Goal: Task Accomplishment & Management: Manage account settings

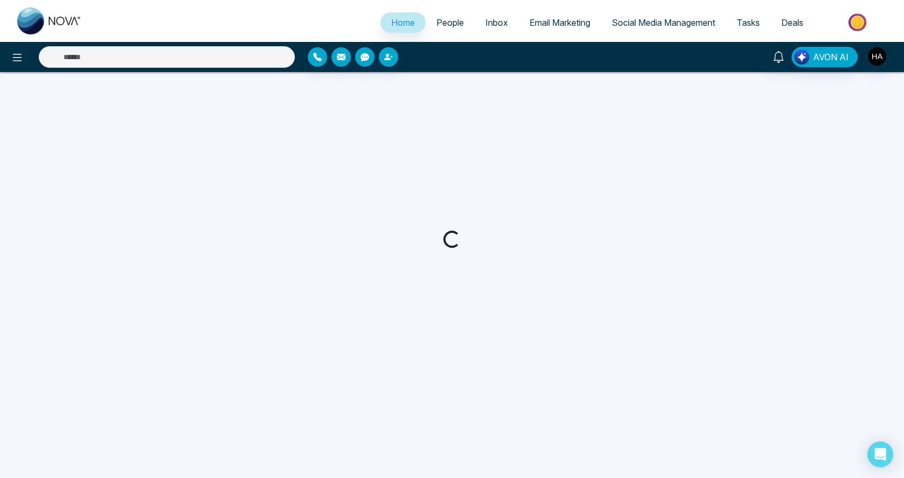
select select "*"
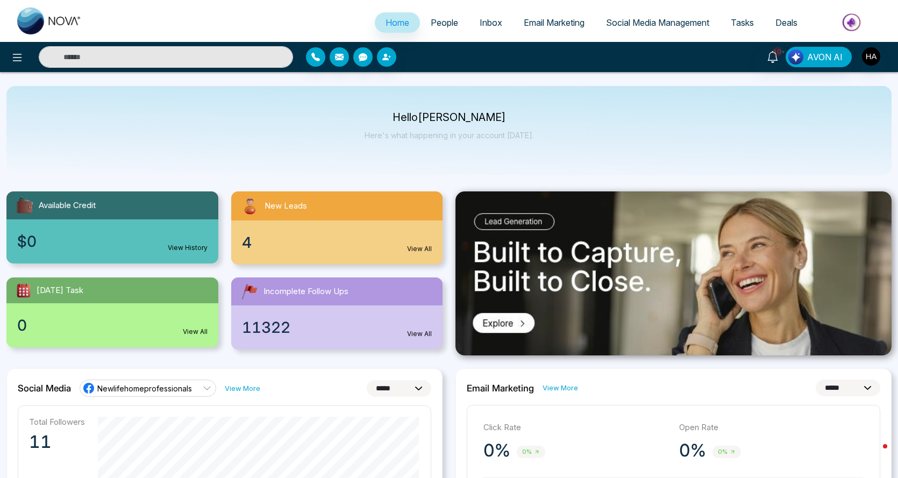
click at [438, 19] on span "People" at bounding box center [444, 22] width 27 height 11
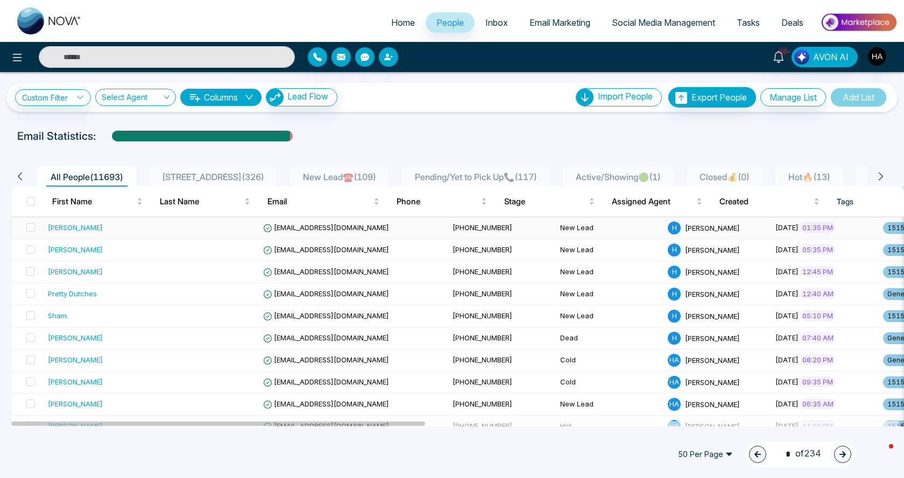
click at [112, 221] on td "[PERSON_NAME]" at bounding box center [98, 228] width 108 height 22
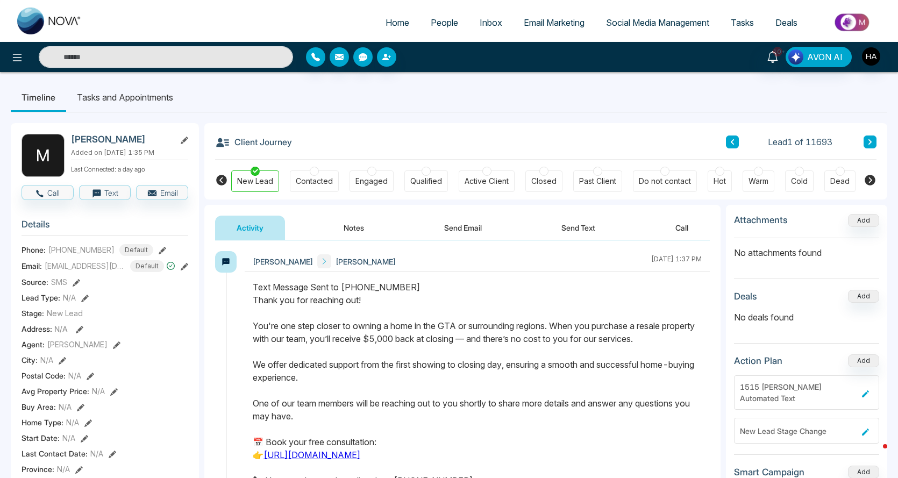
click at [870, 182] on icon at bounding box center [870, 180] width 13 height 13
drag, startPoint x: 13, startPoint y: 42, endPoint x: 14, endPoint y: 50, distance: 8.1
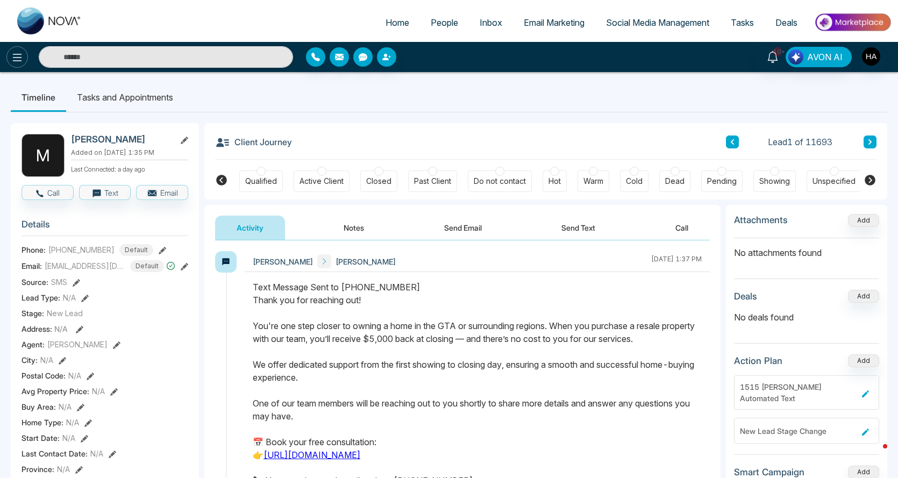
click at [13, 46] on div "10+ AVON AI" at bounding box center [449, 57] width 898 height 30
click at [14, 51] on icon at bounding box center [17, 57] width 13 height 13
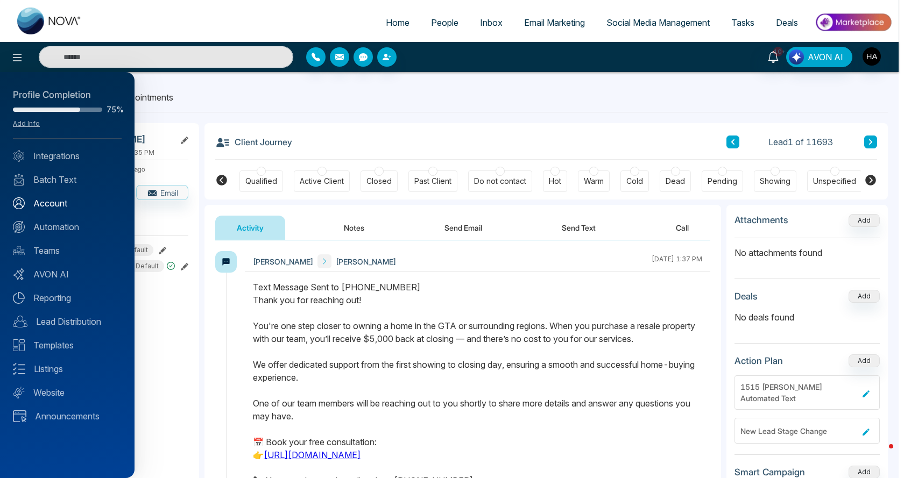
click at [63, 206] on link "Account" at bounding box center [67, 203] width 109 height 13
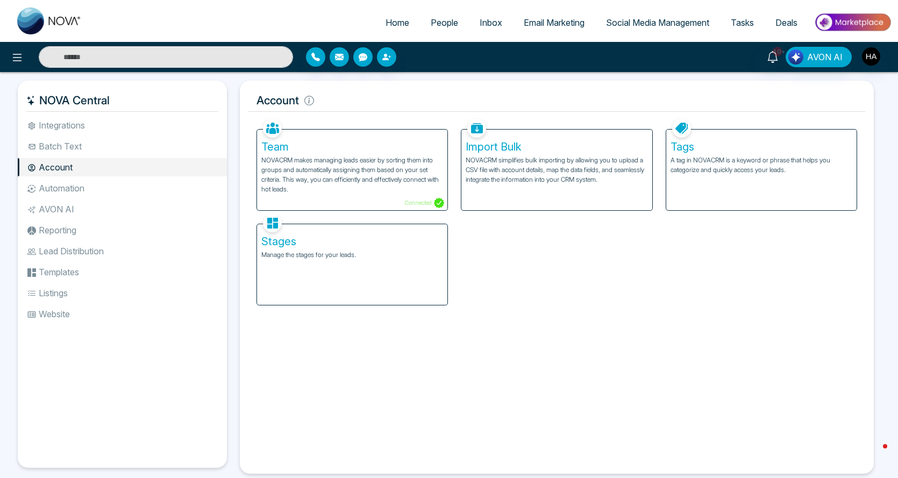
click at [331, 261] on div "Stages Manage the stages for your leads." at bounding box center [352, 264] width 190 height 81
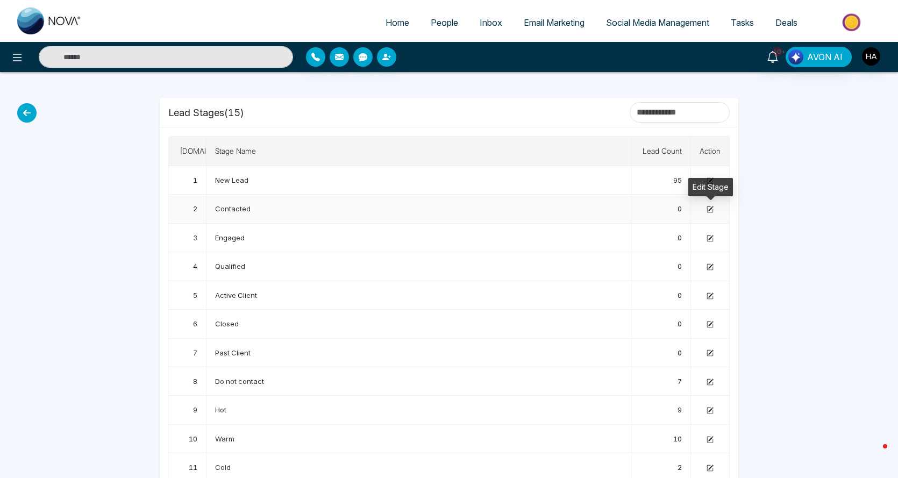
click at [708, 213] on icon at bounding box center [710, 209] width 7 height 7
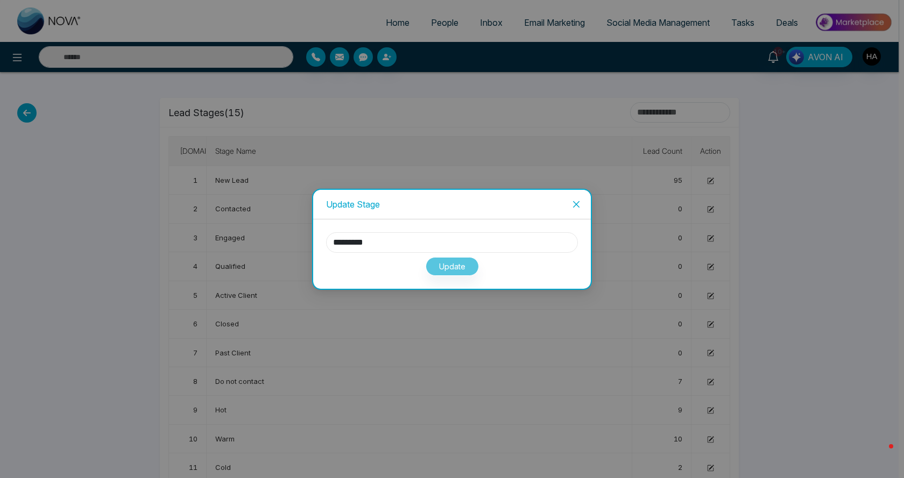
click at [469, 241] on input "*********" at bounding box center [452, 242] width 252 height 20
type input "*"
type input "**********"
click at [428, 267] on button "Update" at bounding box center [451, 266] width 53 height 19
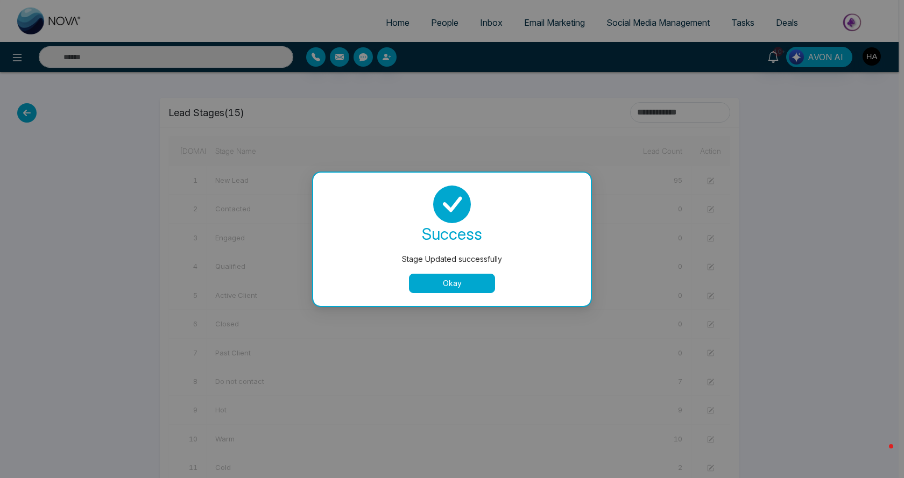
click at [450, 279] on button "Okay" at bounding box center [452, 283] width 86 height 19
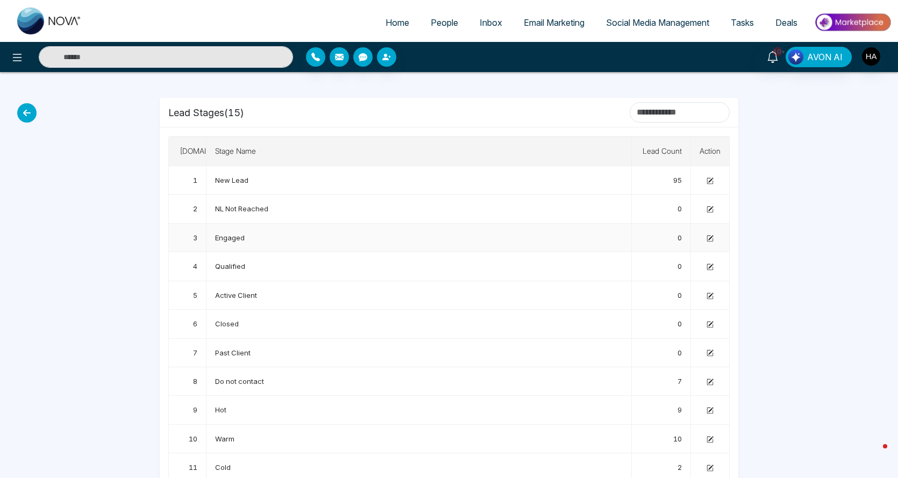
click at [715, 241] on td at bounding box center [710, 238] width 39 height 29
click at [715, 236] on td at bounding box center [710, 238] width 39 height 29
click at [706, 239] on td at bounding box center [710, 238] width 39 height 29
click at [225, 177] on span "New Lead" at bounding box center [231, 180] width 33 height 9
click at [710, 182] on icon at bounding box center [710, 179] width 5 height 5
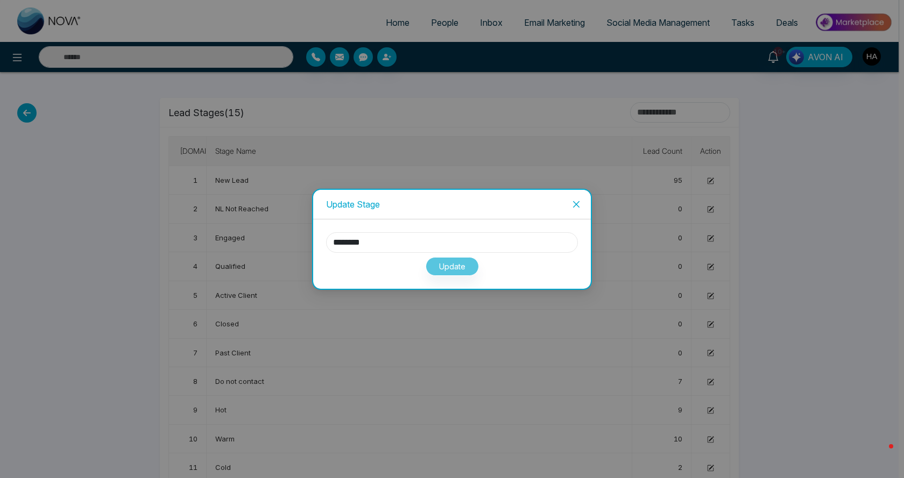
drag, startPoint x: 415, startPoint y: 246, endPoint x: 221, endPoint y: 257, distance: 193.9
click at [221, 257] on div "Update Stage ******** Update" at bounding box center [452, 239] width 904 height 478
type input "******"
click at [435, 265] on button "Update" at bounding box center [451, 266] width 53 height 19
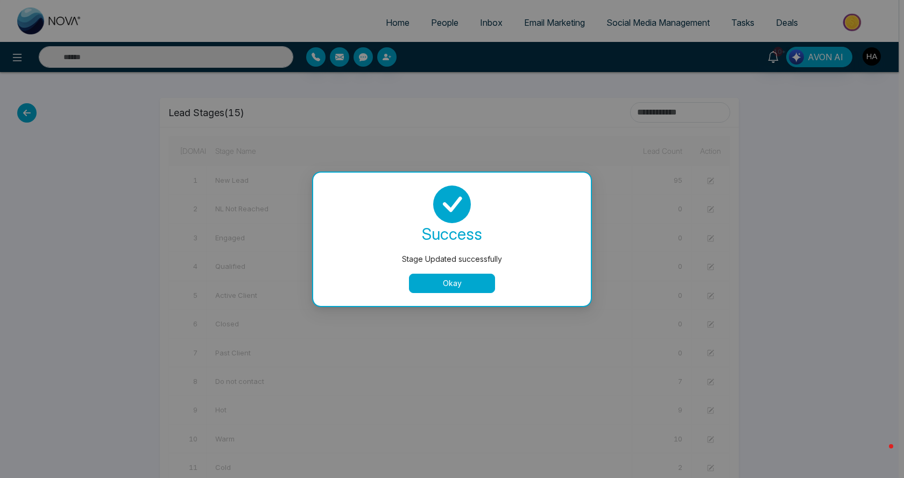
drag, startPoint x: 447, startPoint y: 294, endPoint x: 446, endPoint y: 286, distance: 7.6
click at [446, 294] on div "success Stage Updated successfully Okay" at bounding box center [452, 239] width 278 height 133
click at [451, 281] on button "Okay" at bounding box center [452, 283] width 86 height 19
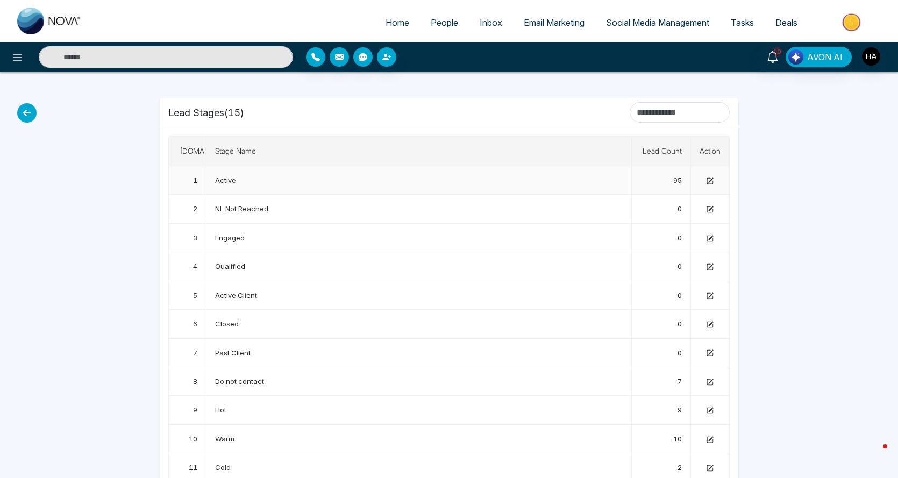
click at [711, 181] on icon at bounding box center [710, 179] width 5 height 5
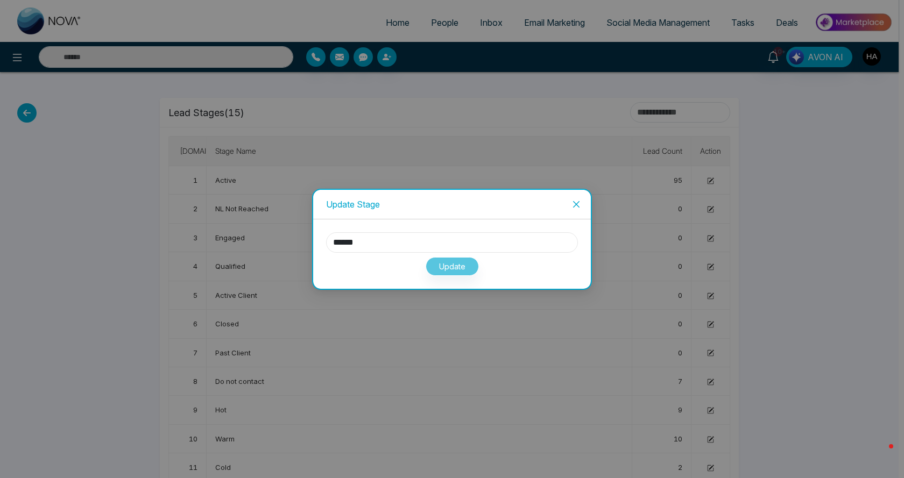
drag, startPoint x: 392, startPoint y: 248, endPoint x: 235, endPoint y: 258, distance: 156.8
click at [240, 257] on div "Update Stage ****** Update" at bounding box center [452, 239] width 904 height 478
type input "********"
click at [452, 267] on button "Update" at bounding box center [451, 266] width 53 height 19
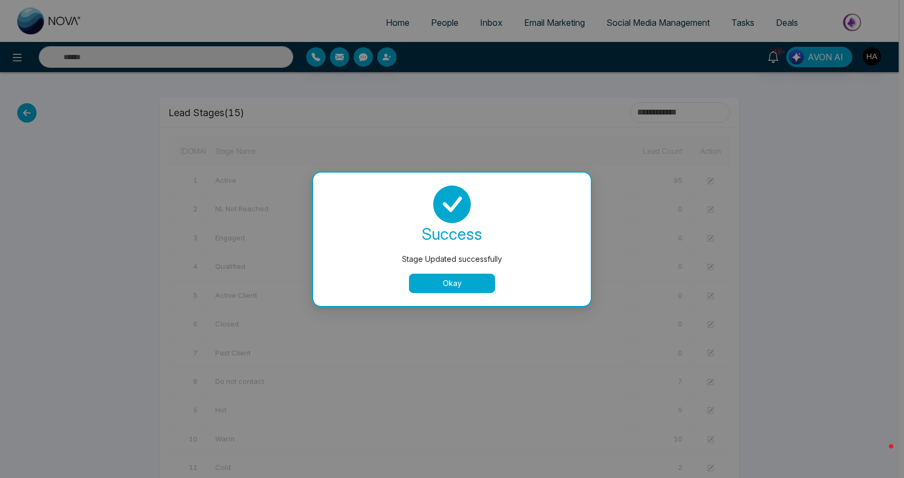
click at [449, 280] on button "Okay" at bounding box center [452, 283] width 86 height 19
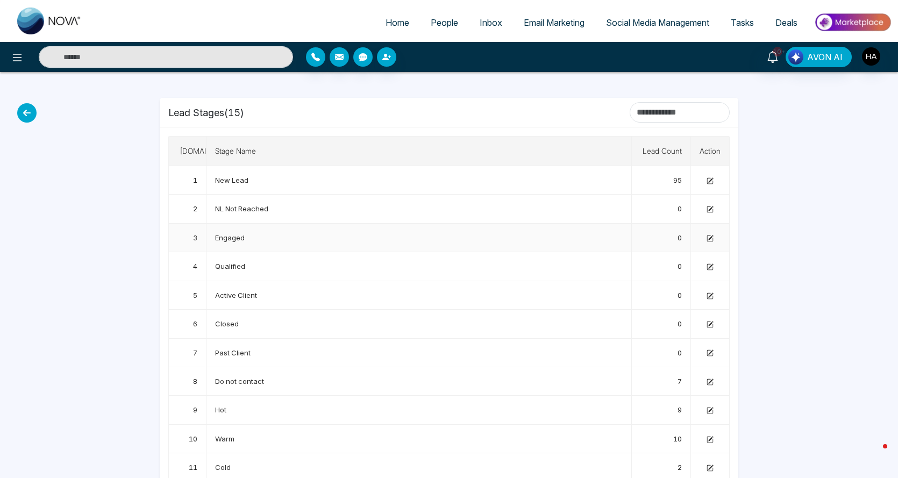
click at [711, 238] on icon at bounding box center [710, 237] width 5 height 5
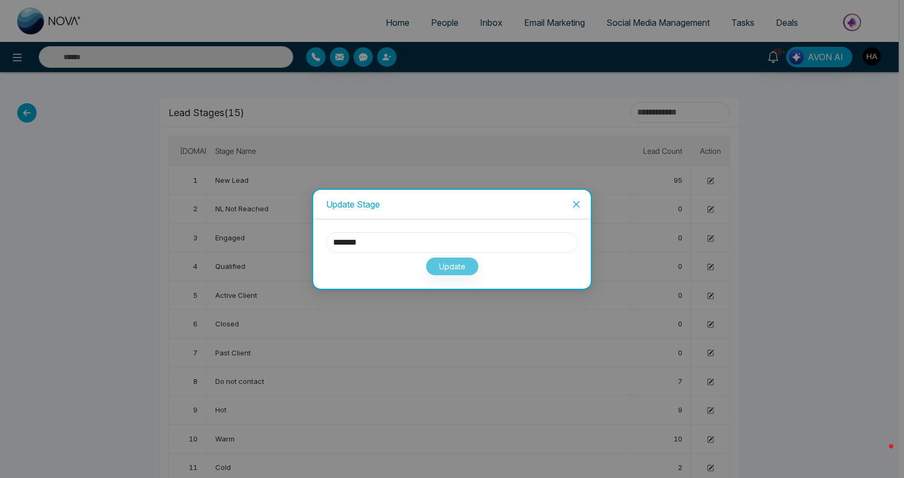
click at [397, 245] on input "*******" at bounding box center [452, 242] width 252 height 20
click at [396, 245] on input "*******" at bounding box center [452, 242] width 252 height 20
type input "******"
click at [467, 268] on button "Update" at bounding box center [451, 266] width 53 height 19
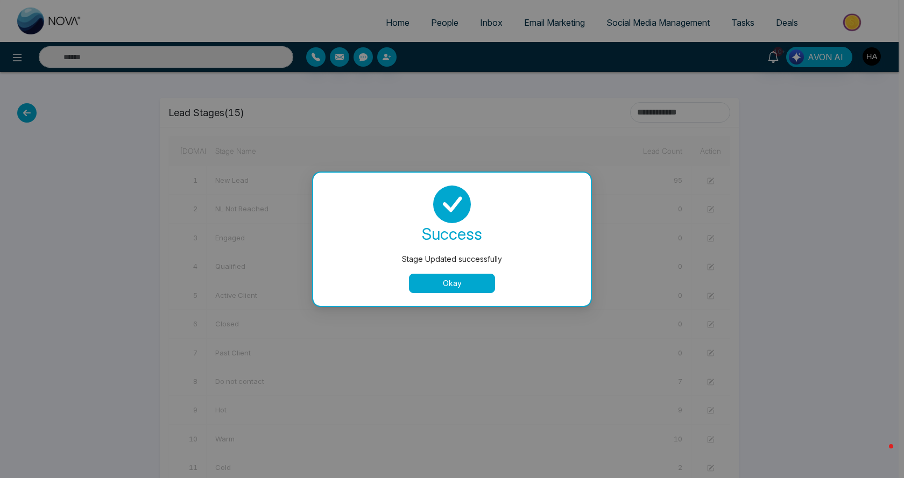
click at [469, 285] on button "Okay" at bounding box center [452, 283] width 86 height 19
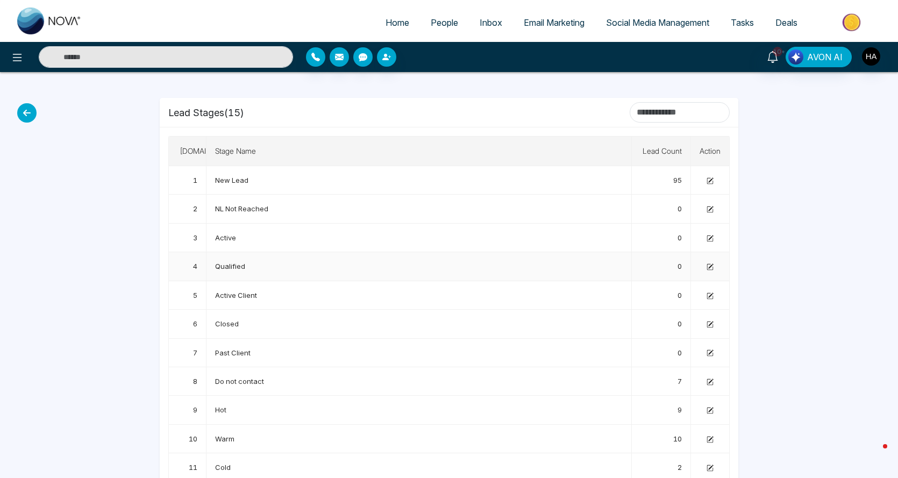
click at [712, 268] on icon at bounding box center [710, 267] width 7 height 7
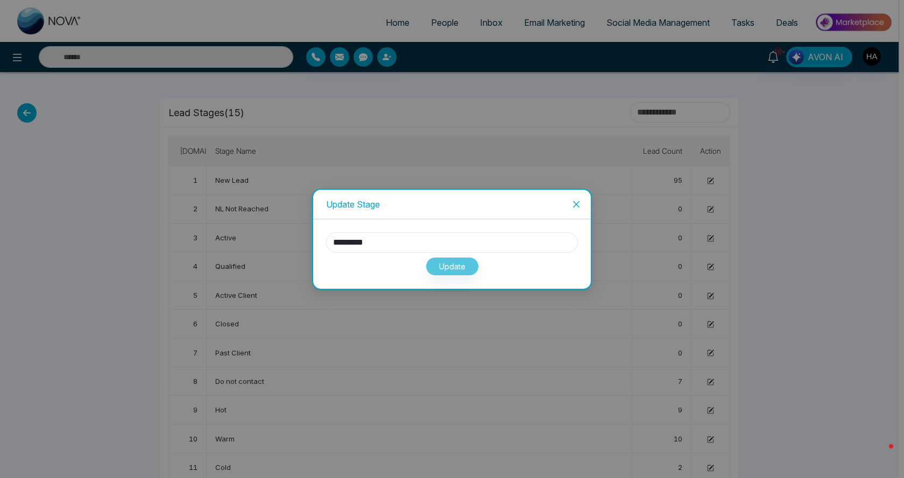
drag, startPoint x: 392, startPoint y: 247, endPoint x: 330, endPoint y: 243, distance: 62.0
click at [330, 243] on input "*********" at bounding box center [452, 242] width 252 height 20
type input "*********"
click at [444, 259] on button "Update" at bounding box center [451, 266] width 53 height 19
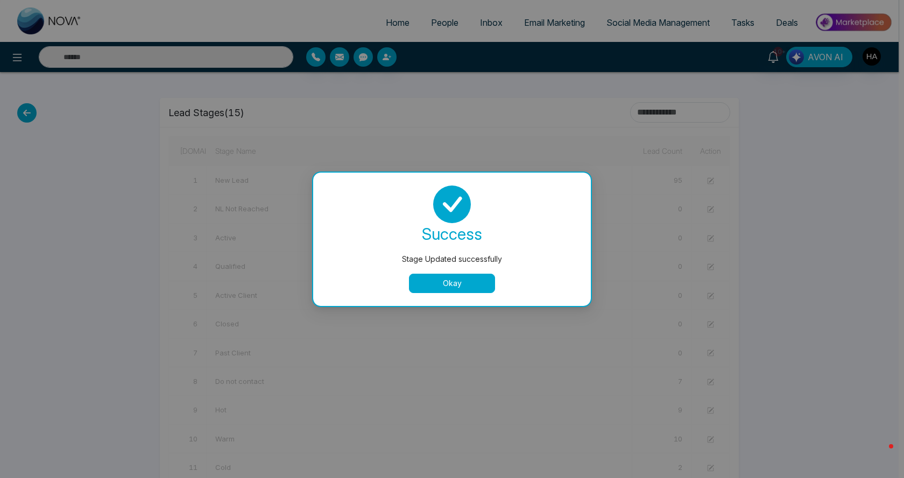
click at [468, 294] on div "success Stage Updated successfully Okay" at bounding box center [452, 239] width 278 height 133
click at [471, 287] on button "Okay" at bounding box center [452, 283] width 86 height 19
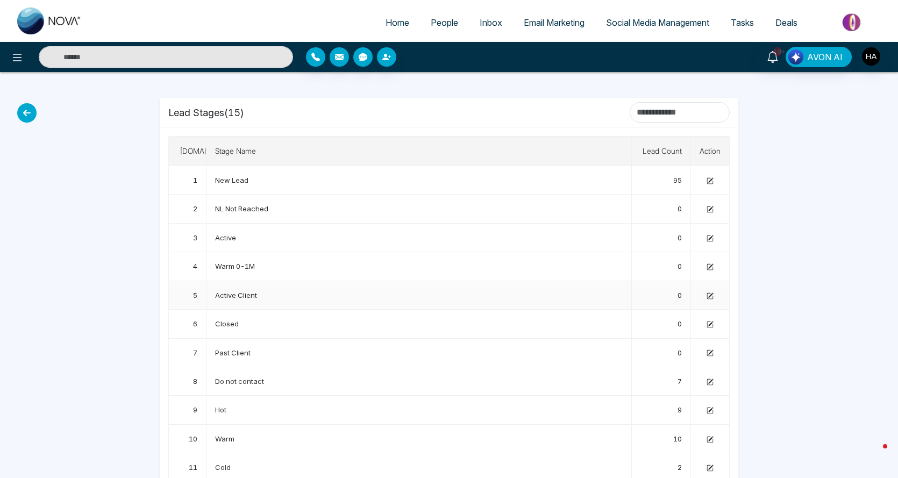
click at [712, 295] on icon at bounding box center [710, 295] width 5 height 5
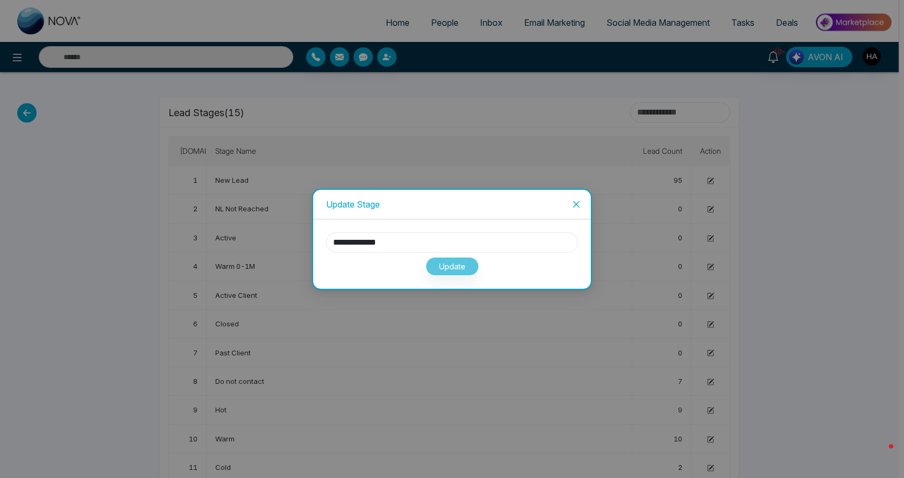
drag, startPoint x: 380, startPoint y: 238, endPoint x: 189, endPoint y: 214, distance: 192.5
click at [189, 214] on div "**********" at bounding box center [452, 239] width 904 height 478
type input "*********"
click at [450, 265] on button "Update" at bounding box center [451, 266] width 53 height 19
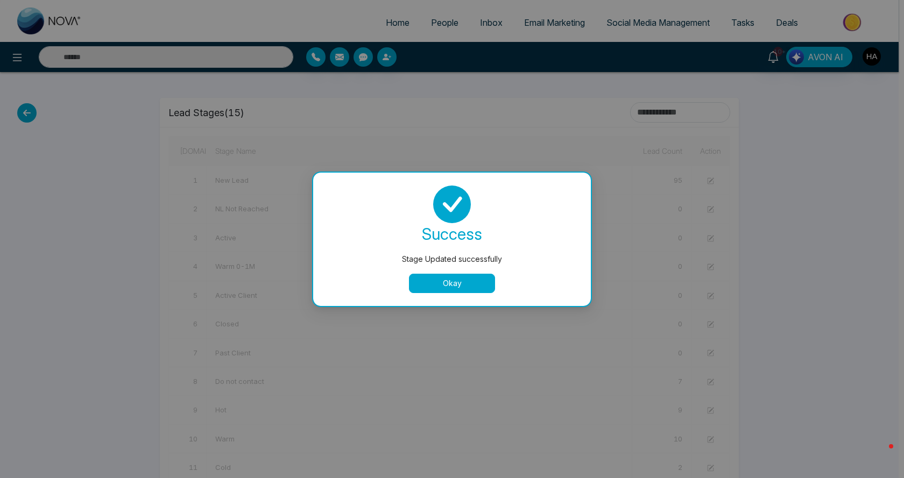
click at [482, 287] on button "Okay" at bounding box center [452, 283] width 86 height 19
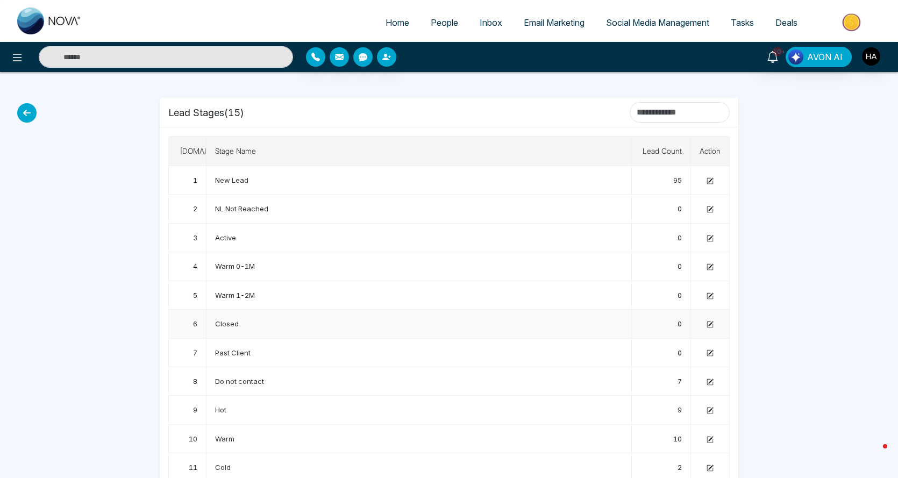
click at [712, 325] on icon at bounding box center [710, 324] width 7 height 7
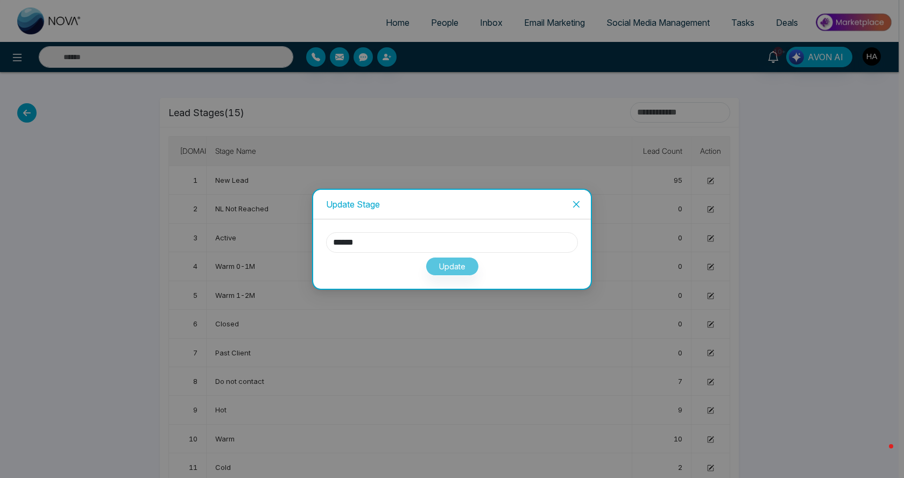
drag, startPoint x: 389, startPoint y: 243, endPoint x: 247, endPoint y: 245, distance: 141.5
click at [247, 245] on div "Update Stage ****** Update" at bounding box center [452, 239] width 904 height 478
click at [411, 244] on input "******" at bounding box center [452, 242] width 252 height 20
click at [573, 200] on icon "close" at bounding box center [576, 204] width 9 height 9
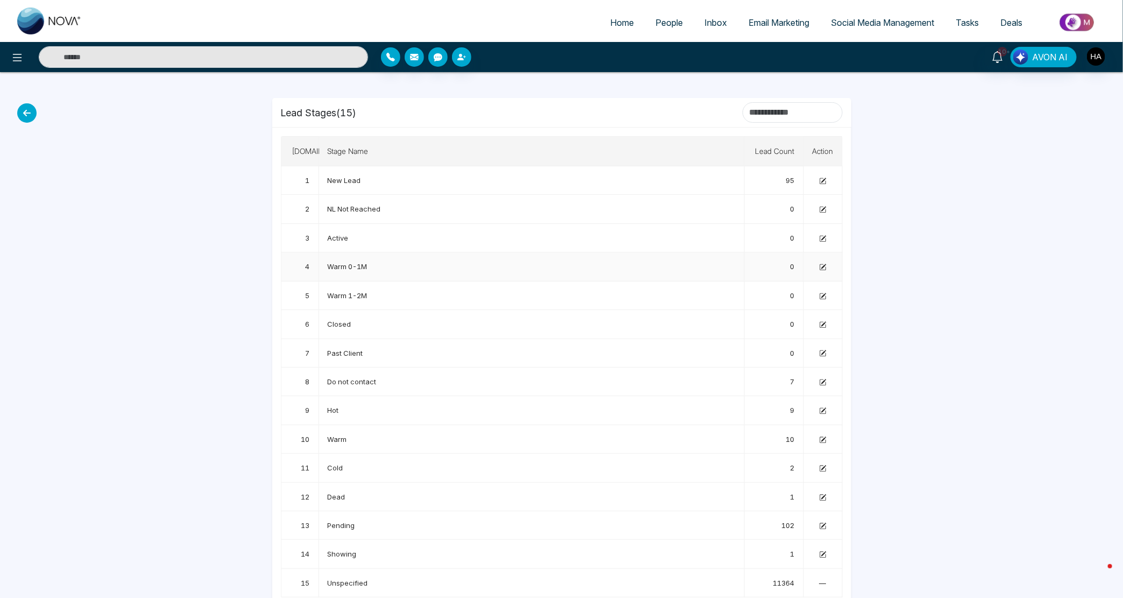
click at [823, 265] on icon at bounding box center [822, 267] width 7 height 7
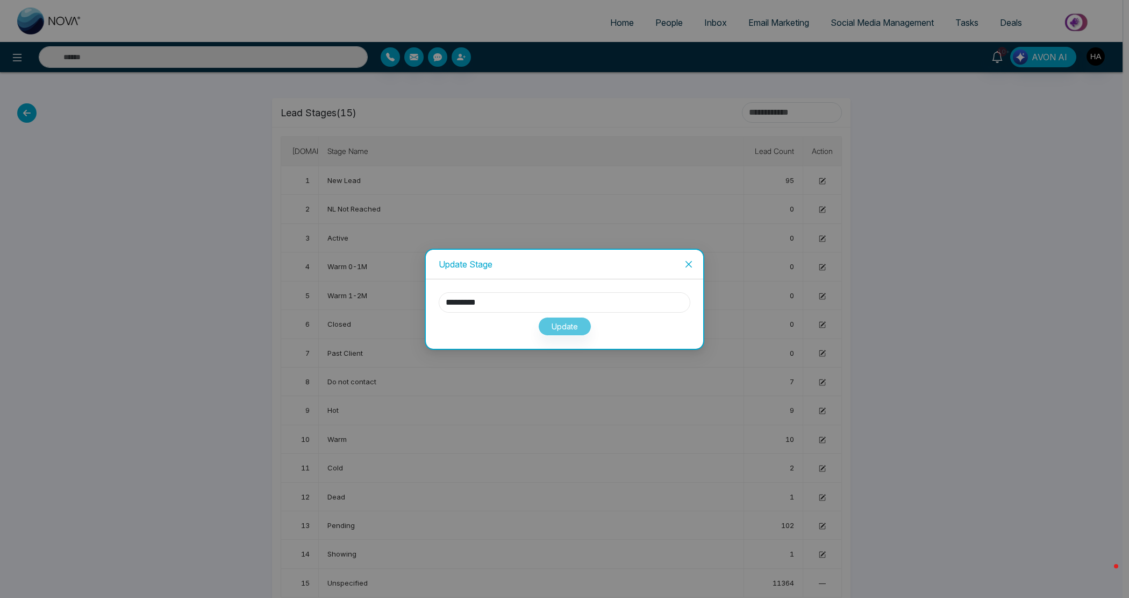
drag, startPoint x: 505, startPoint y: 308, endPoint x: 305, endPoint y: 308, distance: 199.5
click at [305, 308] on div "Update Stage ********* Update" at bounding box center [564, 299] width 1129 height 598
type input "********"
click at [547, 321] on button "Update" at bounding box center [564, 326] width 53 height 19
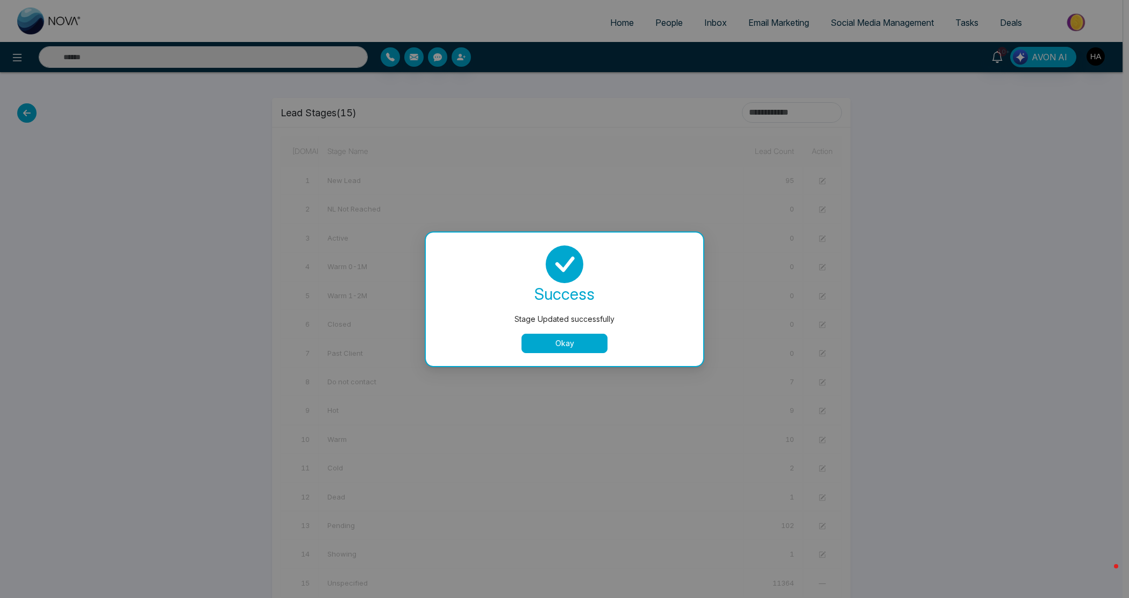
click at [546, 339] on button "Okay" at bounding box center [565, 342] width 86 height 19
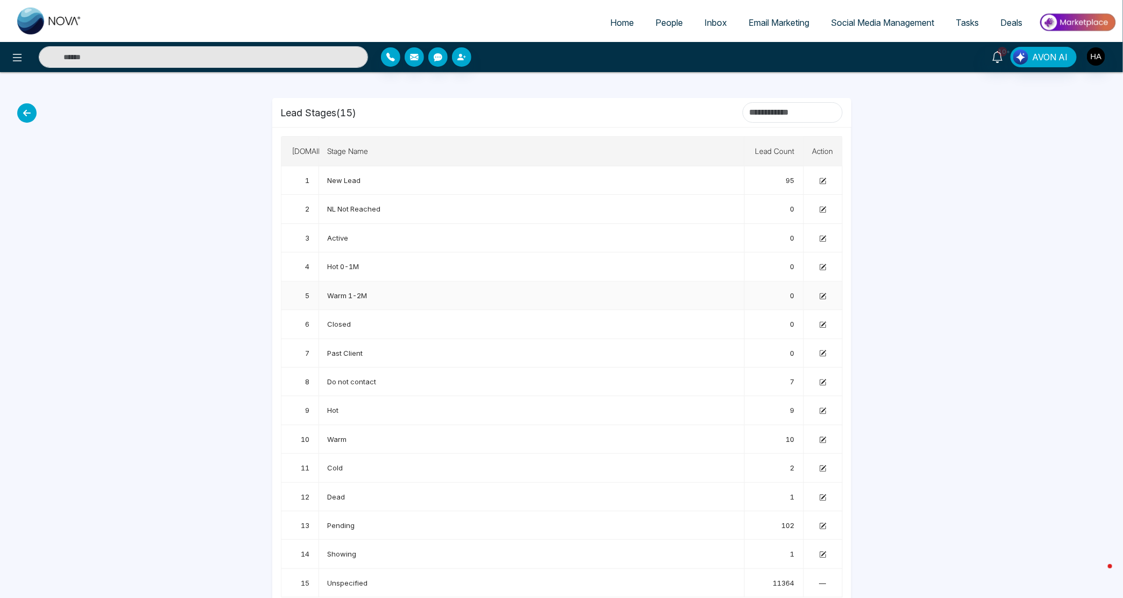
click at [823, 294] on icon at bounding box center [823, 295] width 5 height 5
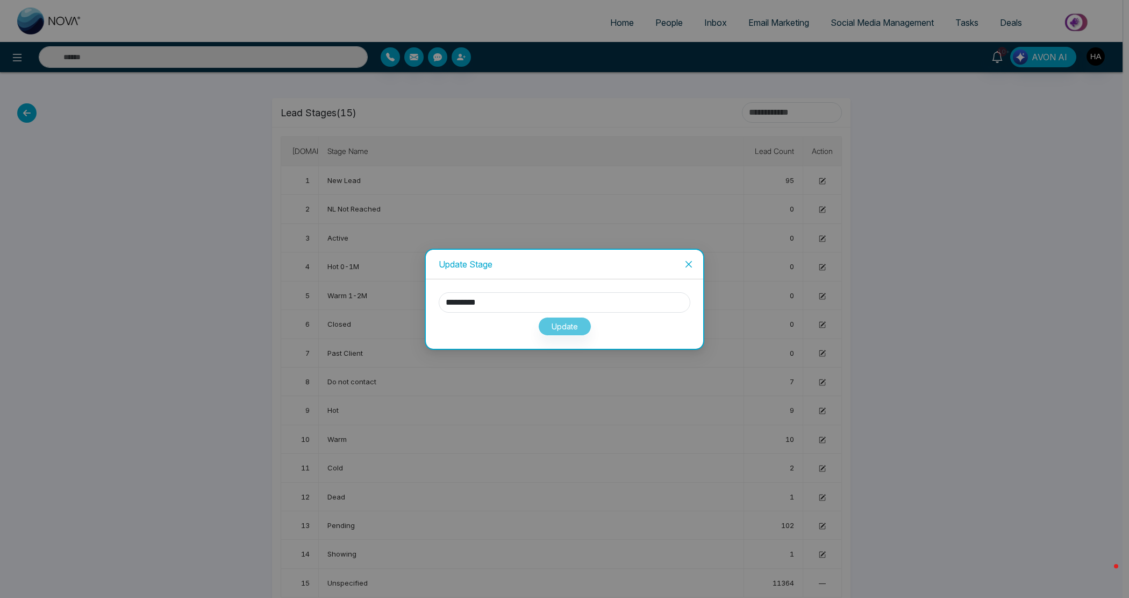
click at [574, 328] on div "Update" at bounding box center [565, 323] width 252 height 23
click at [580, 323] on div "Update" at bounding box center [565, 323] width 252 height 23
click at [690, 260] on icon "close" at bounding box center [689, 264] width 9 height 9
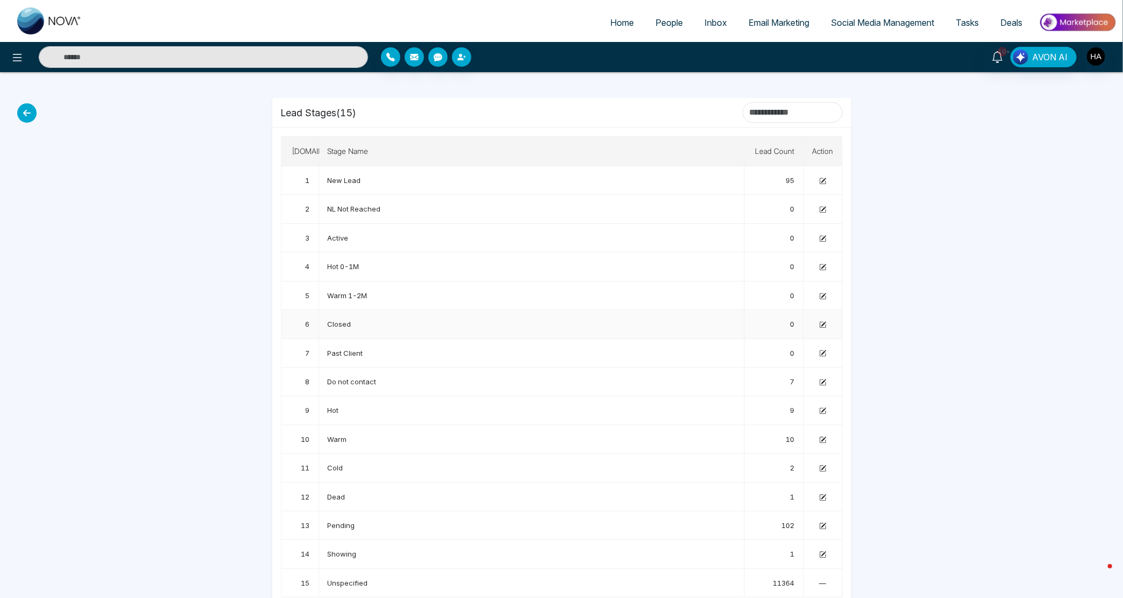
click at [819, 326] on icon at bounding box center [822, 325] width 6 height 6
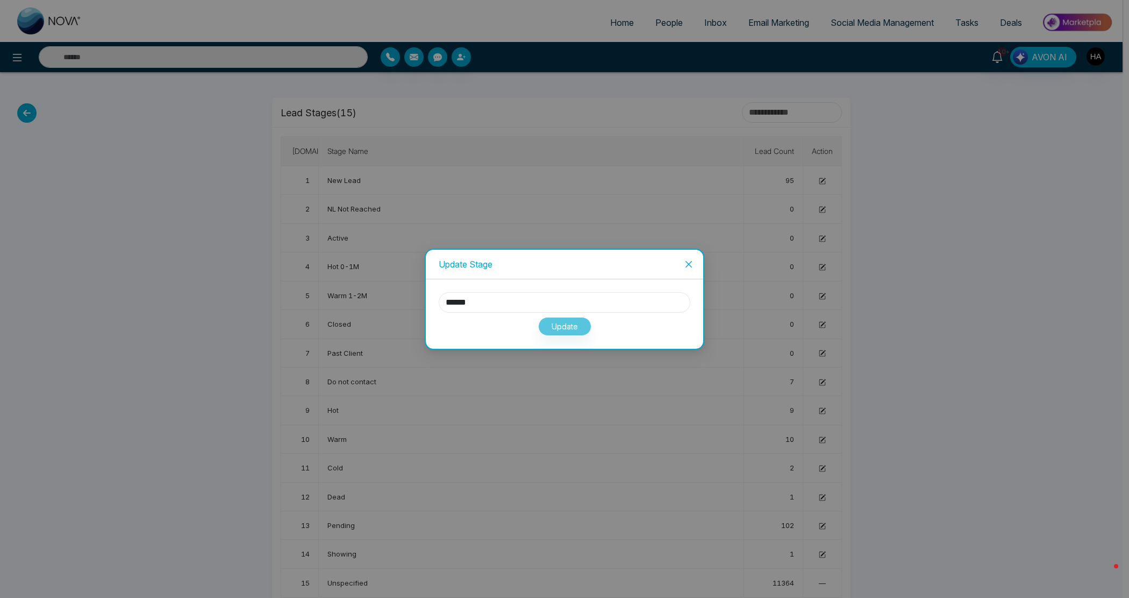
click at [550, 304] on input "******" at bounding box center [565, 302] width 252 height 20
type input "*********"
click at [560, 329] on button "Update" at bounding box center [564, 326] width 53 height 19
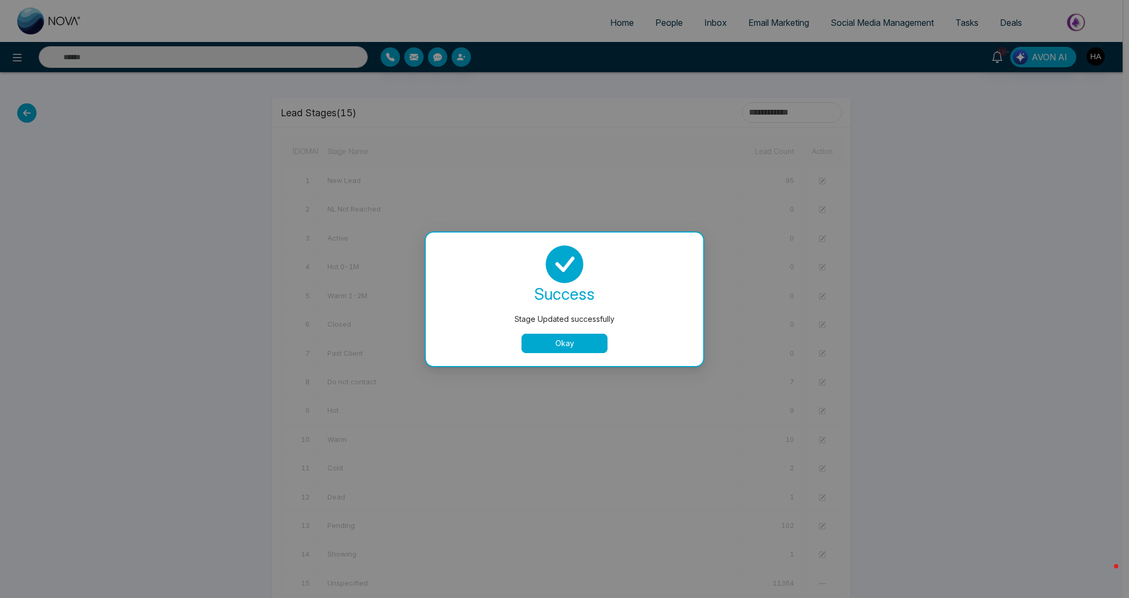
click at [556, 335] on button "Okay" at bounding box center [565, 342] width 86 height 19
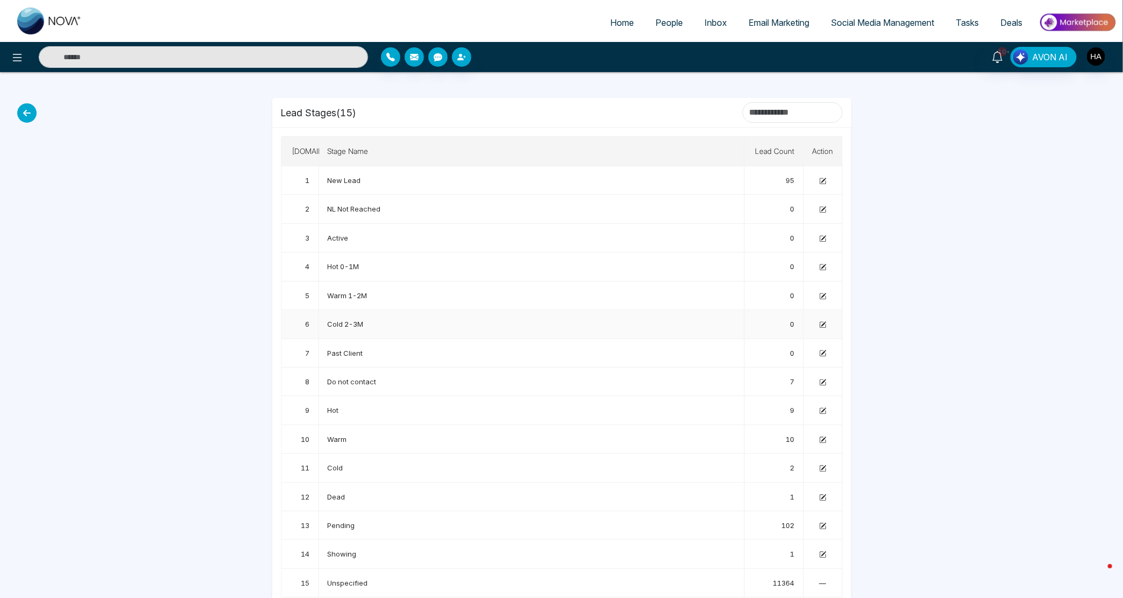
click at [823, 326] on icon at bounding box center [822, 324] width 7 height 7
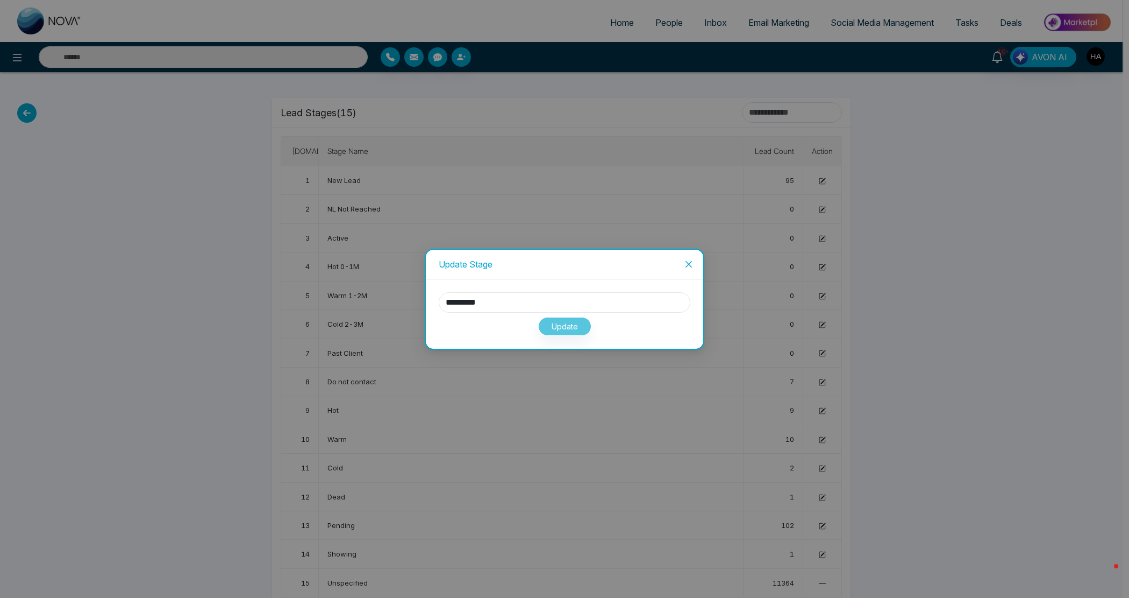
click at [481, 304] on input "*********" at bounding box center [565, 302] width 252 height 20
click at [456, 300] on input "*********" at bounding box center [565, 302] width 252 height 20
type input "*********"
click at [581, 318] on button "Update" at bounding box center [564, 326] width 53 height 19
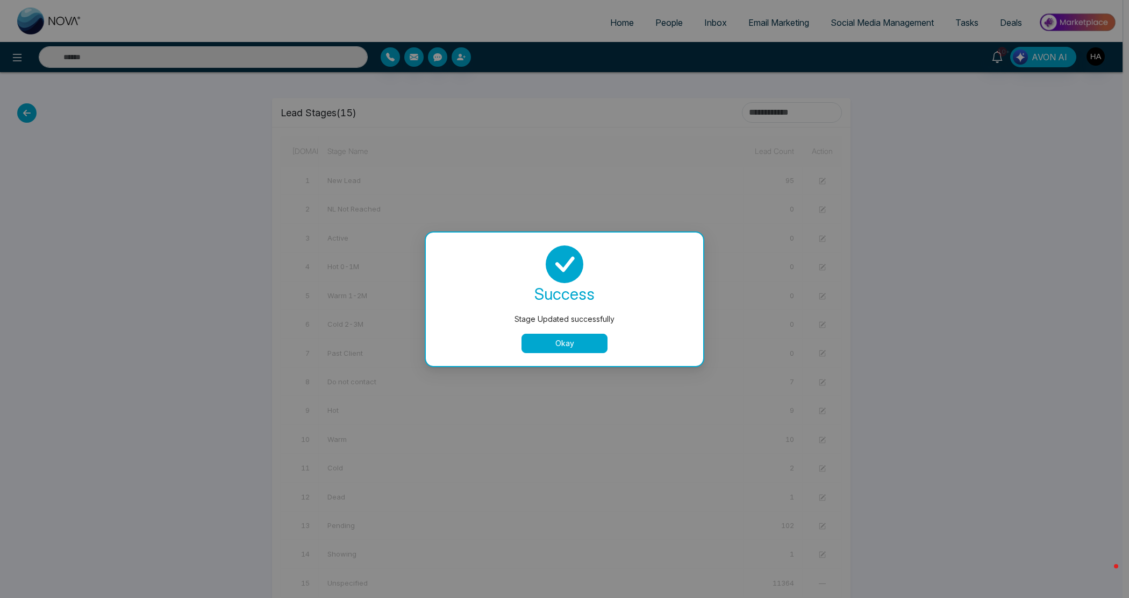
click at [581, 340] on button "Okay" at bounding box center [565, 342] width 86 height 19
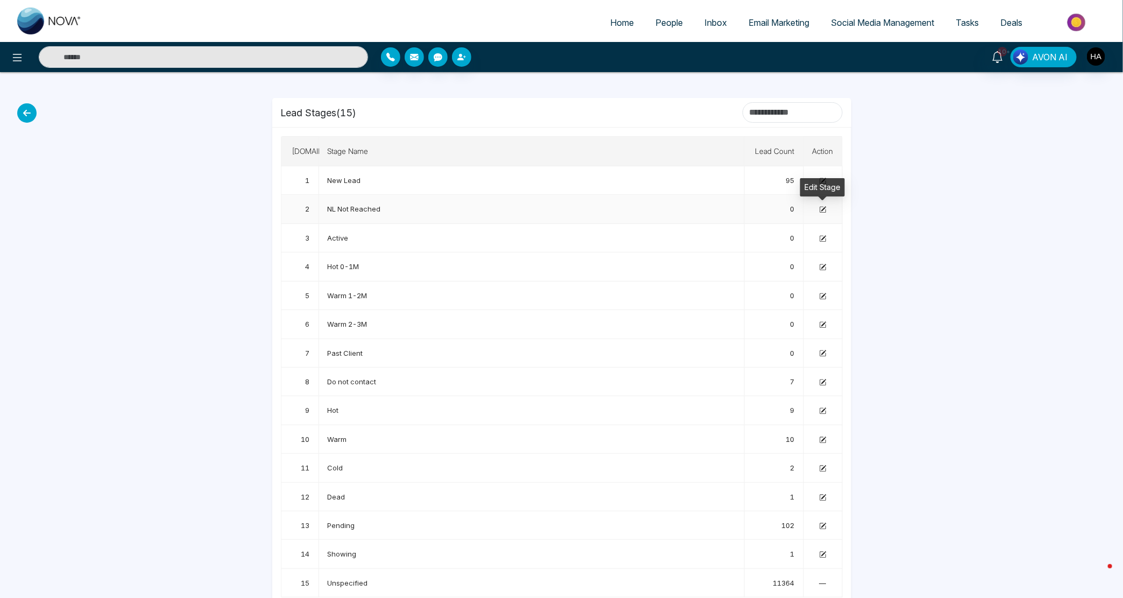
click at [820, 213] on icon at bounding box center [822, 209] width 7 height 7
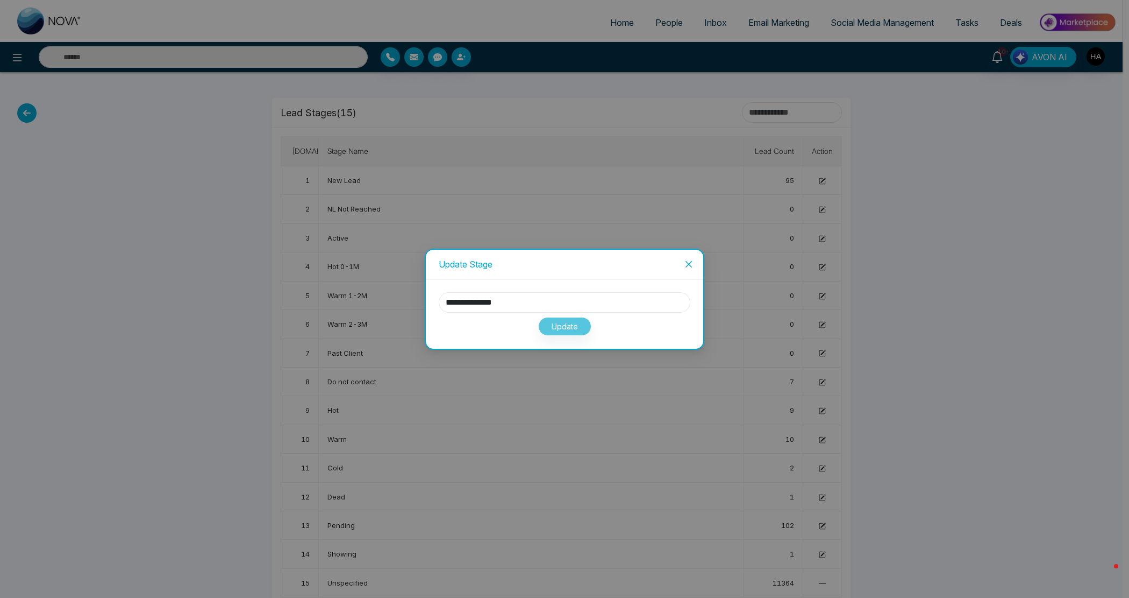
click at [566, 304] on input "**********" at bounding box center [565, 302] width 252 height 20
type input "**********"
click at [555, 327] on button "Update" at bounding box center [564, 326] width 53 height 19
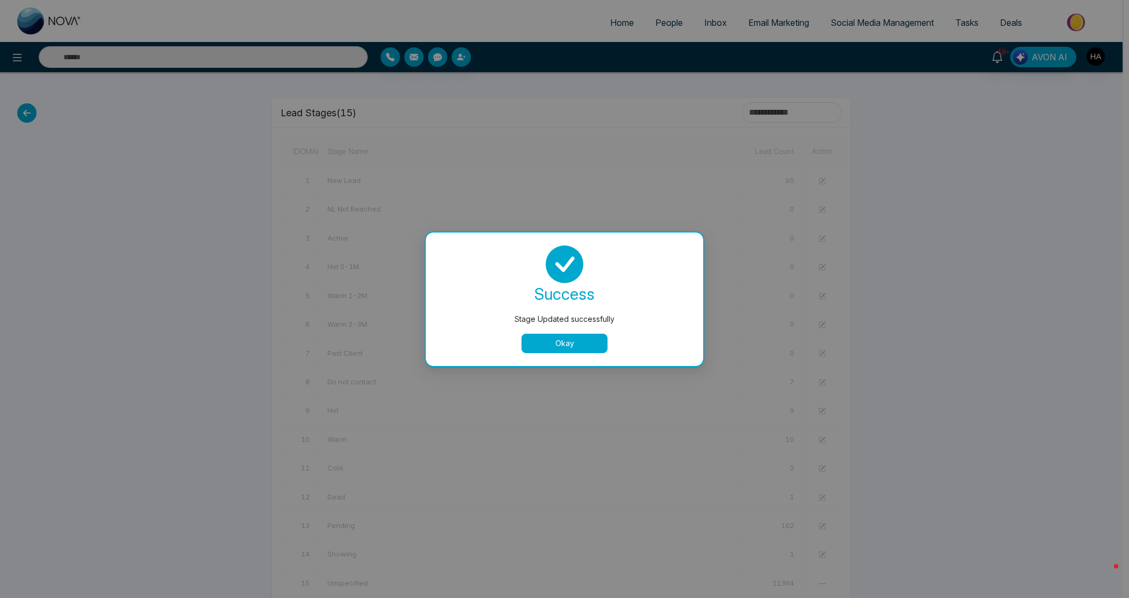
drag, startPoint x: 571, startPoint y: 340, endPoint x: 562, endPoint y: 332, distance: 11.8
click at [569, 342] on button "Okay" at bounding box center [565, 342] width 86 height 19
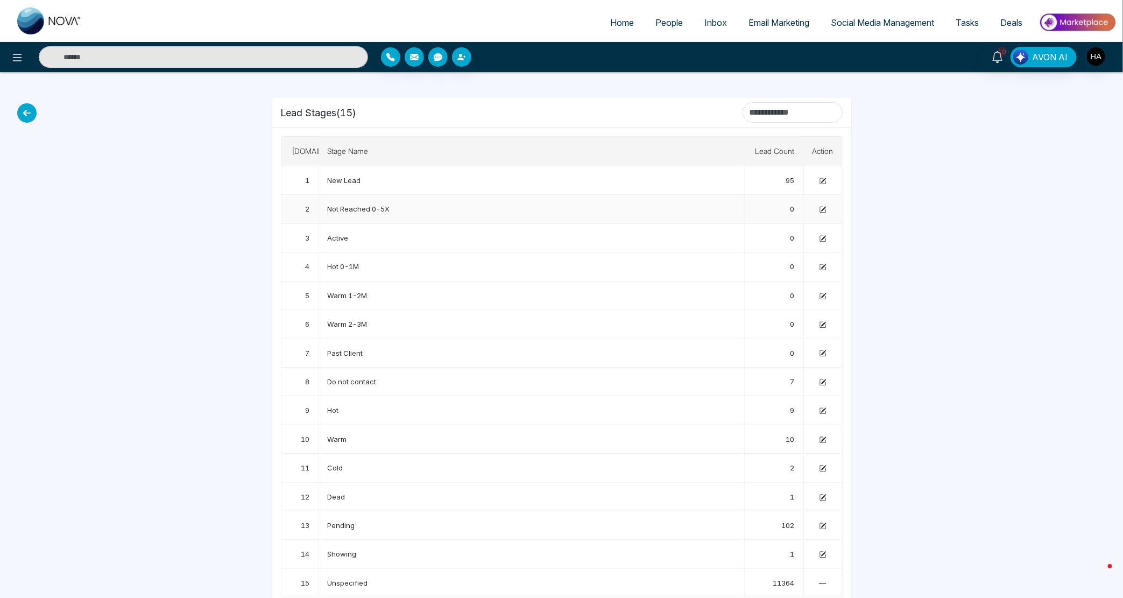
click at [816, 205] on td at bounding box center [823, 209] width 39 height 29
click at [821, 209] on icon at bounding box center [822, 209] width 7 height 7
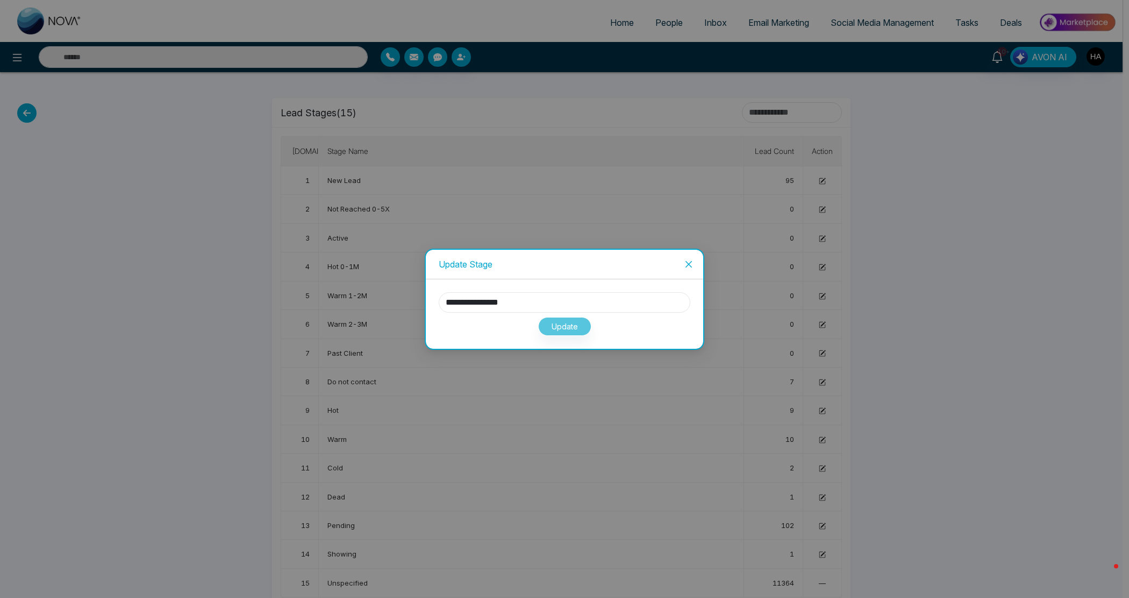
click at [521, 294] on input "**********" at bounding box center [565, 302] width 252 height 20
click at [569, 306] on input "**********" at bounding box center [565, 302] width 252 height 20
click at [579, 329] on div "Update" at bounding box center [565, 323] width 252 height 23
click at [574, 304] on input "**********" at bounding box center [565, 302] width 252 height 20
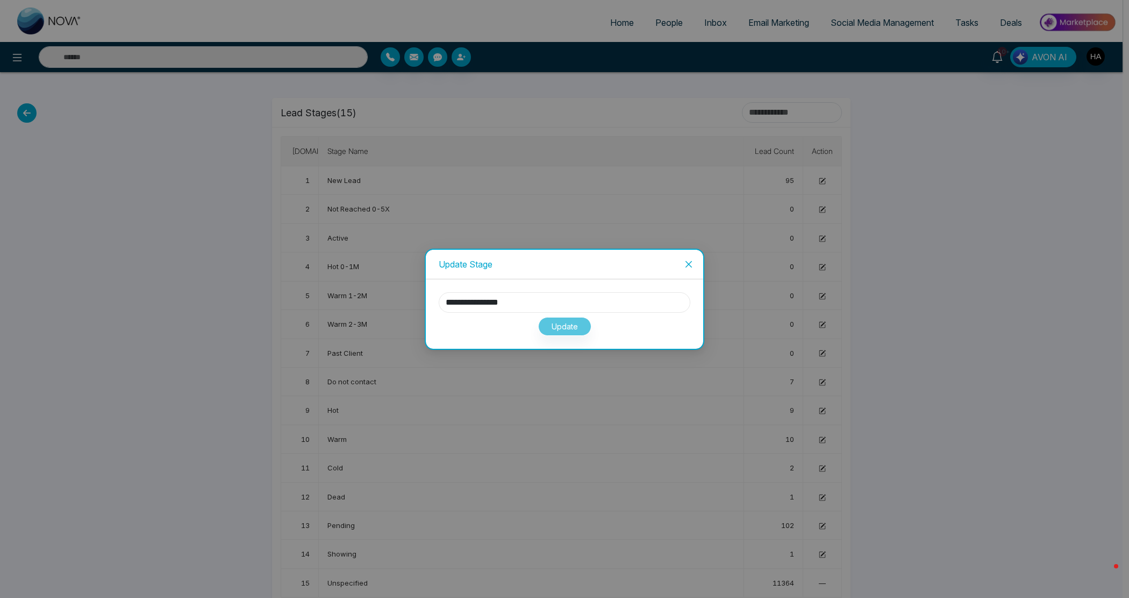
click at [574, 304] on input "**********" at bounding box center [565, 302] width 252 height 20
click at [692, 261] on icon "close" at bounding box center [689, 264] width 9 height 9
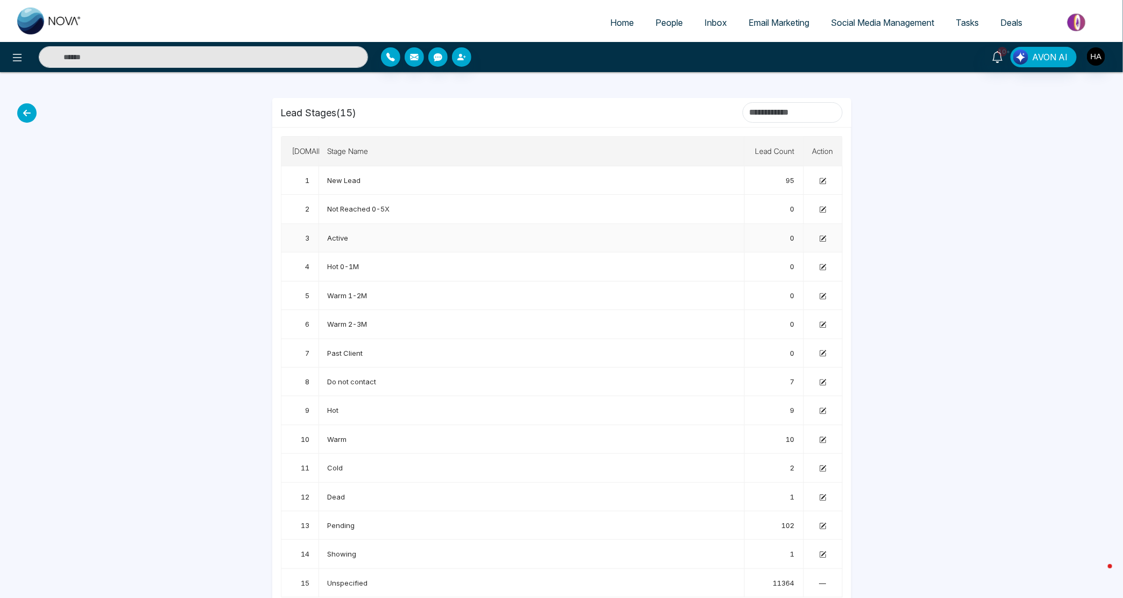
click at [818, 237] on td at bounding box center [823, 238] width 39 height 29
click at [819, 238] on icon at bounding box center [822, 239] width 6 height 6
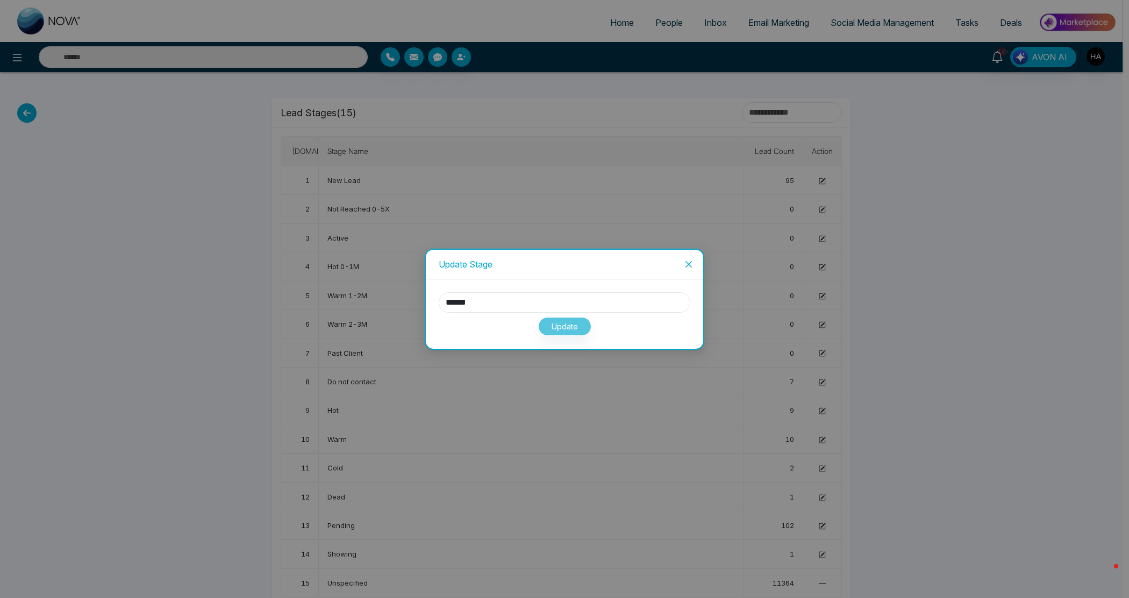
click at [472, 310] on input "******" at bounding box center [565, 302] width 252 height 20
paste input "**********"
click at [504, 302] on input "**********" at bounding box center [565, 302] width 252 height 20
type input "**********"
click at [552, 325] on button "Update" at bounding box center [564, 326] width 53 height 19
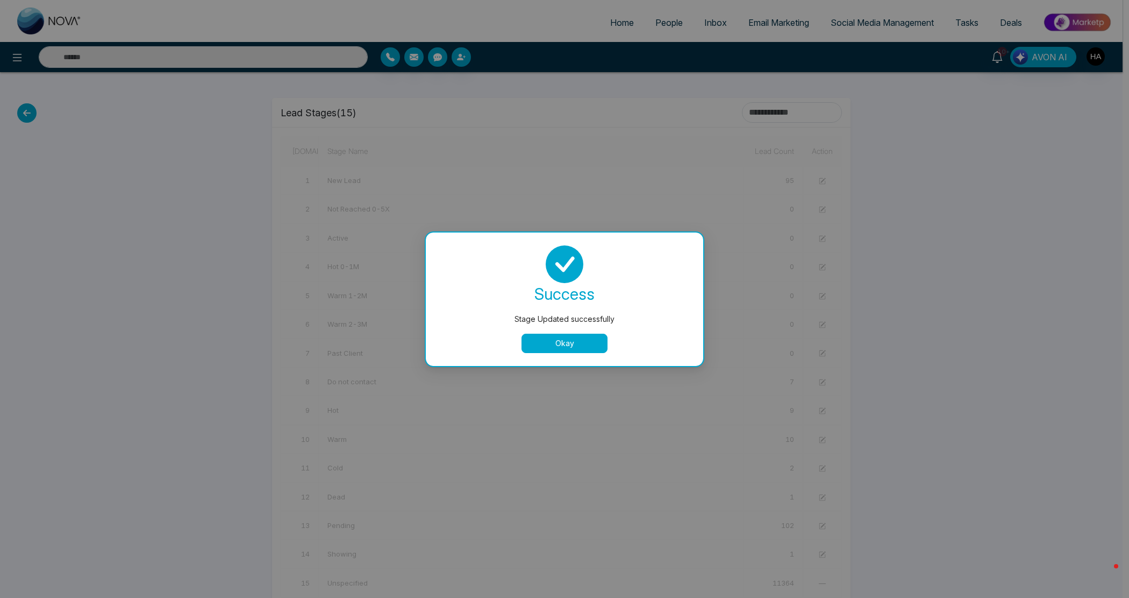
click at [579, 342] on button "Okay" at bounding box center [565, 342] width 86 height 19
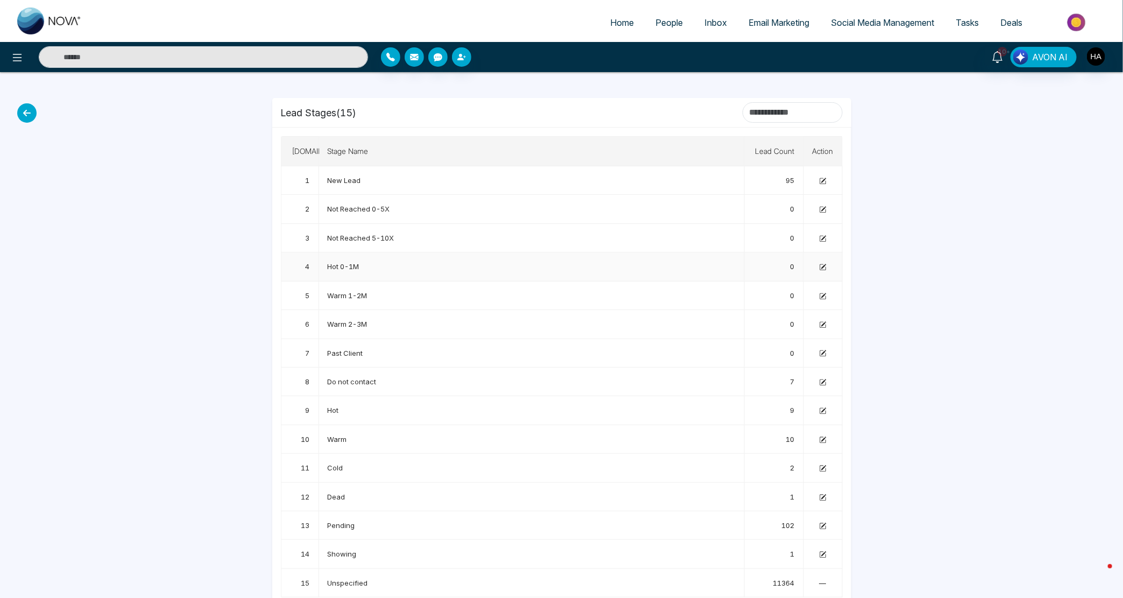
click at [826, 266] on icon at bounding box center [822, 267] width 7 height 7
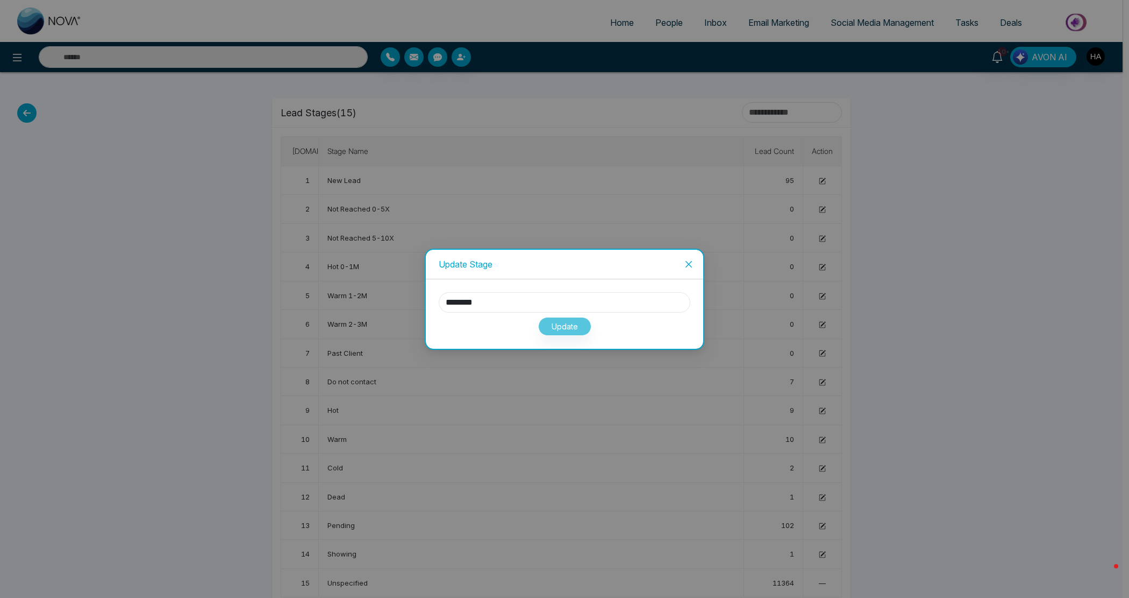
drag, startPoint x: 581, startPoint y: 300, endPoint x: 324, endPoint y: 300, distance: 256.6
click at [316, 304] on div "Update Stage ******** Update" at bounding box center [564, 299] width 1129 height 598
type input "******"
click at [681, 264] on span "Close" at bounding box center [688, 264] width 29 height 29
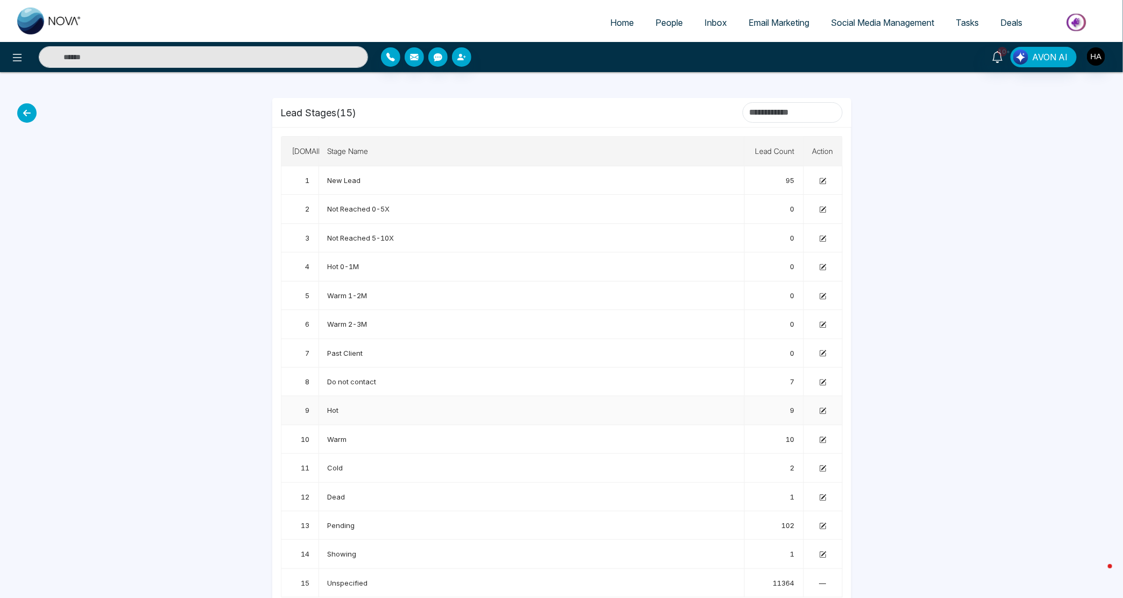
click at [328, 407] on span "Hot" at bounding box center [333, 410] width 11 height 9
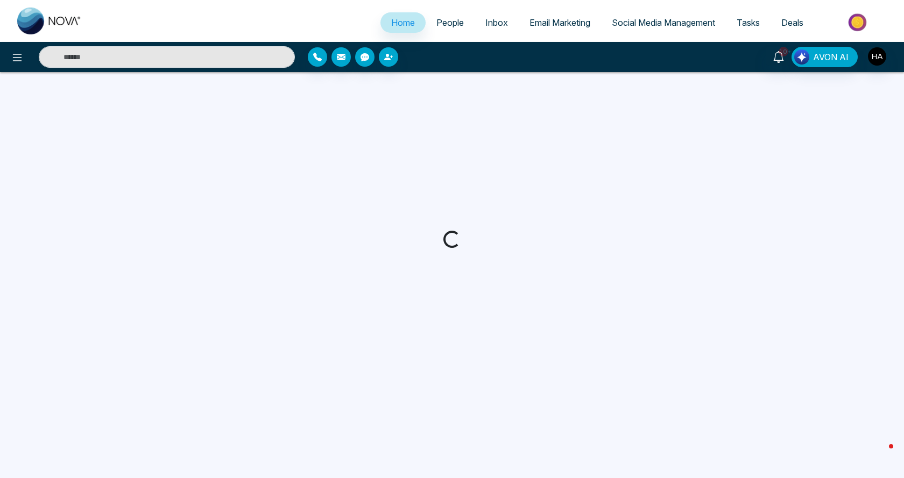
select select "*"
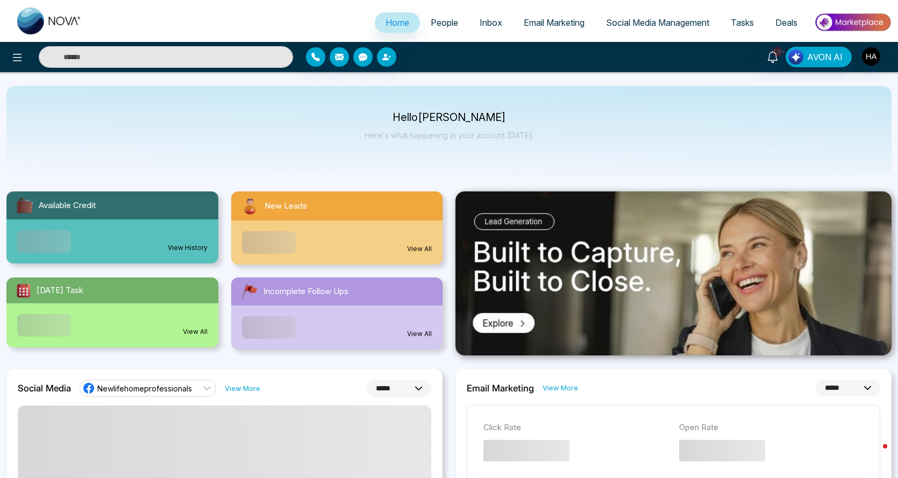
click at [436, 24] on span "People" at bounding box center [444, 22] width 27 height 11
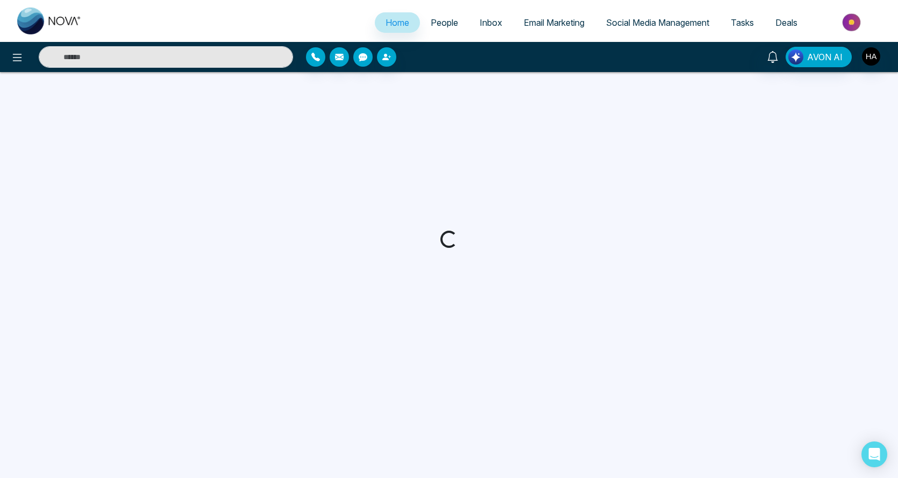
select select "*"
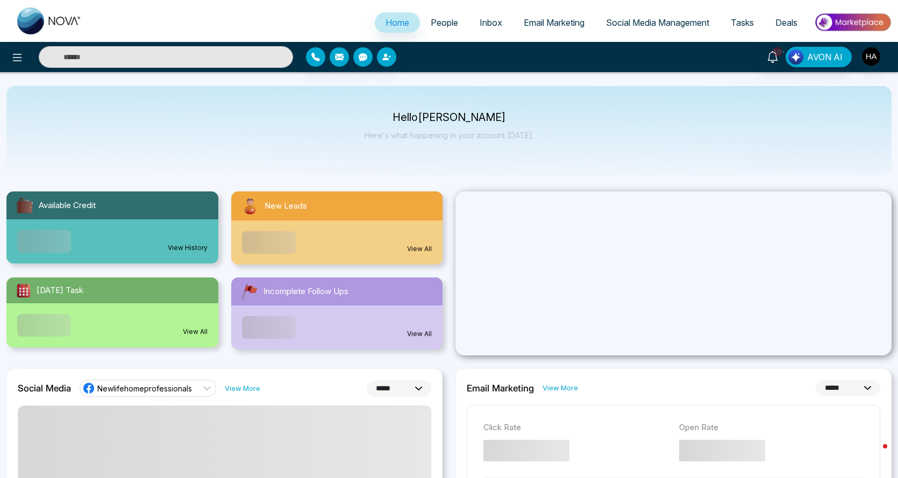
click at [469, 18] on link "Inbox" at bounding box center [491, 22] width 44 height 20
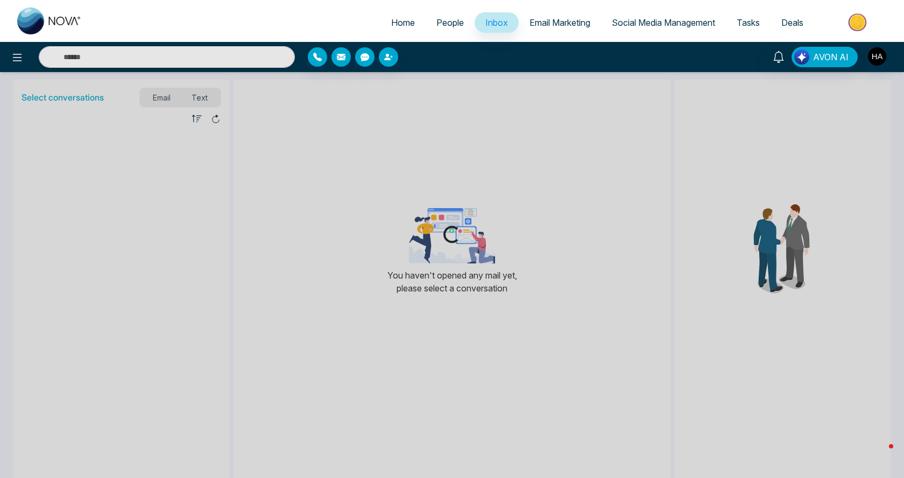
click at [448, 20] on span "People" at bounding box center [449, 22] width 27 height 11
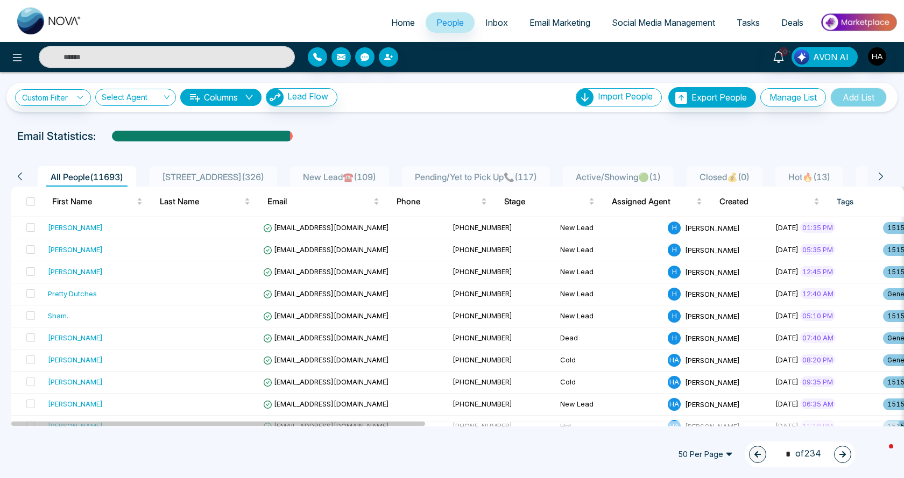
click at [886, 175] on div "All People ( 11693 ) 1515 PKWY ( 326 ) New Lead☎️ ( 109 ) Pending/Yet to Pick U…" at bounding box center [452, 176] width 882 height 20
click at [884, 175] on icon at bounding box center [881, 177] width 10 height 10
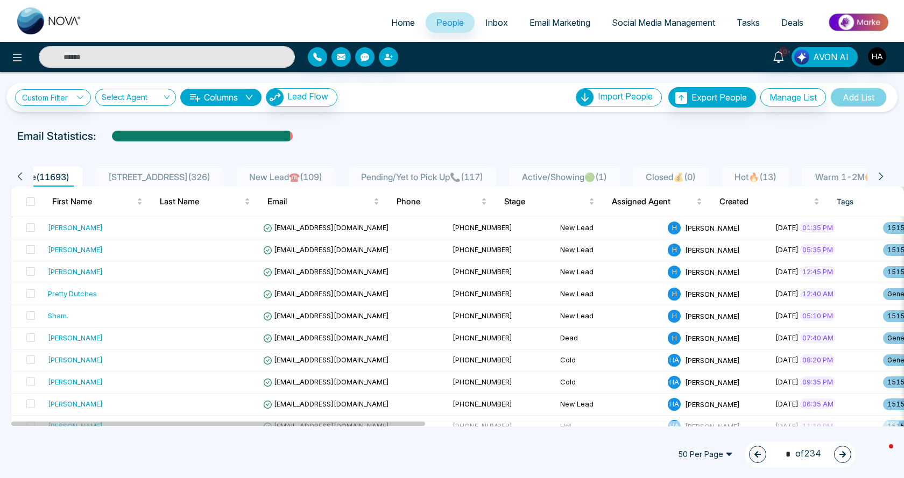
click at [884, 175] on icon at bounding box center [881, 177] width 10 height 10
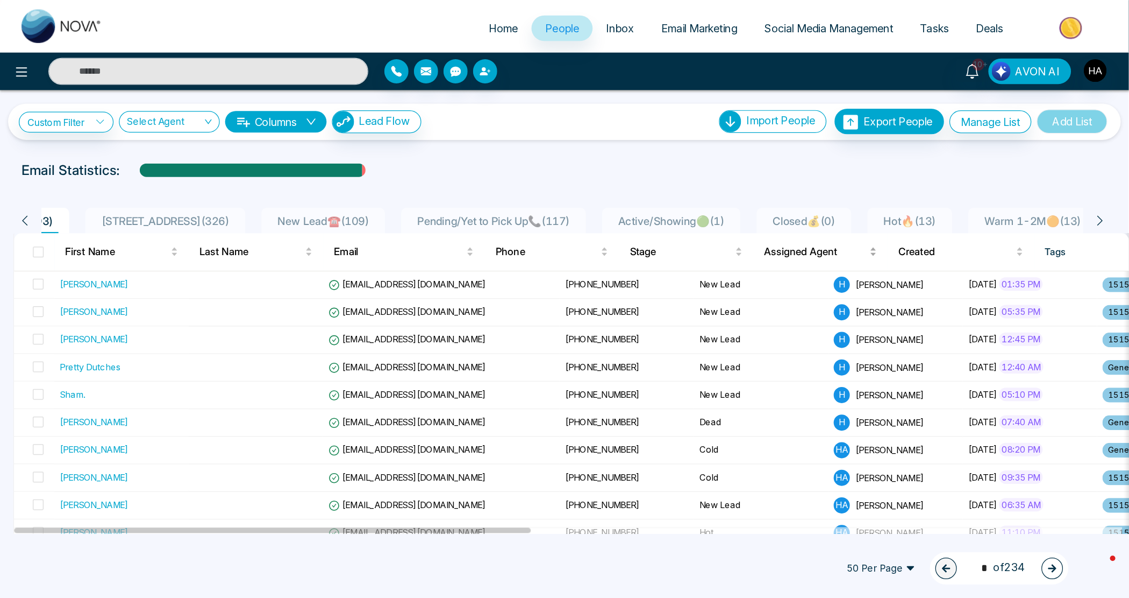
scroll to position [0, 108]
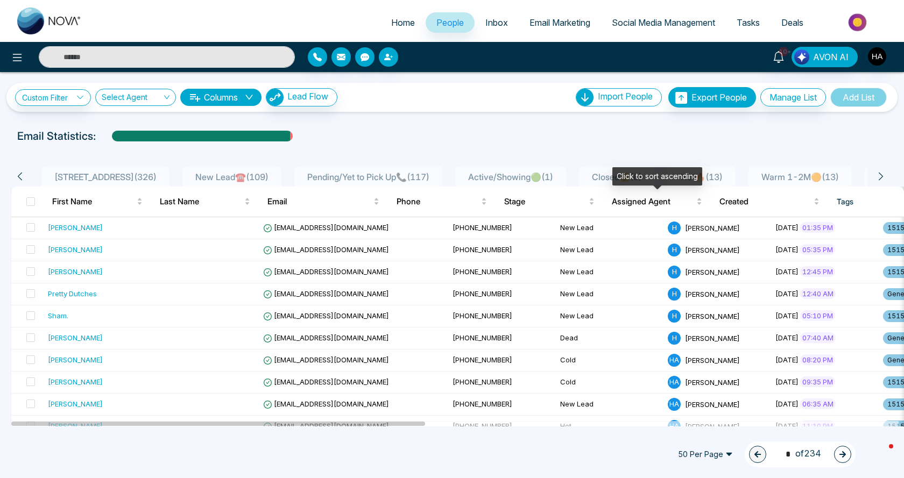
click at [728, 177] on ul "All People ( 11693 ) 1515 PKWY ( 326 ) New Lead☎️ ( 109 ) Pending/Yet to Pick U…" at bounding box center [450, 176] width 834 height 20
click at [711, 177] on span "Hot🔥 ( 13 )" at bounding box center [701, 177] width 51 height 11
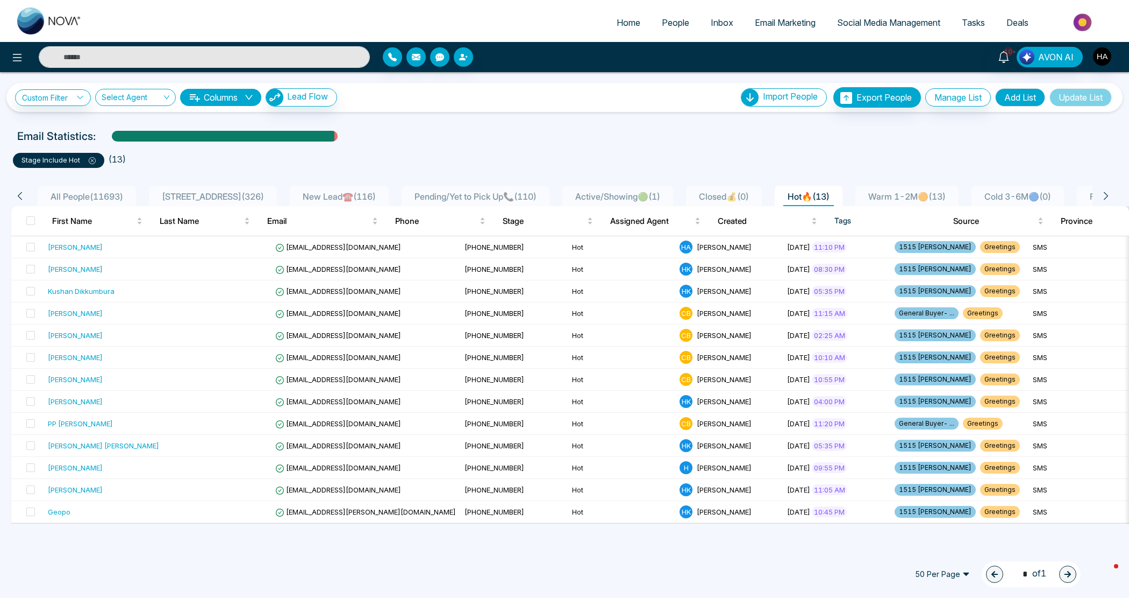
click at [898, 197] on span "Warm 1-2M🟠 ( 13 )" at bounding box center [907, 196] width 86 height 11
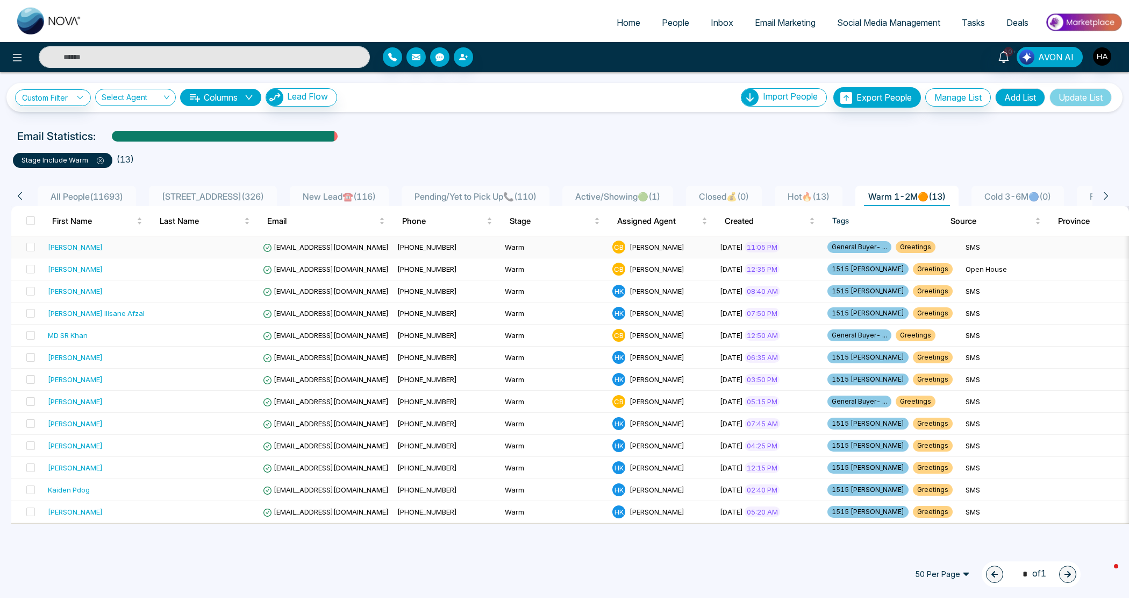
click at [528, 254] on td "Warm" at bounding box center [555, 247] width 108 height 22
click at [903, 191] on icon at bounding box center [1107, 196] width 10 height 10
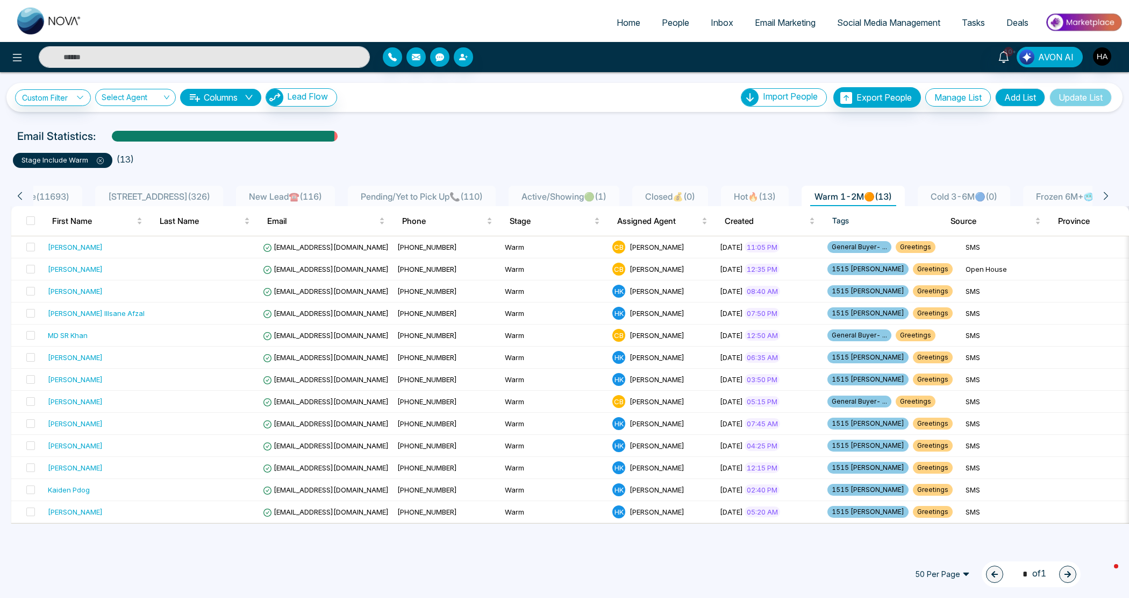
click at [903, 191] on icon at bounding box center [1107, 196] width 10 height 10
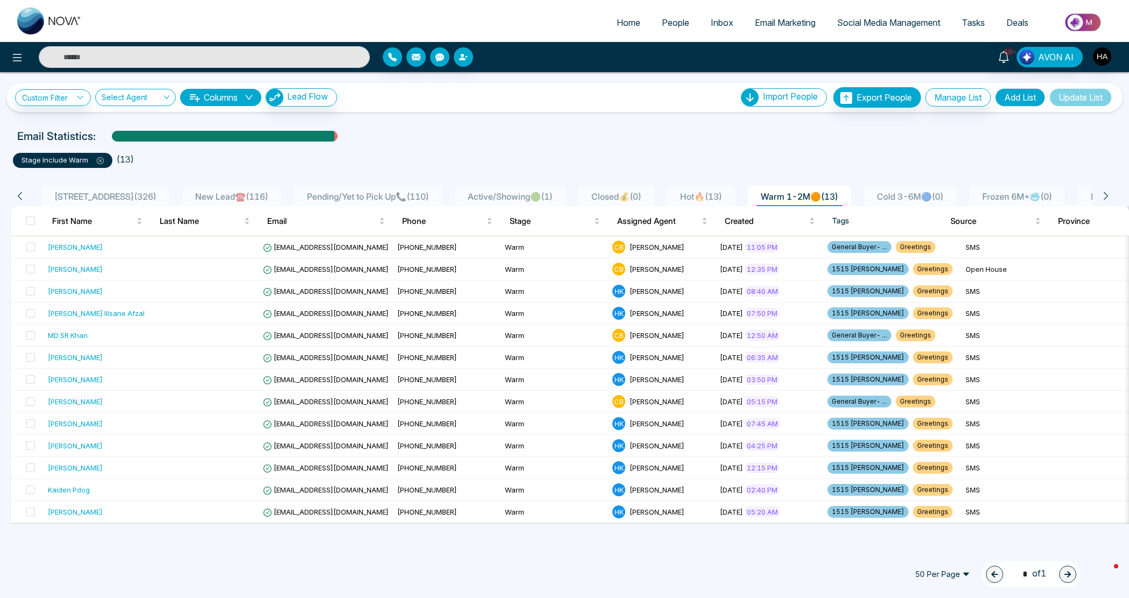
click at [903, 191] on icon at bounding box center [1107, 196] width 10 height 10
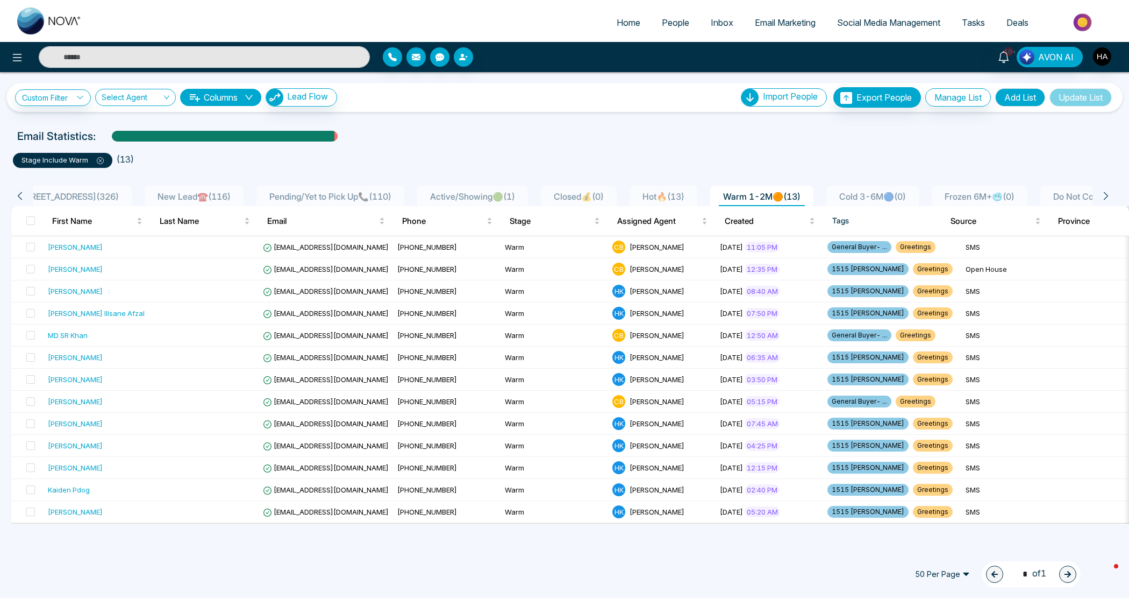
click at [903, 191] on icon at bounding box center [1107, 196] width 10 height 10
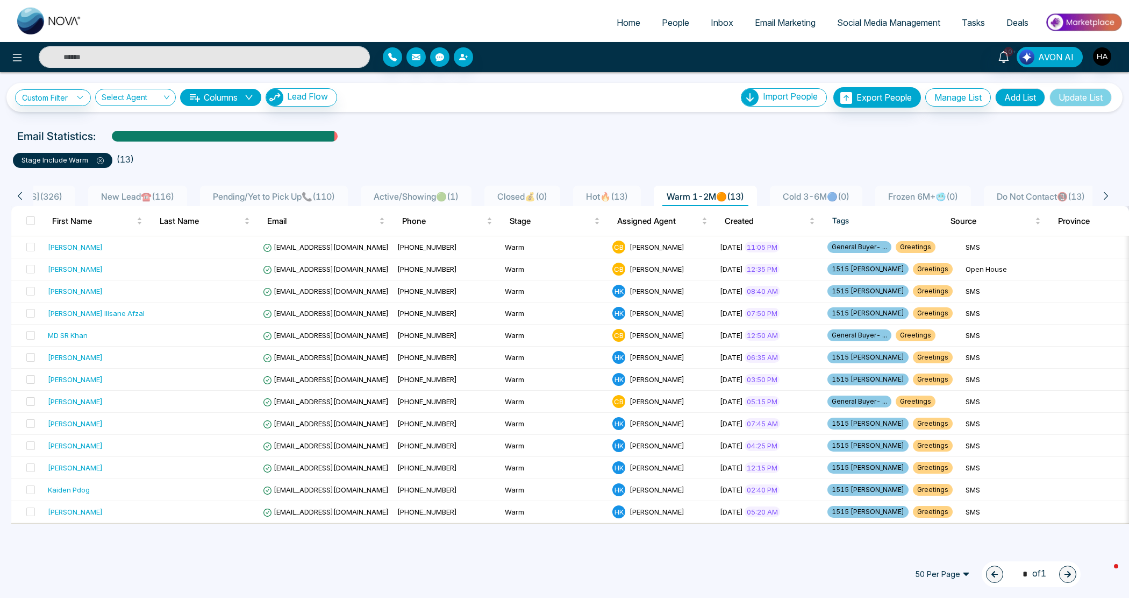
click at [903, 191] on icon at bounding box center [1107, 196] width 10 height 10
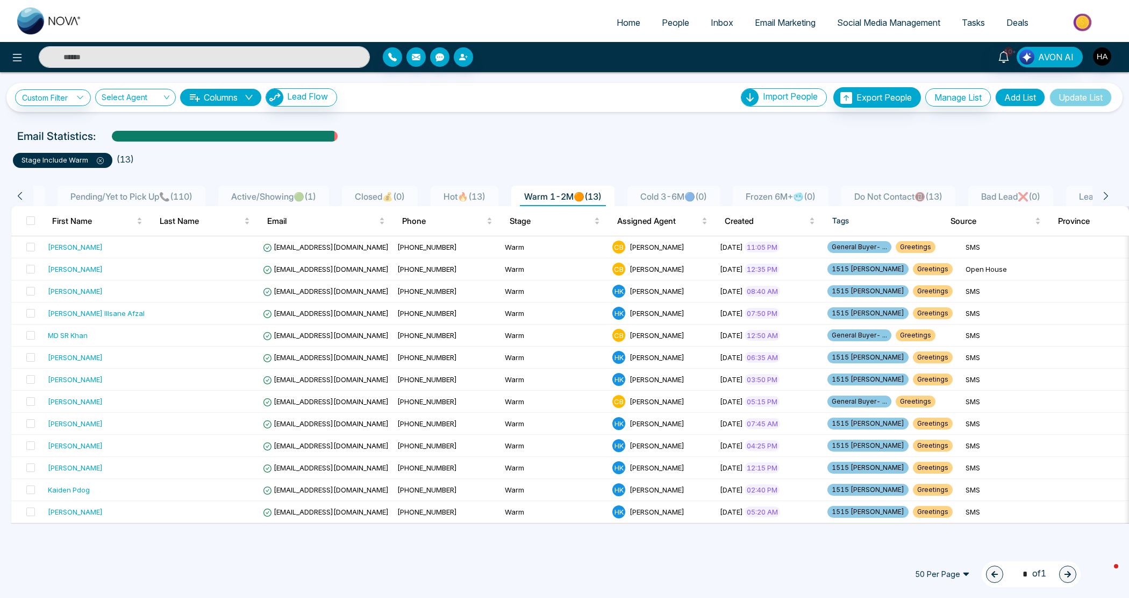
click at [903, 191] on icon at bounding box center [1107, 196] width 10 height 10
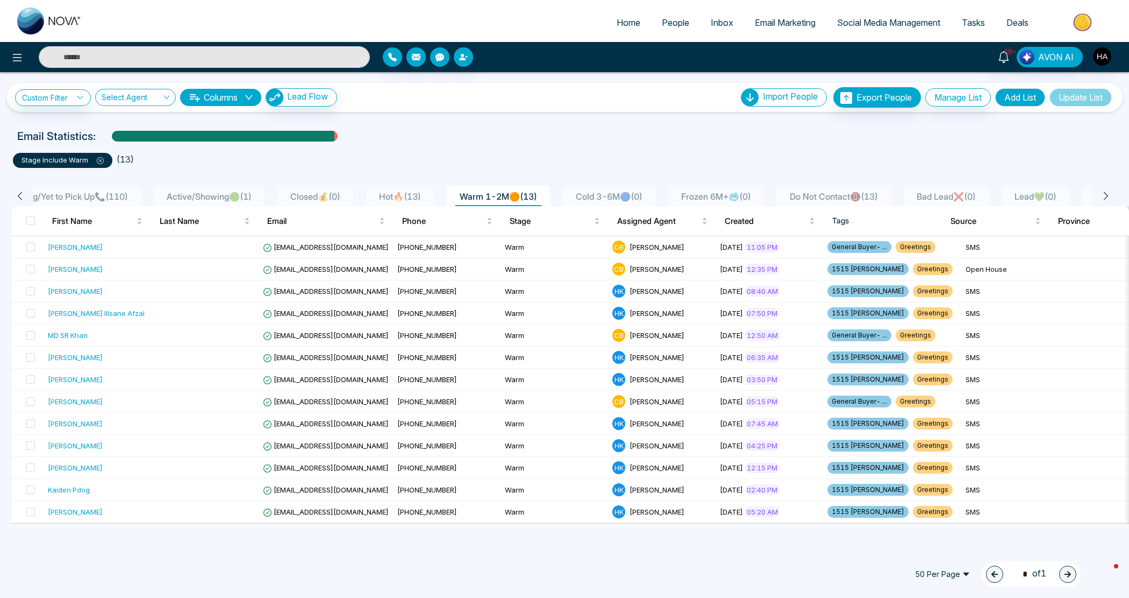
click at [903, 191] on icon at bounding box center [1107, 196] width 10 height 10
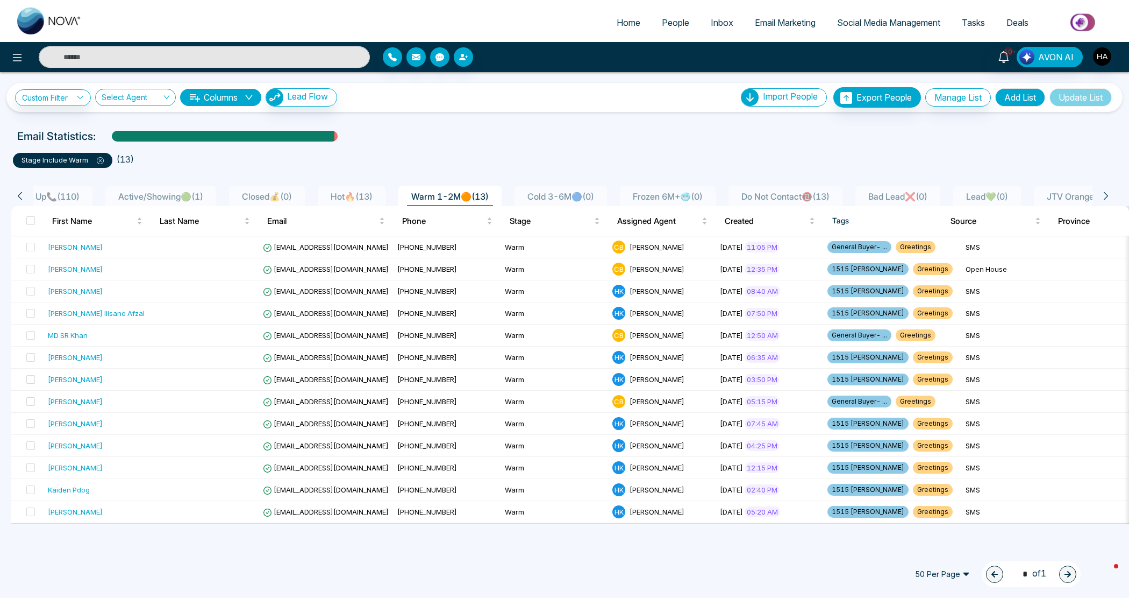
click at [903, 191] on icon at bounding box center [1107, 196] width 10 height 10
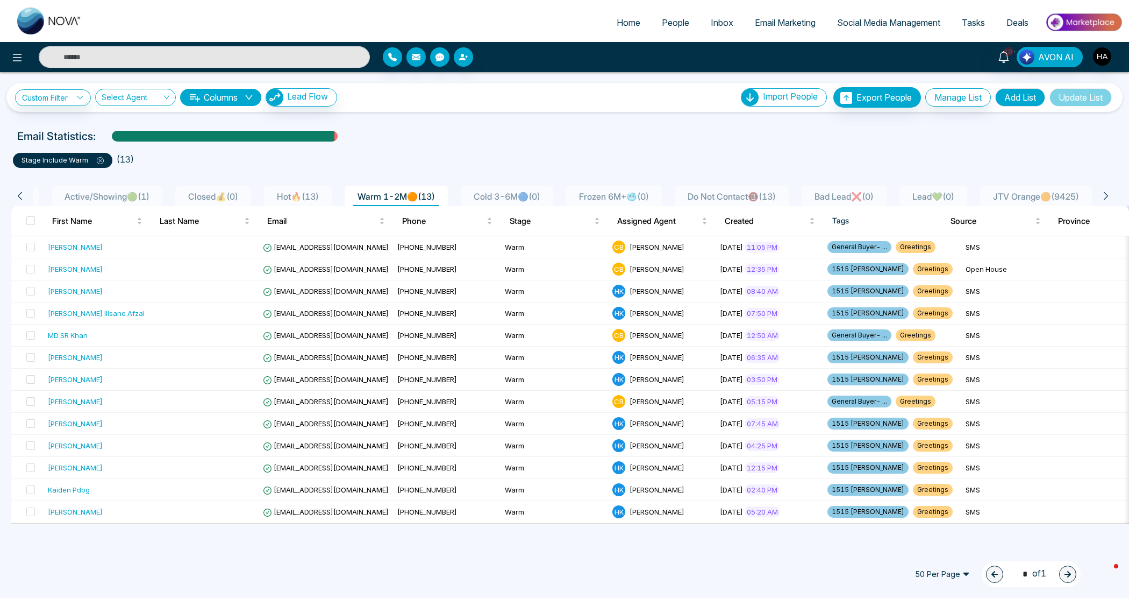
click at [903, 191] on icon at bounding box center [1107, 196] width 10 height 10
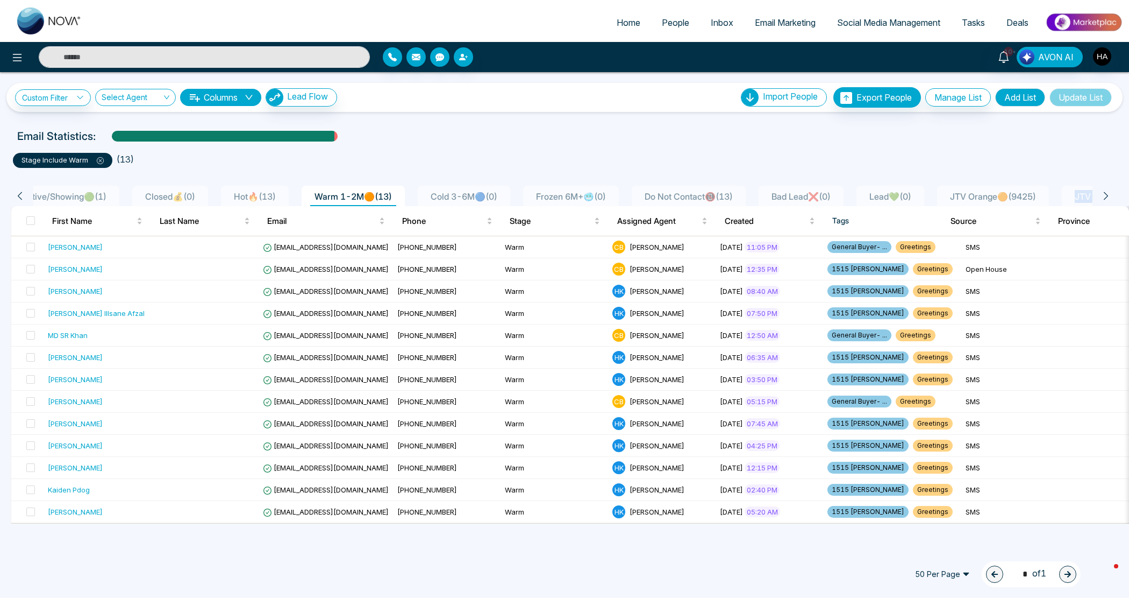
click at [903, 191] on icon at bounding box center [1107, 196] width 10 height 10
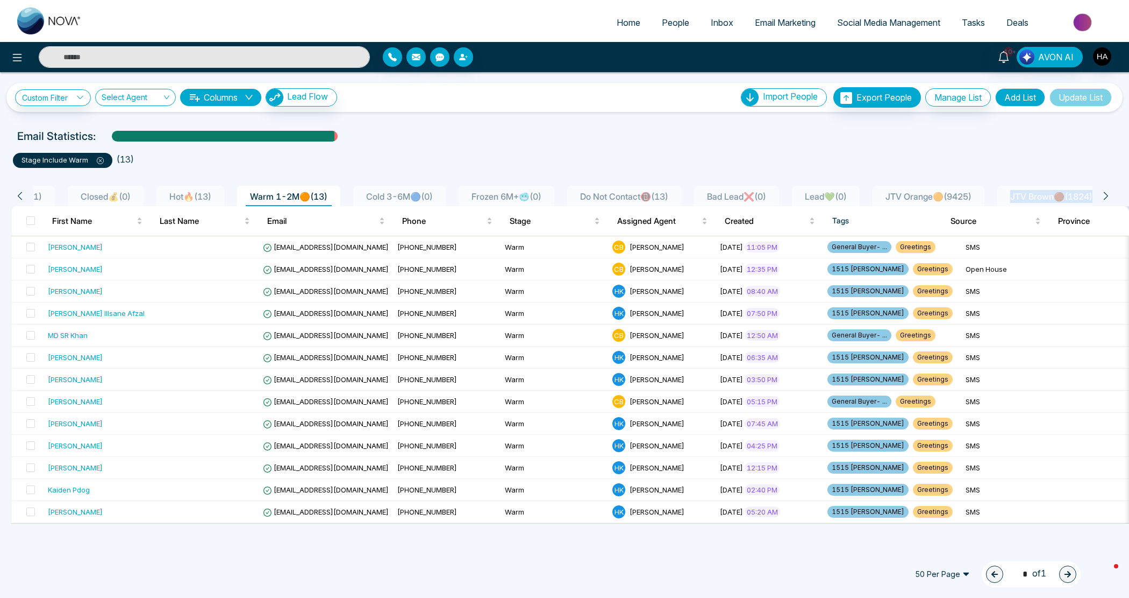
click at [903, 191] on icon at bounding box center [1107, 196] width 10 height 10
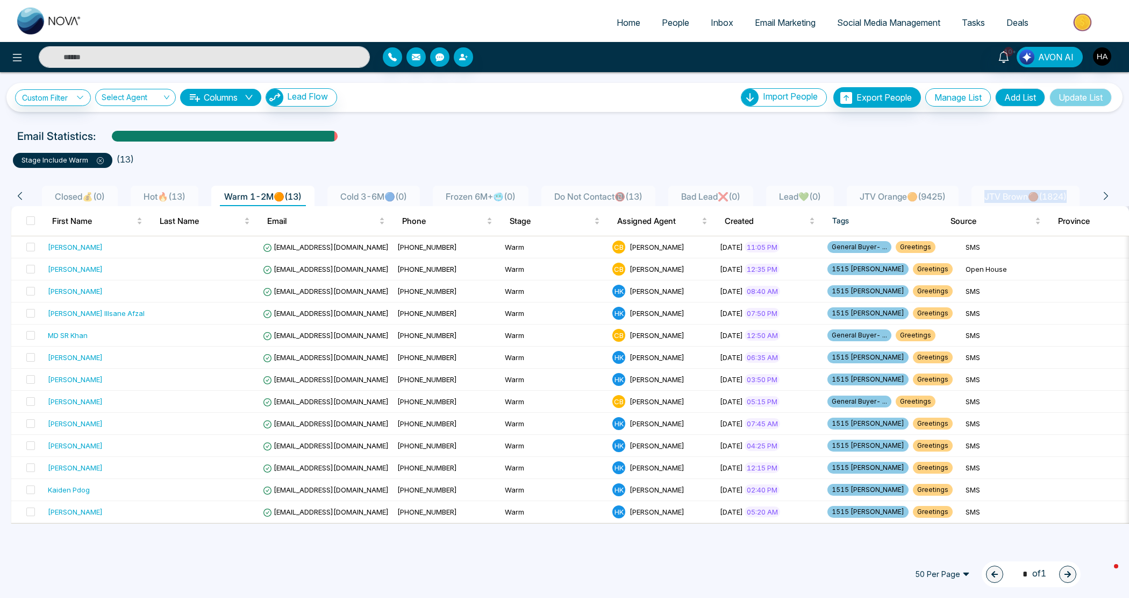
scroll to position [0, 666]
click at [903, 151] on ul "stage include Warm ( 13 )" at bounding box center [565, 157] width 1104 height 19
click at [19, 195] on icon at bounding box center [20, 196] width 10 height 10
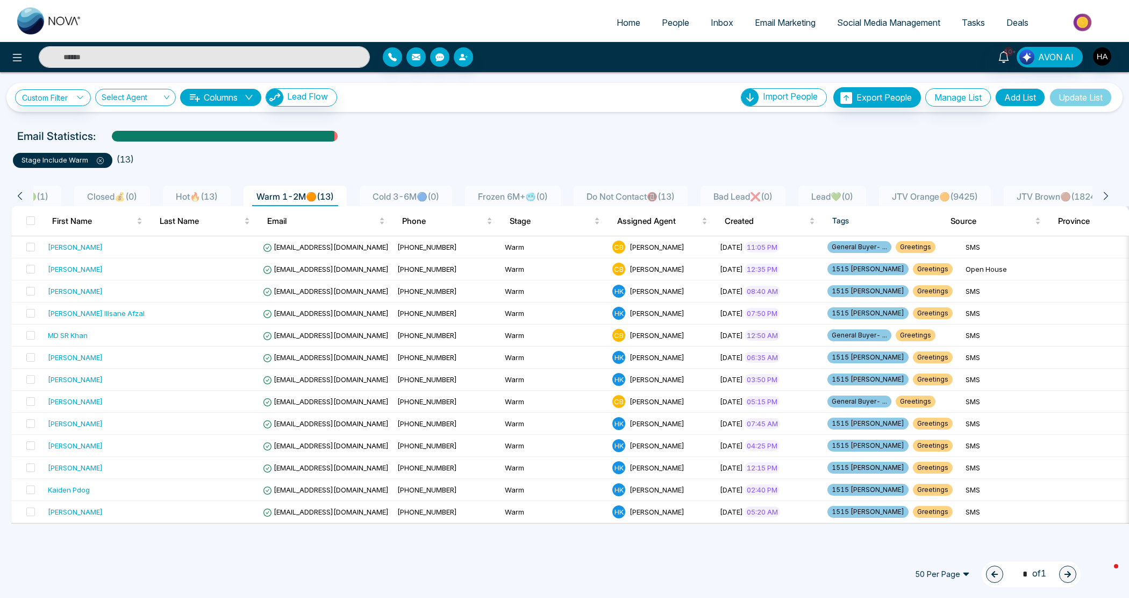
click at [19, 195] on icon at bounding box center [20, 196] width 10 height 10
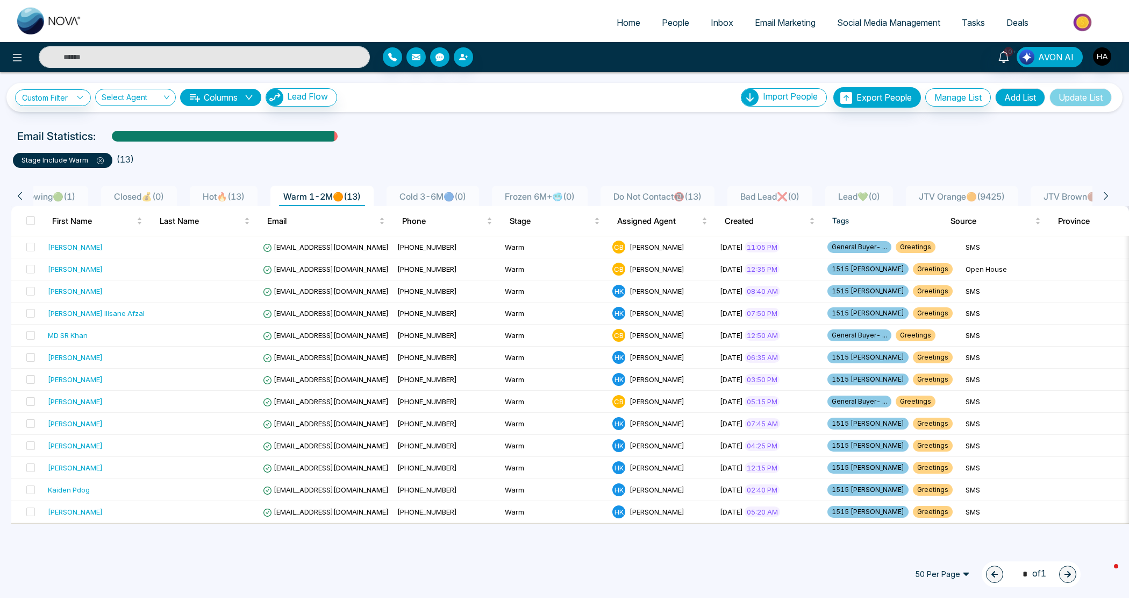
click at [19, 195] on icon at bounding box center [20, 196] width 10 height 10
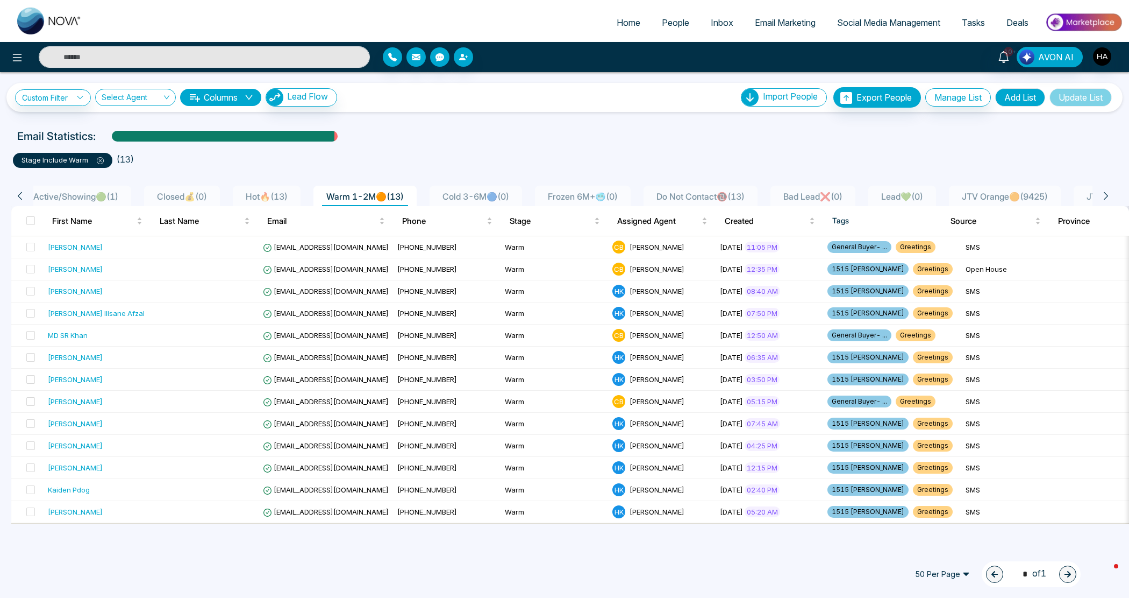
click at [19, 195] on icon at bounding box center [20, 196] width 10 height 10
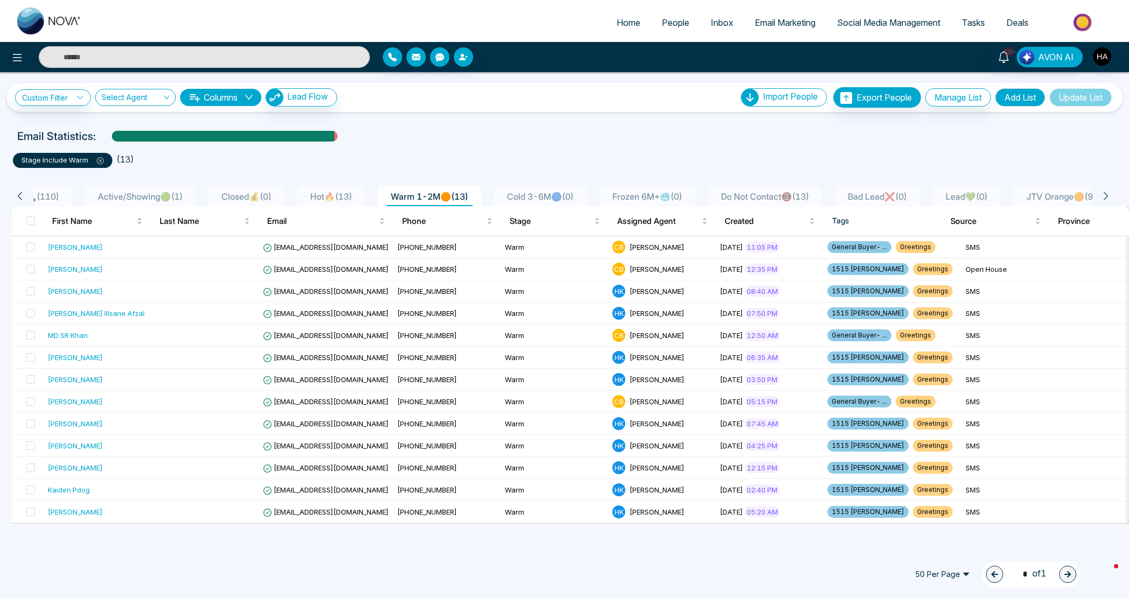
click at [19, 195] on icon at bounding box center [20, 196] width 10 height 10
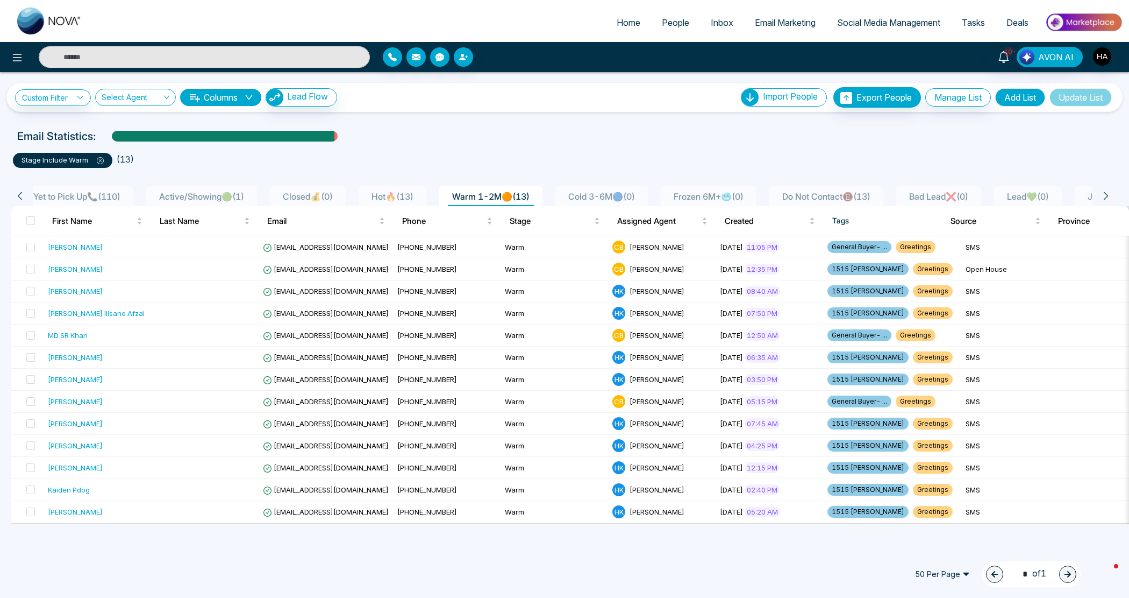
click at [19, 195] on icon at bounding box center [20, 196] width 10 height 10
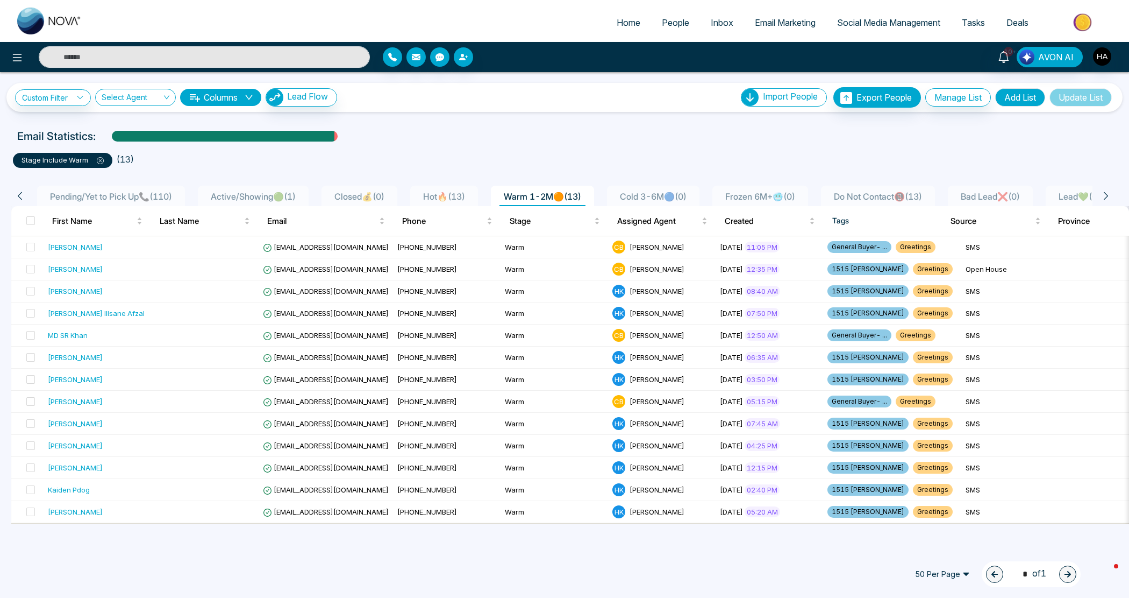
click at [19, 195] on icon at bounding box center [20, 196] width 10 height 10
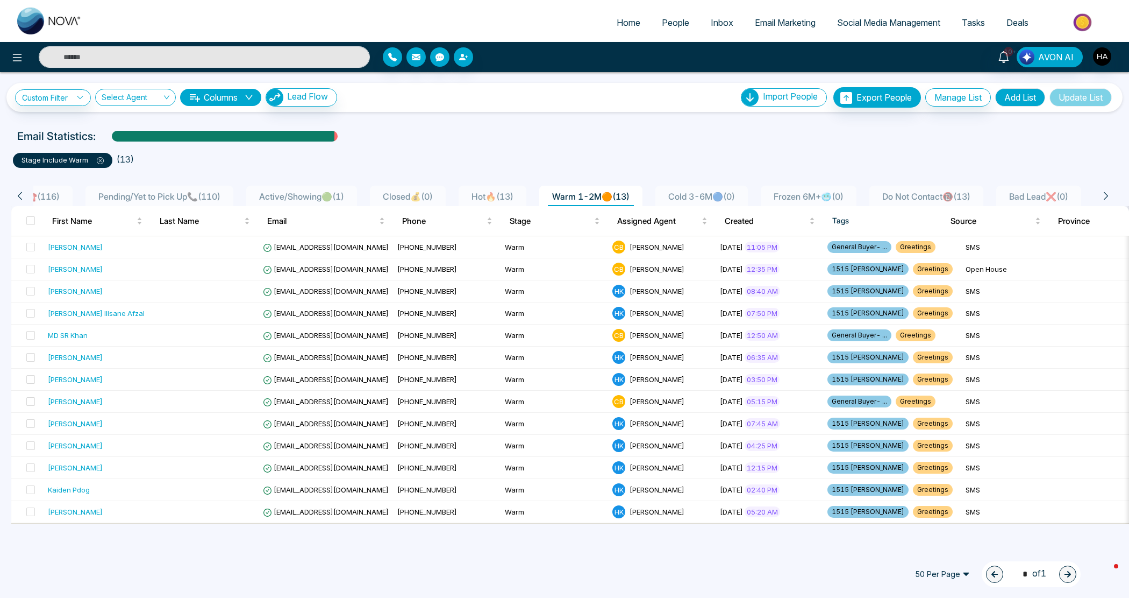
click at [19, 195] on icon at bounding box center [20, 196] width 10 height 10
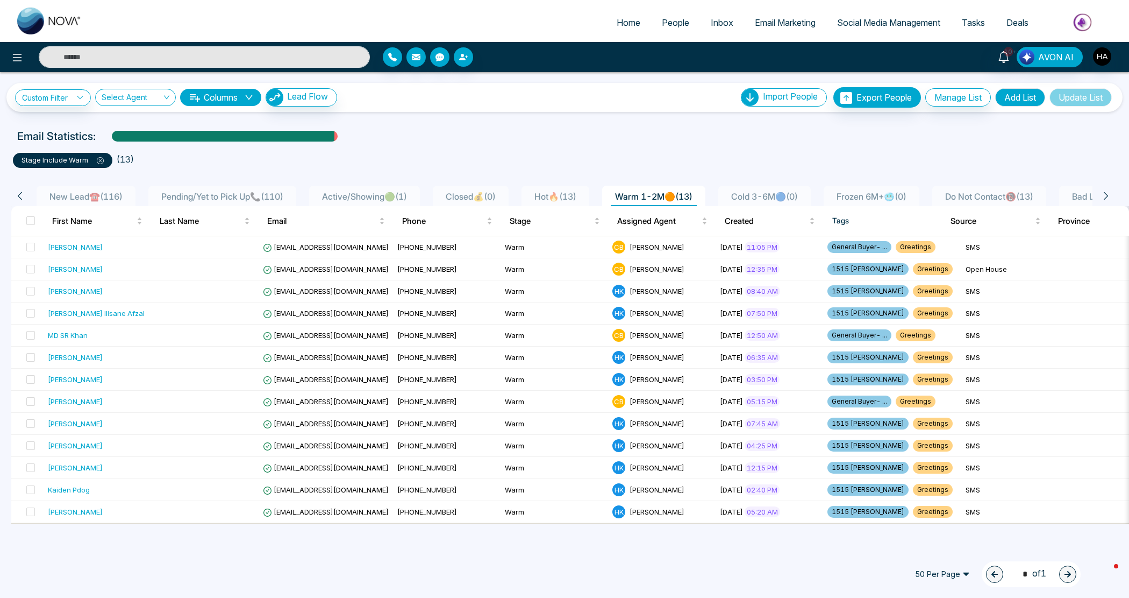
click at [19, 195] on icon at bounding box center [20, 196] width 10 height 10
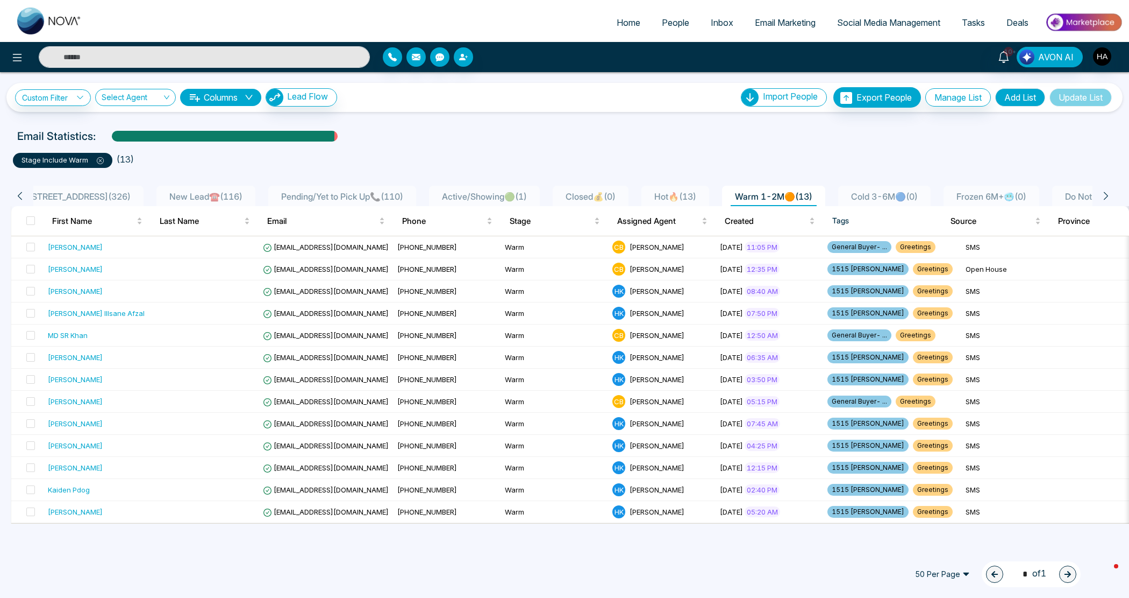
scroll to position [0, 128]
click at [479, 189] on li "Active/Showing🟢 ( 1 )" at bounding box center [490, 196] width 111 height 20
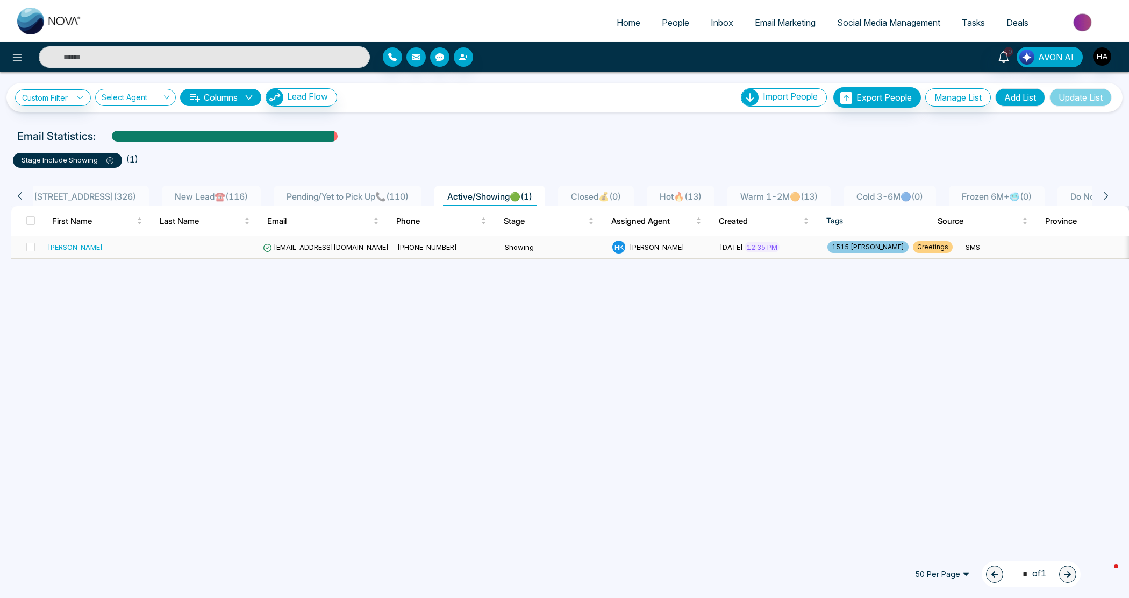
click at [608, 246] on td "H K Harpreet Kaur" at bounding box center [662, 247] width 108 height 22
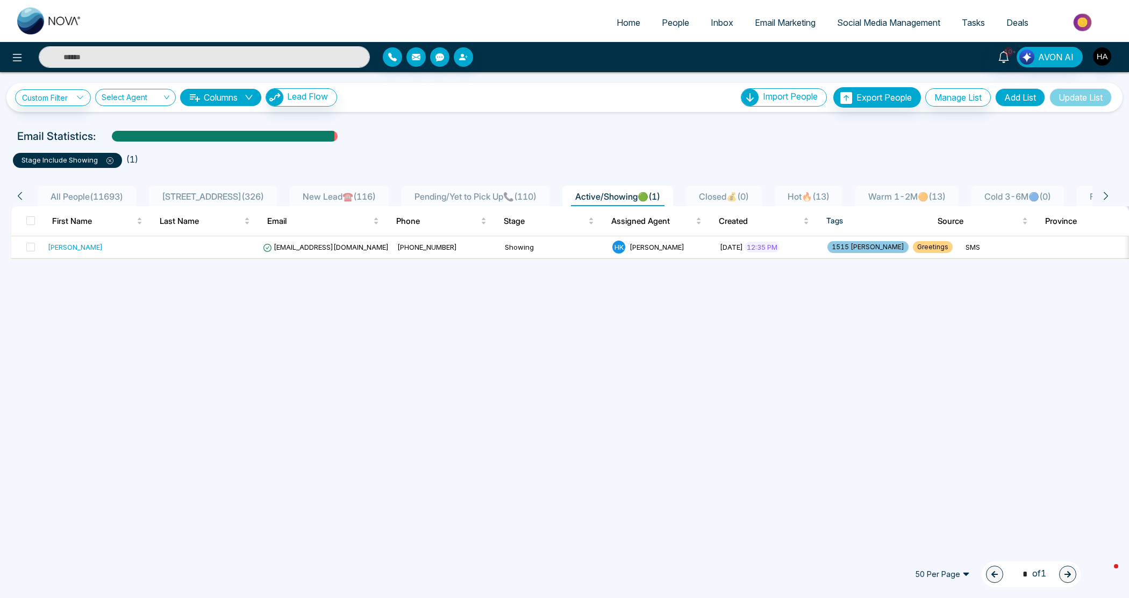
click at [117, 152] on li "stage include Showing" at bounding box center [69, 157] width 113 height 19
click at [108, 160] on icon at bounding box center [109, 160] width 7 height 7
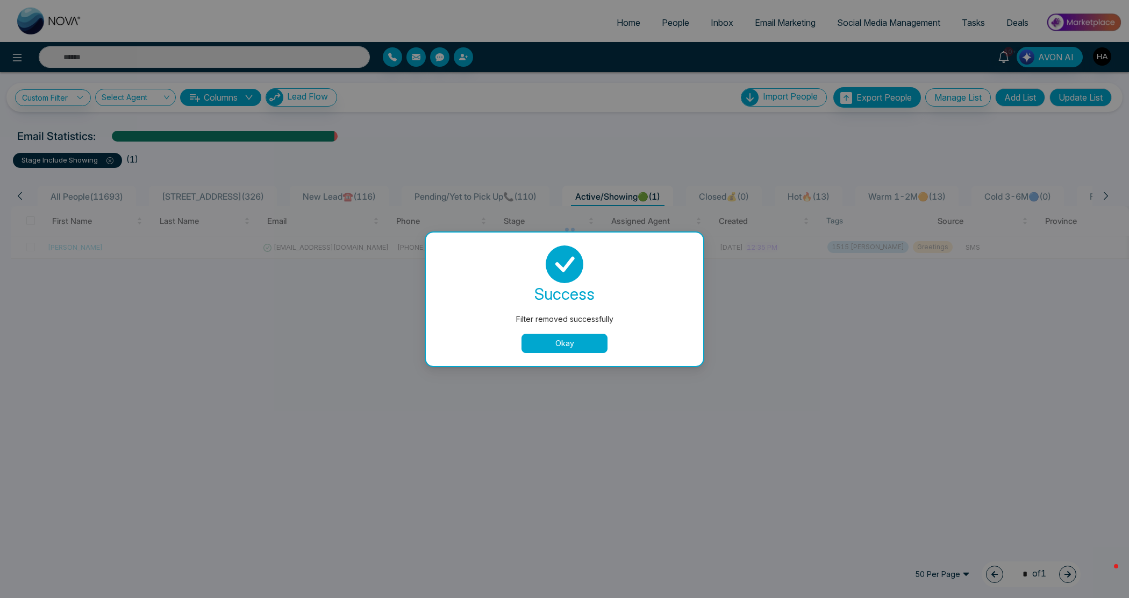
click at [565, 337] on button "Okay" at bounding box center [565, 342] width 86 height 19
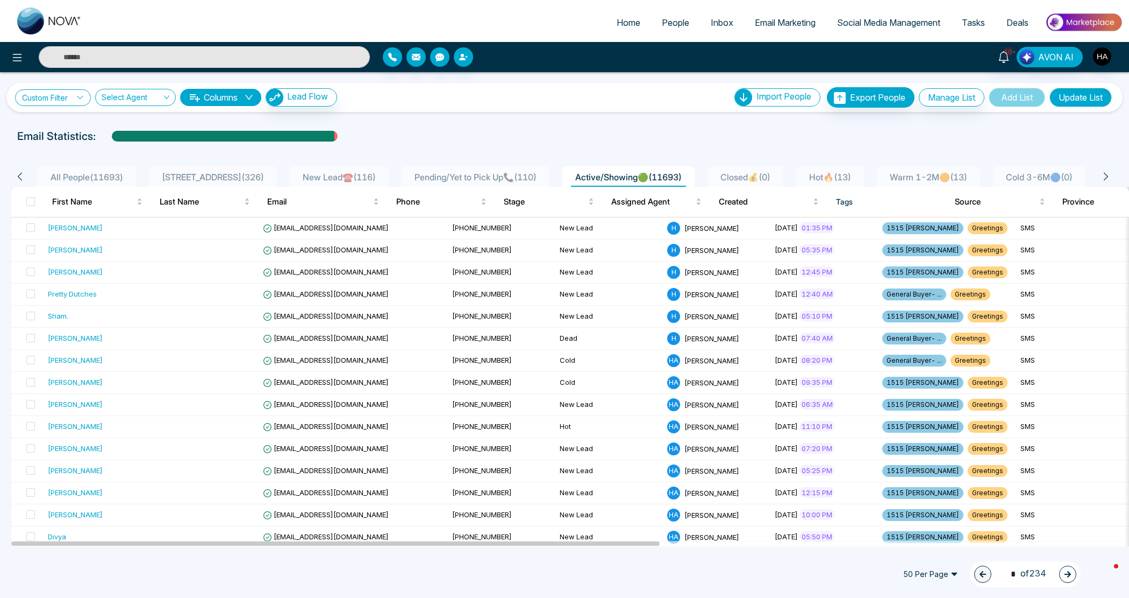
click at [60, 95] on link "Custom Filter" at bounding box center [53, 97] width 76 height 17
click at [68, 124] on input "search" at bounding box center [74, 123] width 87 height 16
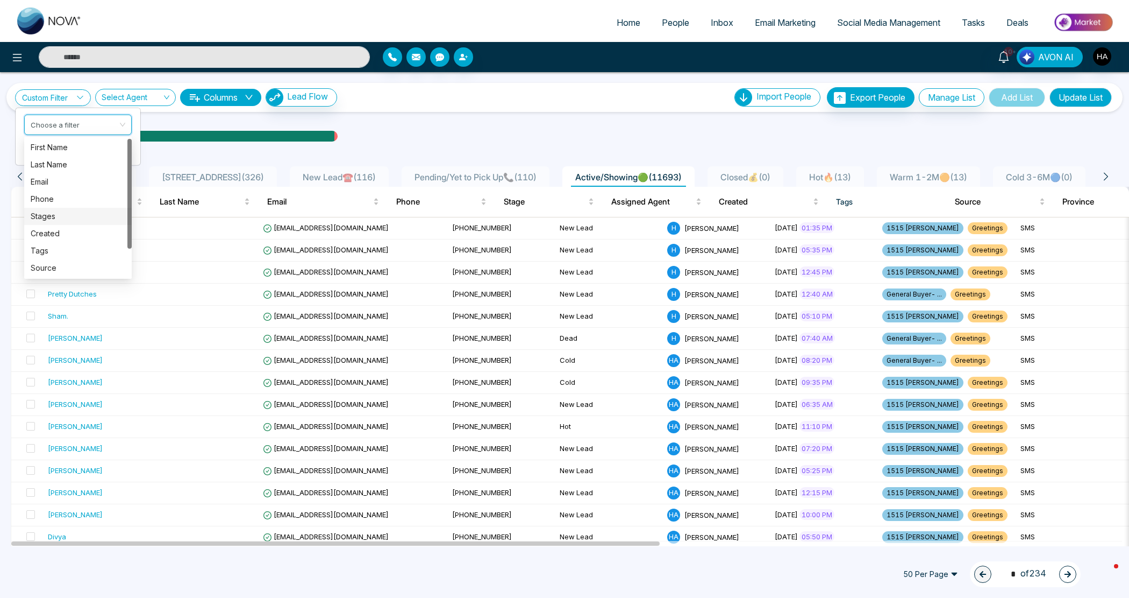
click at [58, 208] on div "Stages" at bounding box center [78, 216] width 108 height 17
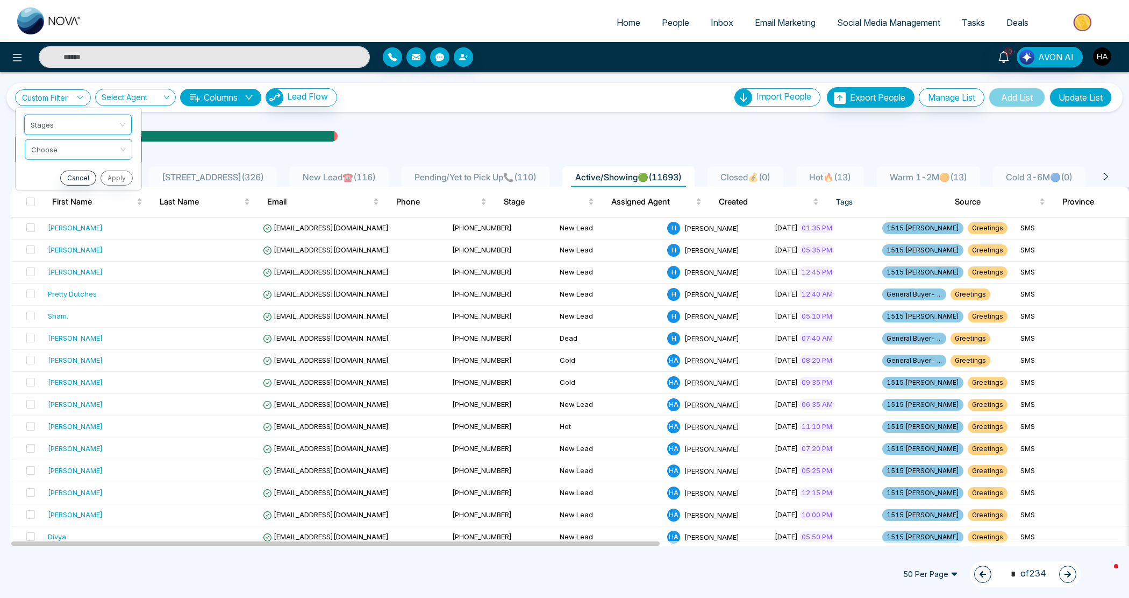
click at [87, 151] on input "search" at bounding box center [74, 147] width 87 height 16
click at [81, 175] on div "include" at bounding box center [78, 172] width 95 height 12
click at [97, 179] on input "search" at bounding box center [74, 172] width 87 height 16
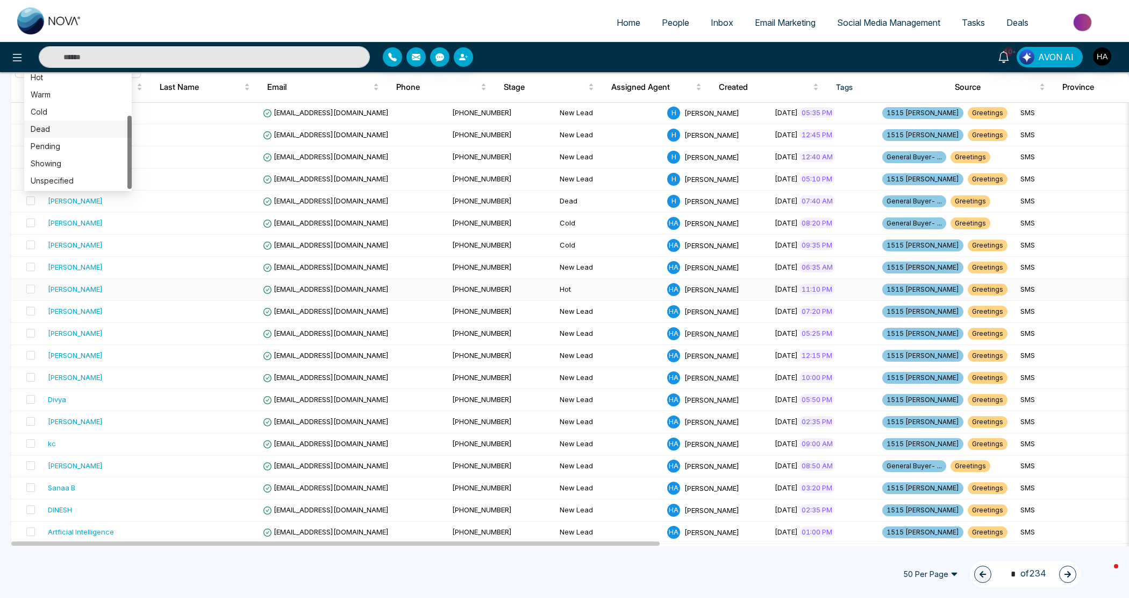
scroll to position [67, 0]
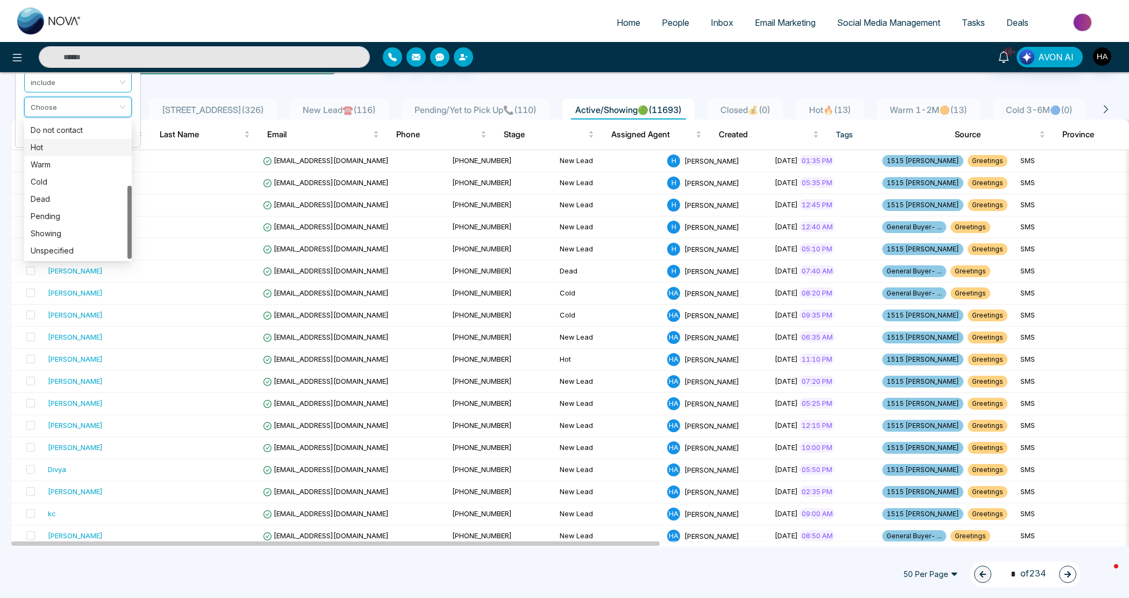
click at [72, 147] on div "Hot" at bounding box center [78, 147] width 95 height 12
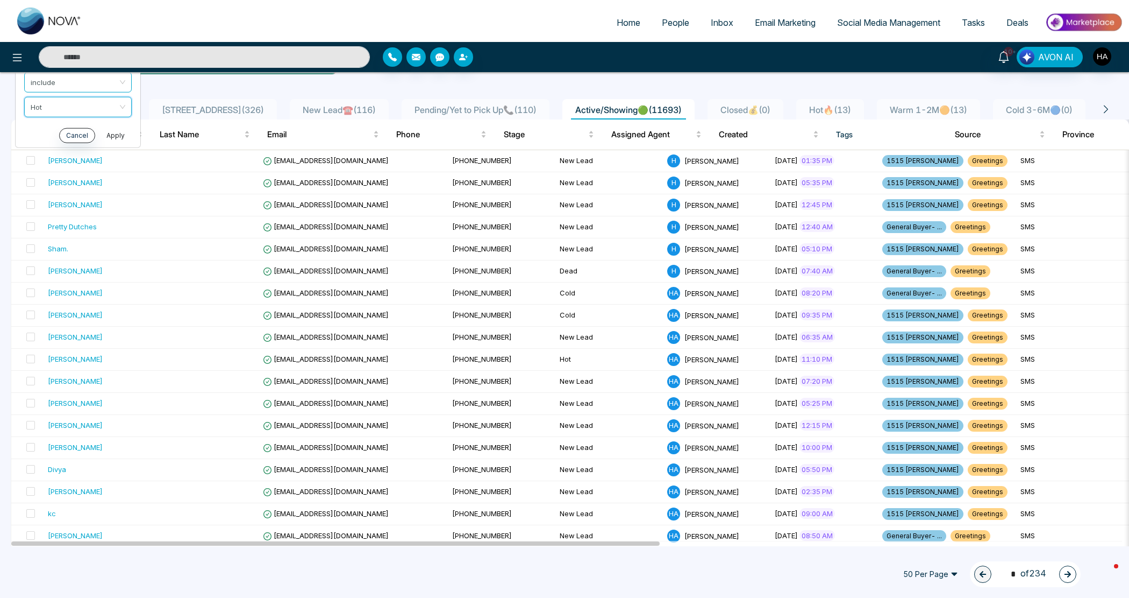
click at [128, 130] on button "Apply" at bounding box center [116, 134] width 32 height 15
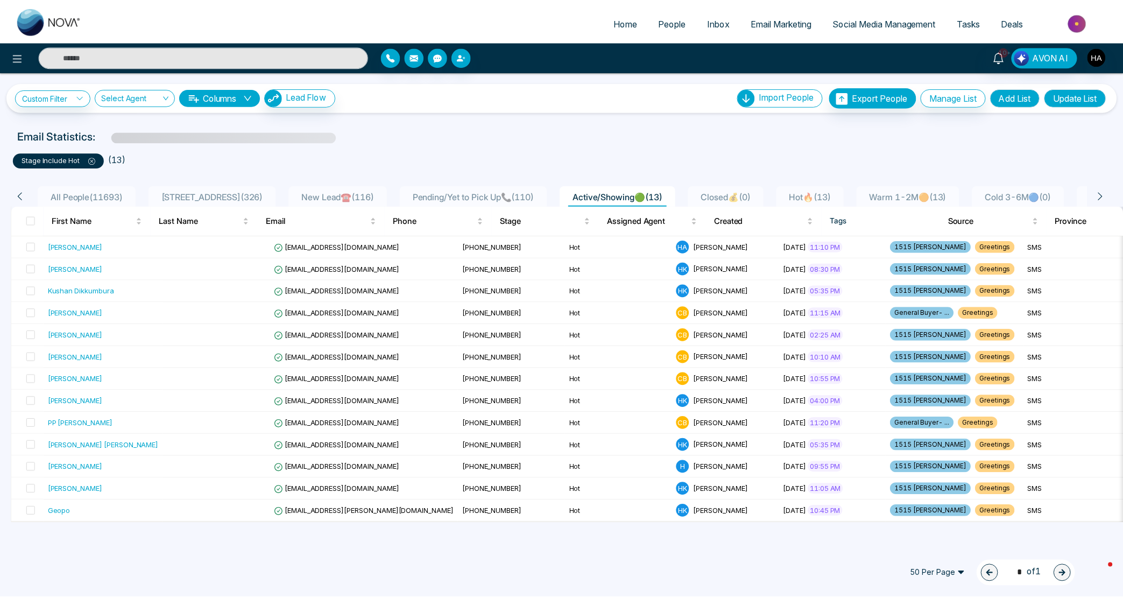
scroll to position [0, 0]
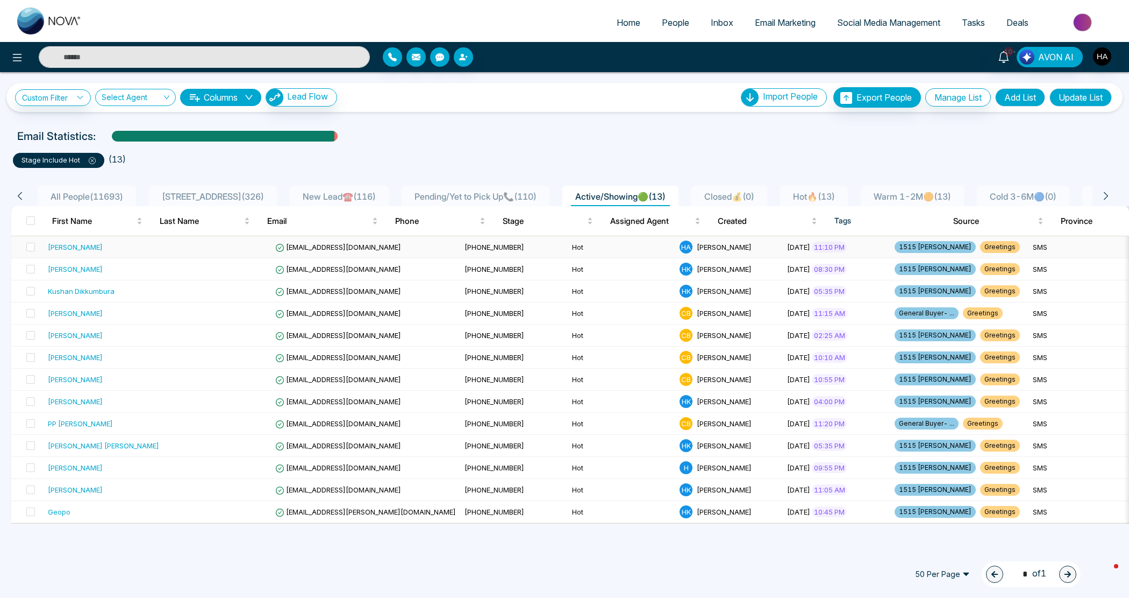
click at [89, 249] on div "[PERSON_NAME]" at bounding box center [75, 246] width 55 height 11
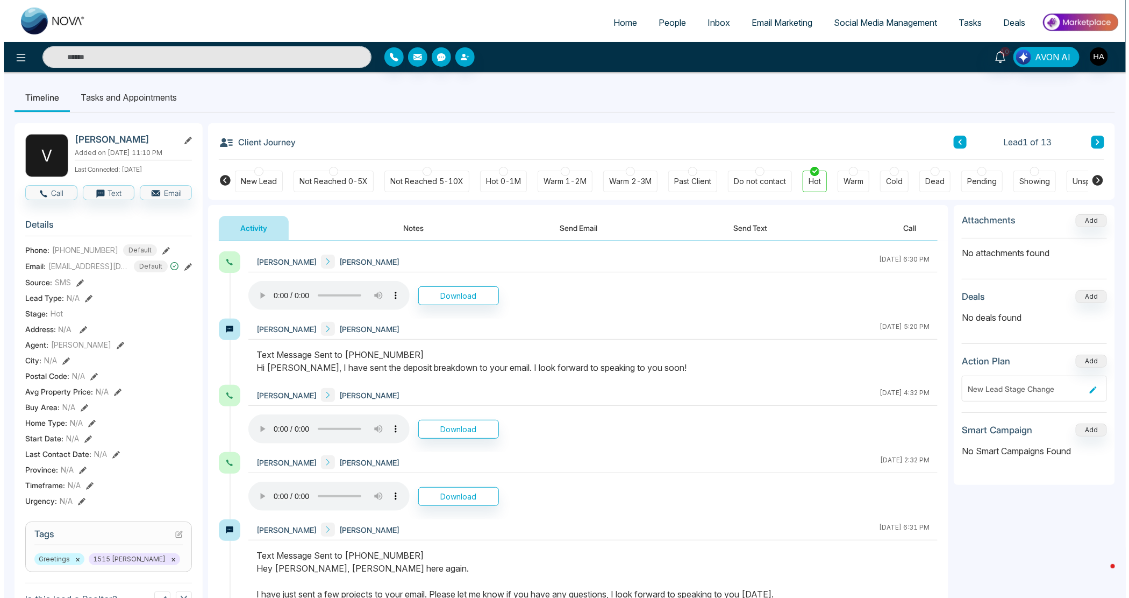
scroll to position [0, 40]
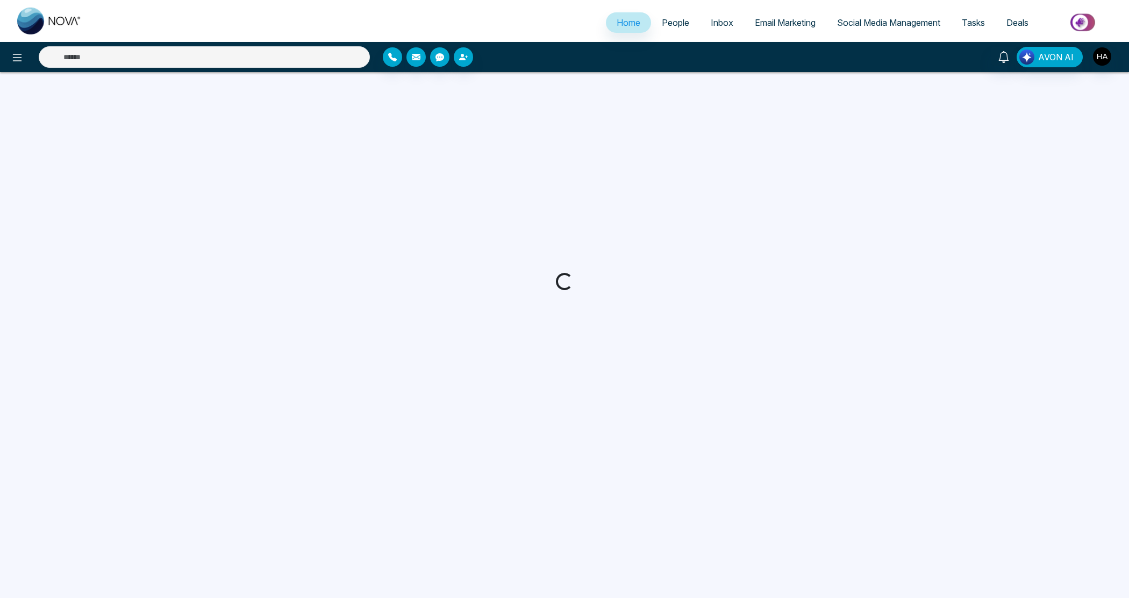
select select "*"
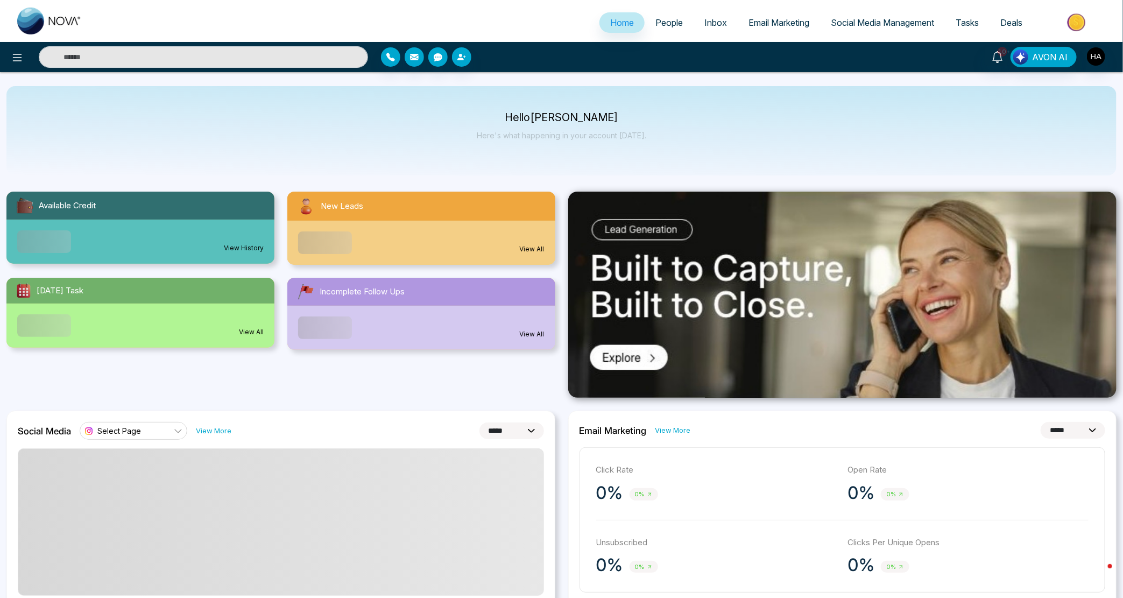
click at [671, 20] on span "People" at bounding box center [668, 22] width 27 height 11
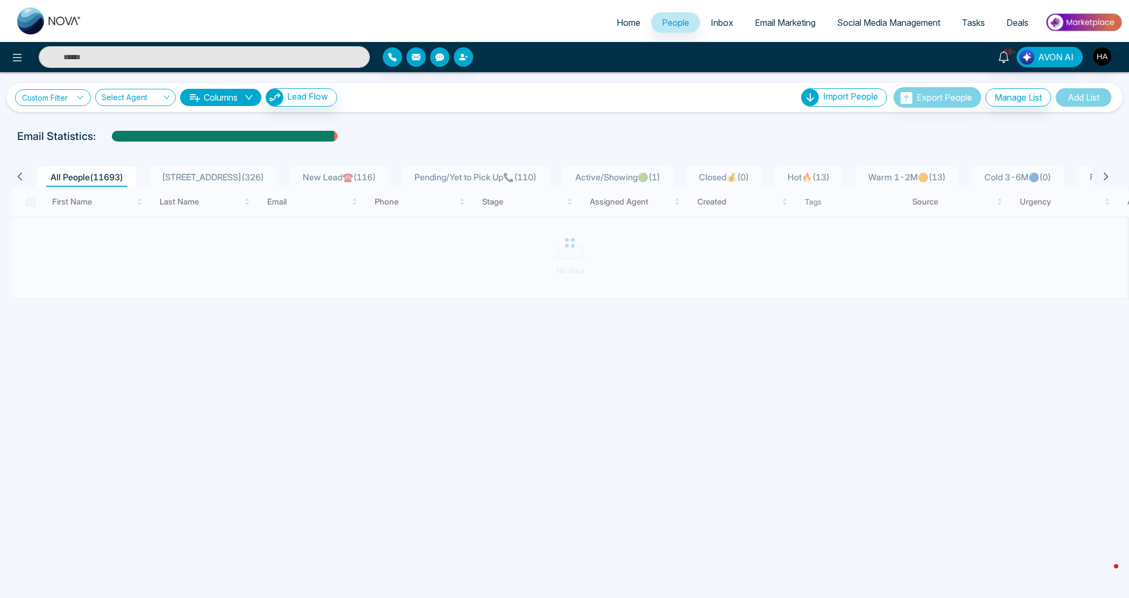
click at [38, 95] on link "Custom Filter" at bounding box center [53, 97] width 76 height 17
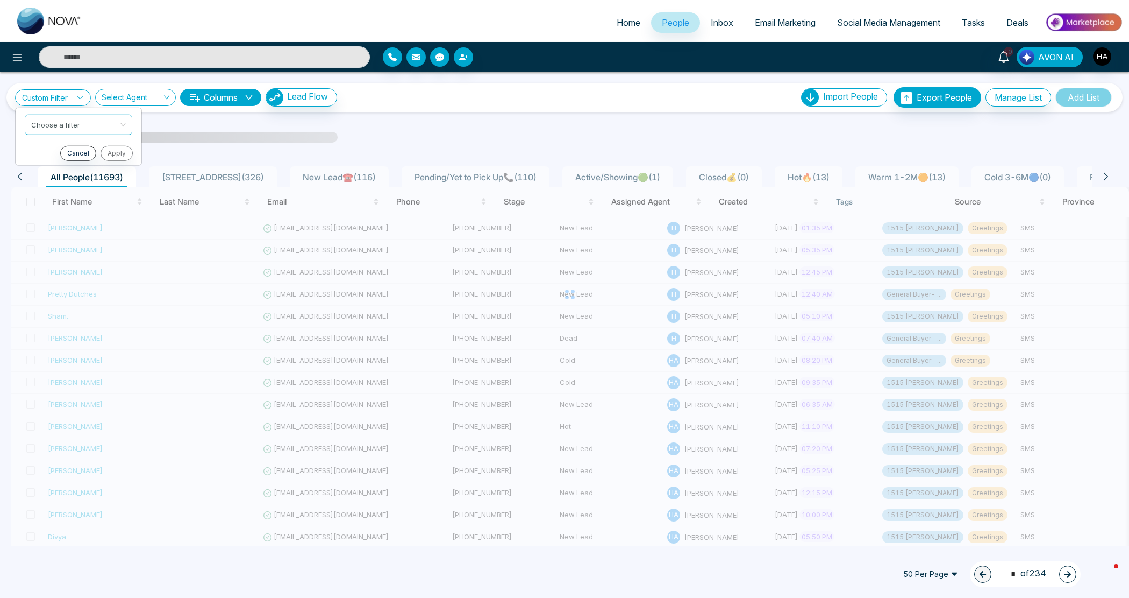
click at [54, 124] on input "search" at bounding box center [74, 123] width 87 height 16
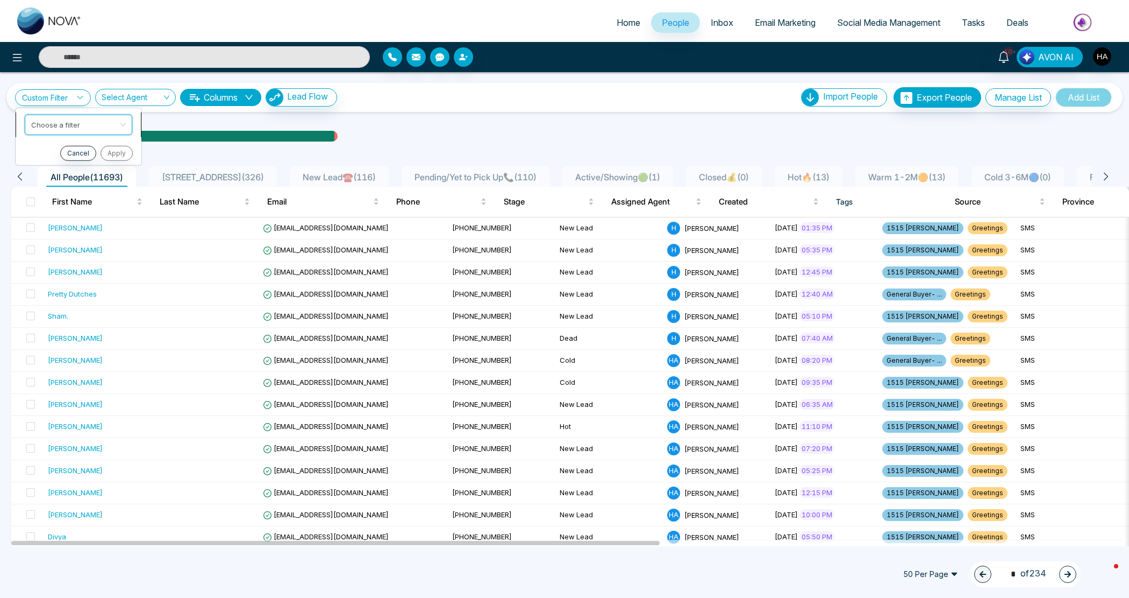
click at [54, 124] on input "search" at bounding box center [74, 123] width 87 height 16
click at [52, 110] on ul "Choose a filter Cancel Apply" at bounding box center [78, 136] width 126 height 58
click at [65, 90] on link "Custom Filter" at bounding box center [53, 97] width 76 height 17
click at [54, 127] on input "search" at bounding box center [74, 123] width 87 height 16
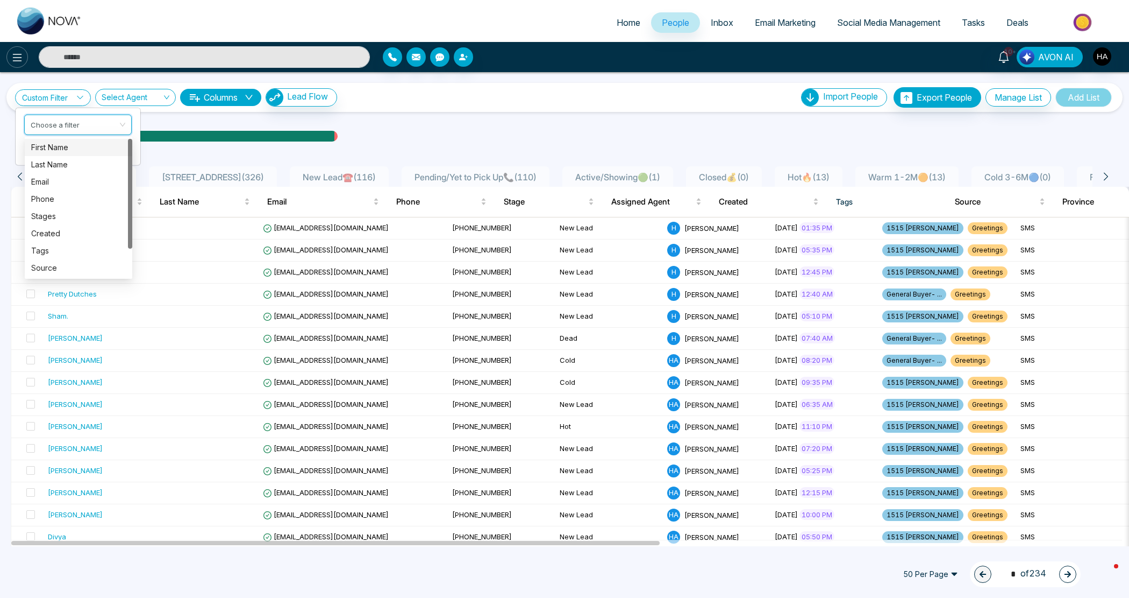
click at [23, 52] on icon at bounding box center [17, 57] width 13 height 13
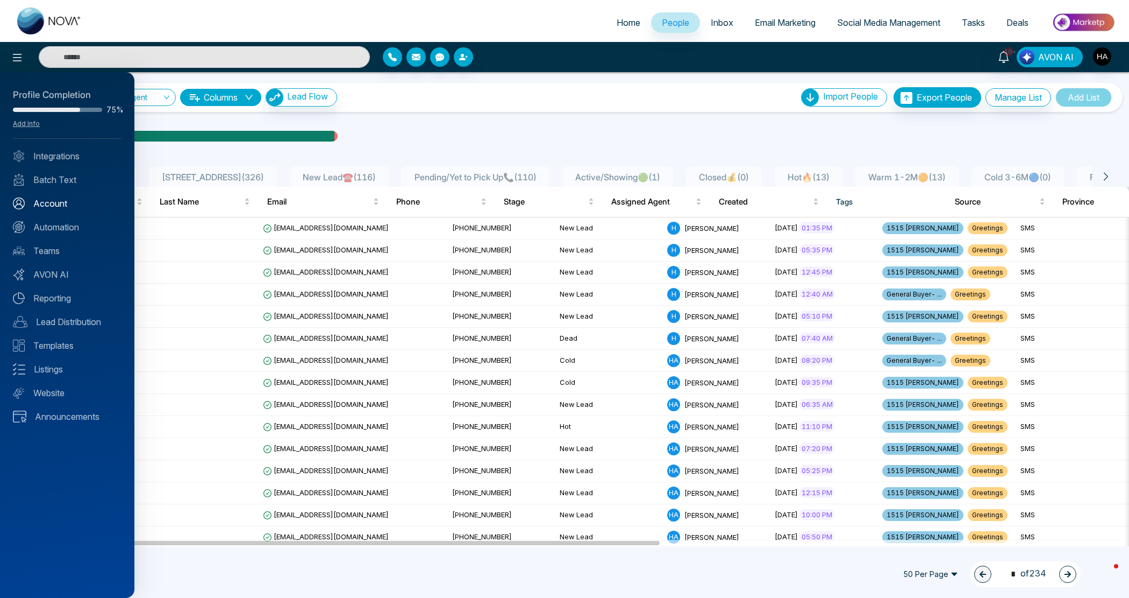
click at [46, 199] on link "Account" at bounding box center [67, 203] width 109 height 13
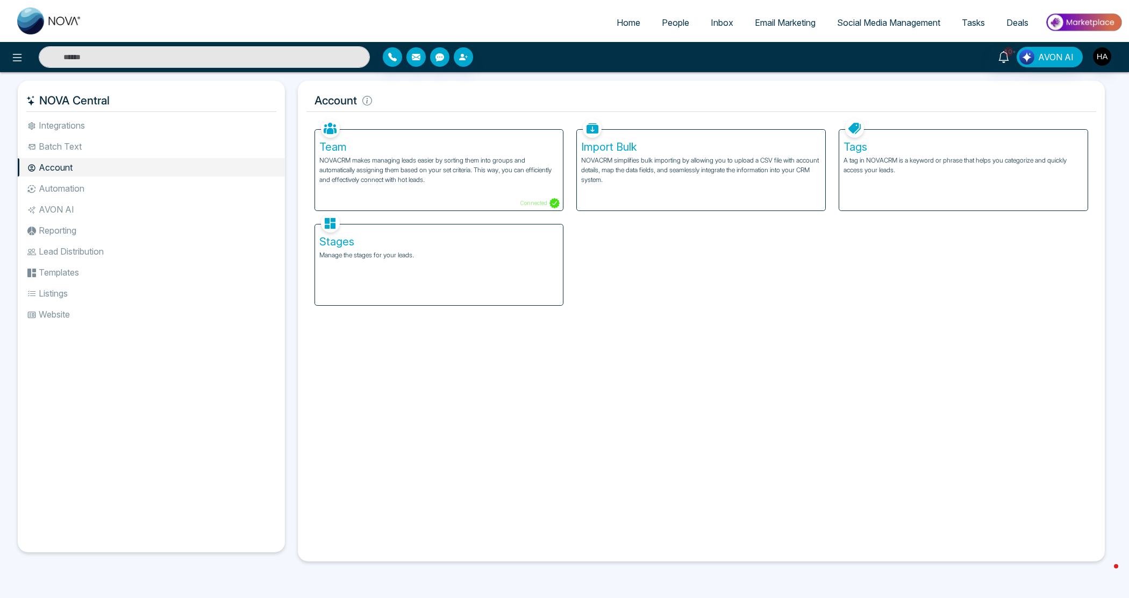
click at [508, 278] on div "Stages Manage the stages for your leads." at bounding box center [439, 264] width 248 height 81
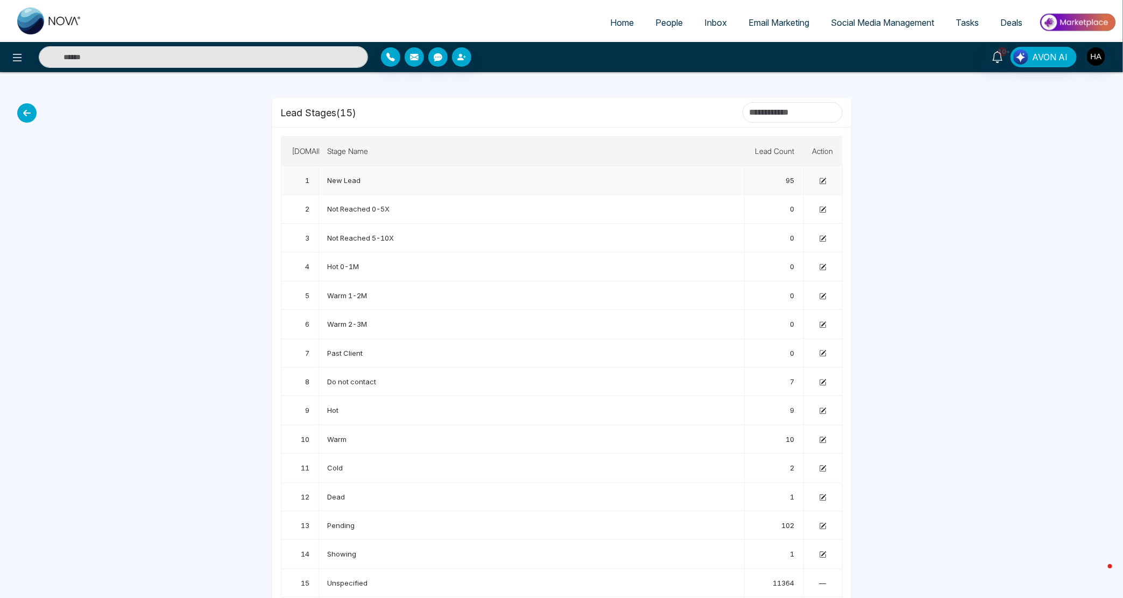
click at [824, 187] on td at bounding box center [823, 180] width 39 height 29
click at [820, 175] on td at bounding box center [823, 180] width 39 height 29
click at [825, 181] on icon at bounding box center [822, 180] width 7 height 7
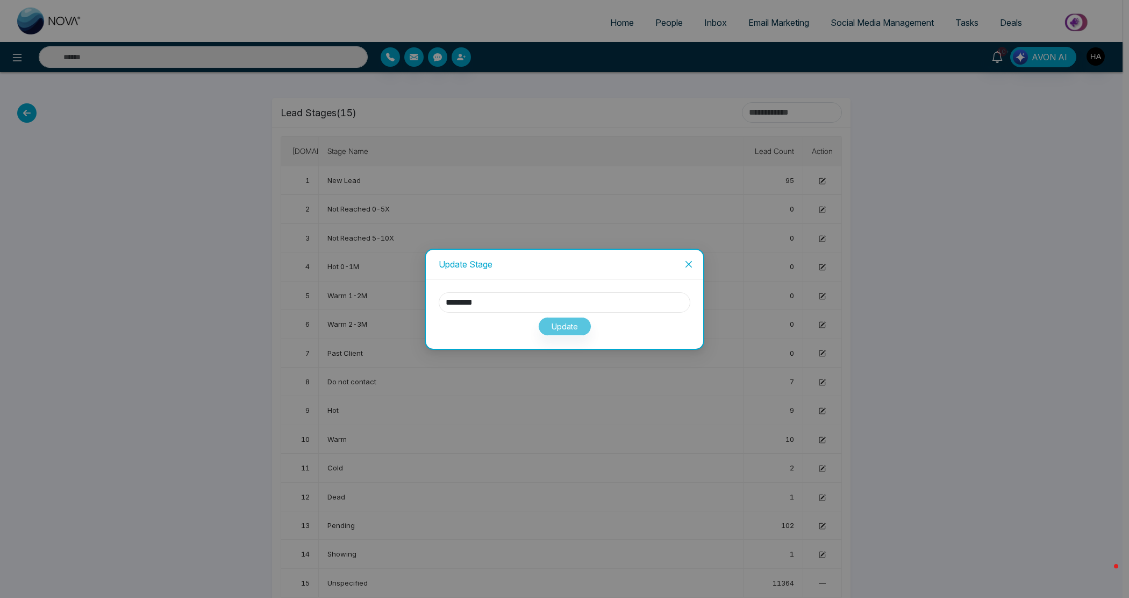
click at [536, 310] on input "********" at bounding box center [565, 302] width 252 height 20
type input "**********"
click at [561, 339] on div "**********" at bounding box center [565, 313] width 278 height 69
click at [566, 330] on button "Update" at bounding box center [564, 326] width 53 height 19
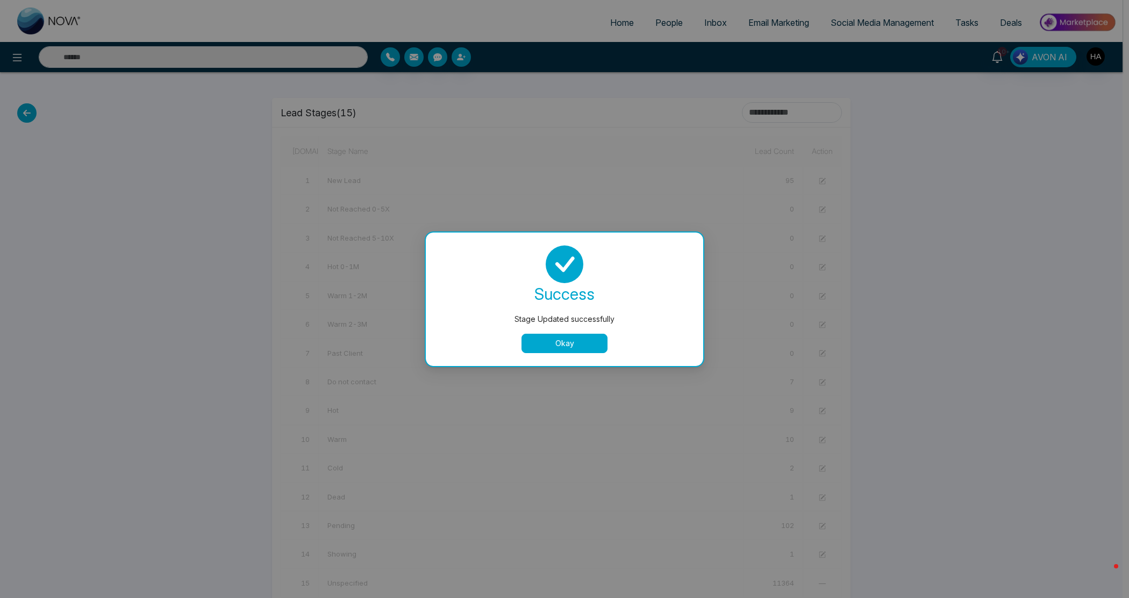
click at [546, 339] on button "Okay" at bounding box center [565, 342] width 86 height 19
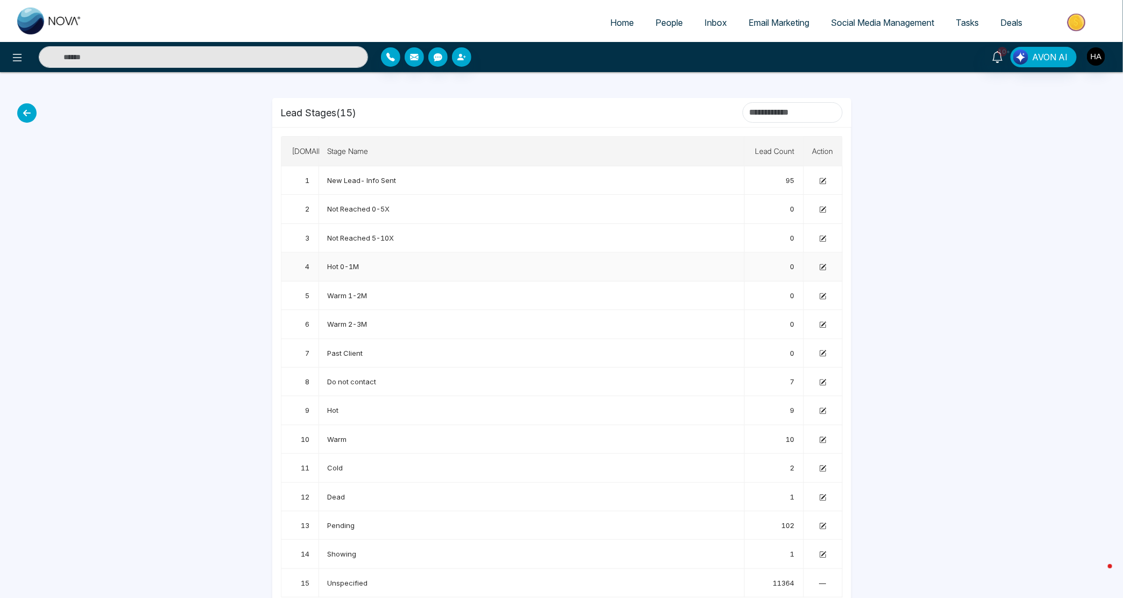
click at [824, 266] on icon at bounding box center [823, 266] width 5 height 5
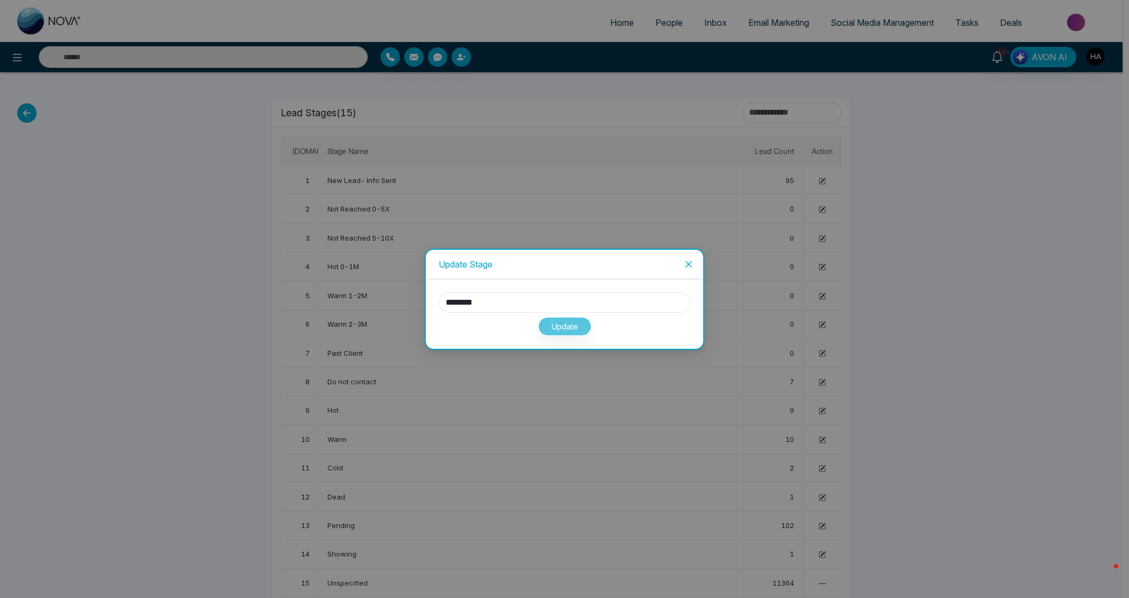
click at [486, 300] on input "********" at bounding box center [565, 302] width 252 height 20
type input "*"
type input "*******"
click at [566, 319] on button "Update" at bounding box center [564, 326] width 53 height 19
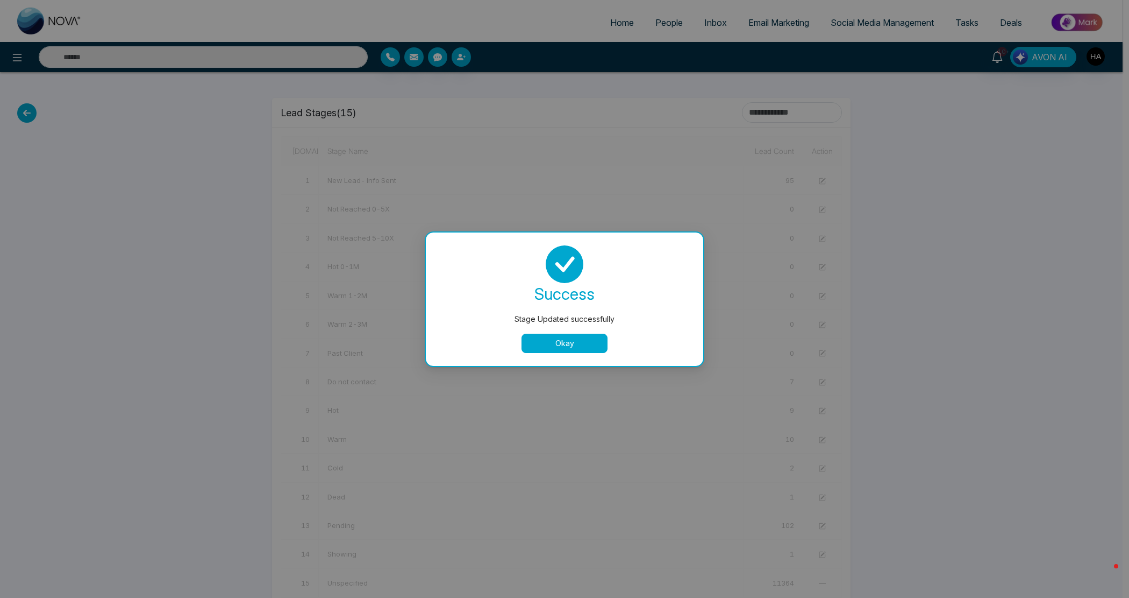
click at [566, 350] on button "Okay" at bounding box center [565, 342] width 86 height 19
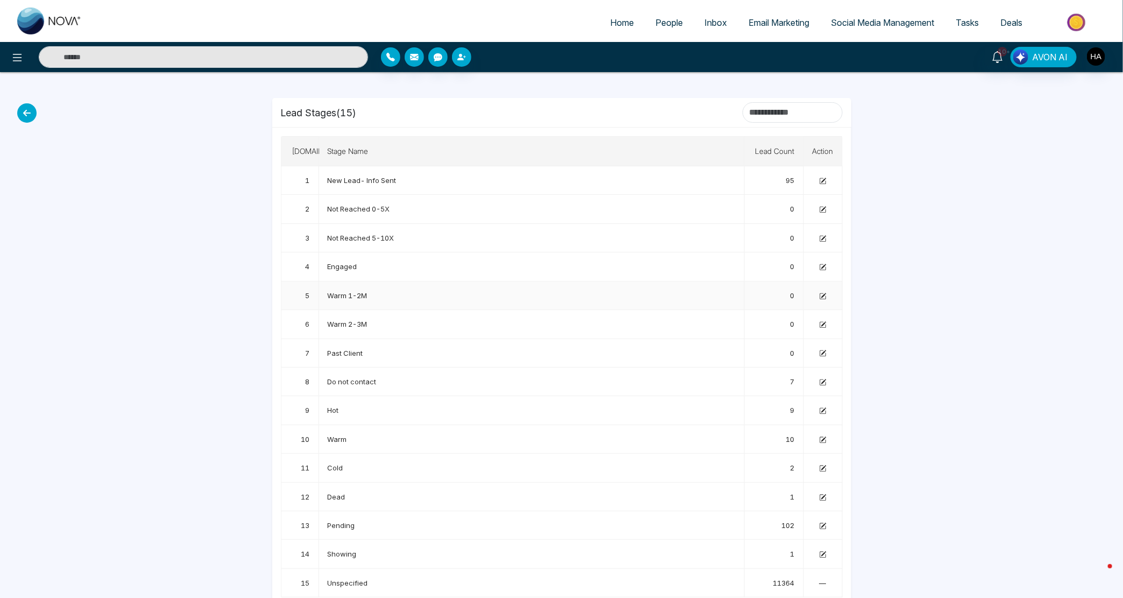
click at [825, 294] on icon at bounding box center [823, 295] width 5 height 5
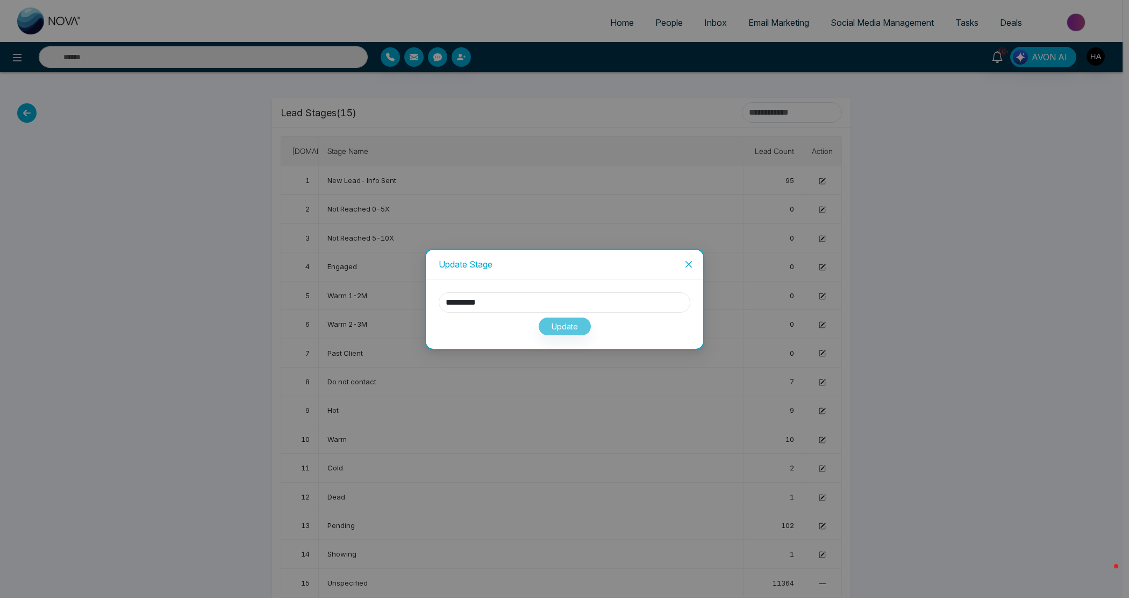
click at [573, 296] on input "*********" at bounding box center [565, 302] width 252 height 20
type input "*"
type input "*********"
click at [581, 339] on div "********* Update" at bounding box center [565, 313] width 278 height 69
click at [573, 328] on button "Update" at bounding box center [564, 326] width 53 height 19
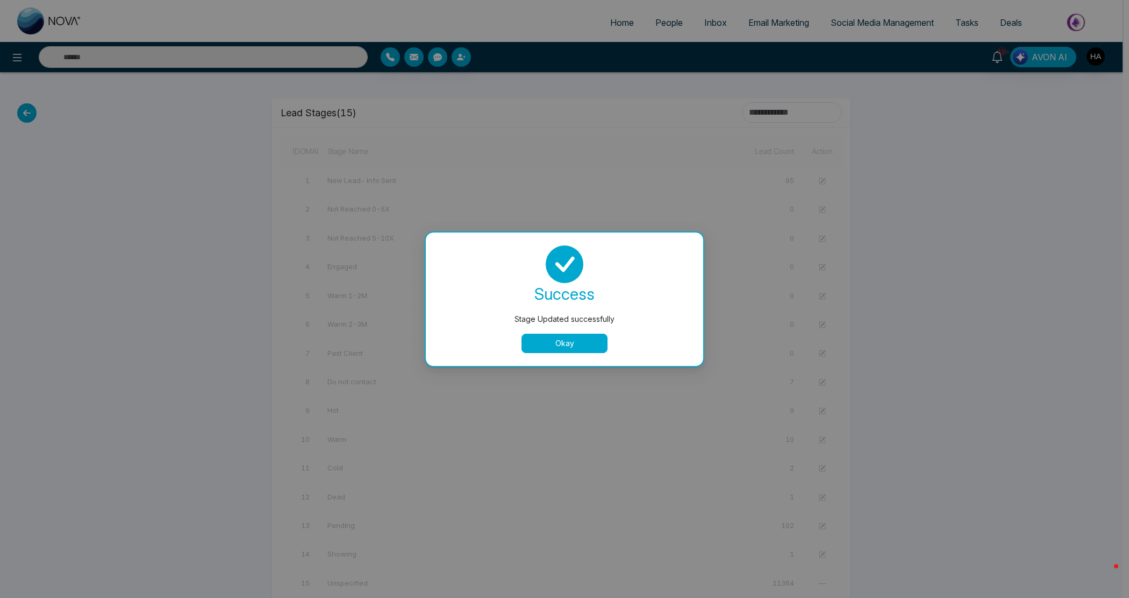
click at [554, 331] on div "success Stage Updated successfully Okay" at bounding box center [565, 299] width 252 height 108
click at [560, 339] on button "Okay" at bounding box center [565, 342] width 86 height 19
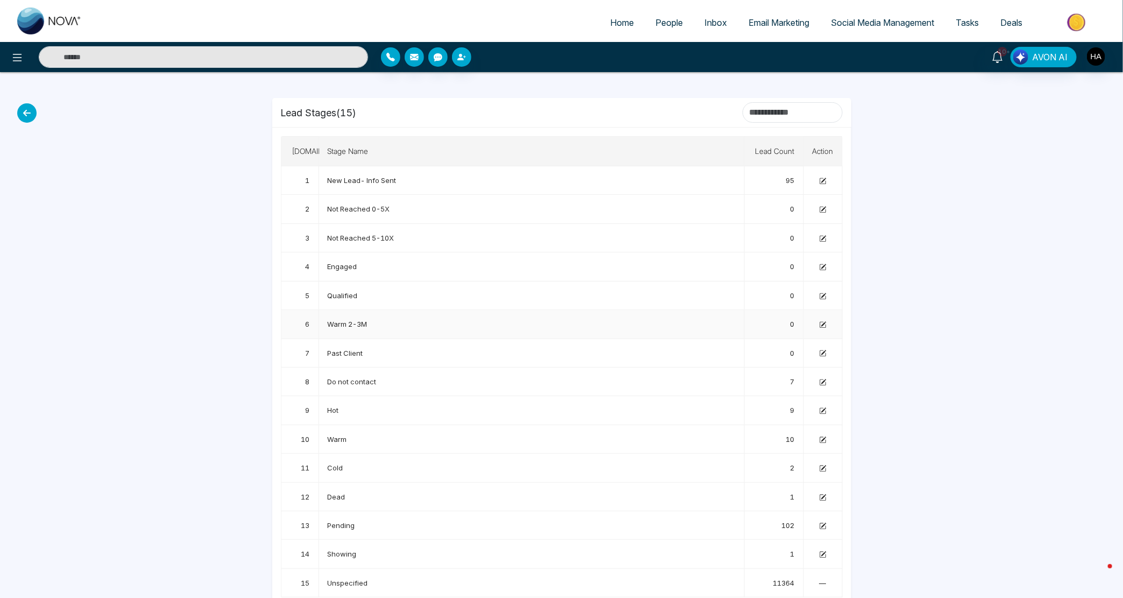
click at [816, 327] on td at bounding box center [823, 324] width 39 height 29
drag, startPoint x: 827, startPoint y: 311, endPoint x: 823, endPoint y: 315, distance: 5.7
click at [827, 312] on td at bounding box center [823, 324] width 39 height 29
click at [819, 323] on icon at bounding box center [822, 324] width 7 height 7
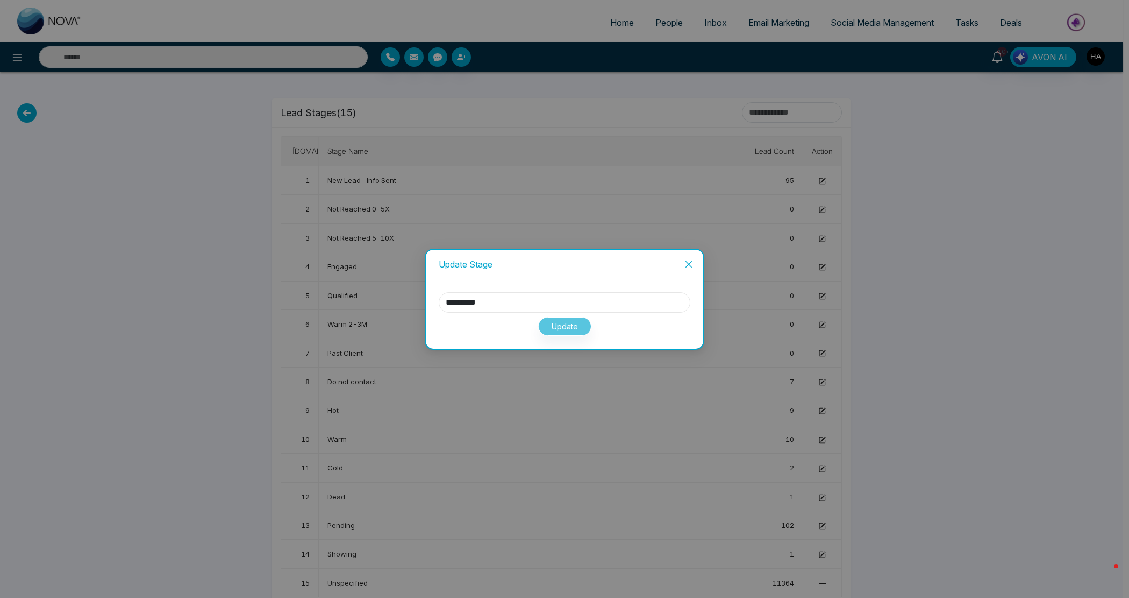
click at [477, 305] on input "*********" at bounding box center [565, 302] width 252 height 20
click at [468, 311] on input "*********" at bounding box center [565, 302] width 252 height 20
type input "********"
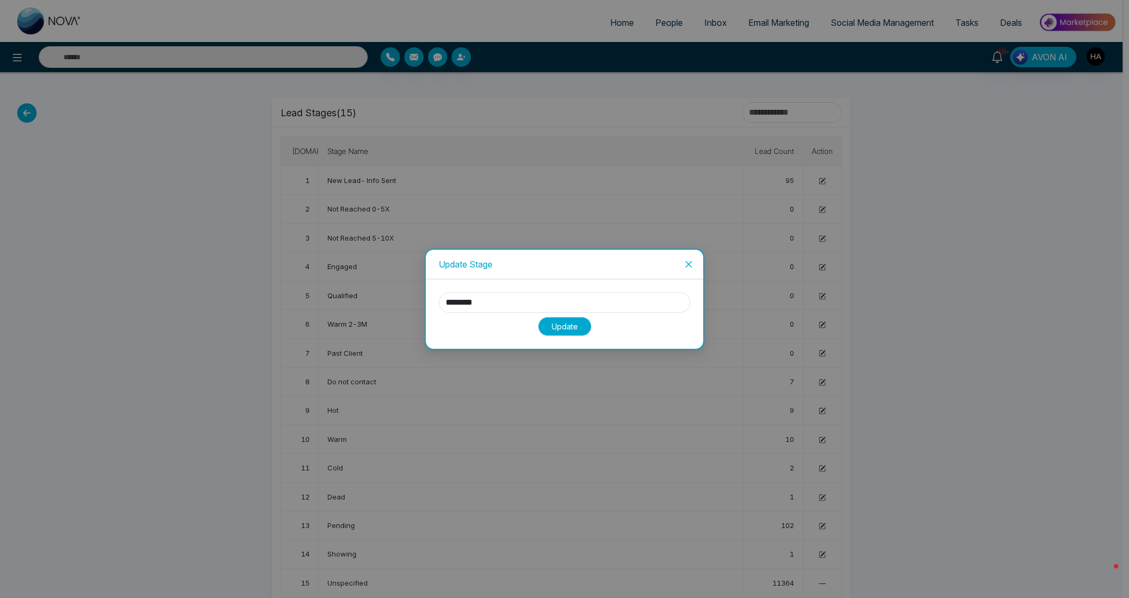
click at [565, 326] on button "Update" at bounding box center [564, 326] width 53 height 19
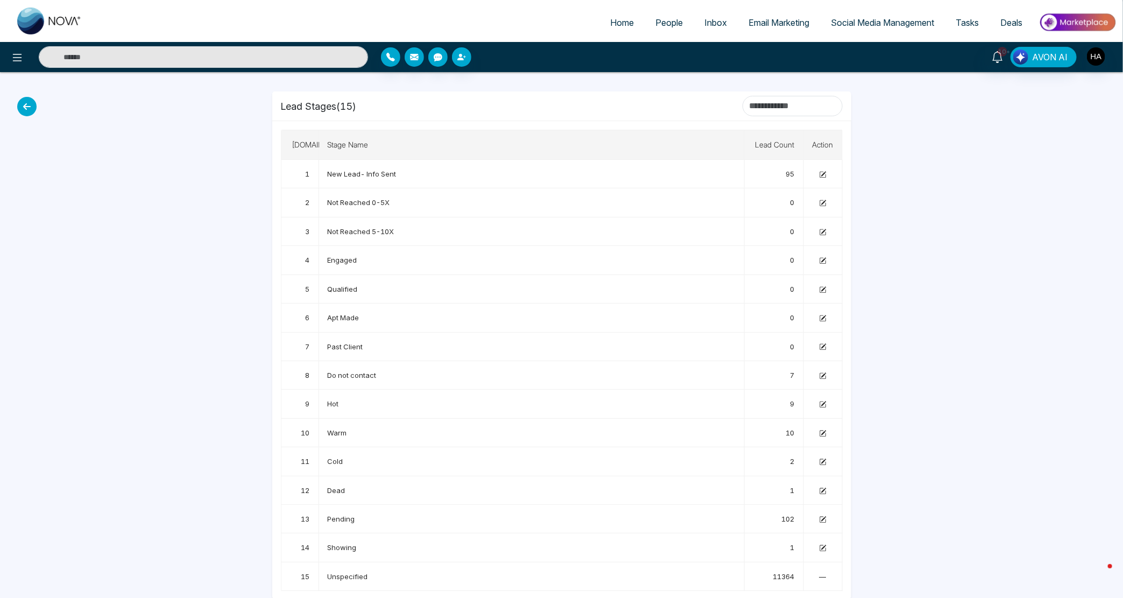
scroll to position [11, 0]
click at [827, 345] on td at bounding box center [823, 345] width 39 height 29
click at [824, 342] on icon at bounding box center [823, 344] width 5 height 5
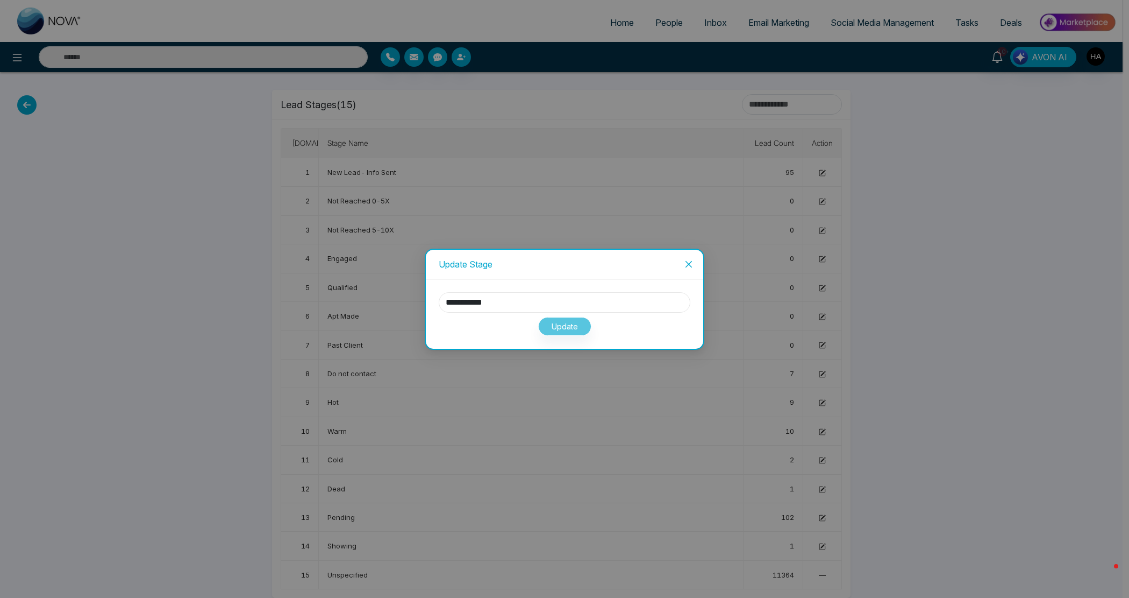
click at [558, 308] on input "**********" at bounding box center [565, 302] width 252 height 20
drag, startPoint x: 558, startPoint y: 308, endPoint x: 315, endPoint y: 288, distance: 244.0
click at [315, 288] on div "**********" at bounding box center [564, 299] width 1129 height 598
type input "*******"
click at [571, 329] on button "Update" at bounding box center [564, 326] width 53 height 19
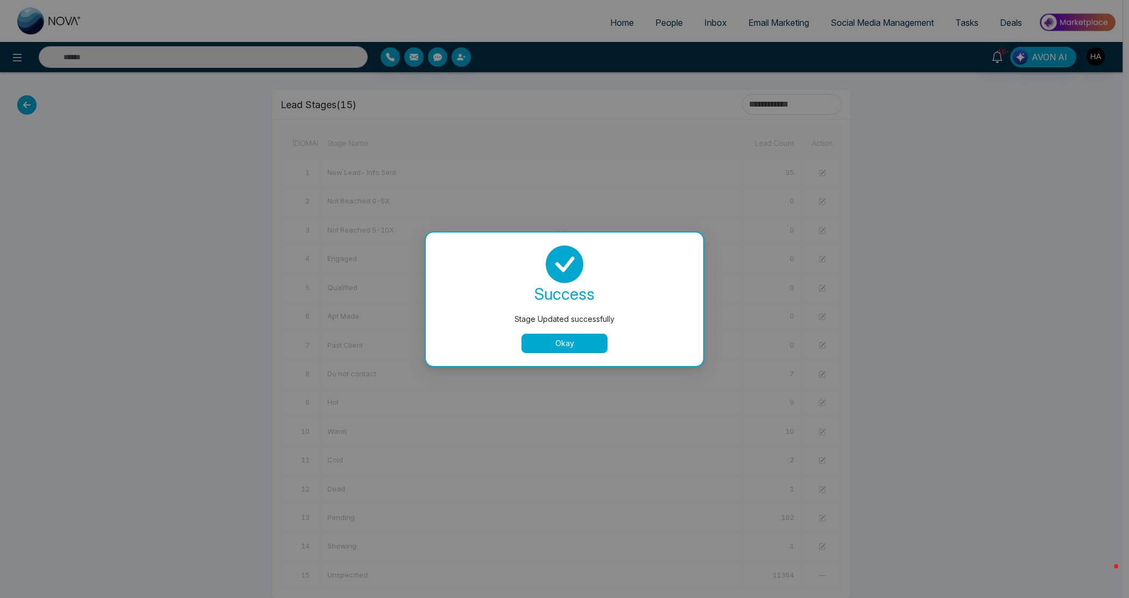
click at [576, 340] on button "Okay" at bounding box center [565, 342] width 86 height 19
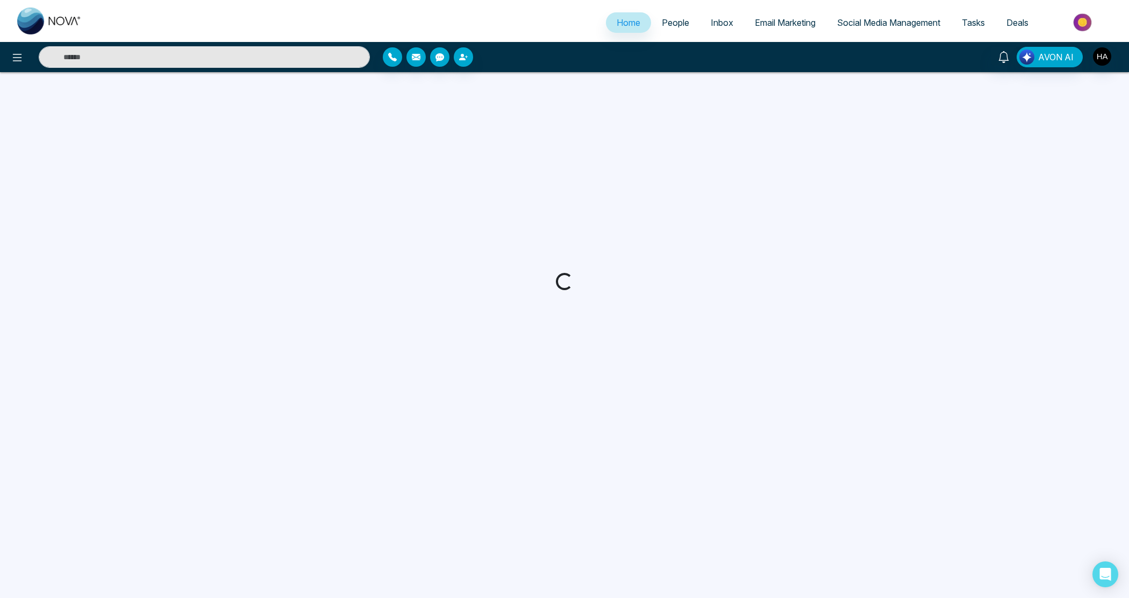
select select "*"
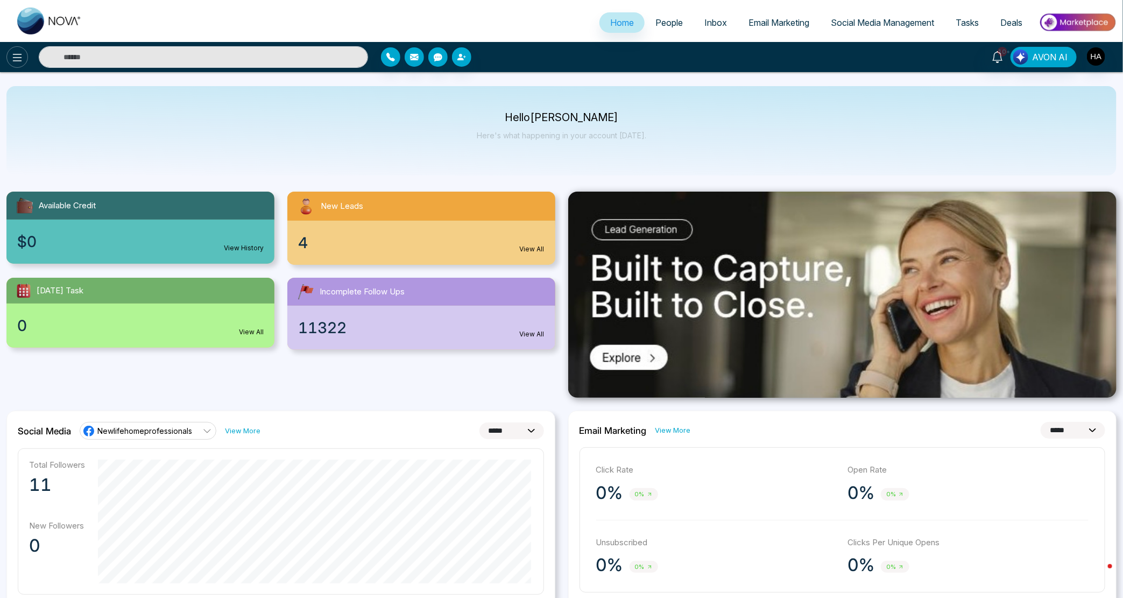
click at [25, 60] on button at bounding box center [17, 57] width 22 height 22
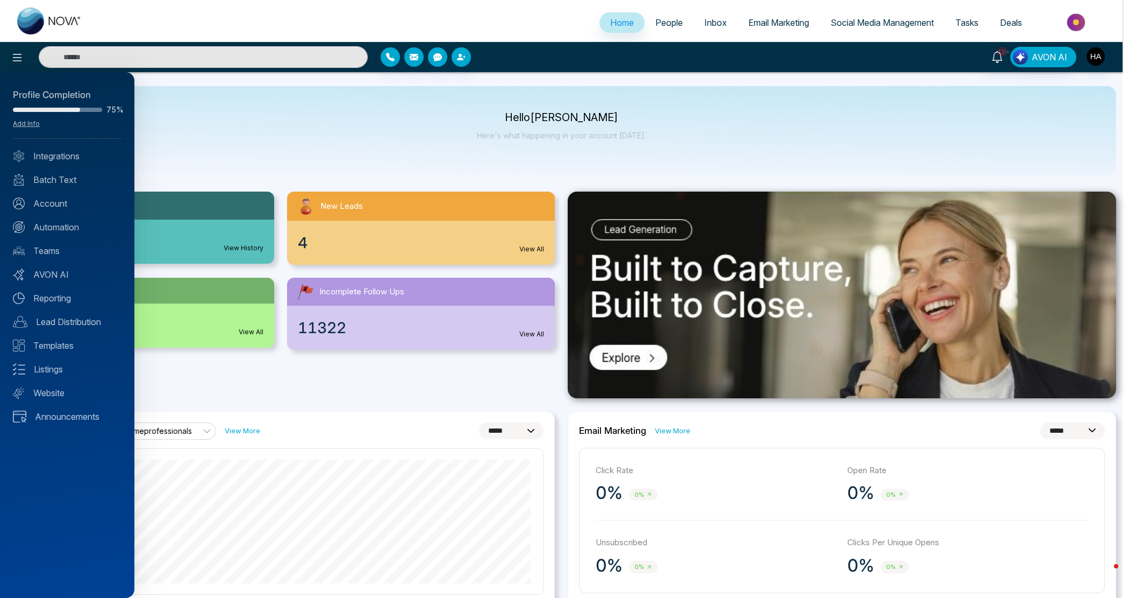
click at [676, 23] on div at bounding box center [564, 299] width 1129 height 598
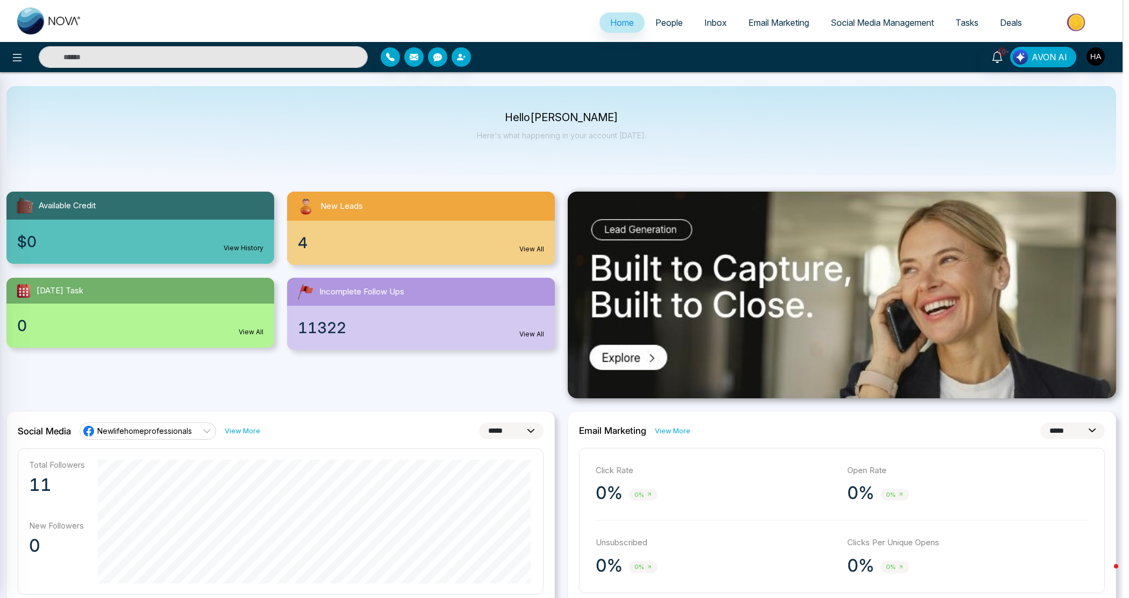
click at [654, 22] on div at bounding box center [564, 299] width 1129 height 598
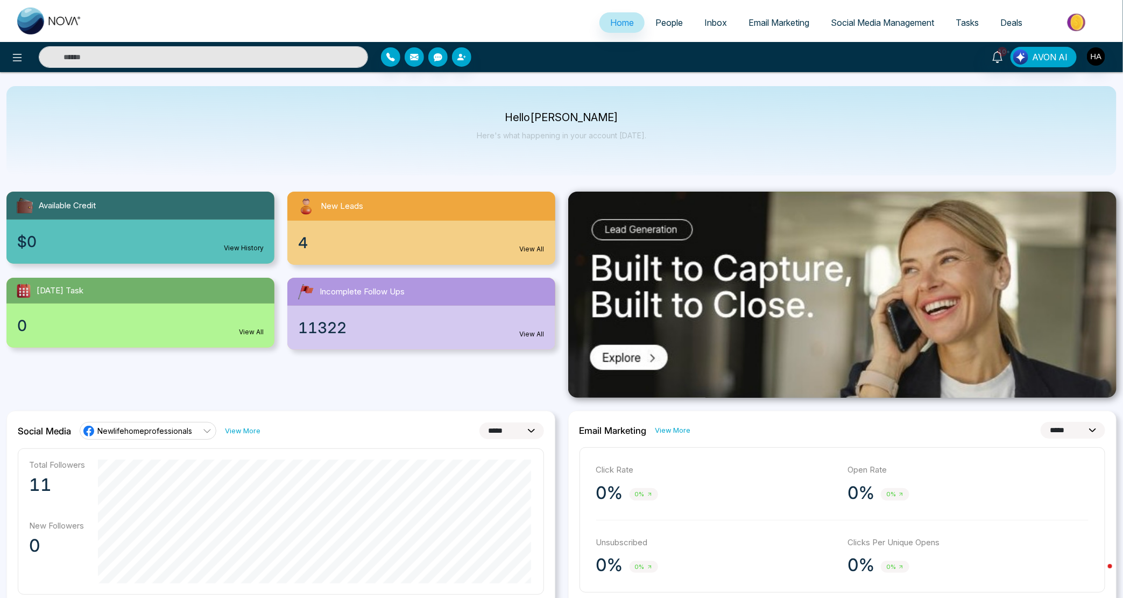
click at [655, 22] on span "People" at bounding box center [668, 22] width 27 height 11
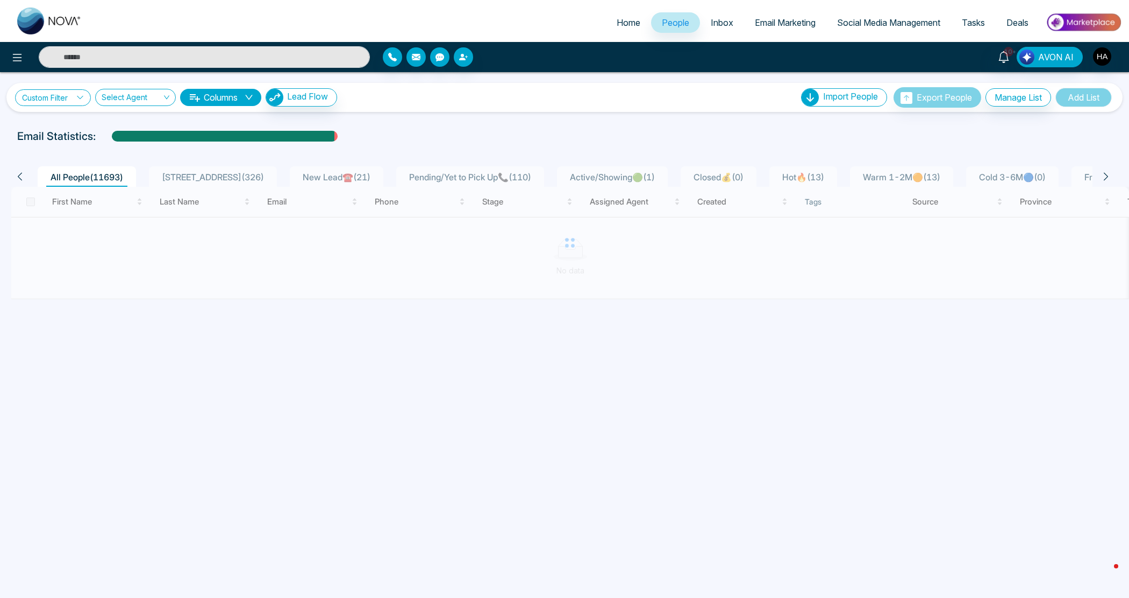
click at [40, 101] on link "Custom Filter" at bounding box center [53, 97] width 76 height 17
click at [49, 124] on input "search" at bounding box center [74, 123] width 87 height 16
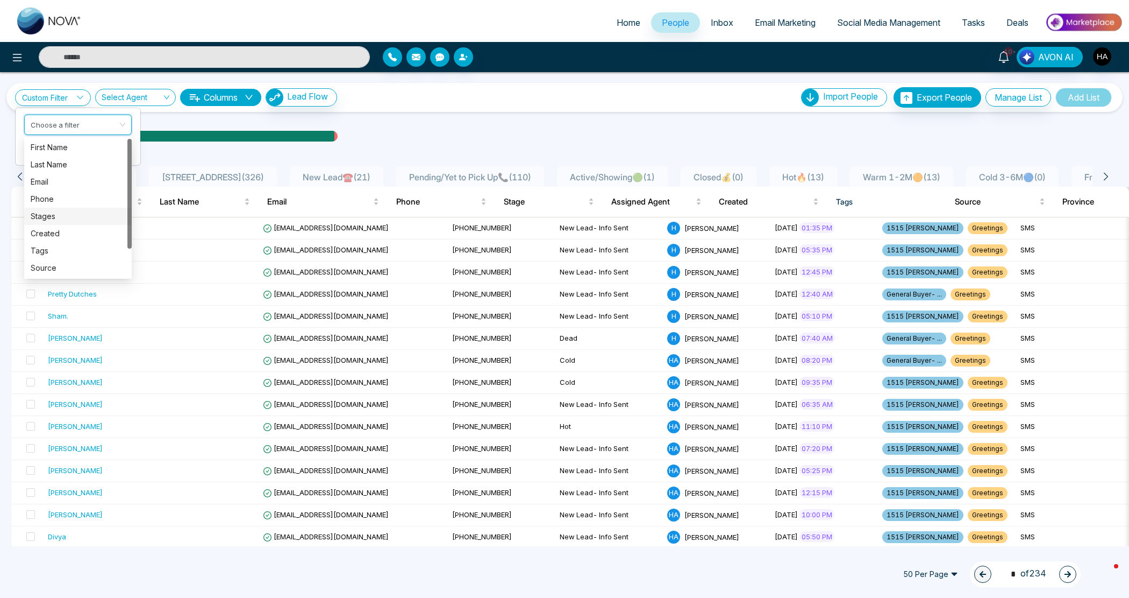
click at [45, 218] on div "Stages" at bounding box center [78, 216] width 95 height 12
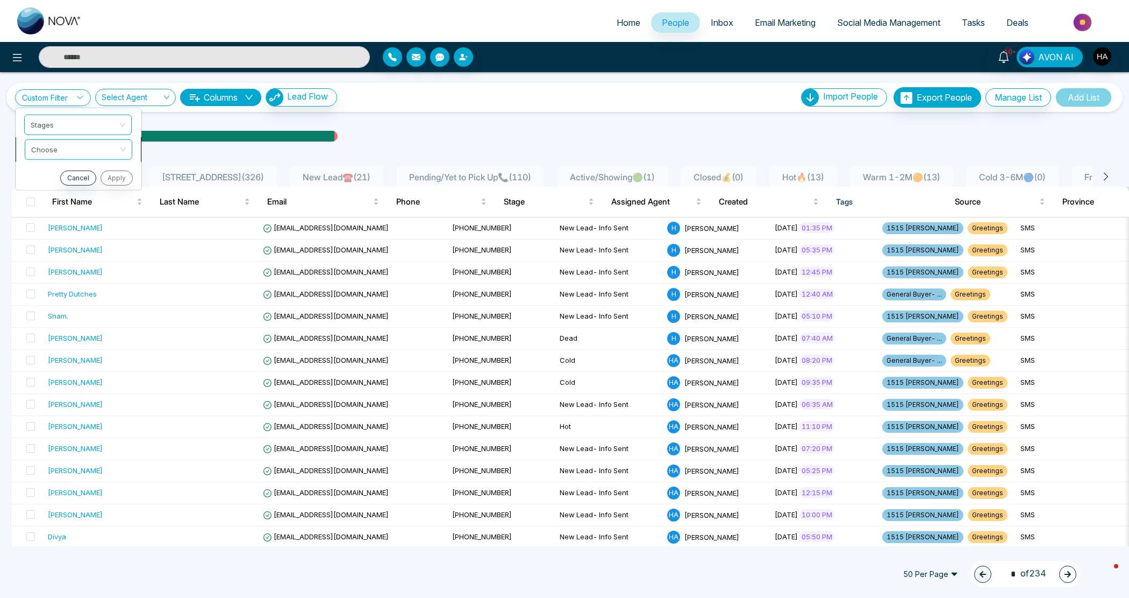
click at [60, 160] on li "Choose" at bounding box center [79, 149] width 126 height 25
click at [68, 89] on link "Custom Filter" at bounding box center [53, 97] width 76 height 17
click at [60, 125] on span "Stages" at bounding box center [78, 124] width 95 height 19
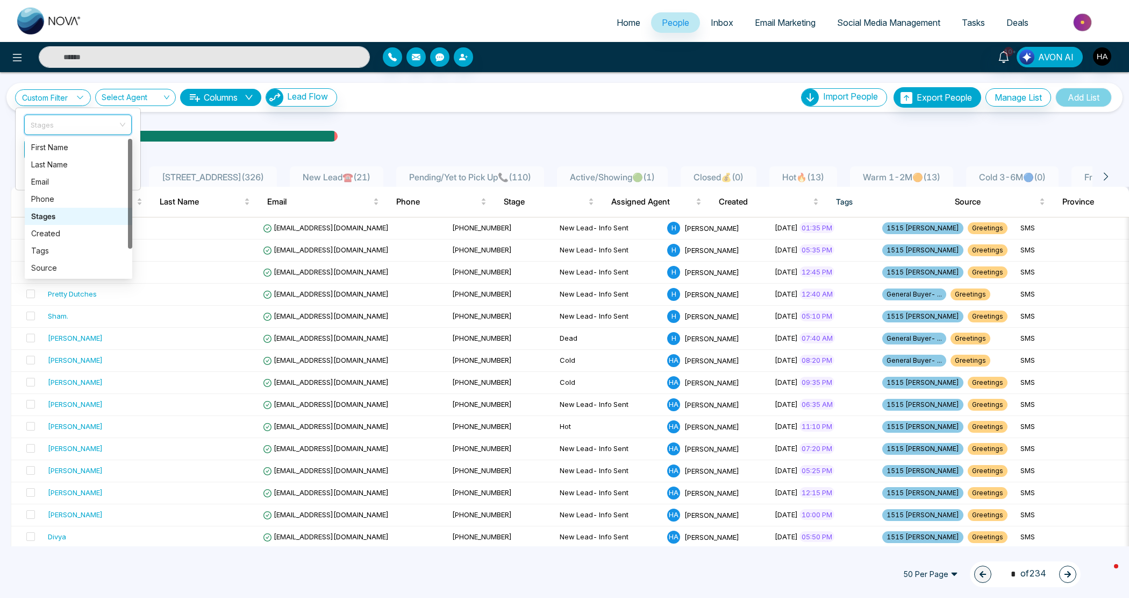
click at [42, 205] on div "First Name Last Name Email Phone Stages Created Tags Source Lead Last Communica…" at bounding box center [79, 225] width 108 height 172
click at [40, 210] on div "Stages" at bounding box center [78, 216] width 95 height 12
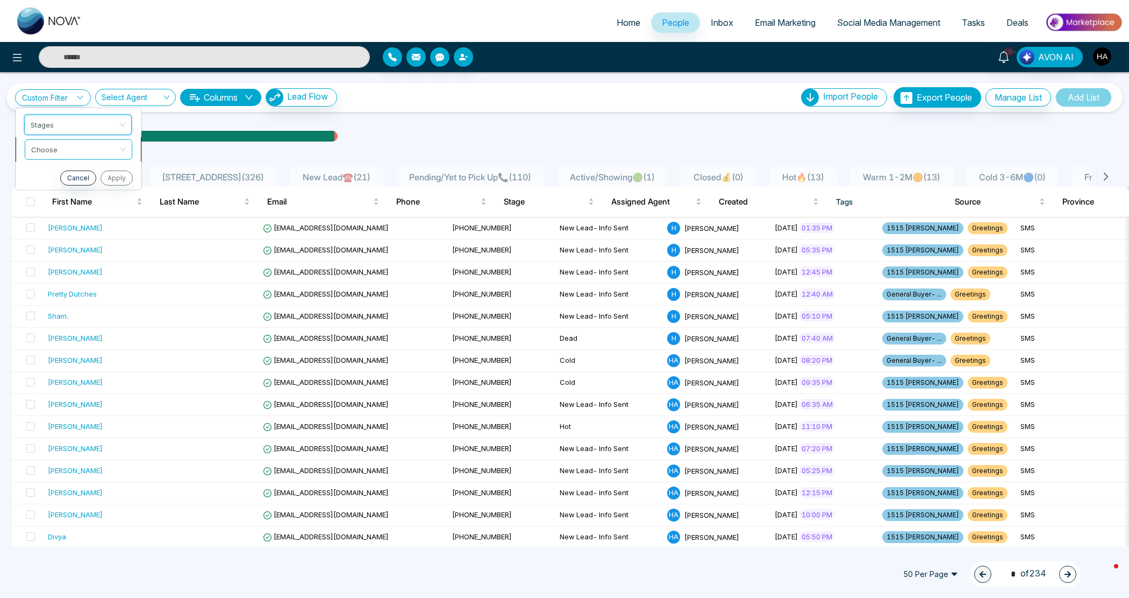
click at [58, 160] on li "Choose" at bounding box center [79, 149] width 126 height 25
click at [60, 105] on link "Custom Filter" at bounding box center [53, 97] width 76 height 17
click at [71, 153] on input "search" at bounding box center [74, 147] width 87 height 16
click at [75, 172] on div "include" at bounding box center [78, 172] width 95 height 12
click at [89, 177] on input "search" at bounding box center [74, 172] width 87 height 16
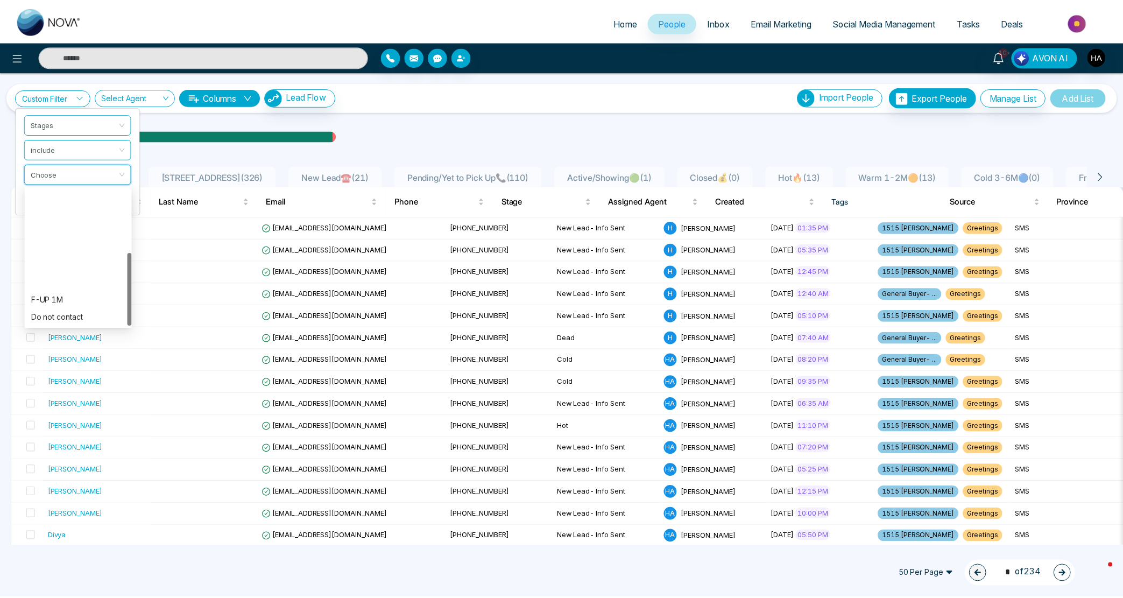
scroll to position [120, 0]
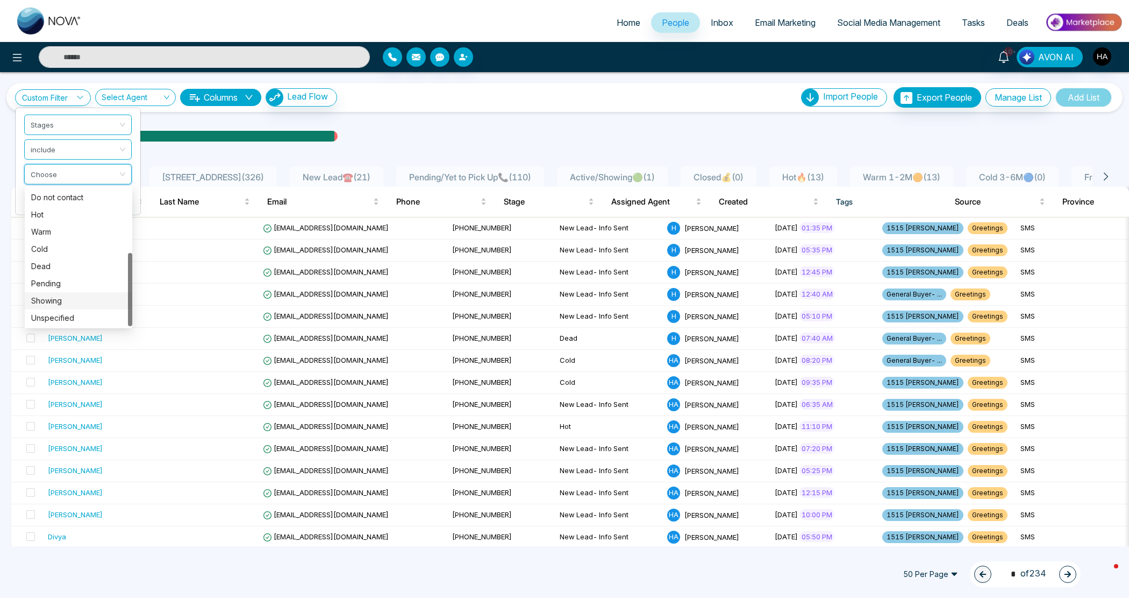
click at [50, 307] on div "Showing" at bounding box center [79, 300] width 108 height 17
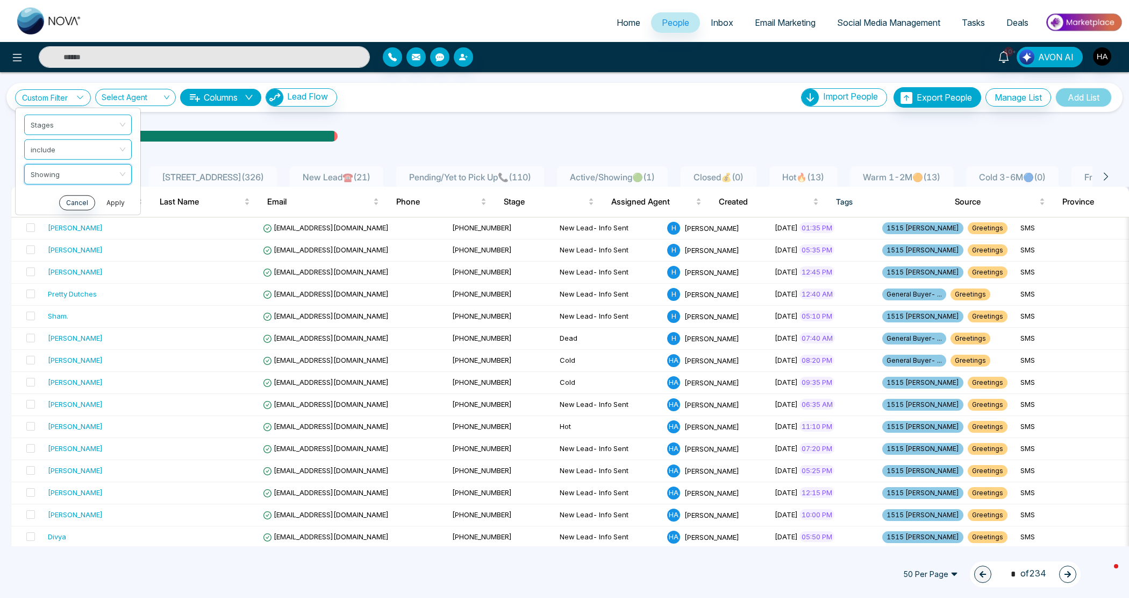
click at [116, 203] on button "Apply" at bounding box center [116, 202] width 32 height 15
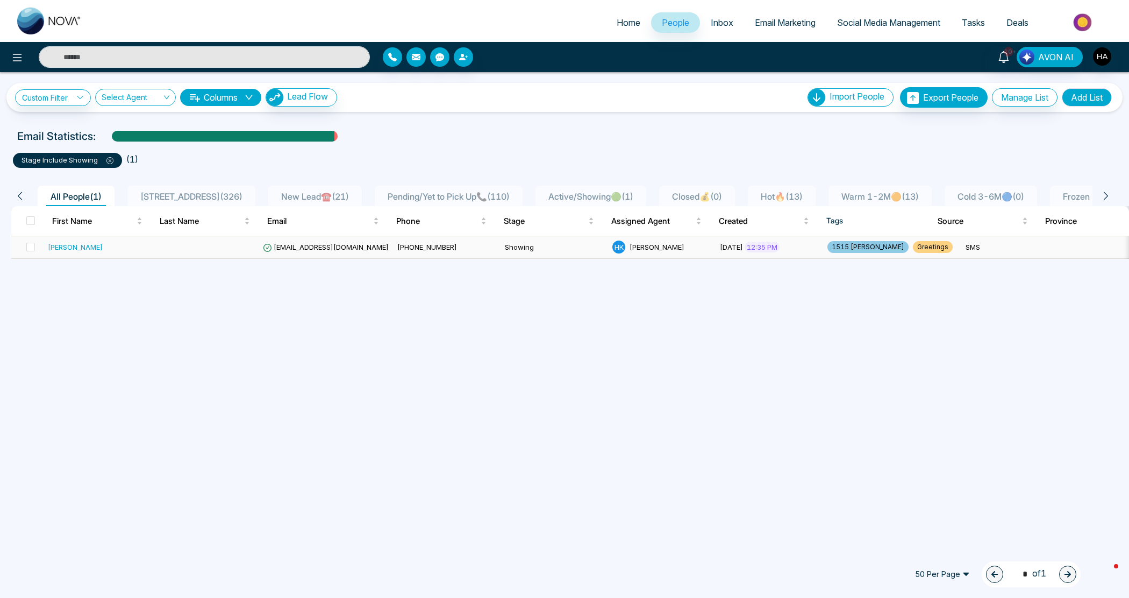
click at [82, 247] on div "Leopoldo Alvarez" at bounding box center [75, 246] width 55 height 11
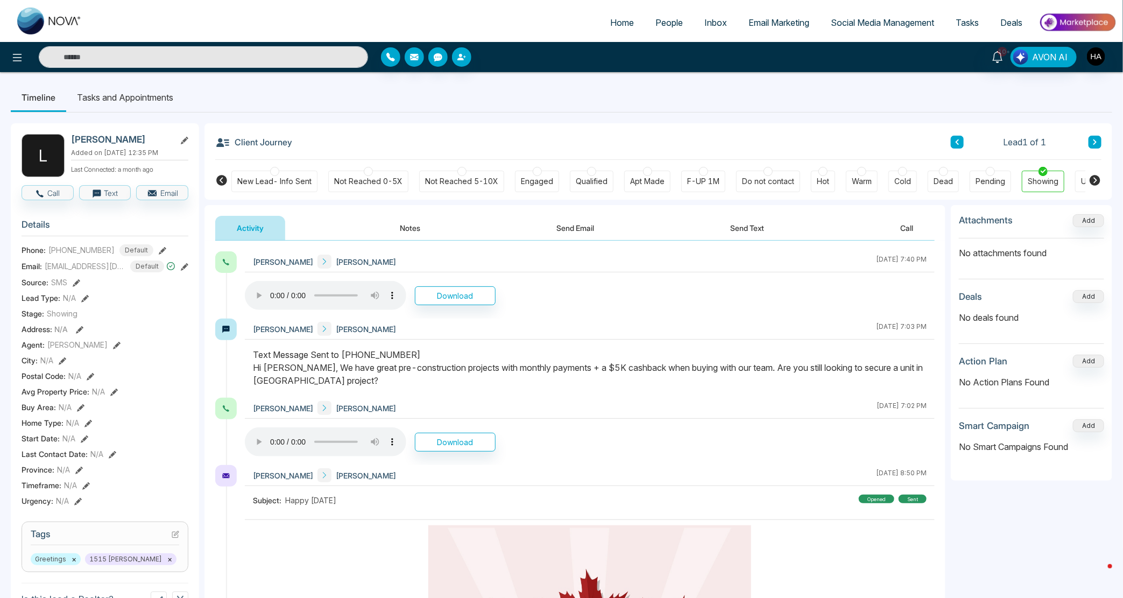
scroll to position [0, 47]
click at [224, 177] on icon at bounding box center [221, 180] width 11 height 11
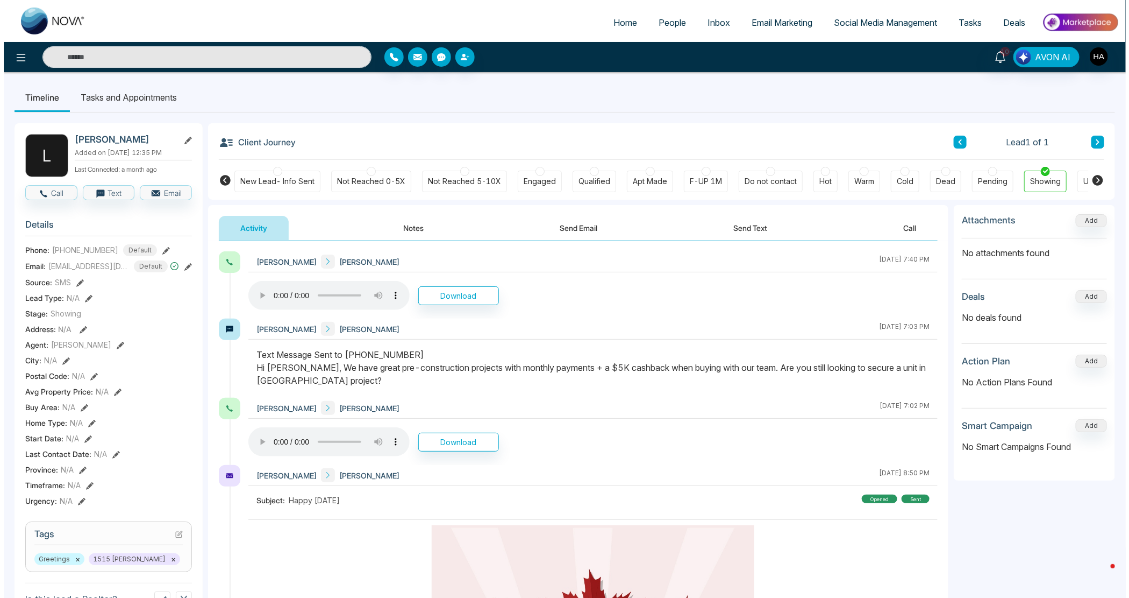
scroll to position [0, 0]
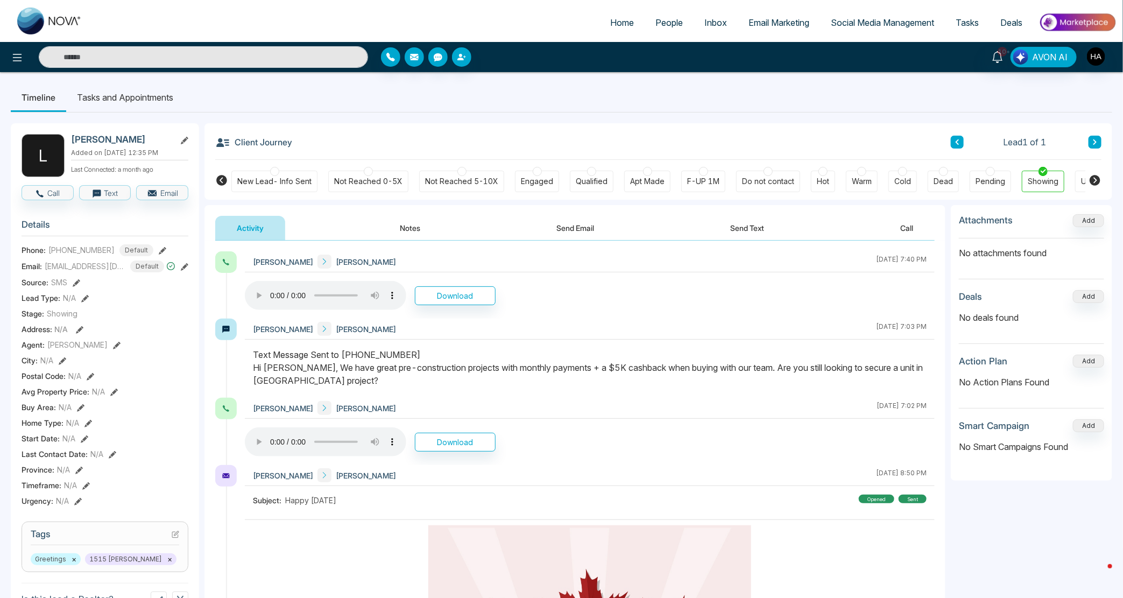
click at [548, 178] on div "Engaged" at bounding box center [537, 181] width 32 height 11
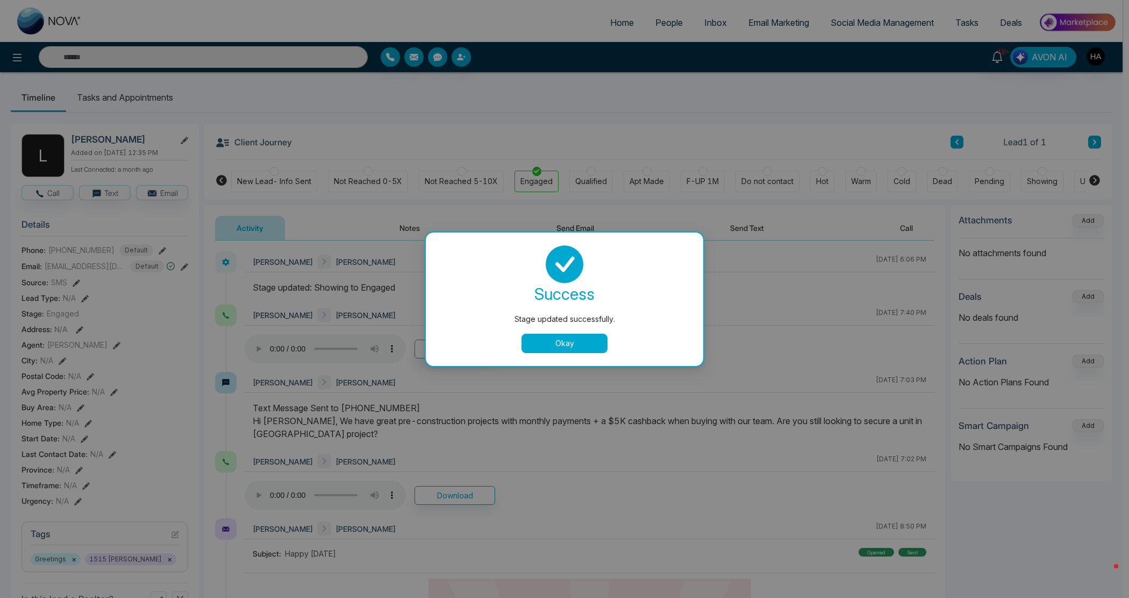
click at [560, 336] on button "Okay" at bounding box center [565, 342] width 86 height 19
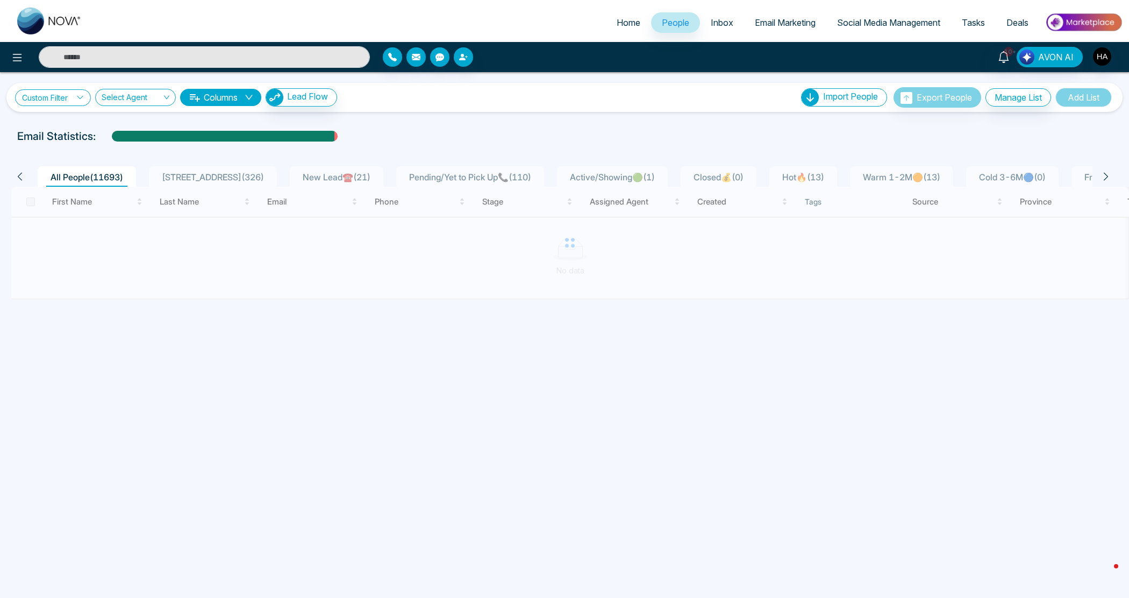
click at [63, 98] on link "Custom Filter" at bounding box center [53, 97] width 76 height 17
click at [70, 122] on input "search" at bounding box center [74, 123] width 87 height 16
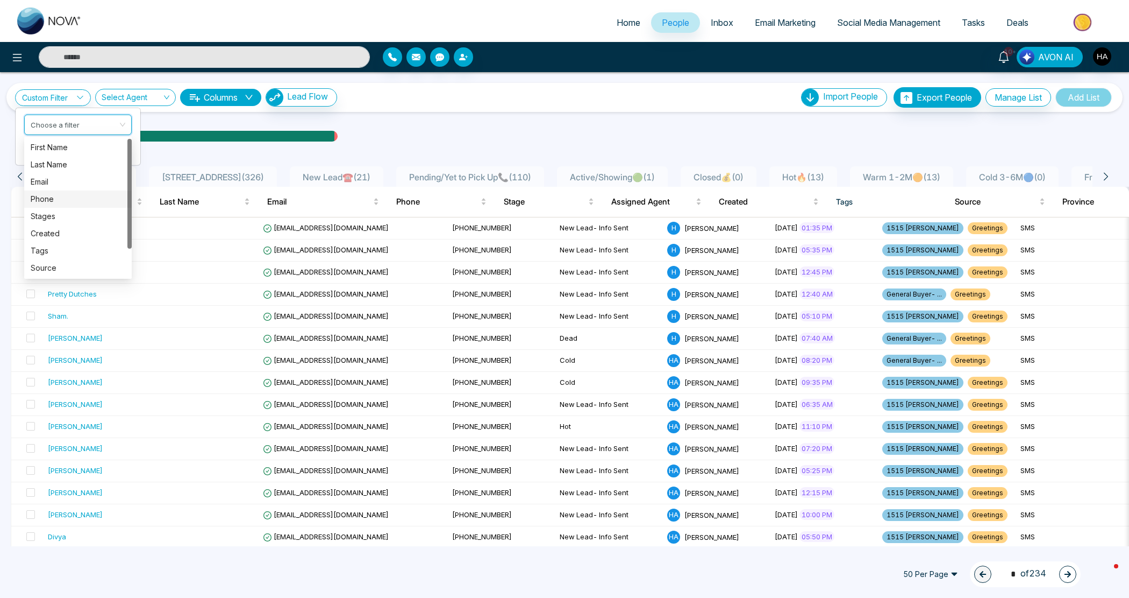
click at [61, 214] on div "Stages" at bounding box center [78, 216] width 95 height 12
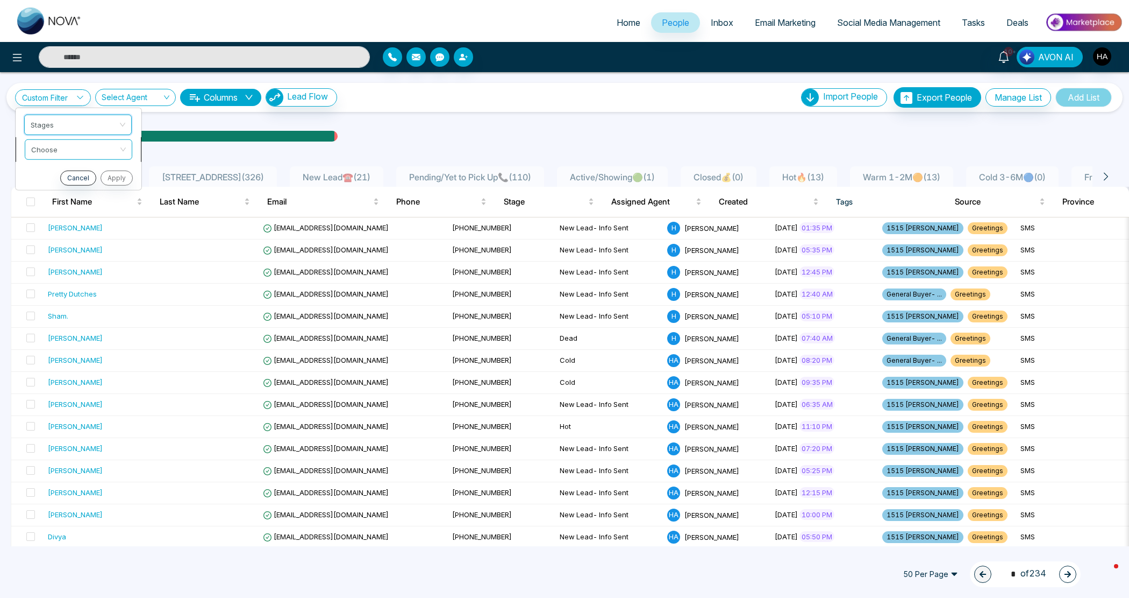
click at [69, 139] on div "Choose" at bounding box center [79, 149] width 108 height 20
click at [69, 172] on div "include" at bounding box center [78, 172] width 95 height 12
click at [85, 178] on input "search" at bounding box center [74, 172] width 87 height 16
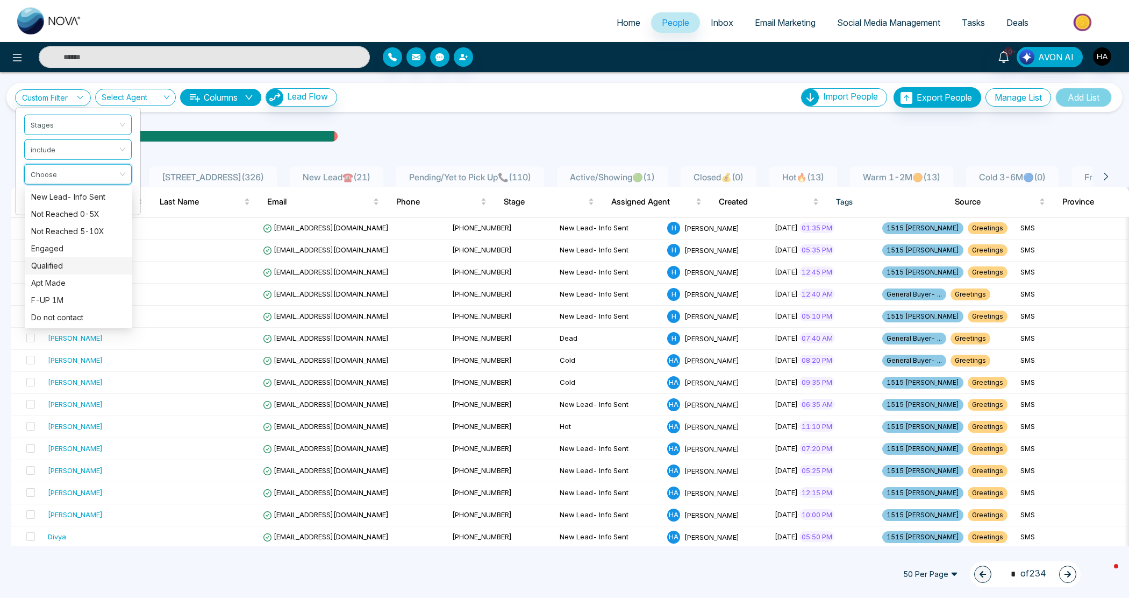
scroll to position [67, 0]
click at [78, 251] on div "Do not contact" at bounding box center [78, 250] width 95 height 12
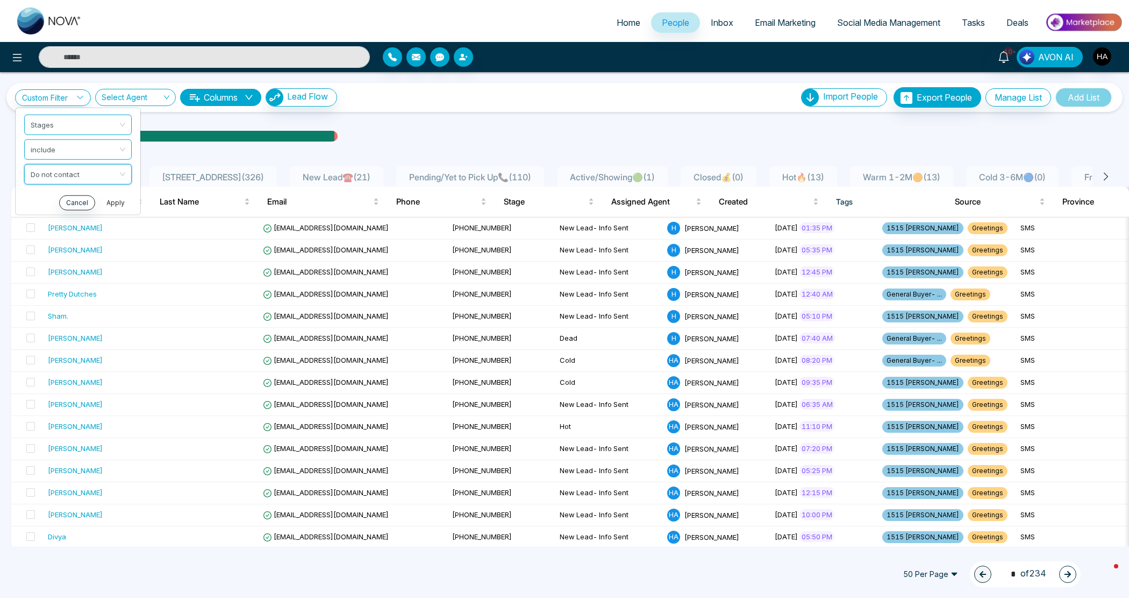
click at [123, 200] on button "Apply" at bounding box center [116, 202] width 32 height 15
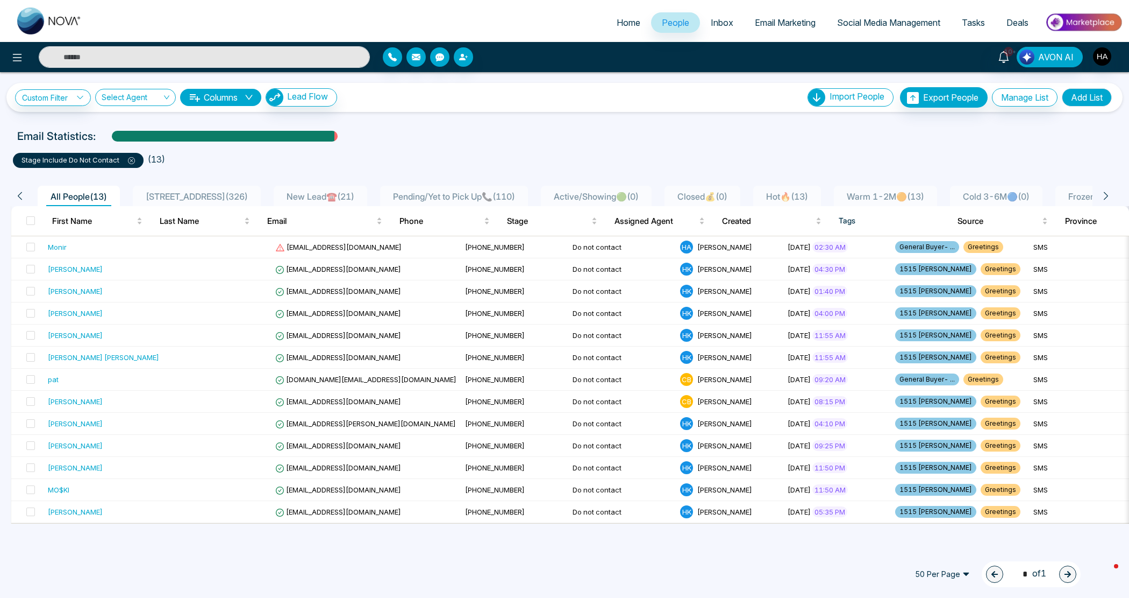
click at [128, 163] on icon at bounding box center [131, 160] width 7 height 7
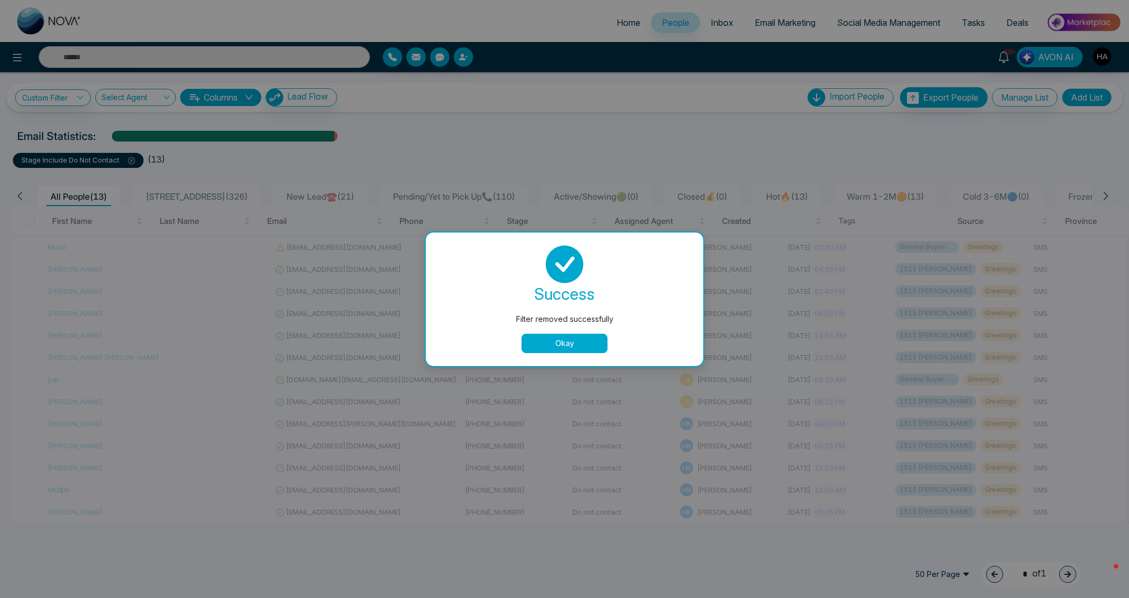
click at [574, 344] on button "Okay" at bounding box center [565, 342] width 86 height 19
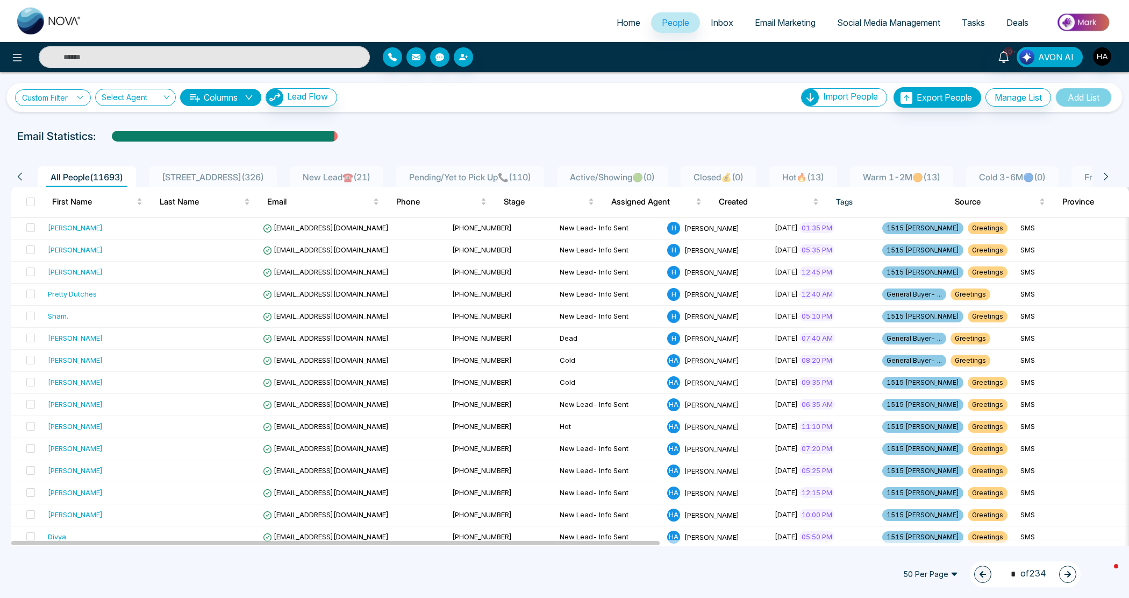
click at [70, 101] on link "Custom Filter" at bounding box center [53, 97] width 76 height 17
click at [44, 129] on input "search" at bounding box center [74, 123] width 87 height 16
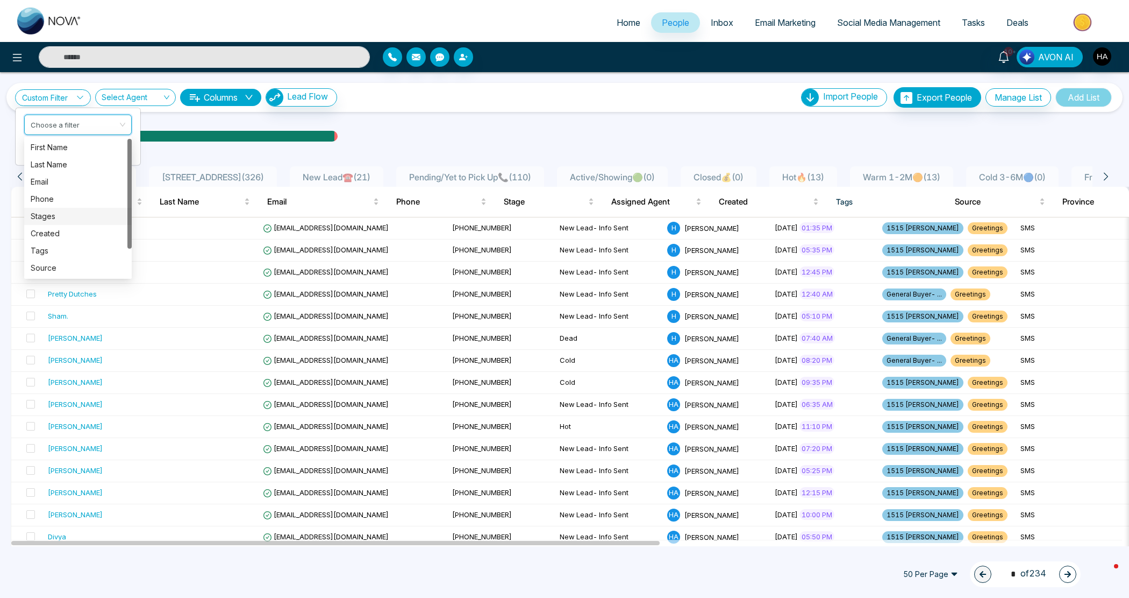
click at [55, 215] on div "Stages" at bounding box center [78, 216] width 95 height 12
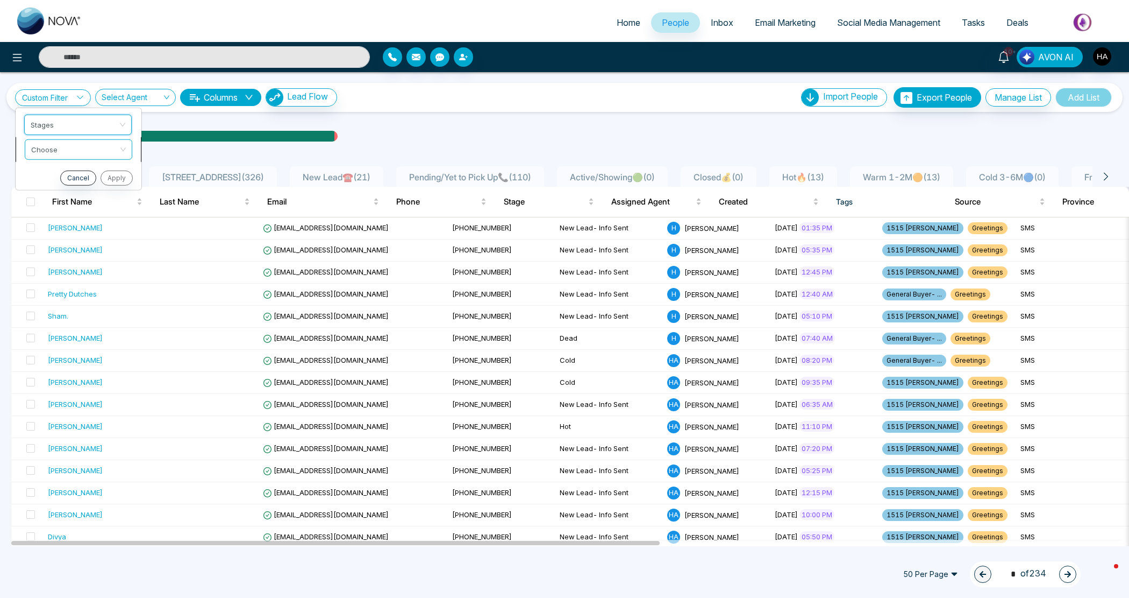
click at [83, 154] on input "search" at bounding box center [74, 147] width 87 height 16
click at [87, 167] on div "include" at bounding box center [78, 172] width 95 height 12
click at [87, 169] on input "search" at bounding box center [74, 172] width 87 height 16
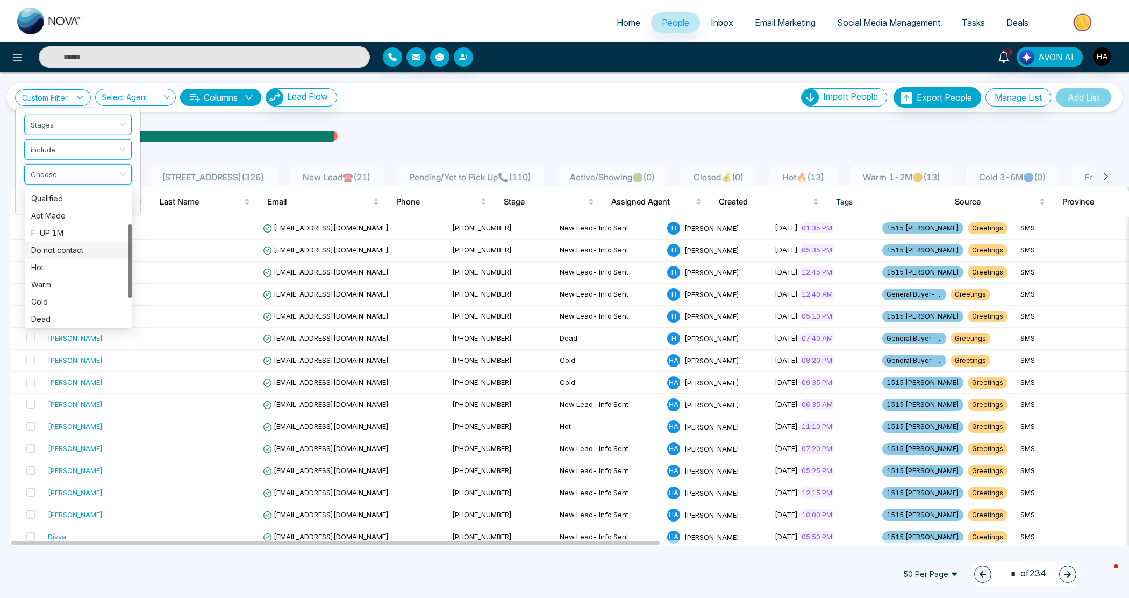
click at [61, 248] on div "Do not contact" at bounding box center [78, 250] width 95 height 12
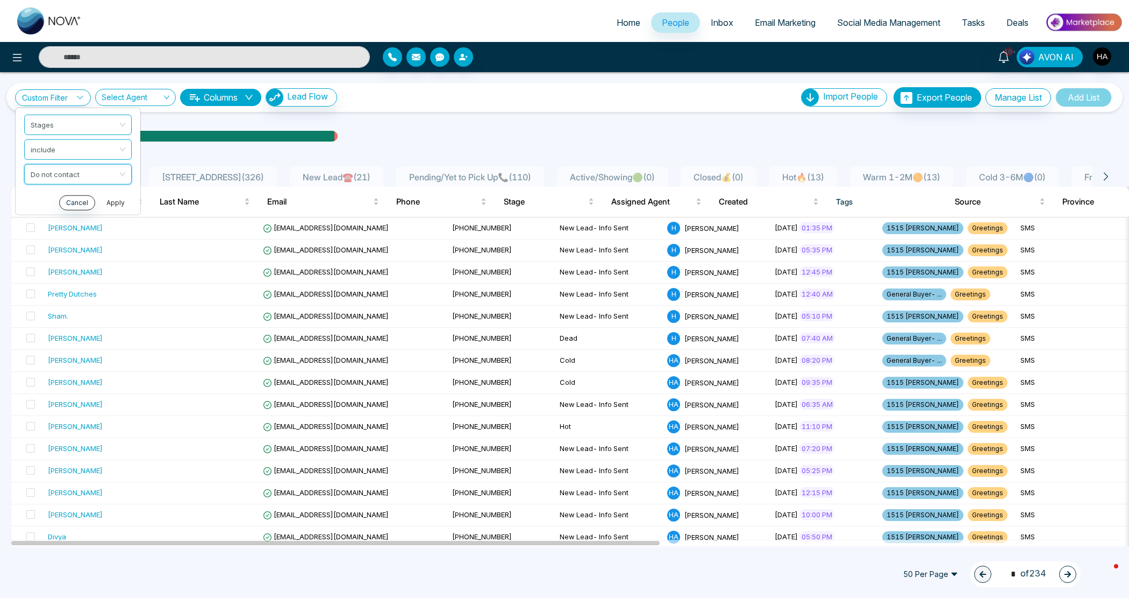
click at [111, 195] on button "Apply" at bounding box center [116, 202] width 32 height 15
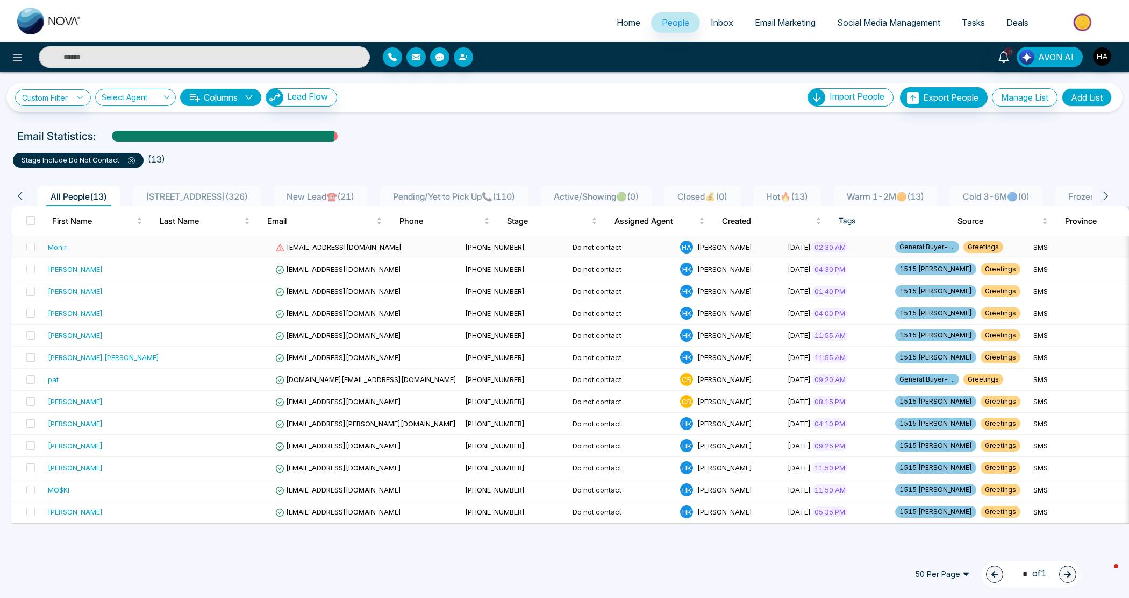
click at [81, 242] on div "Monir" at bounding box center [103, 246] width 111 height 11
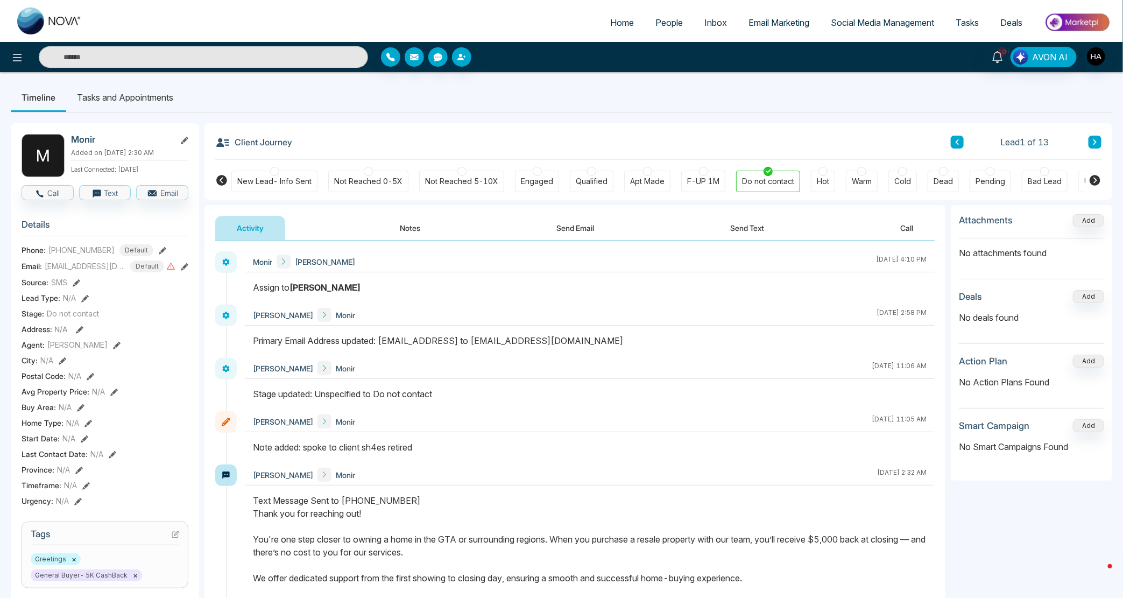
click at [1098, 180] on icon at bounding box center [1094, 180] width 11 height 11
click at [23, 53] on icon at bounding box center [17, 57] width 13 height 13
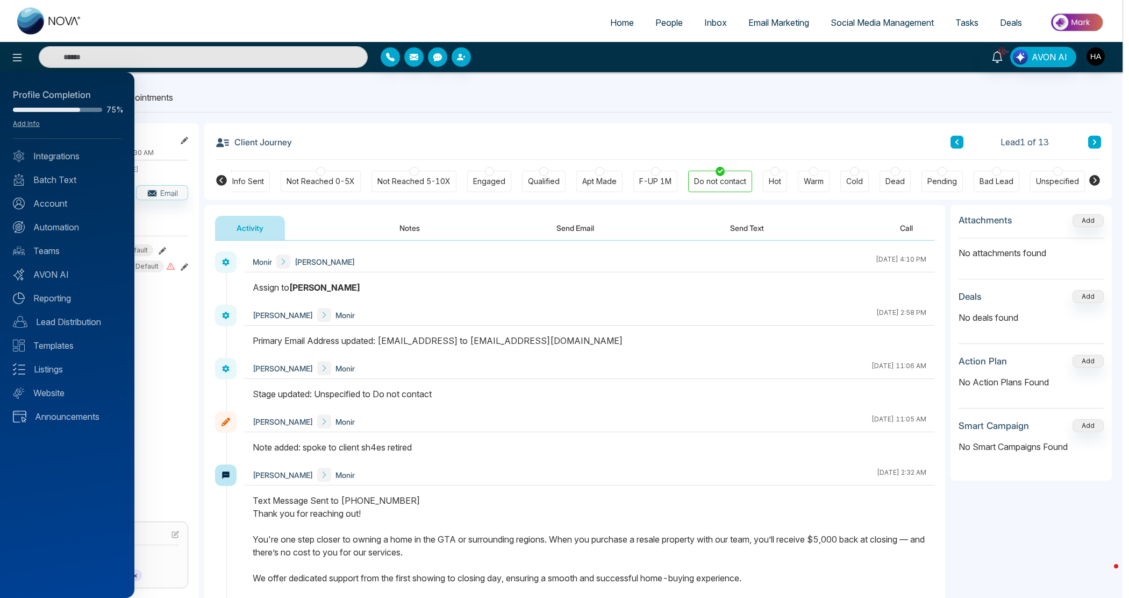
click at [249, 79] on div at bounding box center [564, 299] width 1129 height 598
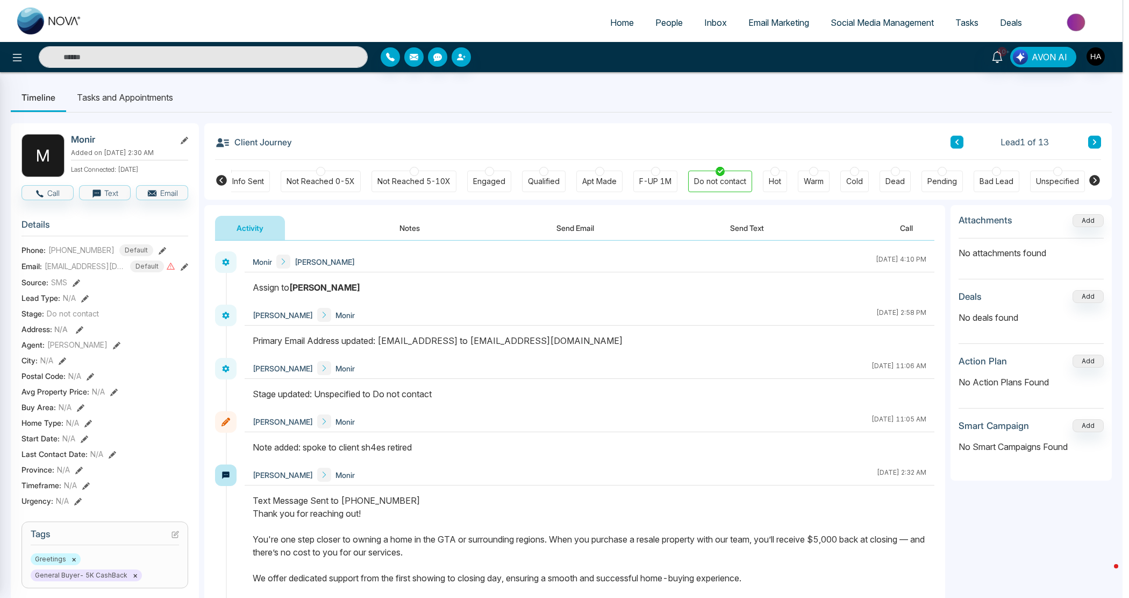
scroll to position [0, 43]
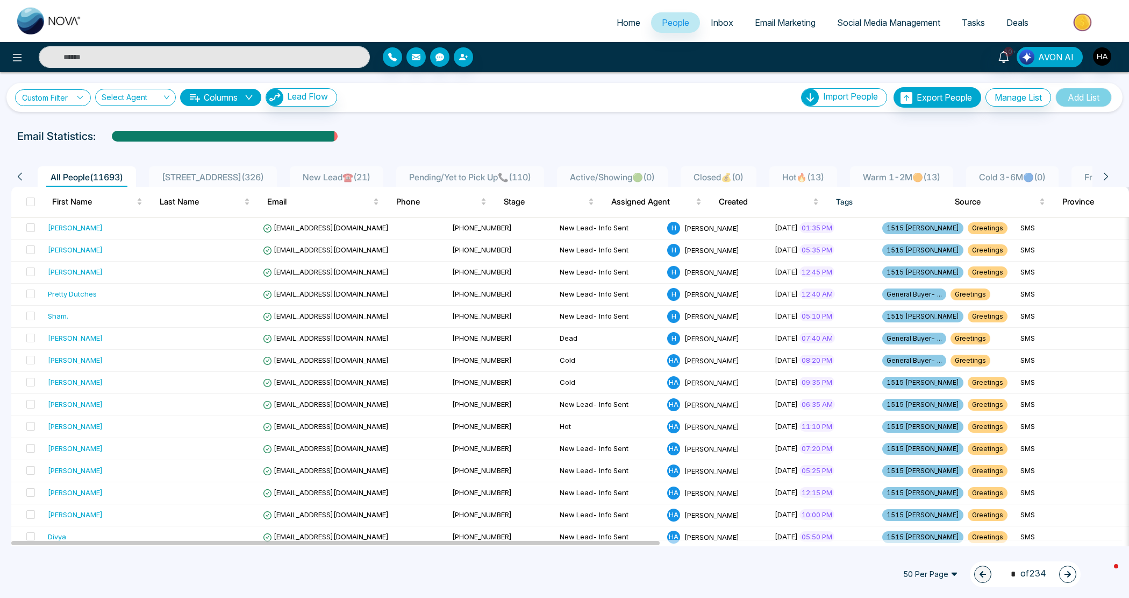
click at [67, 95] on link "Custom Filter" at bounding box center [53, 97] width 76 height 17
click at [75, 126] on input "search" at bounding box center [74, 123] width 87 height 16
click at [60, 120] on input "search" at bounding box center [74, 123] width 87 height 16
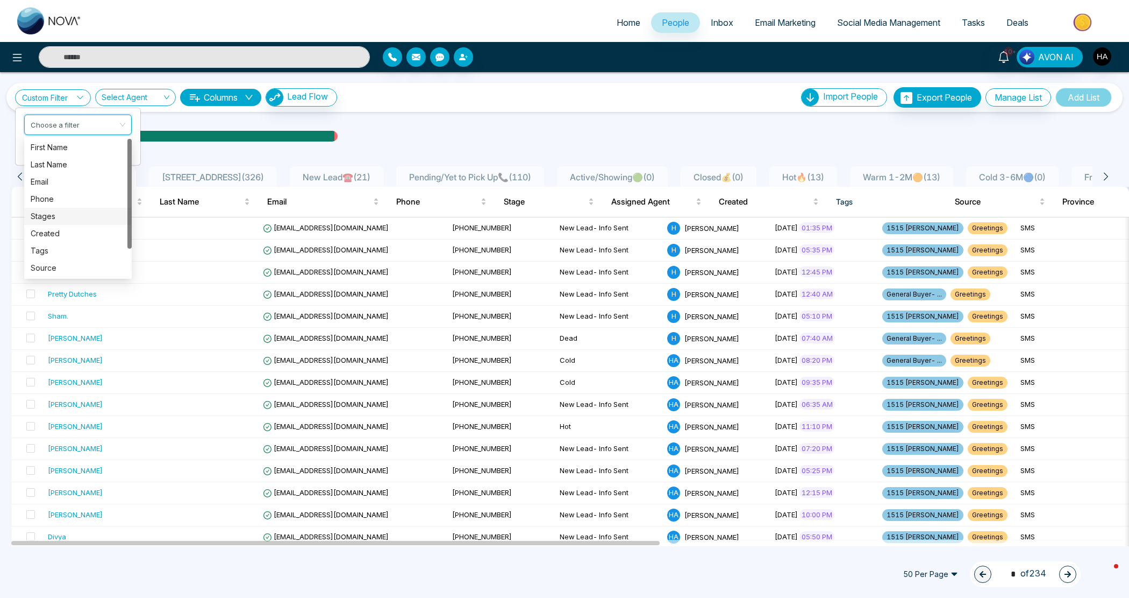
click at [55, 211] on div "Stages" at bounding box center [78, 216] width 95 height 12
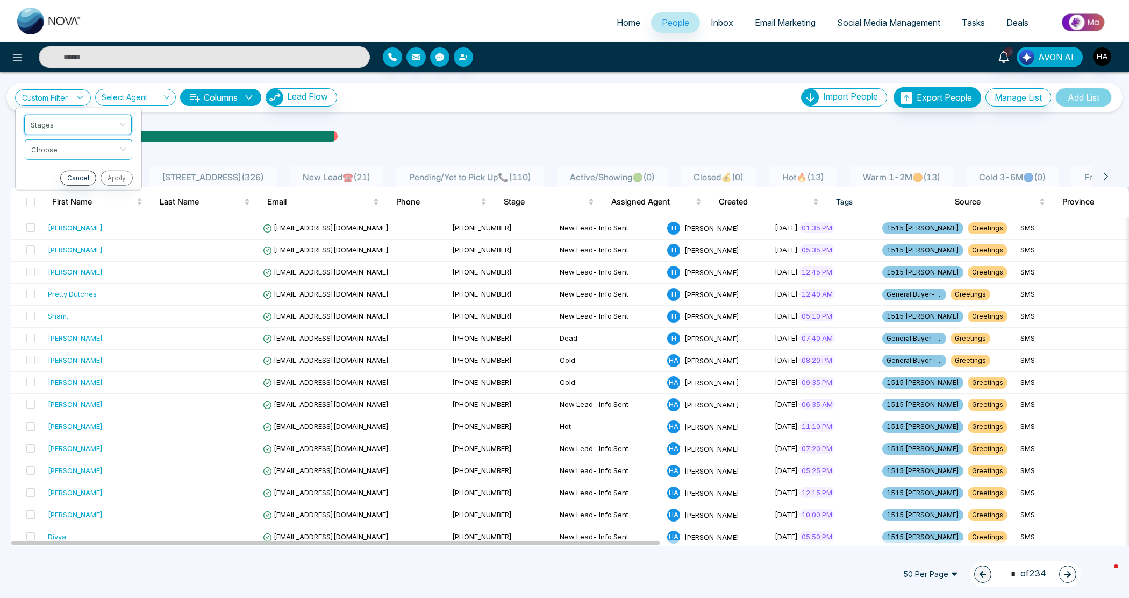
click at [63, 137] on li "Choose" at bounding box center [79, 149] width 126 height 25
click at [60, 108] on div "Custom Filter Stages Choose Cancel Apply Select Agent Columns Lead Flow Import …" at bounding box center [564, 97] width 1117 height 29
click at [63, 98] on link "Custom Filter" at bounding box center [53, 97] width 76 height 17
click at [65, 148] on input "search" at bounding box center [74, 147] width 87 height 16
click at [59, 167] on div "include" at bounding box center [78, 172] width 95 height 12
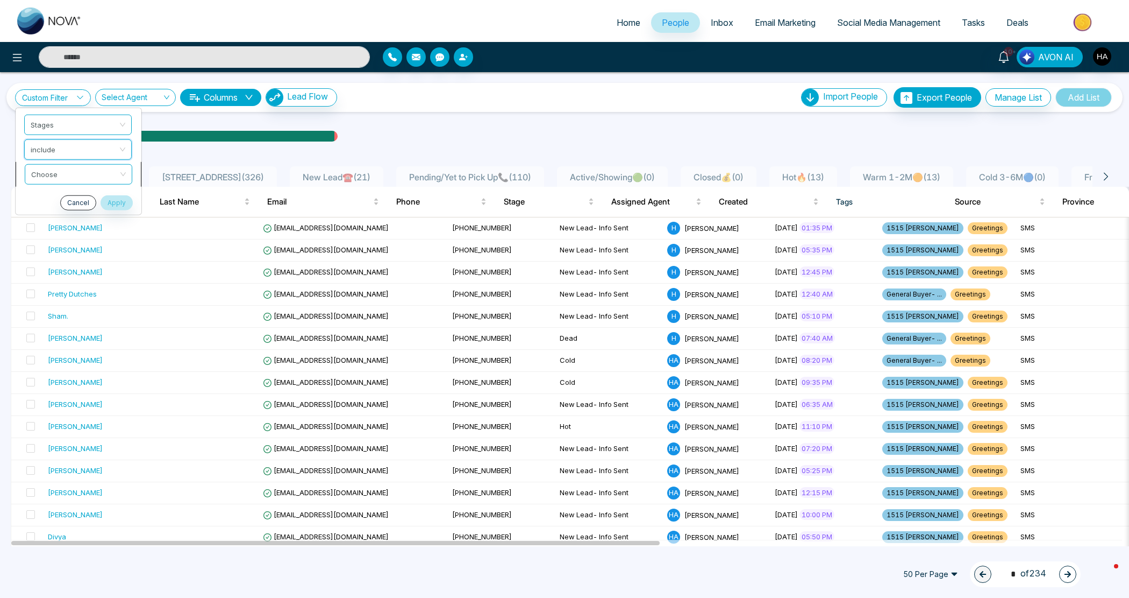
click at [62, 176] on input "search" at bounding box center [74, 172] width 87 height 16
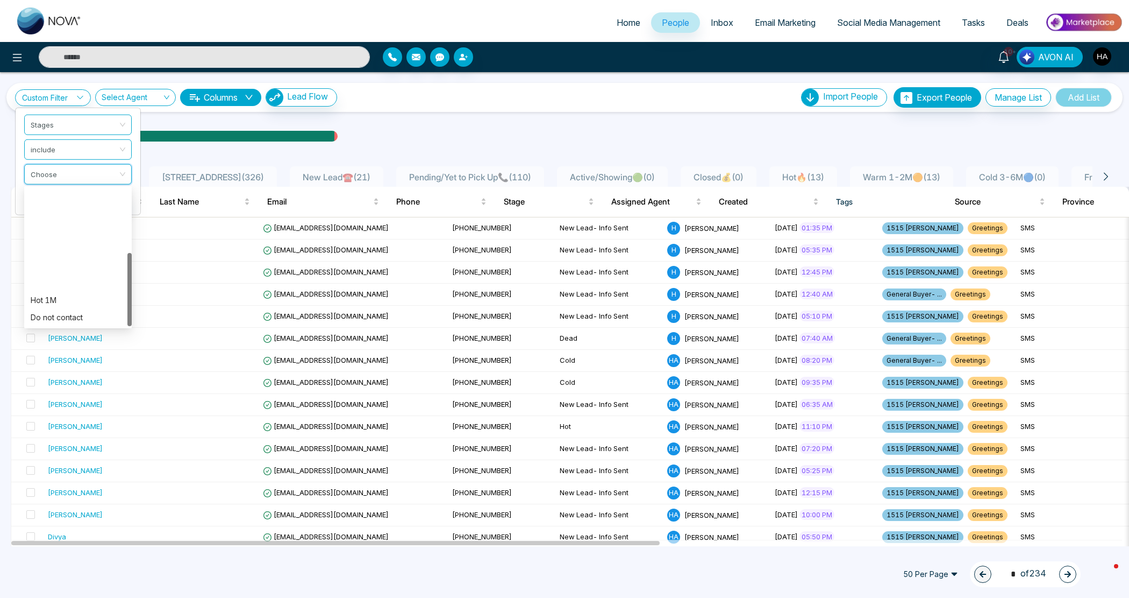
scroll to position [120, 0]
click at [79, 200] on div "Do not contact" at bounding box center [78, 197] width 95 height 12
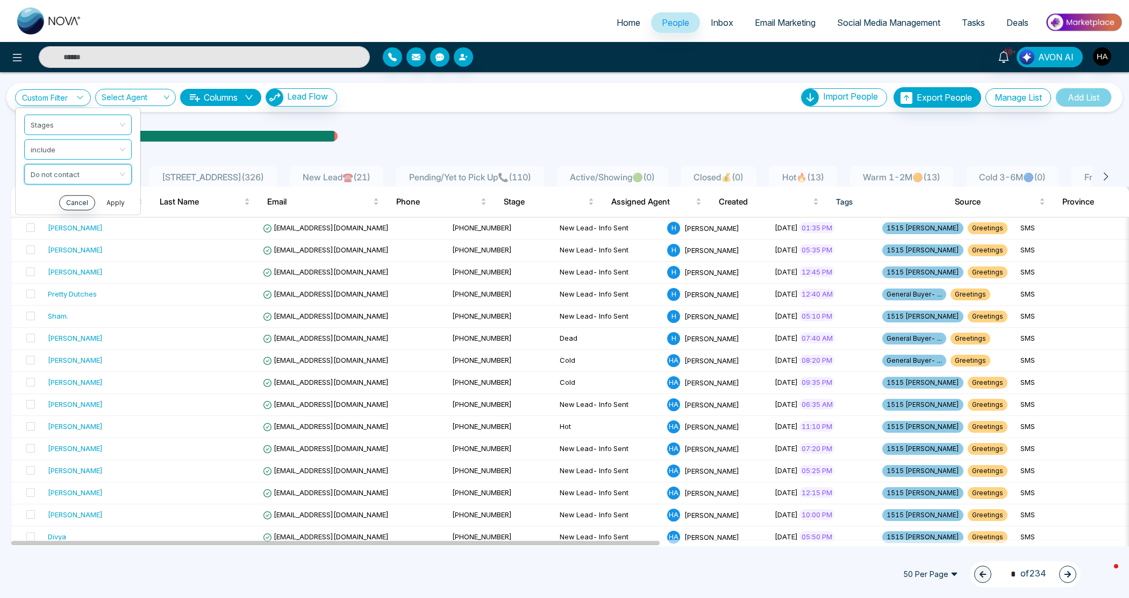
click at [122, 201] on button "Apply" at bounding box center [116, 202] width 32 height 15
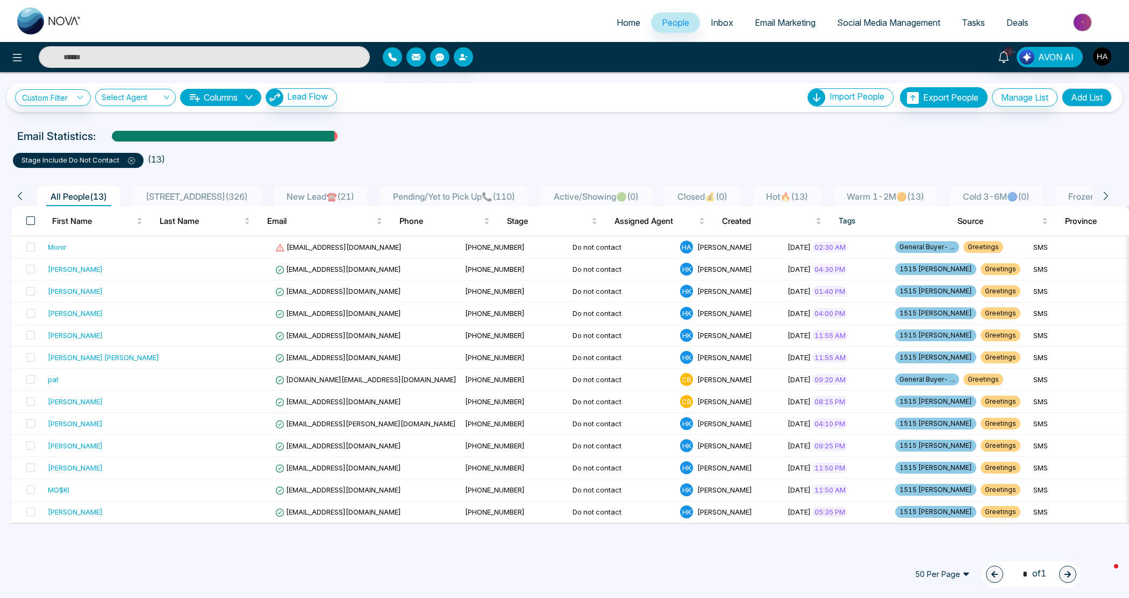
click at [30, 218] on span at bounding box center [30, 220] width 9 height 9
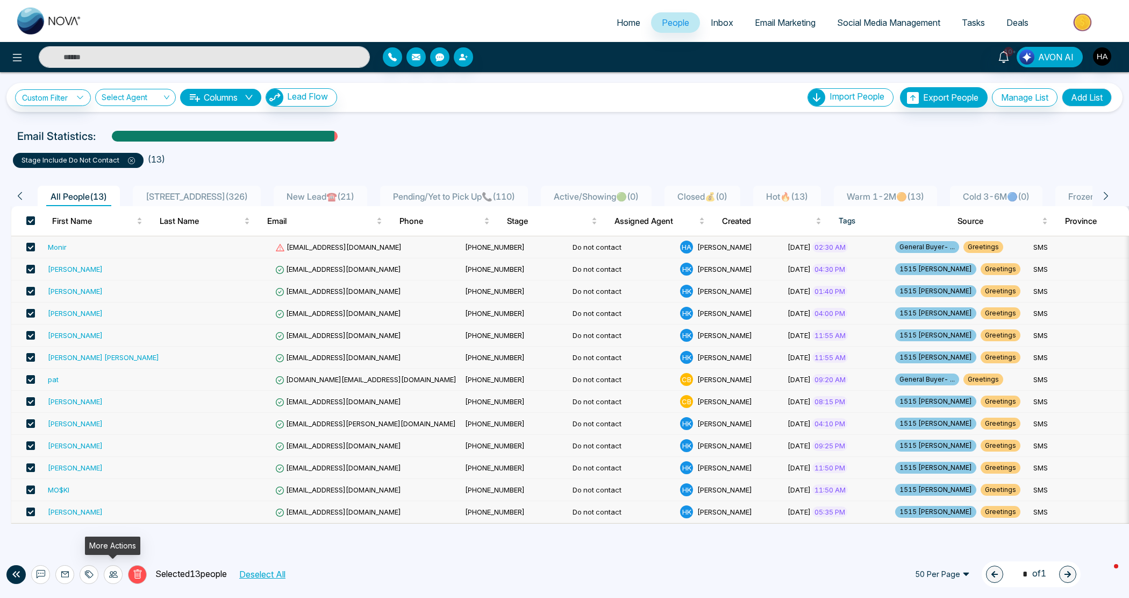
click at [109, 574] on icon at bounding box center [113, 574] width 9 height 9
click at [111, 517] on link "Update Stage" at bounding box center [93, 515] width 49 height 9
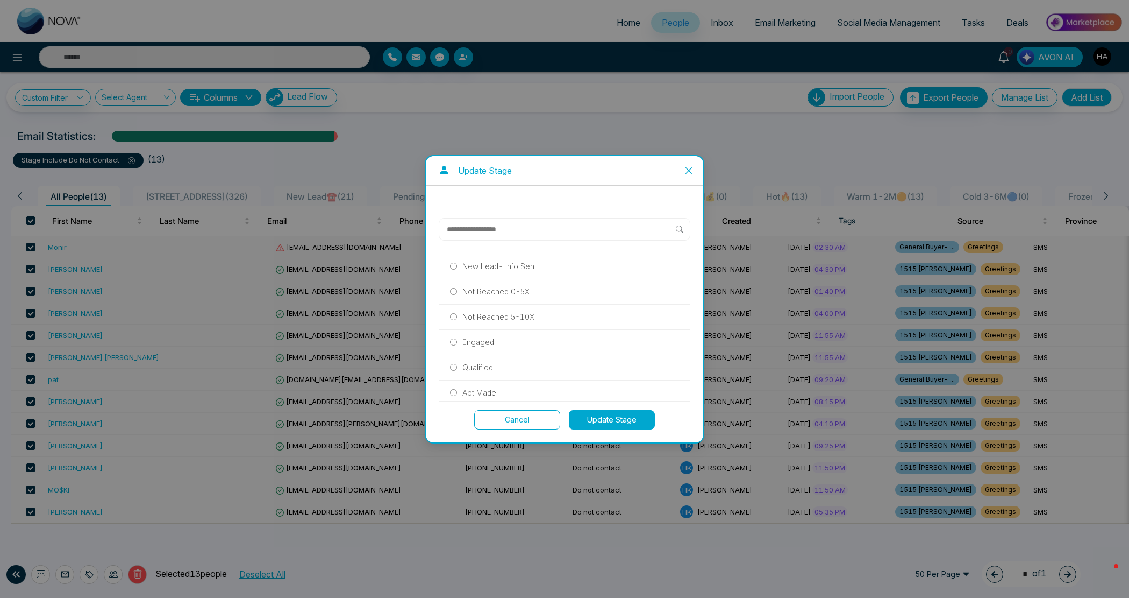
click at [559, 230] on input "text" at bounding box center [561, 229] width 230 height 13
type input "***"
click at [474, 264] on p "DNC 1" at bounding box center [474, 266] width 23 height 12
click at [615, 425] on button "Update Stage" at bounding box center [612, 419] width 86 height 19
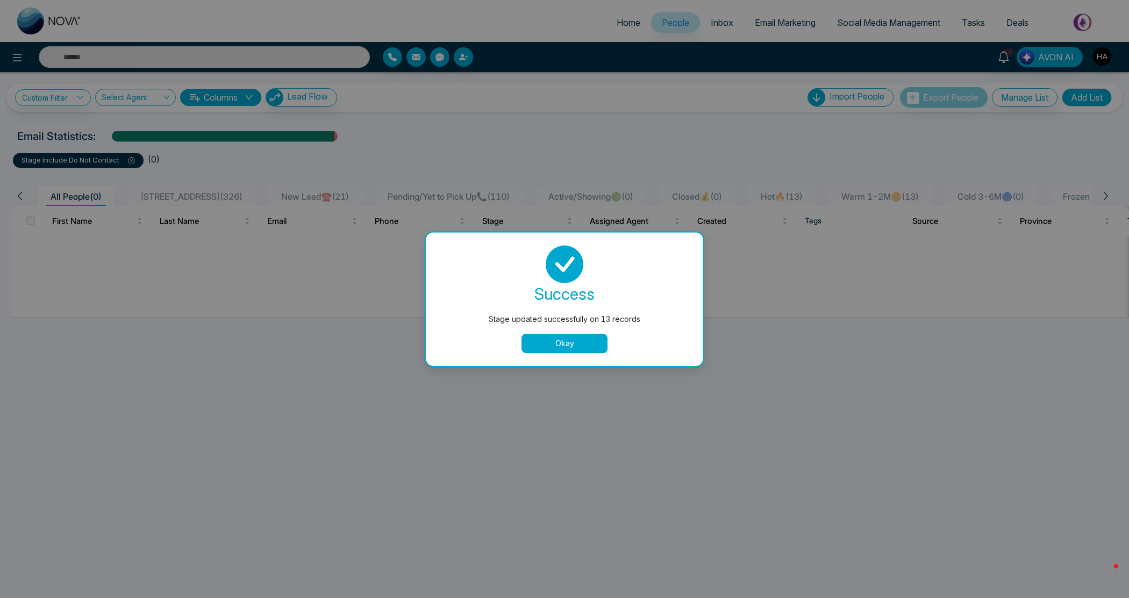
click at [597, 347] on button "Okay" at bounding box center [565, 342] width 86 height 19
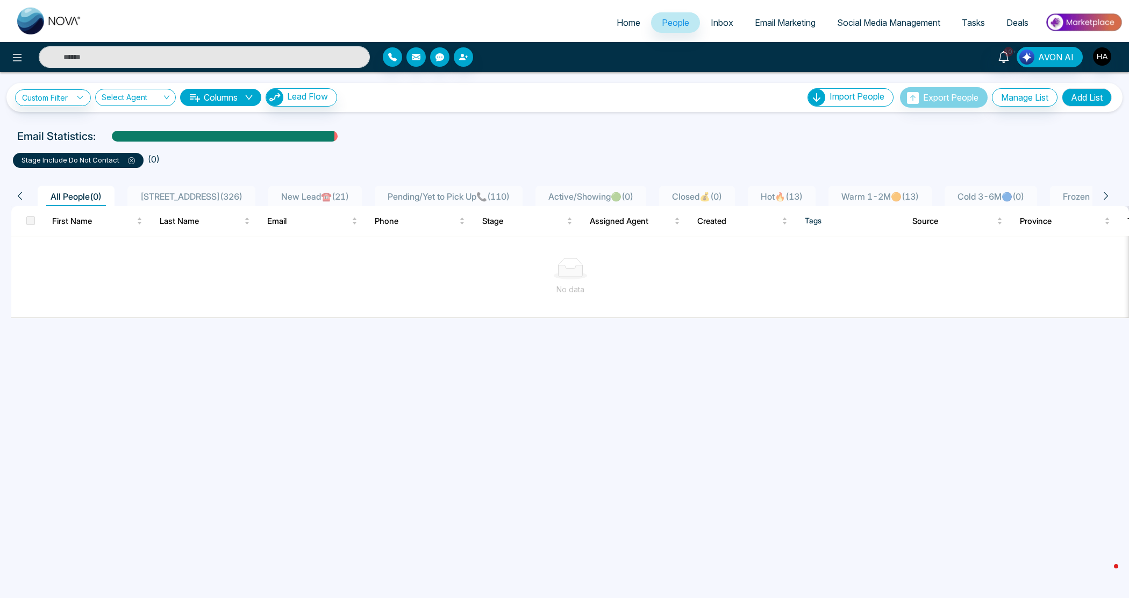
click at [133, 156] on span at bounding box center [127, 159] width 16 height 9
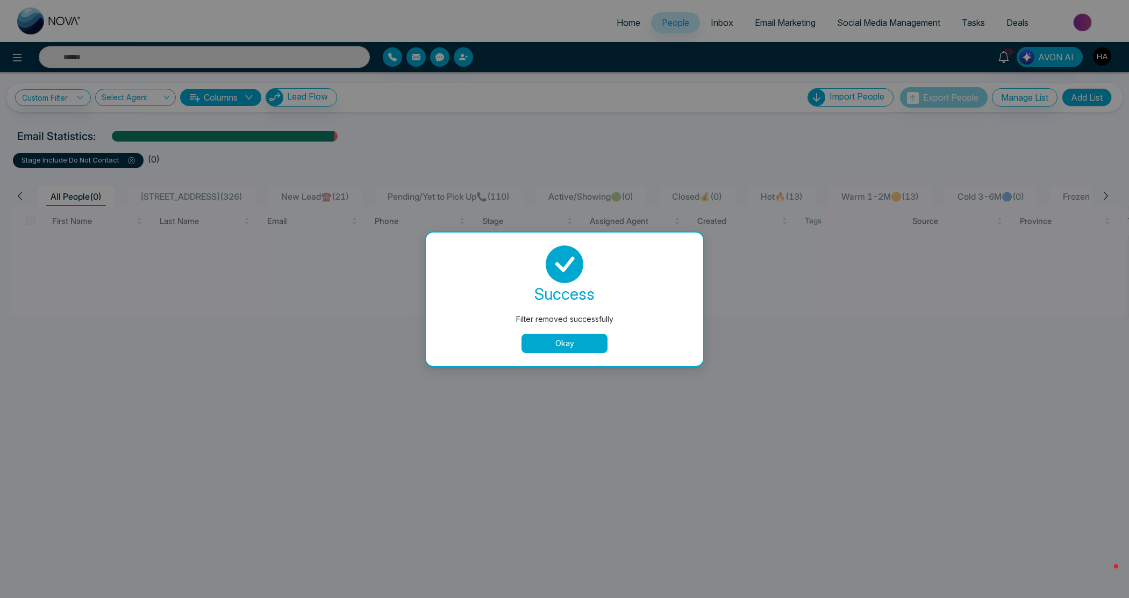
click at [566, 348] on button "Okay" at bounding box center [565, 342] width 86 height 19
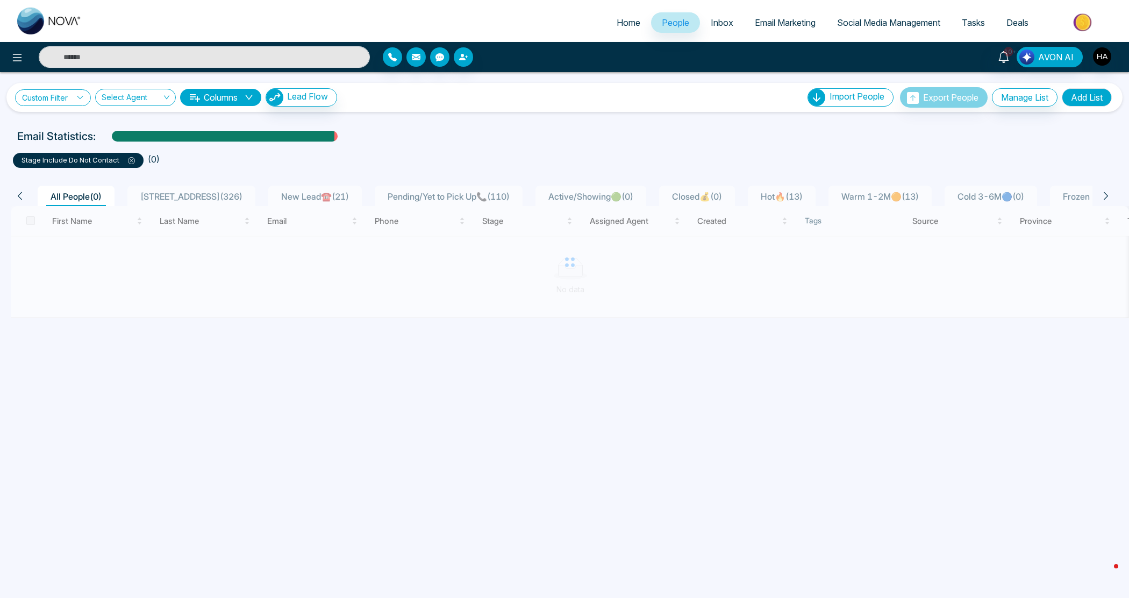
click at [70, 97] on link "Custom Filter" at bounding box center [53, 97] width 76 height 17
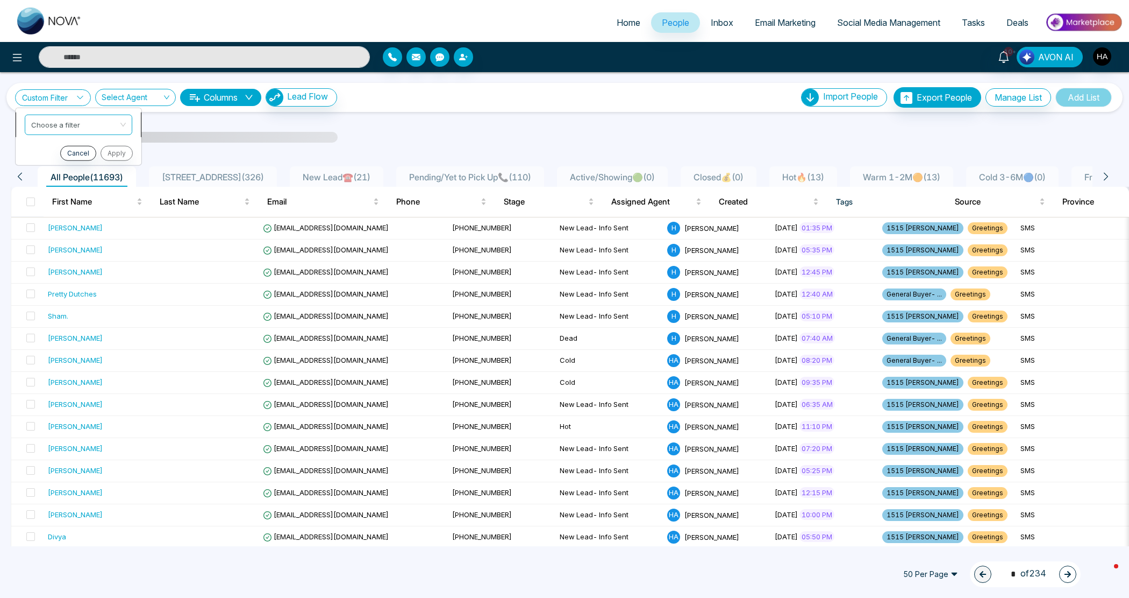
click at [84, 131] on span at bounding box center [74, 124] width 87 height 19
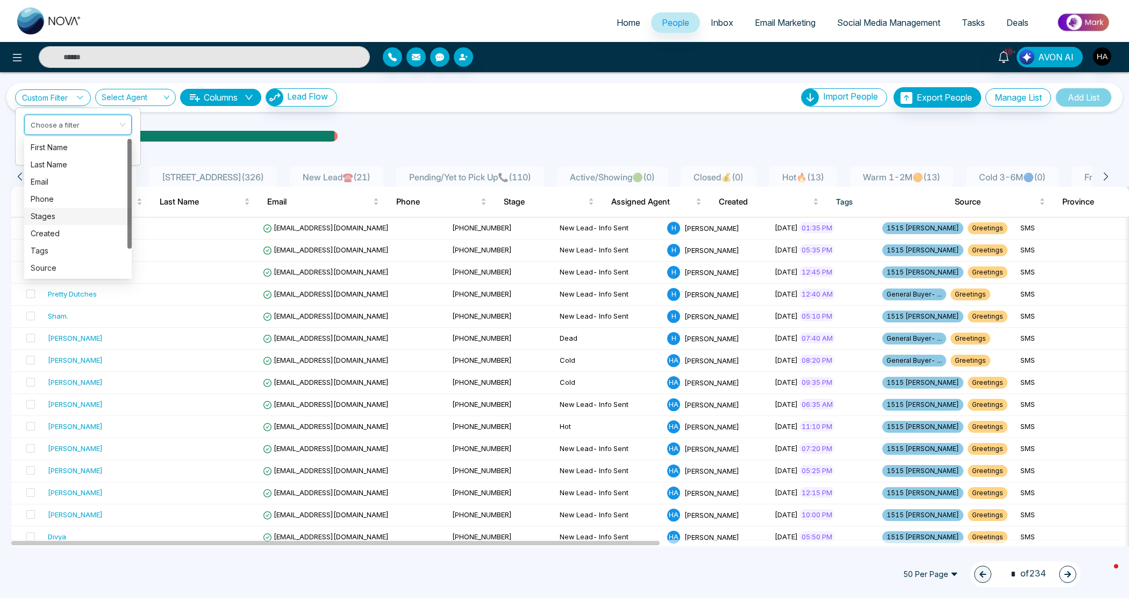
click at [61, 216] on div "Stages" at bounding box center [78, 216] width 95 height 12
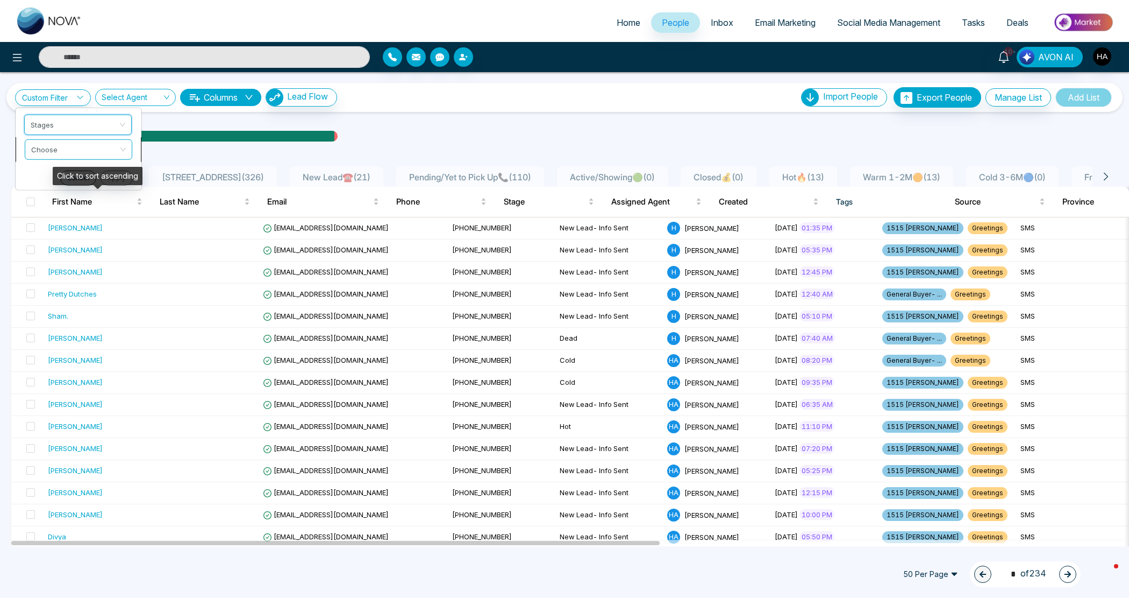
click at [89, 152] on input "search" at bounding box center [74, 147] width 87 height 16
click at [90, 171] on div "include" at bounding box center [78, 172] width 95 height 12
click at [90, 171] on input "search" at bounding box center [74, 172] width 87 height 16
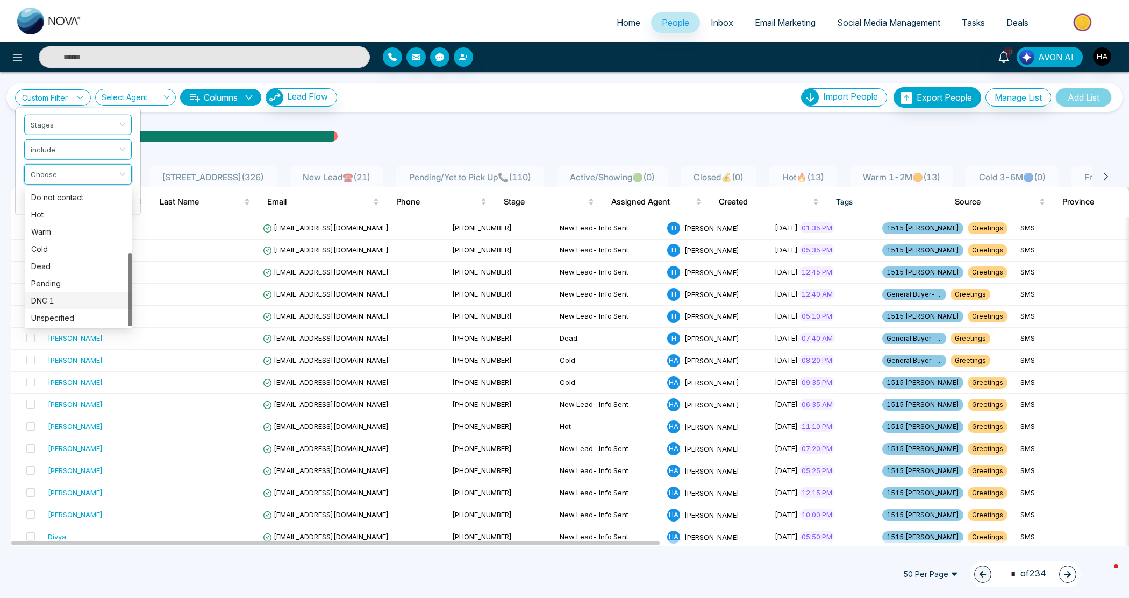
click at [69, 292] on div "DNC 1" at bounding box center [79, 300] width 108 height 17
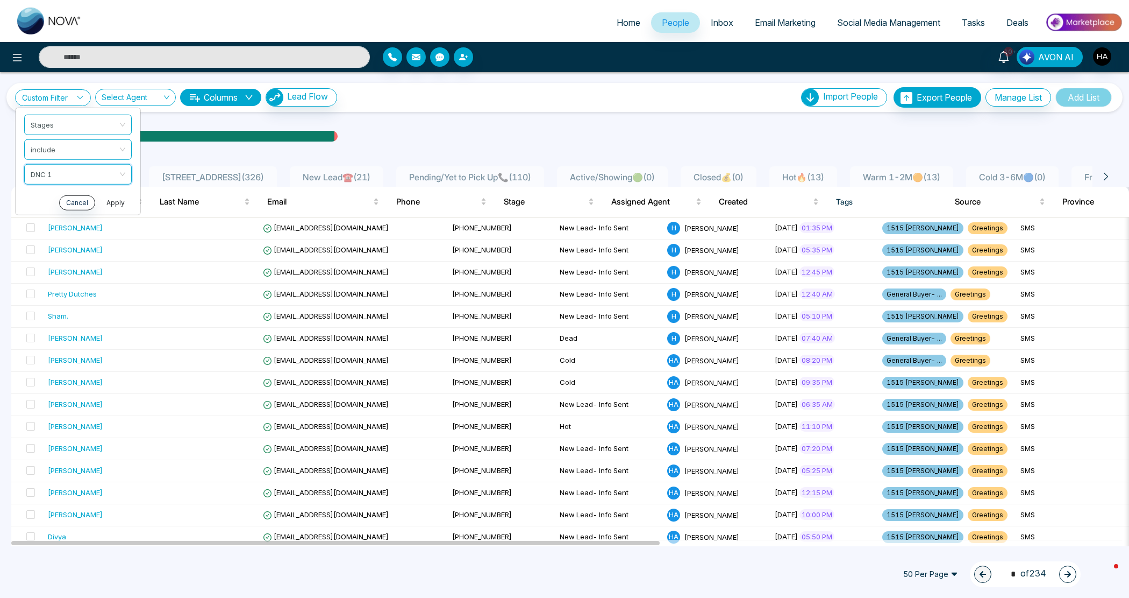
click at [111, 200] on button "Apply" at bounding box center [116, 202] width 32 height 15
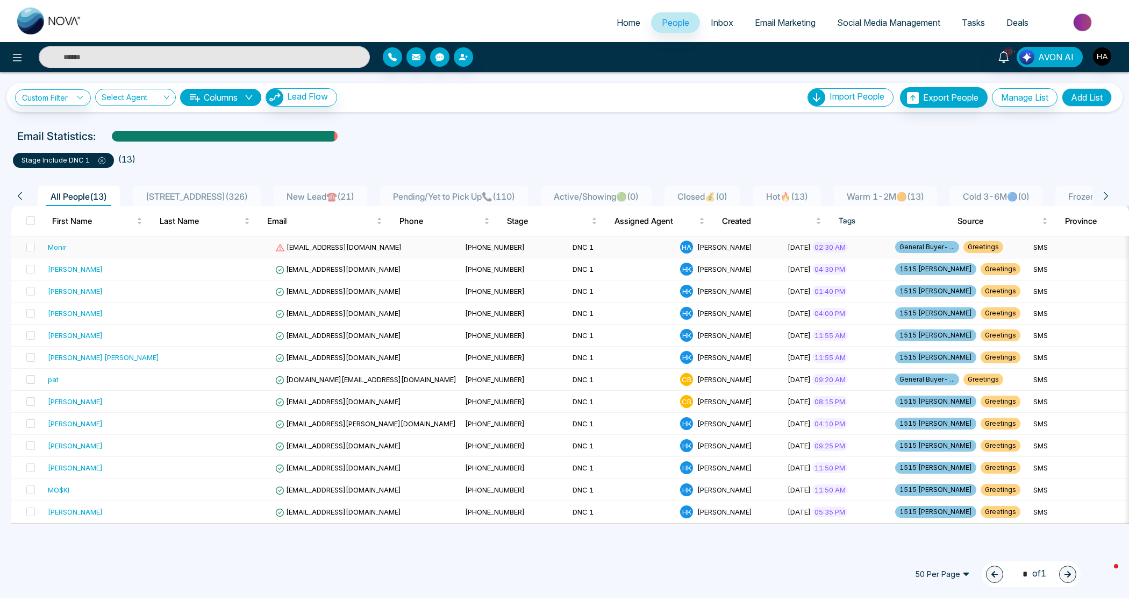
click at [93, 240] on td "Monir" at bounding box center [104, 247] width 120 height 22
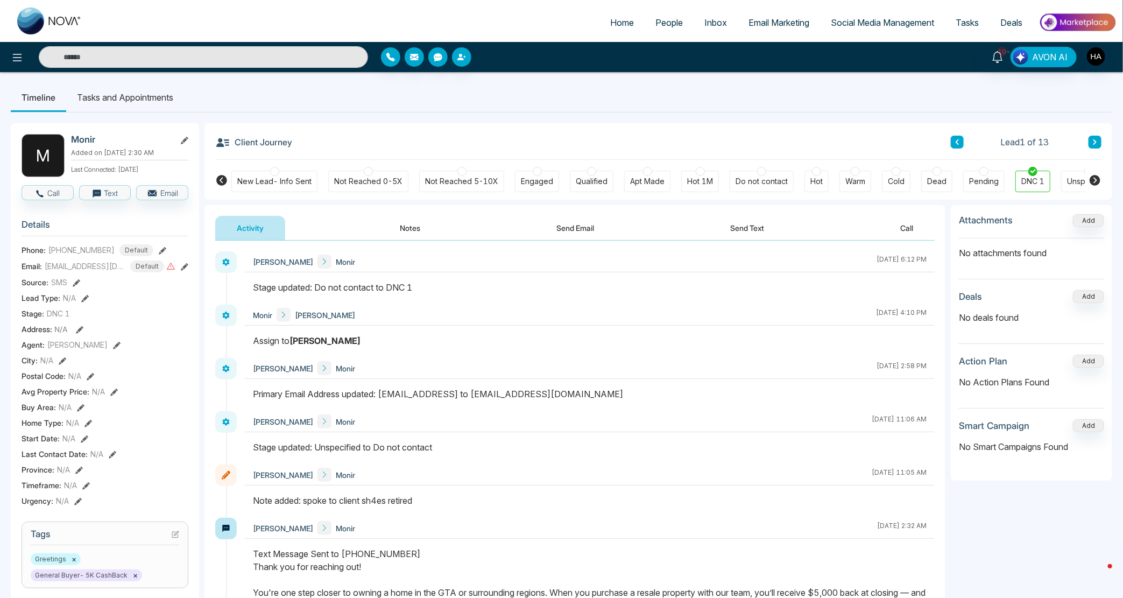
click at [1098, 181] on icon at bounding box center [1094, 180] width 11 height 11
click at [7, 59] on button at bounding box center [17, 57] width 22 height 22
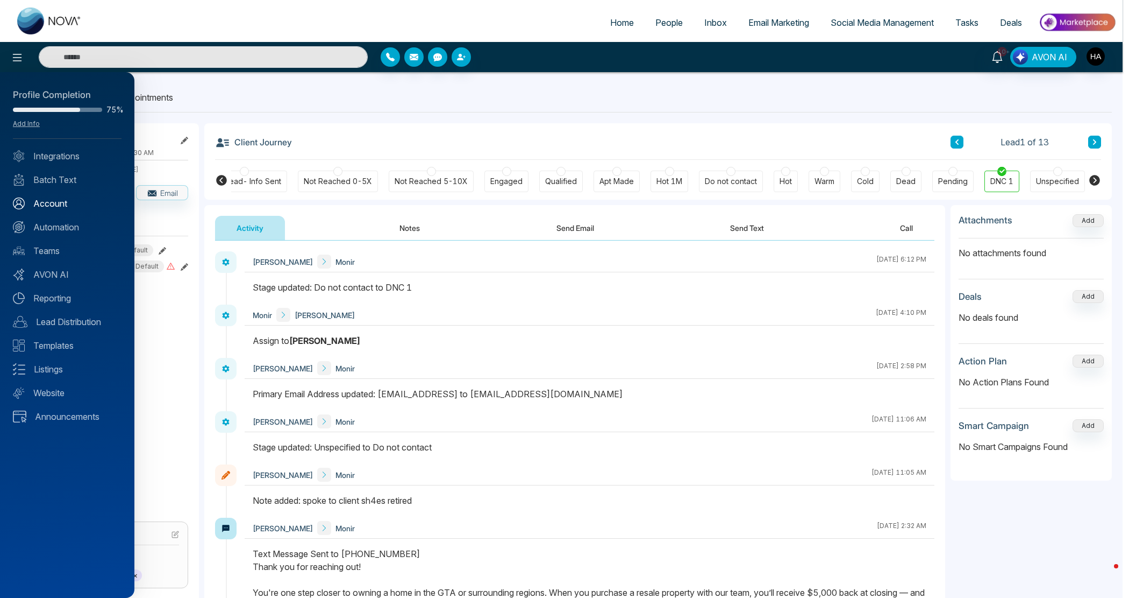
click at [40, 206] on link "Account" at bounding box center [67, 203] width 109 height 13
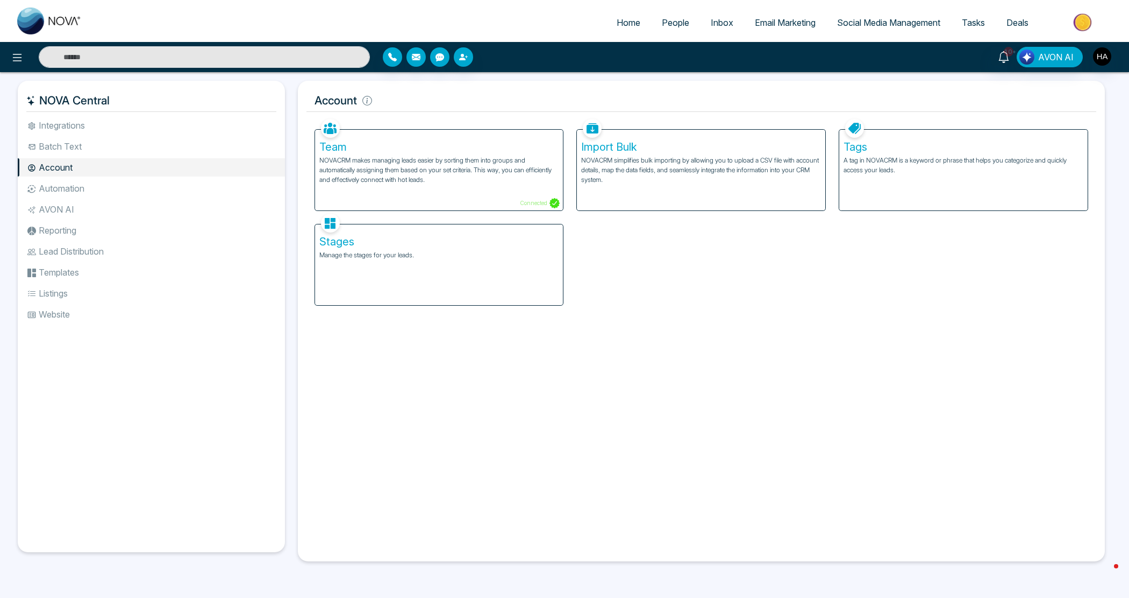
click at [393, 261] on div "Stages Manage the stages for your leads." at bounding box center [439, 264] width 248 height 81
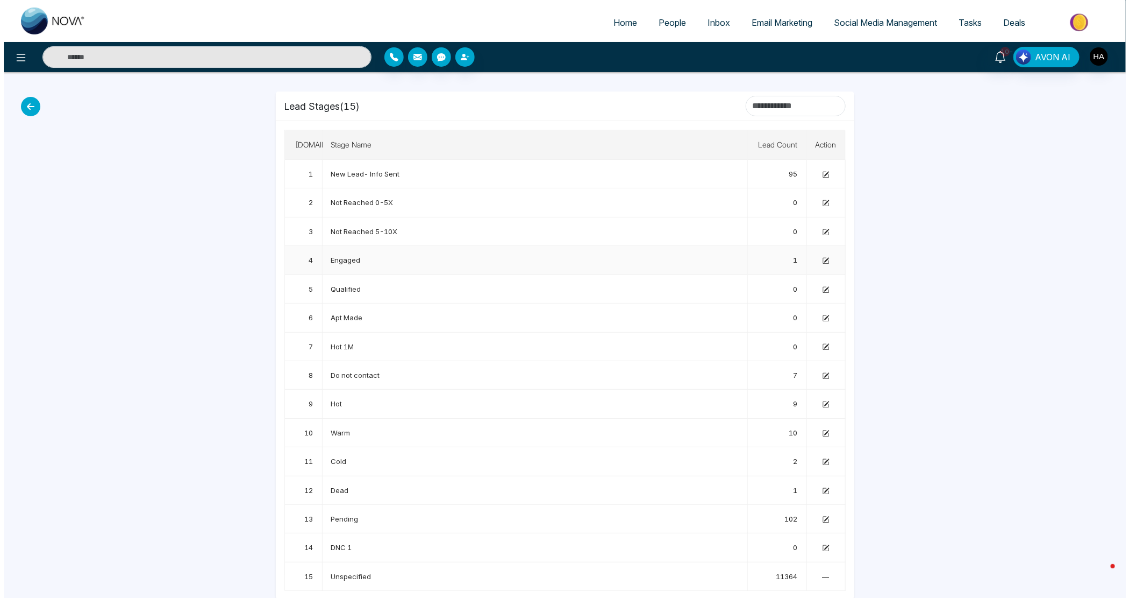
scroll to position [11, 0]
click at [24, 56] on button at bounding box center [17, 57] width 22 height 22
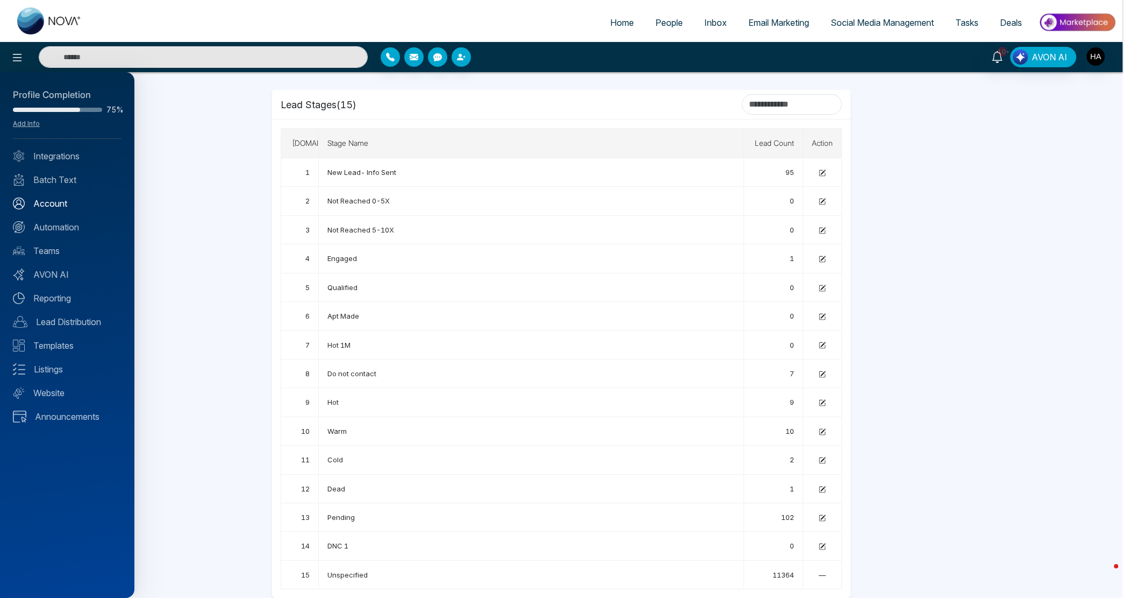
click at [54, 201] on link "Account" at bounding box center [67, 203] width 109 height 13
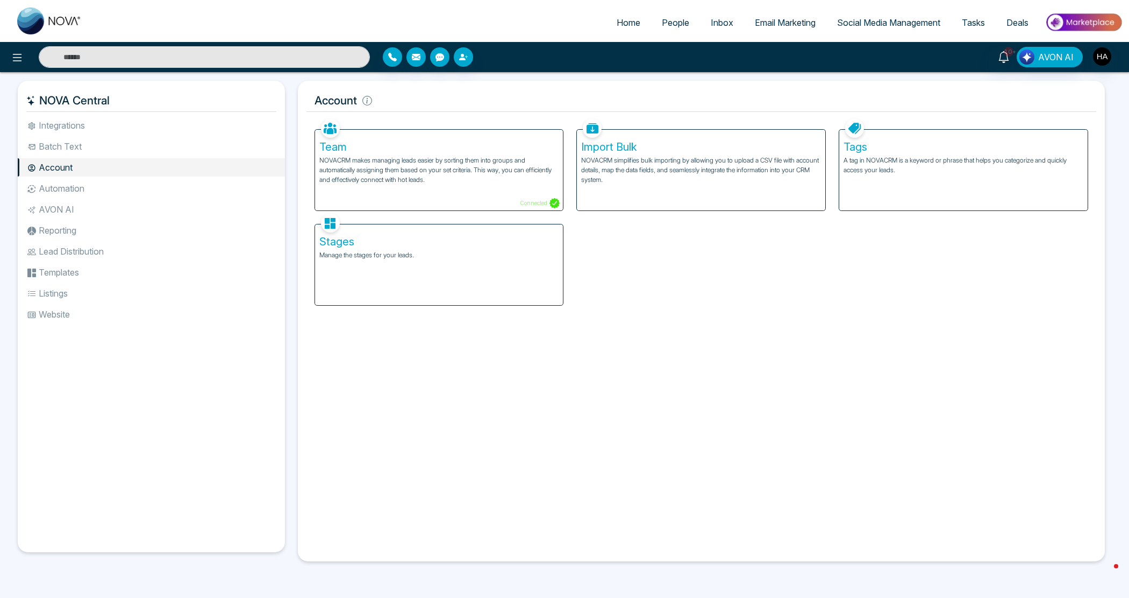
click at [676, 19] on span "People" at bounding box center [675, 22] width 27 height 11
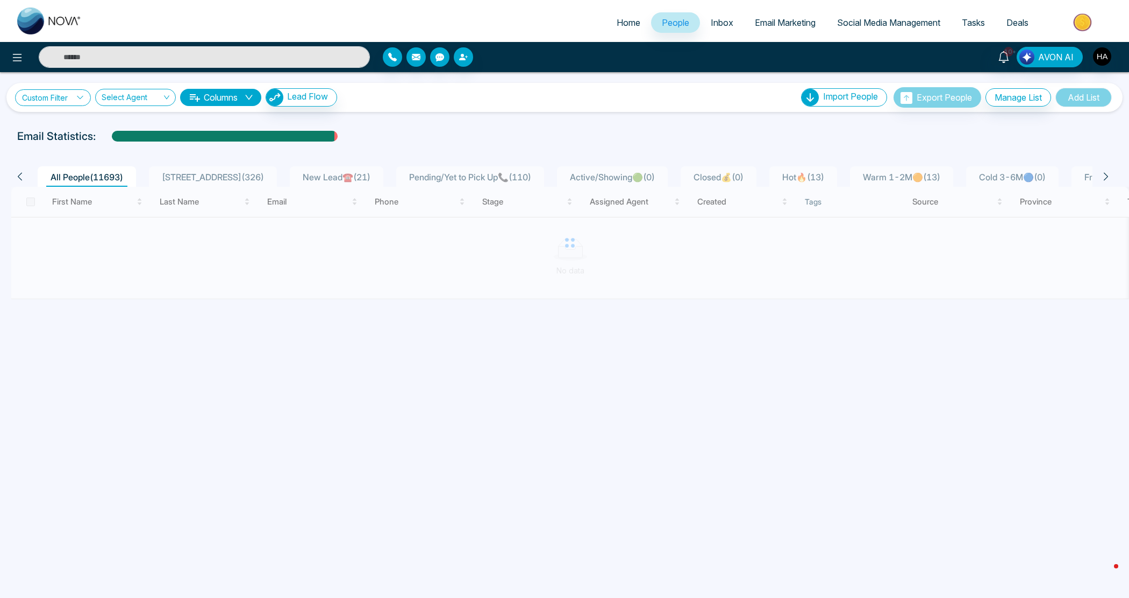
click at [55, 104] on link "Custom Filter" at bounding box center [53, 97] width 76 height 17
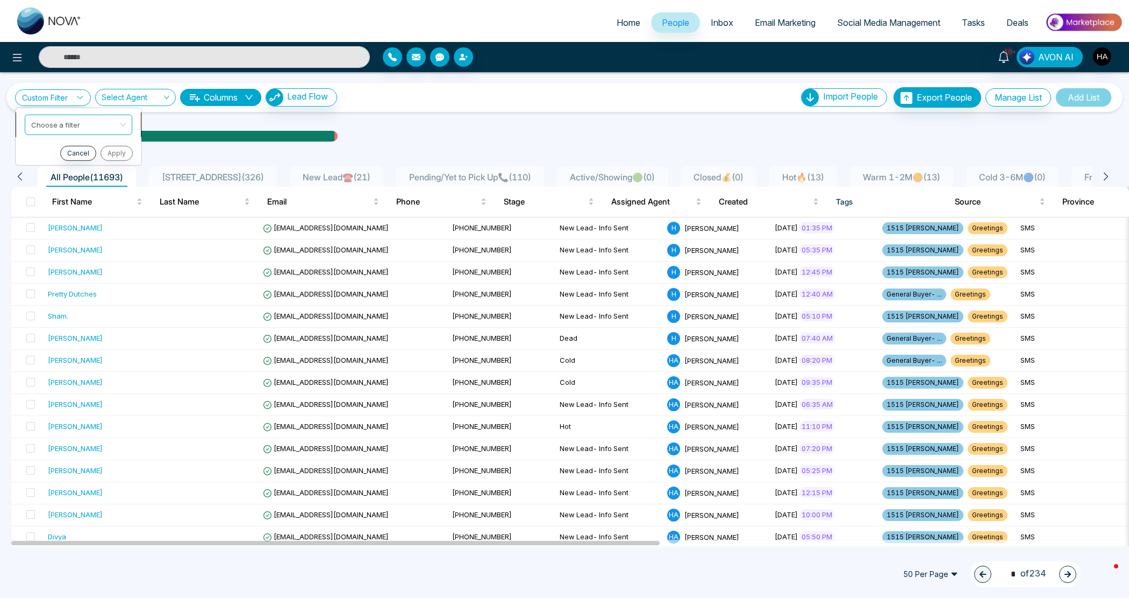
click at [69, 130] on input "search" at bounding box center [74, 123] width 87 height 16
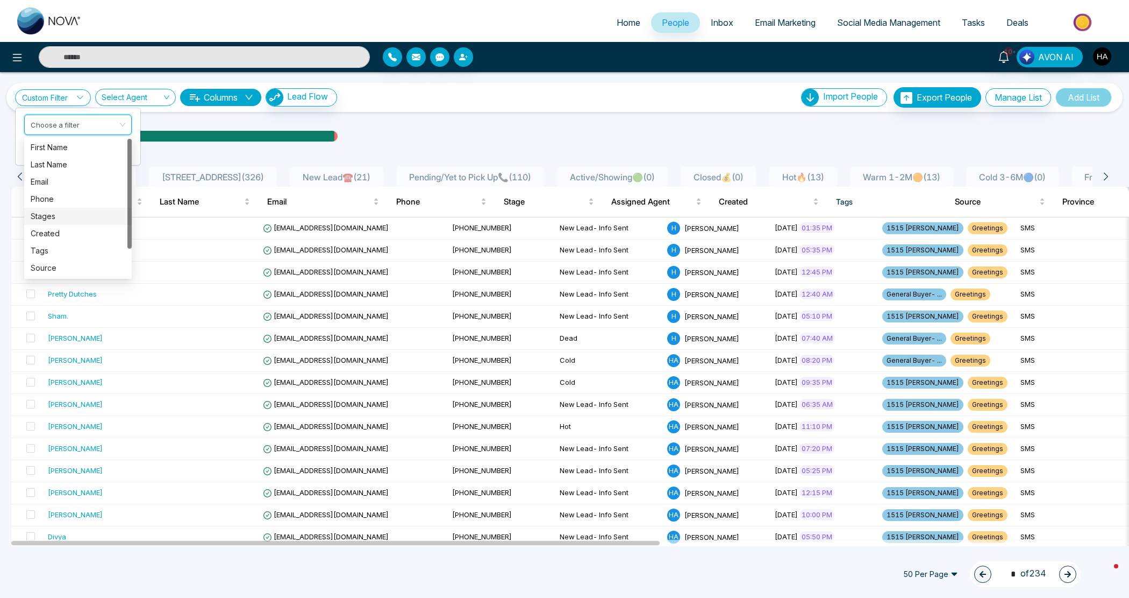
click at [54, 216] on div "Stages" at bounding box center [78, 216] width 95 height 12
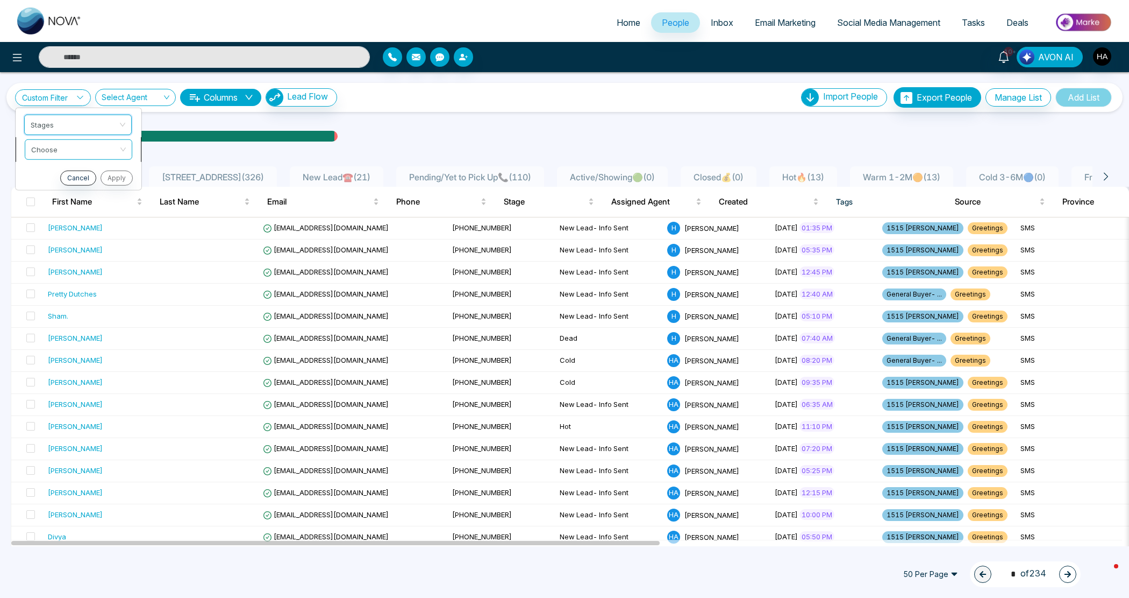
click at [72, 152] on input "search" at bounding box center [74, 147] width 87 height 16
click at [73, 171] on div "include" at bounding box center [78, 172] width 95 height 12
click at [70, 170] on input "search" at bounding box center [74, 172] width 87 height 16
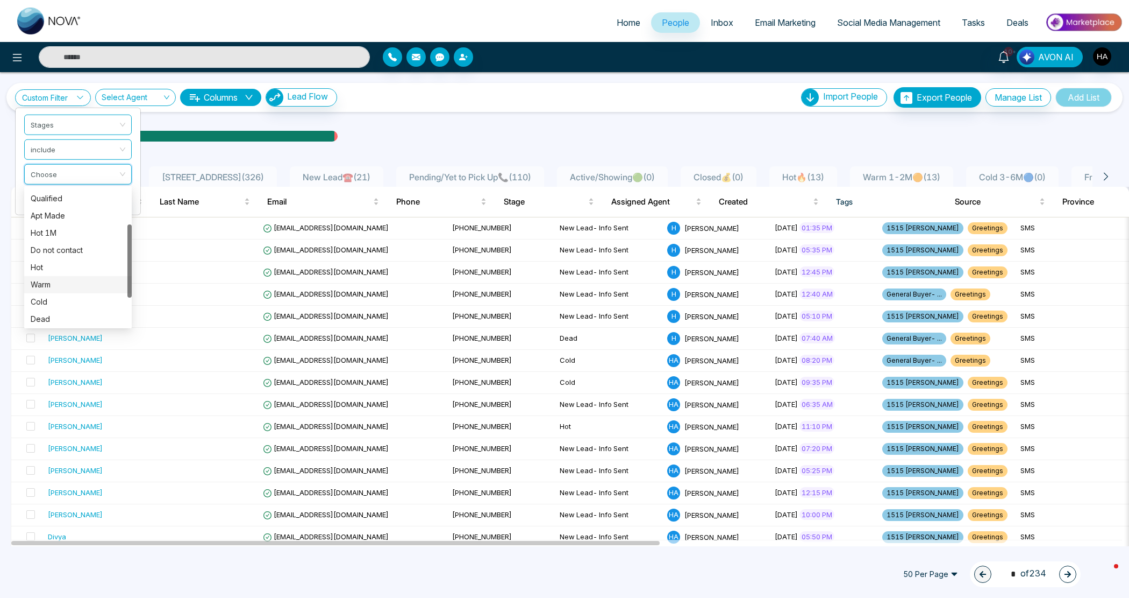
scroll to position [120, 0]
click at [86, 285] on div "Pending" at bounding box center [78, 284] width 95 height 12
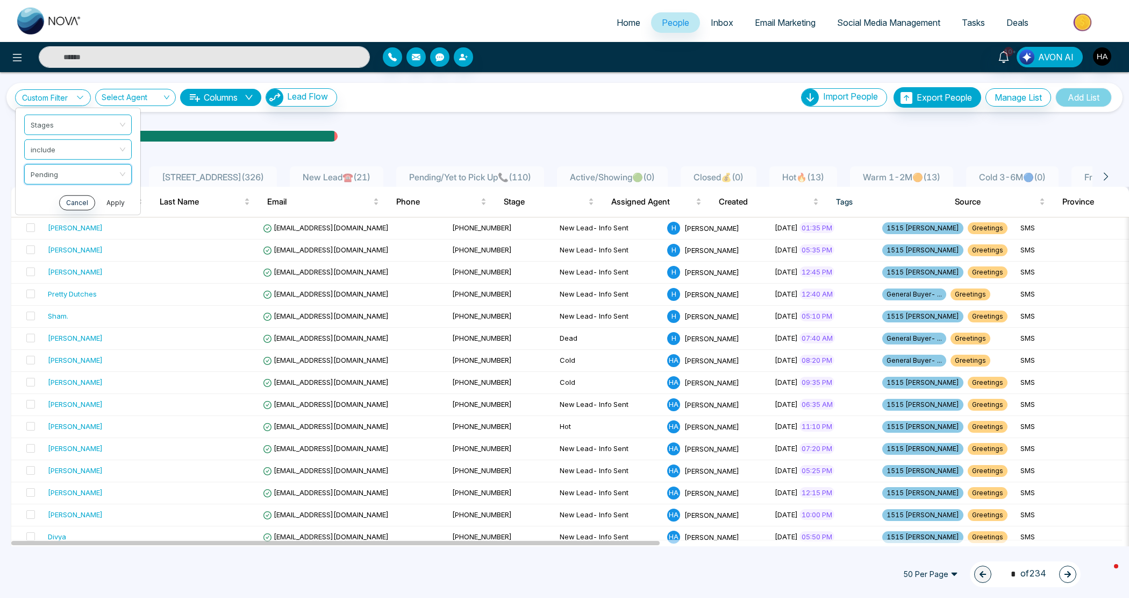
click at [114, 202] on button "Apply" at bounding box center [116, 202] width 32 height 15
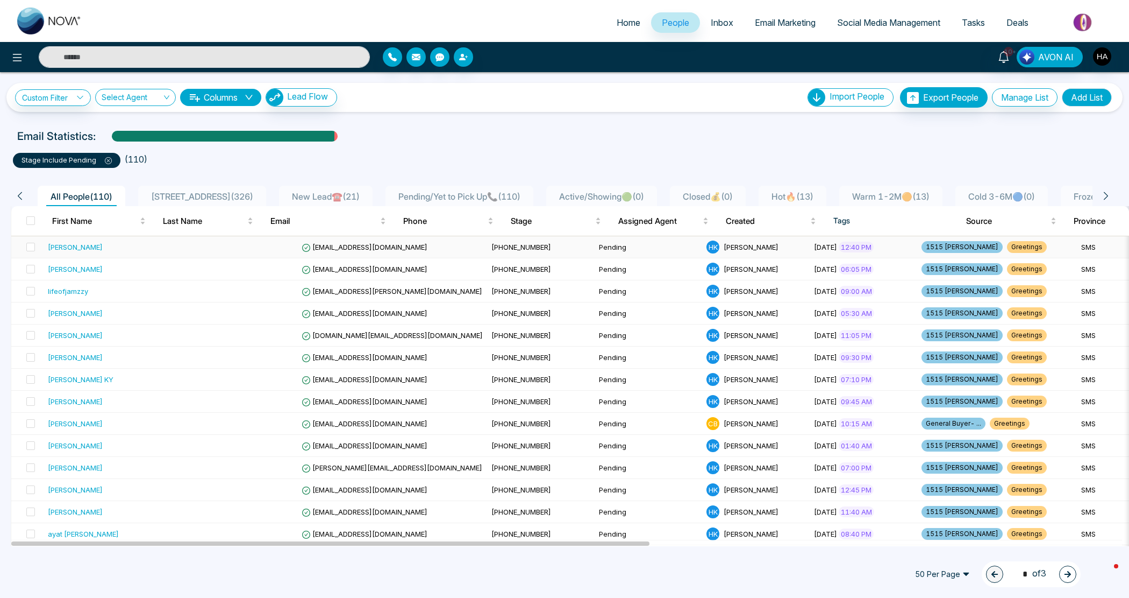
click at [89, 248] on div "Aaron Beharry" at bounding box center [75, 246] width 55 height 11
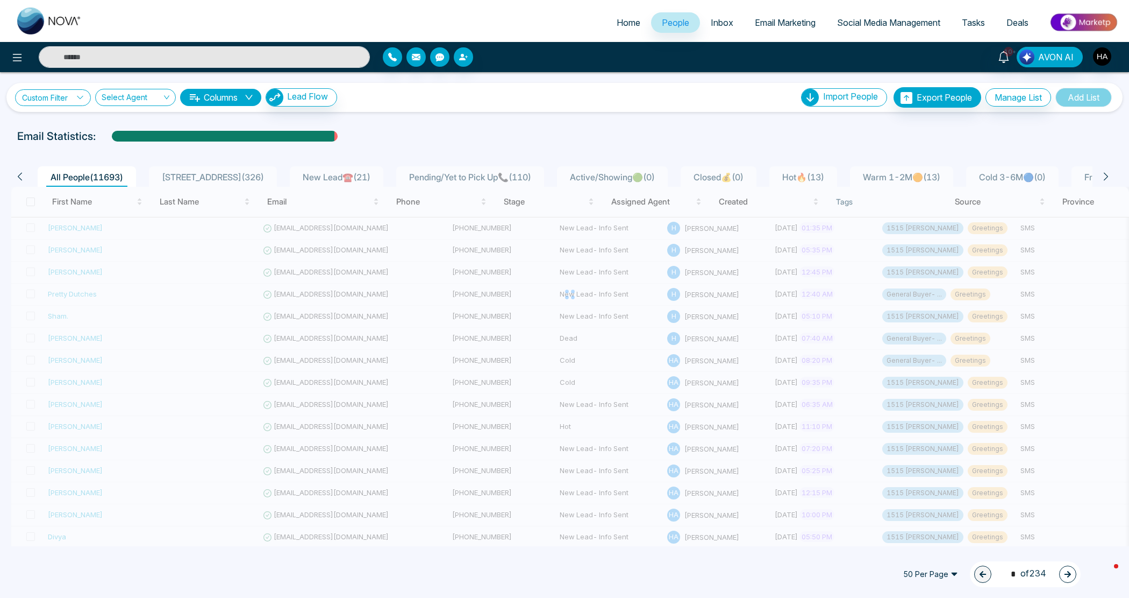
click at [63, 103] on link "Custom Filter" at bounding box center [53, 97] width 76 height 17
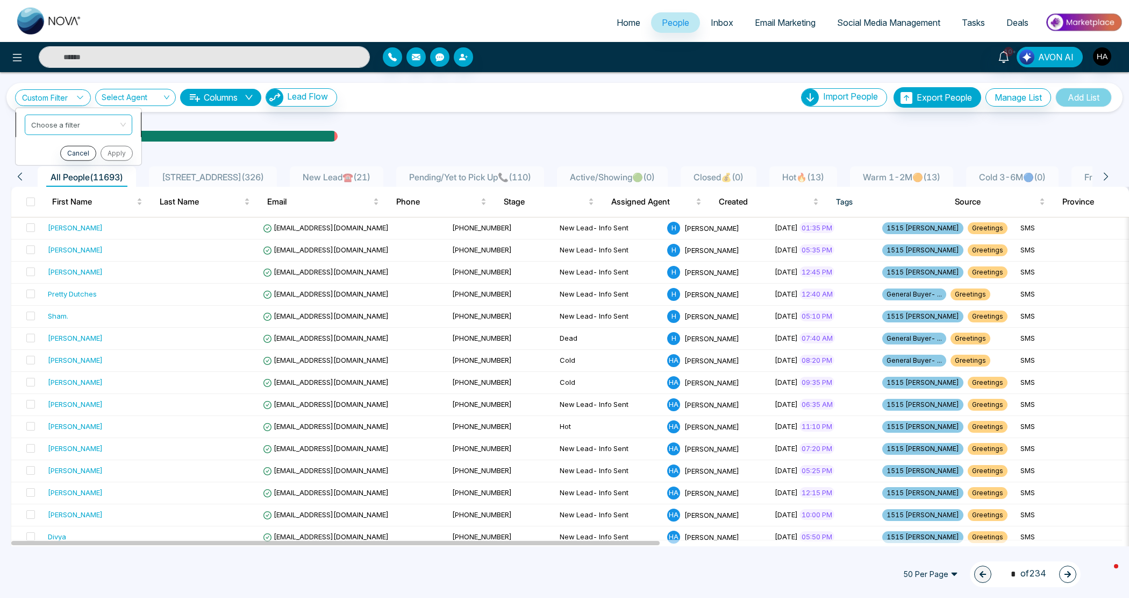
click at [61, 112] on li "Choose a filter" at bounding box center [79, 124] width 126 height 25
click at [79, 112] on div "Custom Filter Choose a filter Cancel Apply Select Agent Columns Lead Flow Impor…" at bounding box center [564, 309] width 1129 height 474
click at [81, 96] on icon at bounding box center [80, 98] width 8 height 8
click at [73, 132] on span at bounding box center [74, 124] width 87 height 19
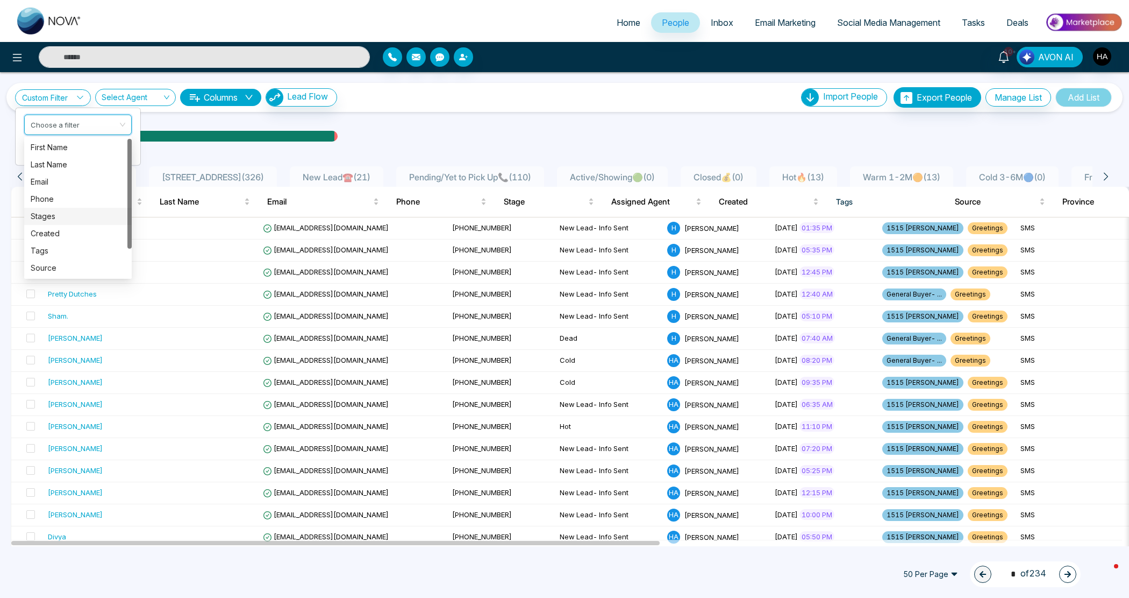
click at [55, 214] on div "Stages" at bounding box center [78, 216] width 95 height 12
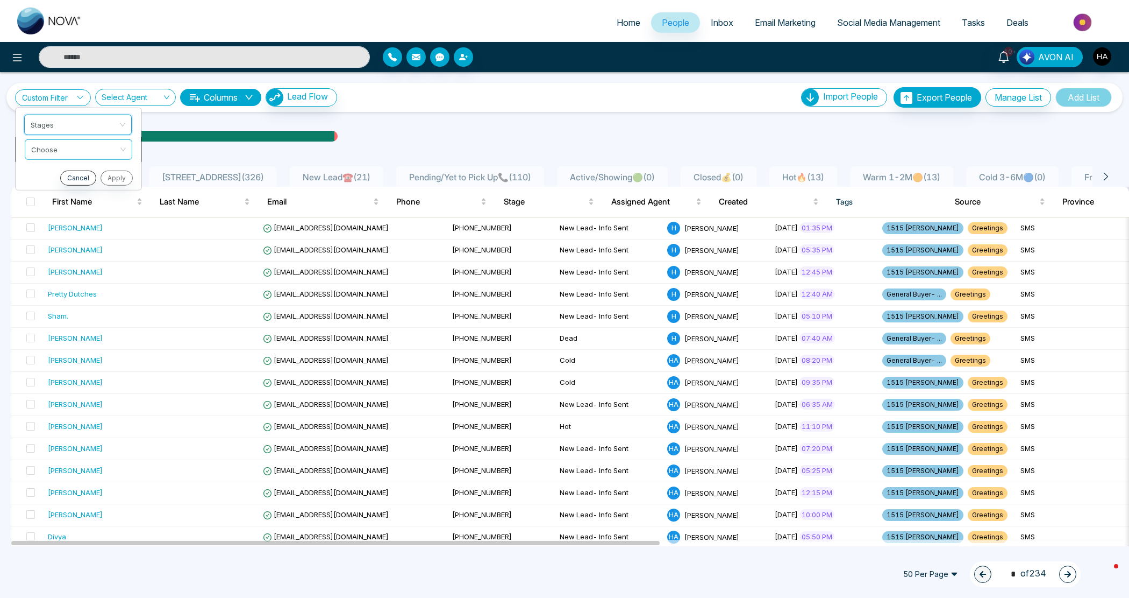
click at [73, 144] on input "search" at bounding box center [74, 147] width 87 height 16
click at [68, 192] on div "exclude" at bounding box center [78, 189] width 95 height 12
click at [65, 143] on span "exclude" at bounding box center [78, 148] width 95 height 19
click at [65, 169] on div "include" at bounding box center [78, 172] width 95 height 12
click at [67, 168] on input "search" at bounding box center [74, 172] width 87 height 16
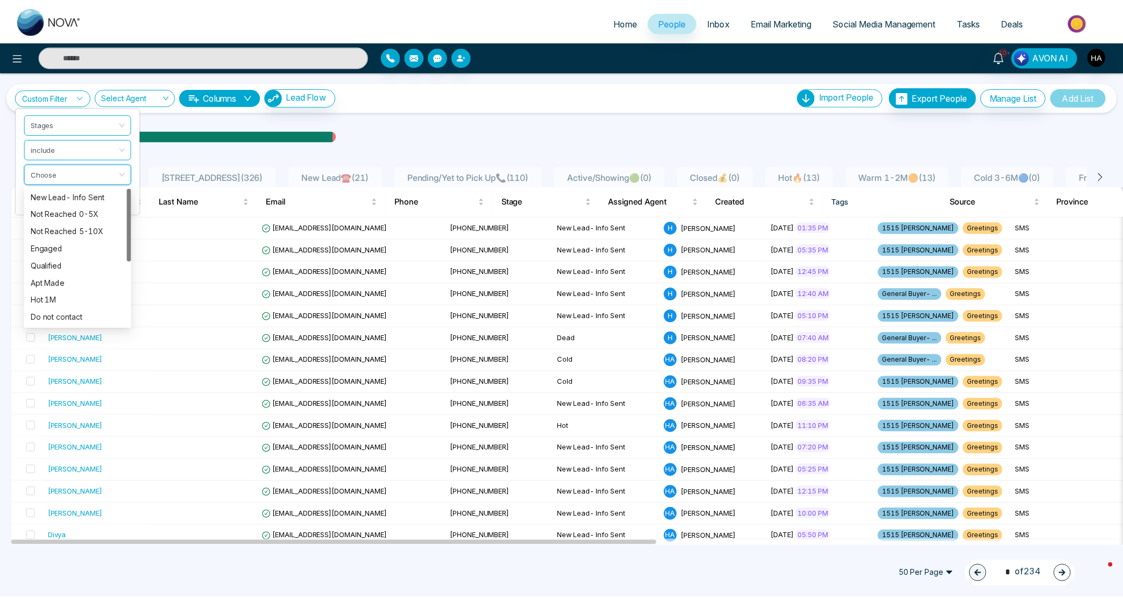
scroll to position [120, 0]
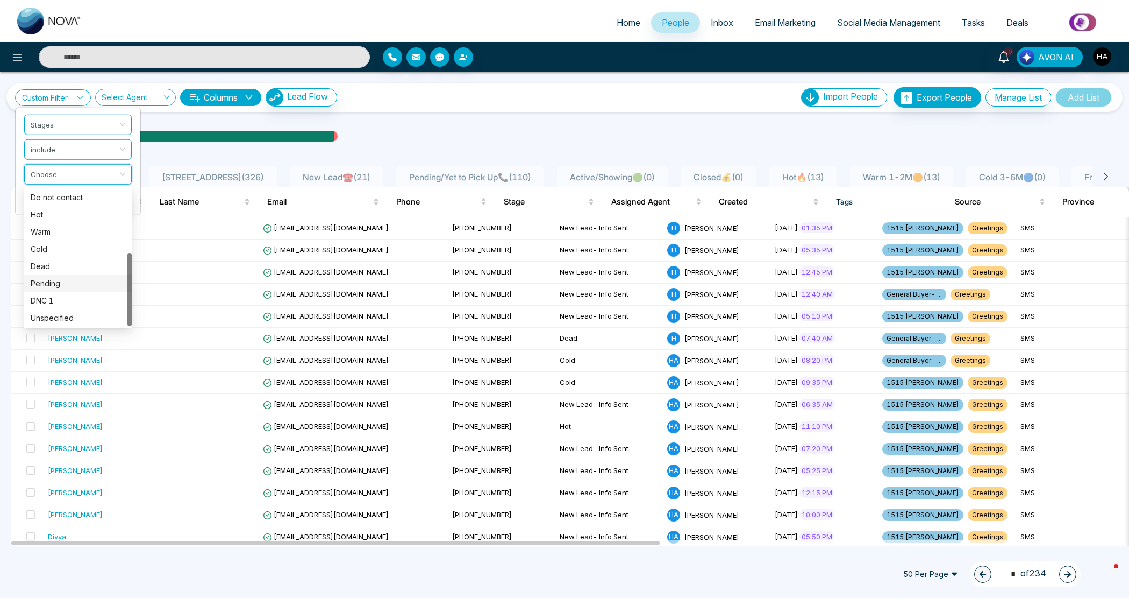
click at [61, 280] on div "Pending" at bounding box center [78, 284] width 95 height 12
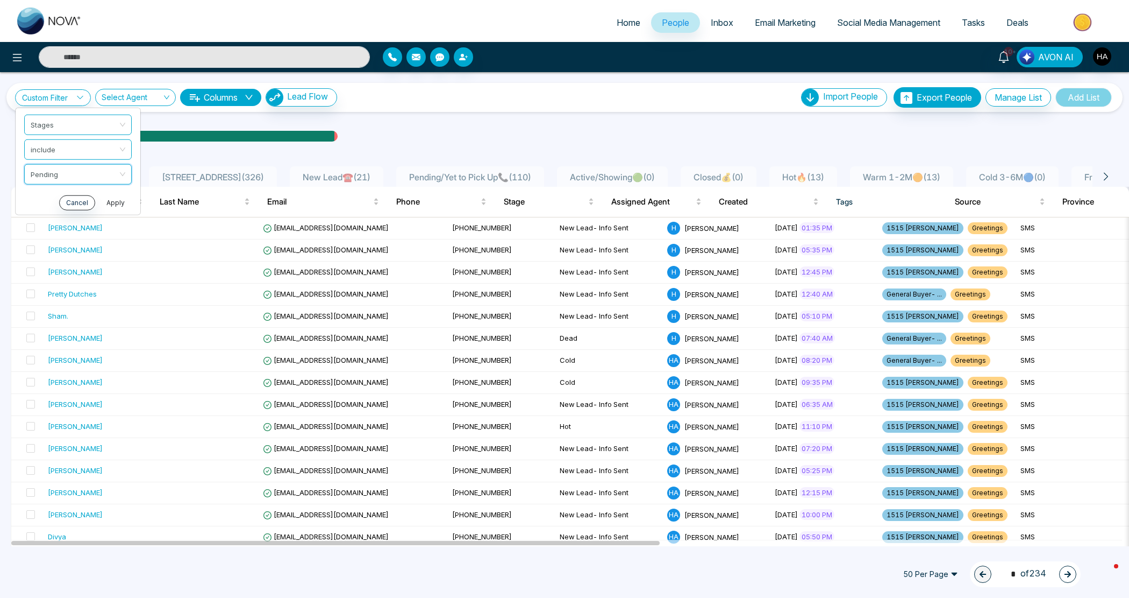
click at [112, 203] on button "Apply" at bounding box center [116, 202] width 32 height 15
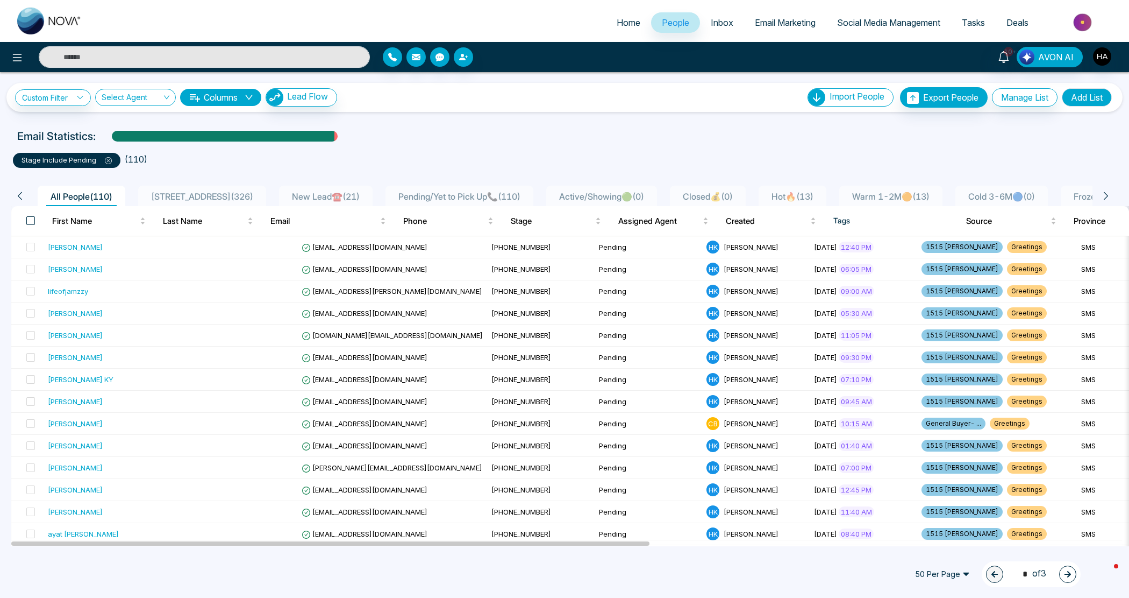
click at [31, 219] on span at bounding box center [30, 220] width 9 height 9
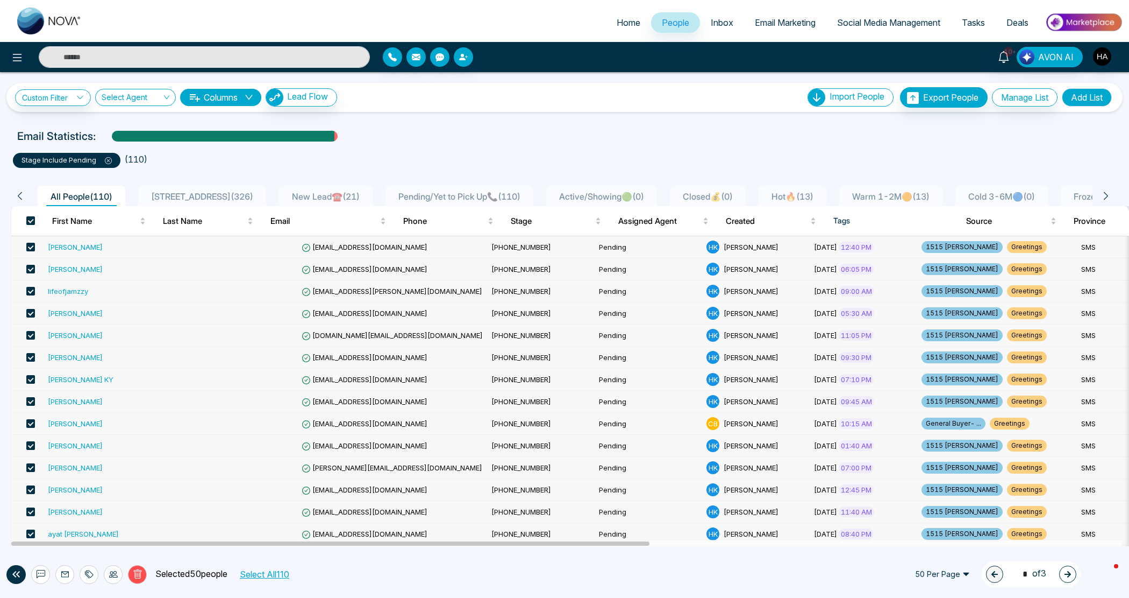
click at [267, 567] on button "Select All 110" at bounding box center [264, 574] width 57 height 14
click at [33, 221] on span at bounding box center [30, 220] width 9 height 9
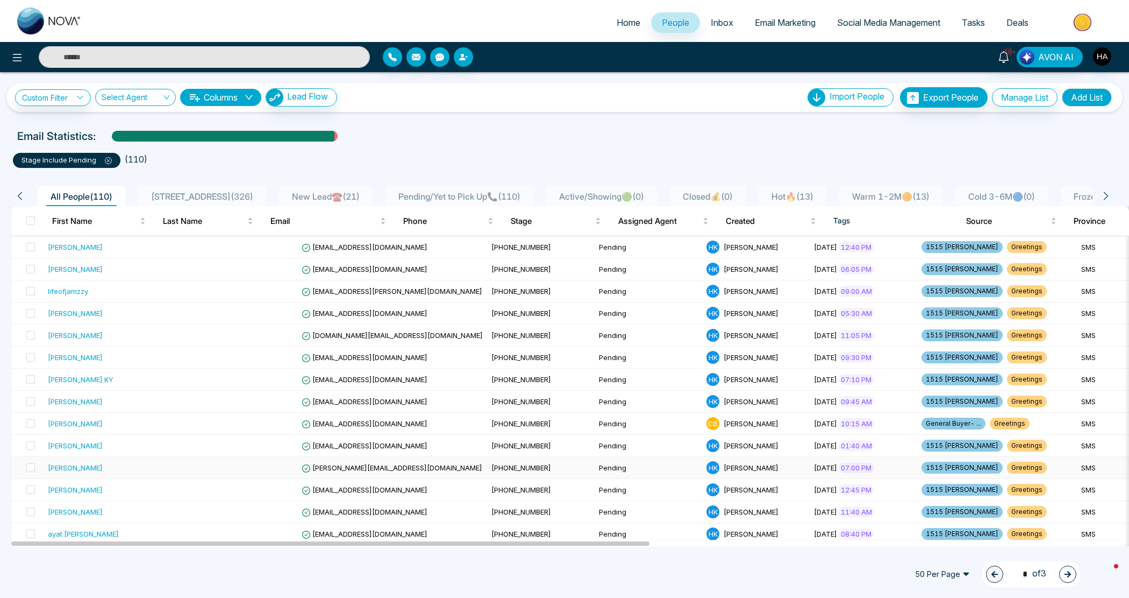
click at [88, 470] on div "Harpreet Singh" at bounding box center [75, 467] width 55 height 11
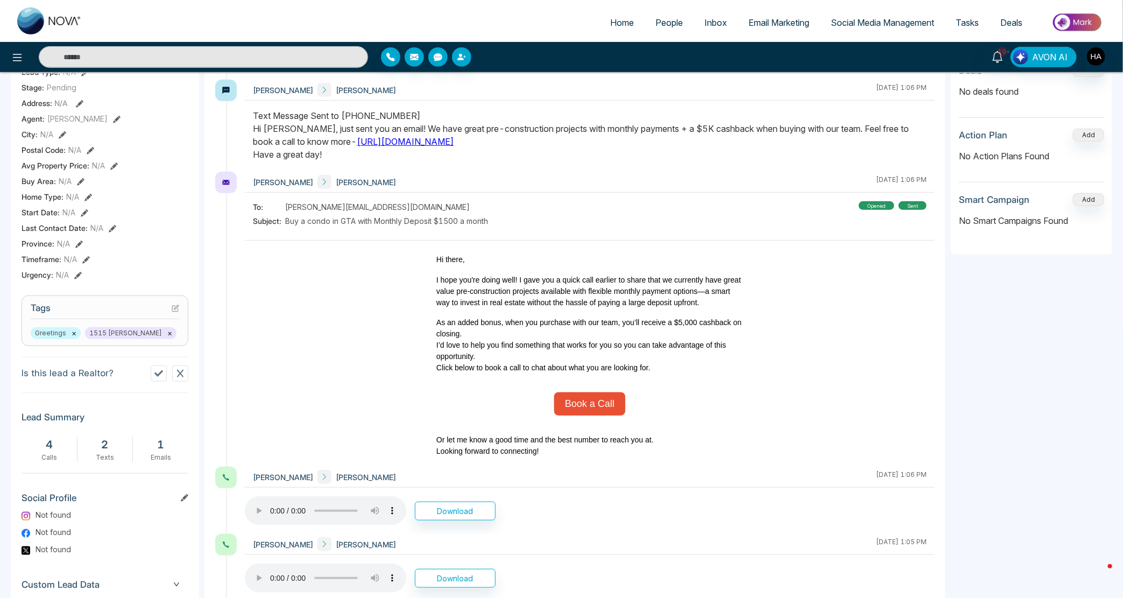
scroll to position [121, 0]
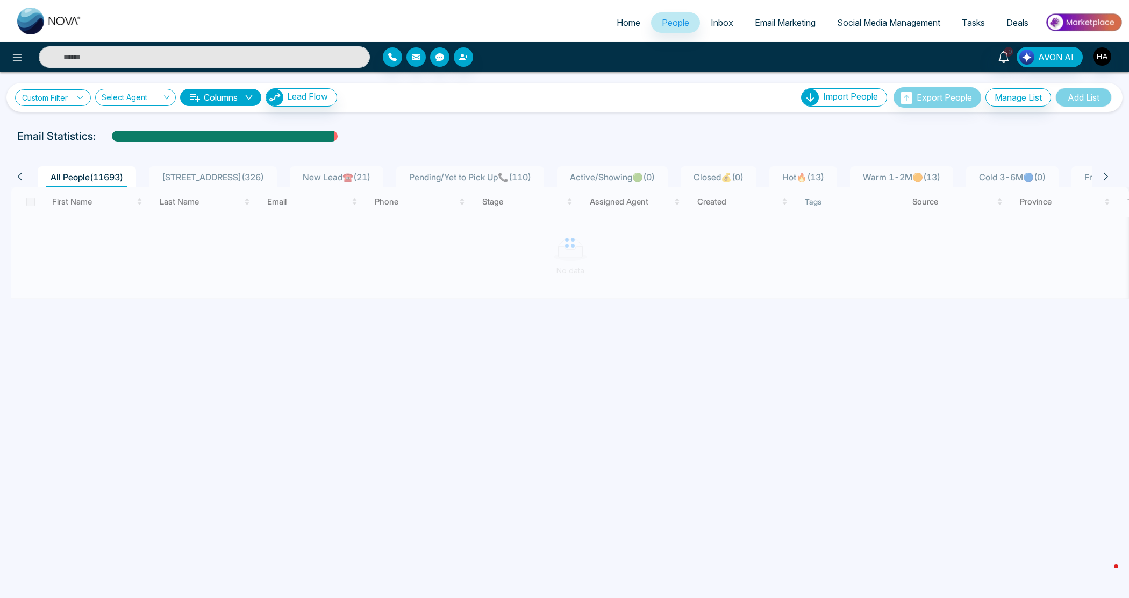
click at [68, 105] on link "Custom Filter" at bounding box center [53, 97] width 76 height 17
click at [88, 138] on ul "Choose a filter Cancel Apply" at bounding box center [78, 136] width 126 height 58
click at [93, 122] on div "Custom Filter Choose a filter Cancel Apply Select Agent Columns Lead Flow Impor…" at bounding box center [564, 309] width 1129 height 474
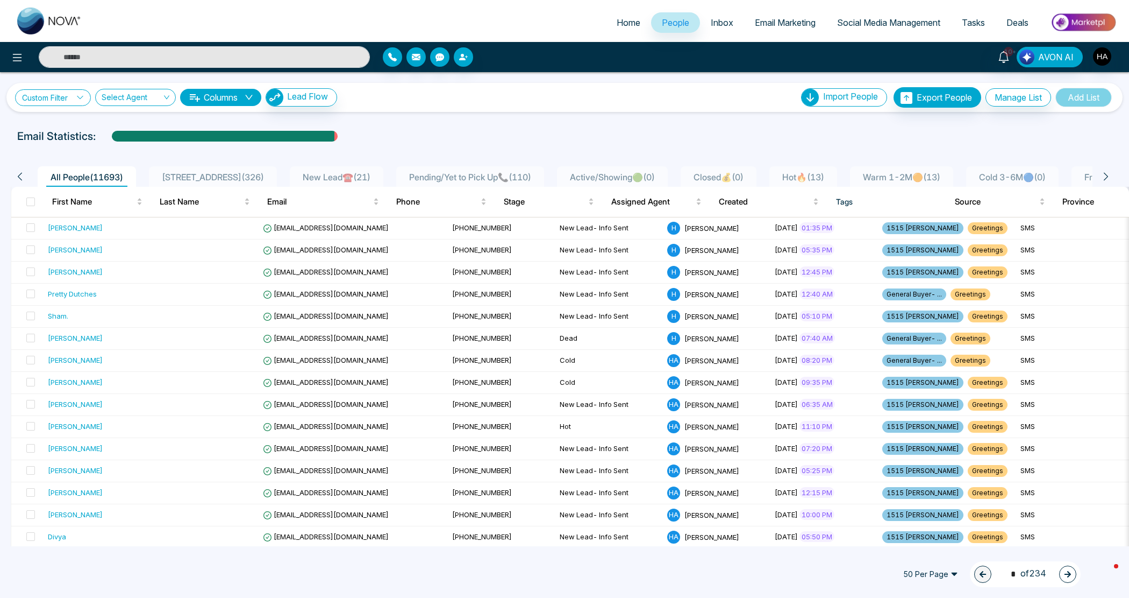
click at [61, 101] on link "Custom Filter" at bounding box center [53, 97] width 76 height 17
click at [75, 126] on input "search" at bounding box center [74, 123] width 87 height 16
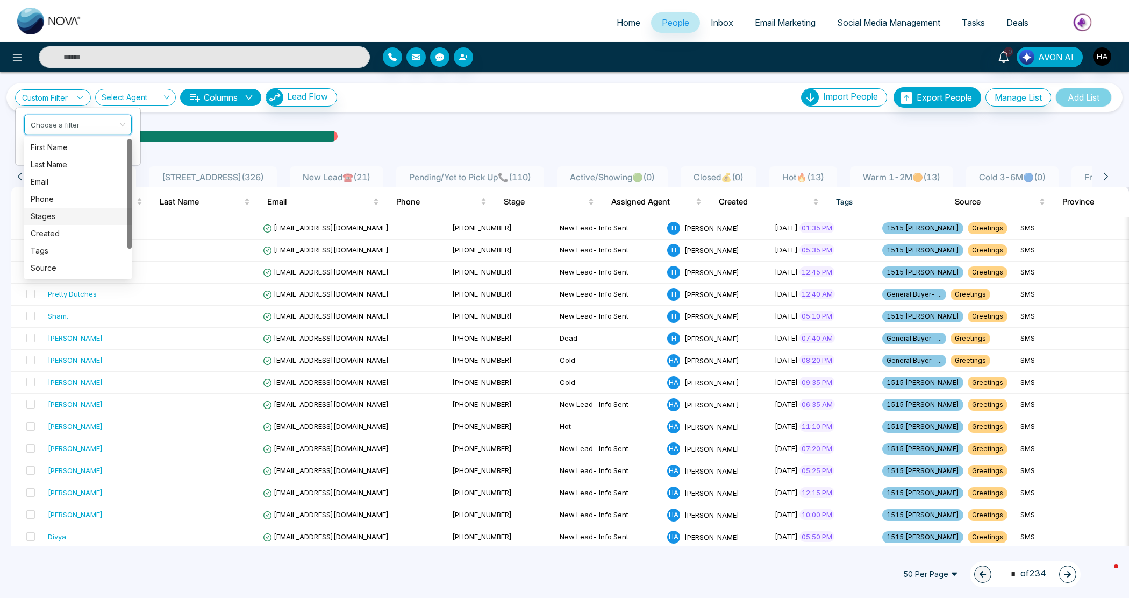
click at [55, 215] on div "Stages" at bounding box center [78, 216] width 95 height 12
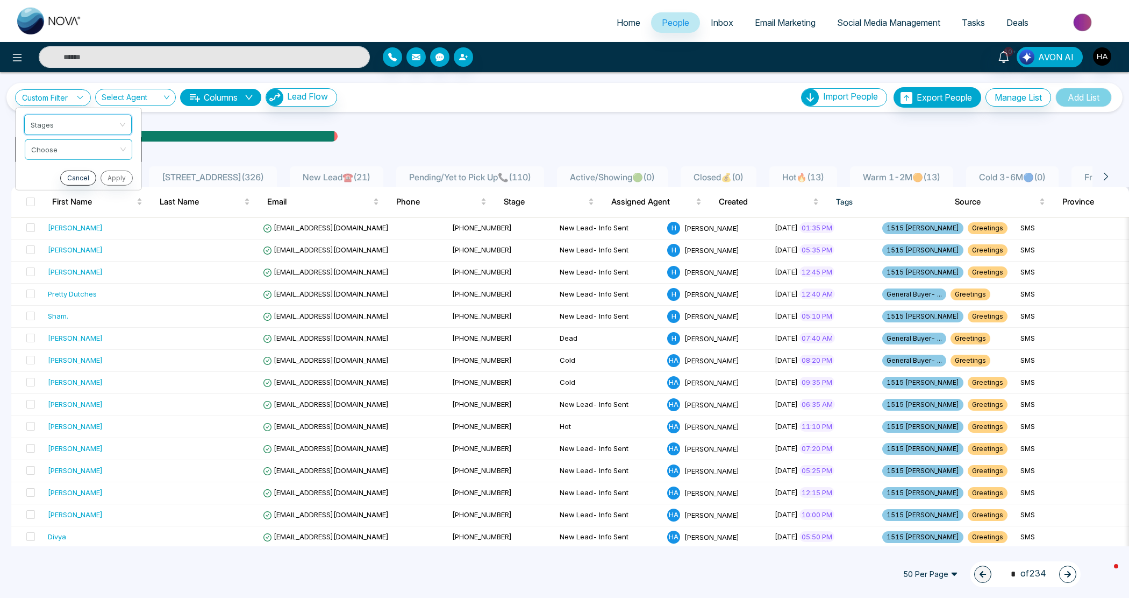
click at [91, 146] on input "search" at bounding box center [74, 147] width 87 height 16
click at [76, 168] on div "include" at bounding box center [78, 172] width 95 height 12
click at [68, 178] on input "search" at bounding box center [74, 172] width 87 height 16
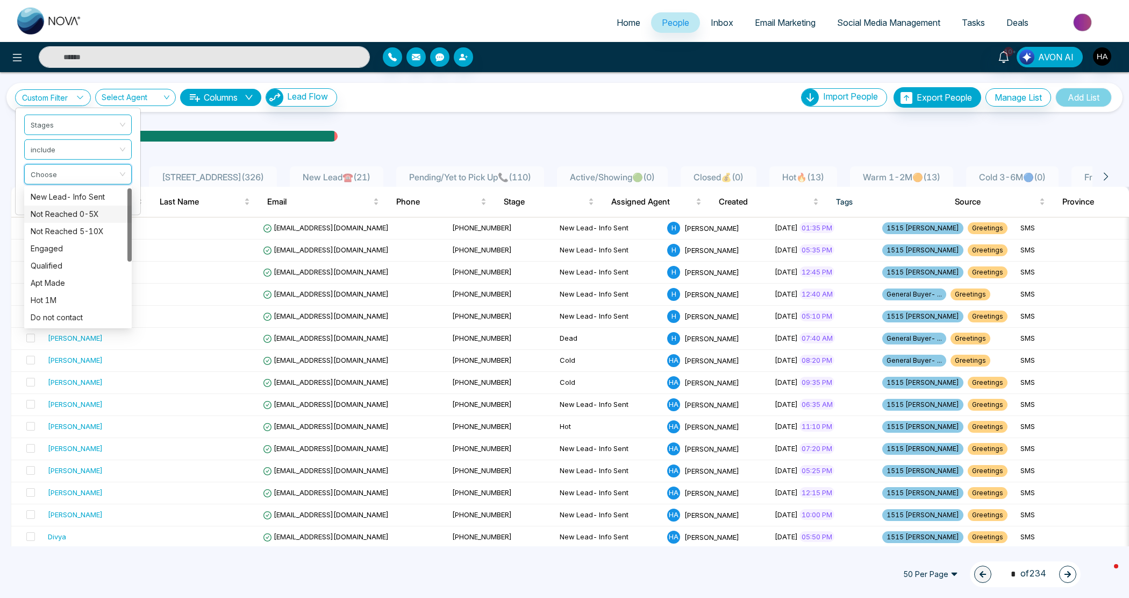
click at [70, 211] on div "Not Reached 0-5X" at bounding box center [78, 214] width 95 height 12
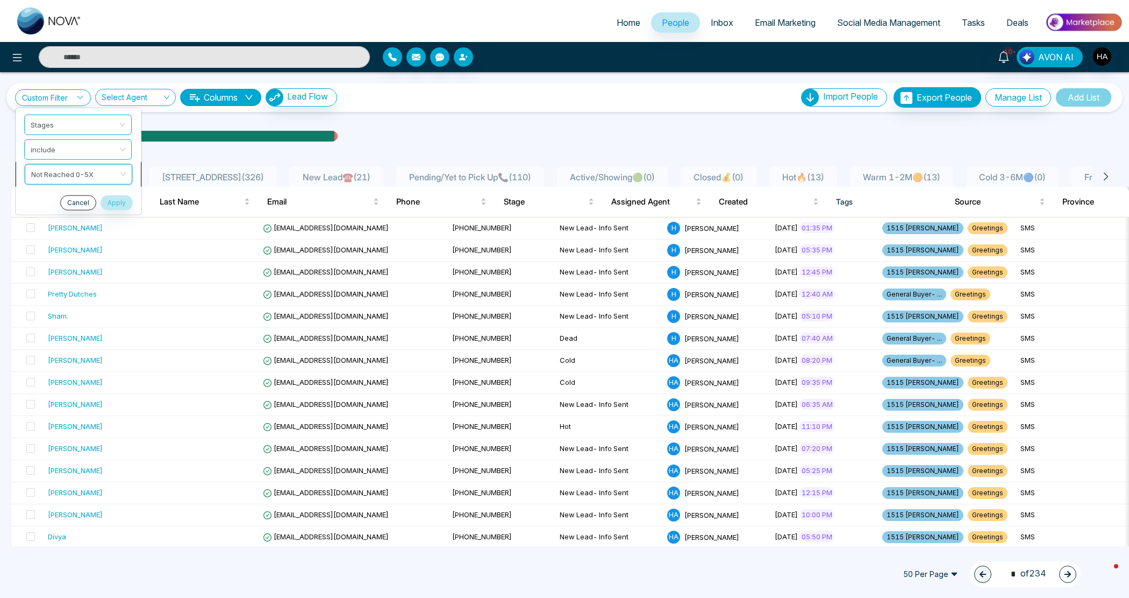
click at [78, 175] on span "Not Reached 0-5X" at bounding box center [78, 173] width 95 height 19
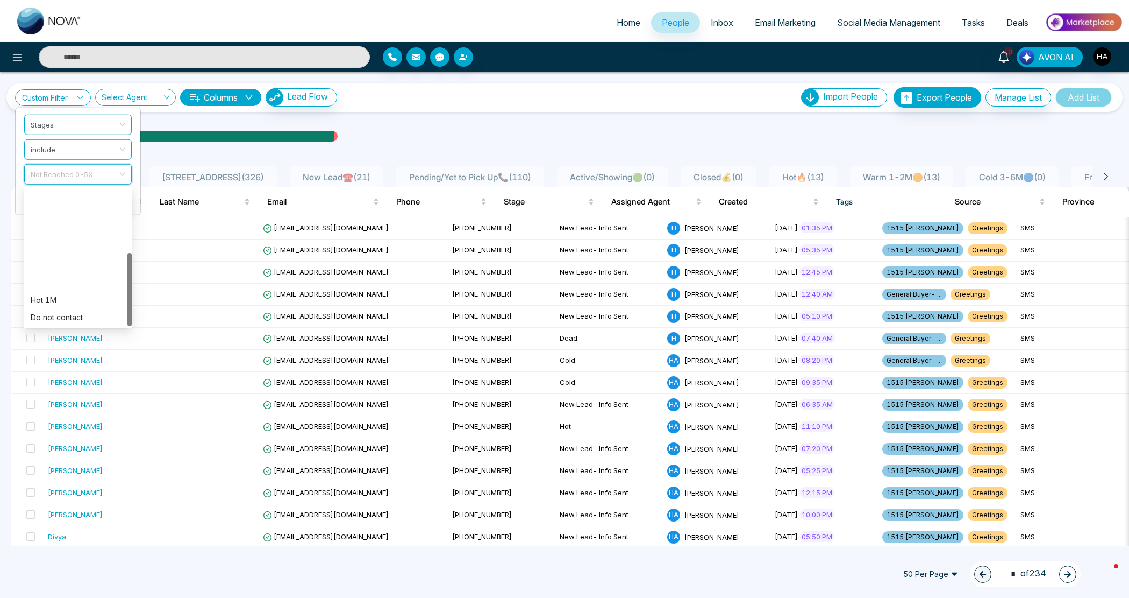
scroll to position [120, 0]
click at [68, 275] on div "Pending" at bounding box center [78, 283] width 108 height 17
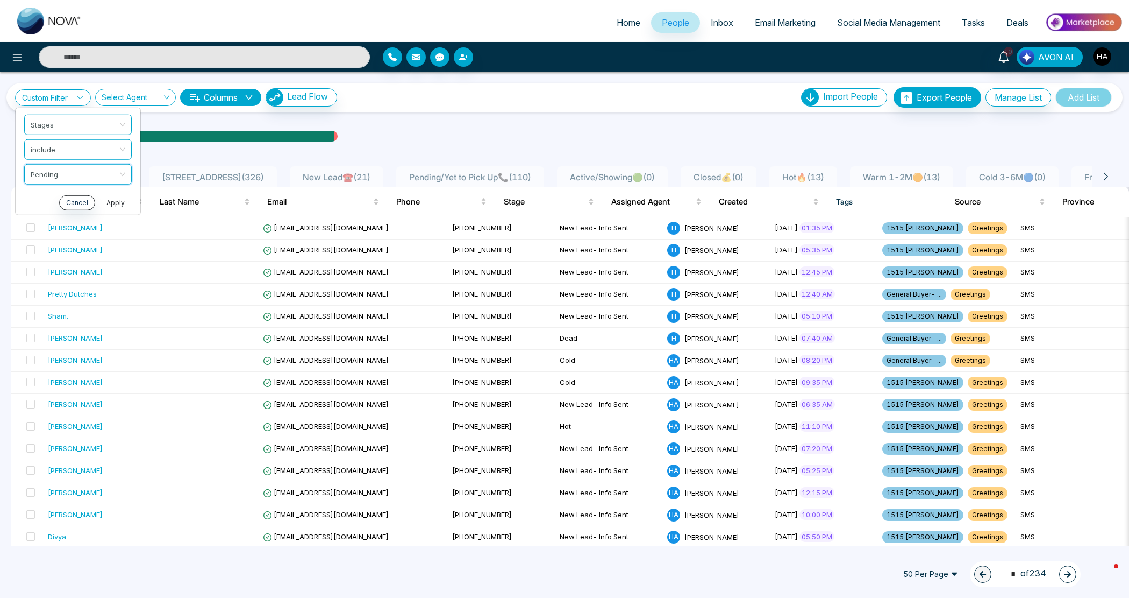
click at [123, 205] on button "Apply" at bounding box center [116, 202] width 32 height 15
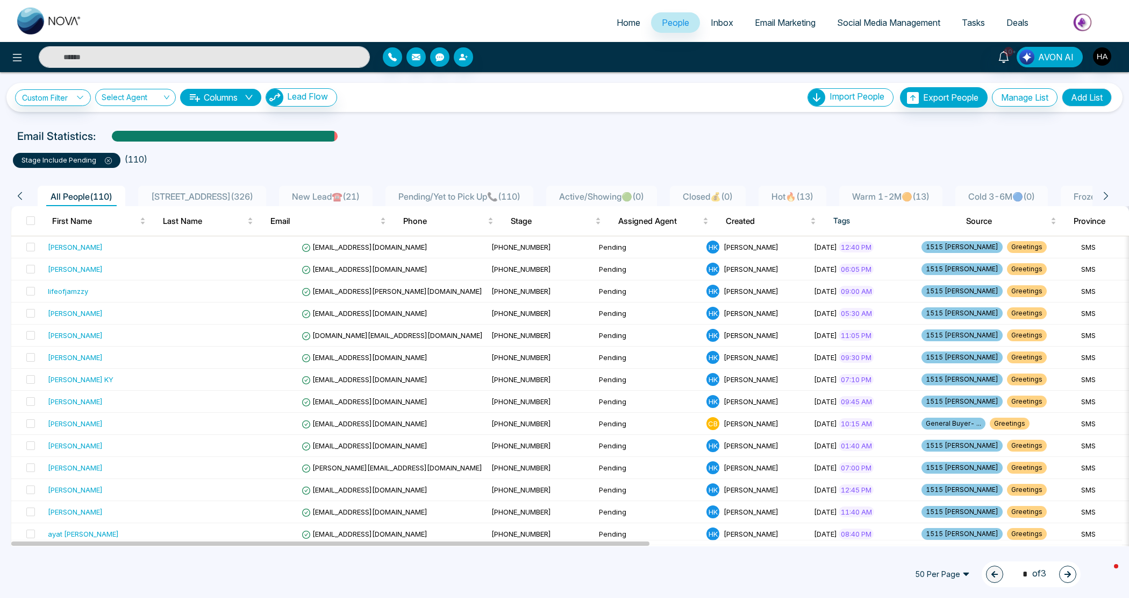
click at [36, 222] on th at bounding box center [27, 221] width 32 height 30
click at [26, 216] on span at bounding box center [30, 220] width 9 height 9
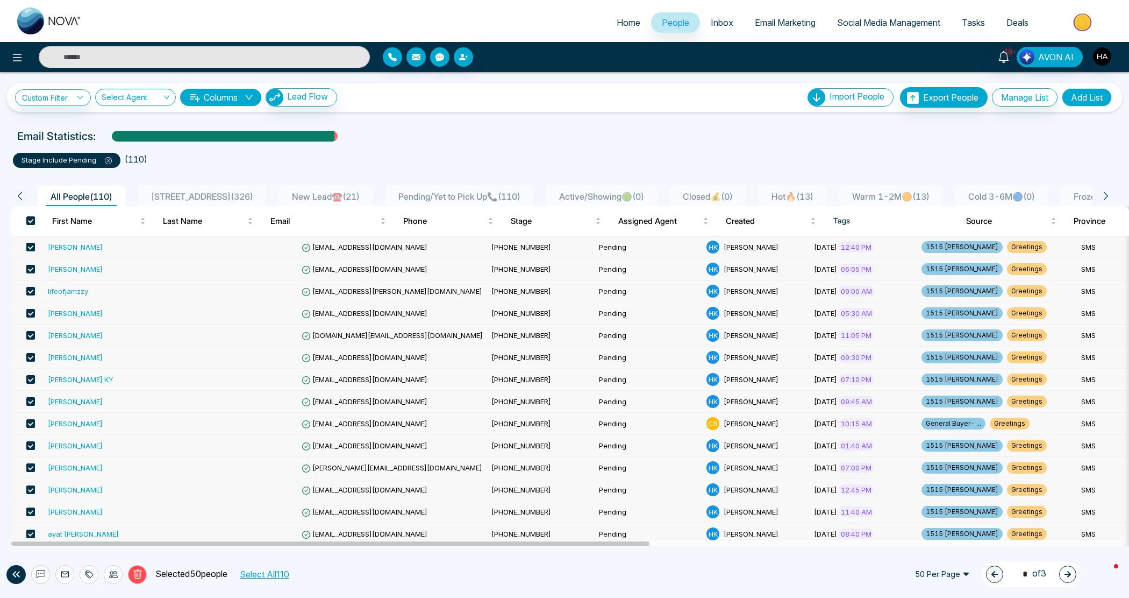
click at [272, 569] on button "Select All 110" at bounding box center [264, 574] width 57 height 14
click at [110, 570] on icon at bounding box center [113, 574] width 9 height 9
click at [96, 519] on link "Update Stage" at bounding box center [93, 515] width 49 height 9
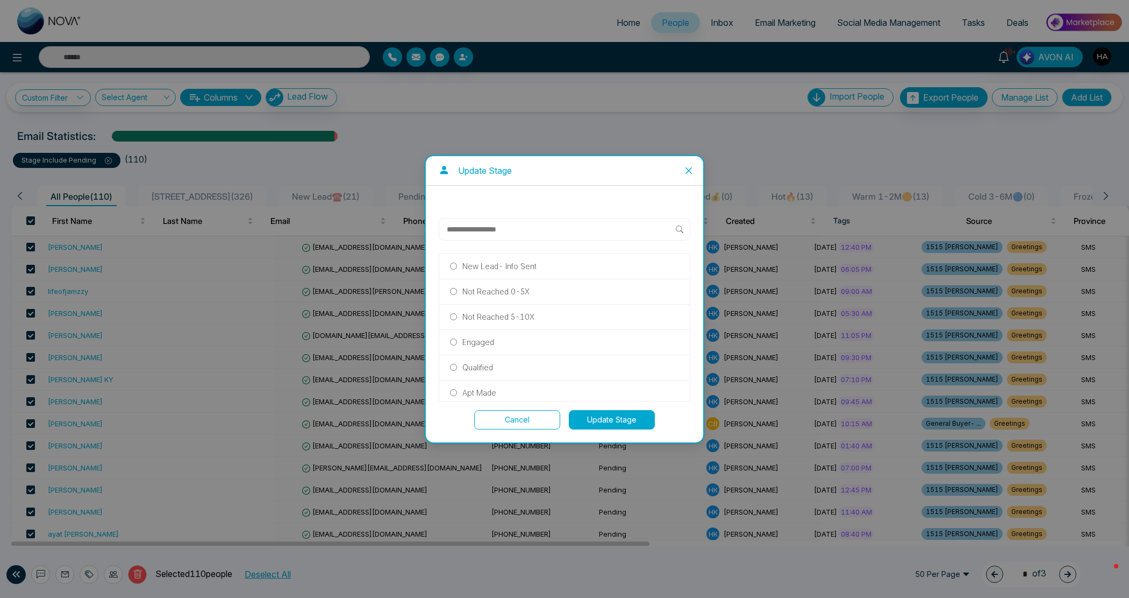
click at [619, 421] on button "Update Stage" at bounding box center [612, 419] width 86 height 19
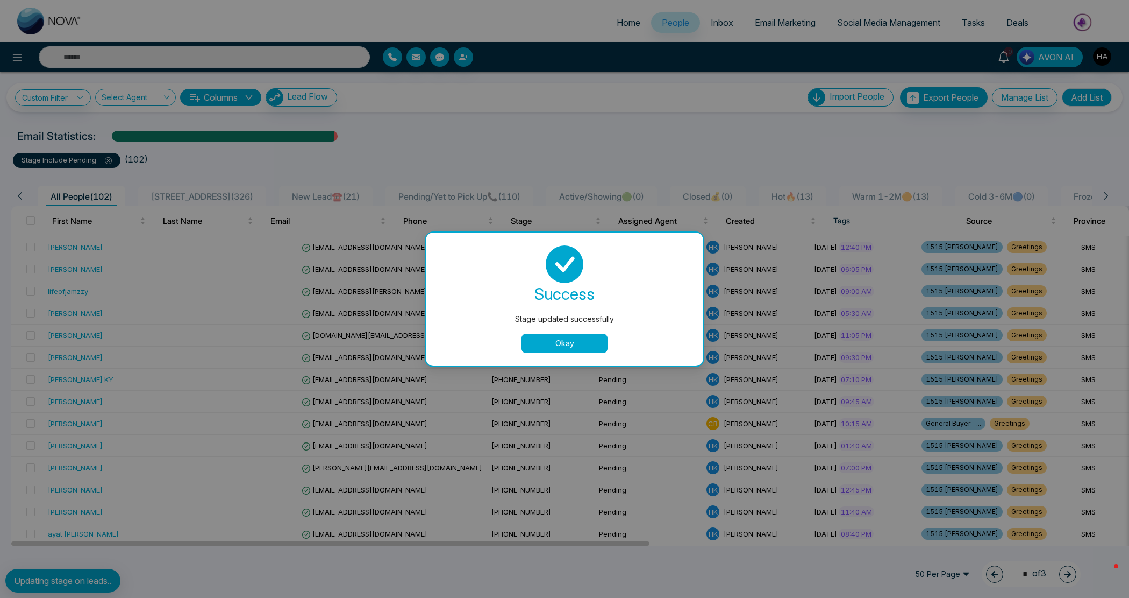
click at [587, 340] on button "Okay" at bounding box center [565, 342] width 86 height 19
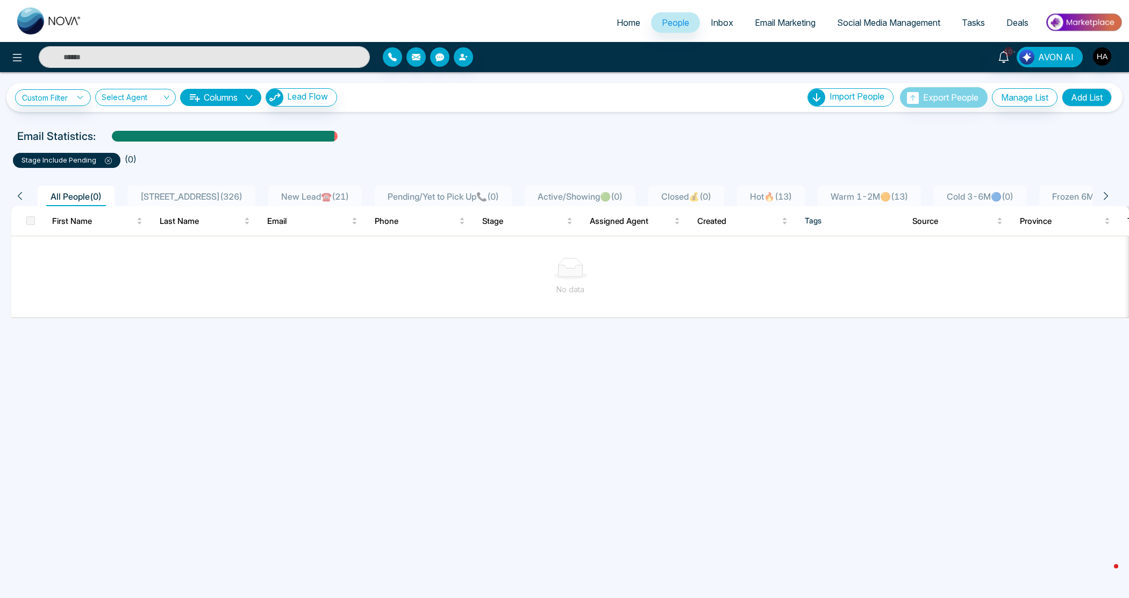
click at [108, 155] on p "stage include Pending" at bounding box center [67, 160] width 90 height 11
click at [106, 162] on icon at bounding box center [108, 160] width 7 height 7
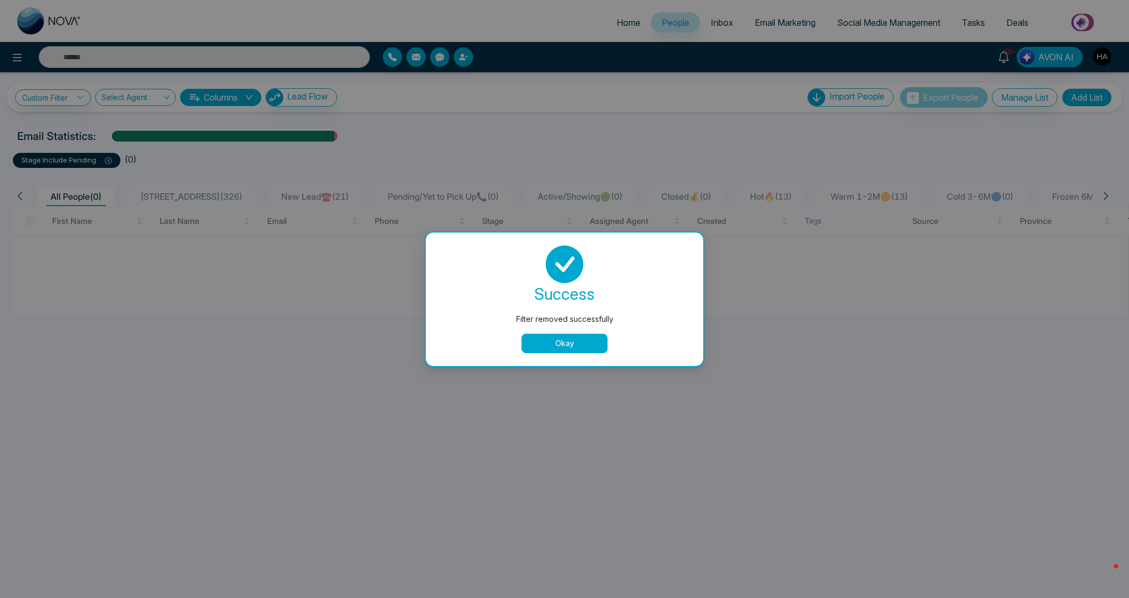
click at [61, 95] on div "Filter removed successfully success Filter removed successfully Okay" at bounding box center [564, 299] width 1129 height 598
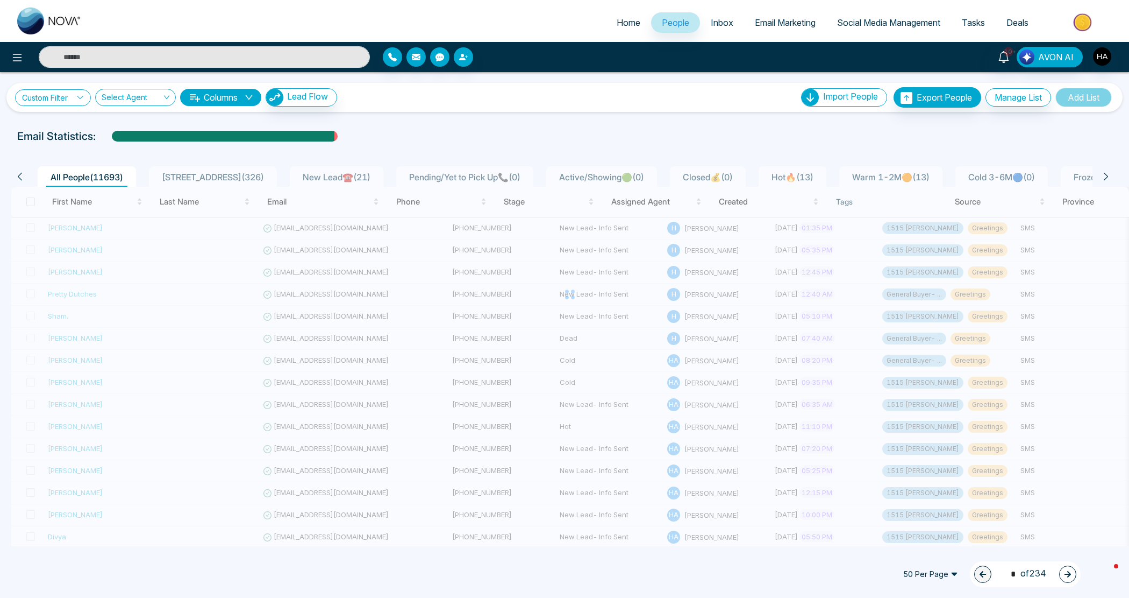
click at [70, 95] on link "Custom Filter" at bounding box center [53, 97] width 76 height 17
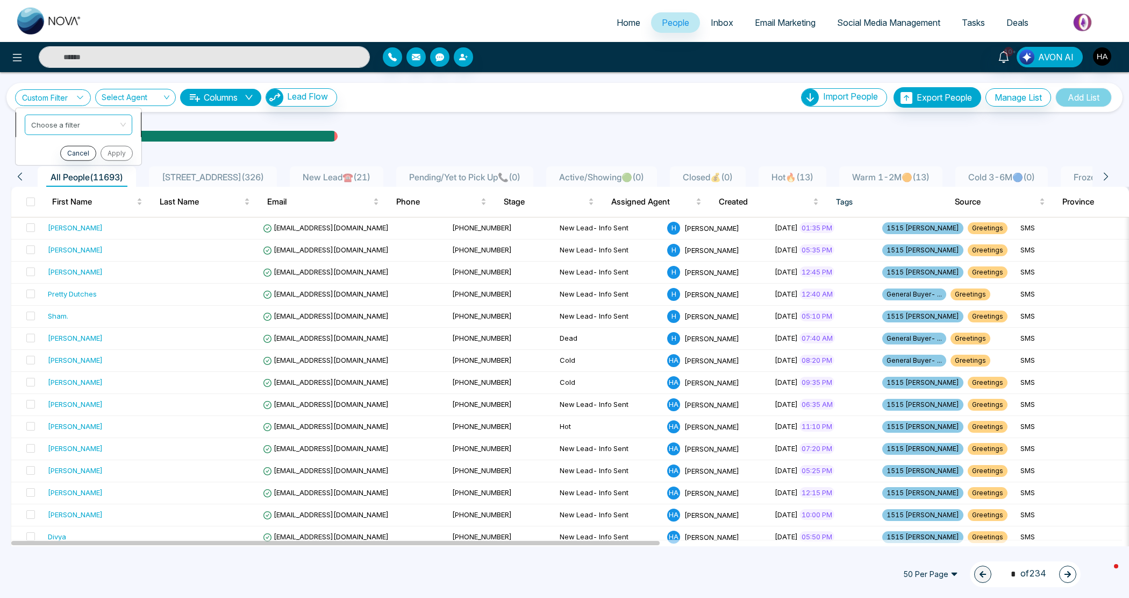
click at [72, 132] on span at bounding box center [74, 124] width 87 height 19
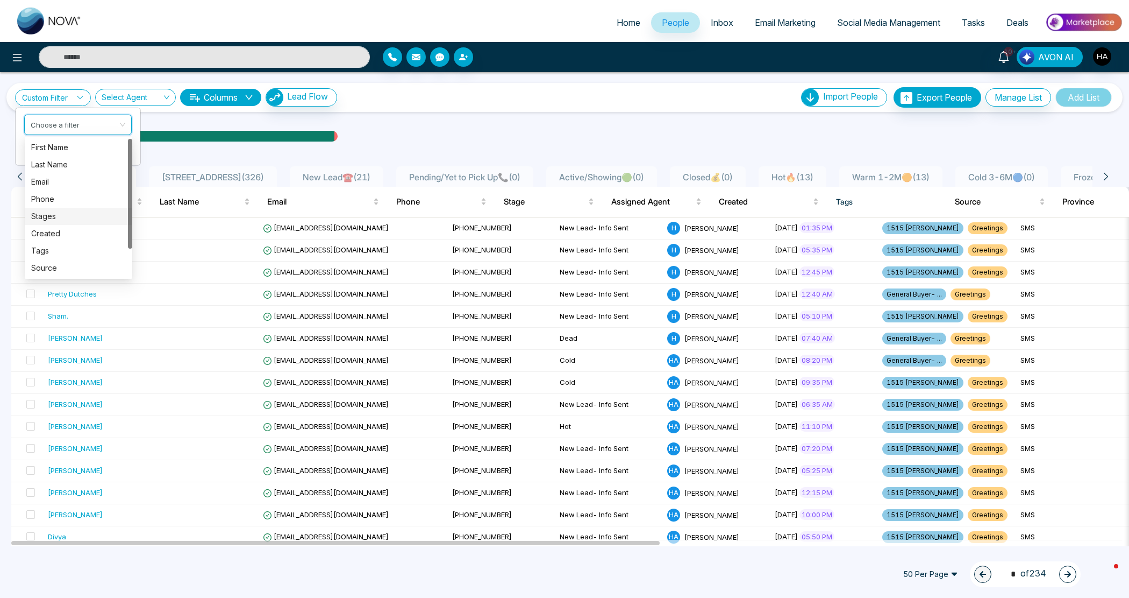
click at [63, 214] on div "Stages" at bounding box center [78, 216] width 95 height 12
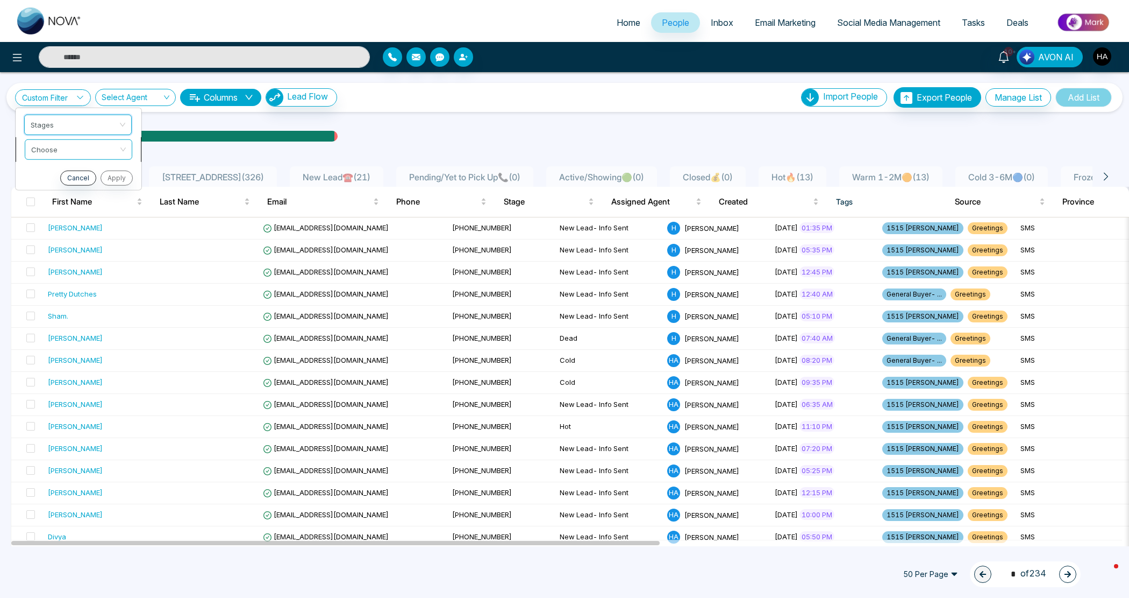
click at [79, 153] on input "search" at bounding box center [74, 147] width 87 height 16
click at [76, 173] on div "include" at bounding box center [78, 172] width 95 height 12
click at [73, 181] on span at bounding box center [74, 173] width 87 height 19
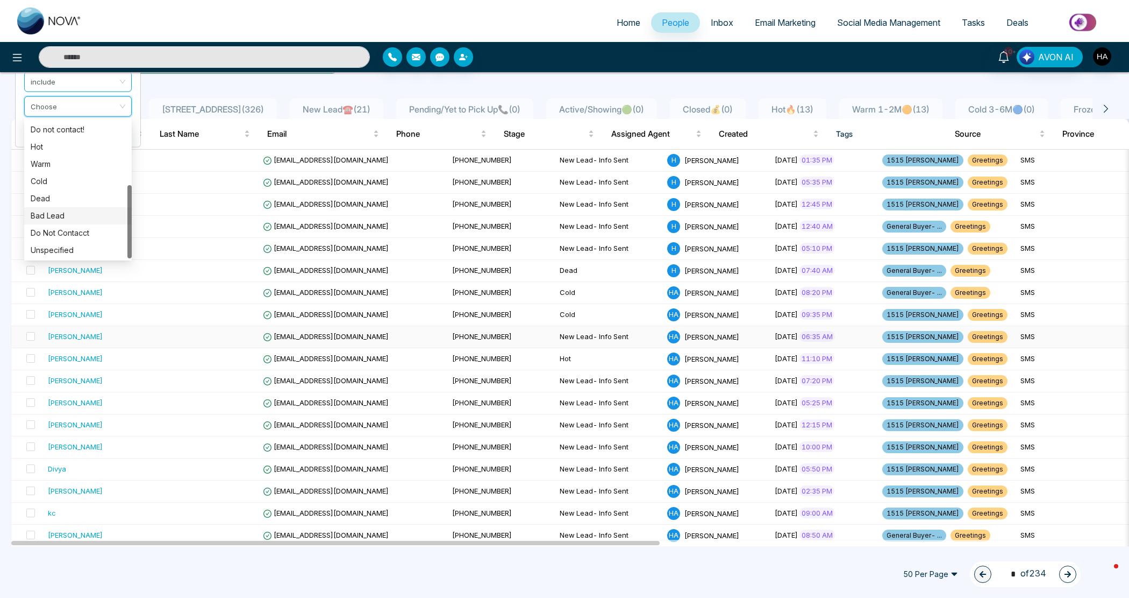
scroll to position [67, 0]
click at [76, 229] on div "Do Not Contacct" at bounding box center [78, 234] width 95 height 12
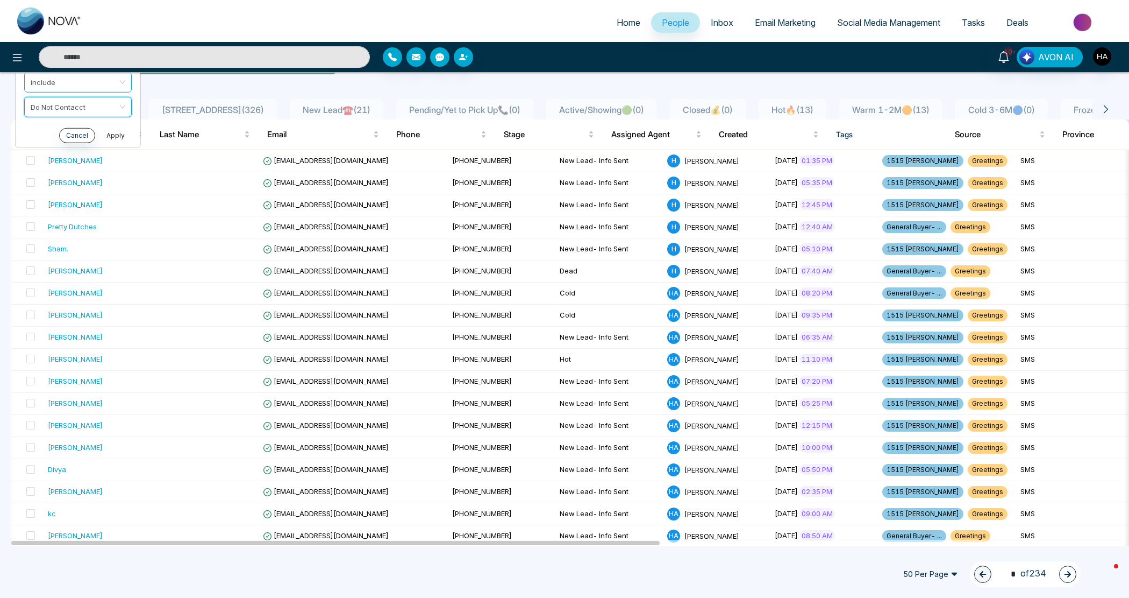
click at [118, 134] on button "Apply" at bounding box center [116, 134] width 32 height 15
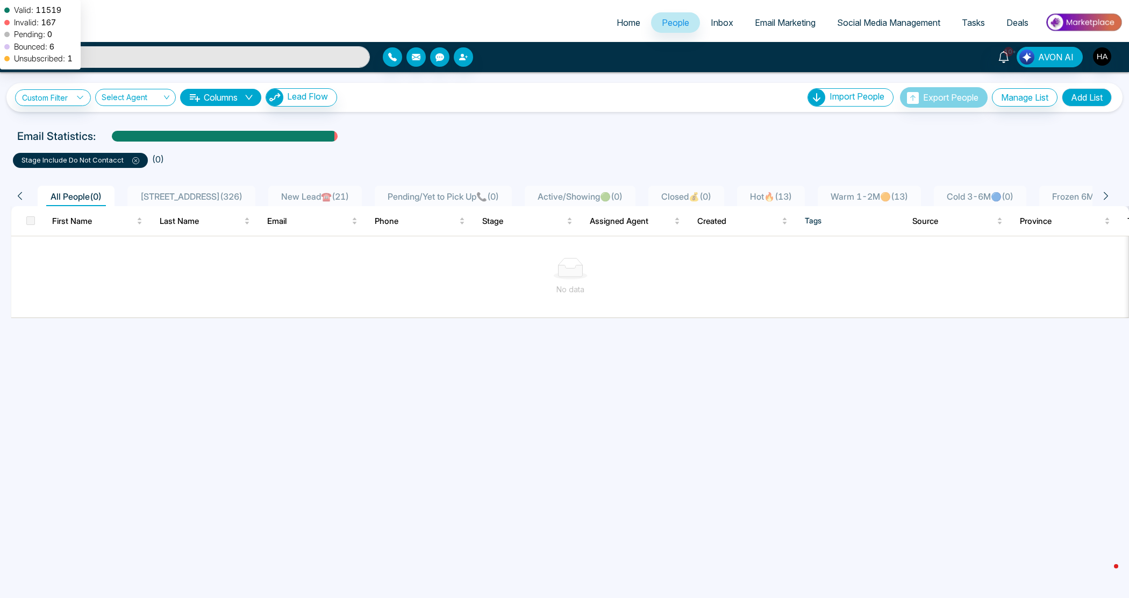
scroll to position [0, 0]
click at [83, 102] on link "Custom Filter" at bounding box center [53, 97] width 76 height 17
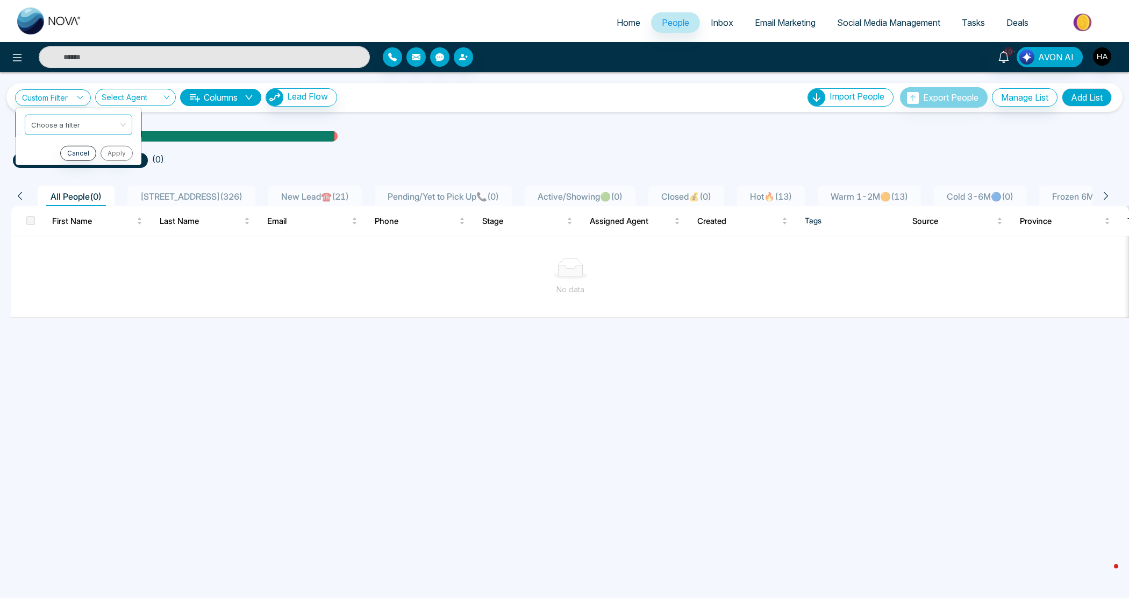
click at [86, 117] on input "search" at bounding box center [74, 123] width 87 height 16
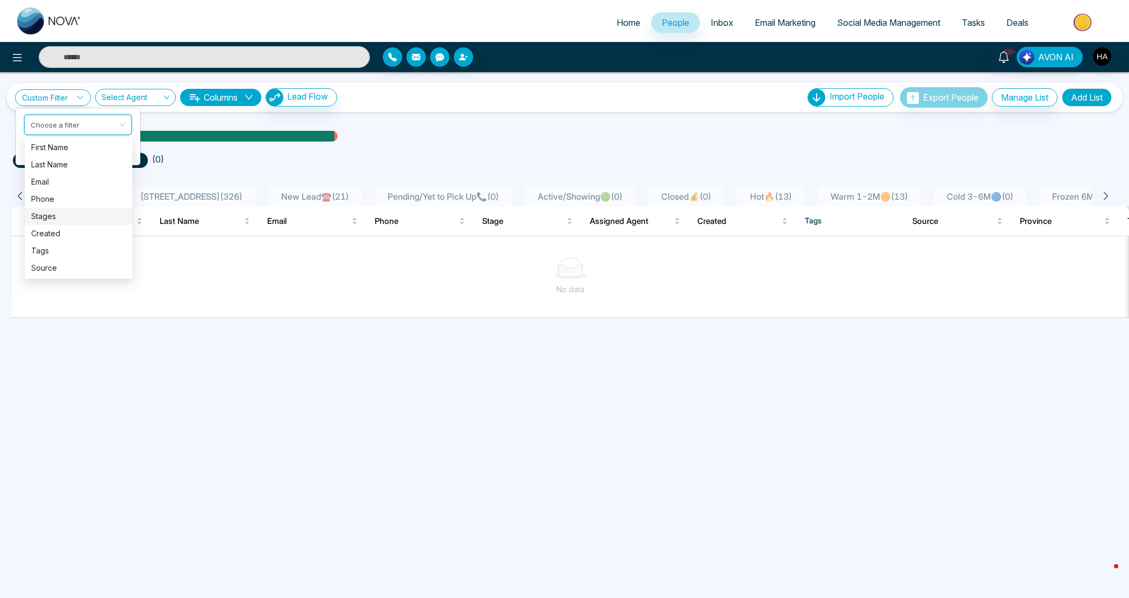
click at [50, 211] on div "Stages" at bounding box center [78, 216] width 95 height 12
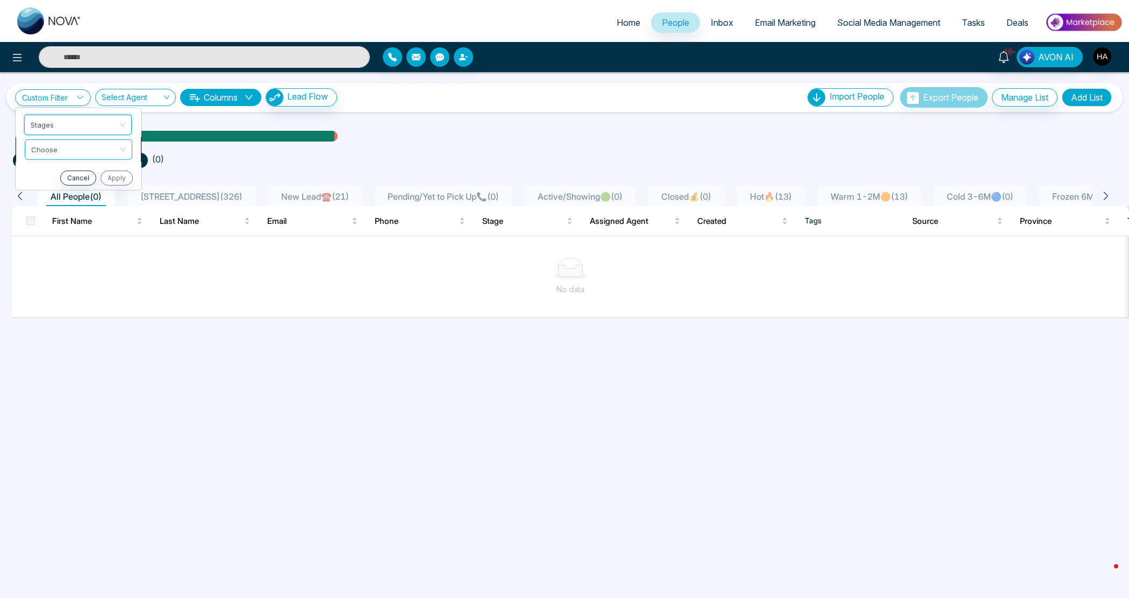
click at [92, 143] on input "search" at bounding box center [74, 147] width 87 height 16
click at [74, 175] on div "include" at bounding box center [78, 172] width 95 height 12
click at [78, 175] on input "search" at bounding box center [74, 172] width 87 height 16
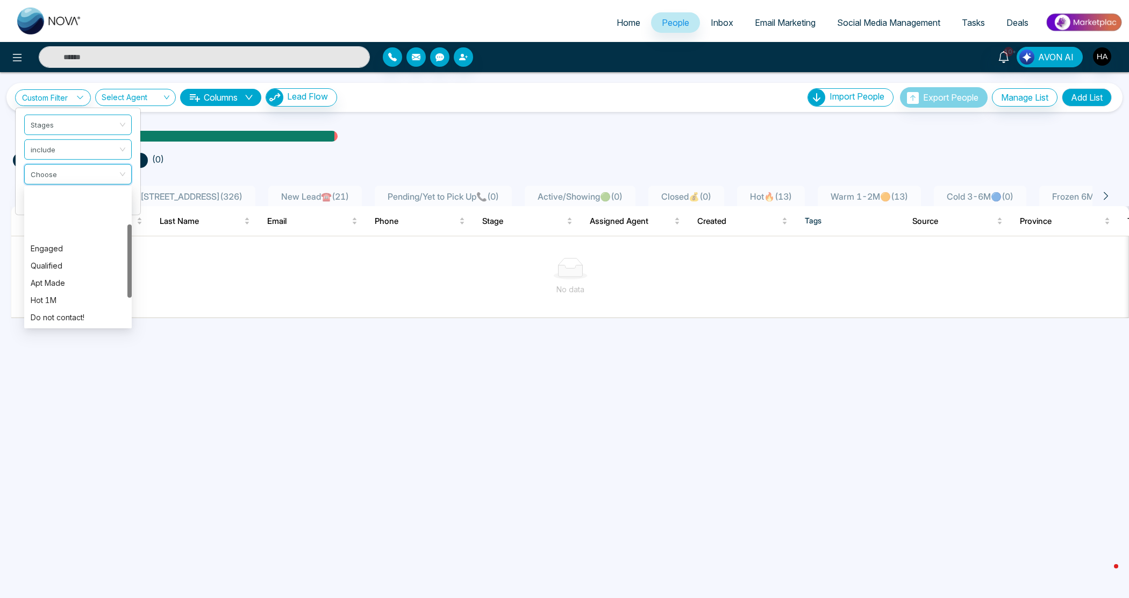
scroll to position [67, 0]
click at [74, 240] on div "Hot 1M" at bounding box center [78, 232] width 108 height 17
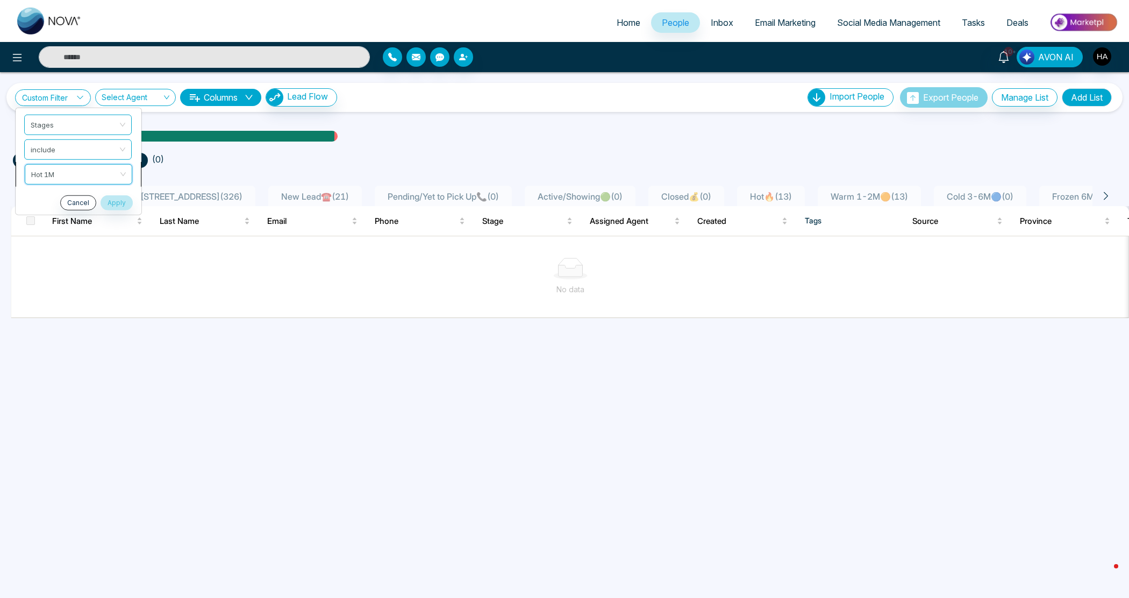
click at [105, 170] on span "Hot 1M" at bounding box center [78, 173] width 95 height 19
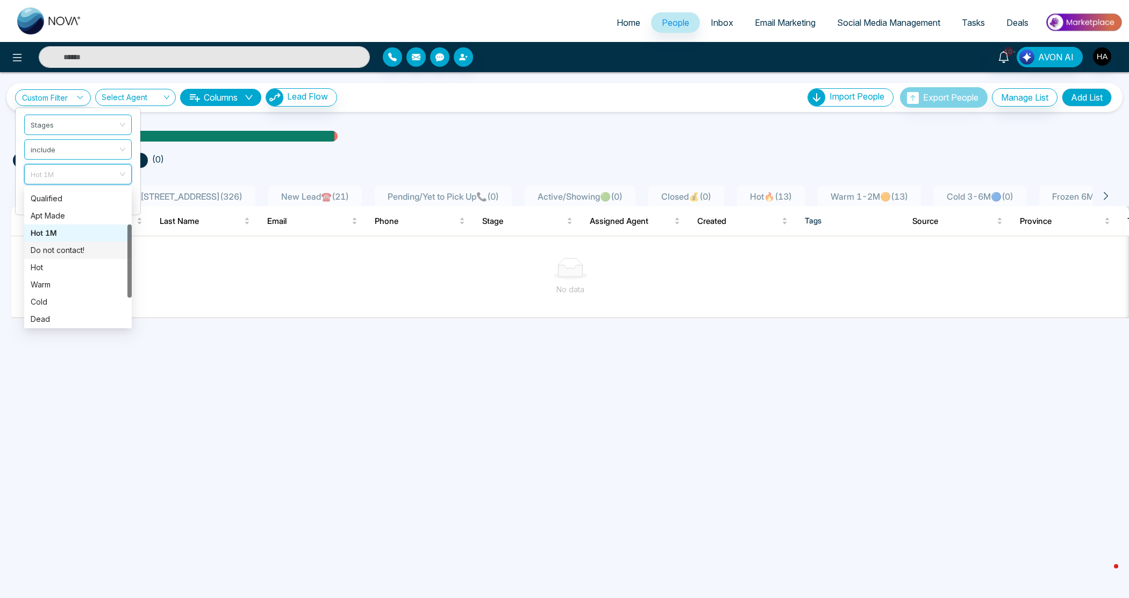
click at [89, 248] on div "Do not contact!" at bounding box center [78, 250] width 95 height 12
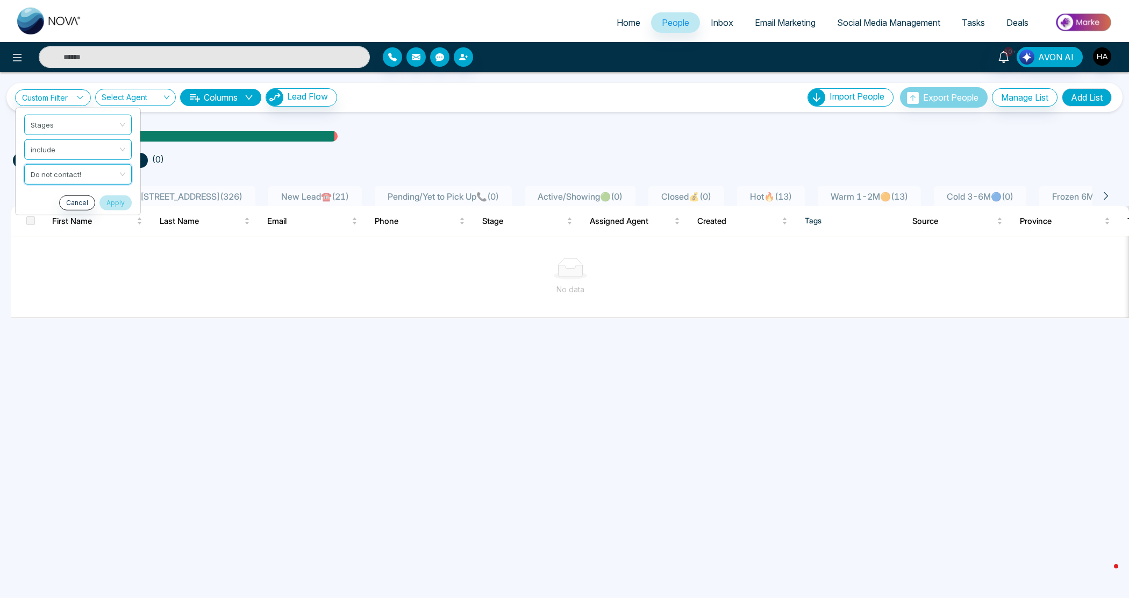
click at [123, 198] on button "Apply" at bounding box center [116, 202] width 32 height 15
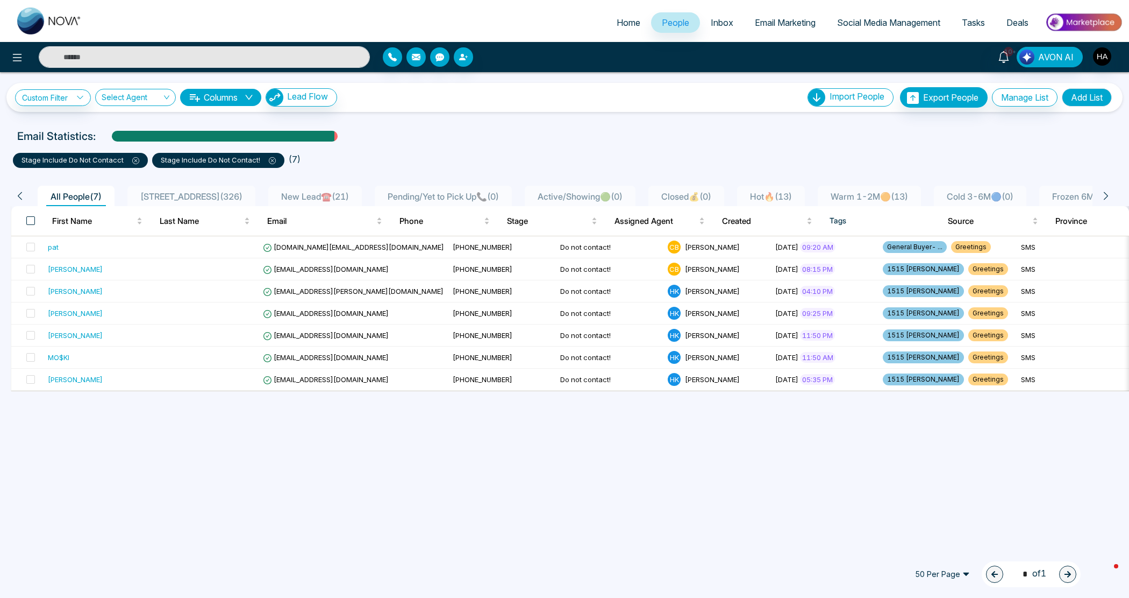
click at [32, 224] on span at bounding box center [30, 220] width 9 height 9
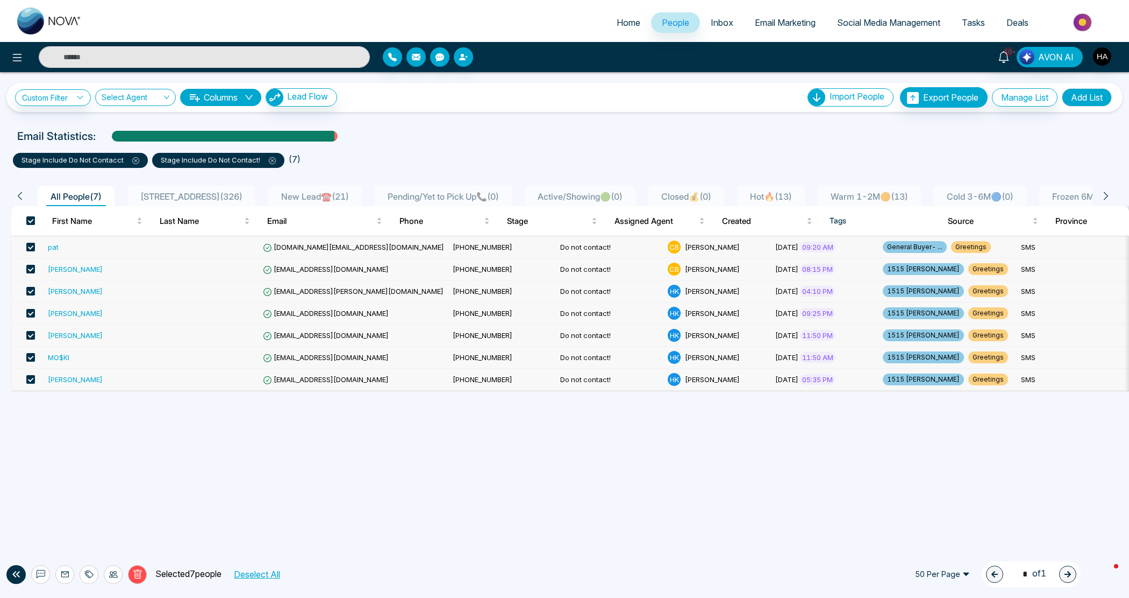
click at [133, 163] on icon at bounding box center [135, 160] width 7 height 7
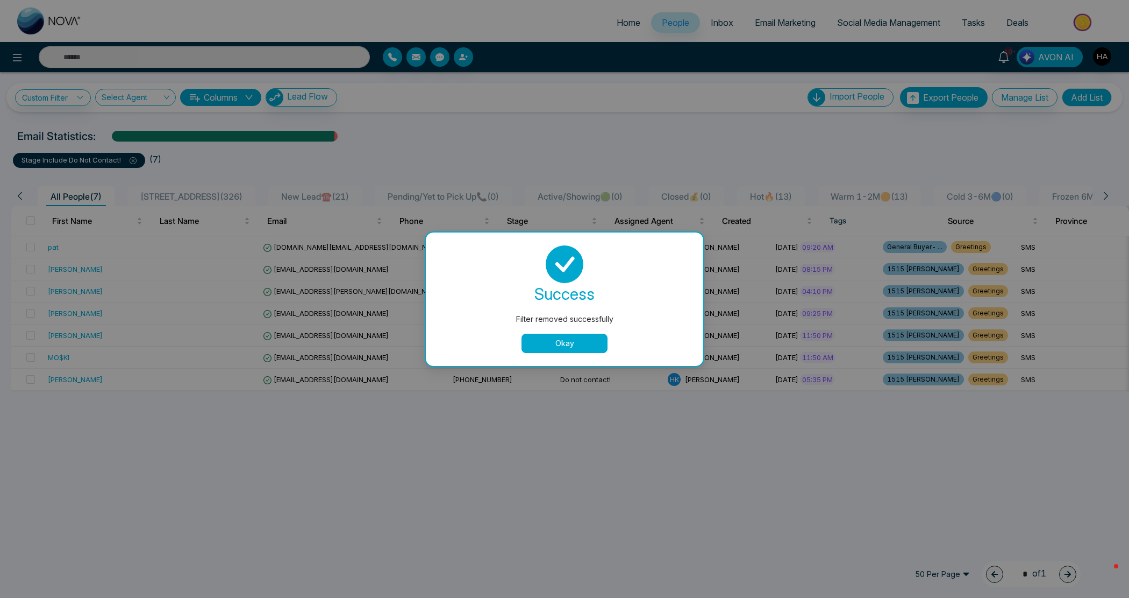
click at [549, 342] on button "Okay" at bounding box center [565, 342] width 86 height 19
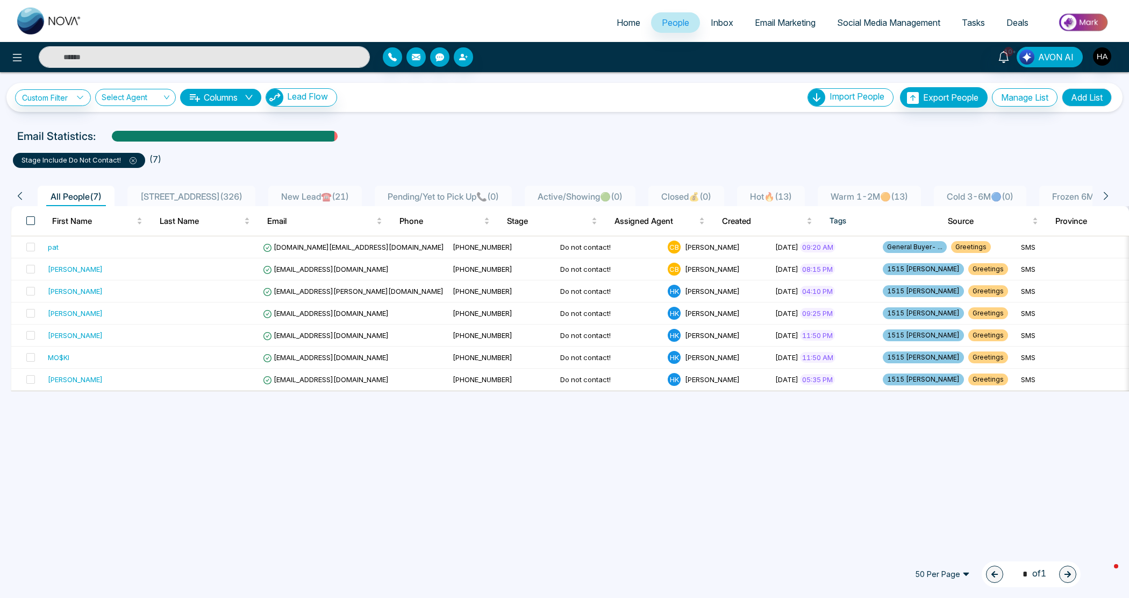
click at [32, 218] on span at bounding box center [30, 220] width 9 height 9
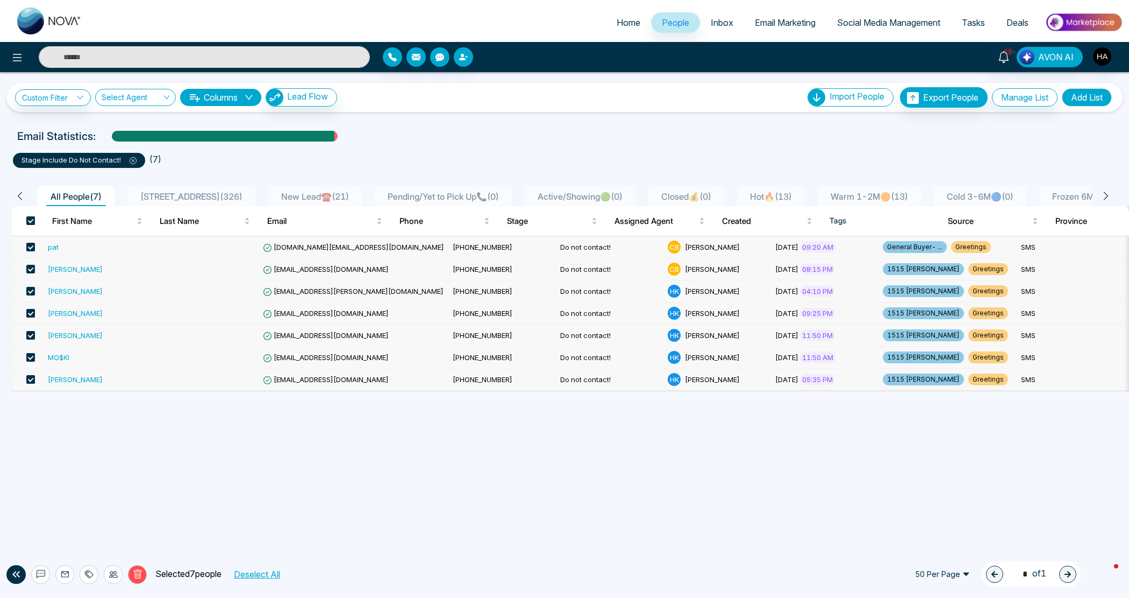
click at [109, 576] on icon at bounding box center [113, 574] width 9 height 9
click at [102, 520] on link "Update Stage" at bounding box center [93, 515] width 49 height 9
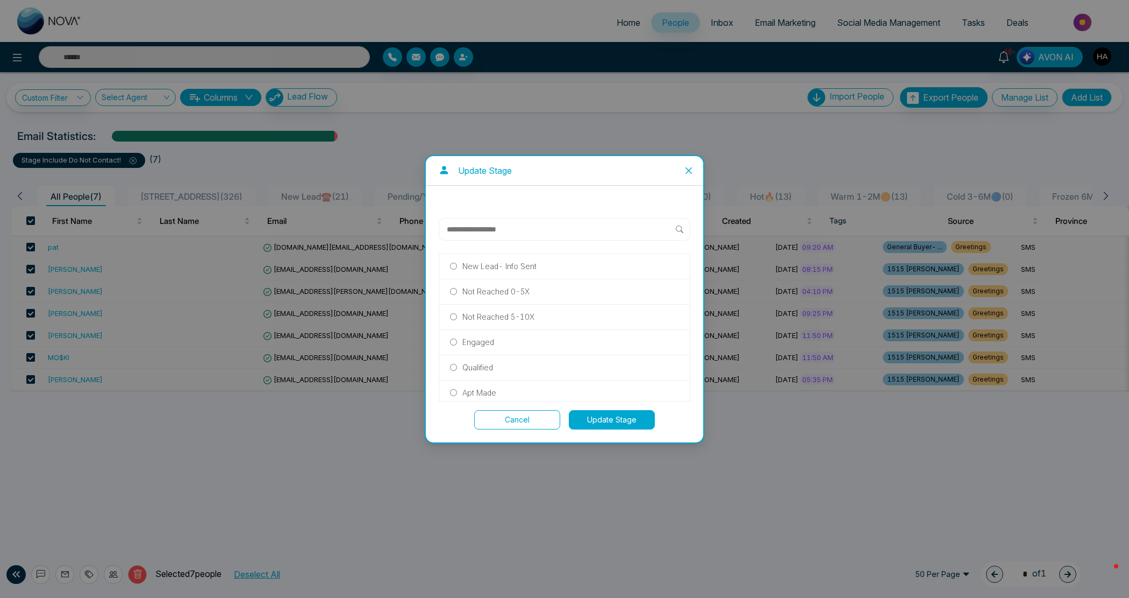
scroll to position [234, 0]
click at [509, 364] on p "Do Not Contact" at bounding box center [490, 363] width 54 height 12
click at [614, 429] on button "Update Stage" at bounding box center [612, 419] width 86 height 19
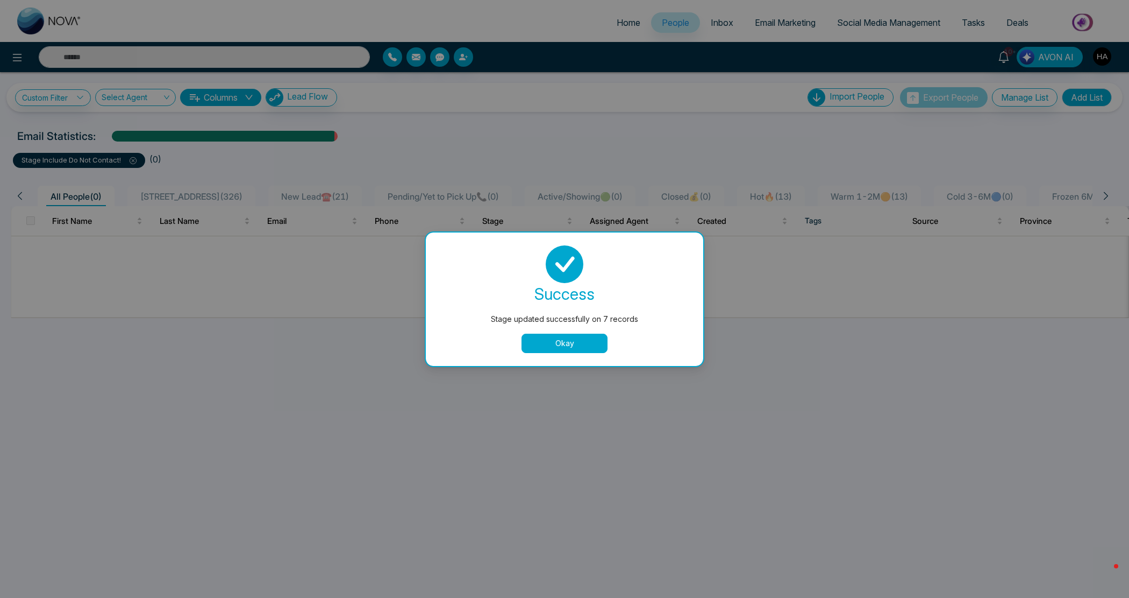
click at [538, 337] on button "Okay" at bounding box center [565, 342] width 86 height 19
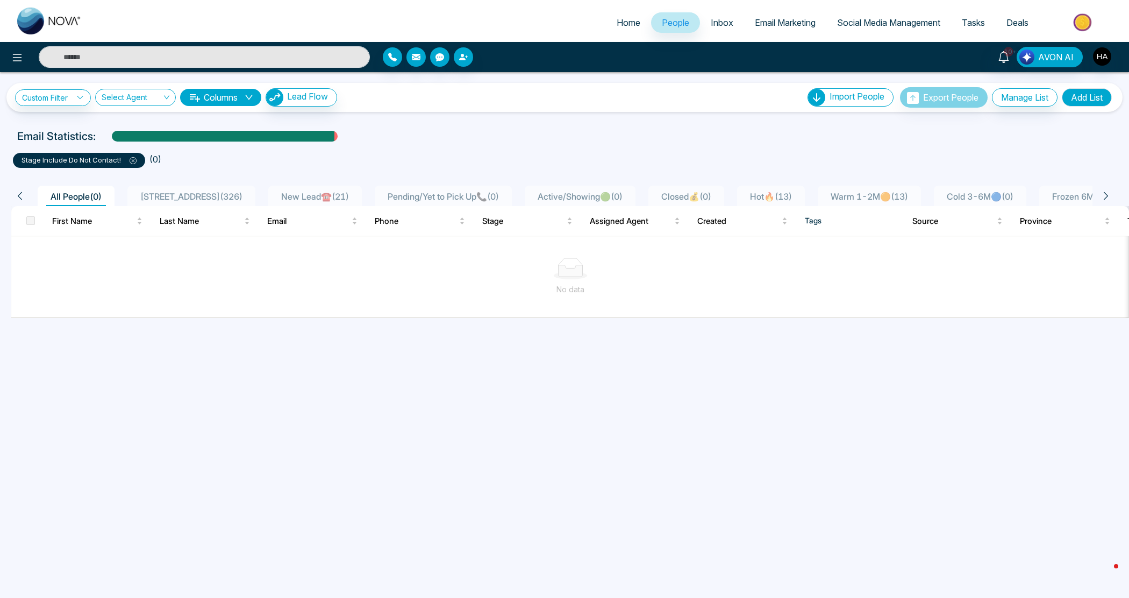
click at [133, 159] on icon at bounding box center [133, 160] width 7 height 7
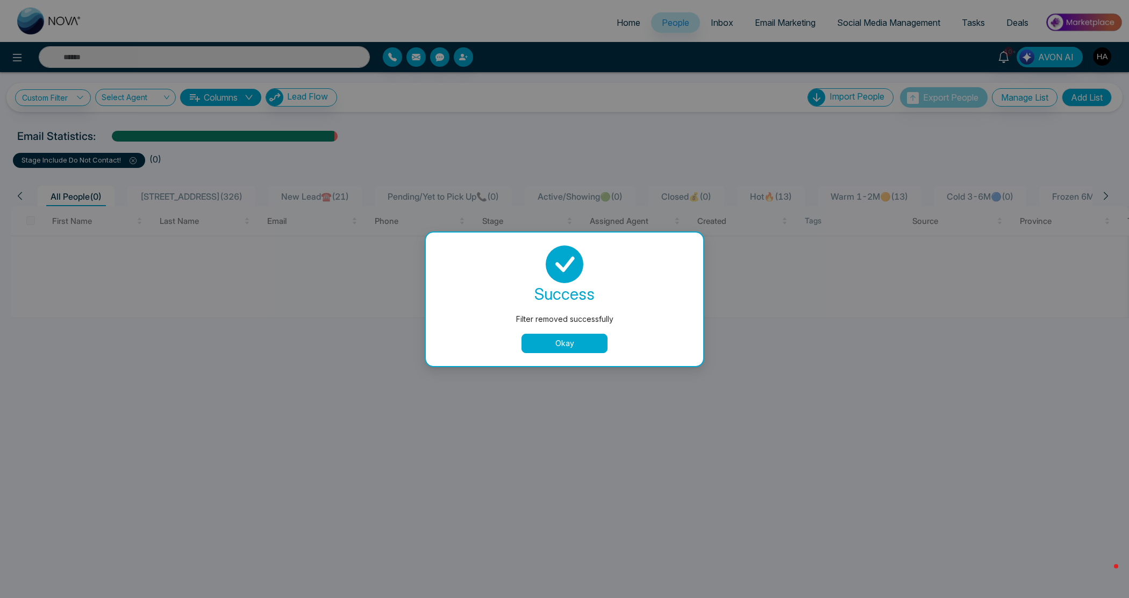
click at [551, 346] on button "Okay" at bounding box center [565, 342] width 86 height 19
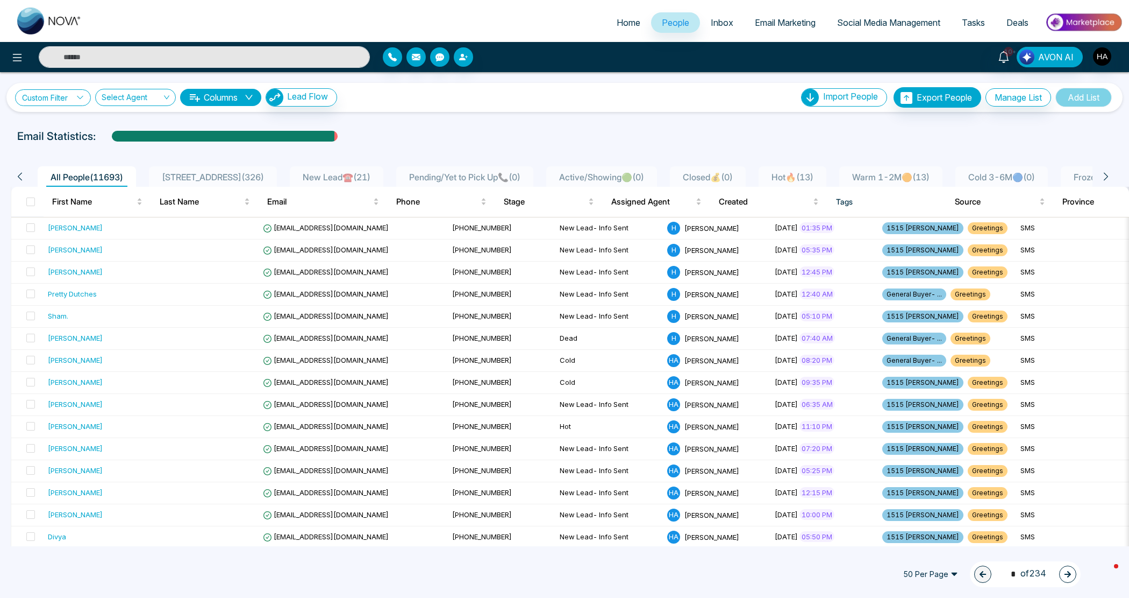
click at [70, 92] on link "Custom Filter" at bounding box center [53, 97] width 76 height 17
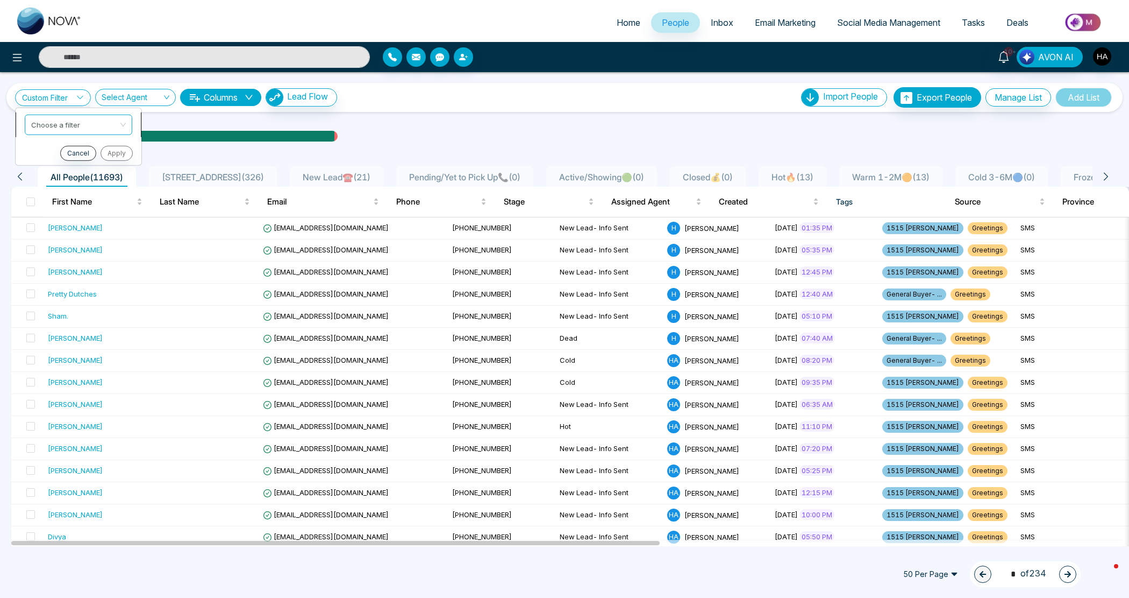
click at [57, 135] on li "Choose a filter" at bounding box center [79, 124] width 126 height 25
click at [77, 103] on link "Custom Filter" at bounding box center [53, 97] width 76 height 17
click at [75, 122] on input "search" at bounding box center [74, 123] width 87 height 16
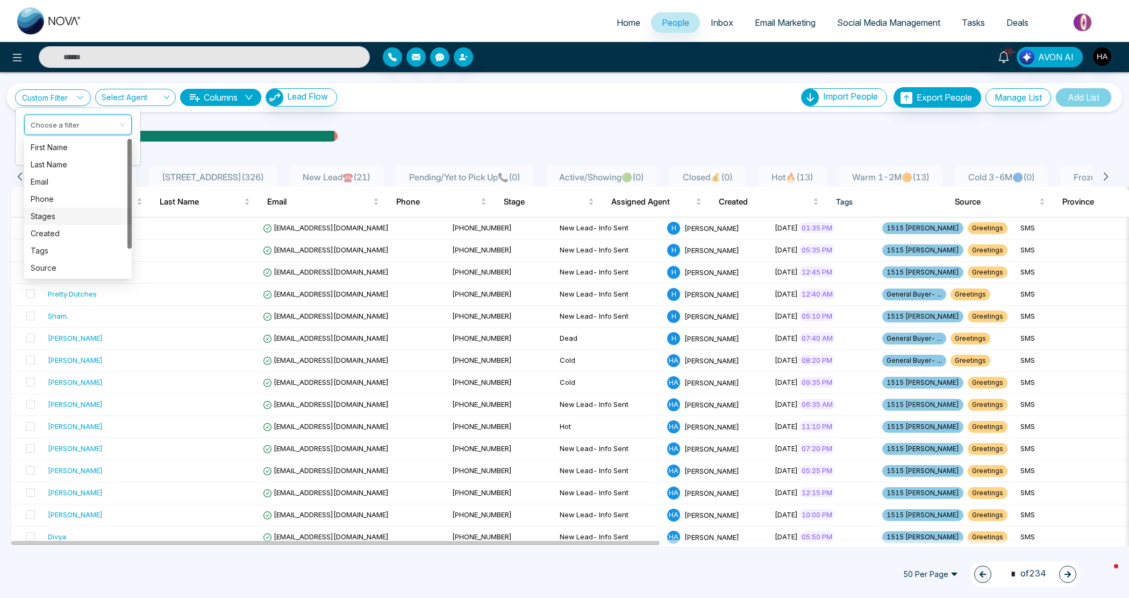
drag, startPoint x: 55, startPoint y: 210, endPoint x: 60, endPoint y: 205, distance: 7.2
click at [55, 210] on div "Stages" at bounding box center [78, 216] width 95 height 12
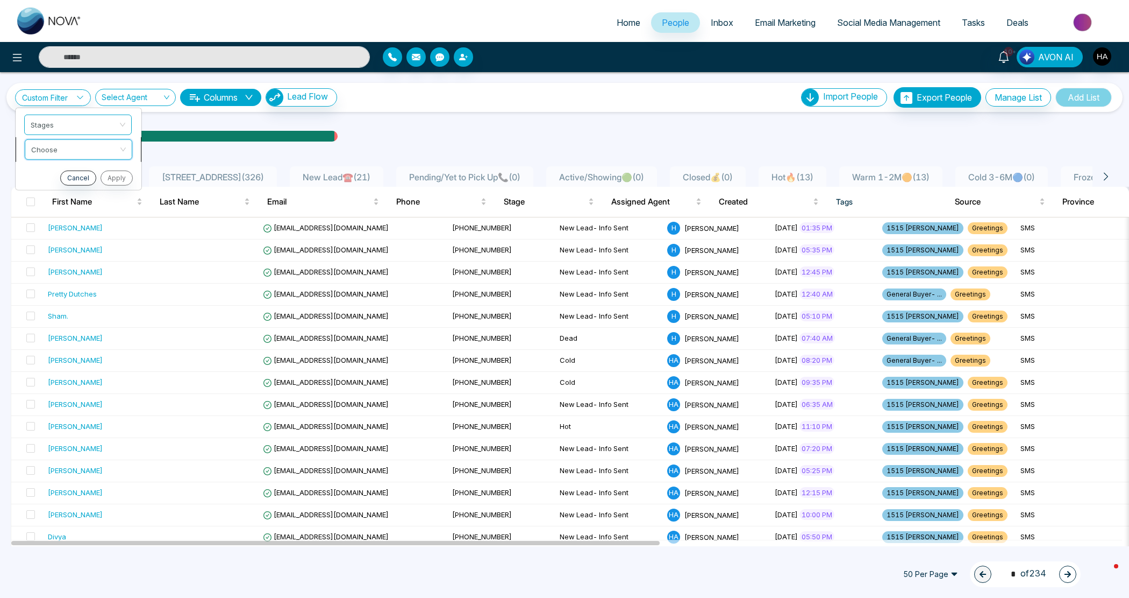
click at [75, 144] on input "search" at bounding box center [74, 147] width 87 height 16
click at [68, 169] on div "include" at bounding box center [78, 172] width 95 height 12
click at [63, 178] on input "search" at bounding box center [74, 172] width 87 height 16
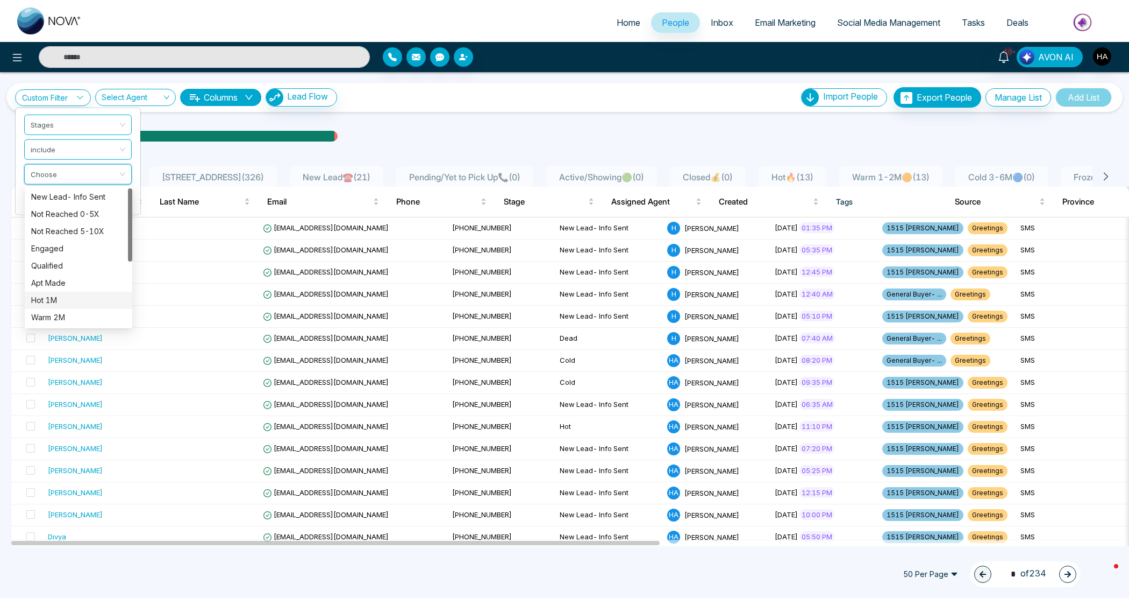
scroll to position [67, 0]
click at [52, 265] on div "Hot" at bounding box center [78, 267] width 95 height 12
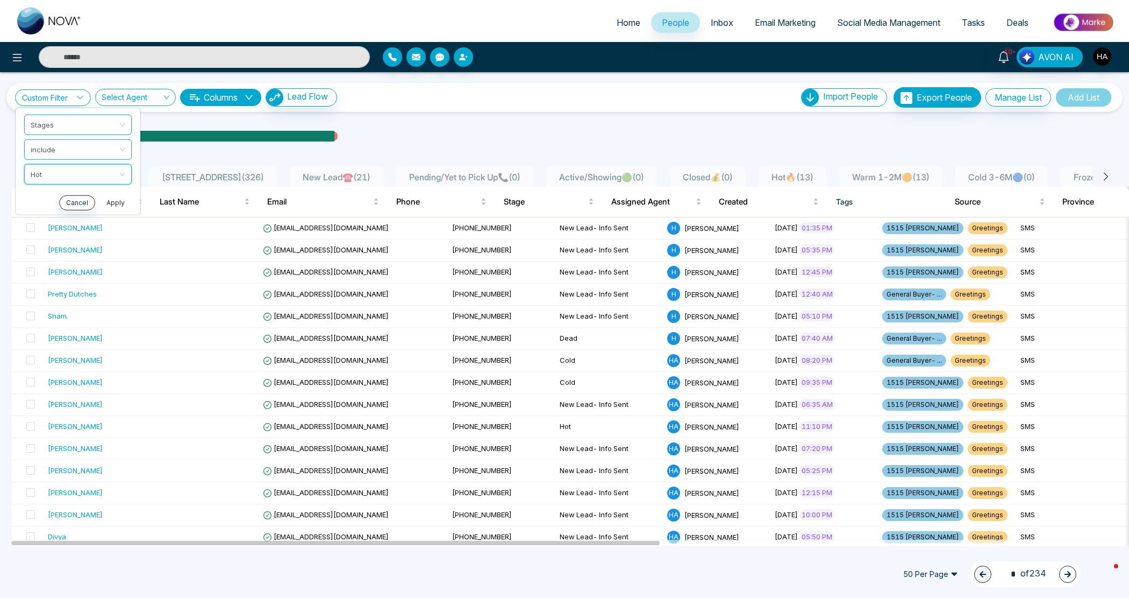
click at [113, 202] on button "Apply" at bounding box center [116, 202] width 32 height 15
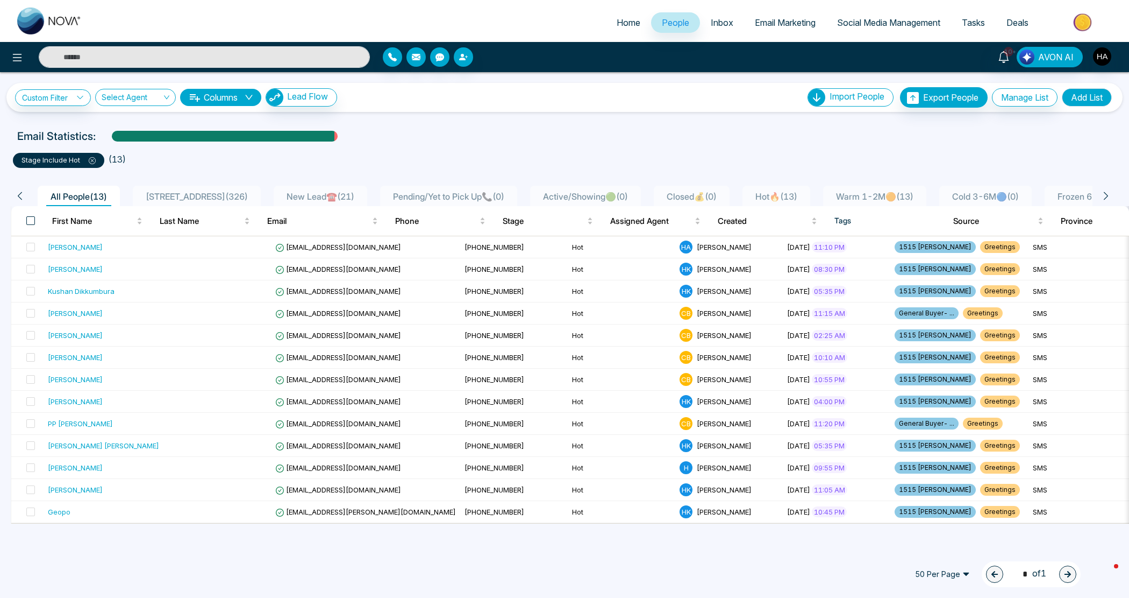
click at [28, 218] on span at bounding box center [30, 220] width 9 height 9
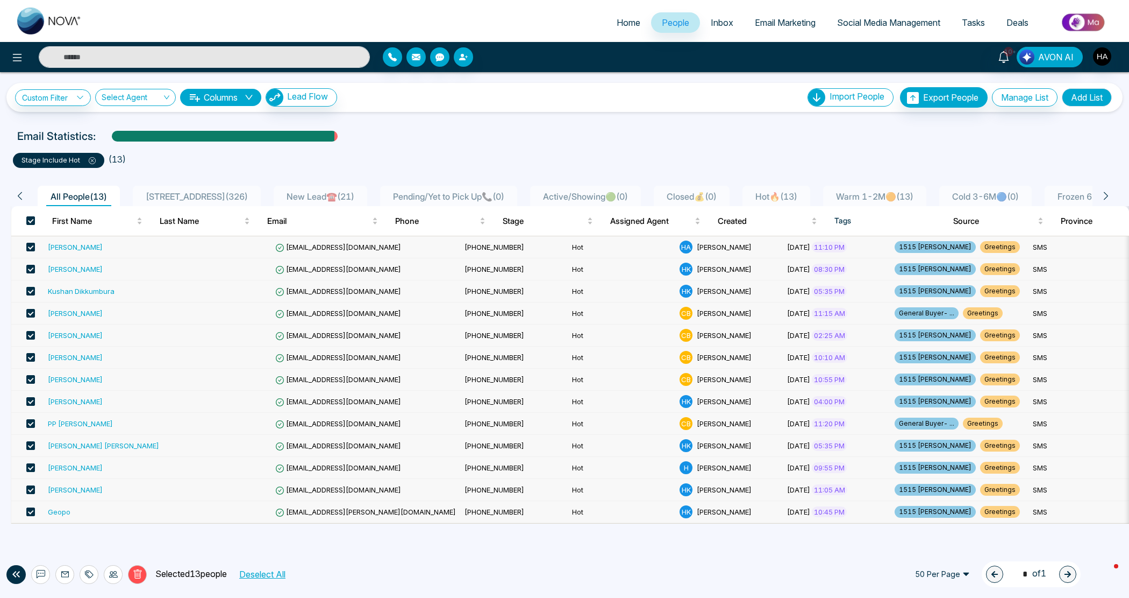
click at [90, 573] on icon at bounding box center [89, 574] width 9 height 9
click at [109, 572] on icon at bounding box center [113, 574] width 9 height 9
click at [110, 529] on link "Update Source" at bounding box center [96, 533] width 54 height 9
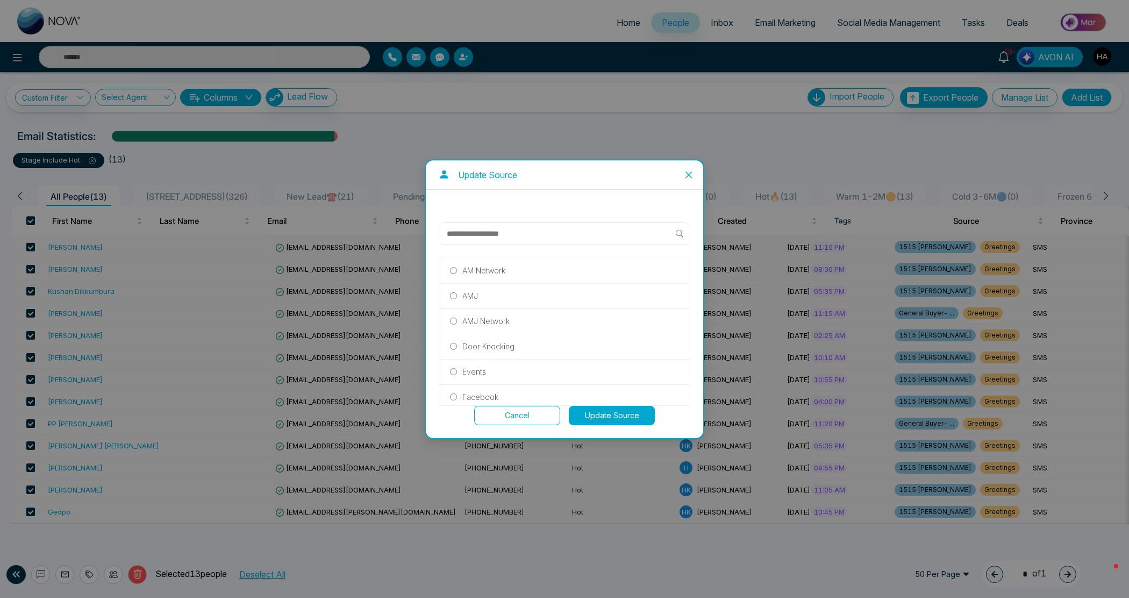
click at [517, 415] on button "Cancel" at bounding box center [517, 415] width 86 height 19
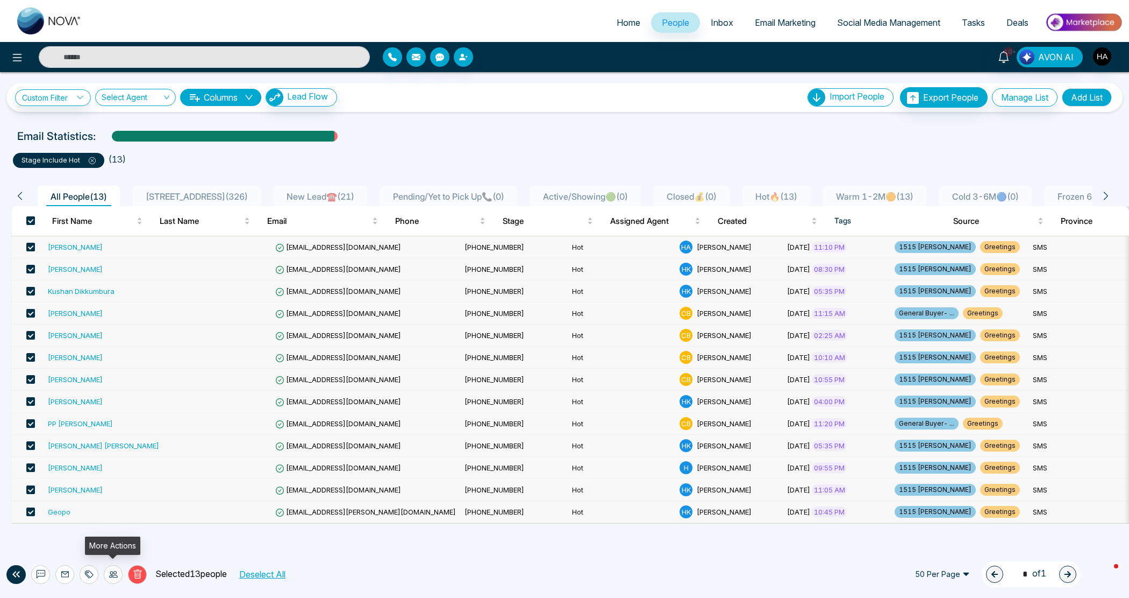
click at [116, 572] on icon at bounding box center [113, 574] width 9 height 9
click at [105, 518] on link "Update Stage" at bounding box center [93, 515] width 49 height 9
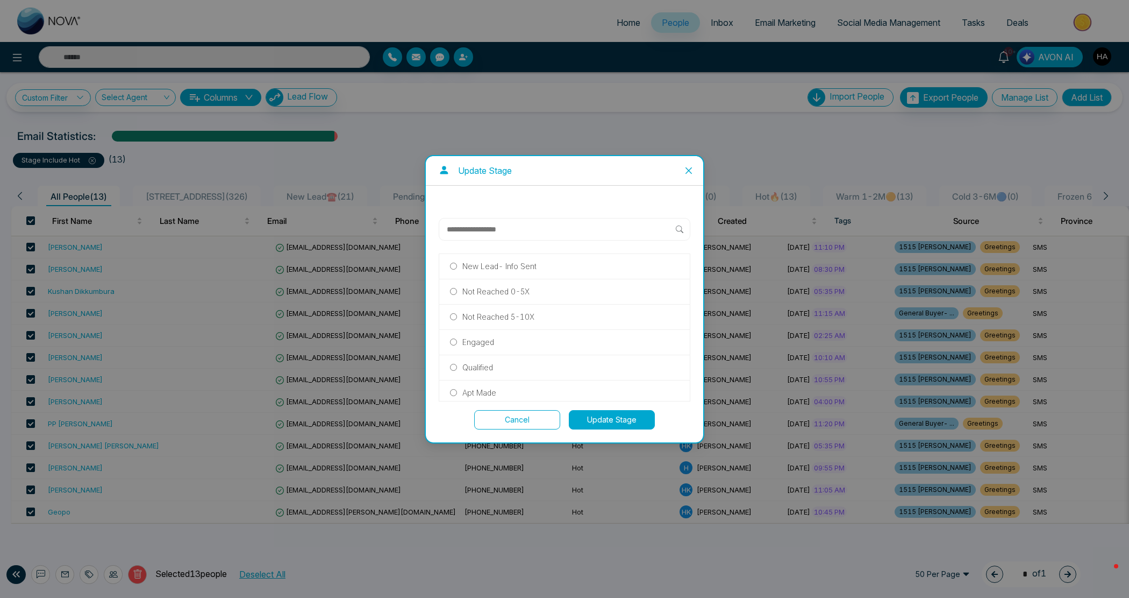
click at [558, 240] on div at bounding box center [565, 229] width 252 height 23
click at [611, 421] on button "Update Stage" at bounding box center [612, 419] width 86 height 19
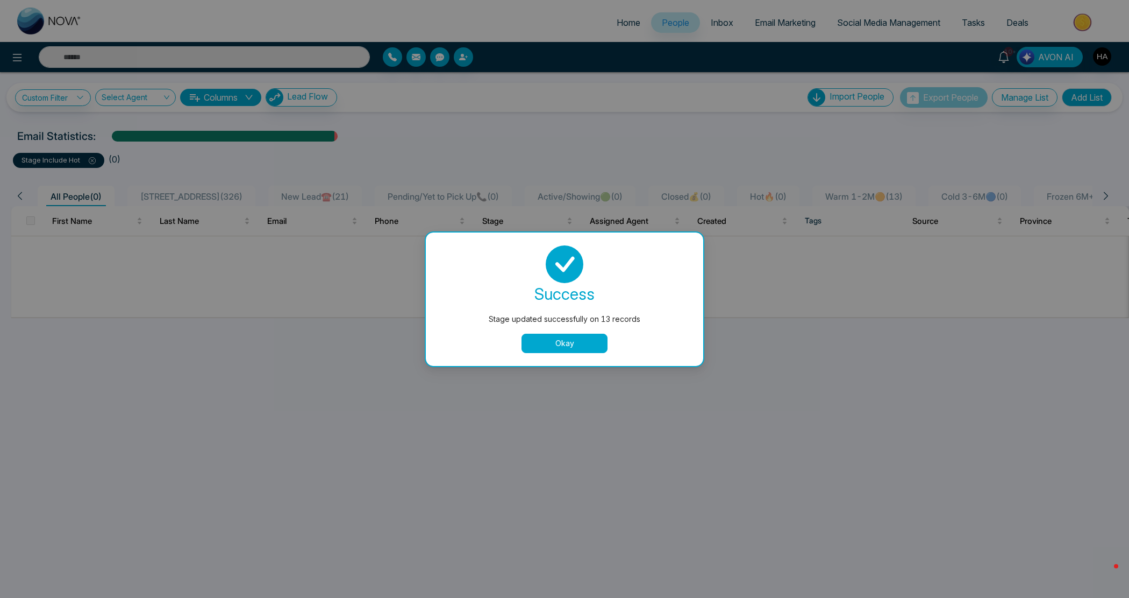
click at [579, 352] on button "Okay" at bounding box center [565, 342] width 86 height 19
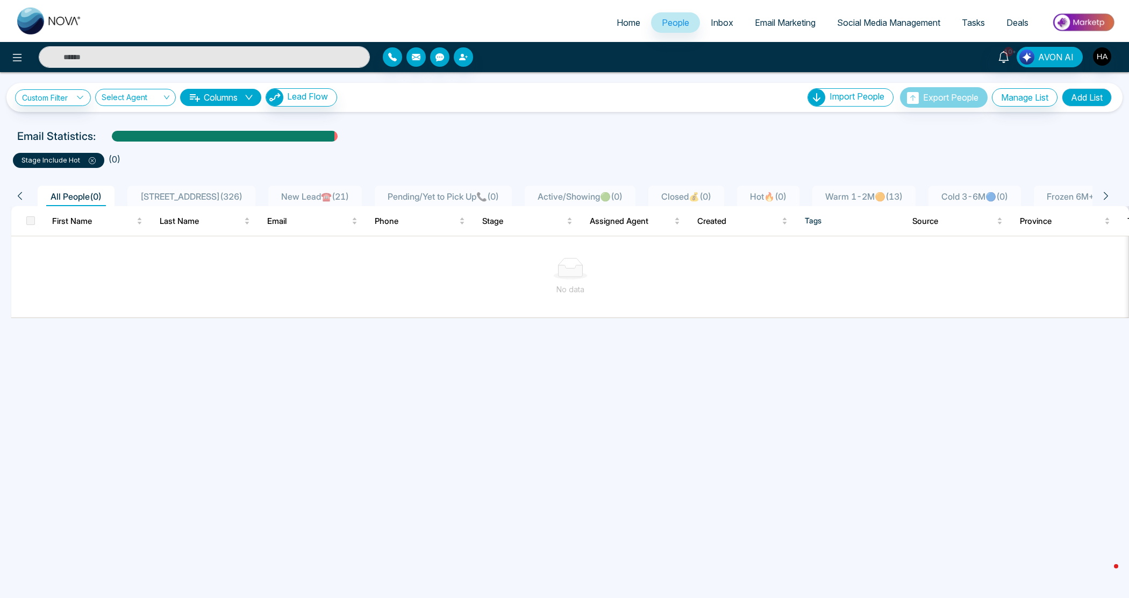
click at [91, 160] on icon at bounding box center [92, 160] width 7 height 7
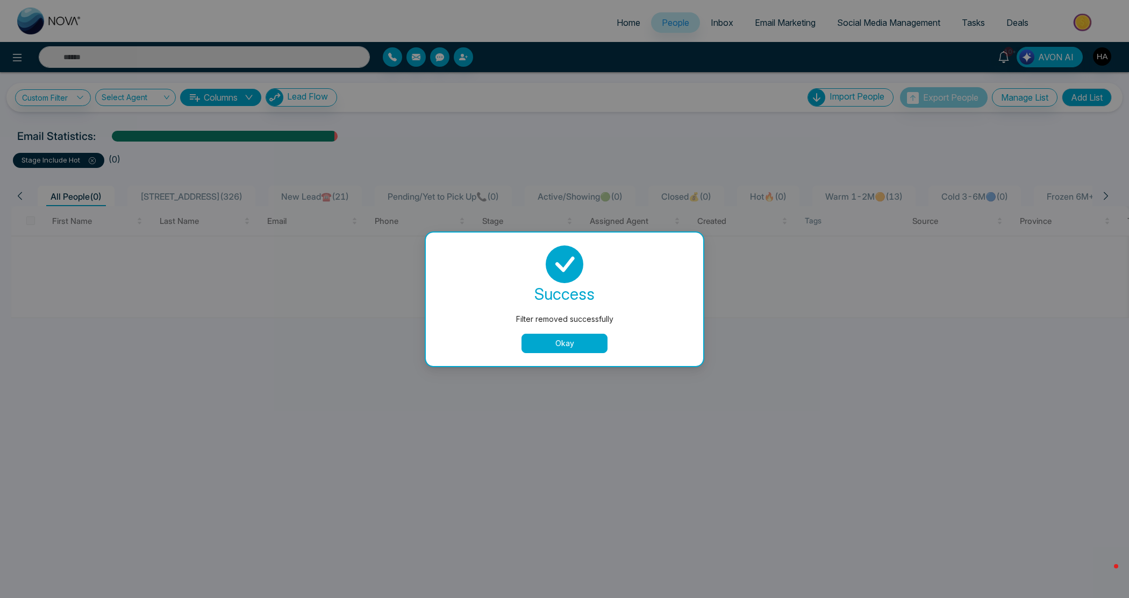
click at [555, 343] on button "Okay" at bounding box center [565, 342] width 86 height 19
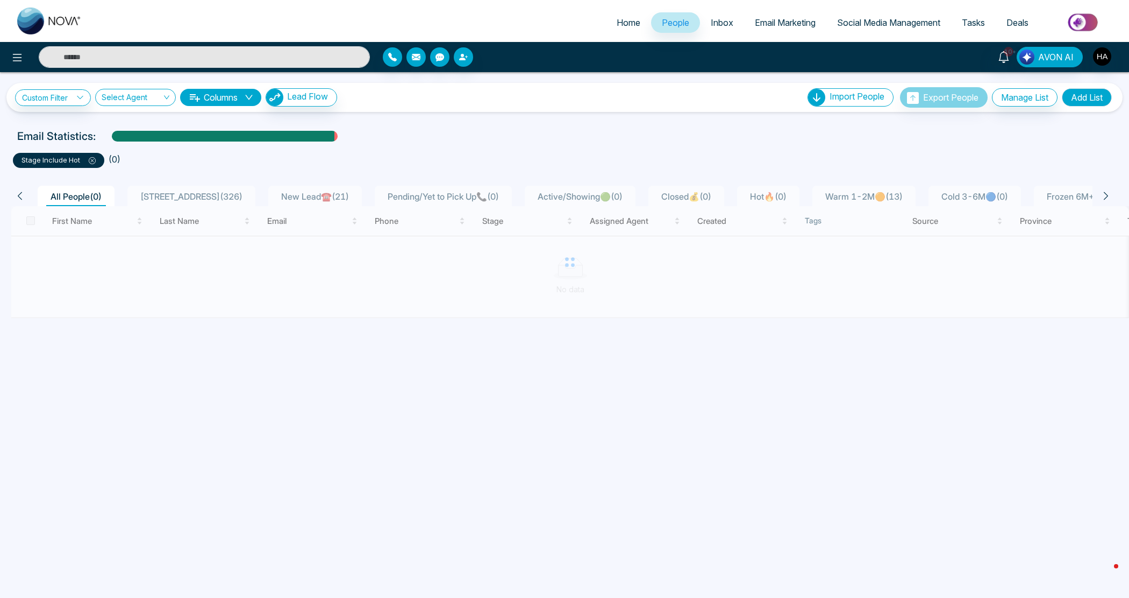
click at [198, 206] on div at bounding box center [570, 262] width 1119 height 112
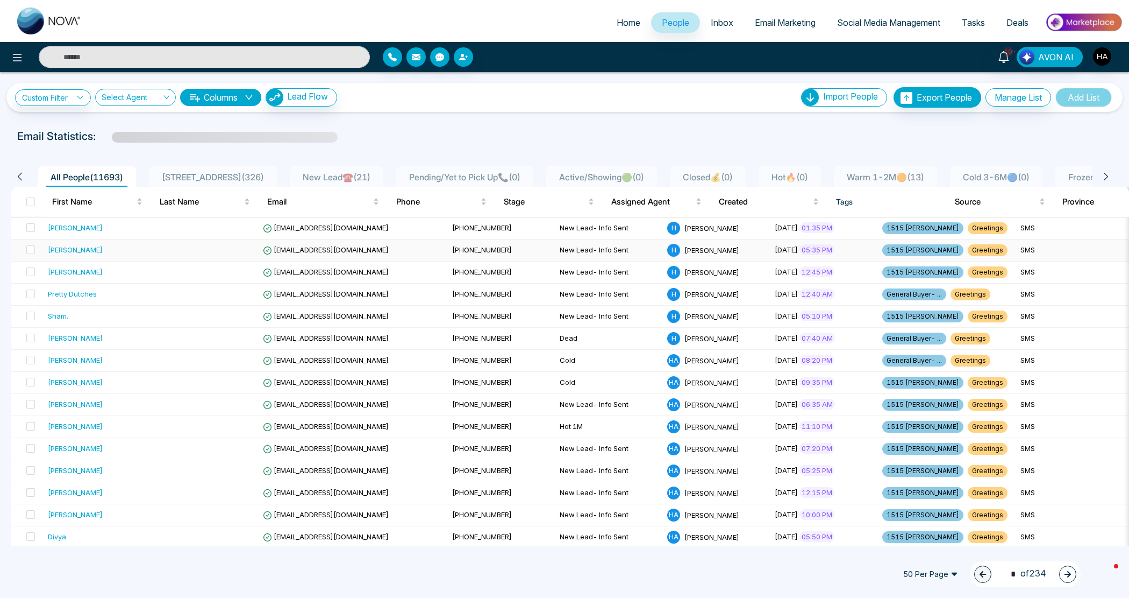
click at [165, 250] on td at bounding box center [205, 250] width 108 height 22
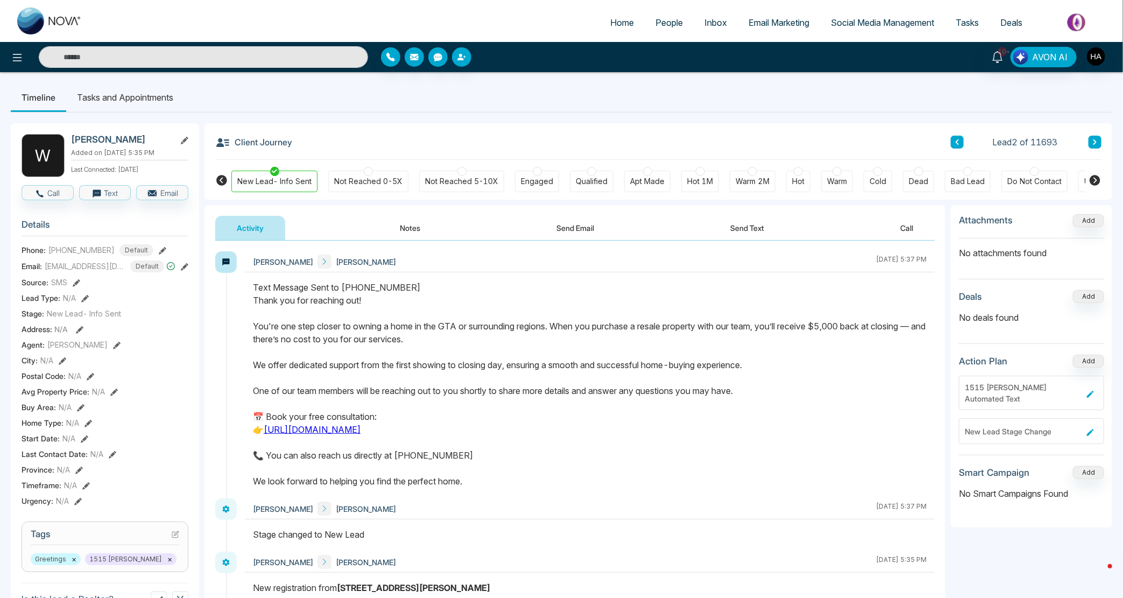
click at [681, 28] on link "People" at bounding box center [668, 22] width 49 height 20
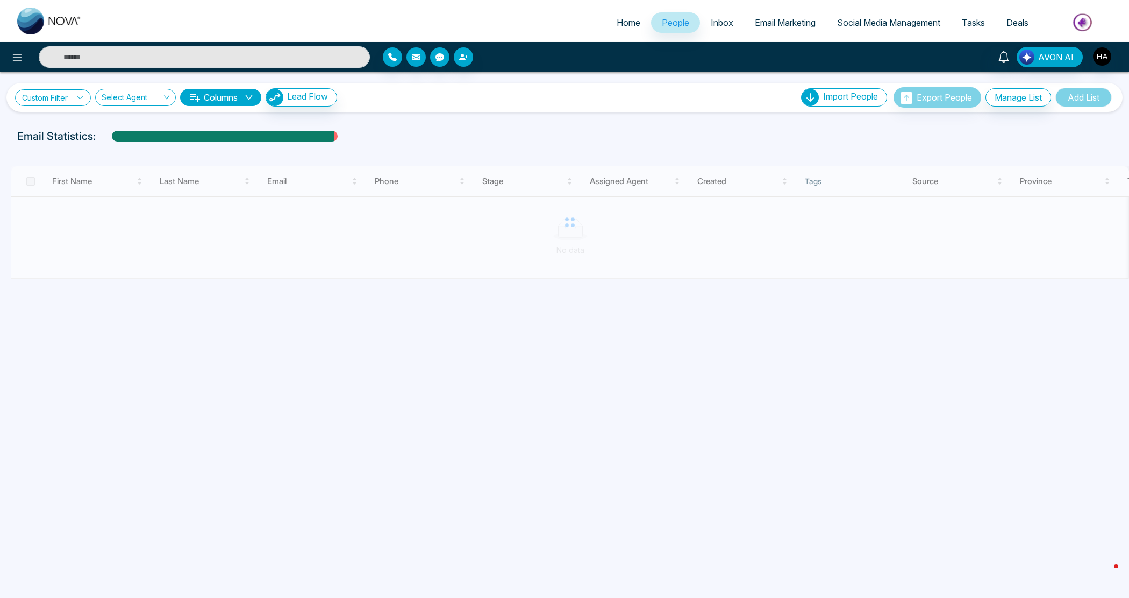
click at [37, 98] on link "Custom Filter" at bounding box center [53, 97] width 76 height 17
click at [46, 125] on input "search" at bounding box center [74, 123] width 87 height 16
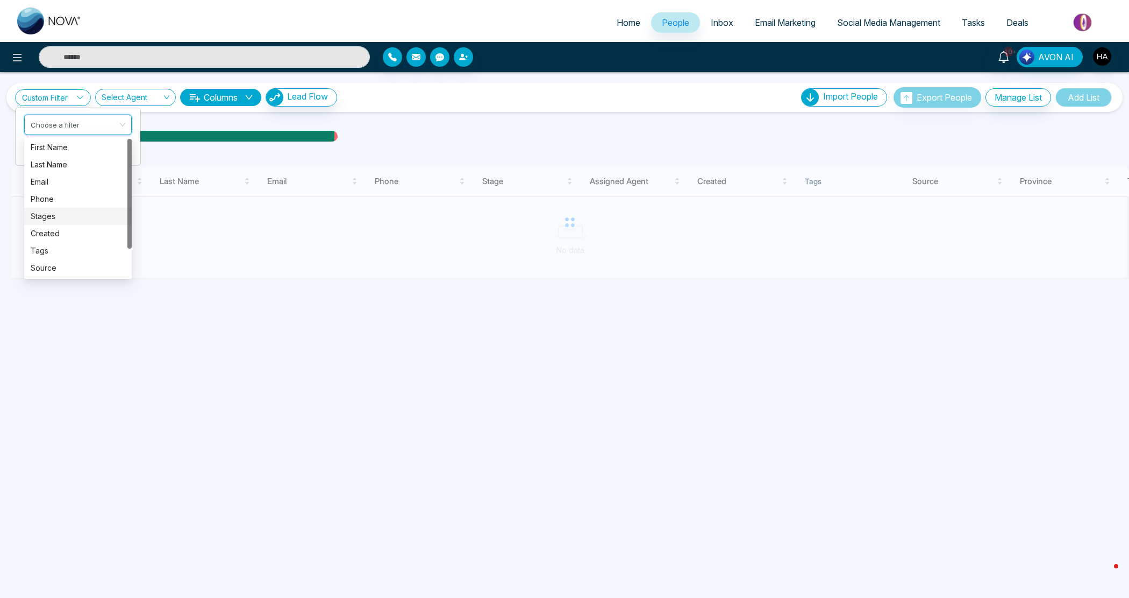
click at [57, 210] on div "Stages" at bounding box center [78, 216] width 95 height 12
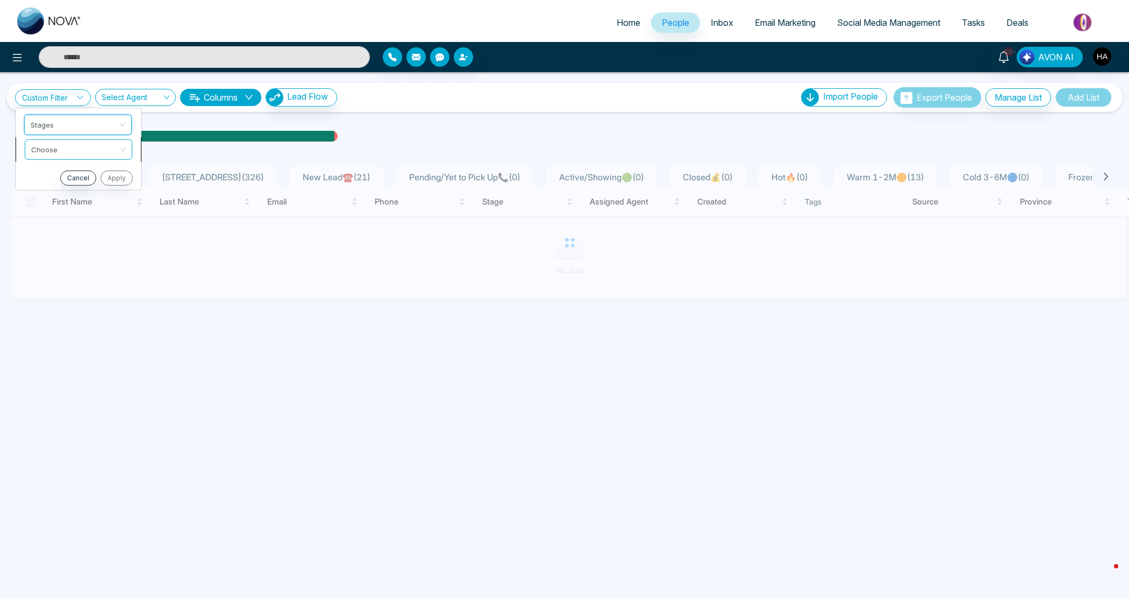
click at [79, 148] on input "search" at bounding box center [74, 147] width 87 height 16
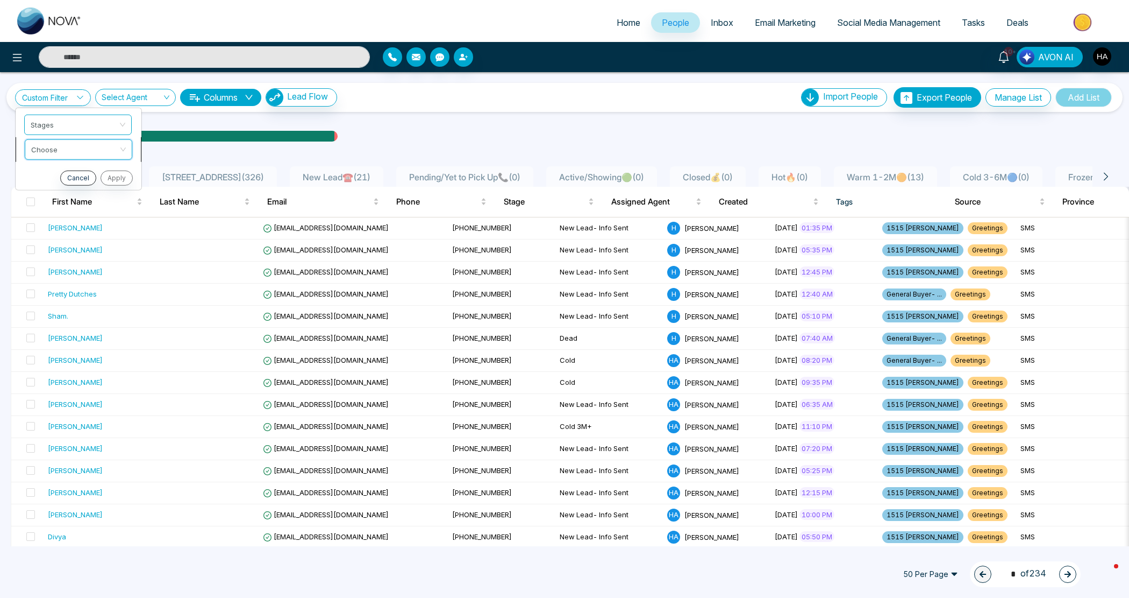
click at [82, 146] on input "search" at bounding box center [74, 147] width 87 height 16
click at [73, 149] on input "search" at bounding box center [74, 147] width 87 height 16
click at [55, 177] on div "include" at bounding box center [78, 172] width 95 height 12
click at [63, 167] on input "search" at bounding box center [74, 172] width 87 height 16
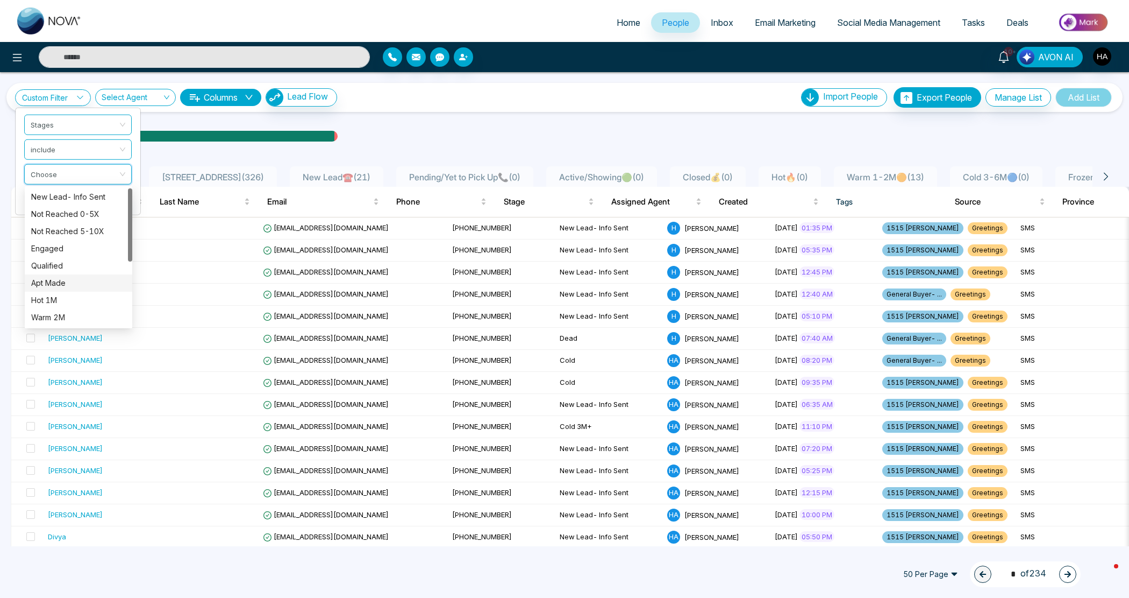
scroll to position [120, 0]
click at [69, 248] on div "Cold" at bounding box center [78, 249] width 95 height 12
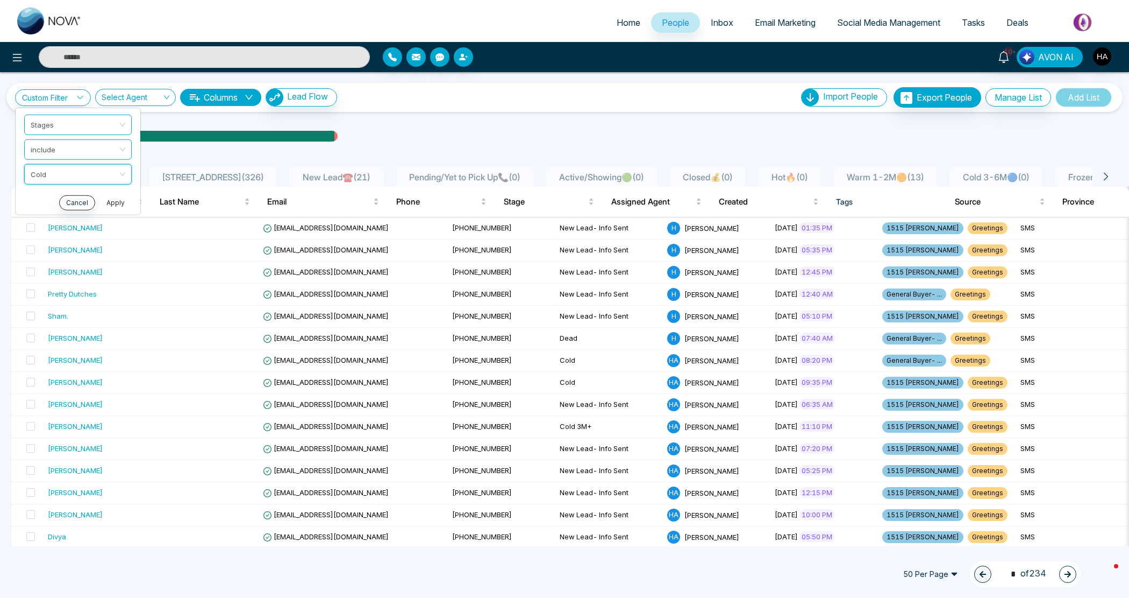
click at [111, 207] on button "Apply" at bounding box center [116, 202] width 32 height 15
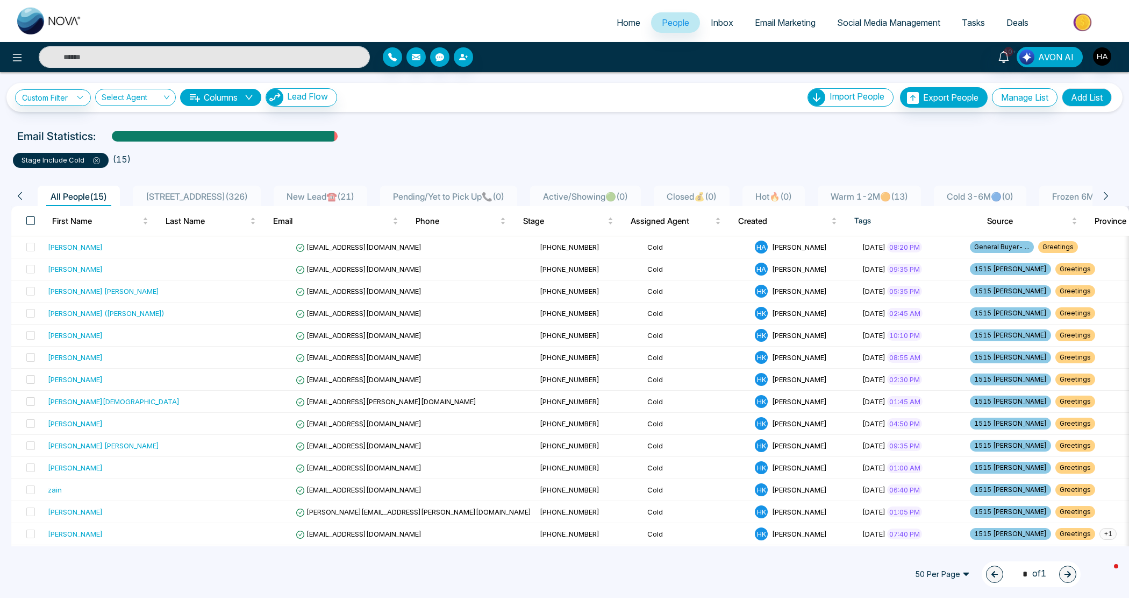
click at [32, 218] on span at bounding box center [30, 220] width 9 height 9
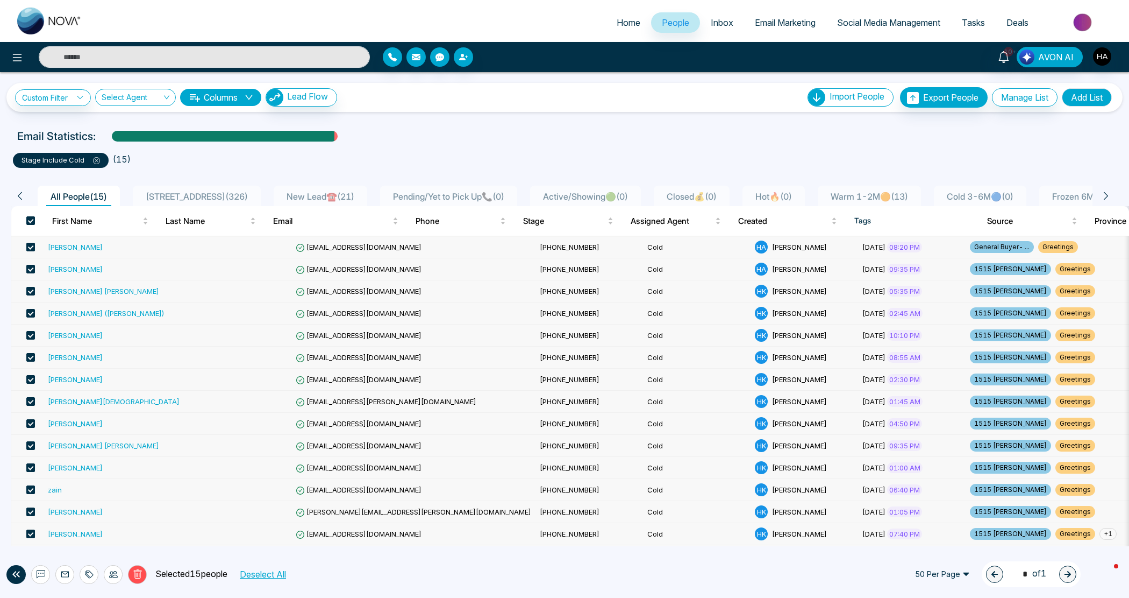
click at [83, 573] on div at bounding box center [89, 574] width 19 height 19
click at [114, 574] on icon at bounding box center [113, 574] width 9 height 9
click at [108, 511] on link "Update Stage" at bounding box center [93, 515] width 49 height 9
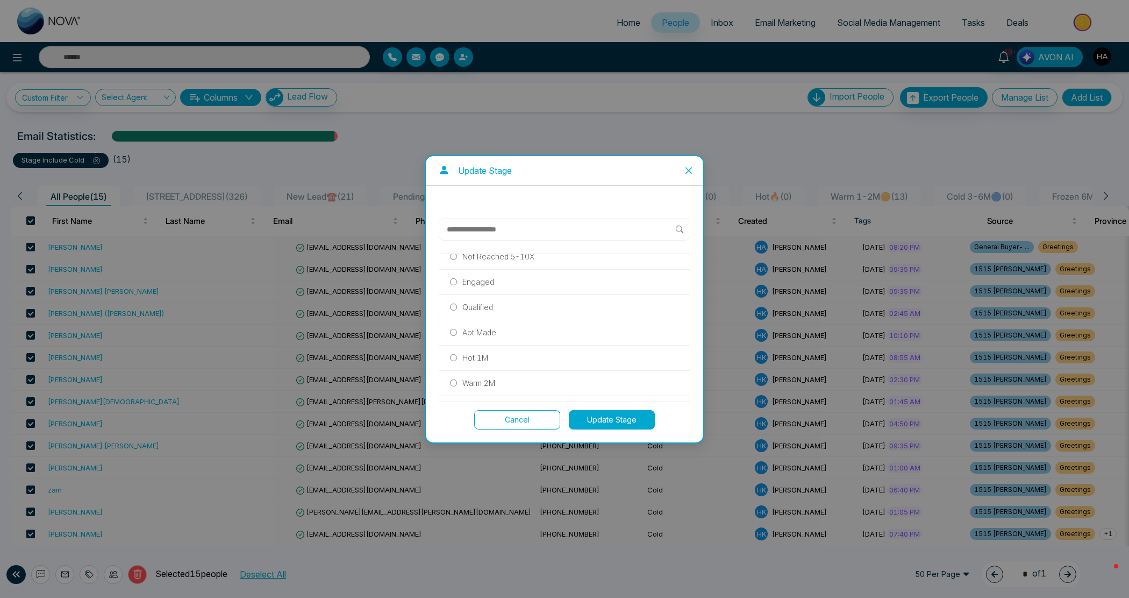
scroll to position [134, 0]
click at [478, 340] on p "Cold 3M+" at bounding box center [480, 334] width 34 height 12
click at [610, 412] on button "Update Stage" at bounding box center [612, 419] width 86 height 19
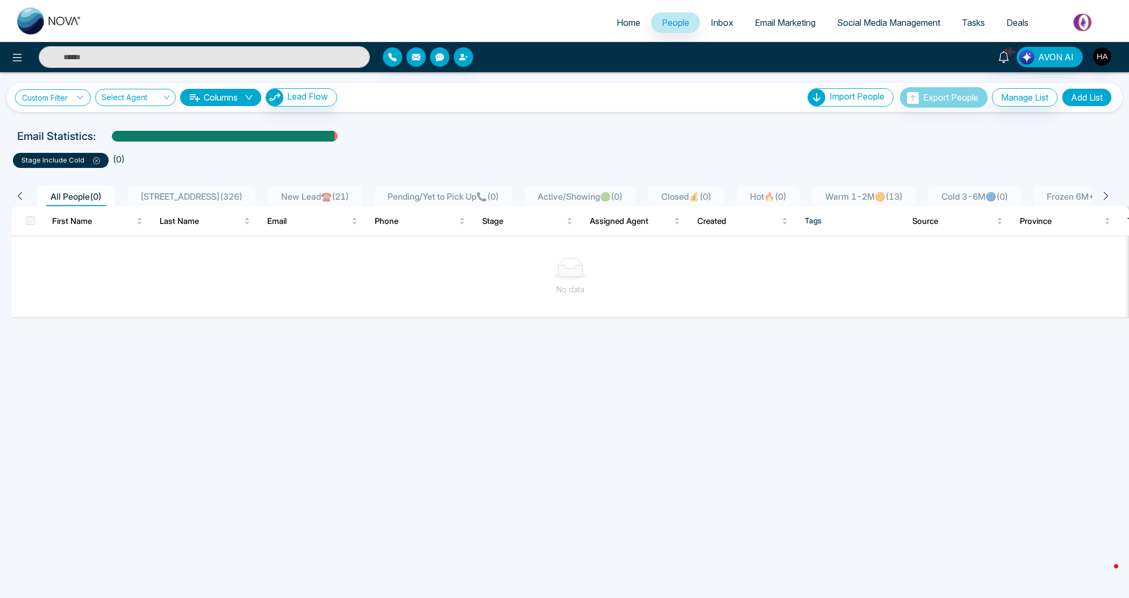
click at [61, 95] on link "Custom Filter" at bounding box center [53, 97] width 76 height 17
click at [198, 146] on div "stage include Cold ( 0 )" at bounding box center [564, 156] width 1117 height 24
click at [98, 161] on icon at bounding box center [96, 160] width 7 height 7
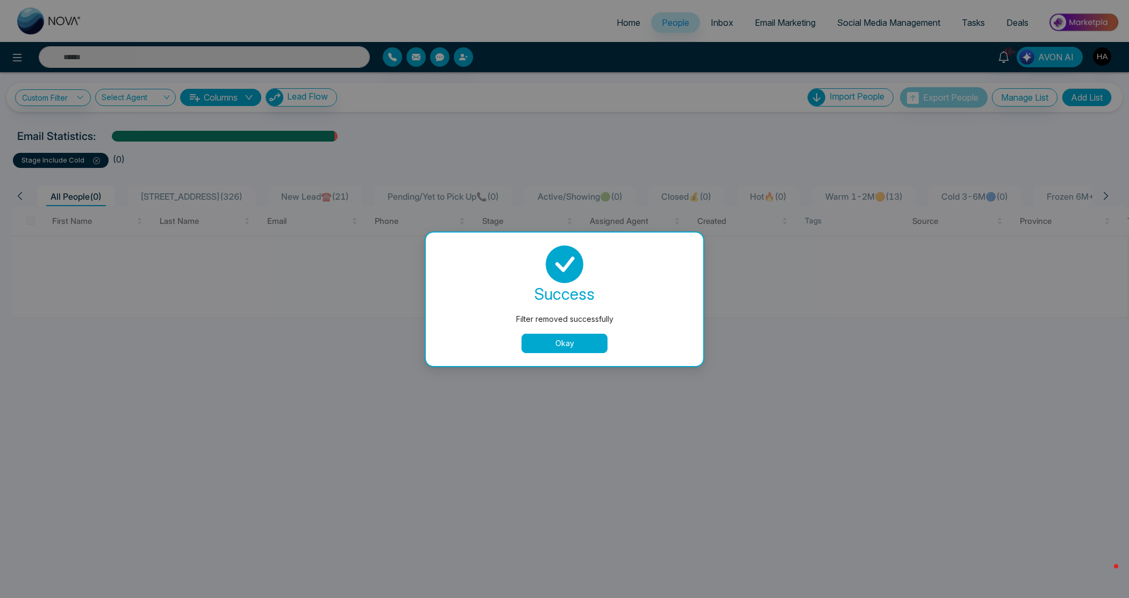
click at [564, 343] on button "Okay" at bounding box center [565, 342] width 86 height 19
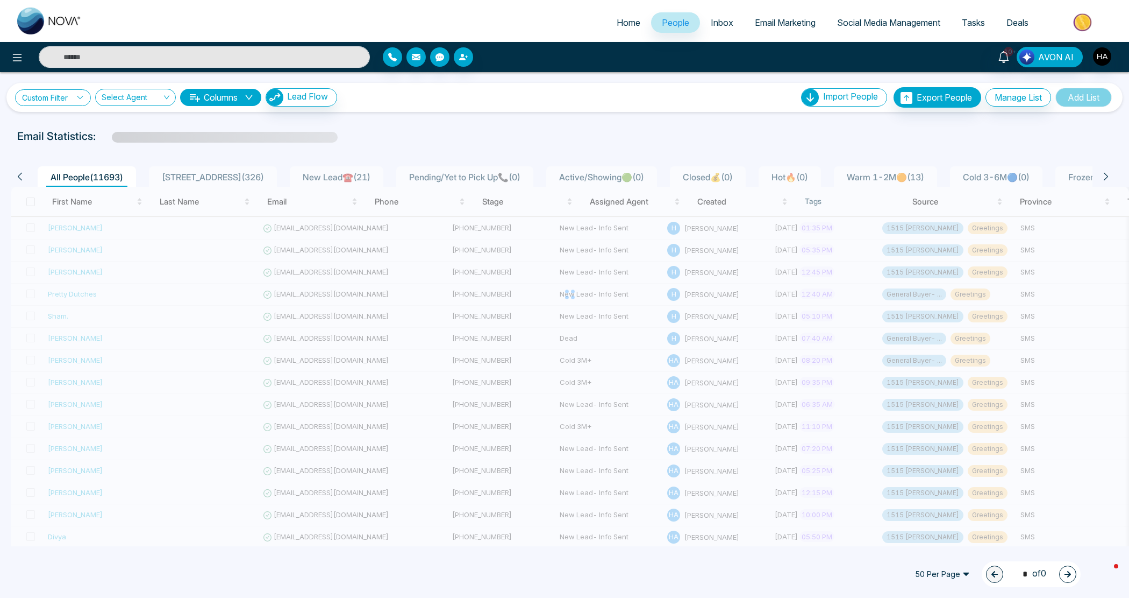
click at [71, 98] on link "Custom Filter" at bounding box center [53, 97] width 76 height 17
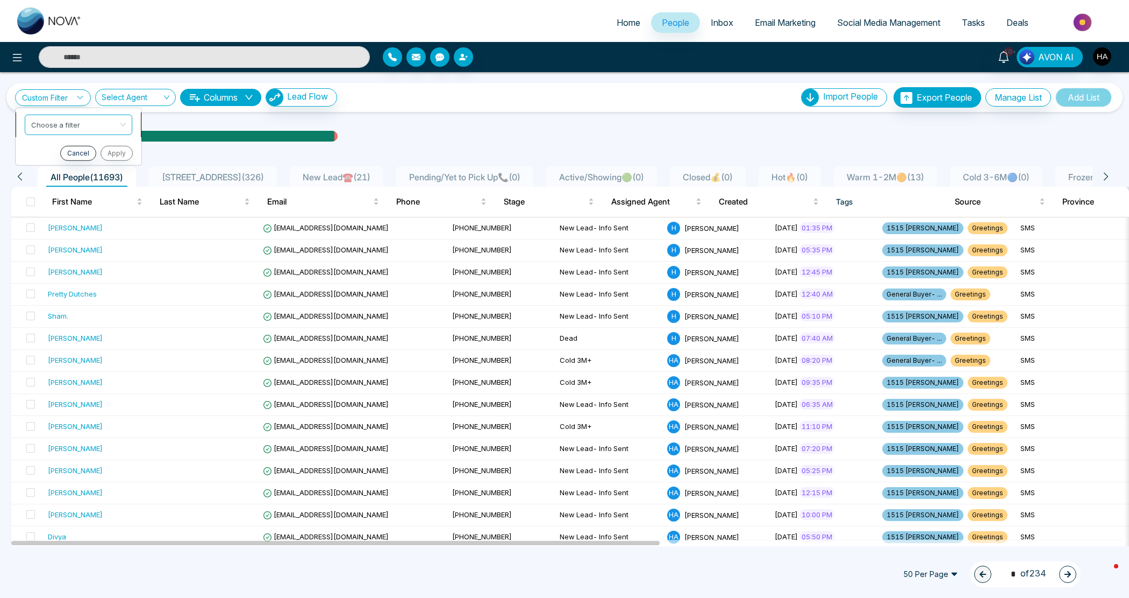
click at [81, 119] on input "search" at bounding box center [74, 123] width 87 height 16
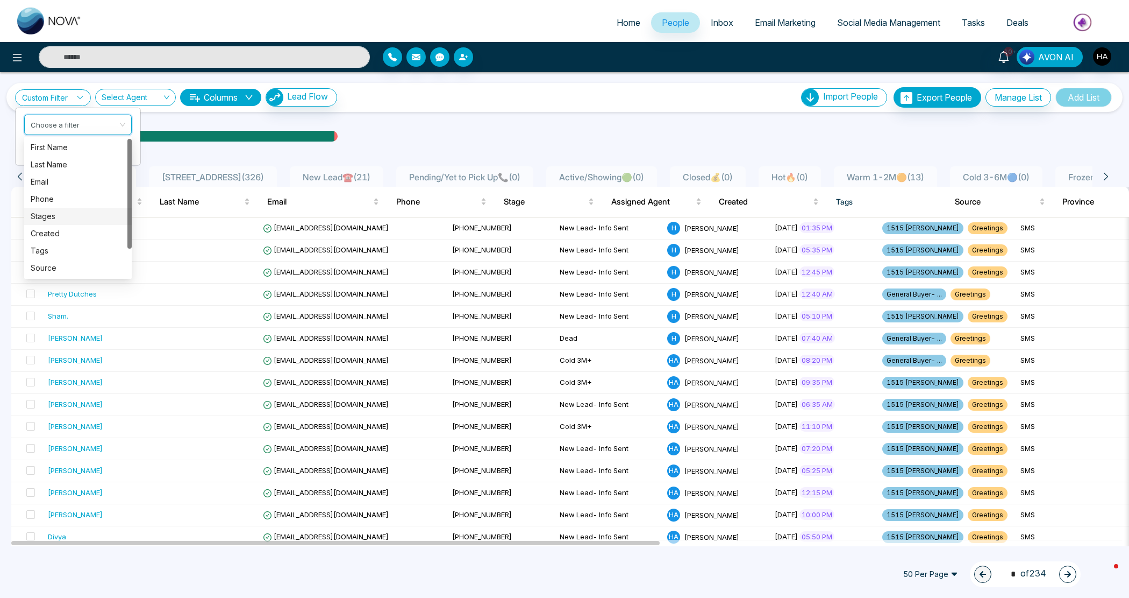
click at [62, 212] on div "Stages" at bounding box center [78, 216] width 95 height 12
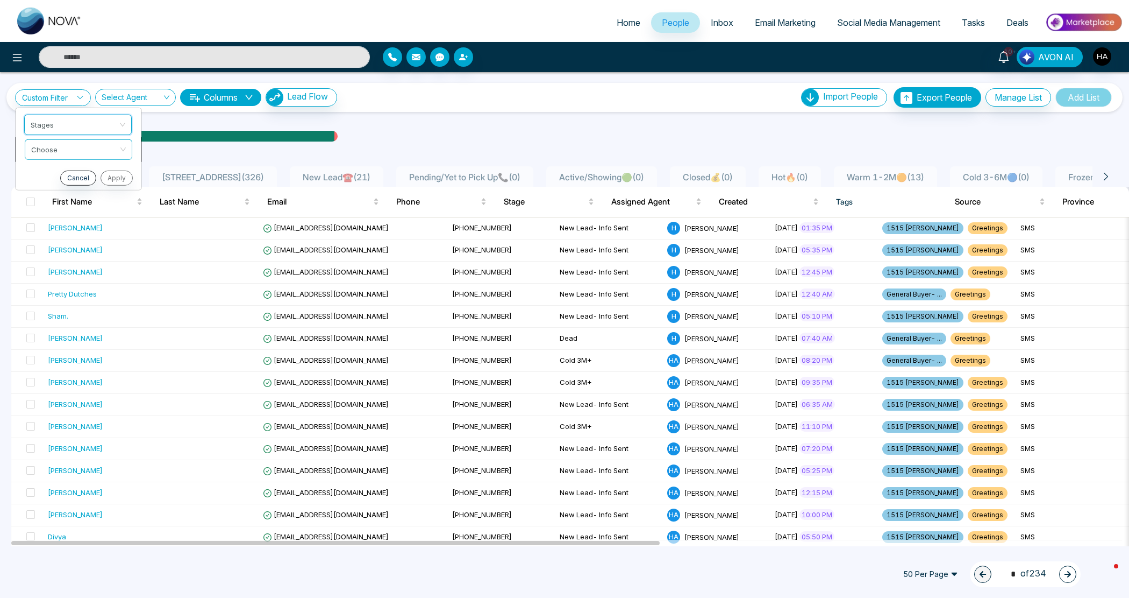
click at [63, 156] on span at bounding box center [74, 148] width 87 height 19
click at [71, 168] on div "include" at bounding box center [78, 172] width 95 height 12
click at [67, 169] on input "search" at bounding box center [74, 172] width 87 height 16
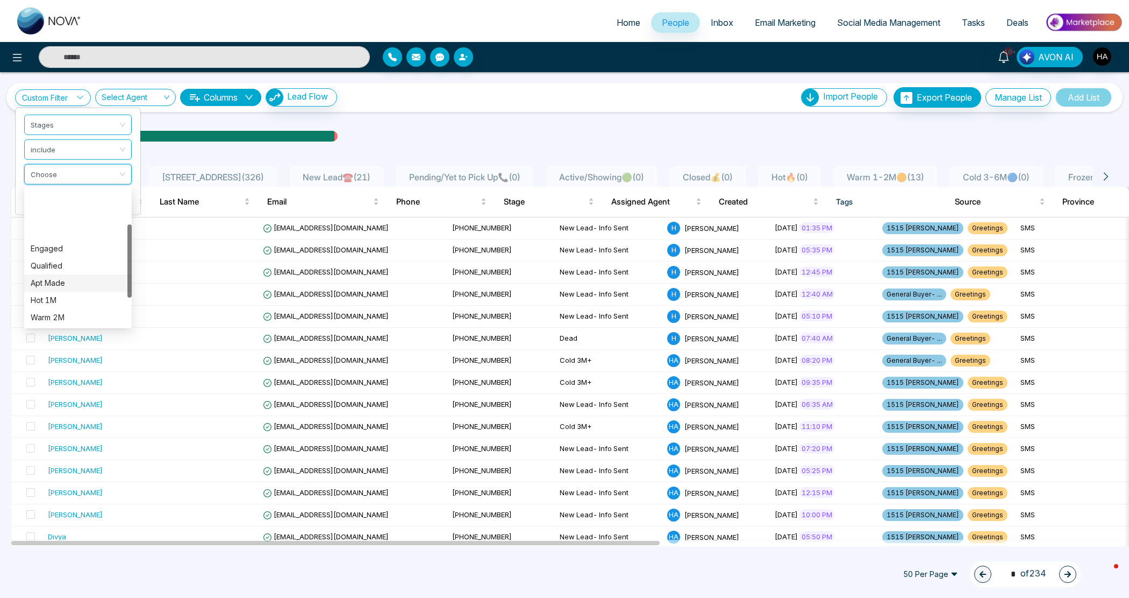
scroll to position [67, 0]
click at [58, 288] on div "Warm" at bounding box center [78, 285] width 95 height 12
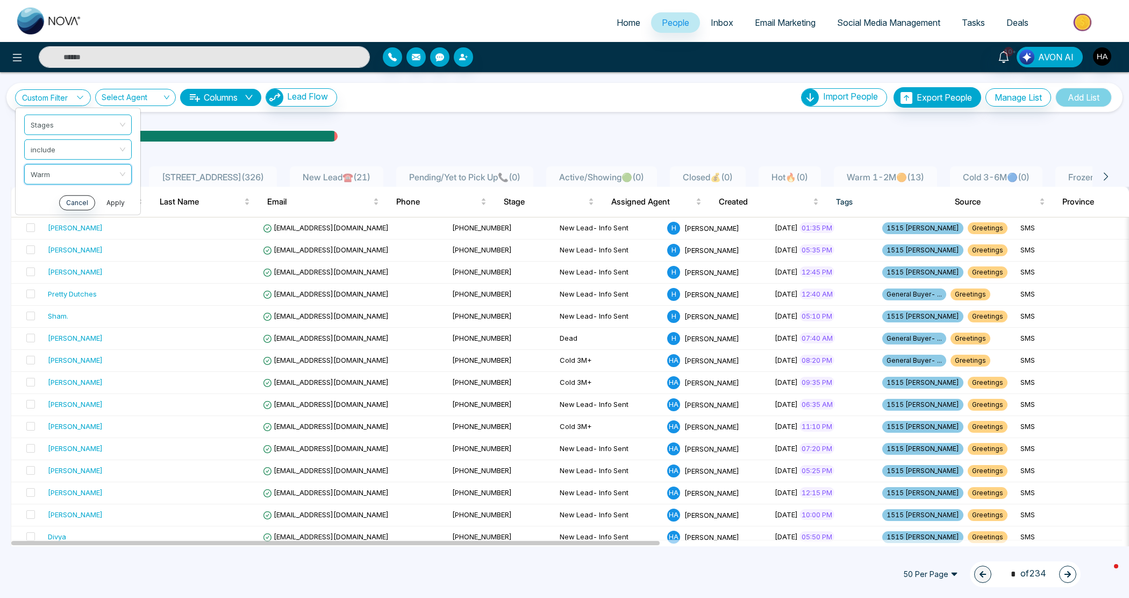
click at [126, 198] on button "Apply" at bounding box center [116, 202] width 32 height 15
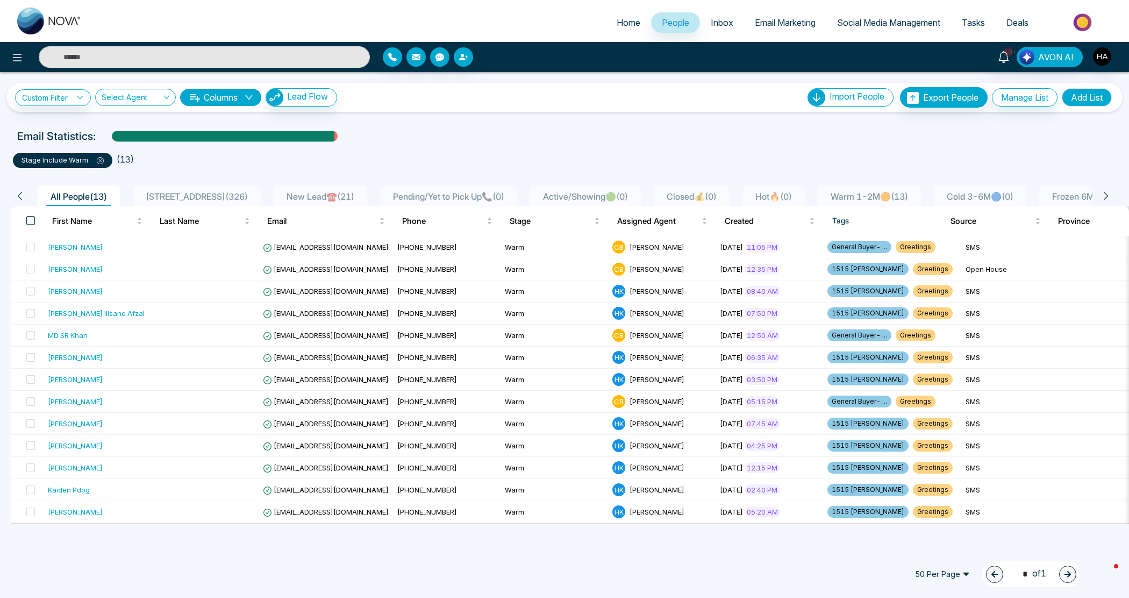
click at [31, 222] on span at bounding box center [30, 220] width 9 height 9
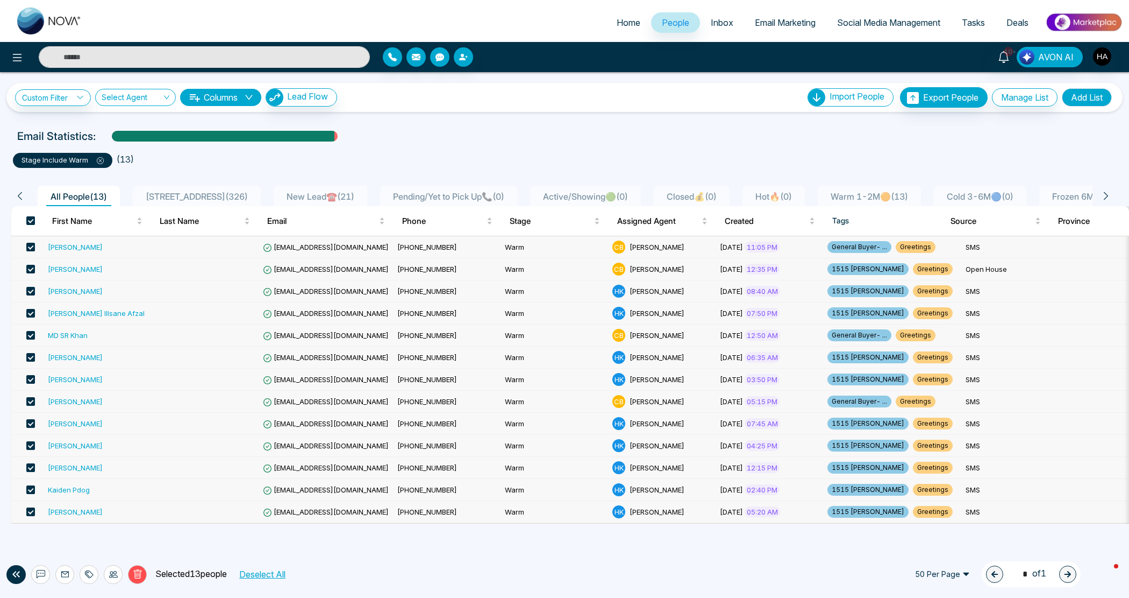
click at [92, 572] on icon at bounding box center [89, 574] width 9 height 9
click at [80, 101] on link "Custom Filter" at bounding box center [53, 97] width 76 height 17
click at [81, 130] on input "search" at bounding box center [74, 123] width 87 height 16
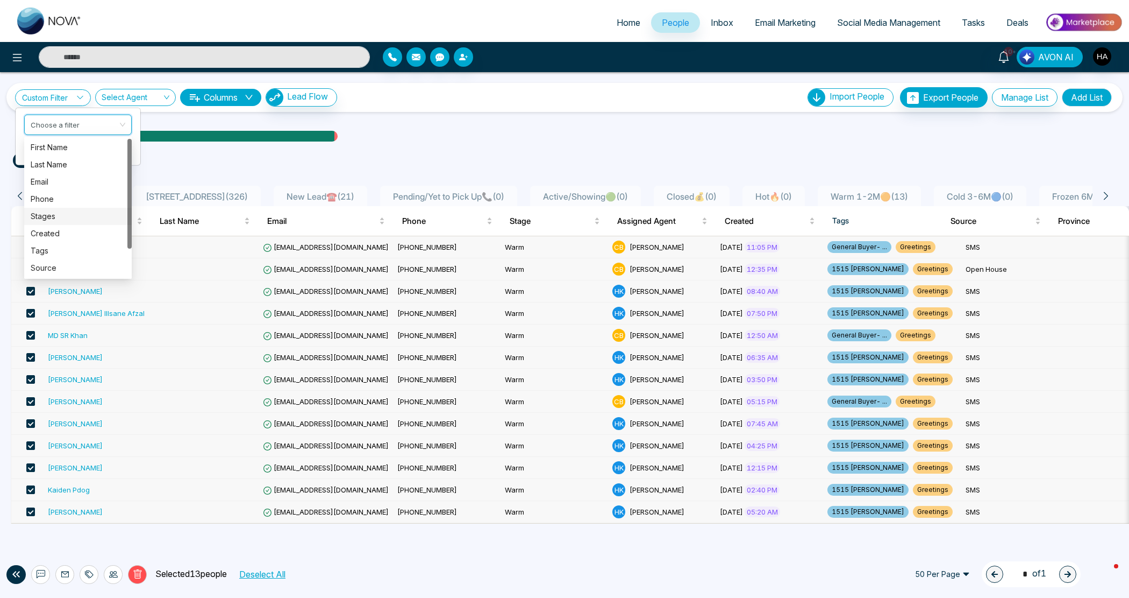
click at [62, 212] on div "Stages" at bounding box center [78, 216] width 95 height 12
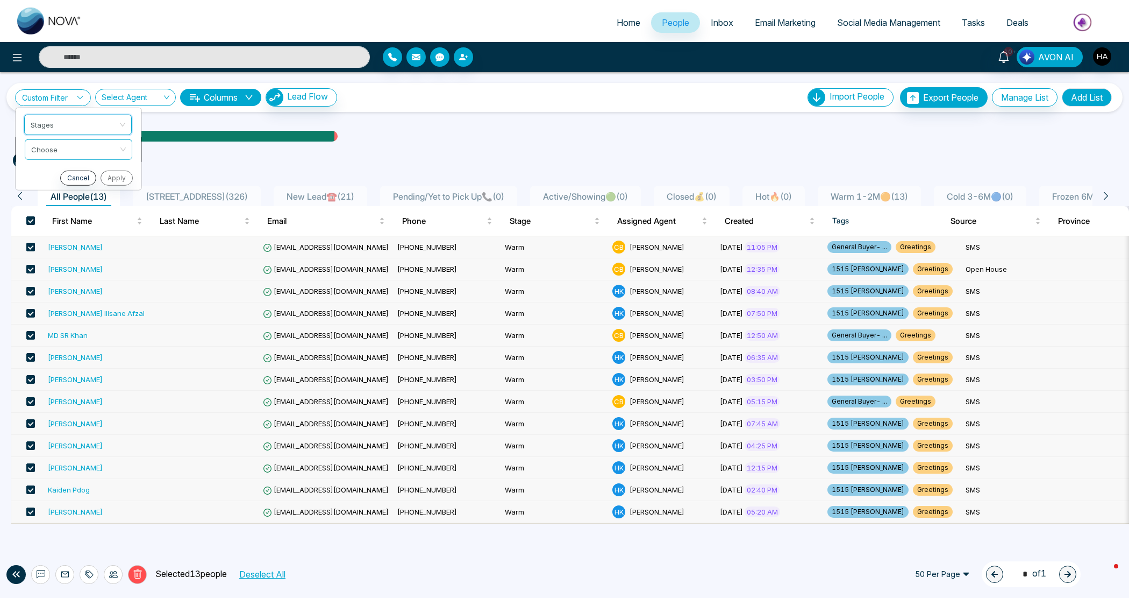
click at [79, 143] on input "search" at bounding box center [74, 147] width 87 height 16
click at [79, 174] on div "include" at bounding box center [78, 172] width 95 height 12
click at [75, 173] on input "search" at bounding box center [74, 172] width 87 height 16
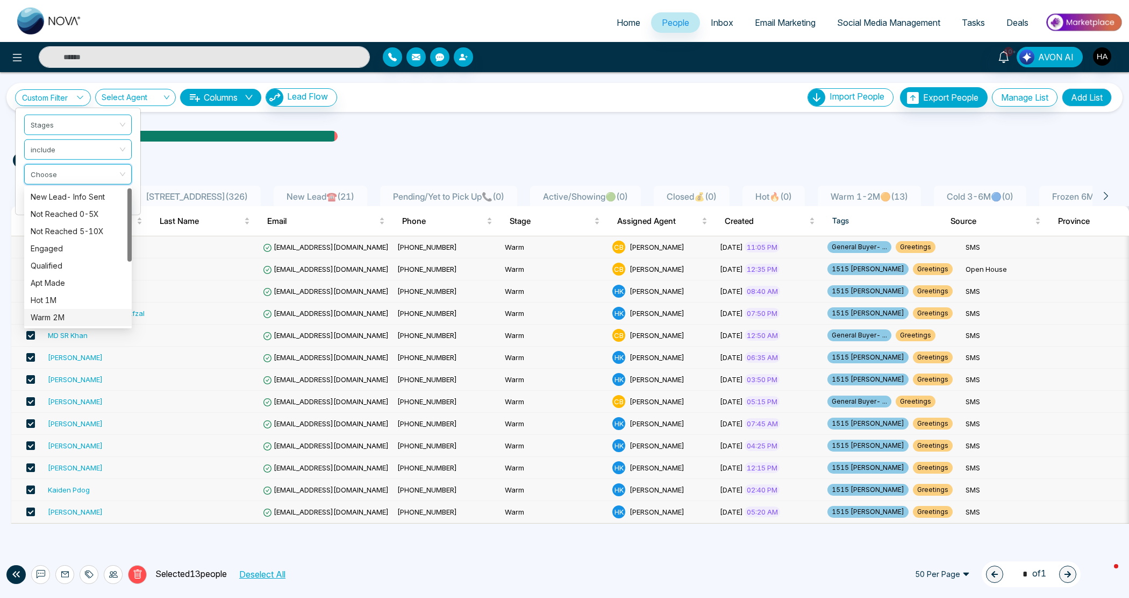
click at [59, 315] on div "Warm 2M" at bounding box center [78, 317] width 95 height 12
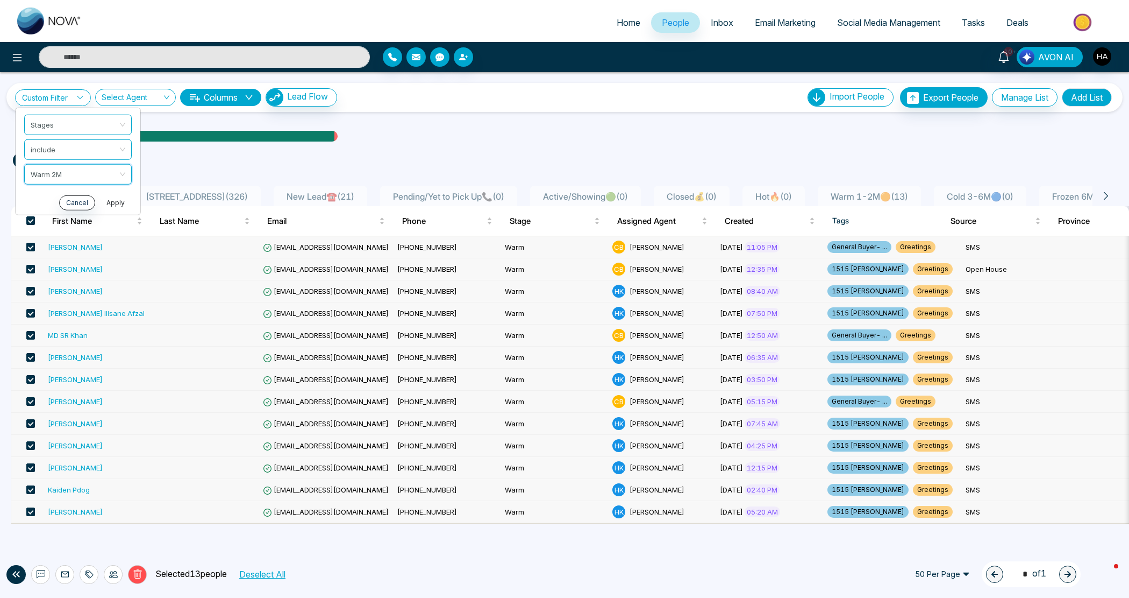
click at [122, 201] on button "Apply" at bounding box center [116, 202] width 32 height 15
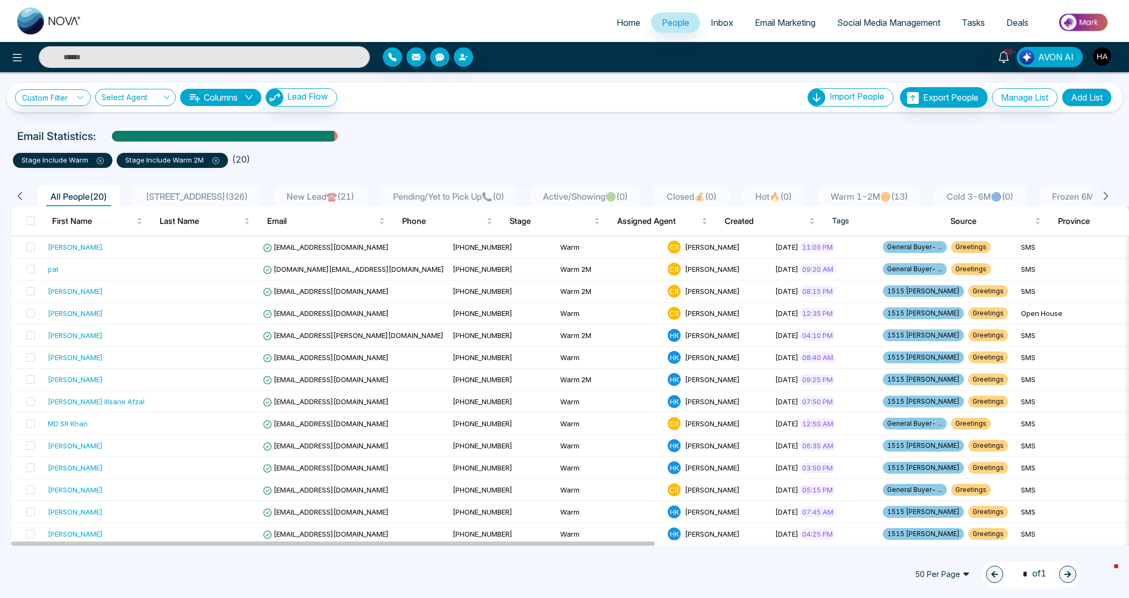
click at [100, 159] on icon at bounding box center [100, 160] width 7 height 7
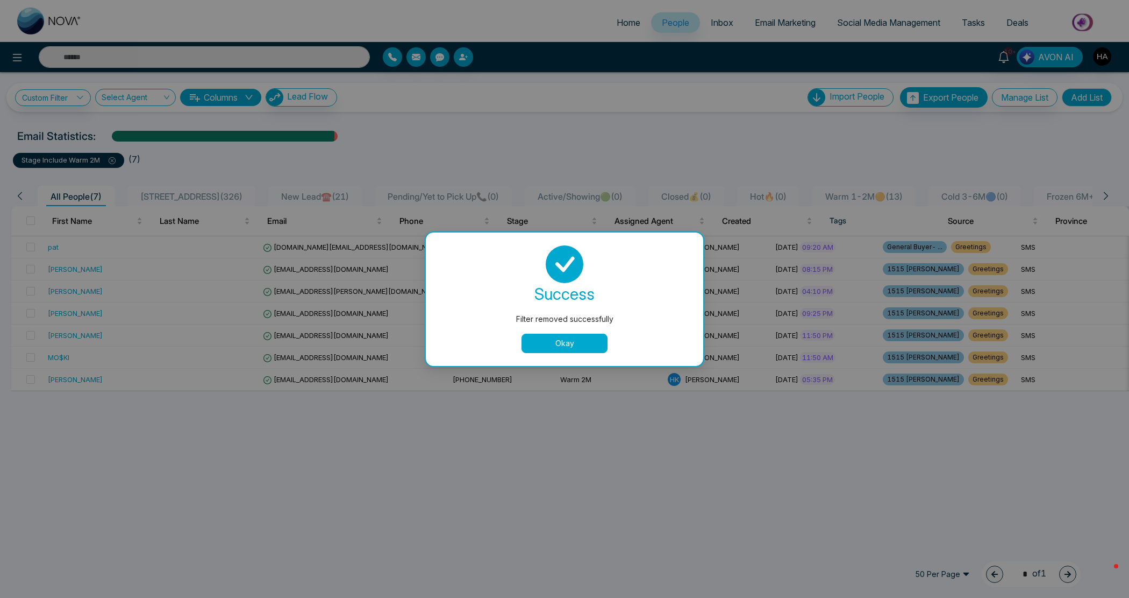
click at [557, 342] on button "Okay" at bounding box center [565, 342] width 86 height 19
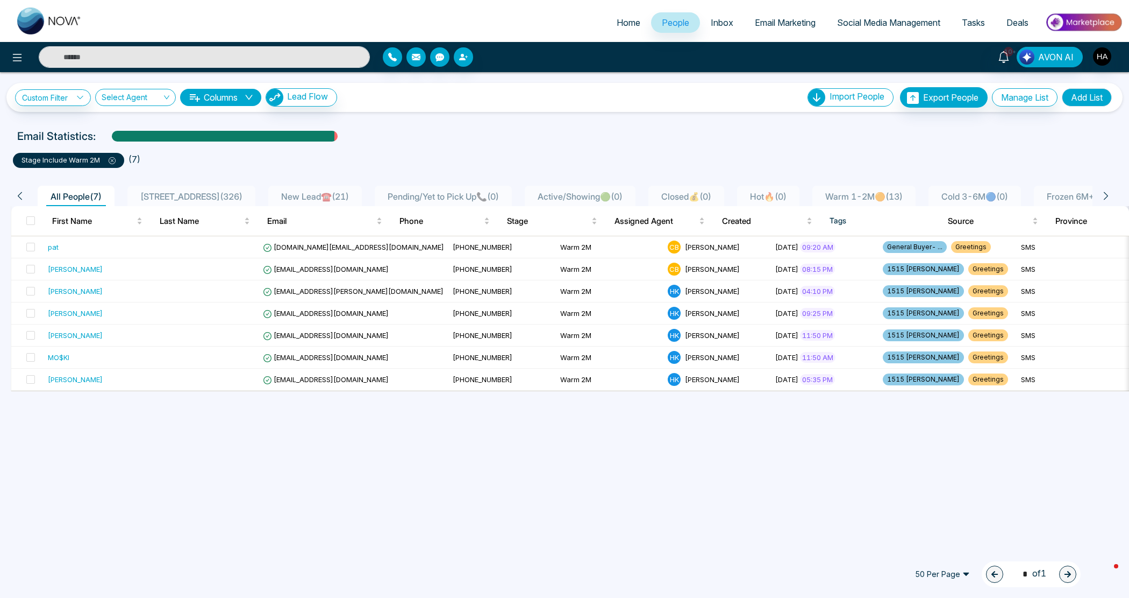
click at [115, 162] on icon at bounding box center [112, 160] width 7 height 7
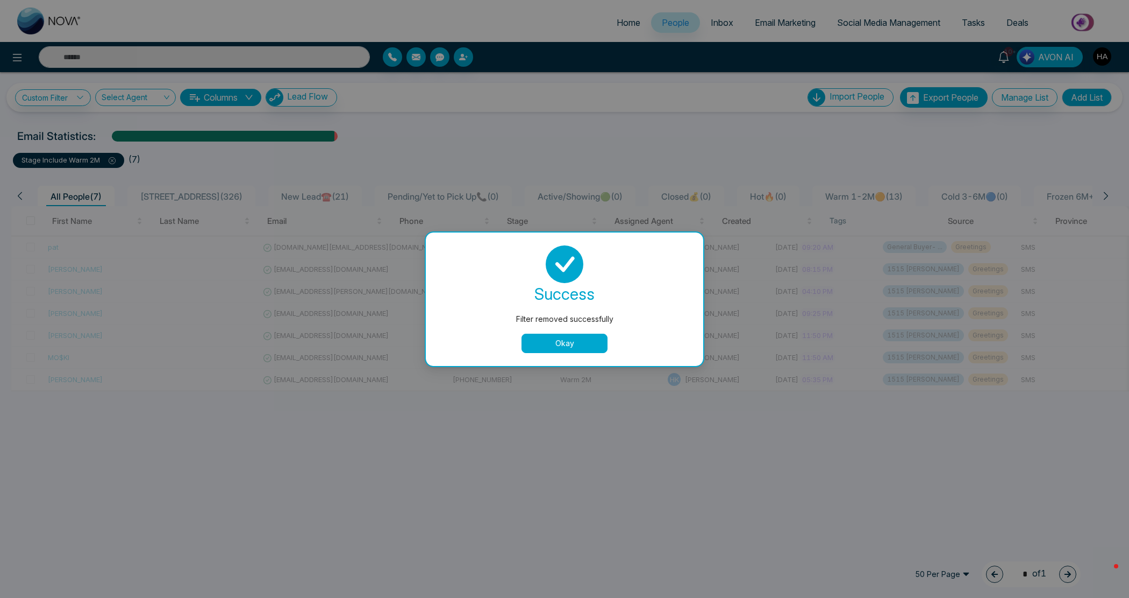
click at [608, 339] on div "Okay" at bounding box center [565, 342] width 252 height 19
click at [600, 339] on button "Okay" at bounding box center [565, 342] width 86 height 19
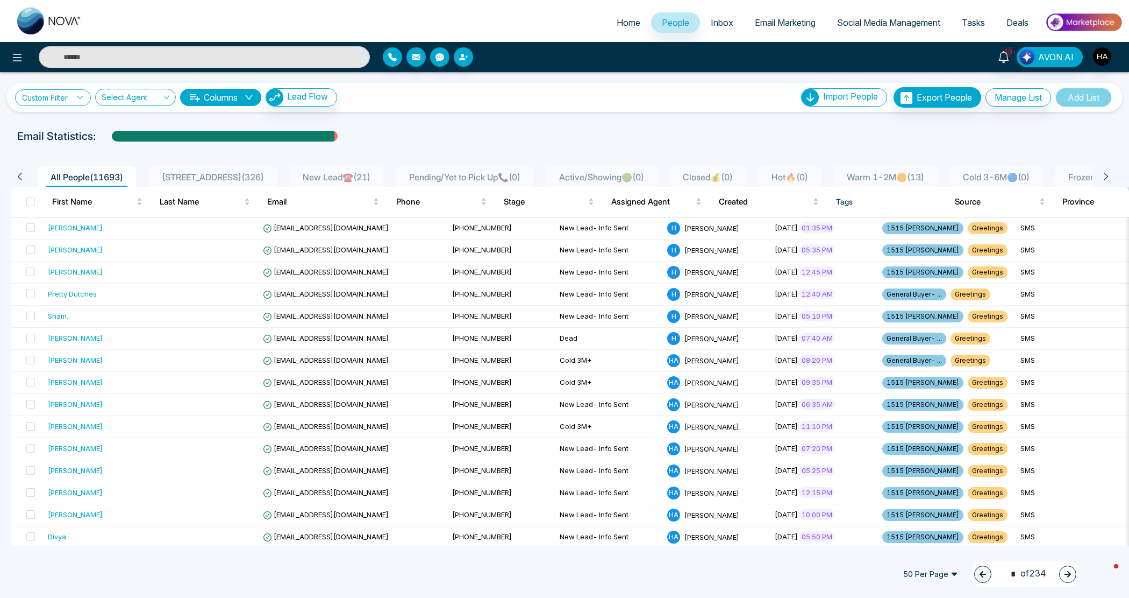
click at [74, 100] on link "Custom Filter" at bounding box center [53, 97] width 76 height 17
click at [70, 124] on input "search" at bounding box center [74, 123] width 87 height 16
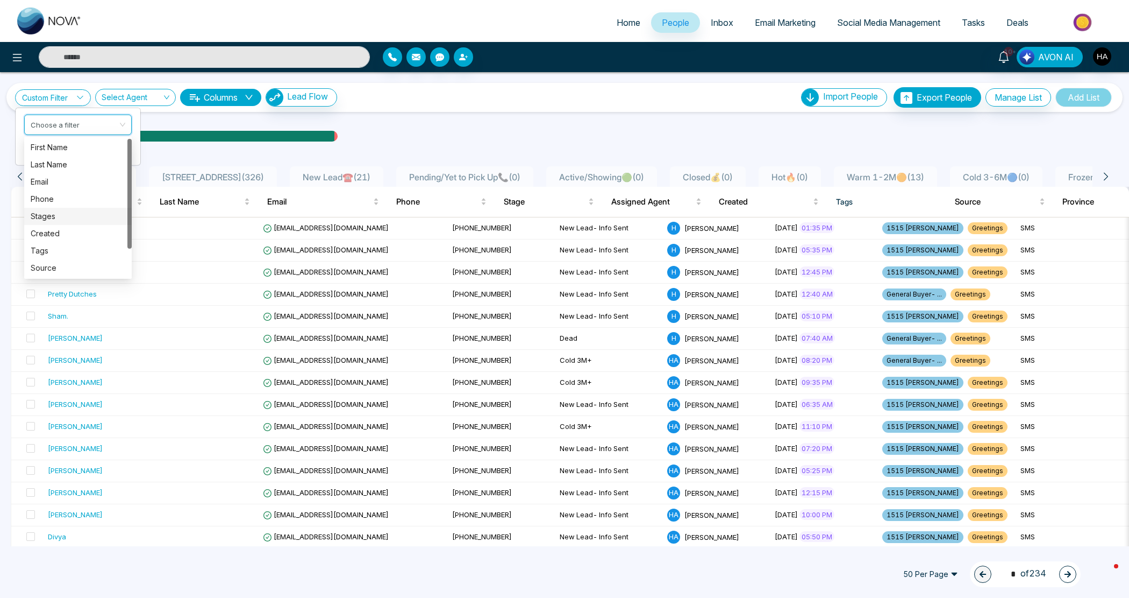
click at [60, 218] on div "Stages" at bounding box center [78, 216] width 95 height 12
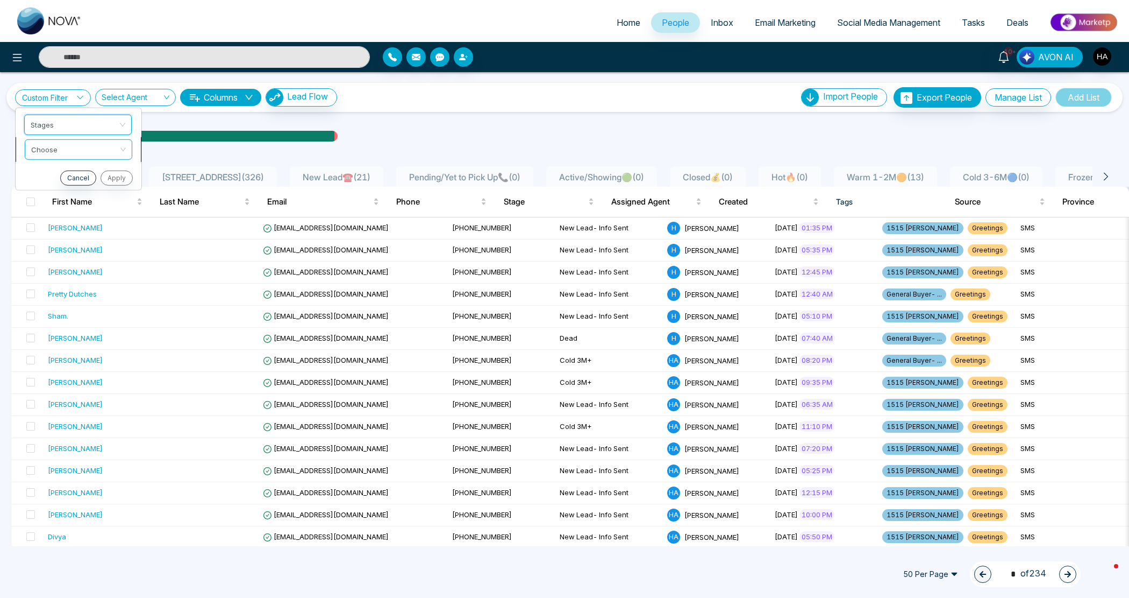
click at [79, 146] on input "search" at bounding box center [74, 147] width 87 height 16
click at [74, 172] on div "include" at bounding box center [78, 172] width 95 height 12
click at [74, 172] on input "search" at bounding box center [74, 172] width 87 height 16
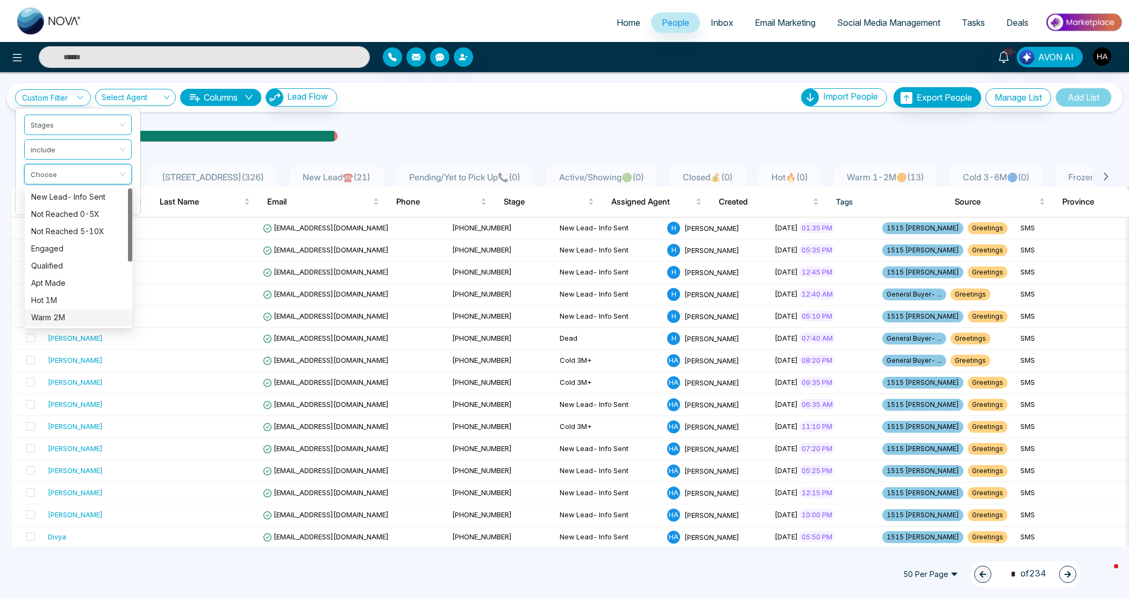
drag, startPoint x: 63, startPoint y: 316, endPoint x: 70, endPoint y: 303, distance: 14.4
click at [65, 316] on div "Warm 2M" at bounding box center [78, 317] width 95 height 12
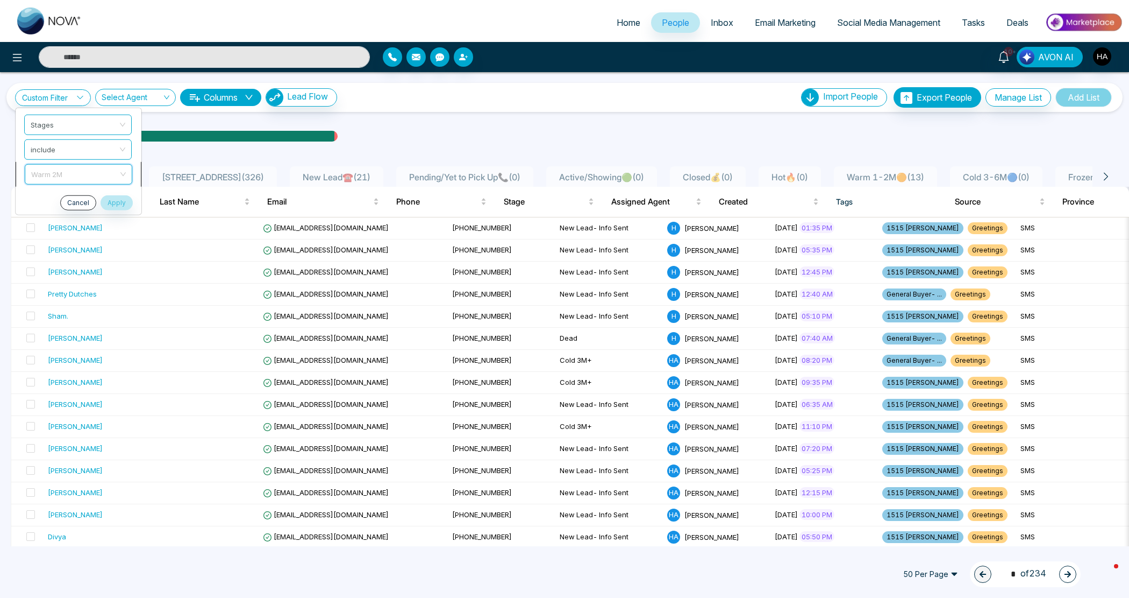
click at [101, 175] on span "Warm 2M" at bounding box center [78, 173] width 95 height 19
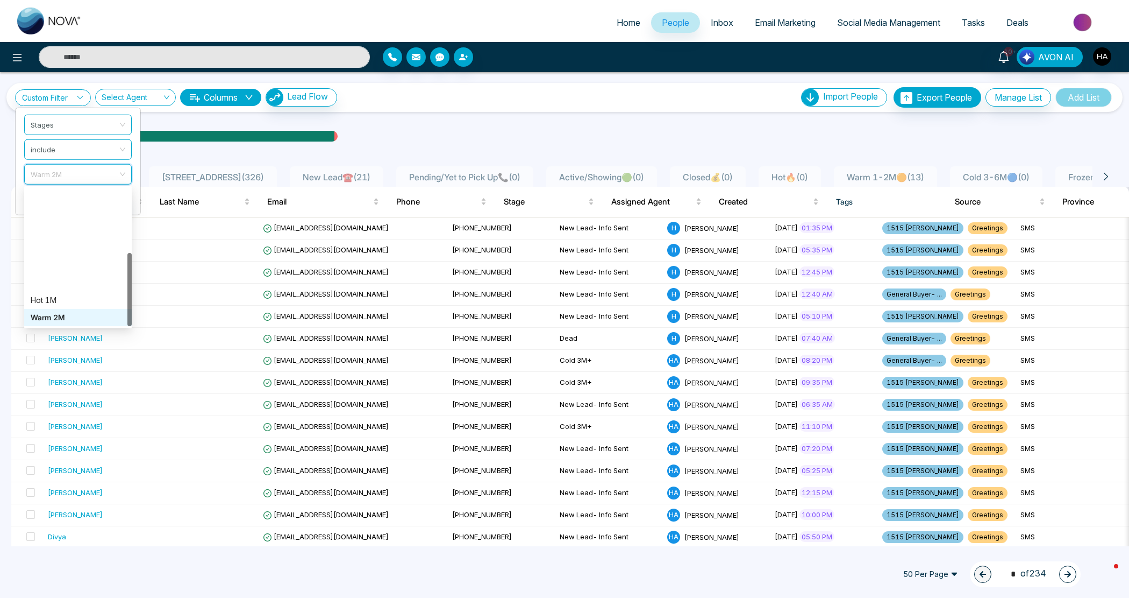
scroll to position [120, 0]
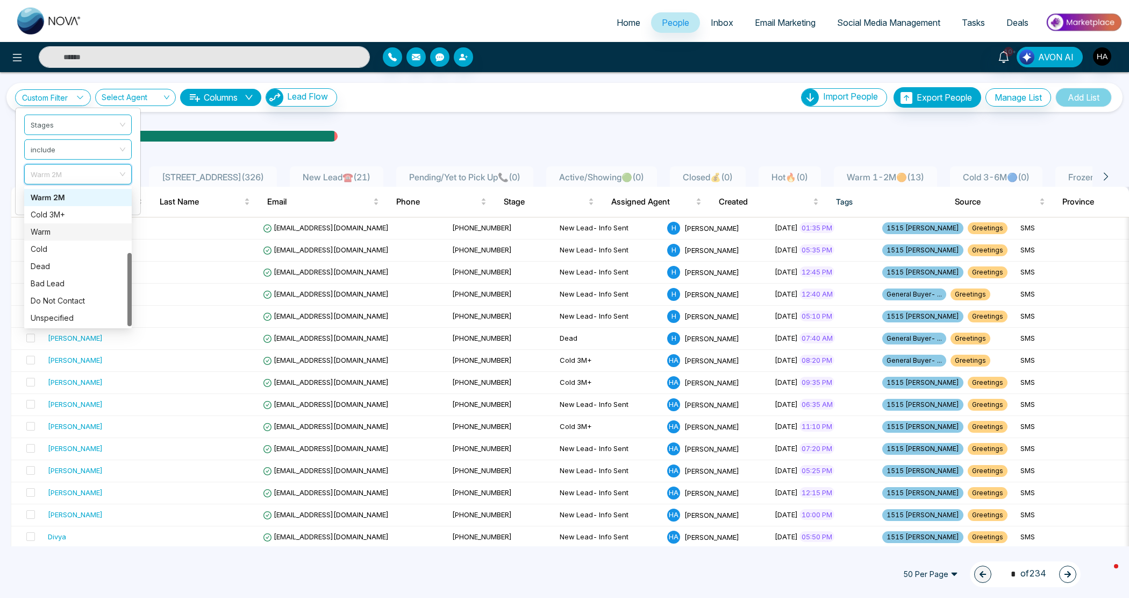
click at [60, 230] on div "Warm" at bounding box center [78, 232] width 95 height 12
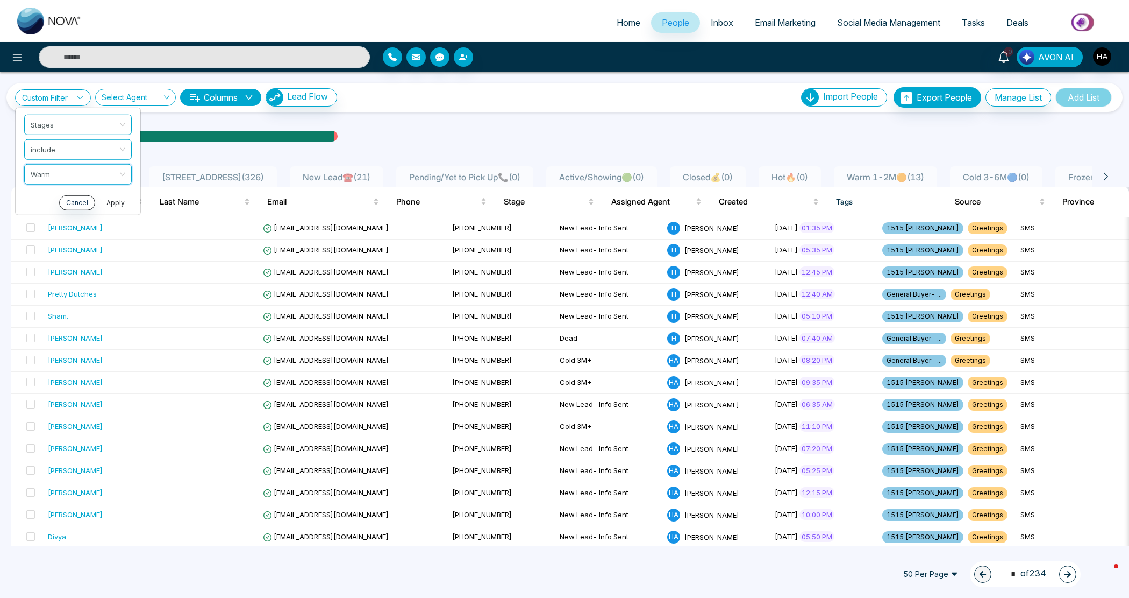
click at [111, 203] on button "Apply" at bounding box center [116, 202] width 32 height 15
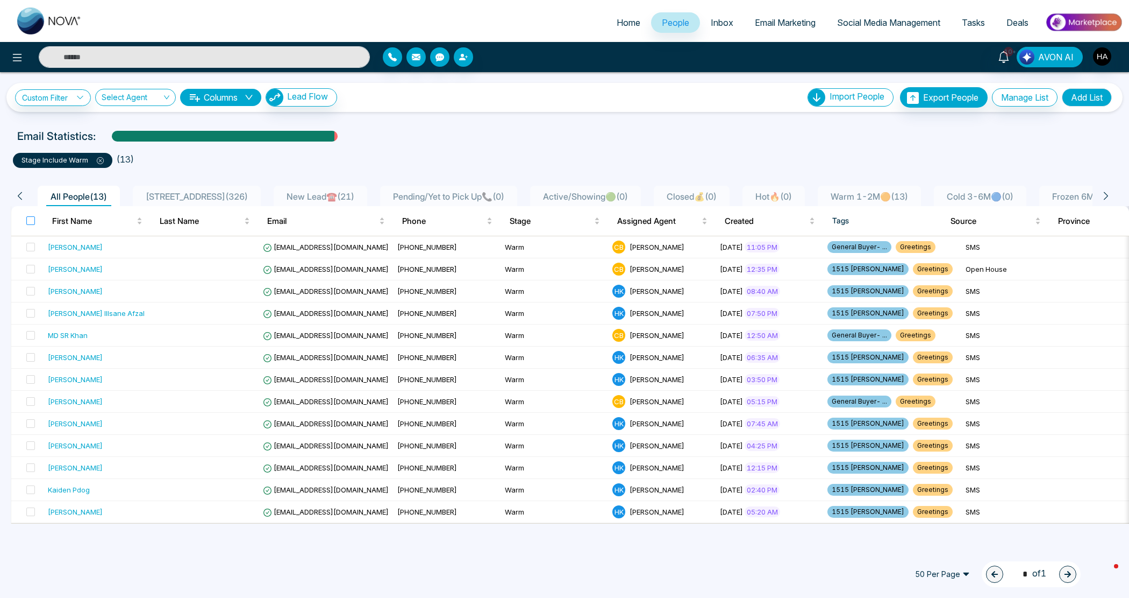
click at [34, 215] on label at bounding box center [30, 221] width 9 height 12
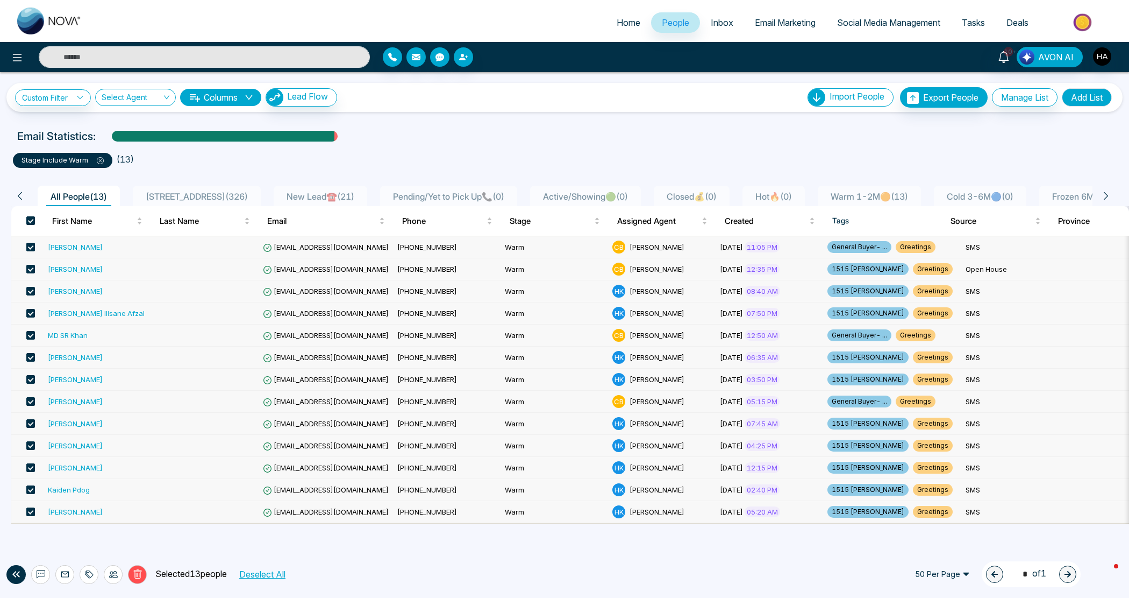
click at [114, 572] on icon at bounding box center [113, 574] width 9 height 9
click at [117, 520] on link "Update Stage" at bounding box center [93, 515] width 49 height 9
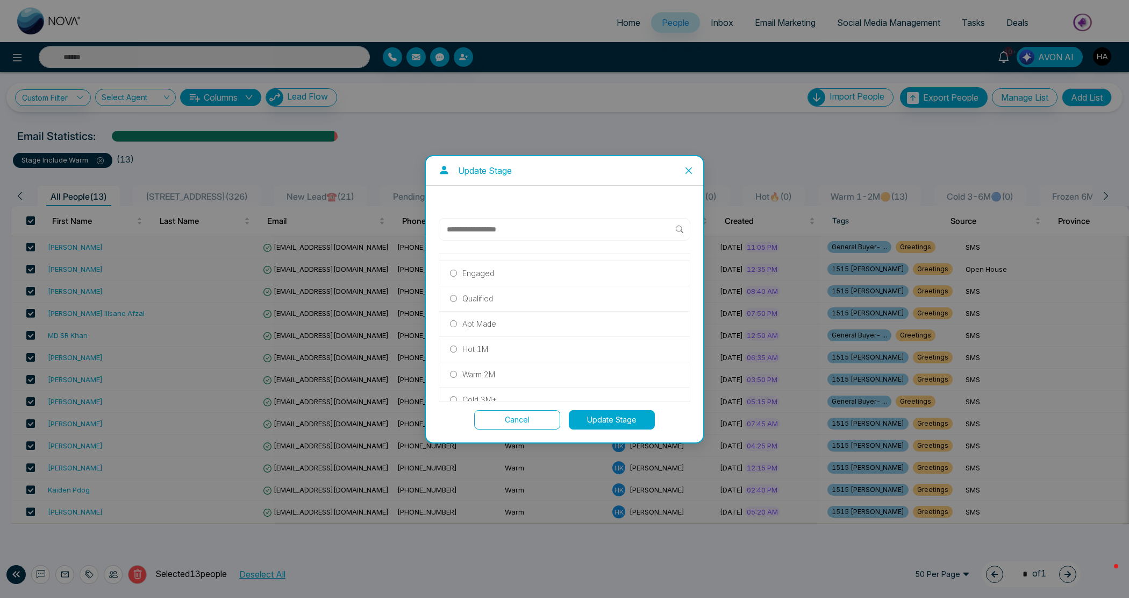
scroll to position [134, 0]
click at [477, 361] on p "Warm" at bounding box center [472, 359] width 19 height 12
click at [615, 417] on button "Update Stage" at bounding box center [612, 419] width 86 height 19
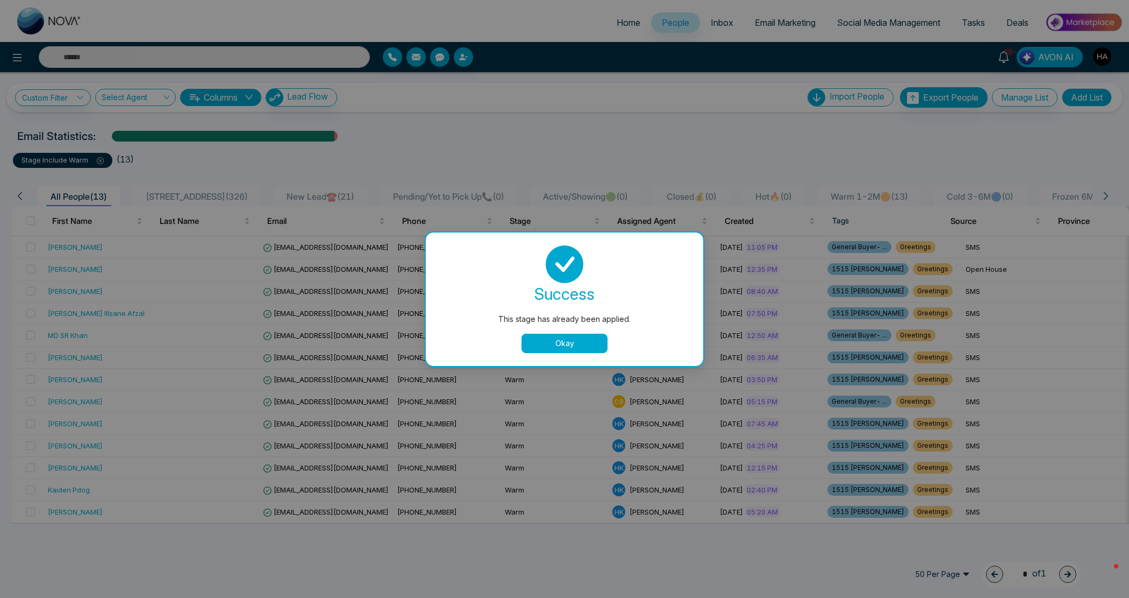
click at [568, 337] on button "Okay" at bounding box center [565, 342] width 86 height 19
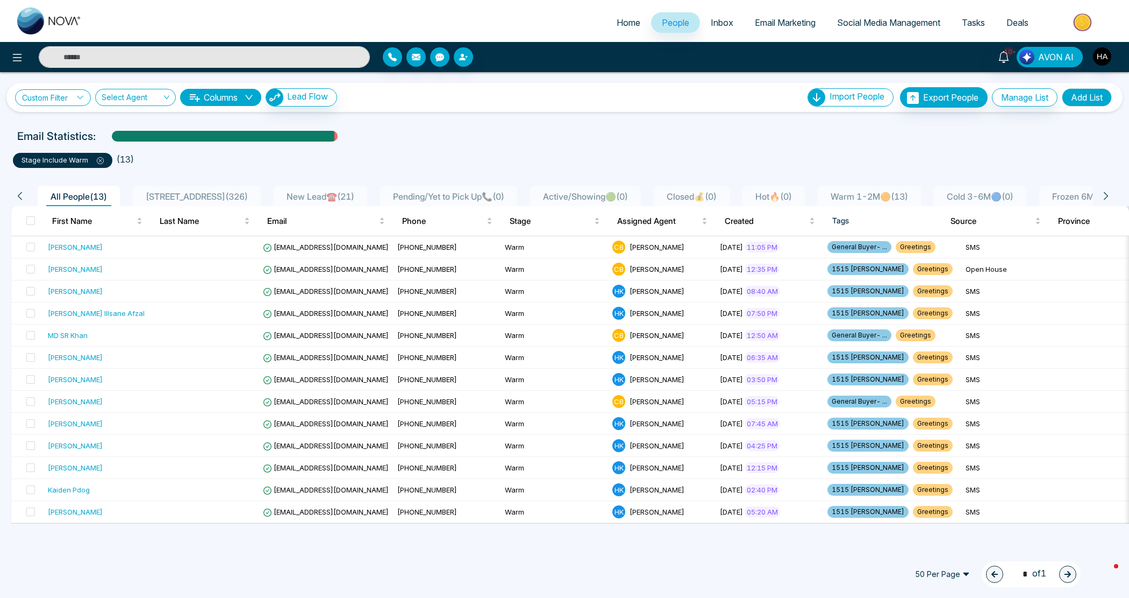
click at [61, 95] on link "Custom Filter" at bounding box center [53, 97] width 76 height 17
click at [70, 135] on li "Choose a filter" at bounding box center [79, 124] width 126 height 25
click at [76, 105] on link "Custom Filter" at bounding box center [53, 97] width 76 height 17
click at [208, 149] on ul "stage include Warm ( 13 )" at bounding box center [565, 157] width 1104 height 19
click at [93, 160] on span at bounding box center [96, 159] width 16 height 9
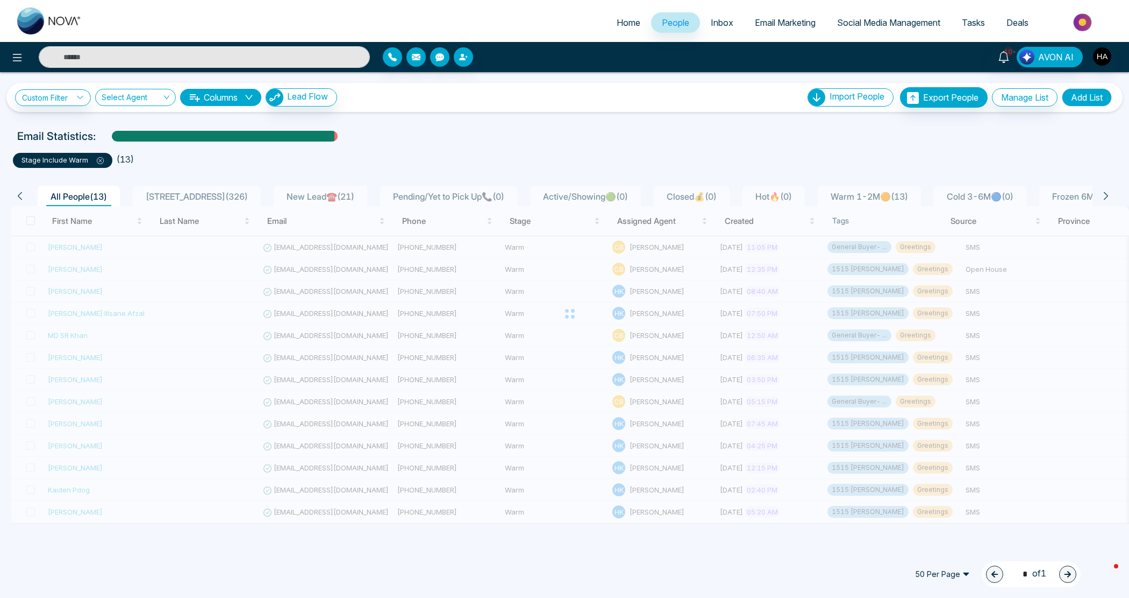
click at [101, 162] on icon at bounding box center [100, 160] width 7 height 7
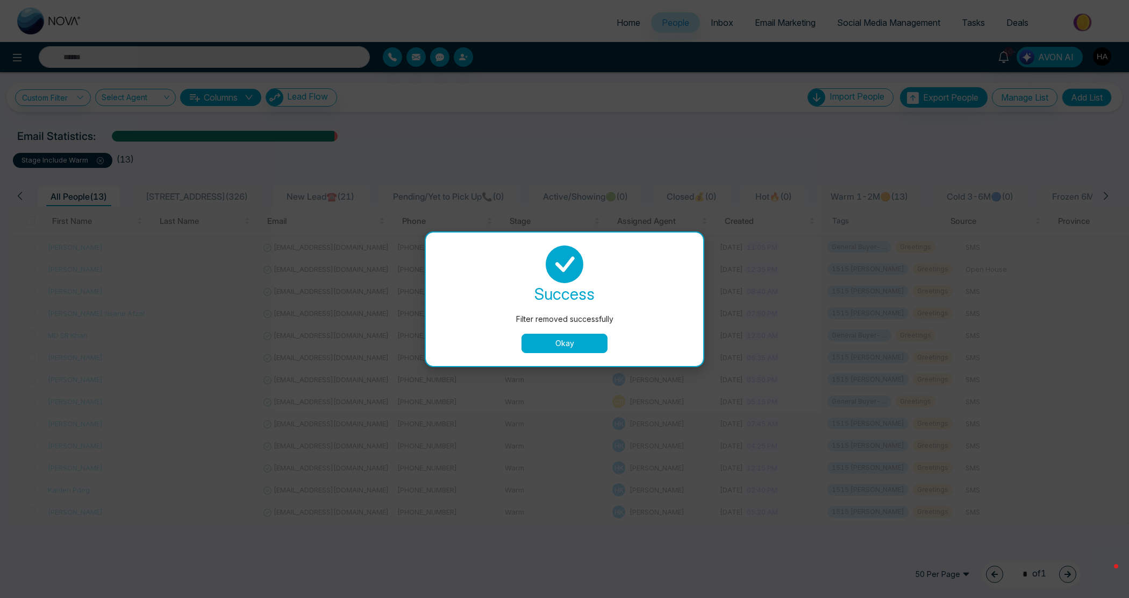
click at [549, 342] on button "Okay" at bounding box center [565, 342] width 86 height 19
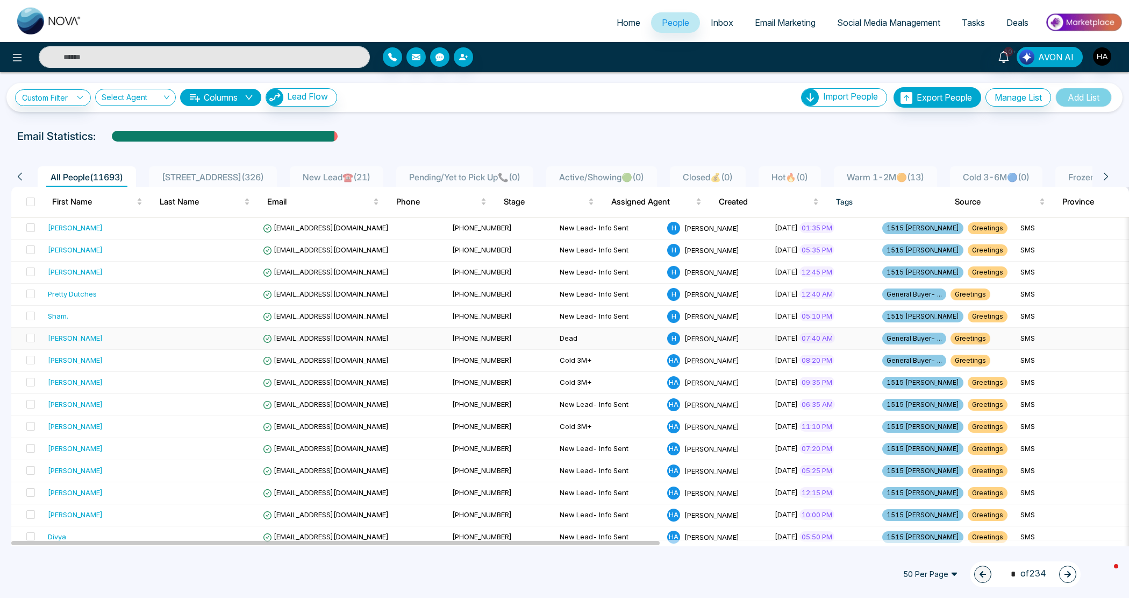
click at [556, 339] on td "Dead" at bounding box center [610, 339] width 108 height 22
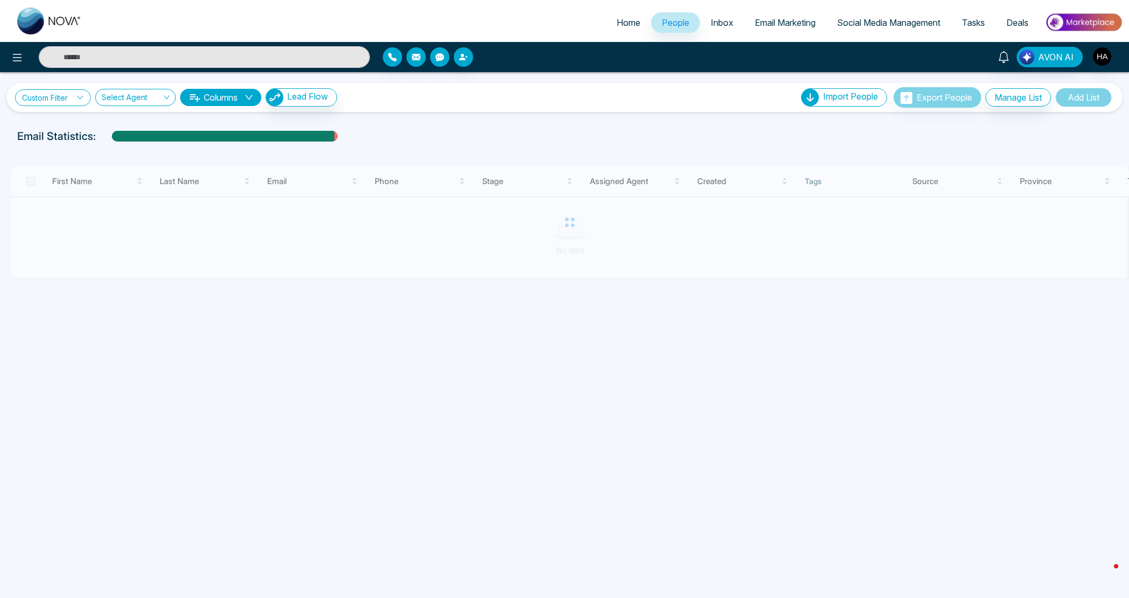
click at [70, 103] on link "Custom Filter" at bounding box center [53, 97] width 76 height 17
click at [72, 122] on input "search" at bounding box center [74, 123] width 87 height 16
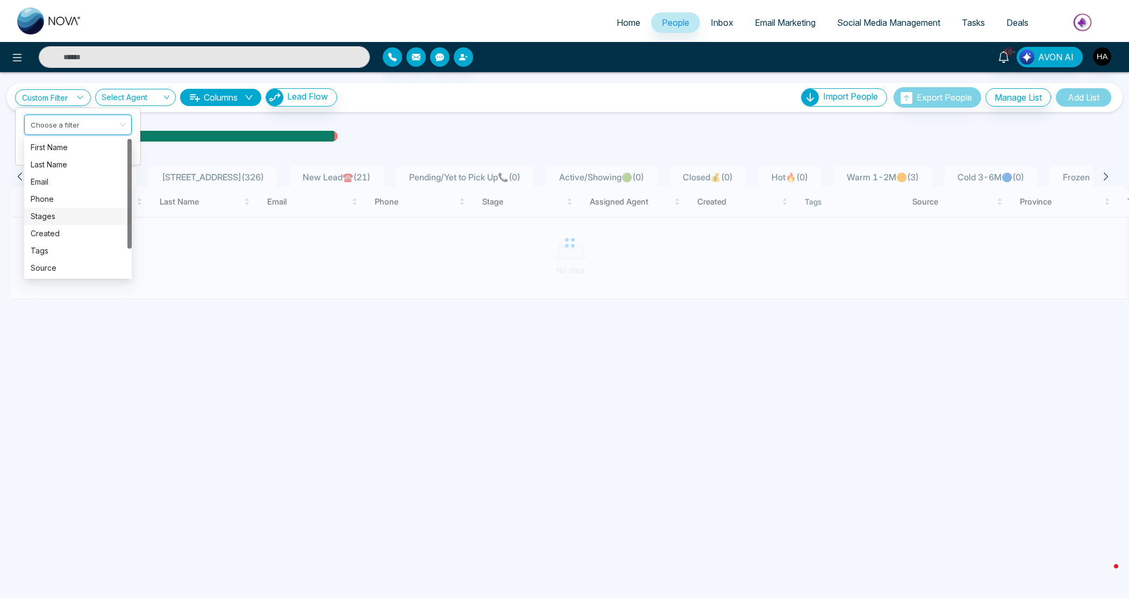
click at [54, 215] on div "Stages" at bounding box center [78, 216] width 95 height 12
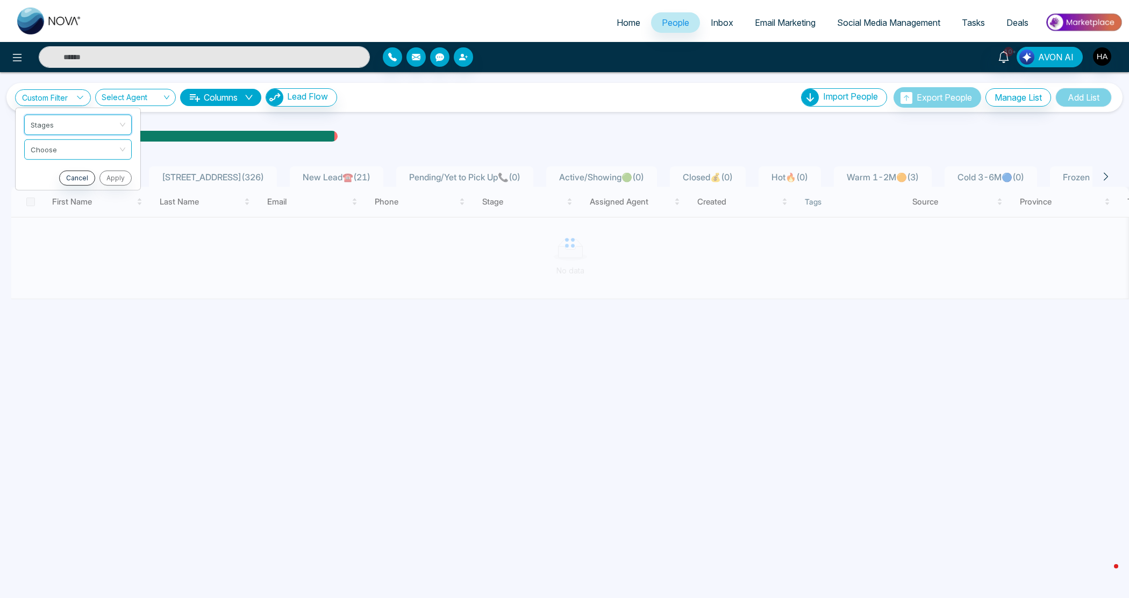
click at [76, 152] on input "search" at bounding box center [74, 147] width 87 height 16
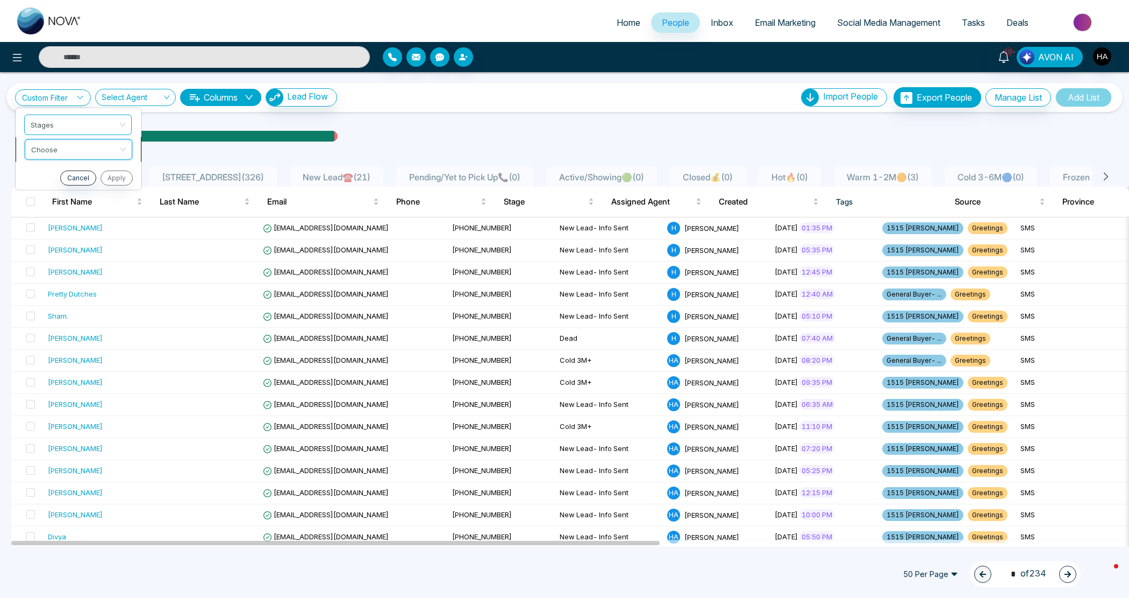
click at [70, 148] on input "search" at bounding box center [74, 147] width 87 height 16
click at [68, 175] on div "include" at bounding box center [78, 172] width 95 height 12
click at [68, 174] on input "search" at bounding box center [74, 172] width 87 height 16
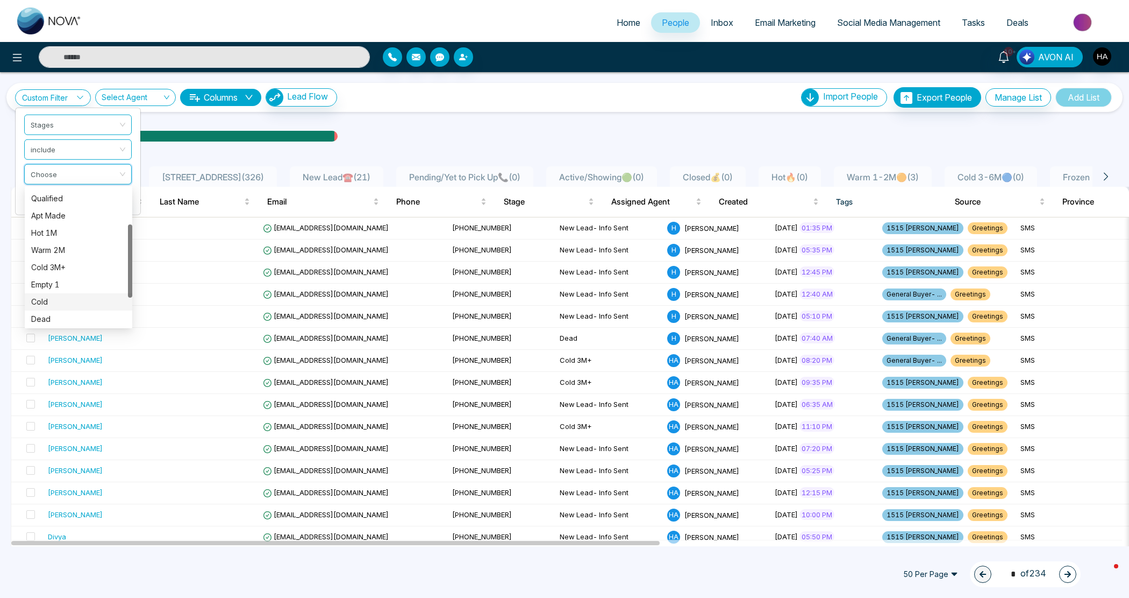
scroll to position [120, 0]
click at [63, 246] on div "Cold" at bounding box center [78, 249] width 95 height 12
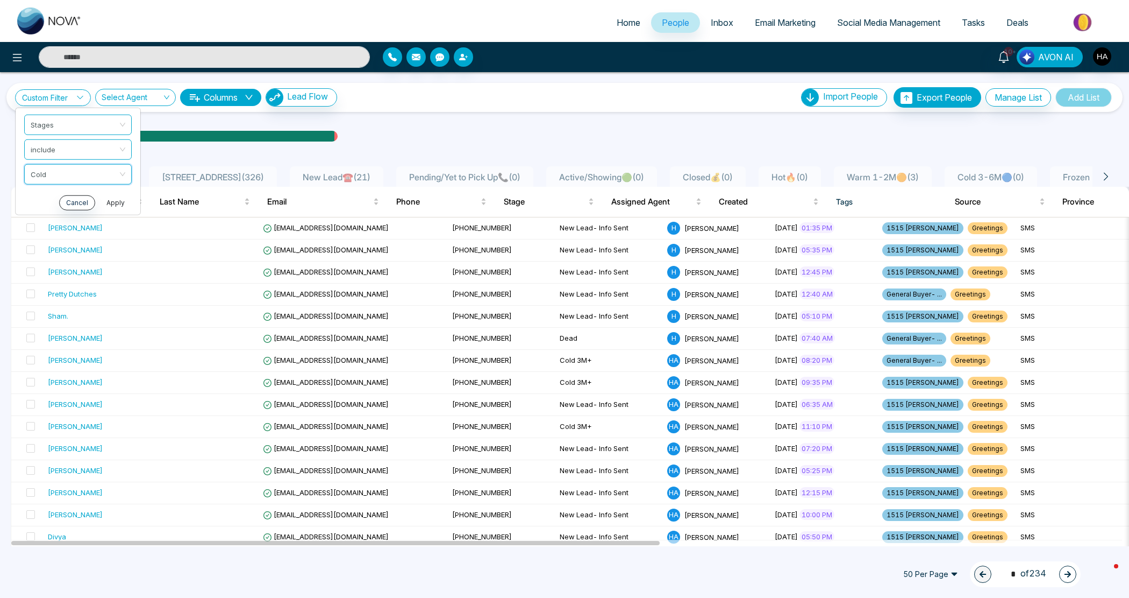
click at [111, 195] on button "Apply" at bounding box center [116, 202] width 32 height 15
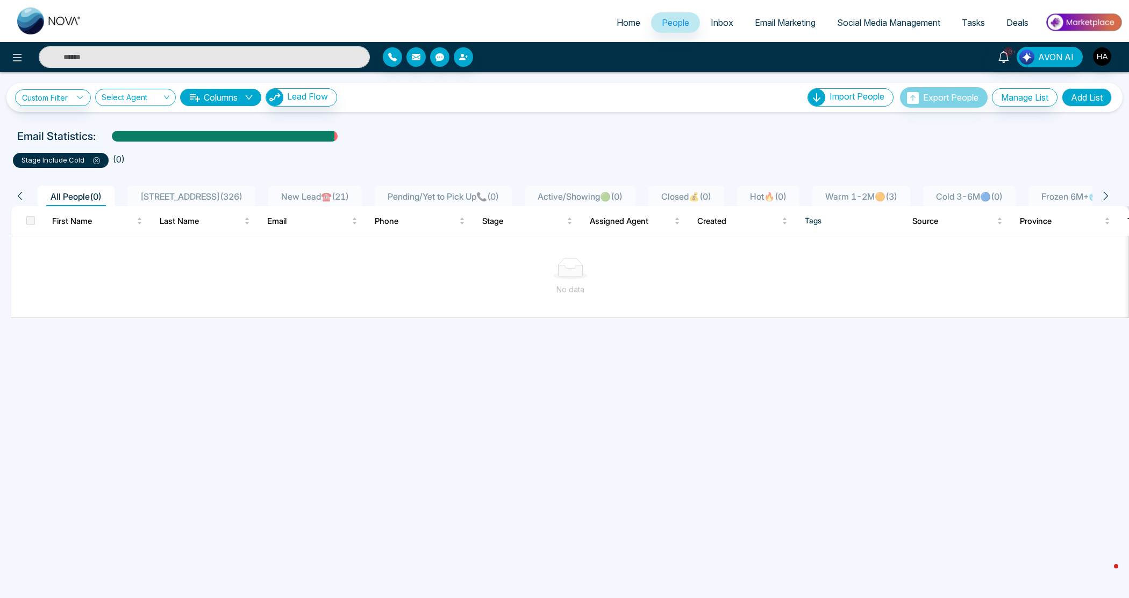
click at [97, 162] on icon at bounding box center [96, 160] width 7 height 7
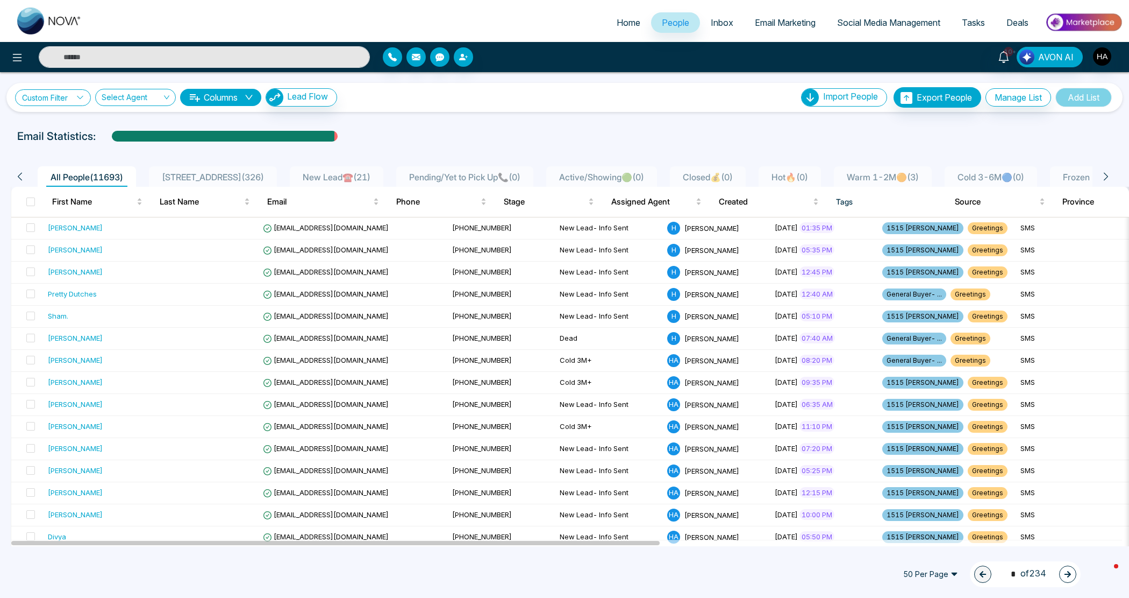
click at [84, 101] on icon at bounding box center [80, 98] width 8 height 8
click at [65, 123] on input "search" at bounding box center [74, 123] width 87 height 16
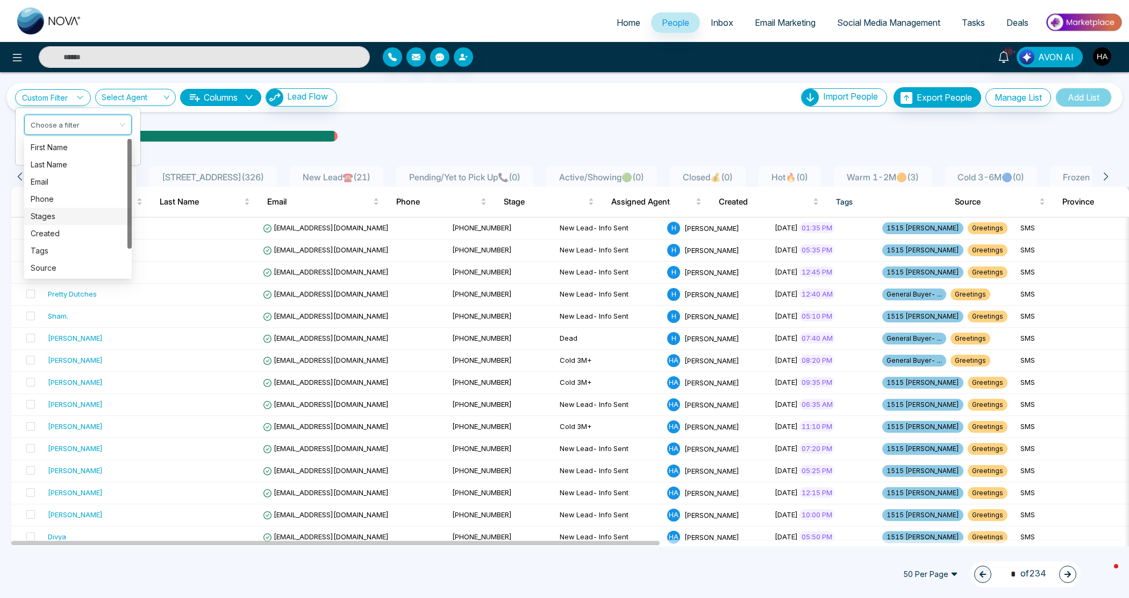
click at [44, 218] on div "Stages" at bounding box center [78, 216] width 95 height 12
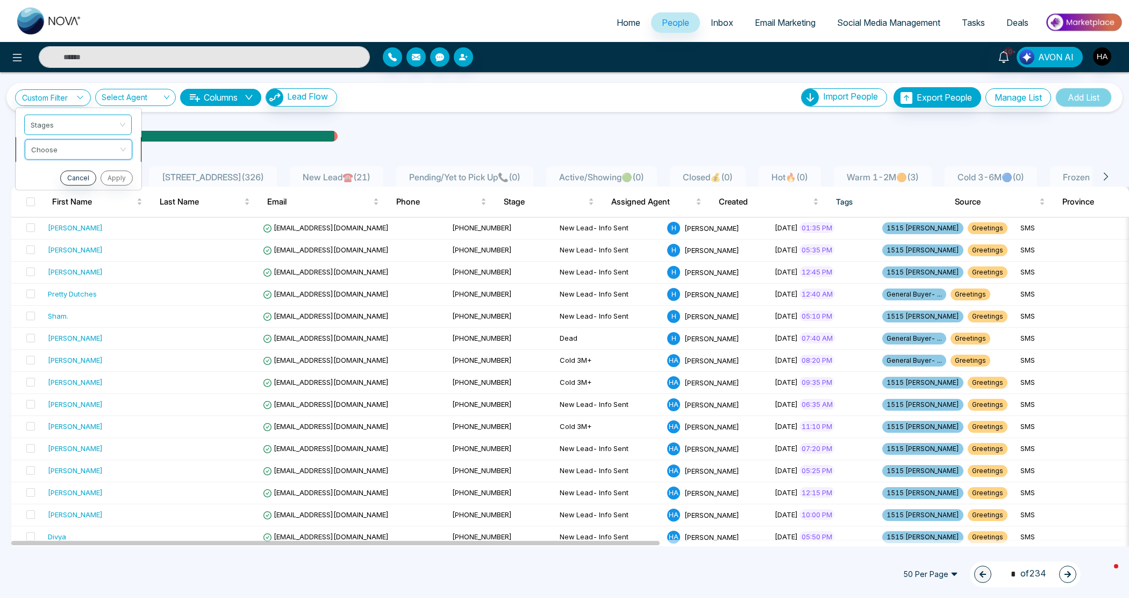
click at [65, 152] on input "search" at bounding box center [74, 147] width 87 height 16
click at [51, 173] on div "include" at bounding box center [78, 172] width 95 height 12
click at [74, 176] on input "search" at bounding box center [74, 172] width 87 height 16
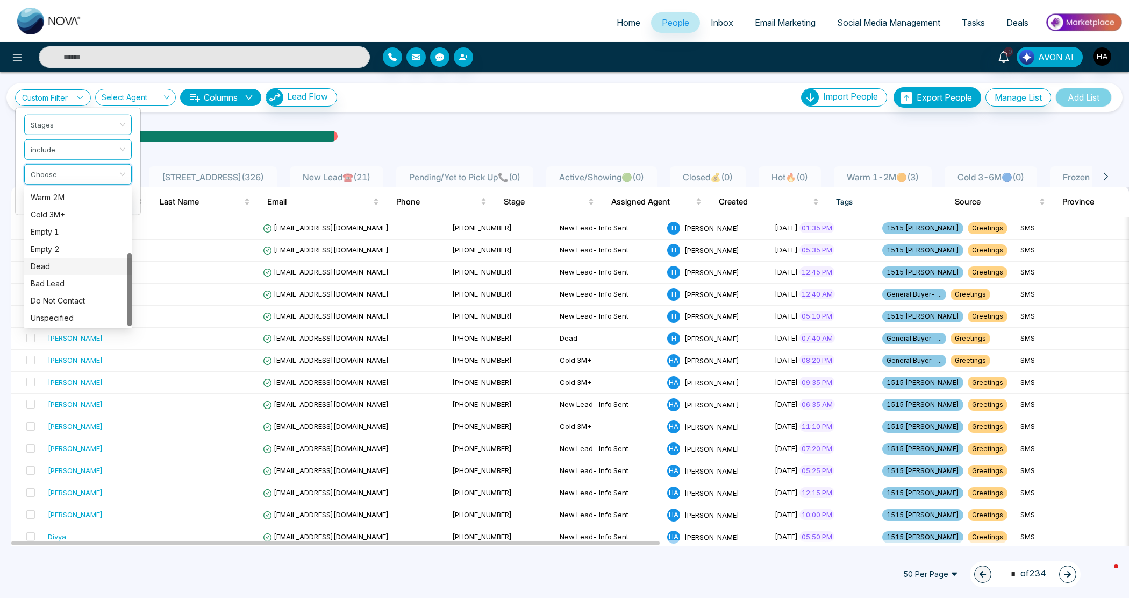
click at [54, 260] on div "Dead" at bounding box center [78, 266] width 95 height 12
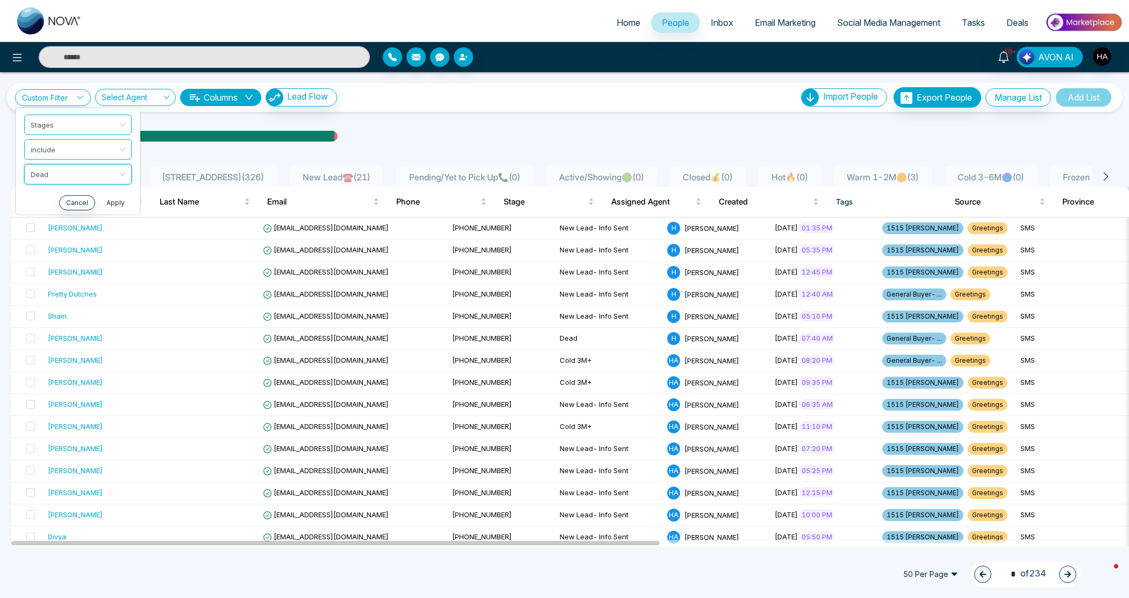
click at [106, 197] on button "Apply" at bounding box center [116, 202] width 32 height 15
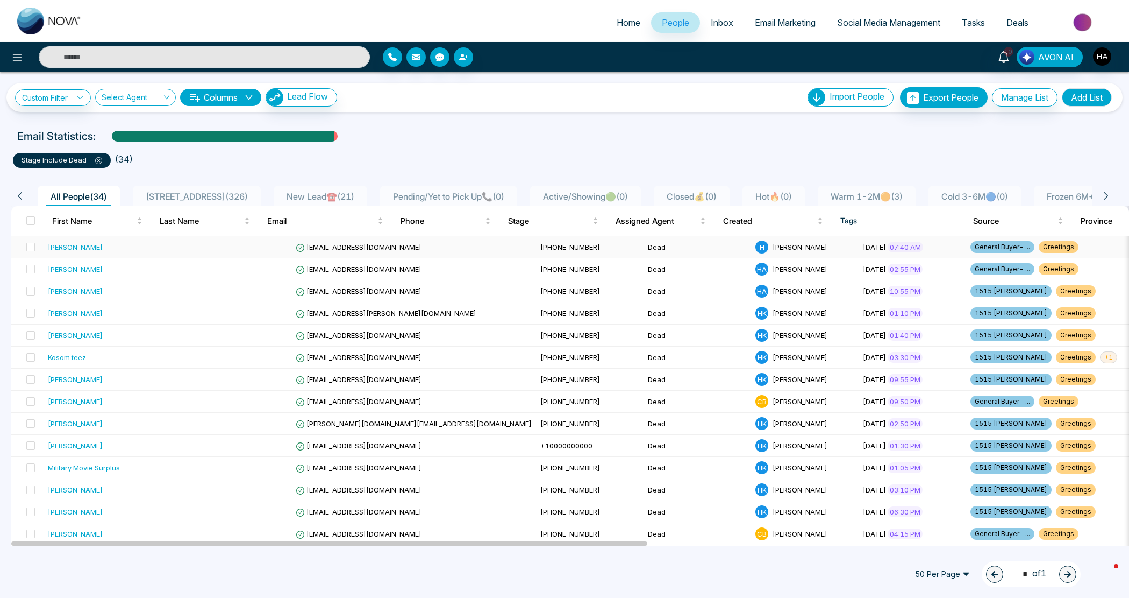
click at [131, 247] on div "Sadiya Wayrah" at bounding box center [114, 246] width 132 height 11
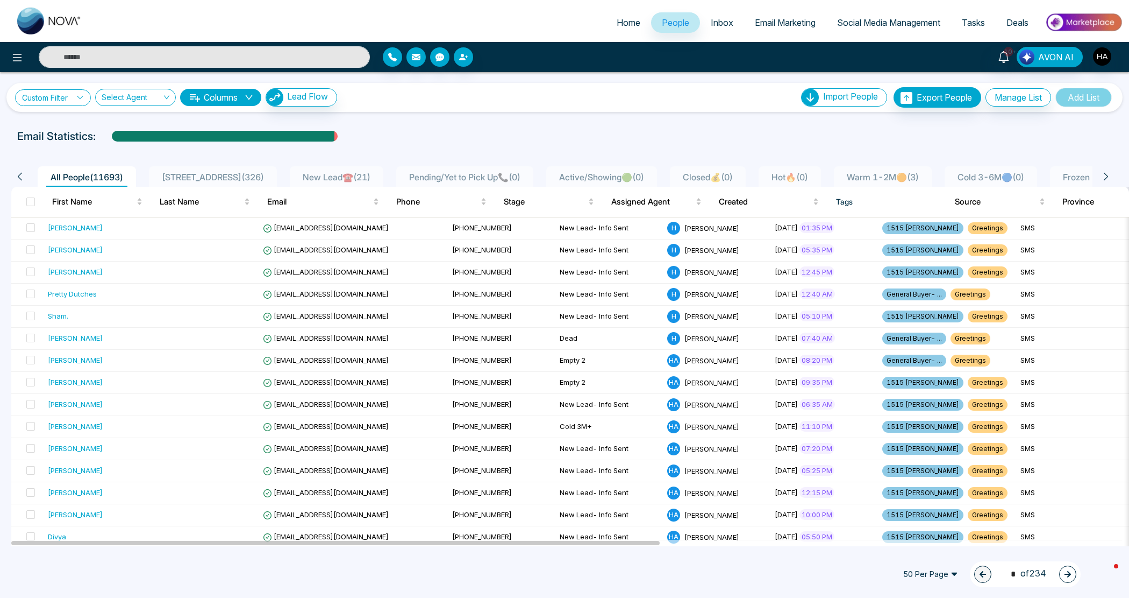
click at [65, 95] on link "Custom Filter" at bounding box center [53, 97] width 76 height 17
click at [88, 124] on input "search" at bounding box center [74, 123] width 87 height 16
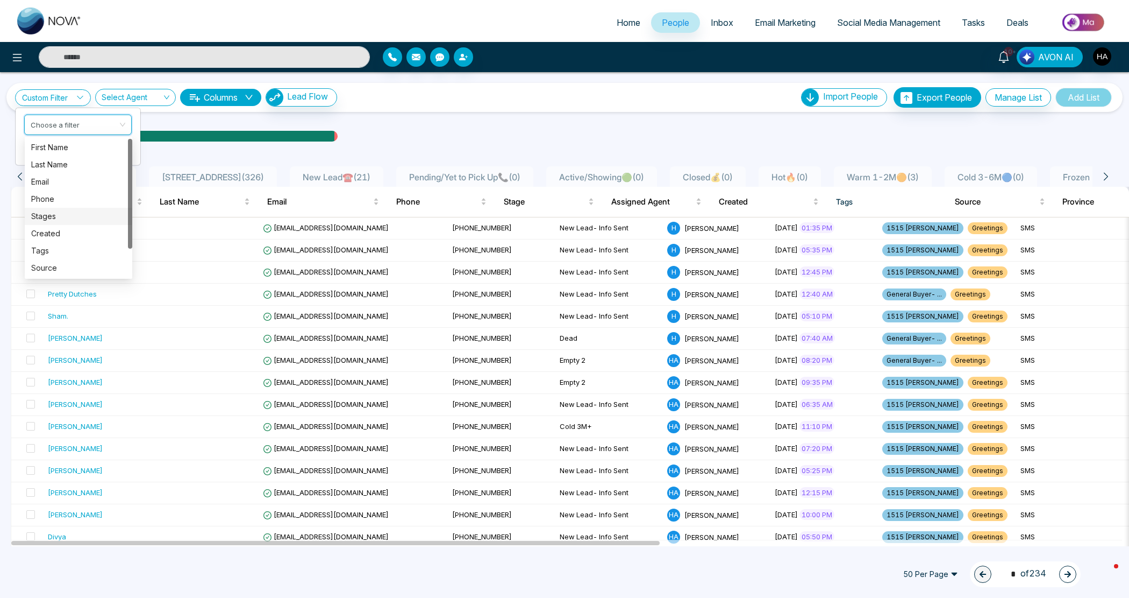
click at [65, 214] on div "Stages" at bounding box center [78, 216] width 95 height 12
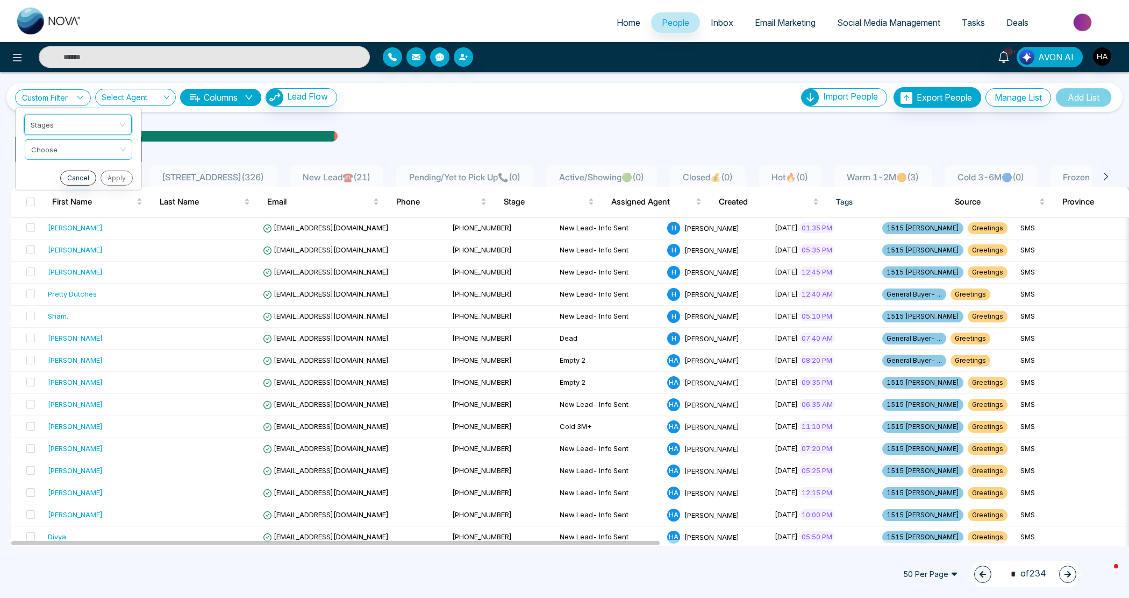
click at [100, 146] on input "search" at bounding box center [74, 147] width 87 height 16
click at [62, 171] on div "include" at bounding box center [78, 172] width 95 height 12
click at [80, 176] on input "search" at bounding box center [74, 172] width 87 height 16
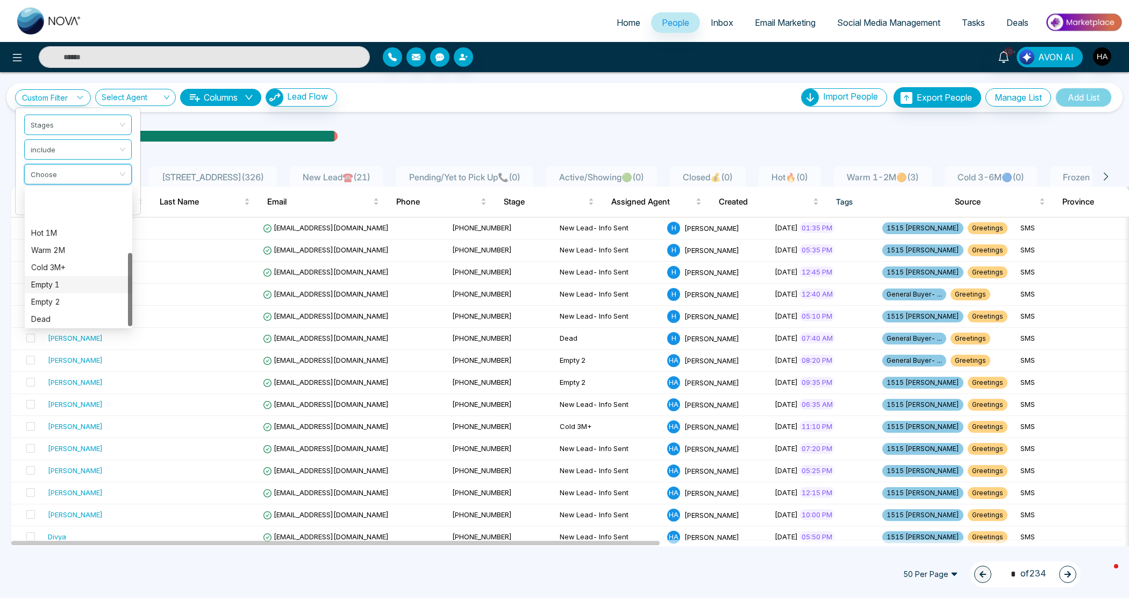
scroll to position [120, 0]
click at [59, 266] on div "Dead" at bounding box center [78, 266] width 95 height 12
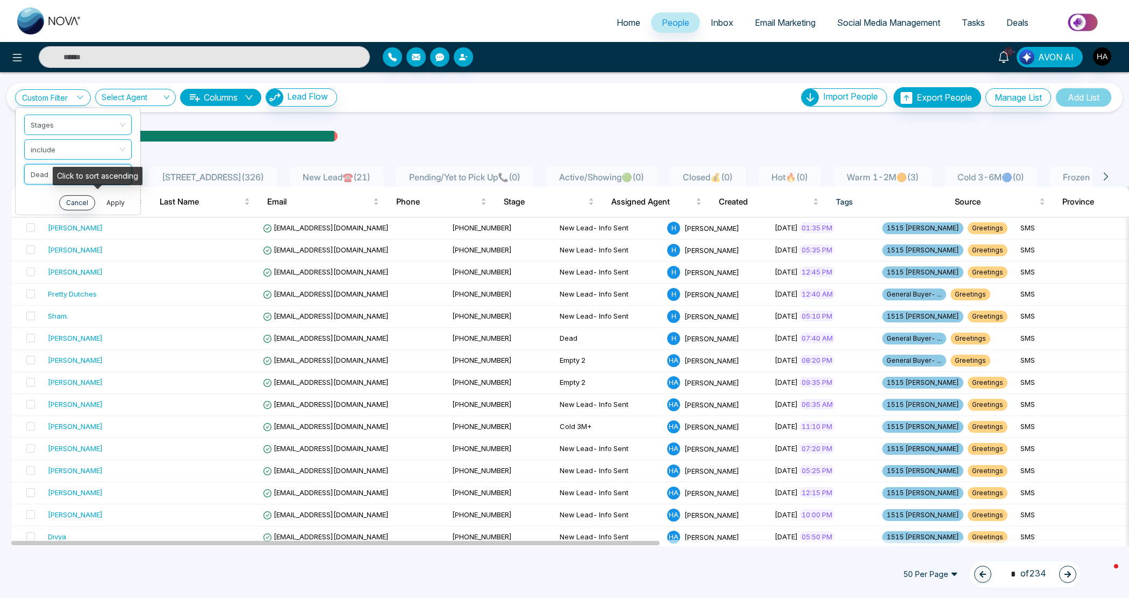
click at [123, 200] on button "Apply" at bounding box center [116, 202] width 32 height 15
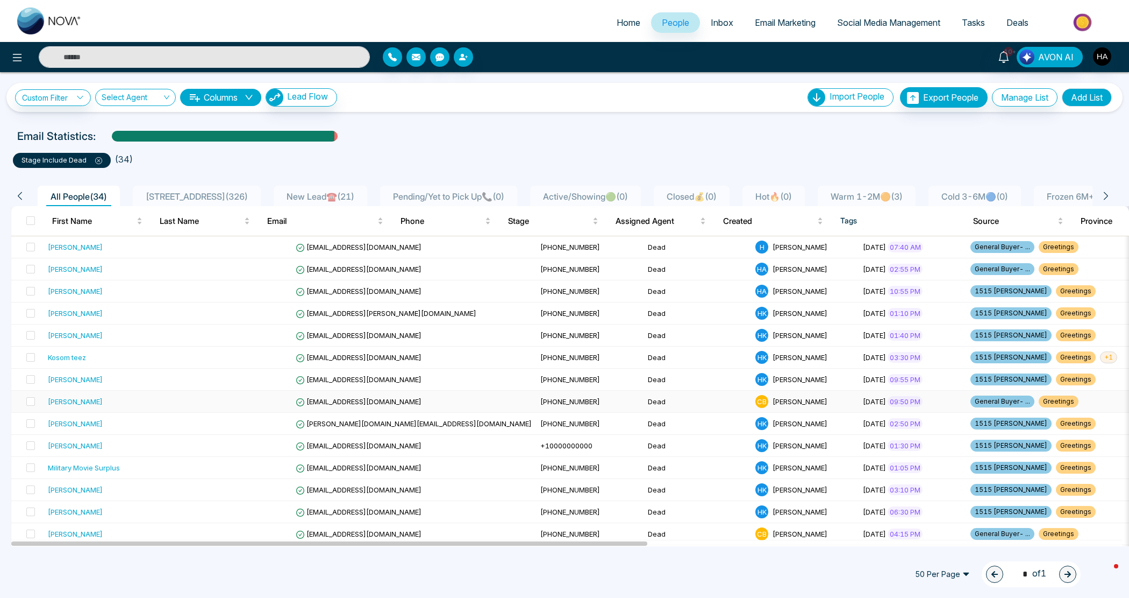
click at [104, 398] on div "Grace Brown" at bounding box center [114, 401] width 132 height 11
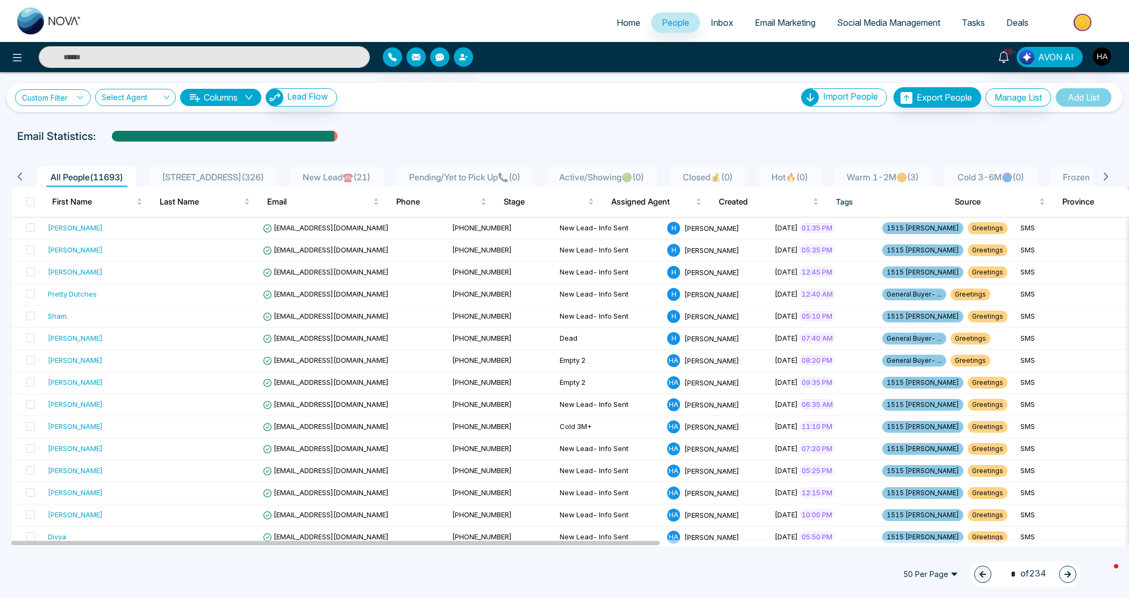
click at [60, 94] on link "Custom Filter" at bounding box center [53, 97] width 76 height 17
click at [71, 119] on input "search" at bounding box center [74, 123] width 87 height 16
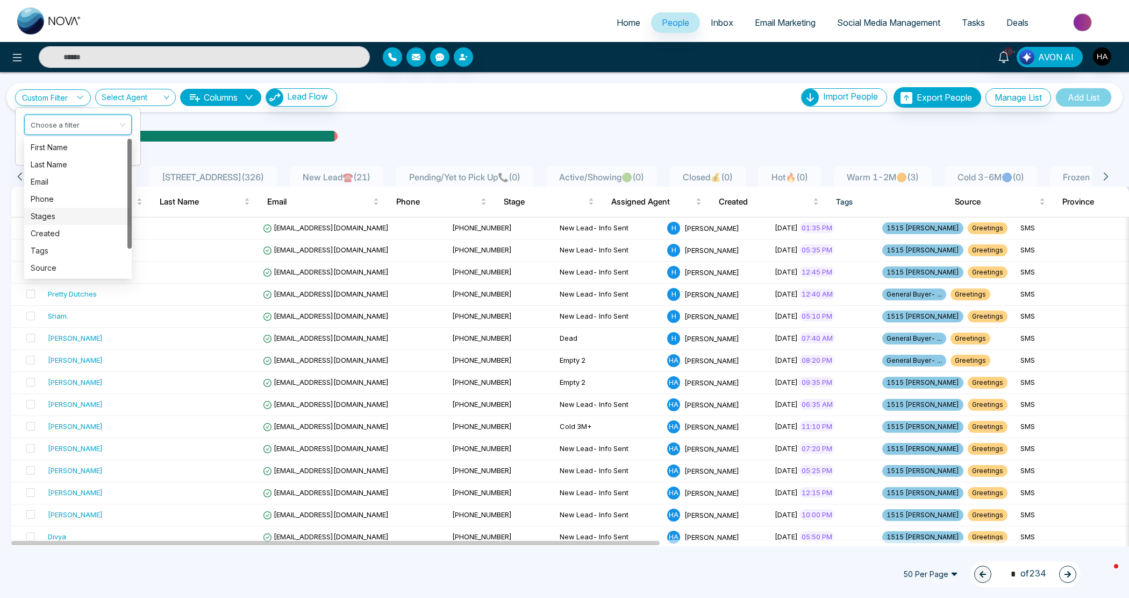
click at [58, 218] on div "Stages" at bounding box center [78, 216] width 95 height 12
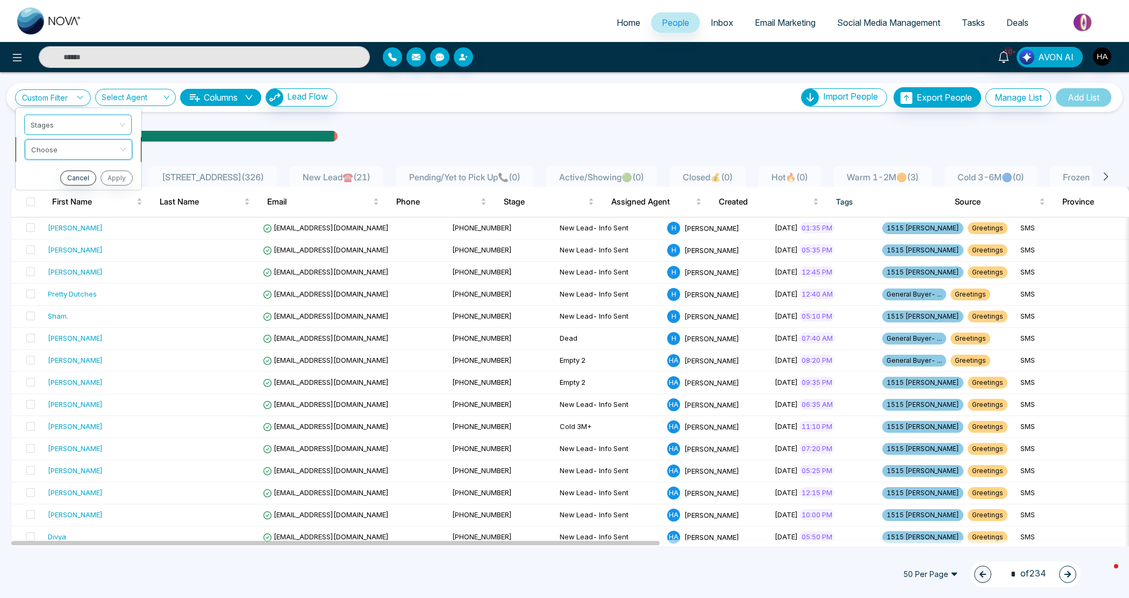
click at [100, 152] on input "search" at bounding box center [74, 147] width 87 height 16
click at [92, 175] on div "include" at bounding box center [78, 172] width 95 height 12
click at [98, 172] on input "search" at bounding box center [74, 172] width 87 height 16
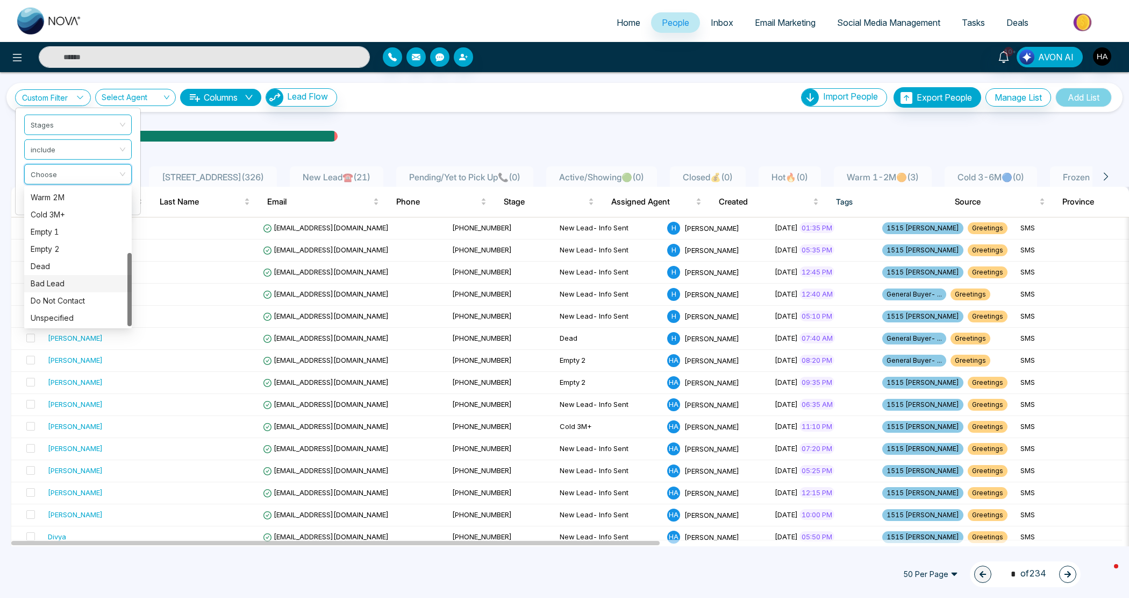
scroll to position [67, 0]
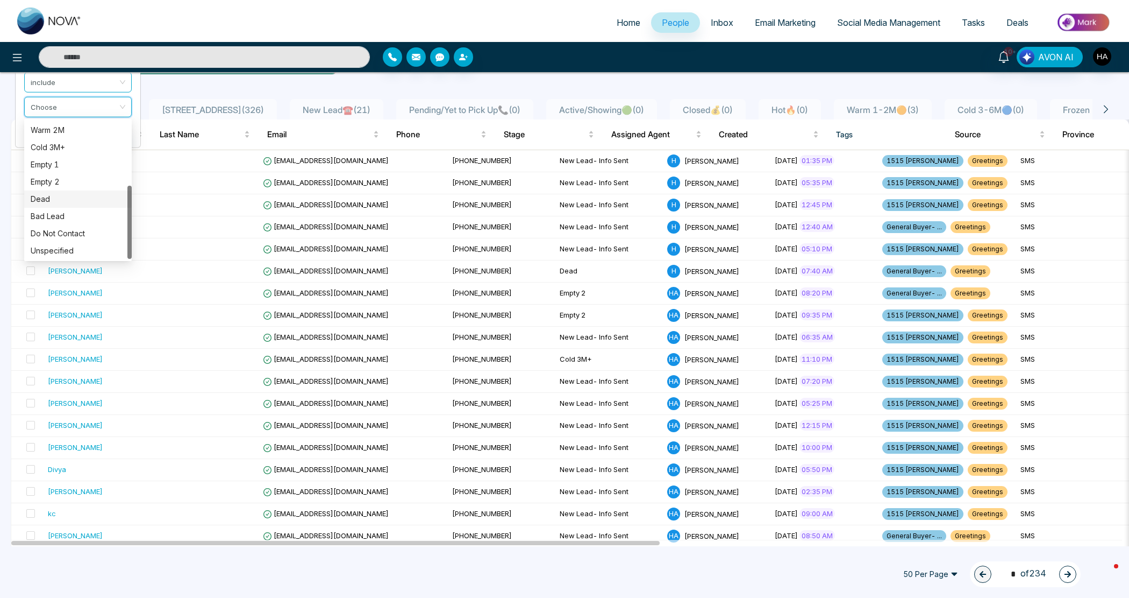
click at [70, 198] on div "Dead" at bounding box center [78, 199] width 95 height 12
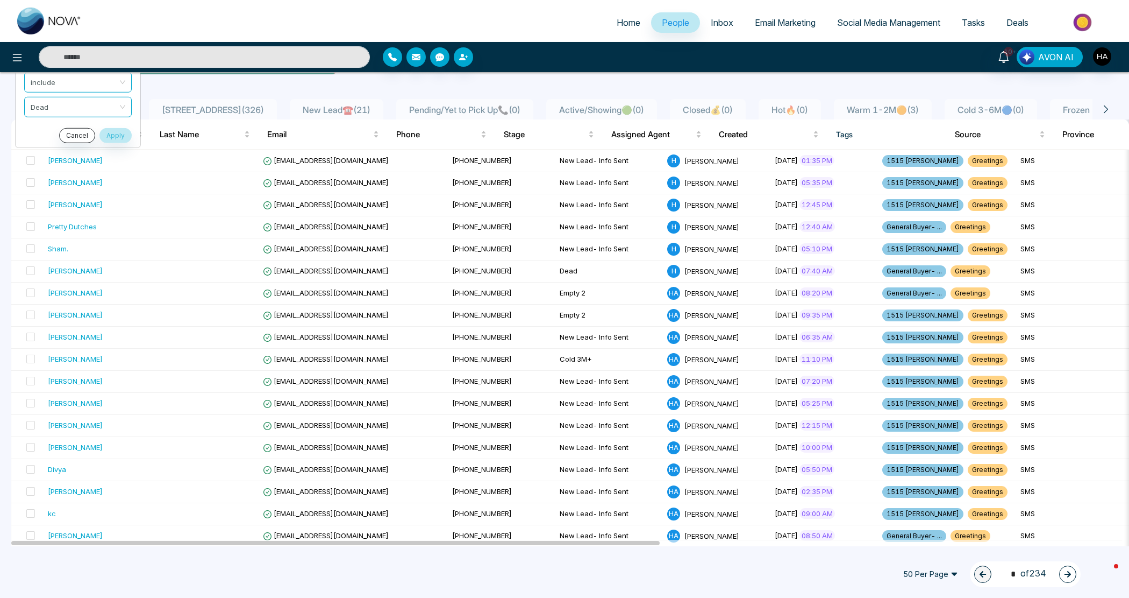
scroll to position [0, 0]
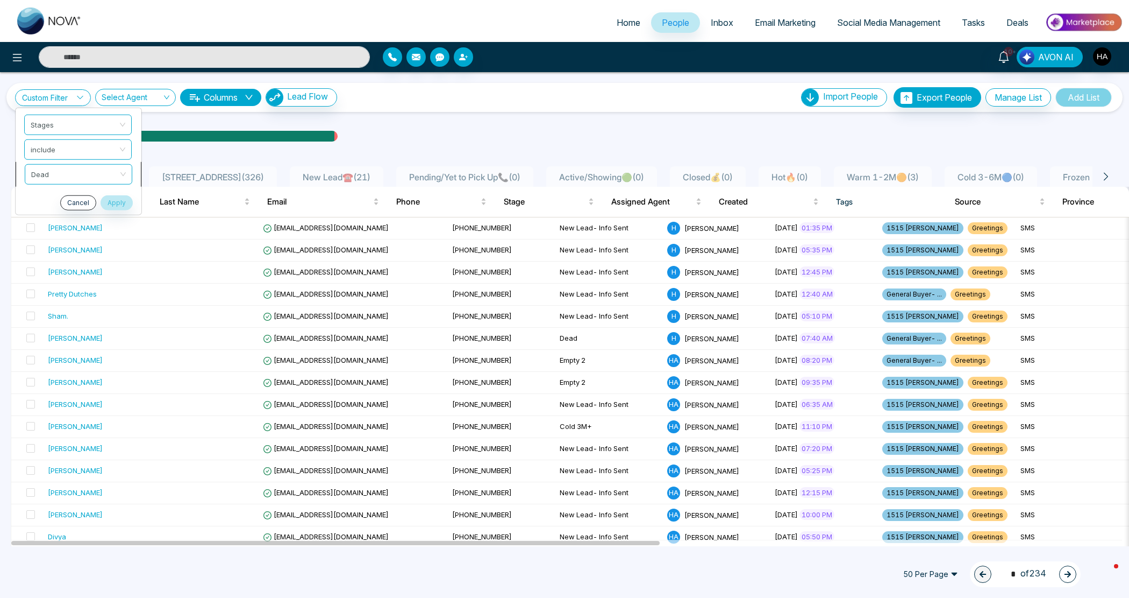
click at [79, 180] on span "Dead" at bounding box center [78, 173] width 95 height 19
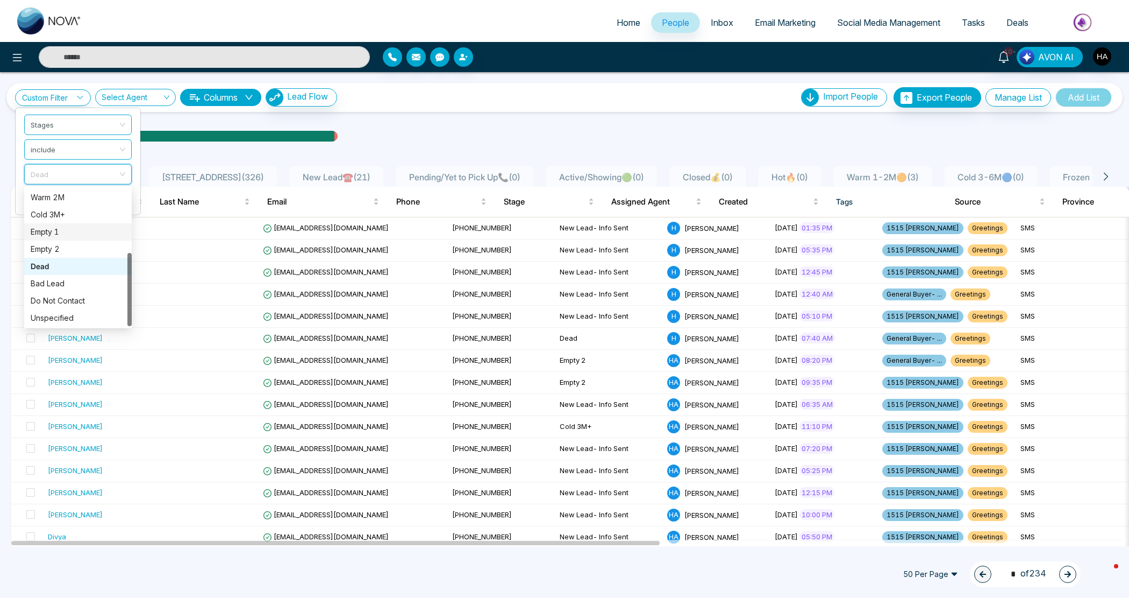
click at [62, 230] on div "Empty 1" at bounding box center [78, 232] width 95 height 12
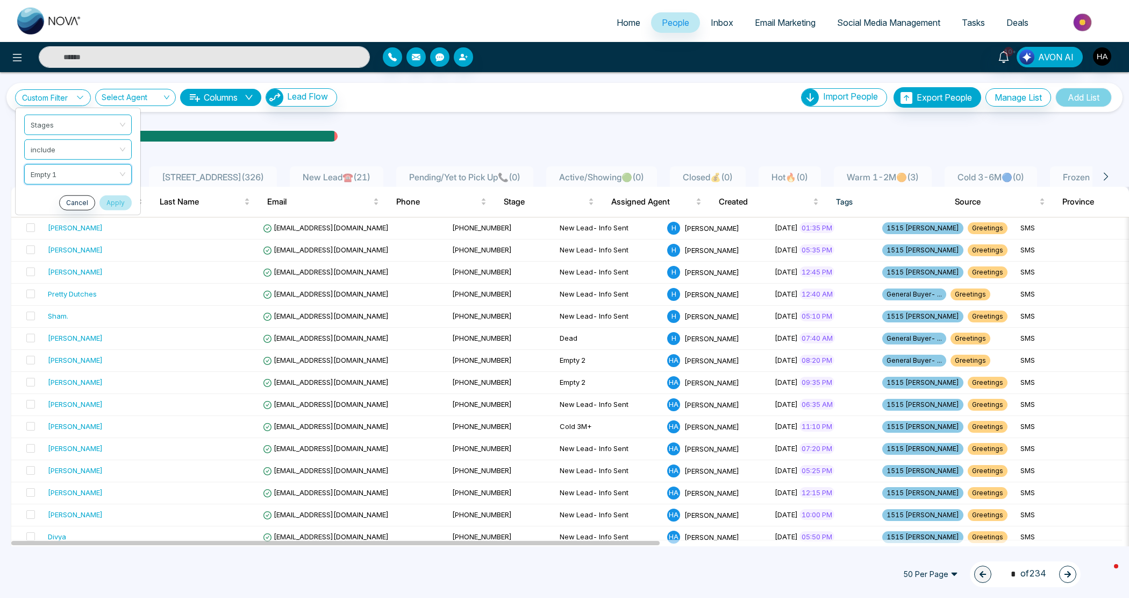
click at [110, 203] on button "Apply" at bounding box center [116, 202] width 32 height 15
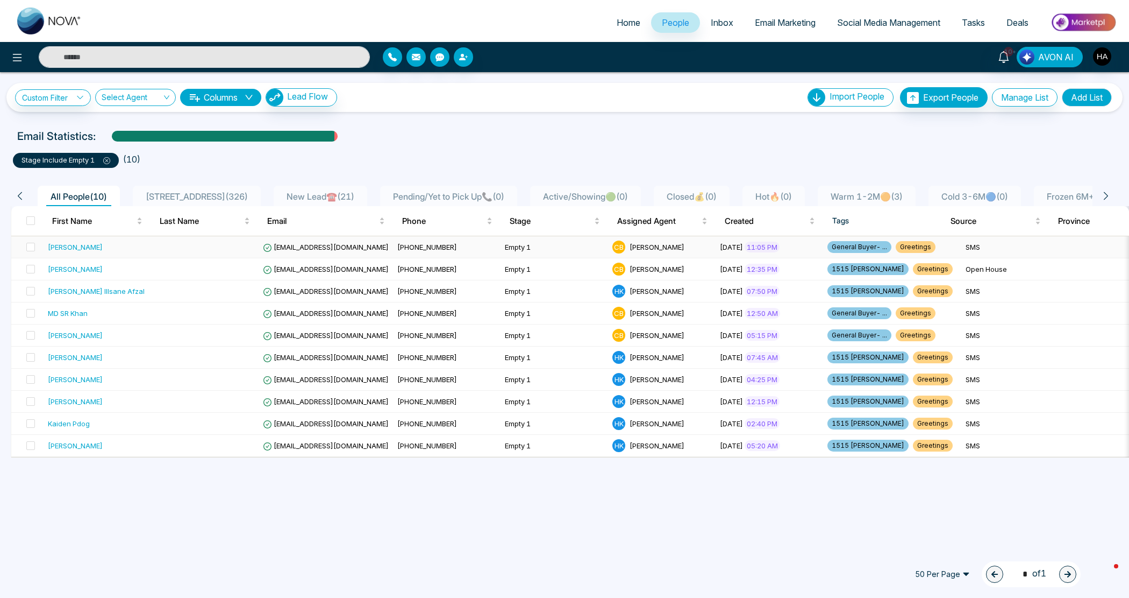
click at [194, 252] on td at bounding box center [205, 247] width 108 height 22
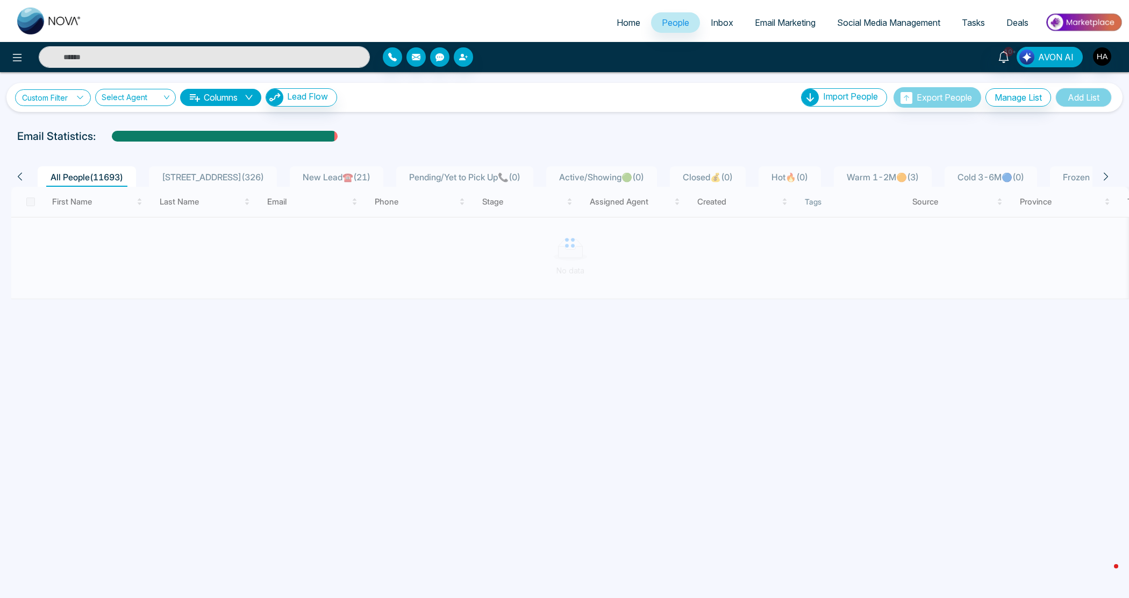
click at [66, 97] on link "Custom Filter" at bounding box center [53, 97] width 76 height 17
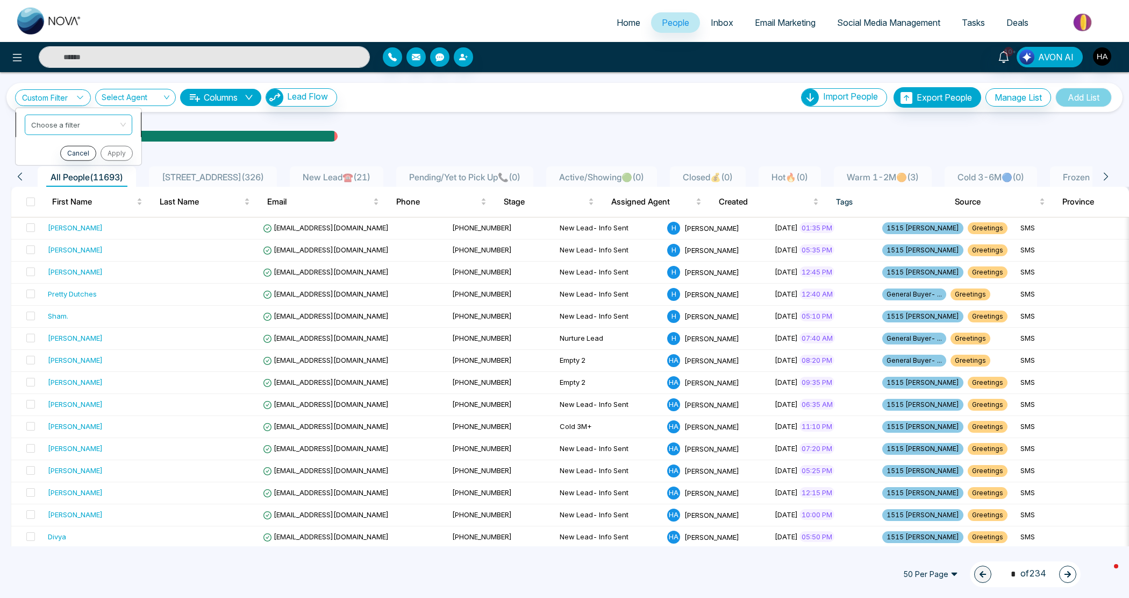
click at [76, 124] on input "search" at bounding box center [74, 123] width 87 height 16
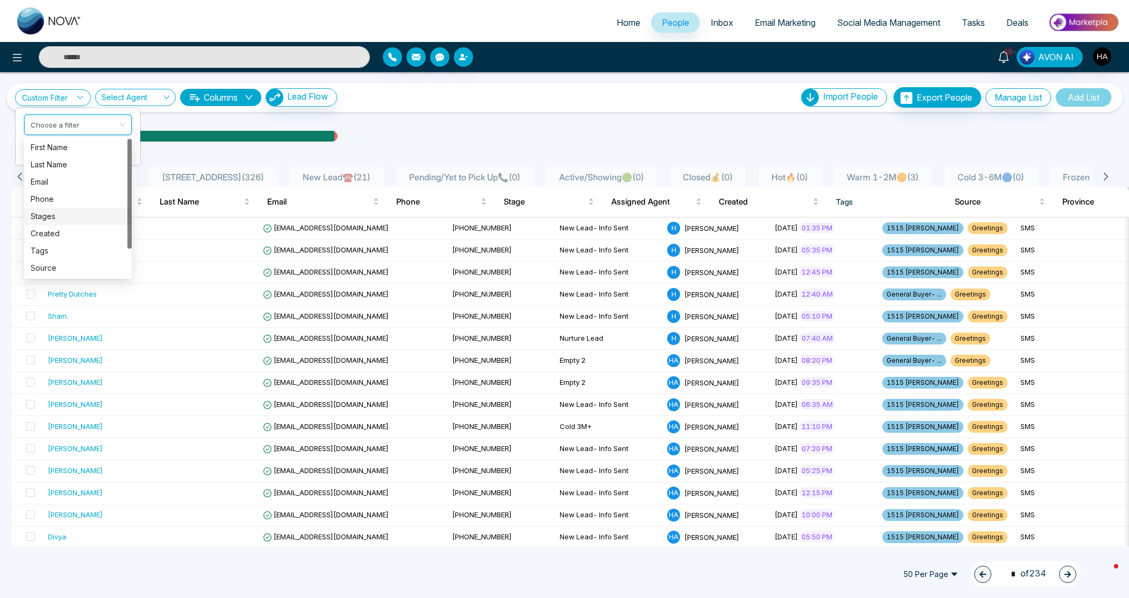
click at [60, 219] on div "Stages" at bounding box center [78, 216] width 95 height 12
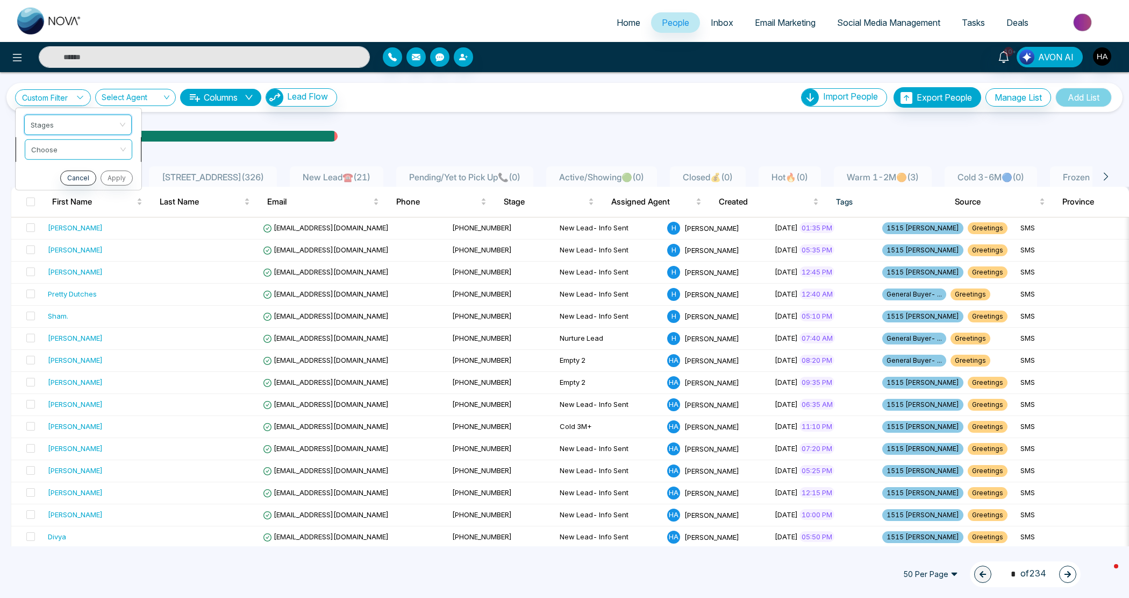
click at [98, 145] on input "search" at bounding box center [74, 147] width 87 height 16
click at [82, 171] on div "include" at bounding box center [78, 172] width 95 height 12
click at [109, 179] on input "search" at bounding box center [74, 172] width 87 height 16
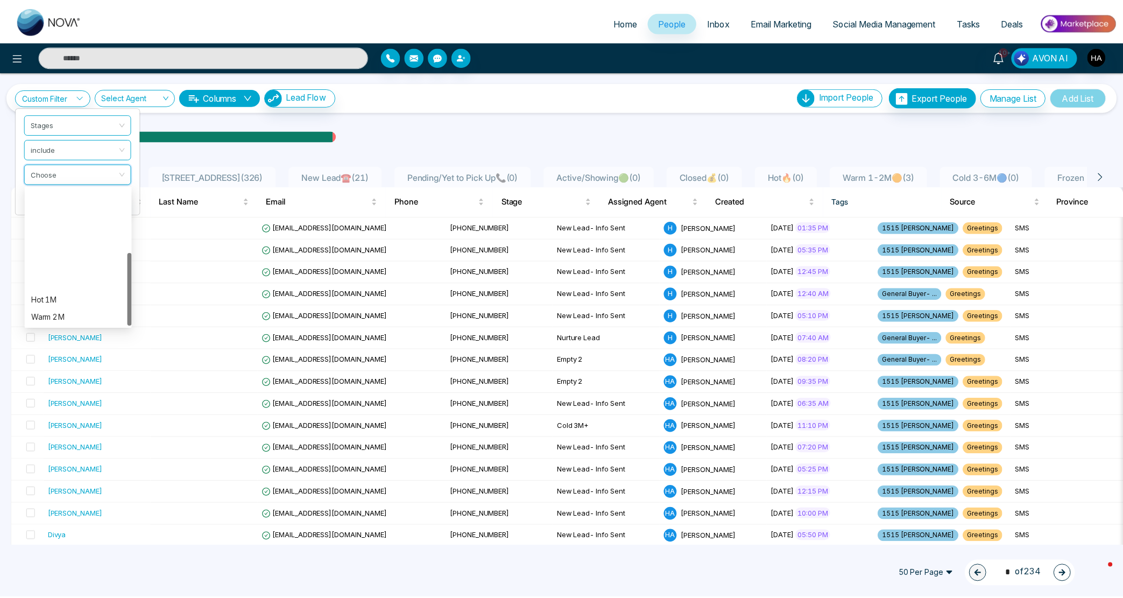
scroll to position [120, 0]
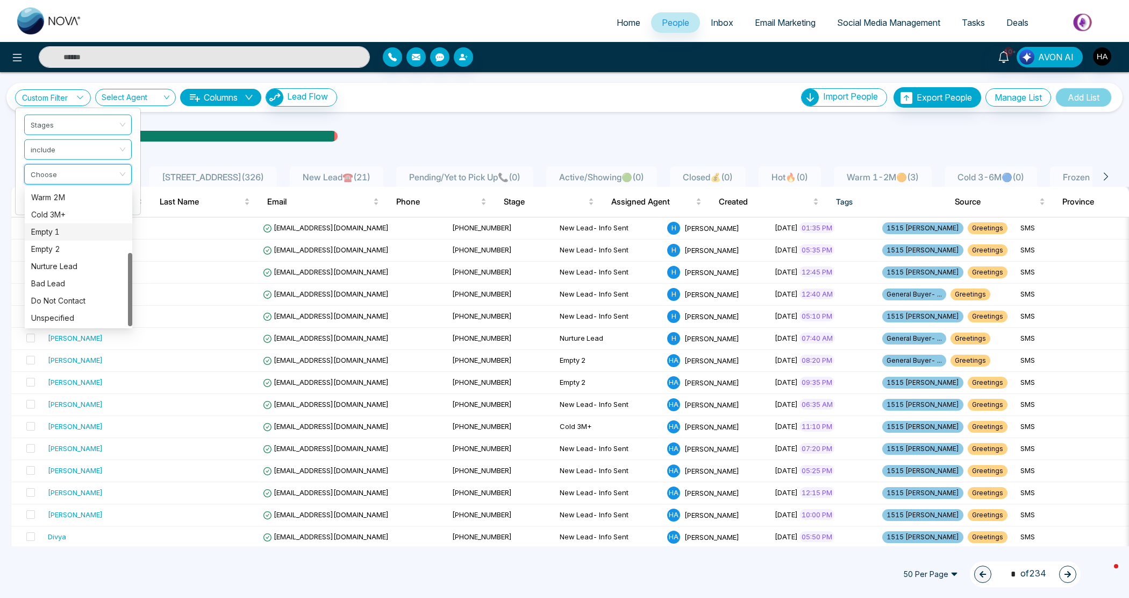
click at [65, 231] on div "Empty 1" at bounding box center [78, 232] width 95 height 12
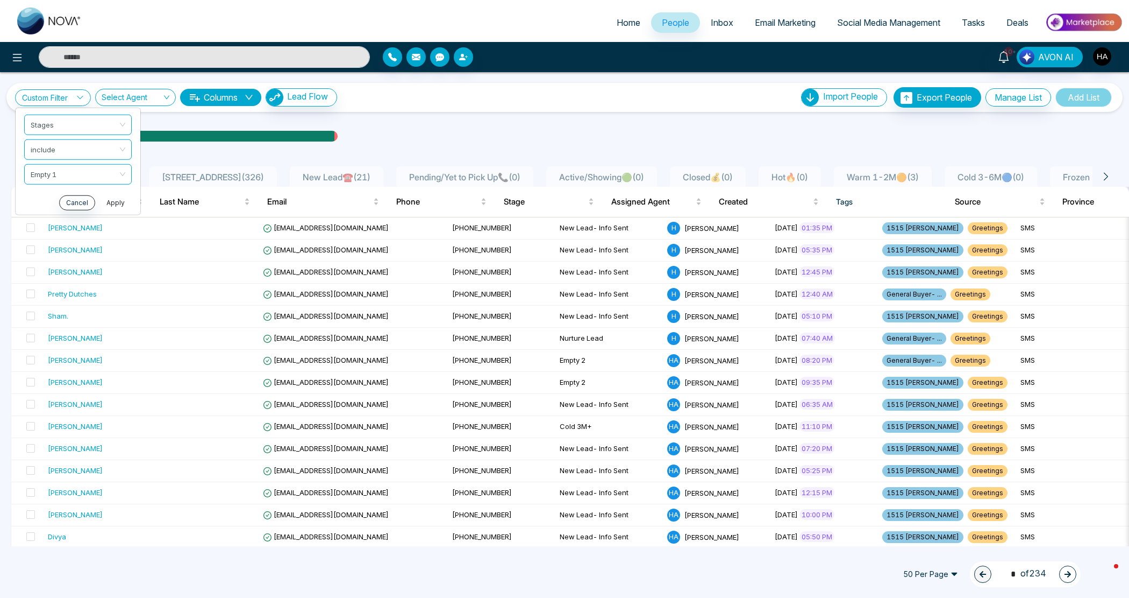
click at [116, 203] on button "Apply" at bounding box center [116, 202] width 32 height 15
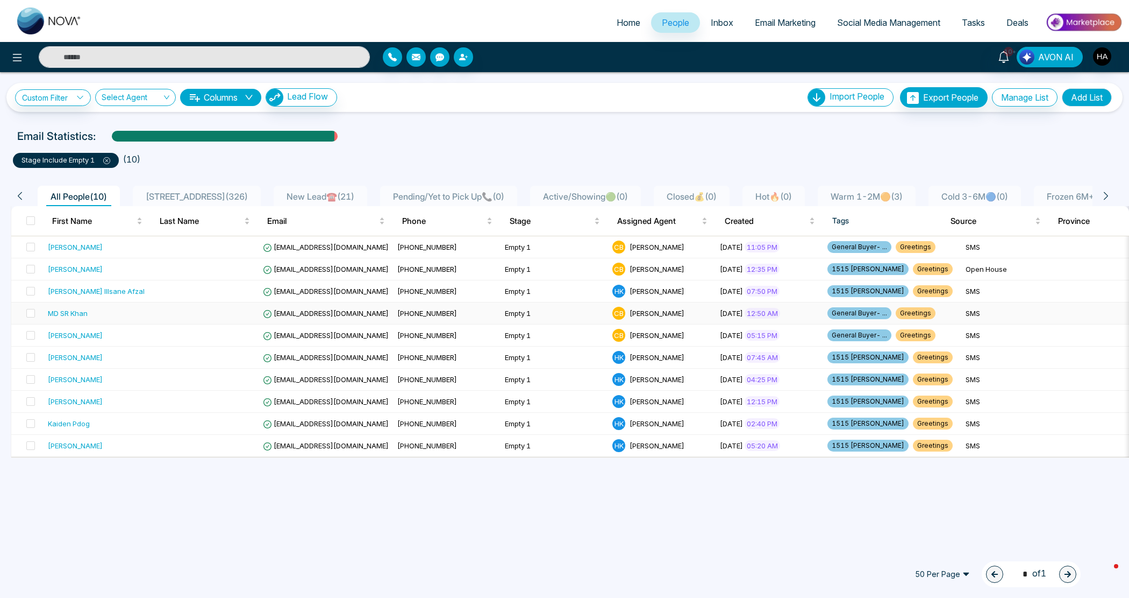
click at [79, 313] on div "MD SR Khan" at bounding box center [68, 313] width 40 height 11
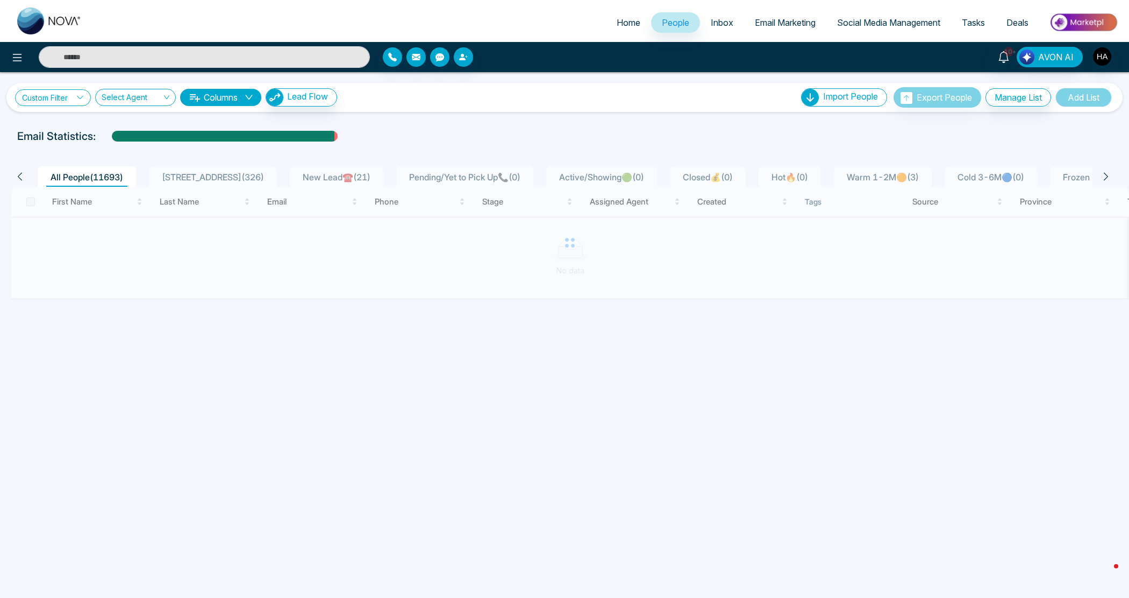
click at [63, 101] on link "Custom Filter" at bounding box center [53, 97] width 76 height 17
click at [66, 127] on input "search" at bounding box center [74, 123] width 87 height 16
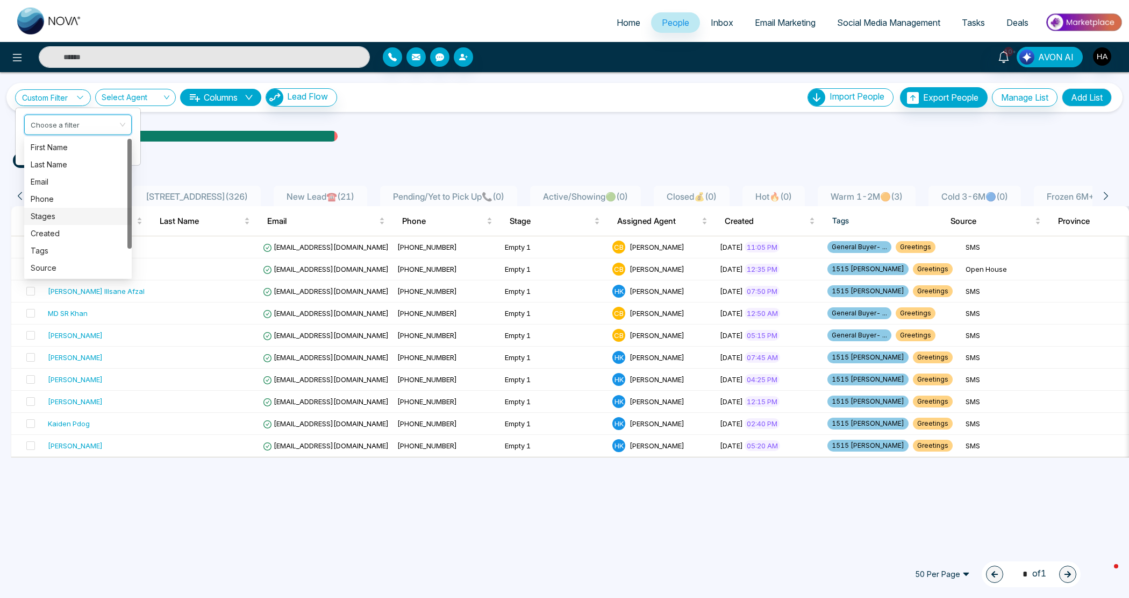
click at [54, 219] on div "Stages" at bounding box center [78, 216] width 95 height 12
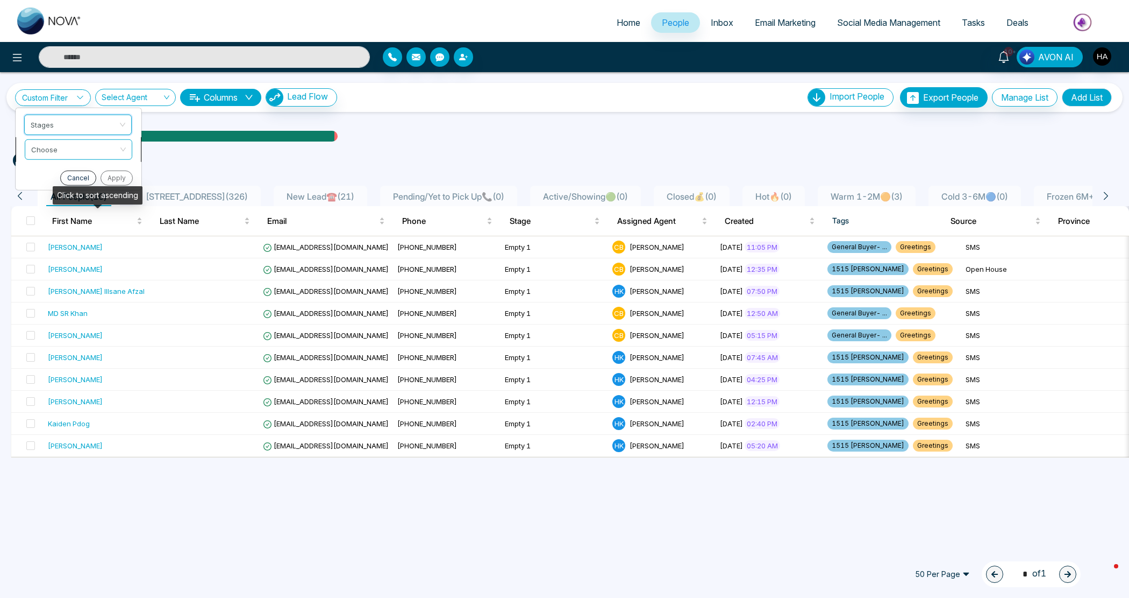
click at [58, 155] on input "search" at bounding box center [74, 147] width 87 height 16
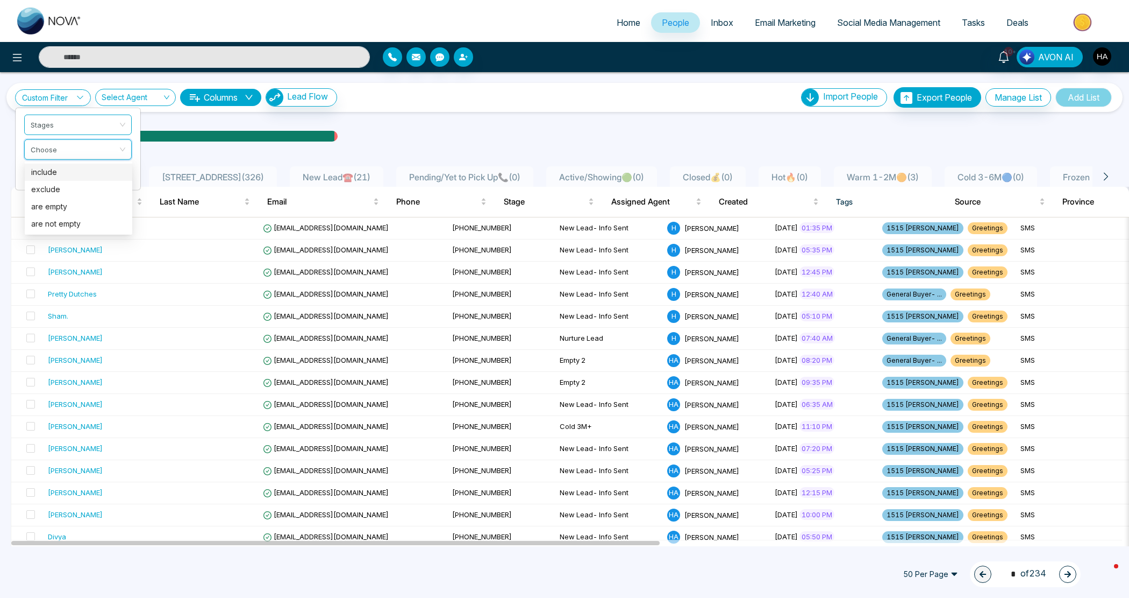
click at [36, 170] on div "include" at bounding box center [78, 172] width 95 height 12
click at [44, 170] on input "search" at bounding box center [74, 172] width 87 height 16
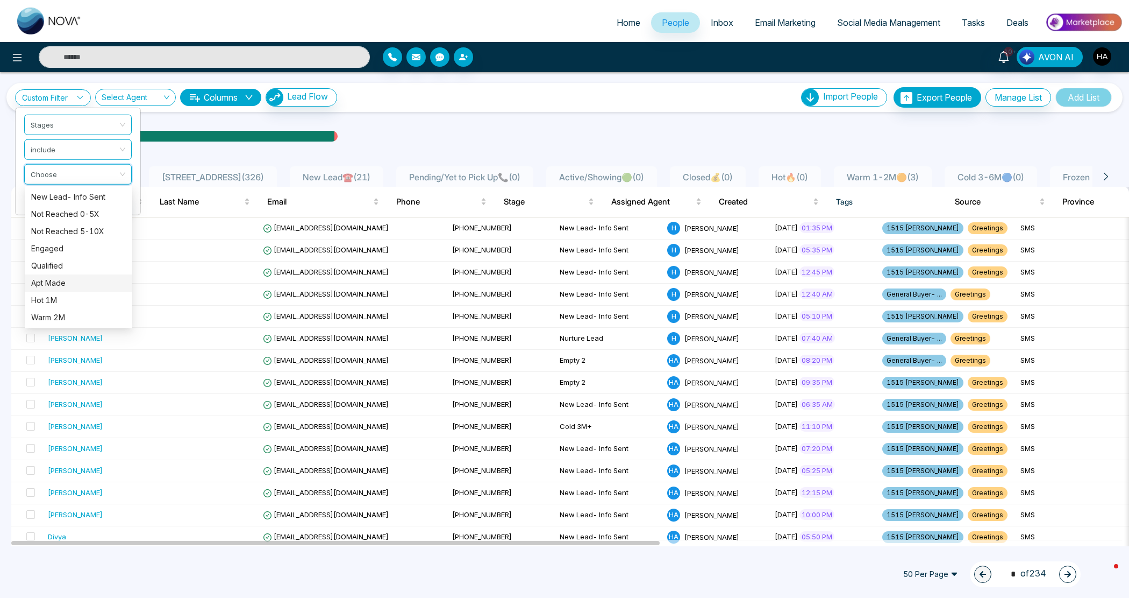
scroll to position [120, 0]
click at [68, 231] on div "Empty 1" at bounding box center [78, 232] width 95 height 12
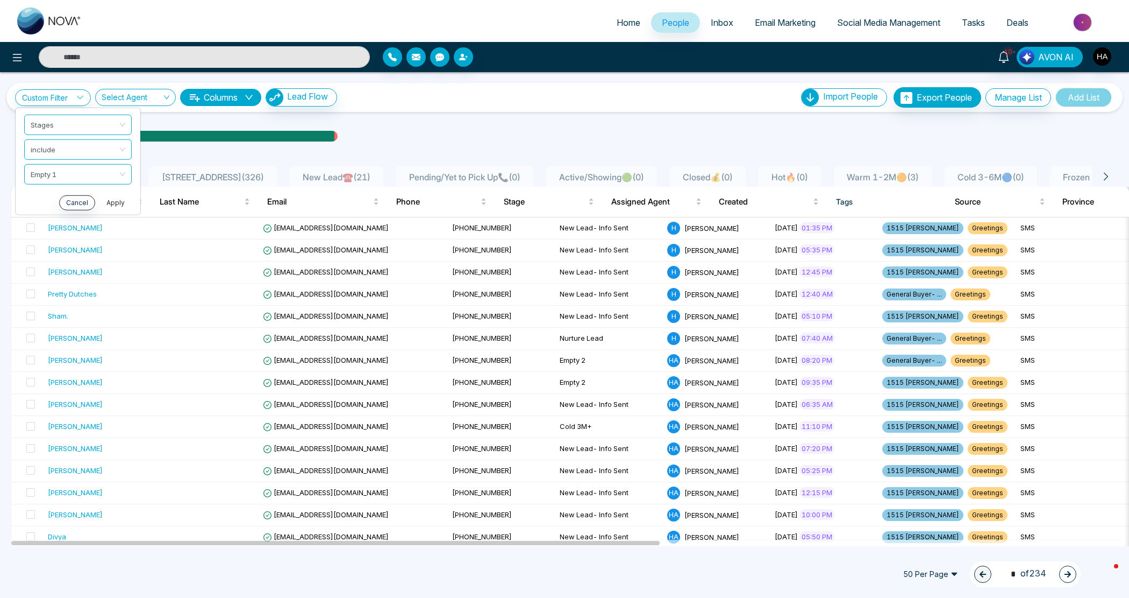
click at [108, 205] on button "Apply" at bounding box center [116, 202] width 32 height 15
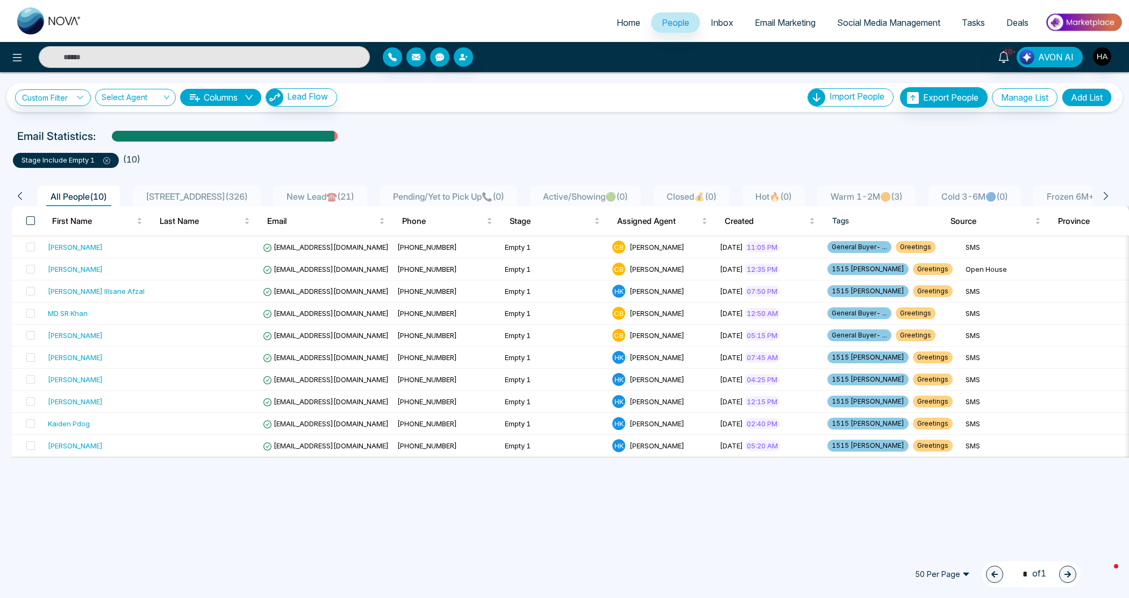
click at [31, 219] on span at bounding box center [30, 220] width 9 height 9
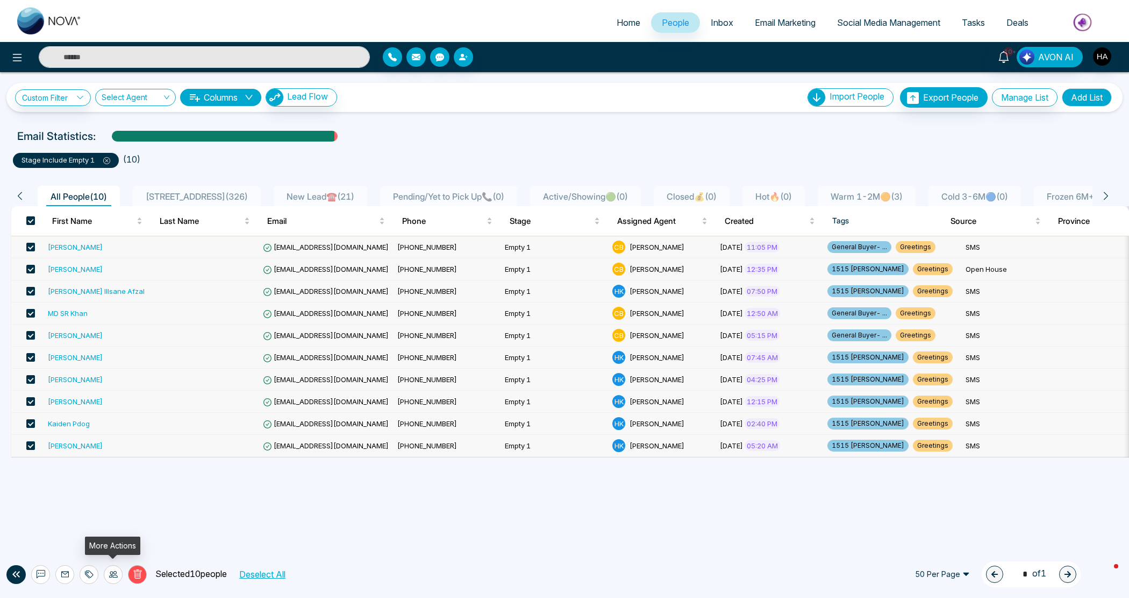
click at [106, 571] on div at bounding box center [113, 574] width 19 height 19
click at [118, 516] on link "Update Stage" at bounding box center [93, 515] width 49 height 9
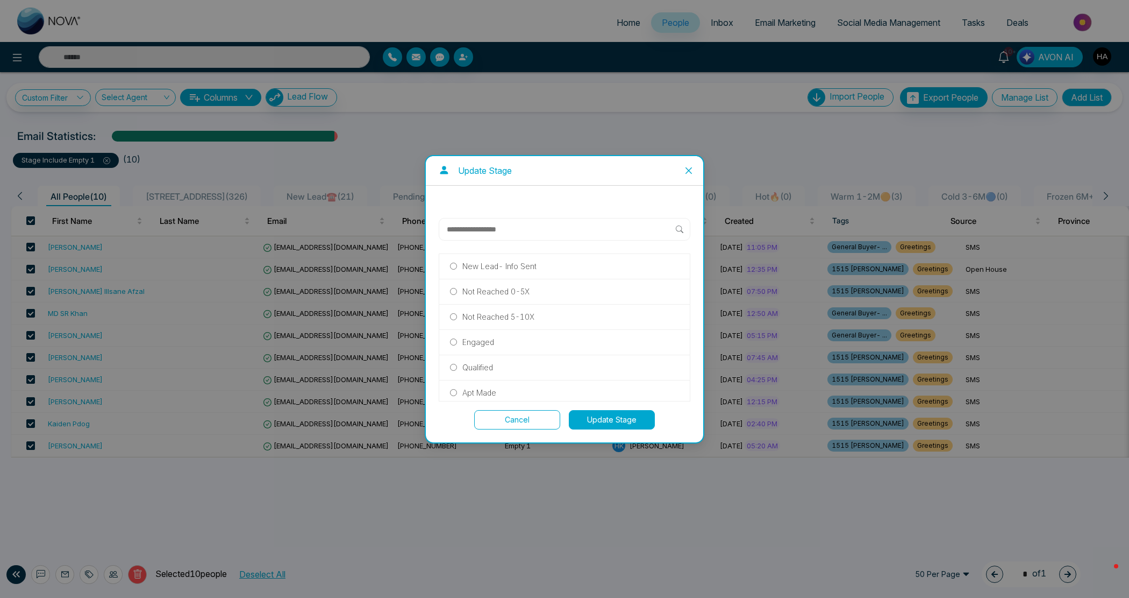
click at [520, 289] on p "Not Reached 0-5X" at bounding box center [496, 292] width 67 height 12
click at [595, 423] on button "Update Stage" at bounding box center [612, 419] width 86 height 19
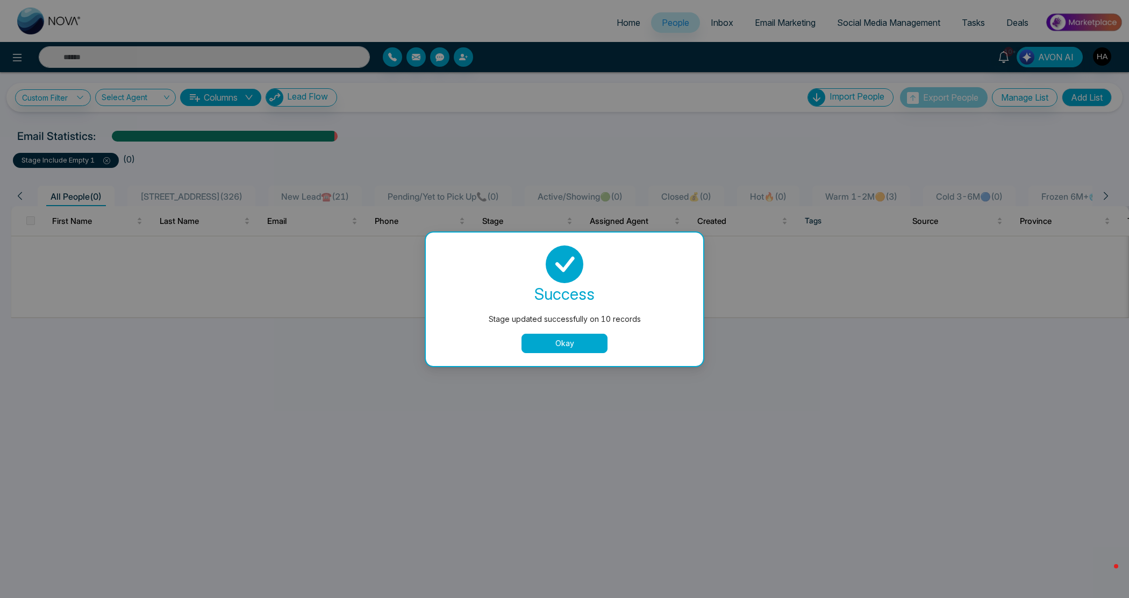
click at [598, 340] on button "Okay" at bounding box center [565, 342] width 86 height 19
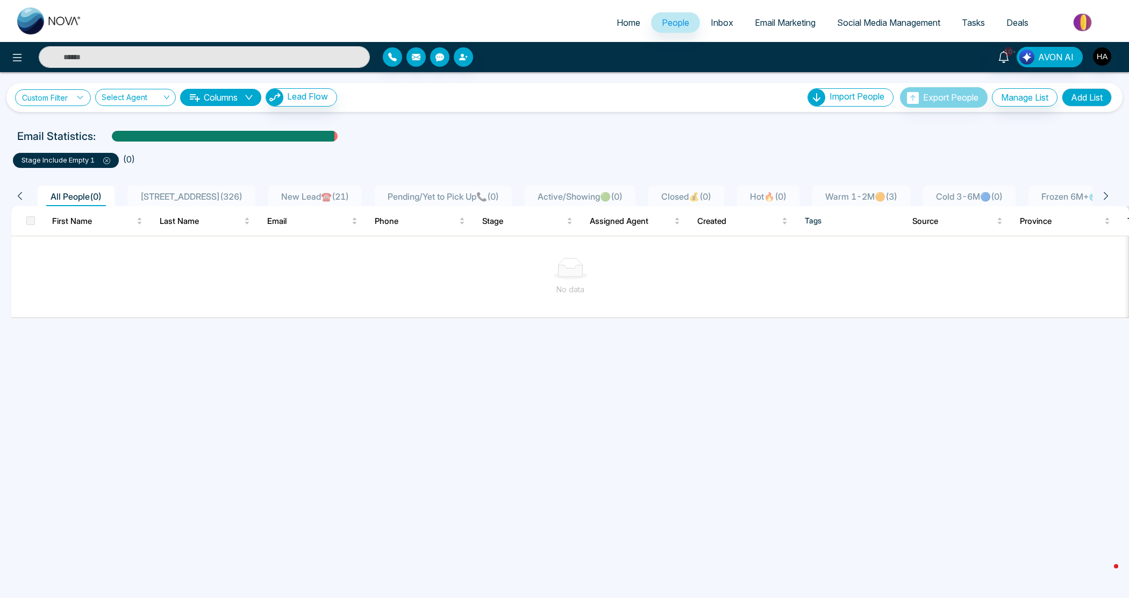
click at [55, 98] on link "Custom Filter" at bounding box center [53, 97] width 76 height 17
click at [67, 125] on input "search" at bounding box center [74, 123] width 87 height 16
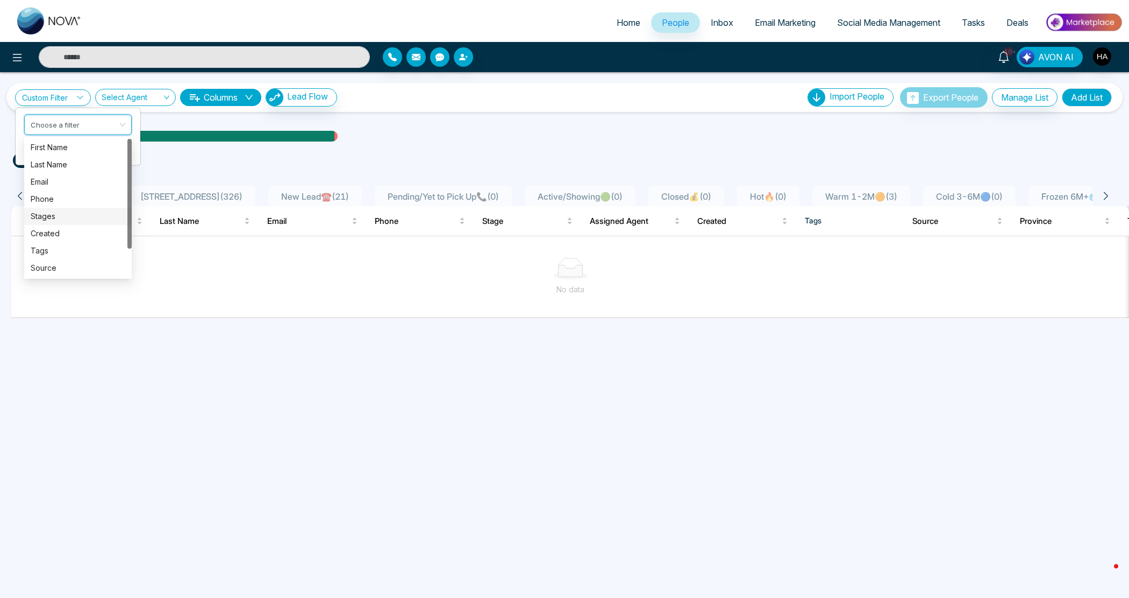
click at [46, 216] on div "Stages" at bounding box center [78, 216] width 95 height 12
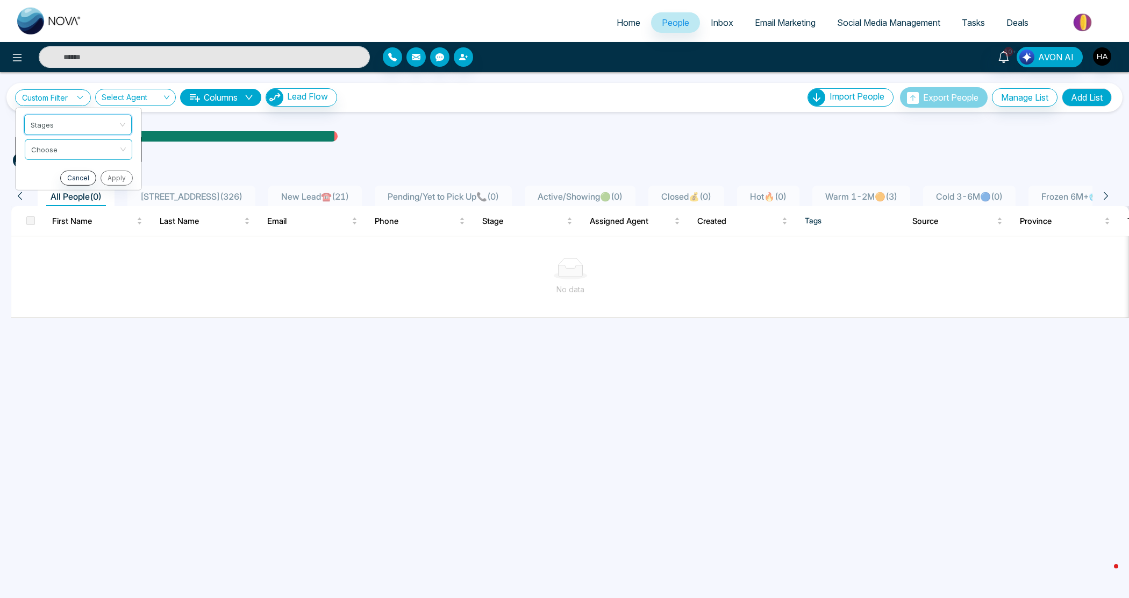
click at [67, 144] on input "search" at bounding box center [74, 147] width 87 height 16
click at [62, 172] on div "include" at bounding box center [78, 172] width 95 height 12
click at [63, 168] on input "search" at bounding box center [74, 172] width 87 height 16
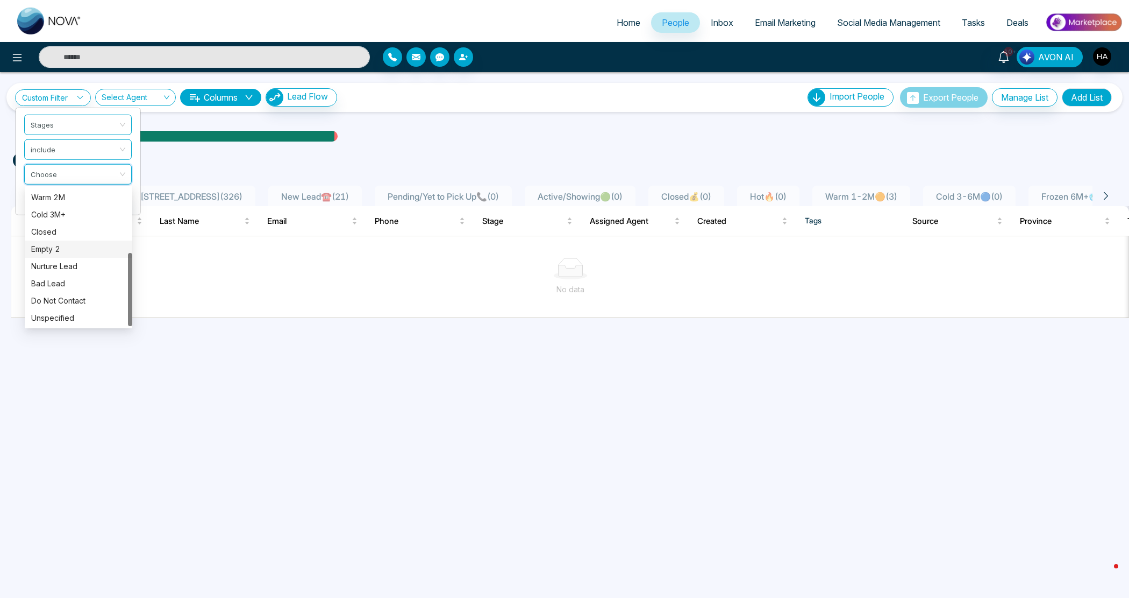
click at [53, 245] on div "Empty 2" at bounding box center [78, 249] width 95 height 12
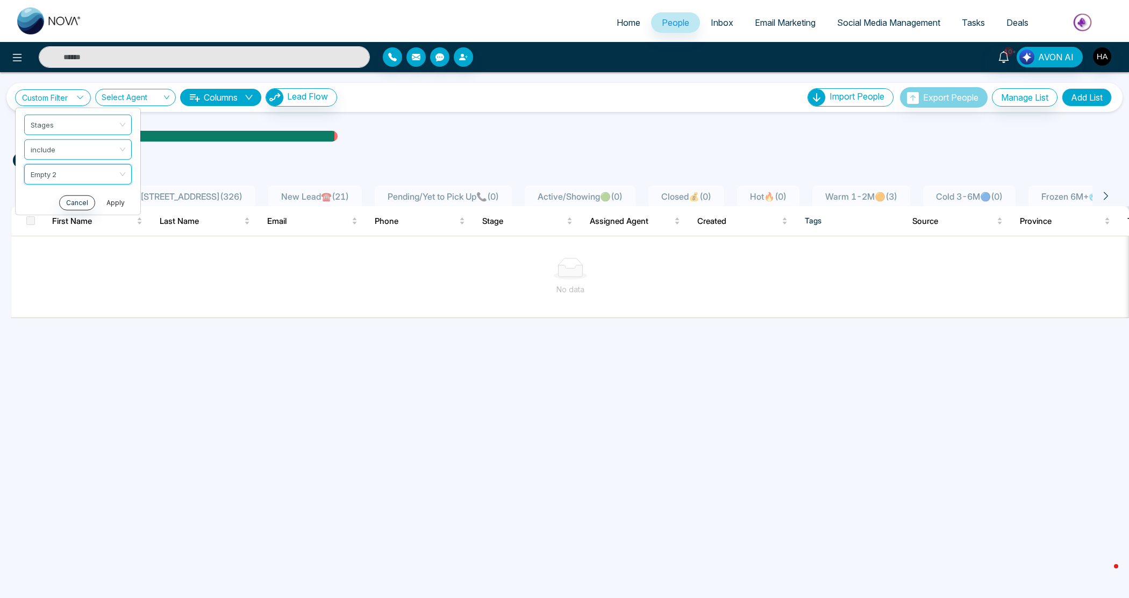
click at [113, 199] on button "Apply" at bounding box center [116, 202] width 32 height 15
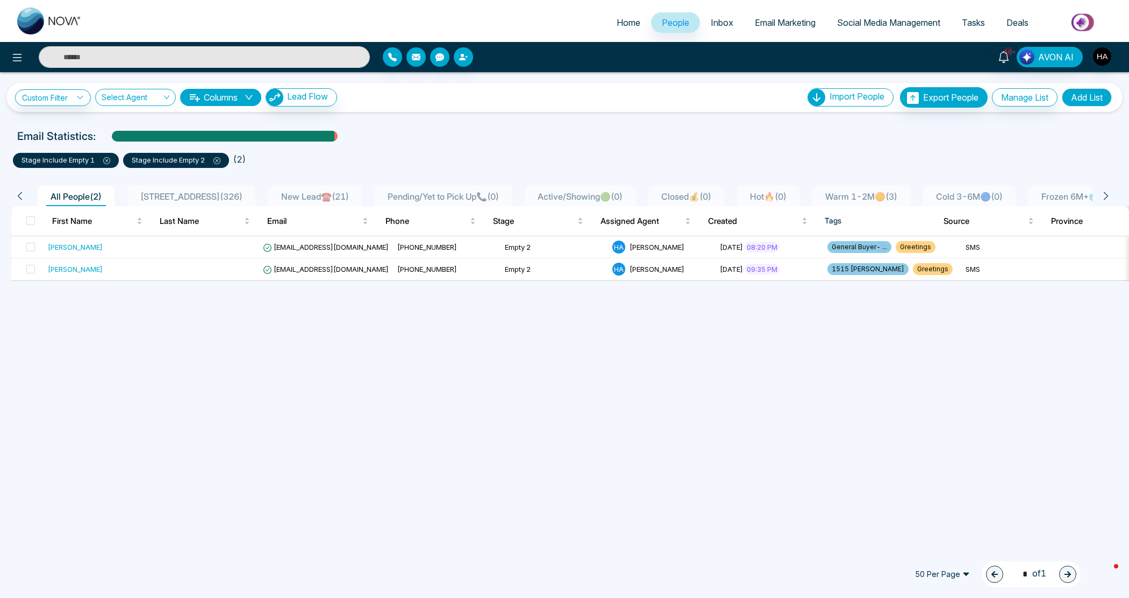
click at [106, 160] on icon at bounding box center [106, 160] width 7 height 7
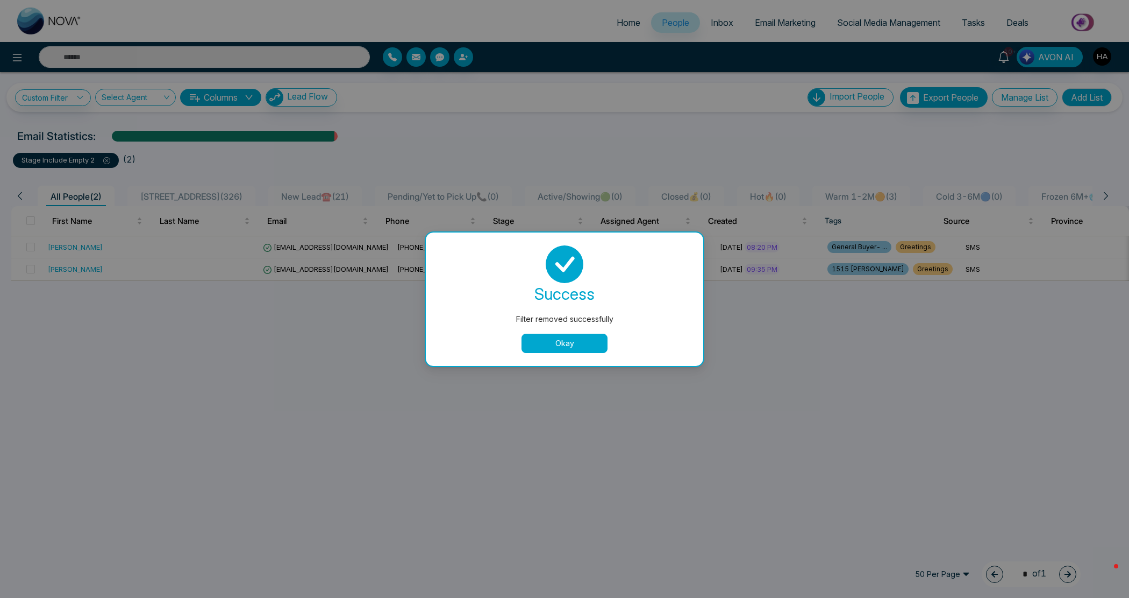
click at [569, 348] on button "Okay" at bounding box center [565, 342] width 86 height 19
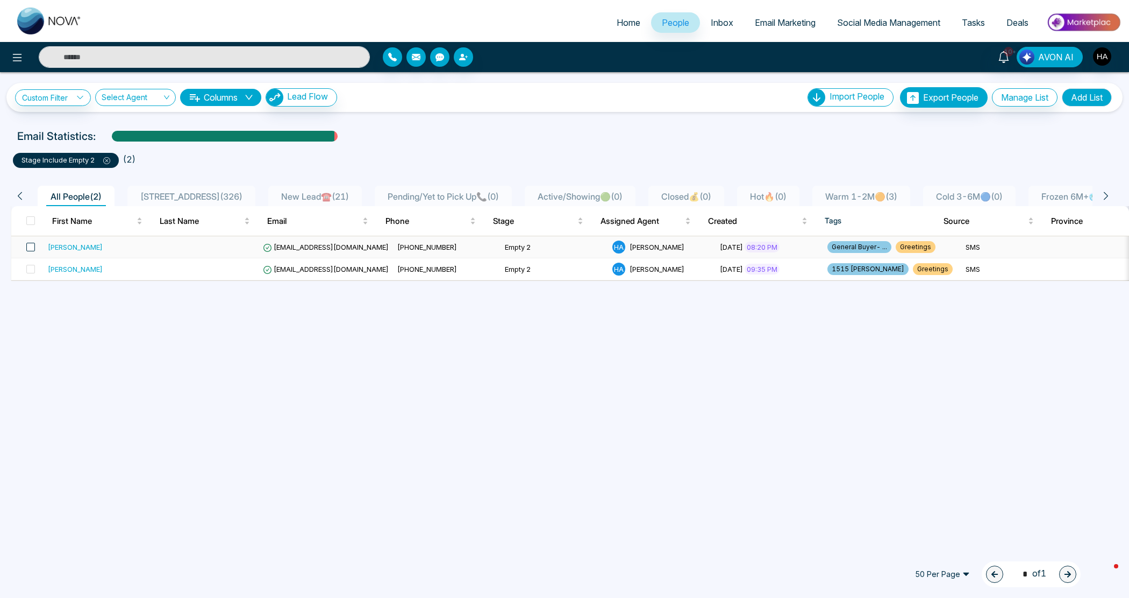
click at [32, 248] on span at bounding box center [30, 247] width 9 height 9
click at [35, 269] on td at bounding box center [27, 269] width 32 height 22
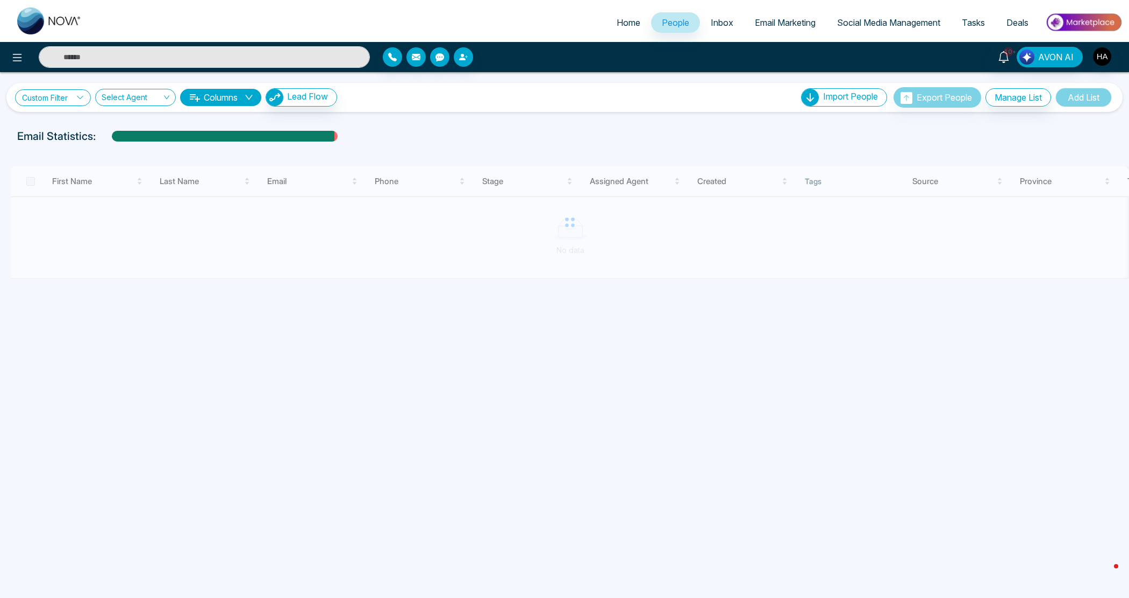
click at [52, 93] on link "Custom Filter" at bounding box center [53, 97] width 76 height 17
click at [53, 129] on input "search" at bounding box center [74, 123] width 87 height 16
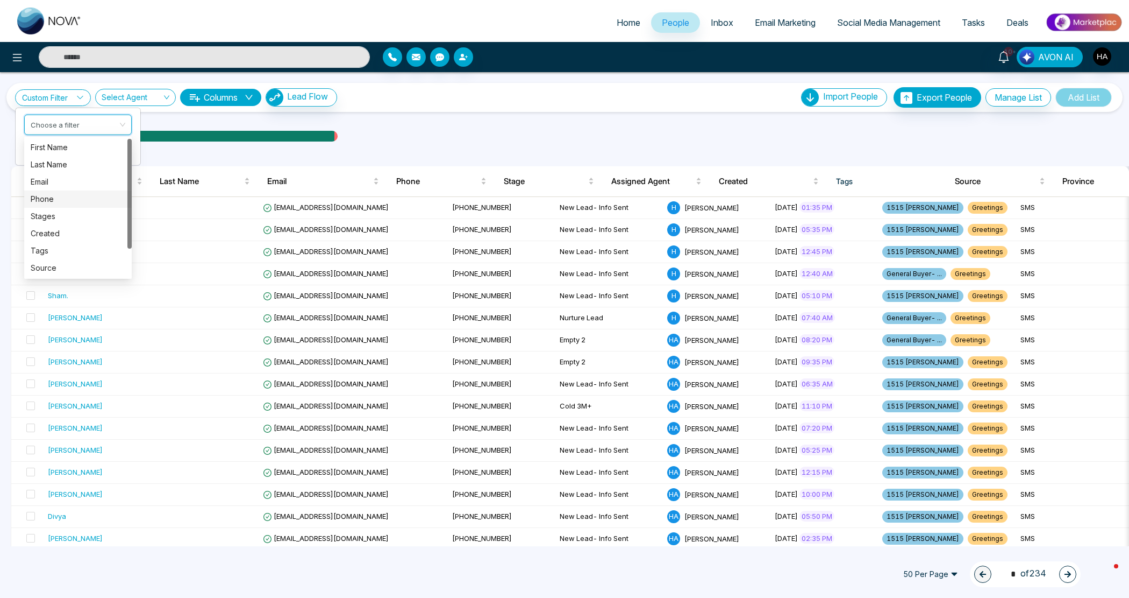
click at [52, 211] on div "Stages" at bounding box center [78, 216] width 95 height 12
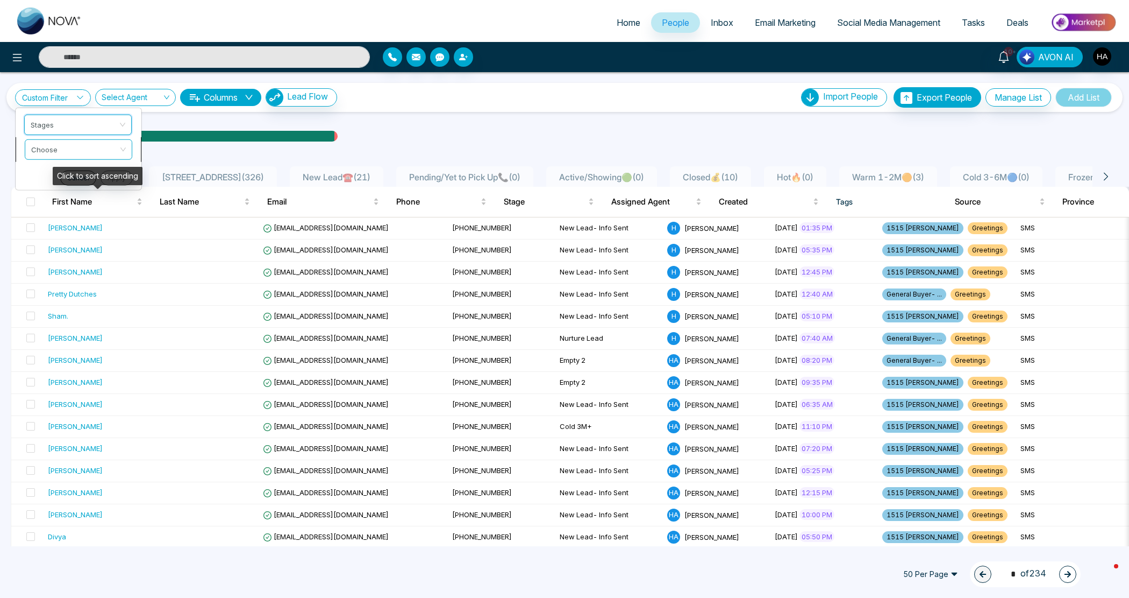
click at [54, 146] on input "search" at bounding box center [74, 147] width 87 height 16
click at [63, 173] on div "include" at bounding box center [78, 172] width 95 height 12
click at [66, 173] on input "search" at bounding box center [74, 172] width 87 height 16
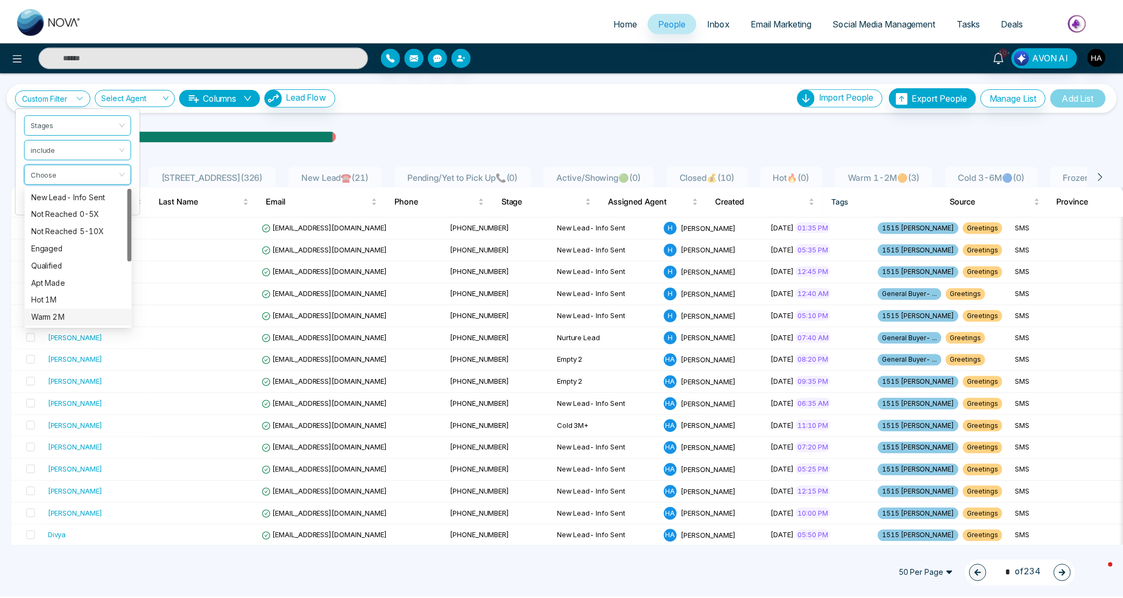
scroll to position [120, 0]
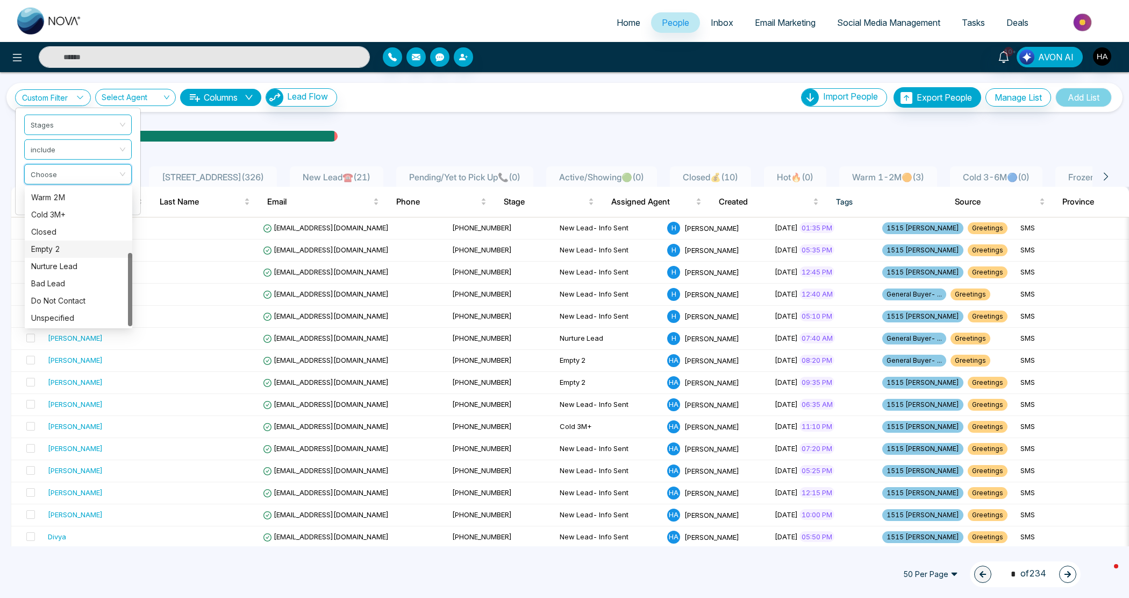
click at [75, 252] on div "Empty 2" at bounding box center [78, 249] width 95 height 12
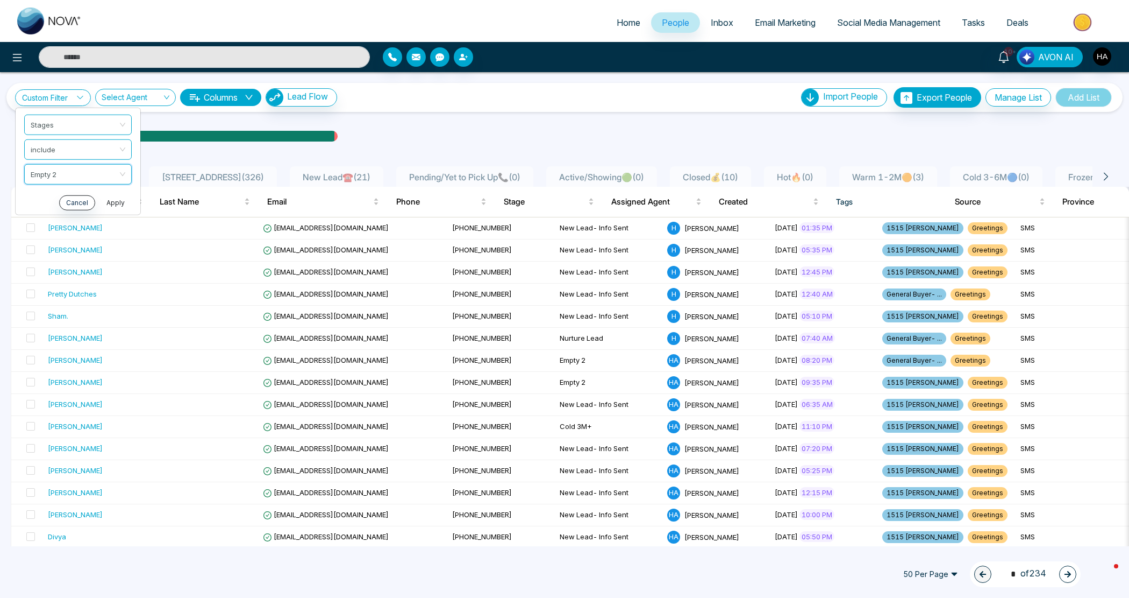
click at [116, 208] on button "Apply" at bounding box center [116, 202] width 32 height 15
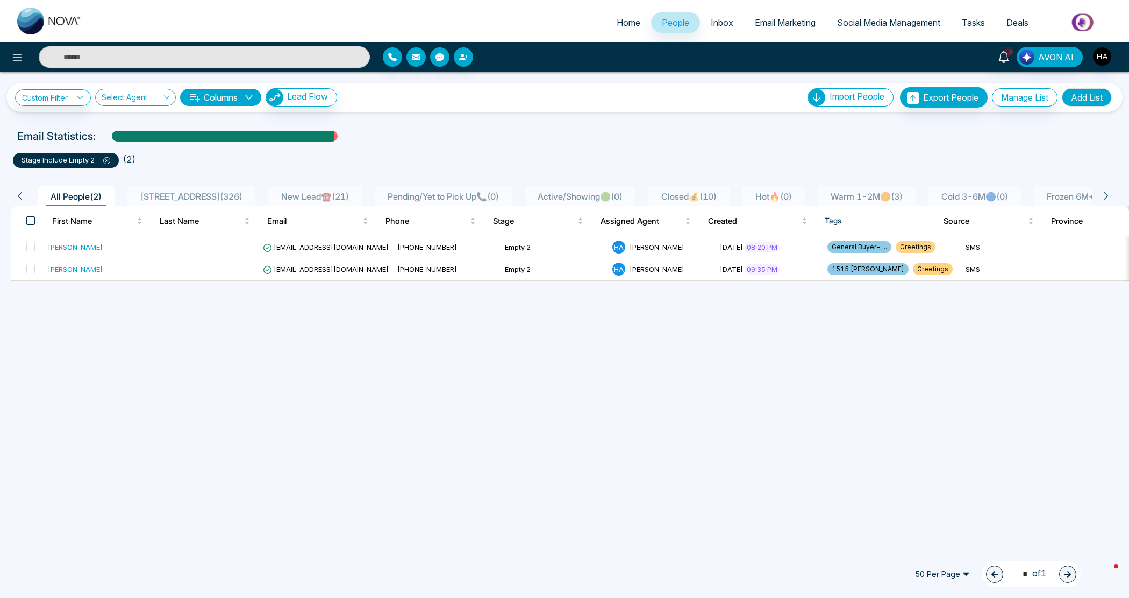
click at [33, 222] on span at bounding box center [30, 220] width 9 height 9
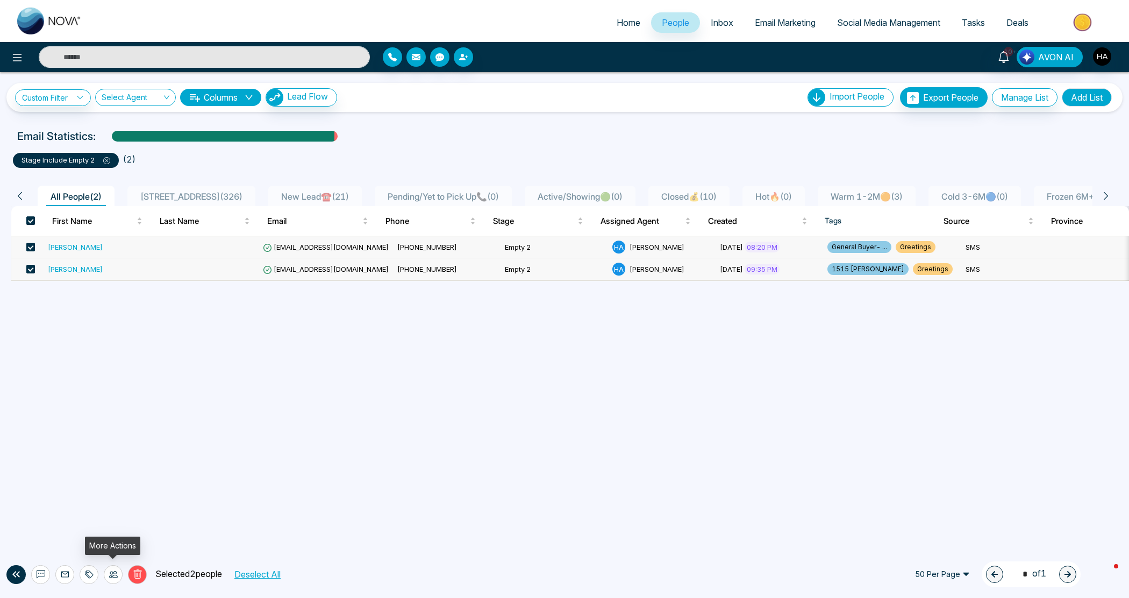
click at [109, 566] on div at bounding box center [113, 574] width 19 height 19
click at [117, 511] on link "Update Stage" at bounding box center [93, 515] width 49 height 9
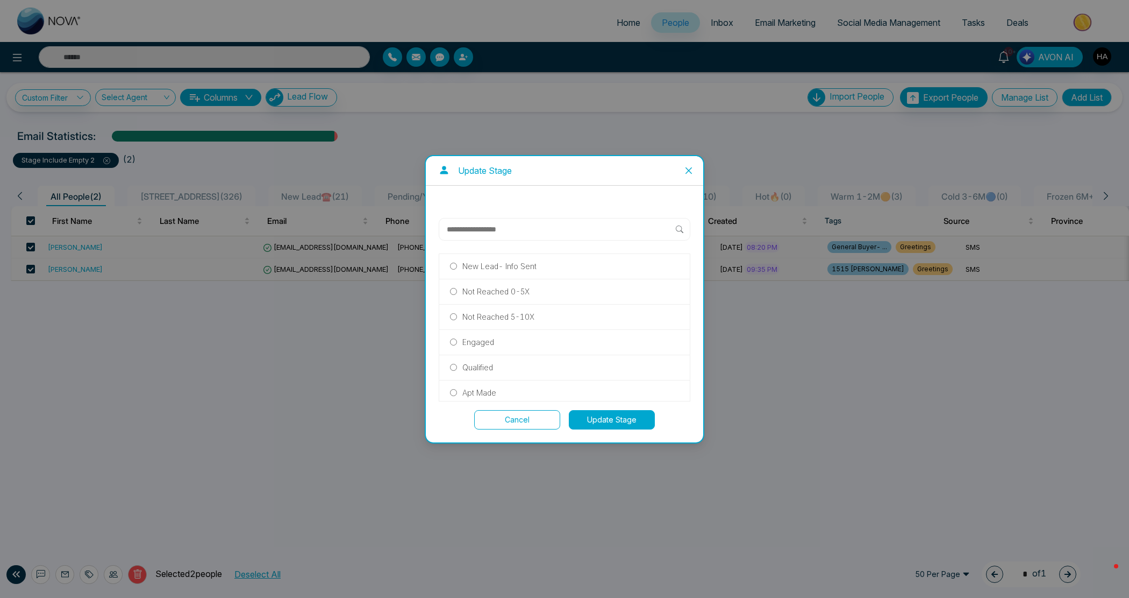
click at [499, 291] on p "Not Reached 0-5X" at bounding box center [496, 292] width 67 height 12
click at [614, 424] on button "Update Stage" at bounding box center [612, 419] width 86 height 19
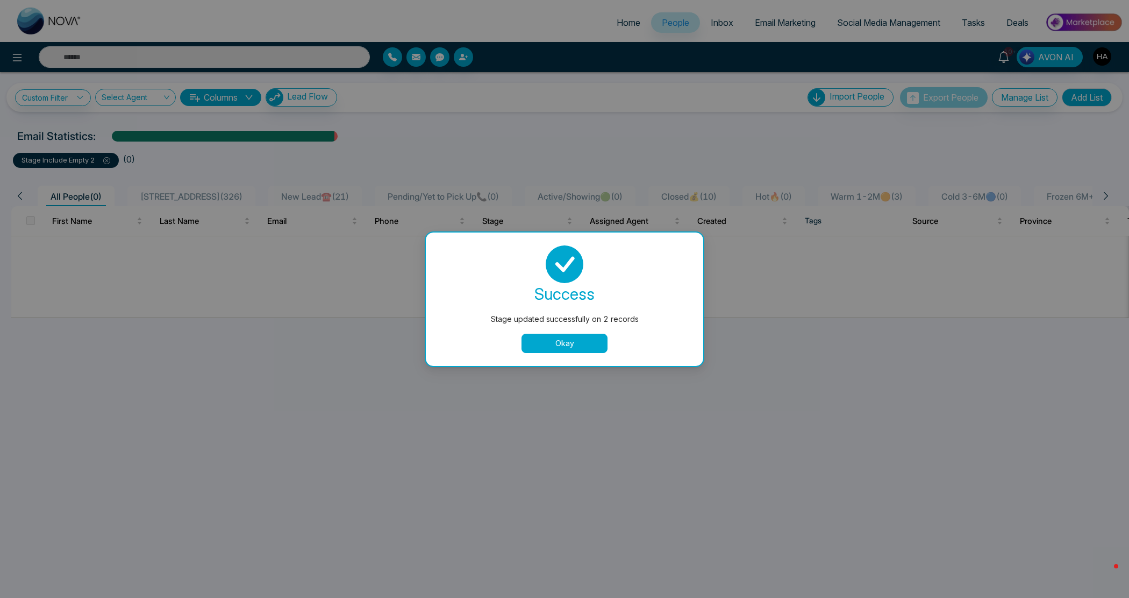
click at [567, 336] on button "Okay" at bounding box center [565, 342] width 86 height 19
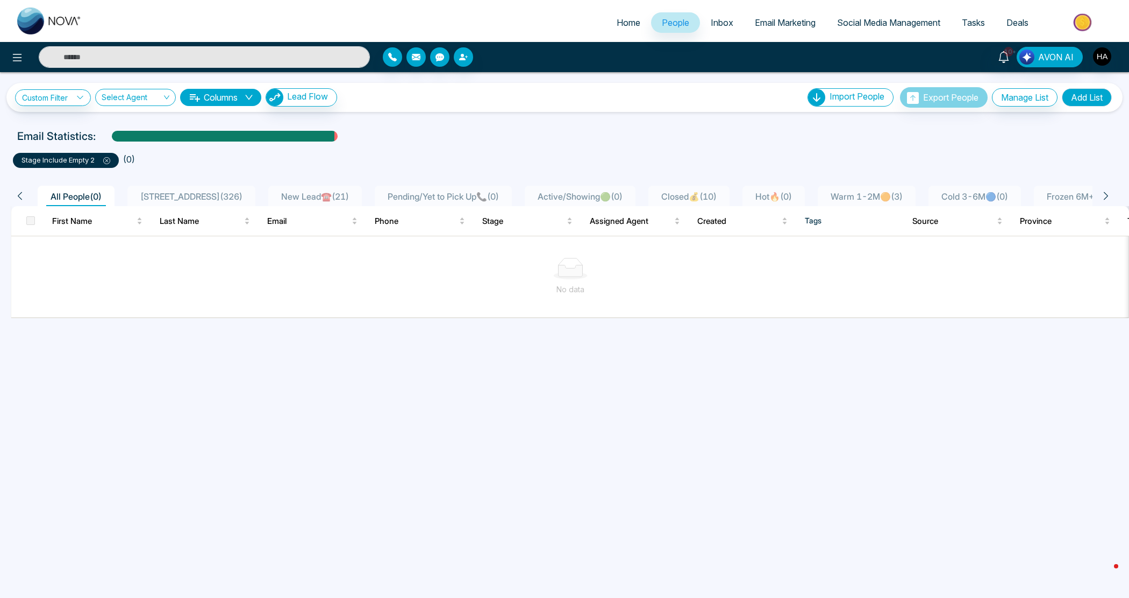
click at [110, 157] on icon at bounding box center [106, 160] width 7 height 7
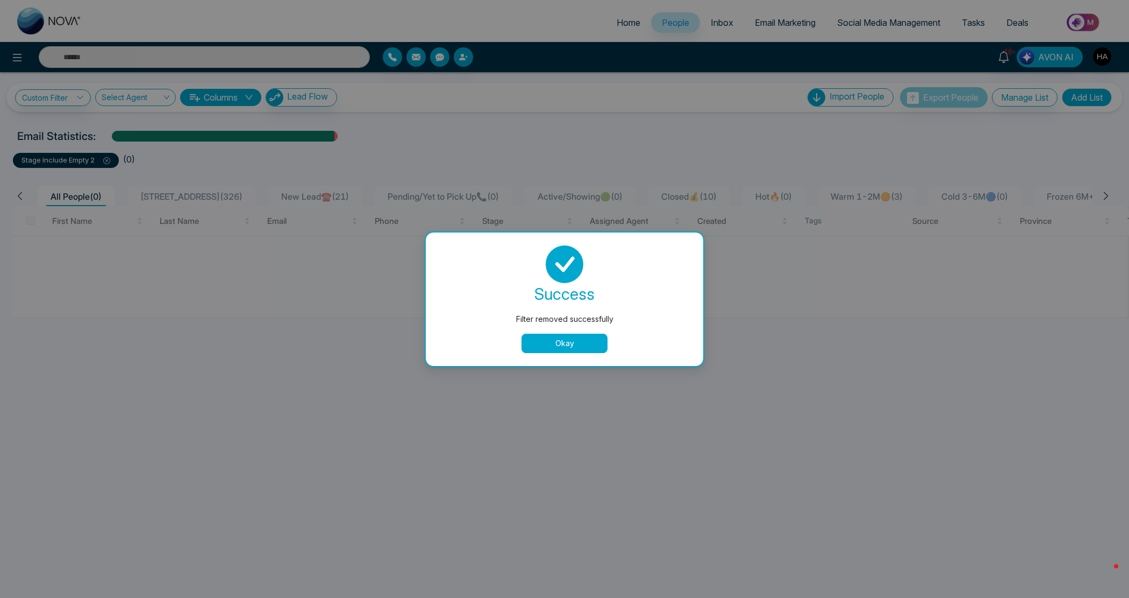
click at [550, 350] on button "Okay" at bounding box center [565, 342] width 86 height 19
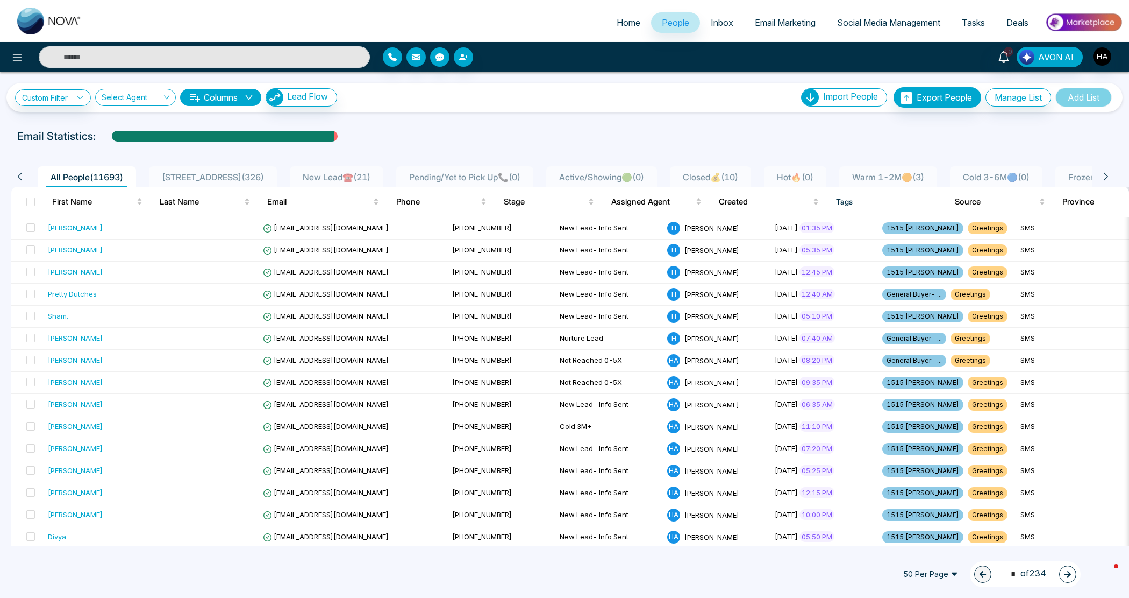
click at [620, 22] on span "Home" at bounding box center [629, 22] width 24 height 11
select select "*"
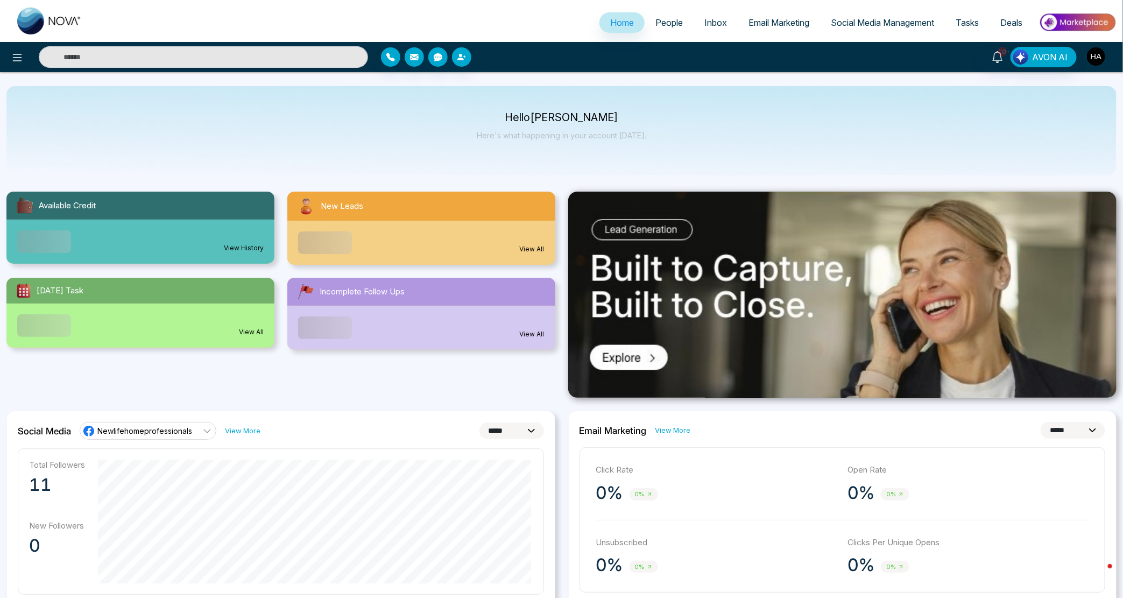
click at [1100, 58] on img "button" at bounding box center [1095, 56] width 18 height 18
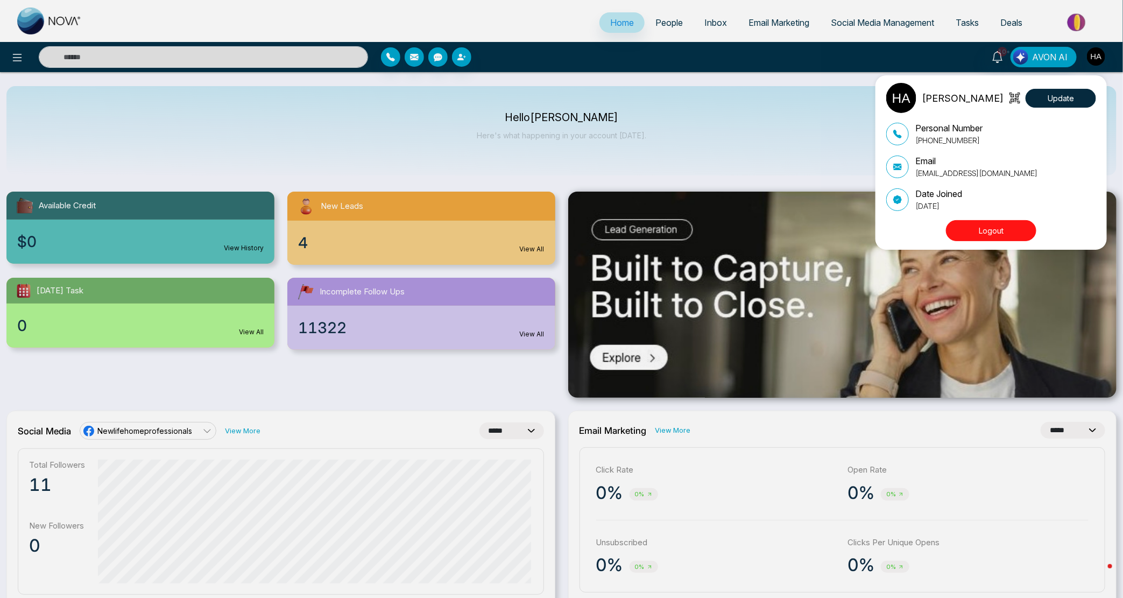
click at [980, 236] on button "Logout" at bounding box center [991, 230] width 90 height 21
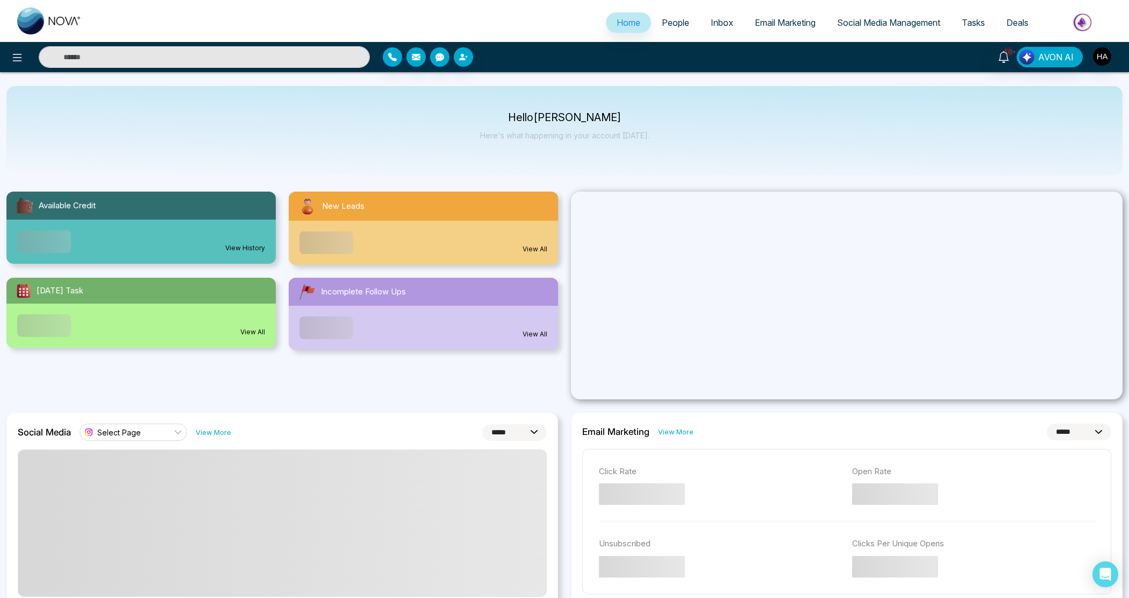
select select "*"
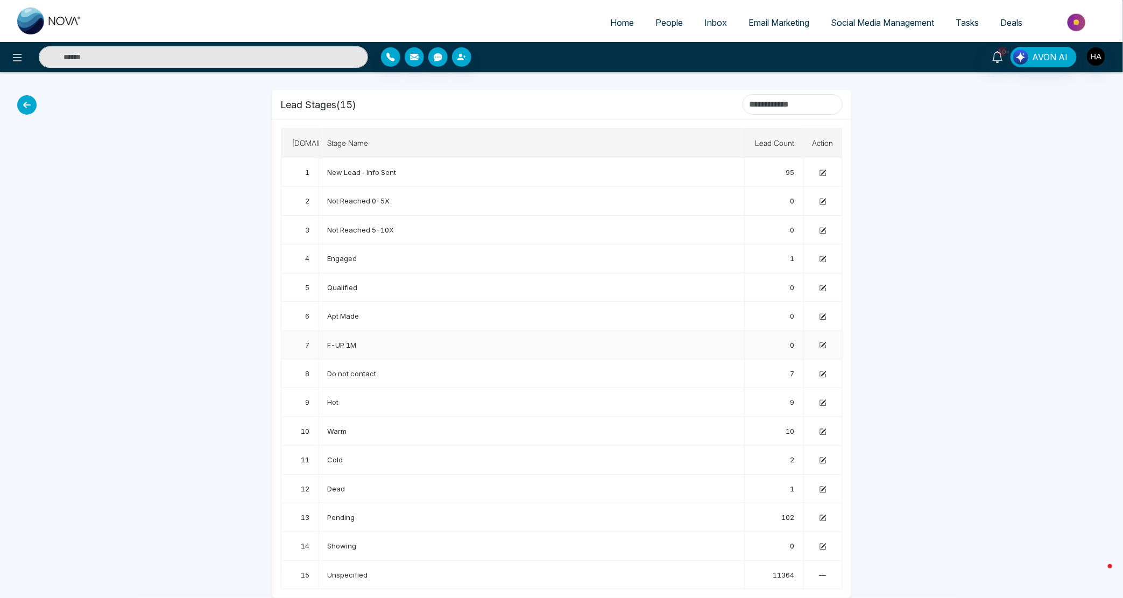
scroll to position [11, 0]
click at [823, 544] on icon at bounding box center [823, 545] width 5 height 5
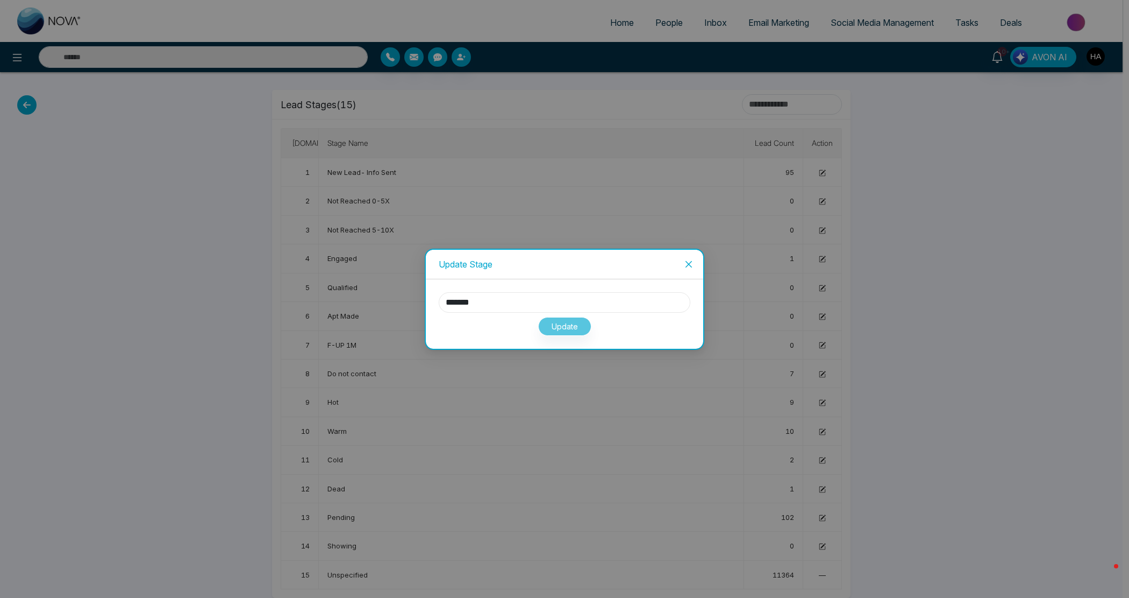
drag, startPoint x: 499, startPoint y: 299, endPoint x: 248, endPoint y: 307, distance: 250.8
click at [248, 307] on div "Update Stage ******* Update" at bounding box center [564, 299] width 1129 height 598
type input "********"
click at [566, 318] on button "Update" at bounding box center [564, 326] width 53 height 19
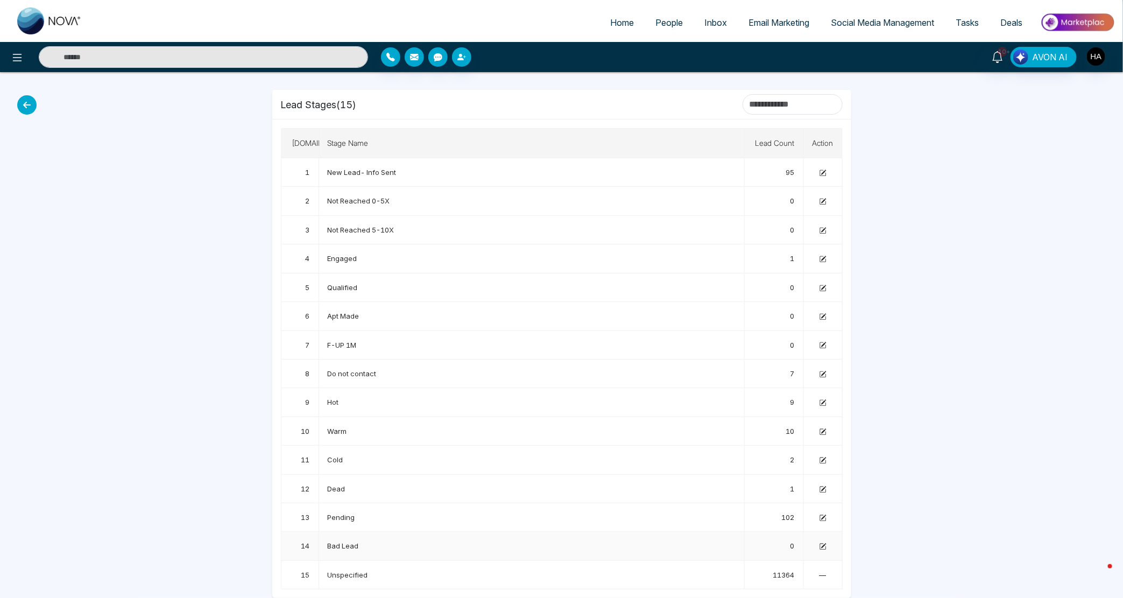
click at [827, 542] on td at bounding box center [823, 545] width 39 height 29
click at [819, 544] on icon at bounding box center [822, 546] width 7 height 7
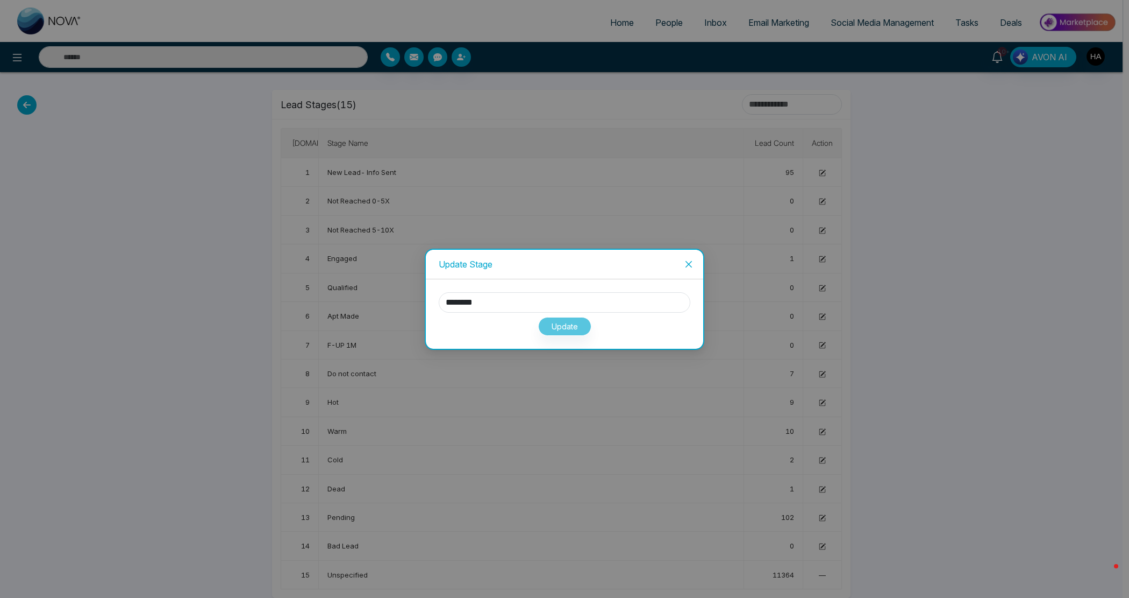
click at [565, 323] on div "Update" at bounding box center [565, 323] width 252 height 23
click at [572, 323] on div "Update" at bounding box center [565, 323] width 252 height 23
click at [691, 261] on icon "close" at bounding box center [689, 264] width 9 height 9
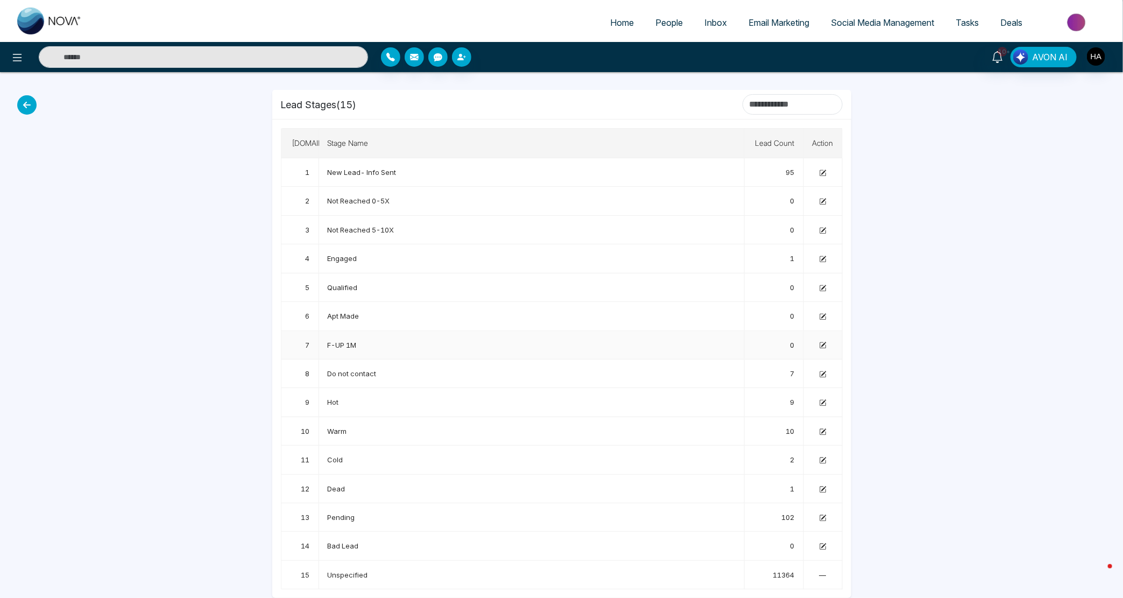
click at [824, 349] on td at bounding box center [823, 345] width 39 height 29
click at [824, 345] on icon at bounding box center [822, 345] width 7 height 7
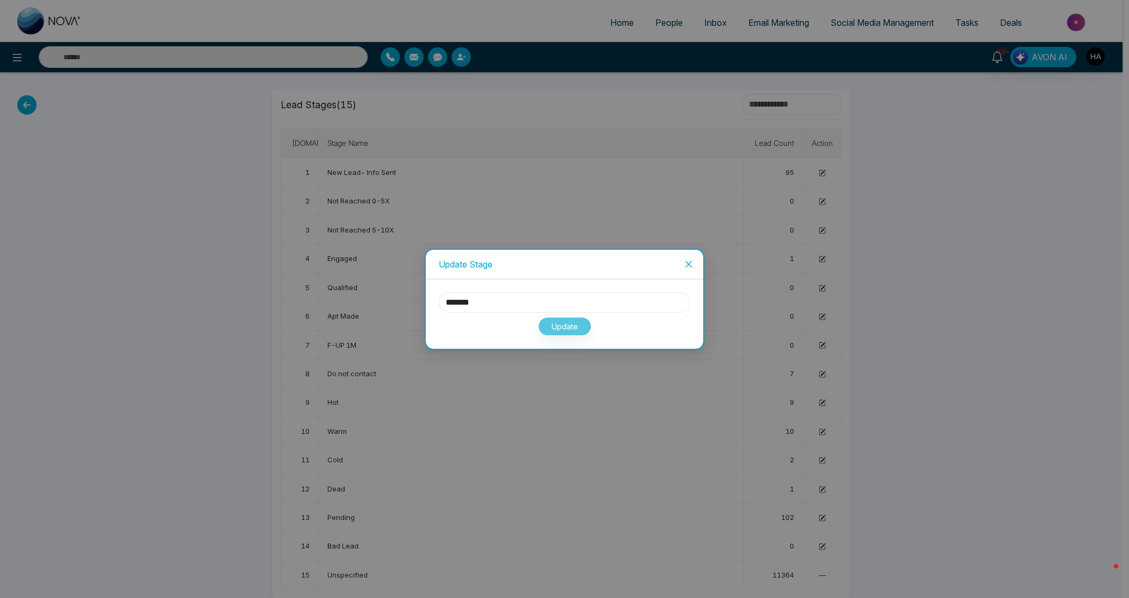
drag, startPoint x: 465, startPoint y: 302, endPoint x: 428, endPoint y: 303, distance: 37.1
click at [428, 303] on div "******* Update" at bounding box center [565, 313] width 278 height 69
type input "*******"
click at [573, 323] on button "Update" at bounding box center [564, 326] width 53 height 19
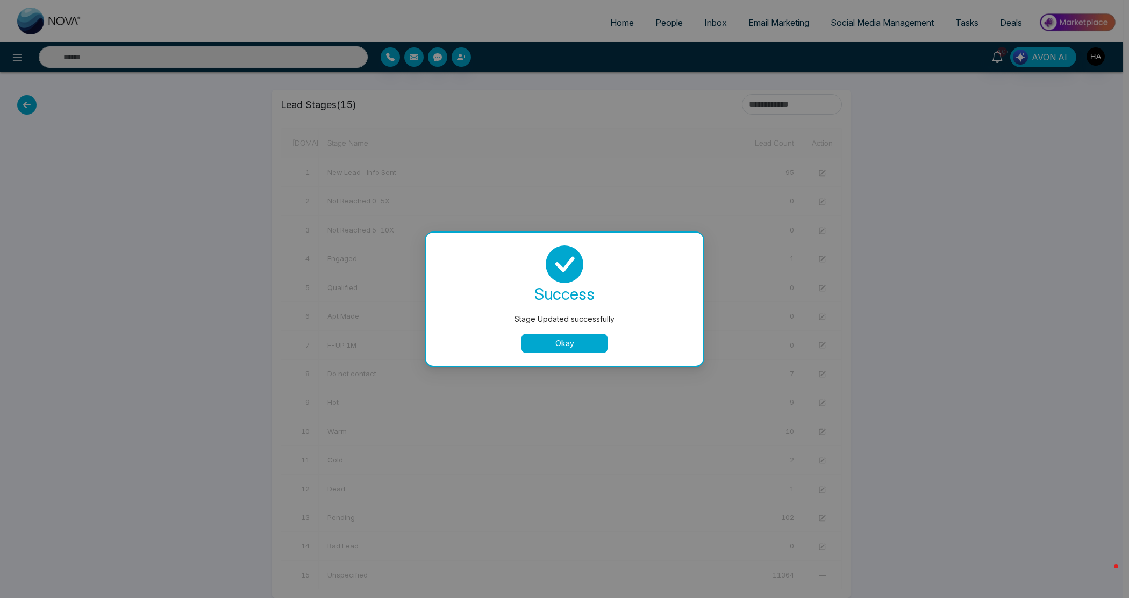
click at [569, 340] on button "Okay" at bounding box center [565, 342] width 86 height 19
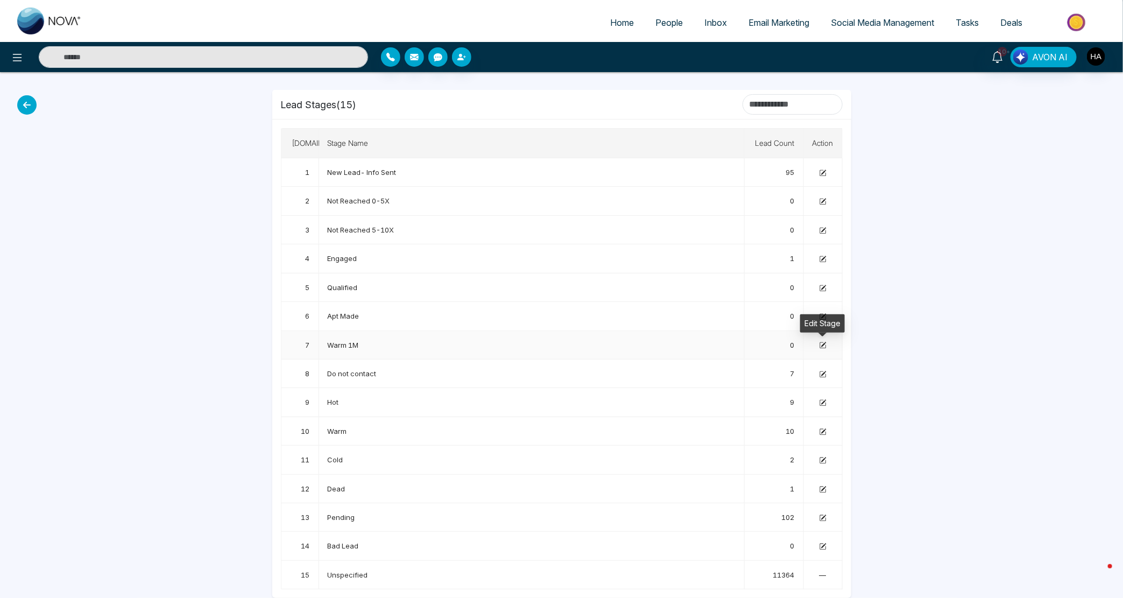
click at [821, 342] on icon at bounding box center [822, 345] width 7 height 7
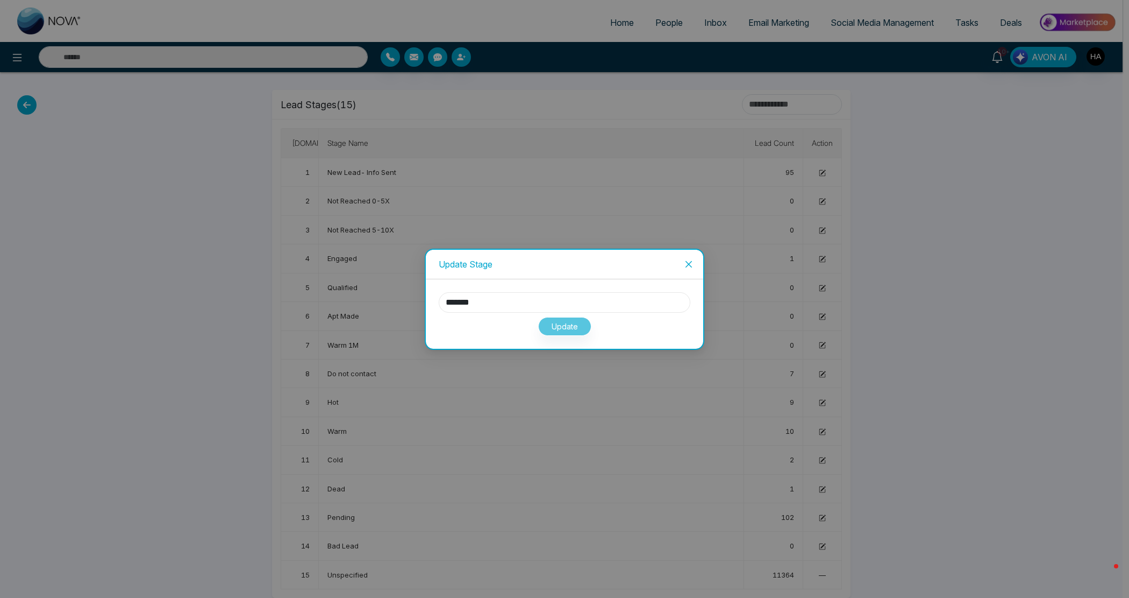
click at [456, 308] on input "*******" at bounding box center [565, 302] width 252 height 20
type input "******"
click at [564, 323] on button "Update" at bounding box center [564, 326] width 53 height 19
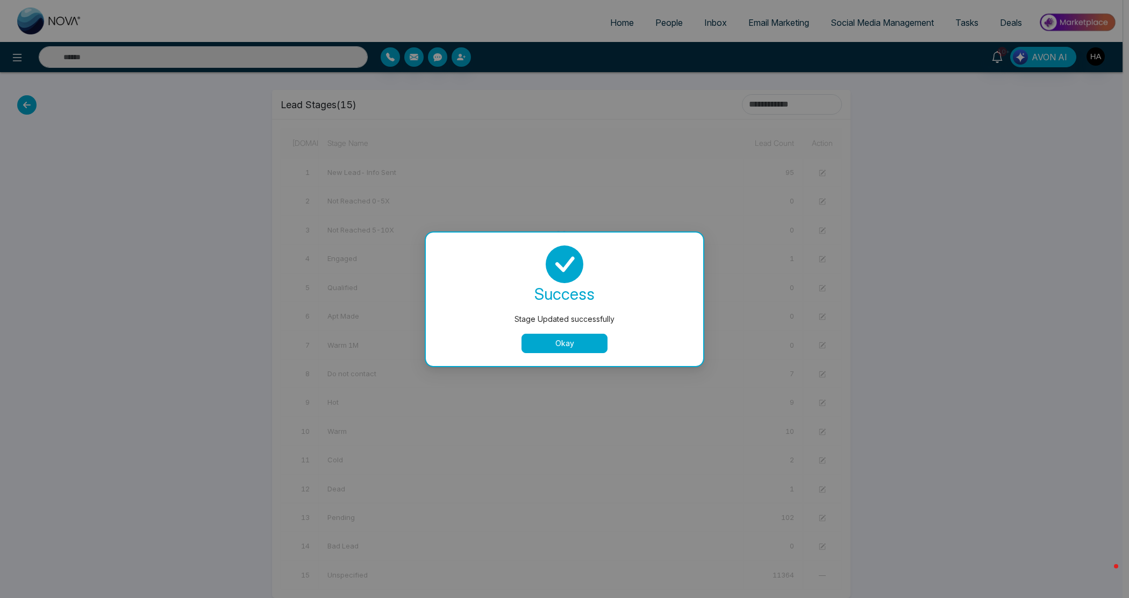
click at [564, 343] on button "Okay" at bounding box center [565, 342] width 86 height 19
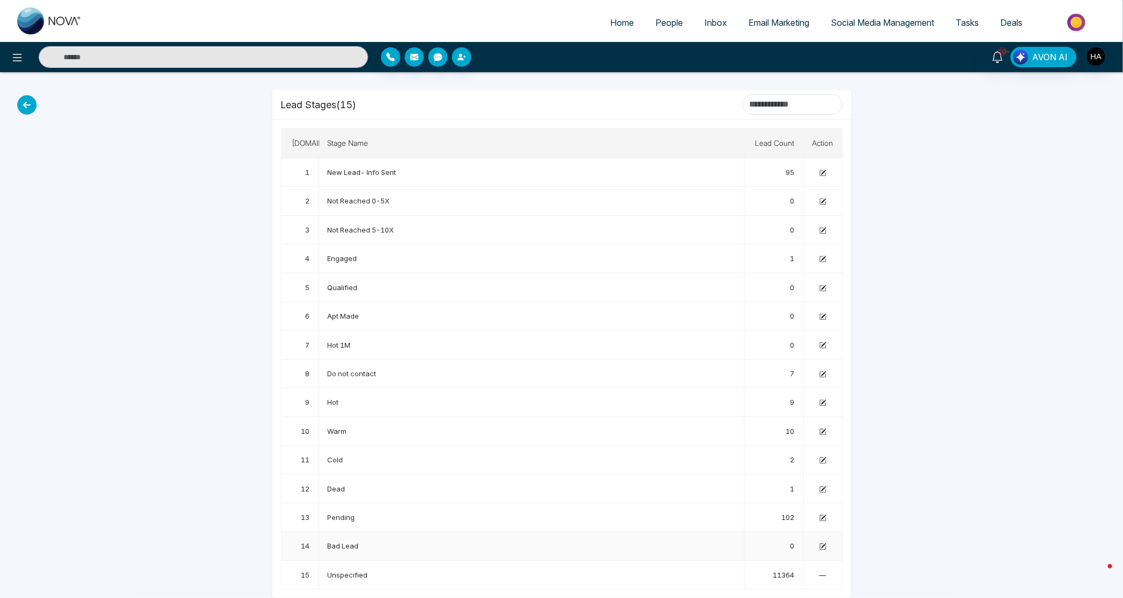
click at [821, 545] on icon at bounding box center [822, 546] width 7 height 7
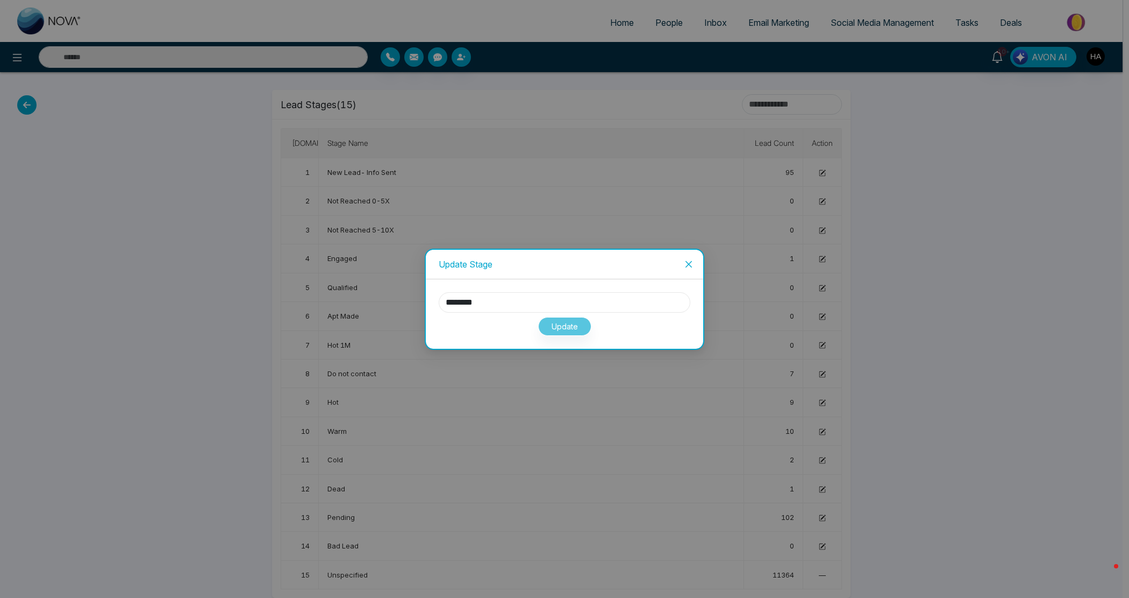
click at [523, 296] on input "********" at bounding box center [565, 302] width 252 height 20
type input "*****"
click at [539, 318] on div "Update" at bounding box center [565, 323] width 252 height 23
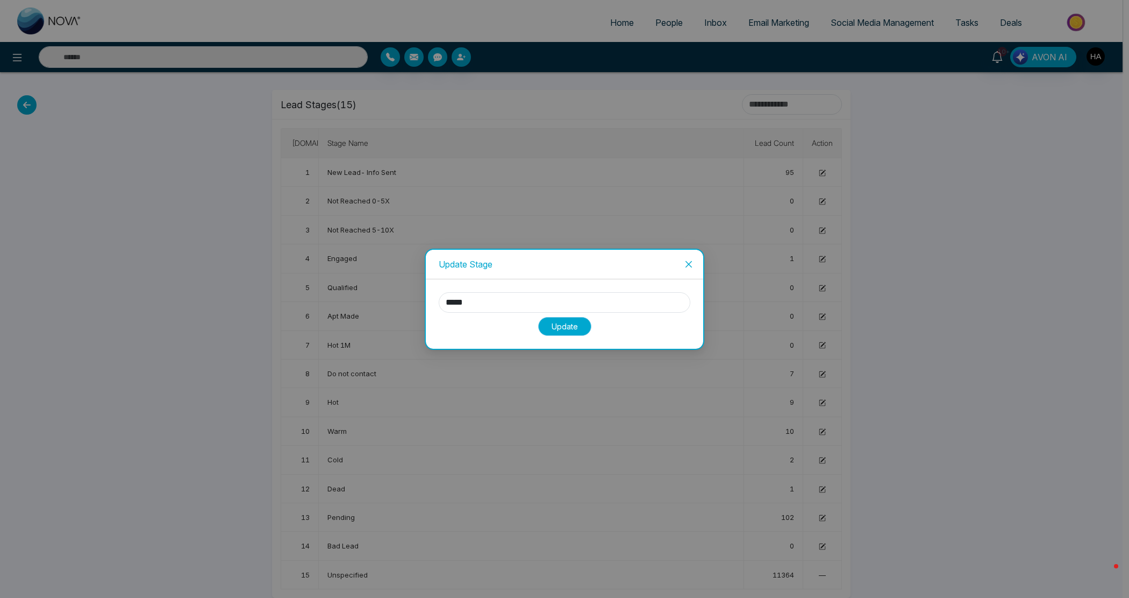
click at [554, 326] on button "Update" at bounding box center [564, 326] width 53 height 19
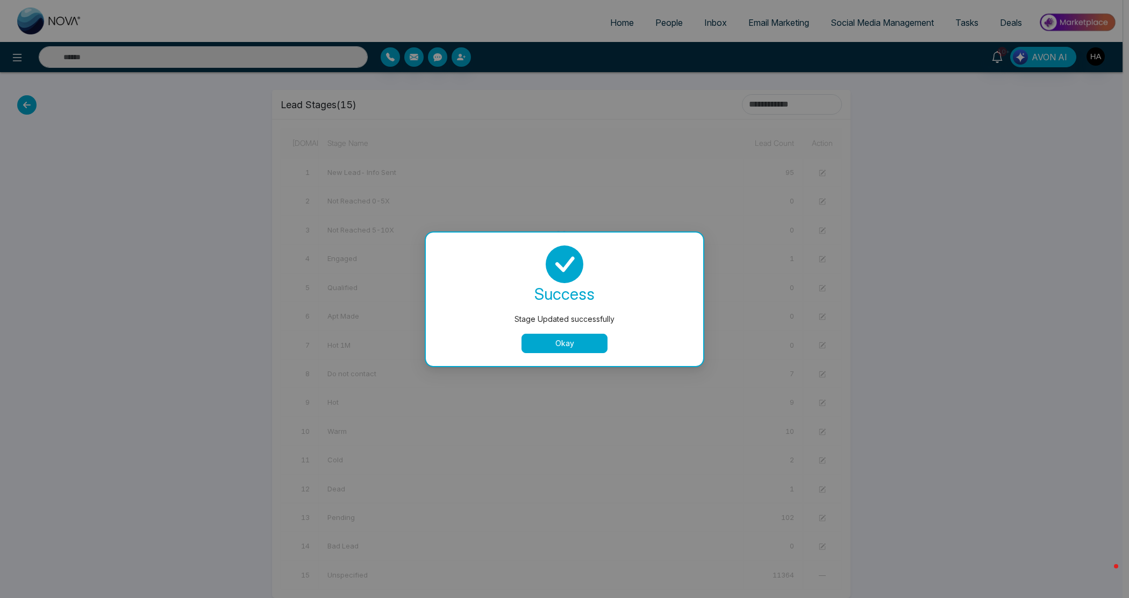
click at [552, 340] on button "Okay" at bounding box center [565, 342] width 86 height 19
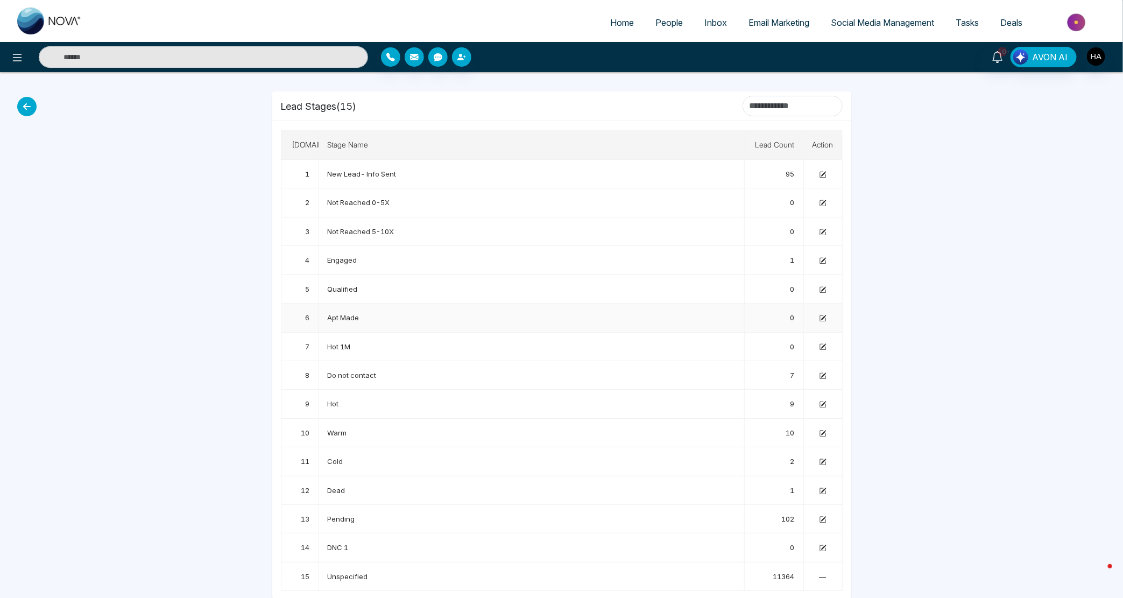
scroll to position [11, 0]
click at [20, 55] on icon at bounding box center [17, 57] width 13 height 13
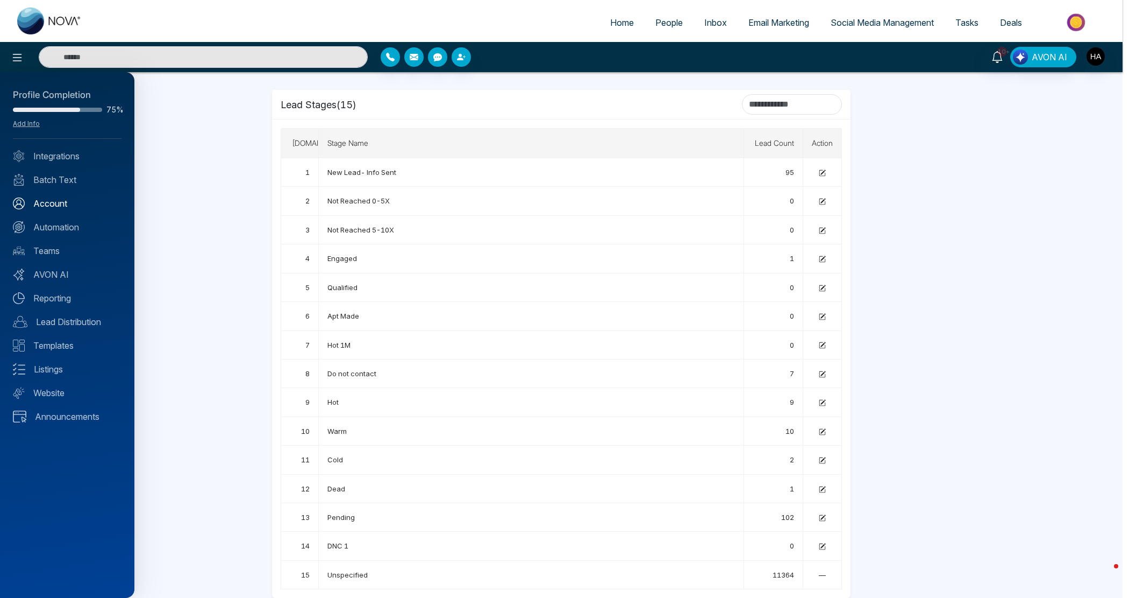
click at [45, 197] on link "Account" at bounding box center [67, 203] width 109 height 13
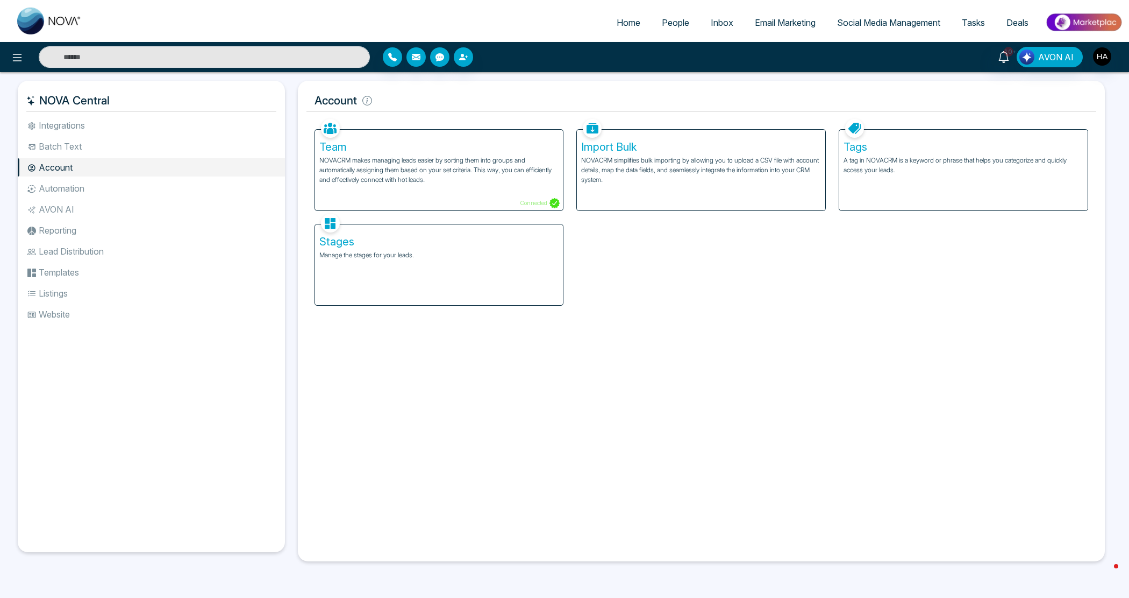
click at [388, 267] on div "Stages Manage the stages for your leads." at bounding box center [439, 264] width 248 height 81
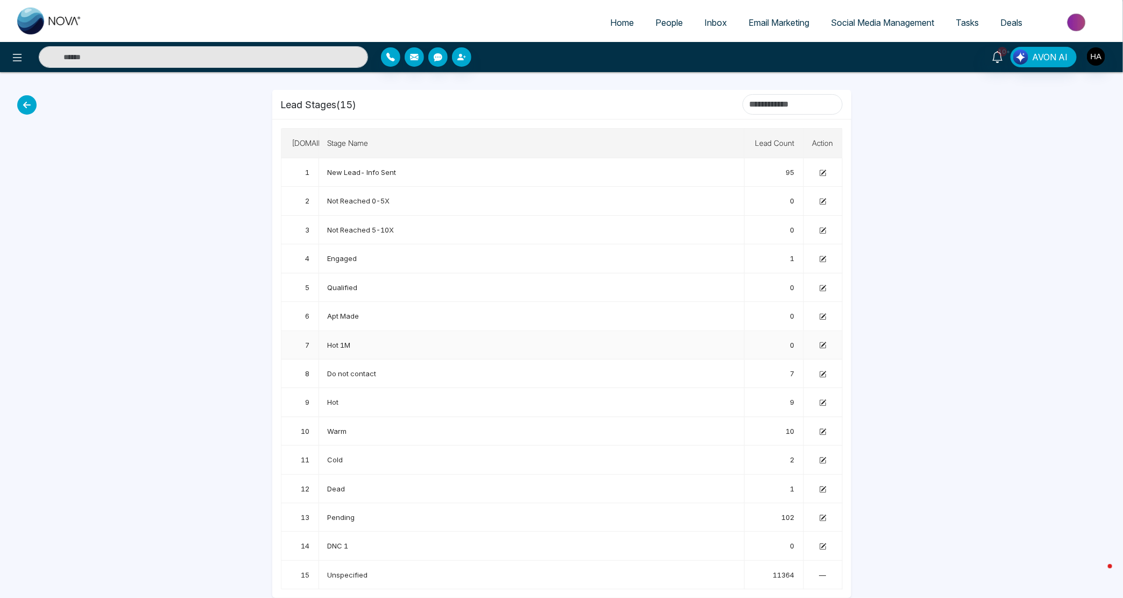
scroll to position [11, 0]
click at [823, 517] on icon at bounding box center [822, 517] width 7 height 7
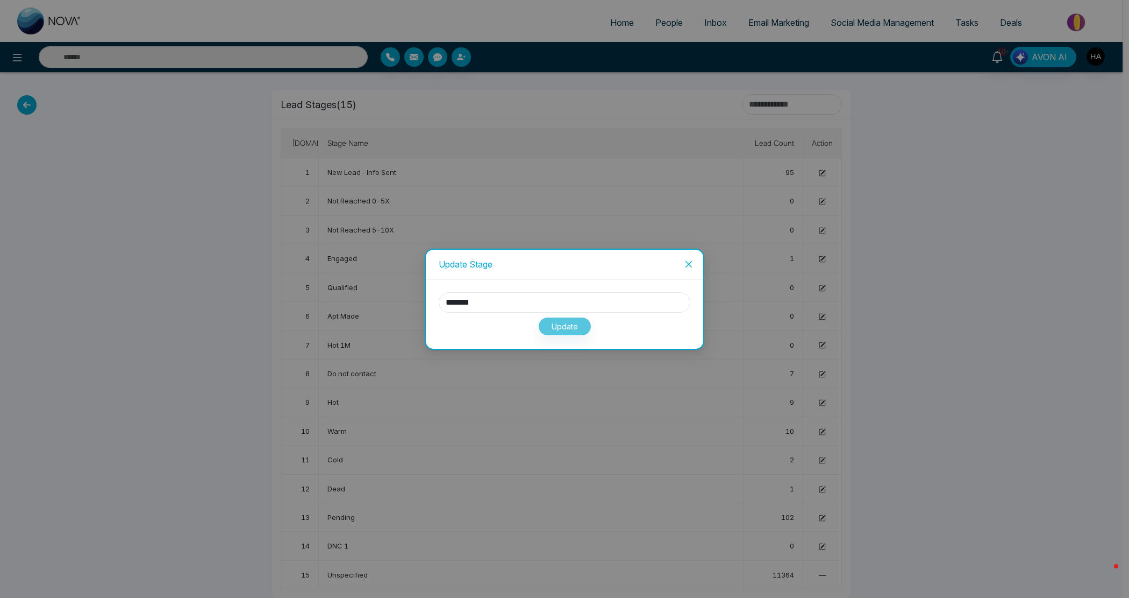
drag, startPoint x: 517, startPoint y: 307, endPoint x: 414, endPoint y: 336, distance: 107.3
click at [450, 329] on div "******* Update" at bounding box center [565, 314] width 252 height 44
type input "********"
click at [687, 262] on icon "close" at bounding box center [689, 263] width 6 height 6
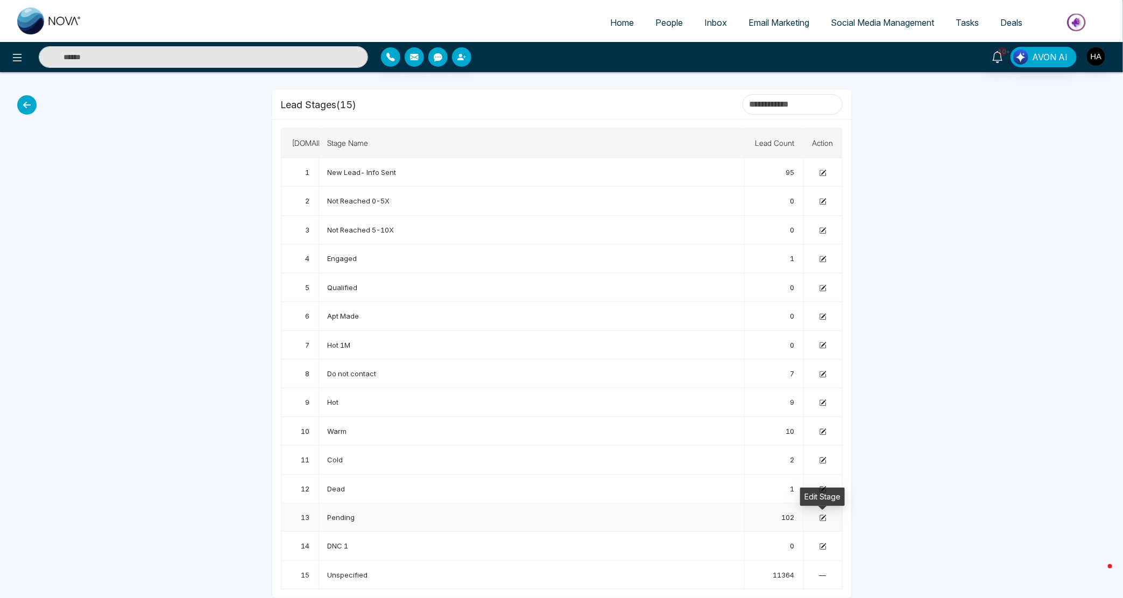
click at [823, 515] on icon at bounding box center [822, 518] width 6 height 6
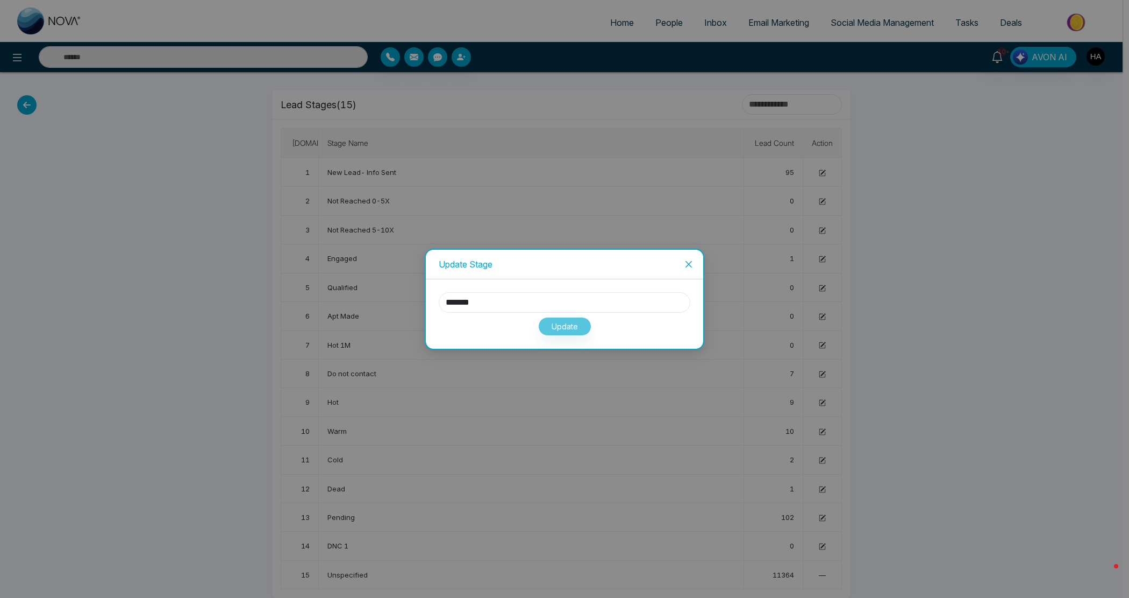
drag, startPoint x: 502, startPoint y: 306, endPoint x: 359, endPoint y: 306, distance: 142.5
click at [359, 306] on div "Update Stage ******* Update" at bounding box center [564, 299] width 1129 height 598
type input "********"
click at [572, 324] on button "Update" at bounding box center [564, 326] width 53 height 19
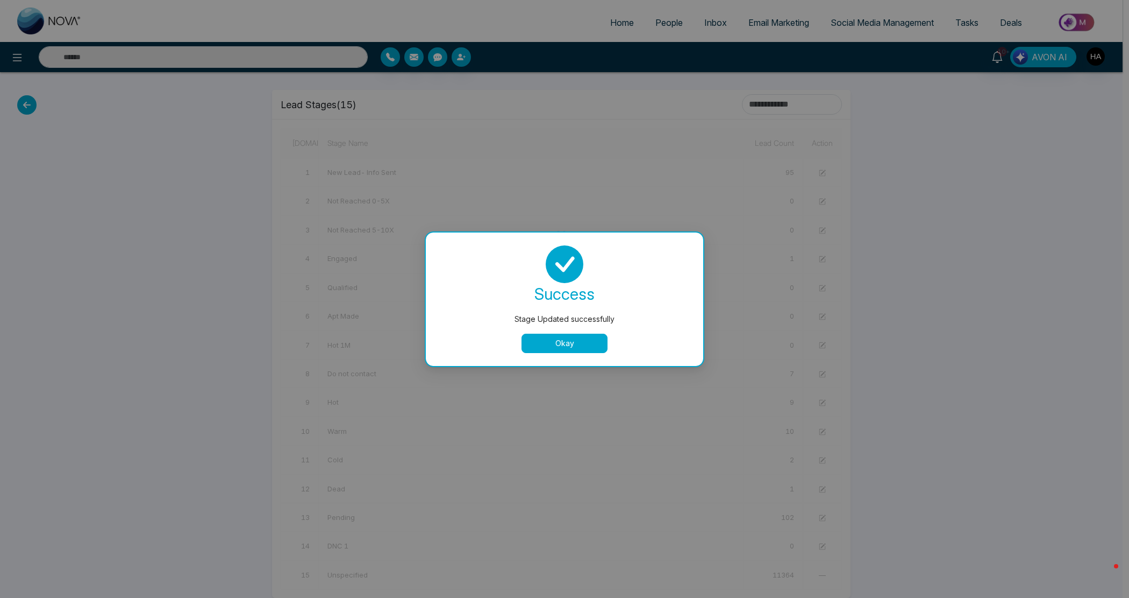
click at [592, 359] on div "success Stage Updated successfully Okay" at bounding box center [565, 298] width 278 height 133
click at [595, 340] on button "Okay" at bounding box center [565, 342] width 86 height 19
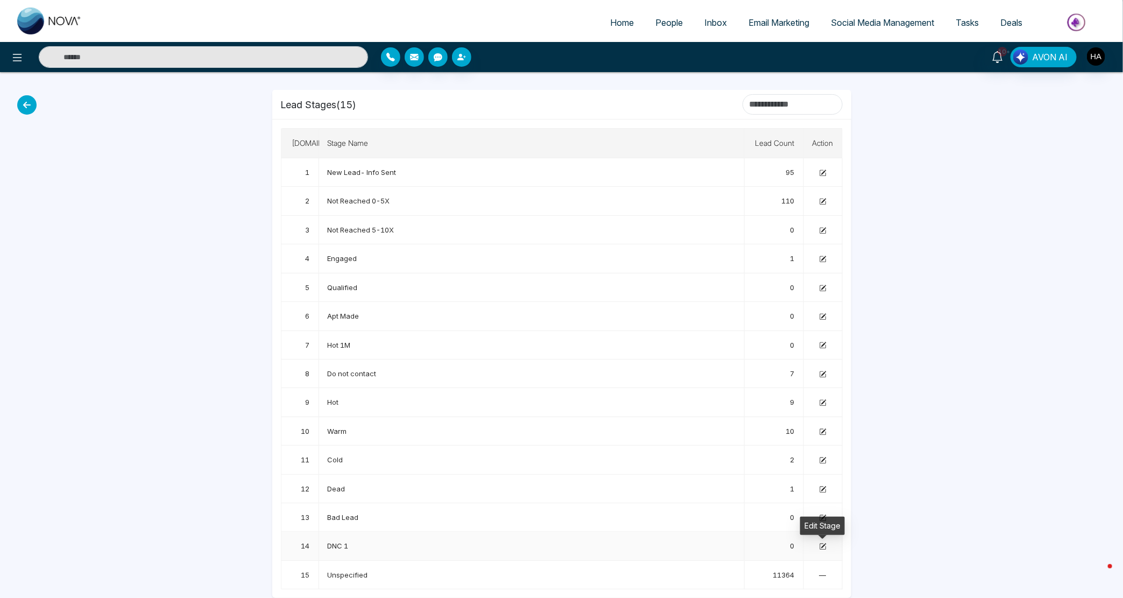
click at [821, 546] on icon at bounding box center [823, 545] width 5 height 5
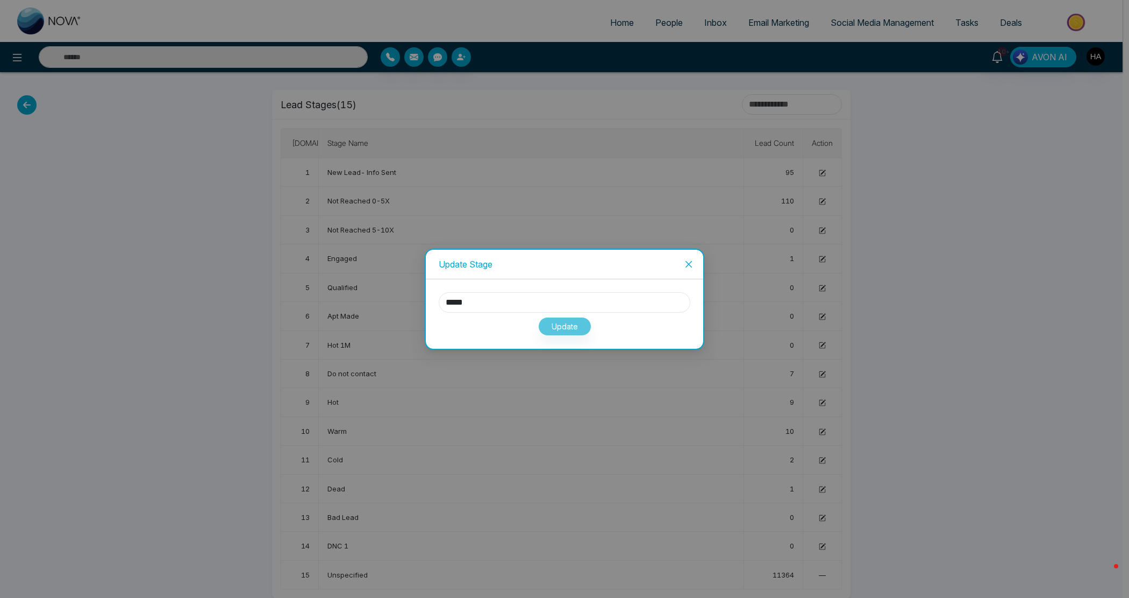
click at [508, 300] on input "*****" at bounding box center [565, 302] width 252 height 20
type input "**********"
click at [585, 324] on button "Update" at bounding box center [564, 326] width 53 height 19
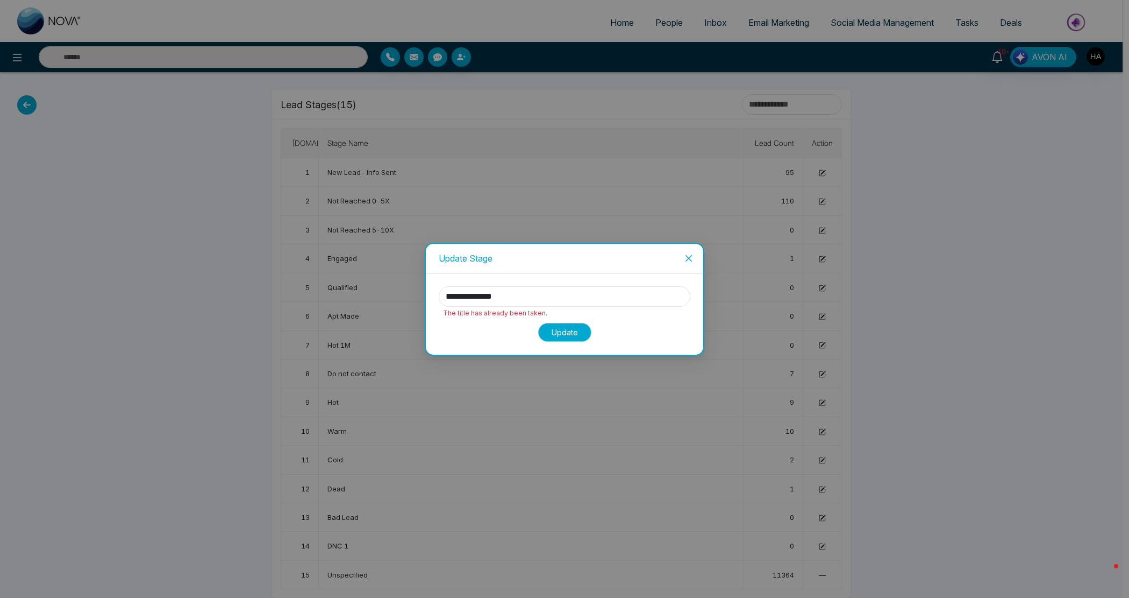
click at [582, 335] on button "Update" at bounding box center [564, 332] width 53 height 19
click at [684, 259] on span "Close" at bounding box center [688, 258] width 29 height 29
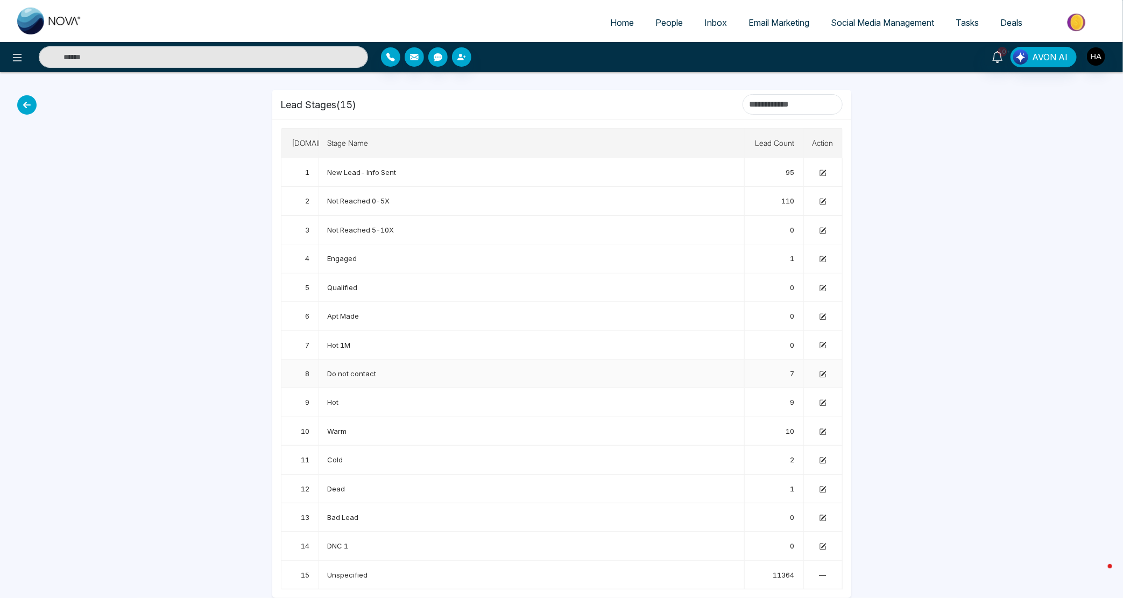
click at [823, 372] on icon at bounding box center [823, 373] width 5 height 5
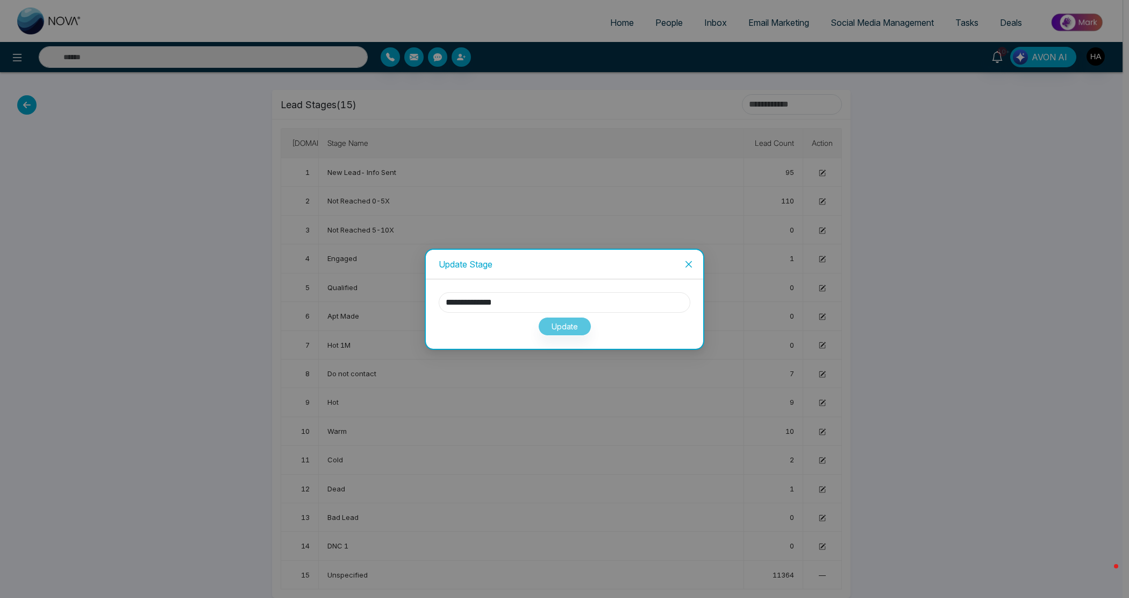
click at [546, 308] on input "**********" at bounding box center [565, 302] width 252 height 20
type input "**********"
click at [569, 323] on button "Update" at bounding box center [564, 326] width 53 height 19
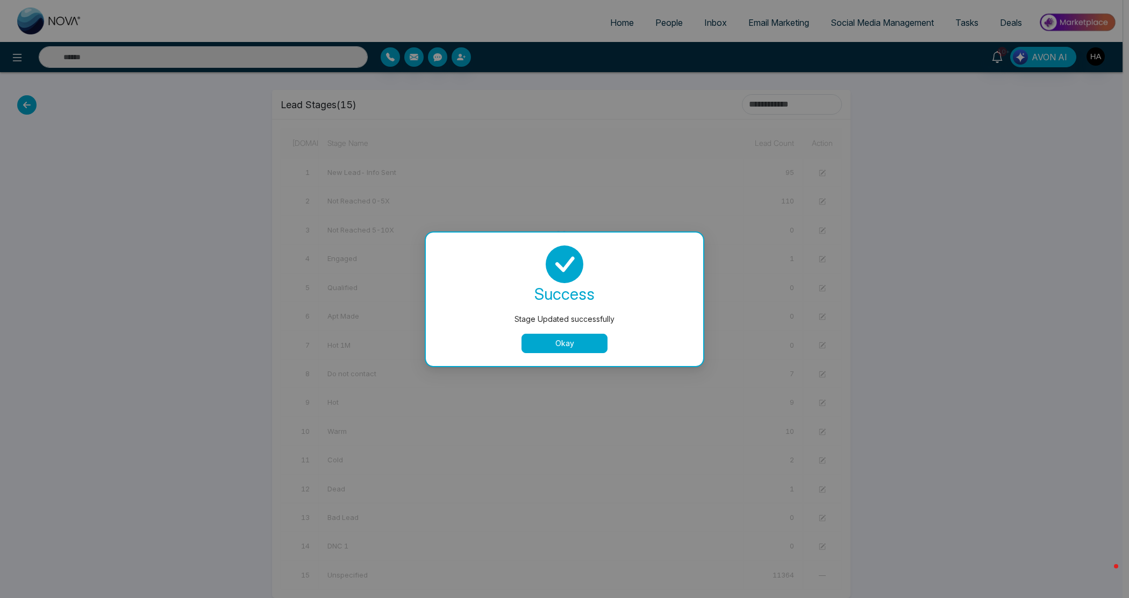
click at [570, 344] on button "Okay" at bounding box center [565, 342] width 86 height 19
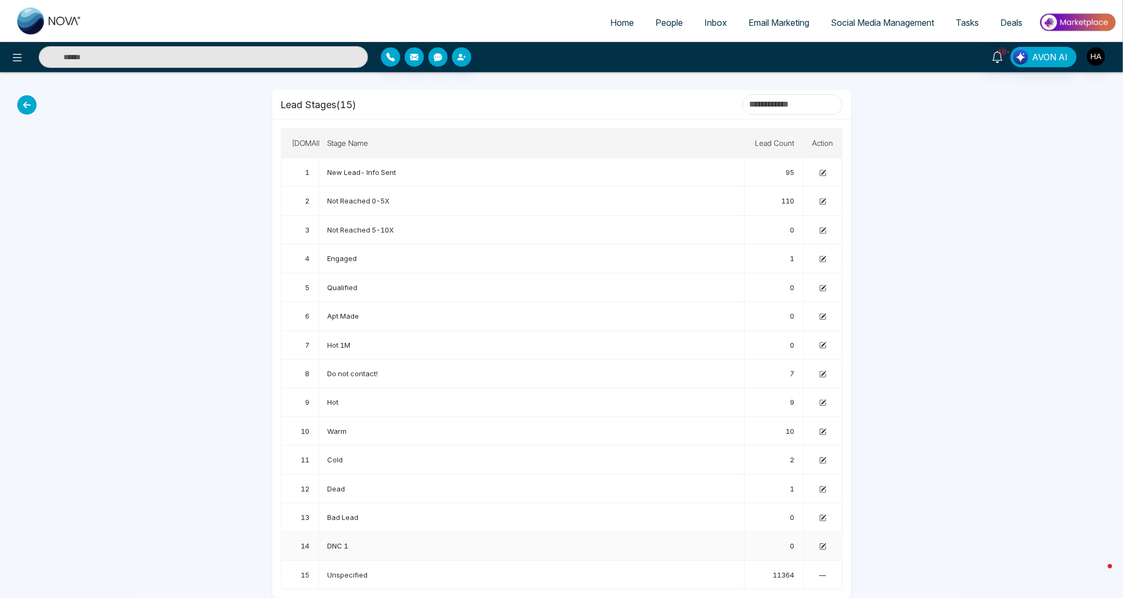
click at [818, 546] on td at bounding box center [823, 545] width 39 height 29
click at [825, 543] on icon at bounding box center [822, 546] width 7 height 7
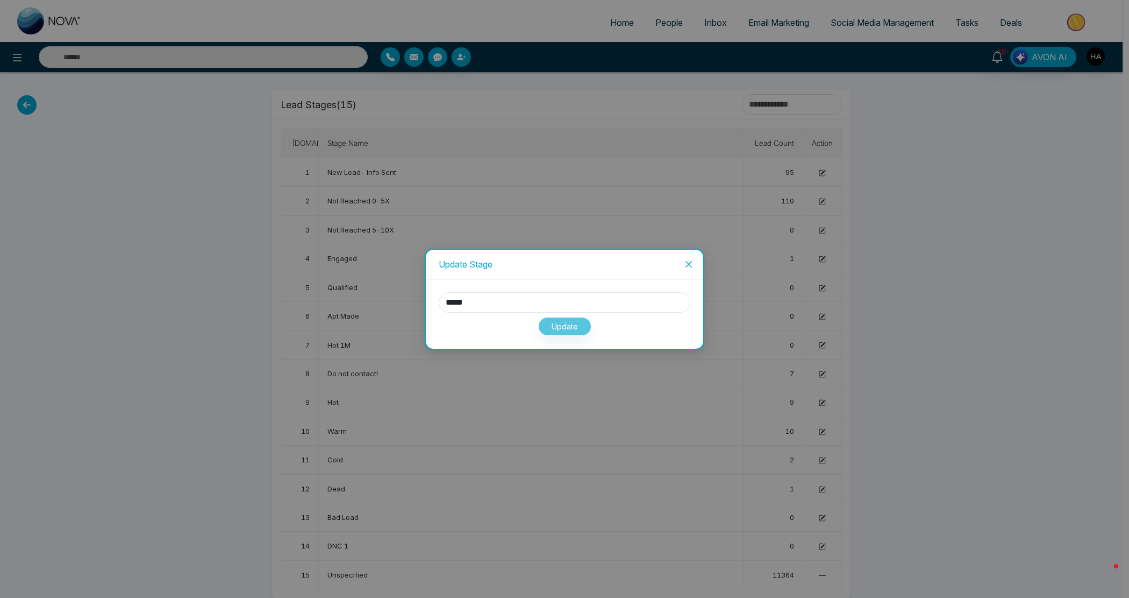
drag, startPoint x: 354, startPoint y: 296, endPoint x: 347, endPoint y: 296, distance: 6.5
click at [347, 296] on div "Update Stage ***** Update" at bounding box center [564, 299] width 1129 height 598
type input "**********"
click at [584, 323] on button "Update" at bounding box center [564, 326] width 53 height 19
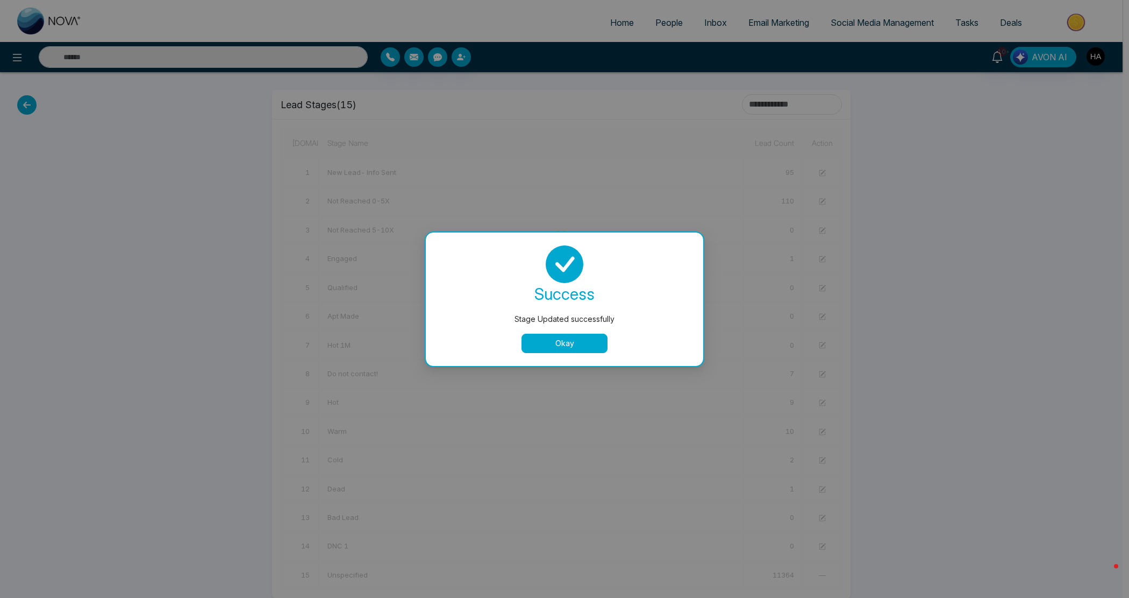
click at [581, 340] on button "Okay" at bounding box center [565, 342] width 86 height 19
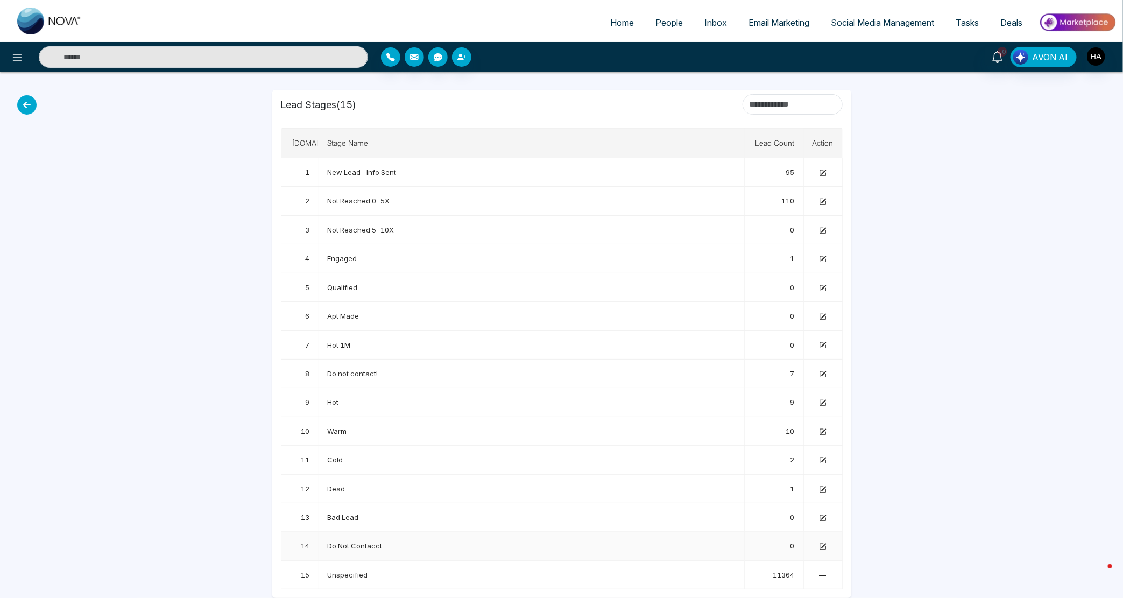
click at [819, 544] on icon at bounding box center [822, 546] width 7 height 7
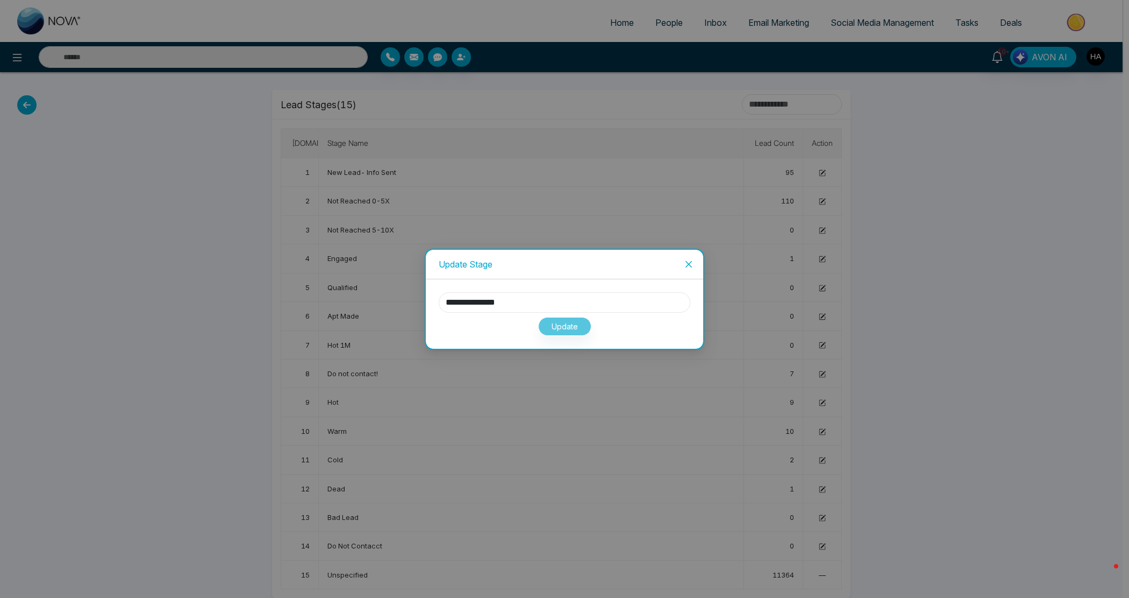
click at [531, 300] on input "**********" at bounding box center [565, 302] width 252 height 20
type input "**********"
click at [560, 323] on button "Update" at bounding box center [564, 326] width 53 height 19
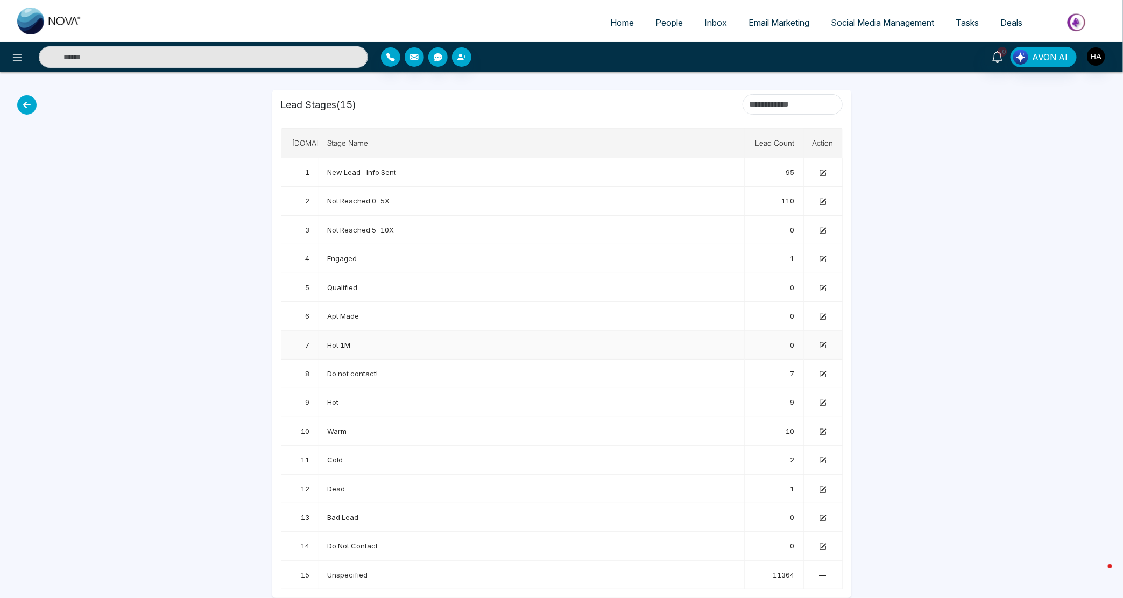
click at [824, 343] on icon at bounding box center [822, 345] width 7 height 7
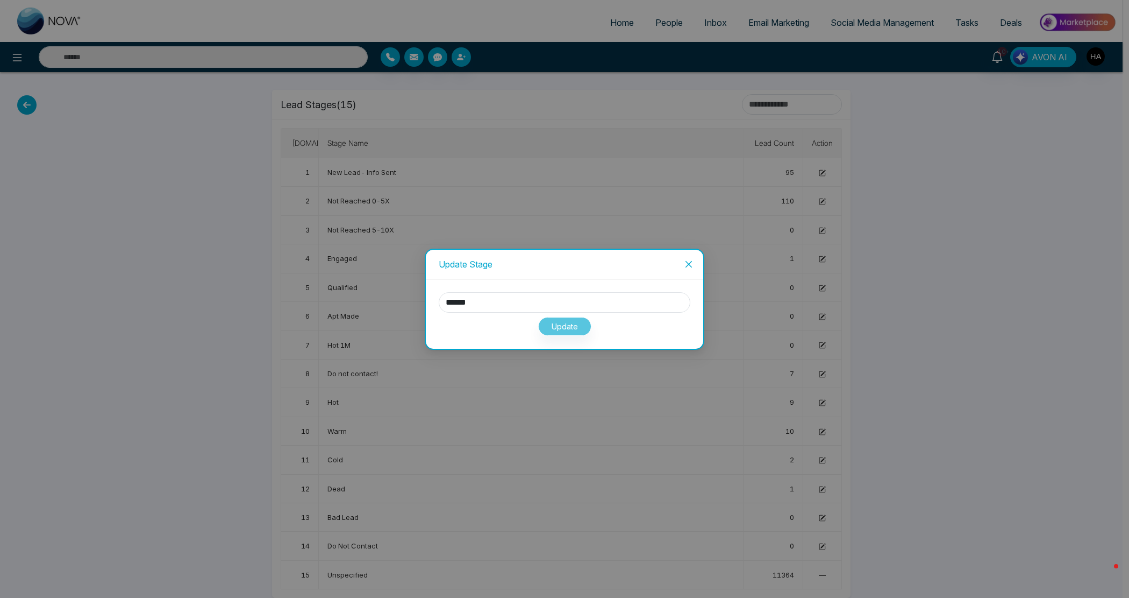
drag, startPoint x: 538, startPoint y: 287, endPoint x: 461, endPoint y: 285, distance: 76.9
click at [461, 285] on div "****** Update" at bounding box center [565, 313] width 278 height 69
click at [689, 261] on icon "close" at bounding box center [689, 264] width 9 height 9
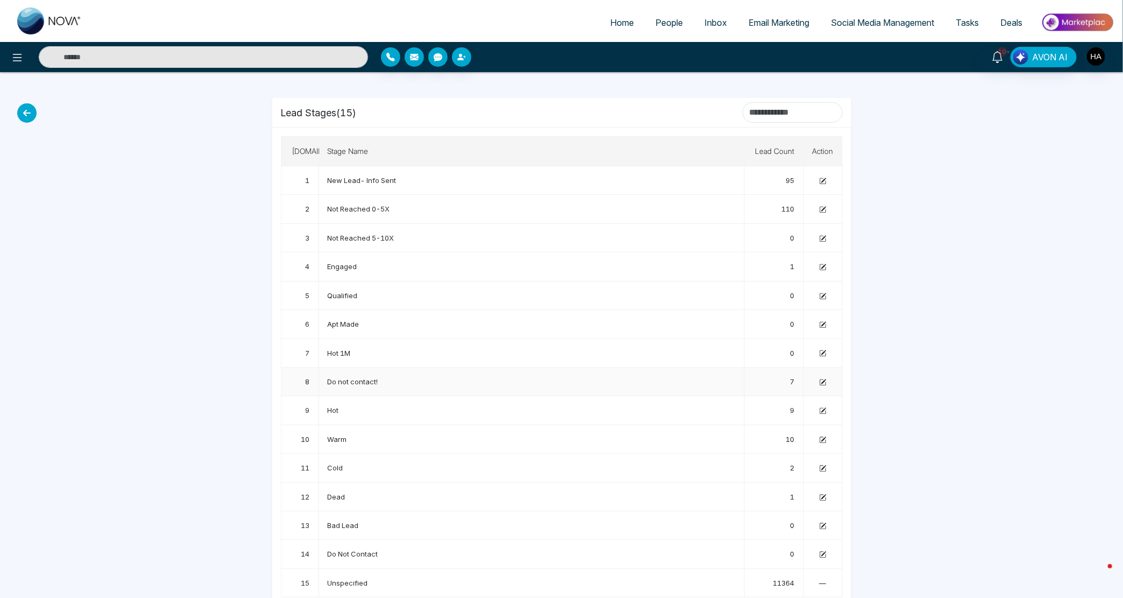
click at [828, 380] on td at bounding box center [823, 381] width 39 height 29
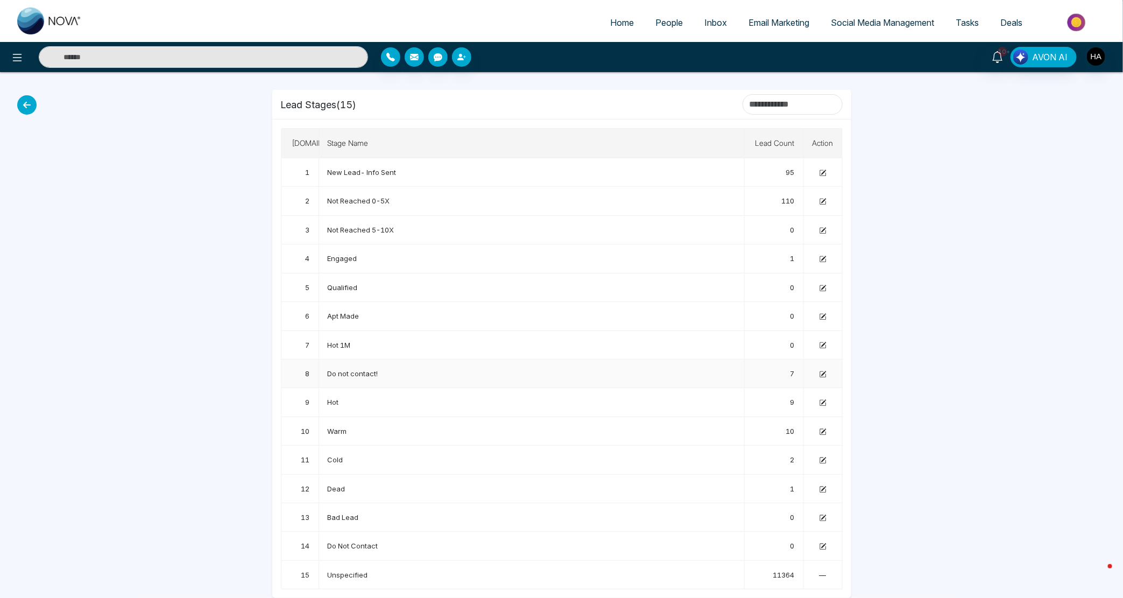
click at [820, 371] on icon at bounding box center [822, 374] width 7 height 7
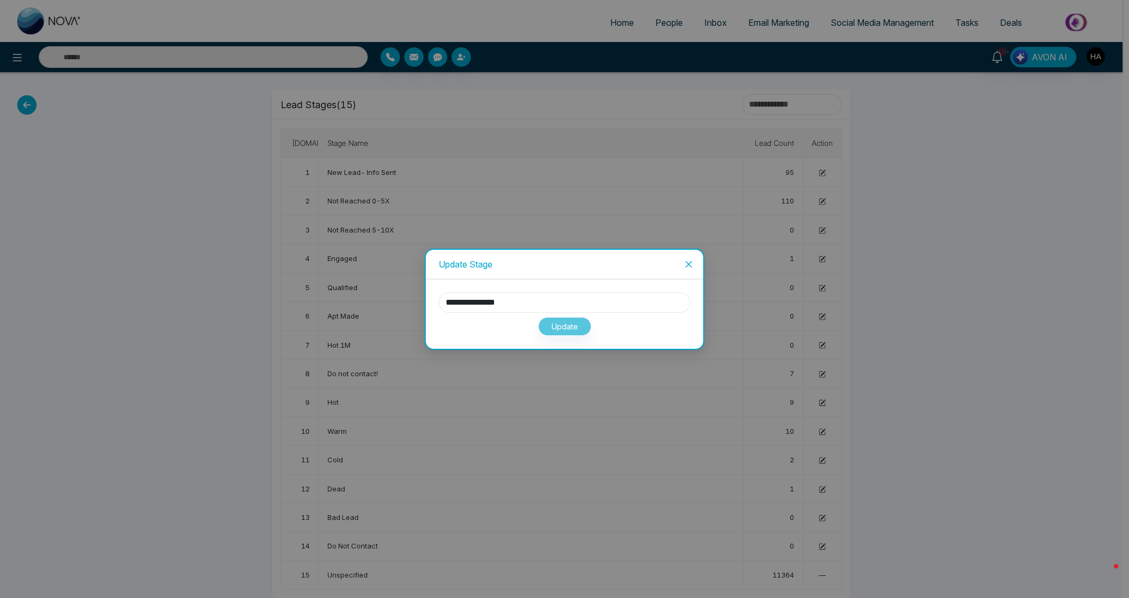
click at [541, 303] on input "**********" at bounding box center [565, 302] width 252 height 20
type input "*******"
click at [561, 332] on button "Update" at bounding box center [564, 326] width 53 height 19
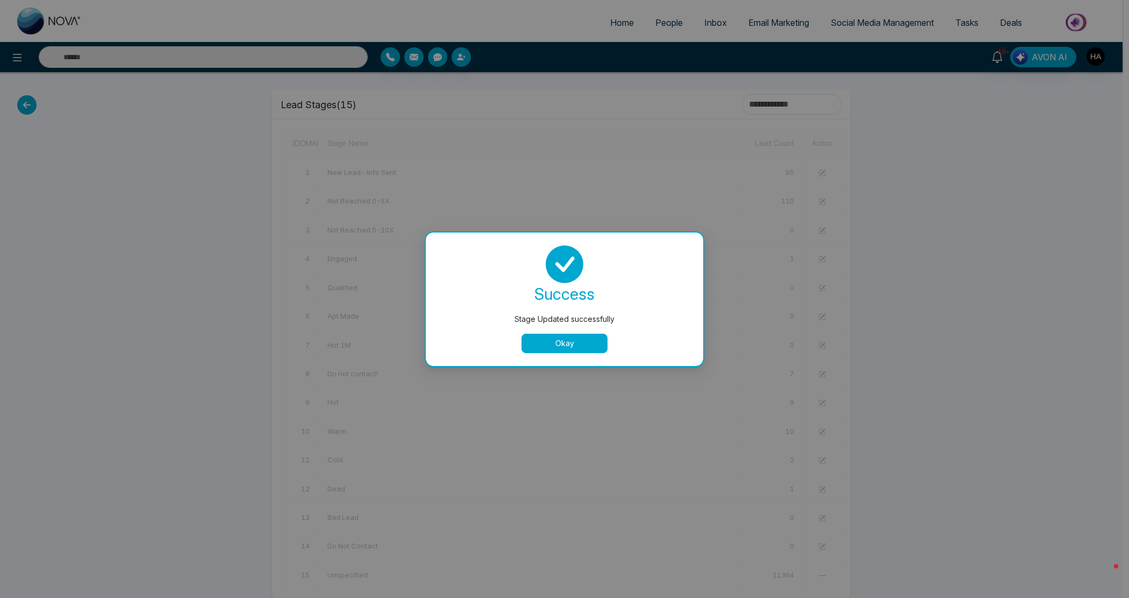
click at [565, 334] on button "Okay" at bounding box center [565, 342] width 86 height 19
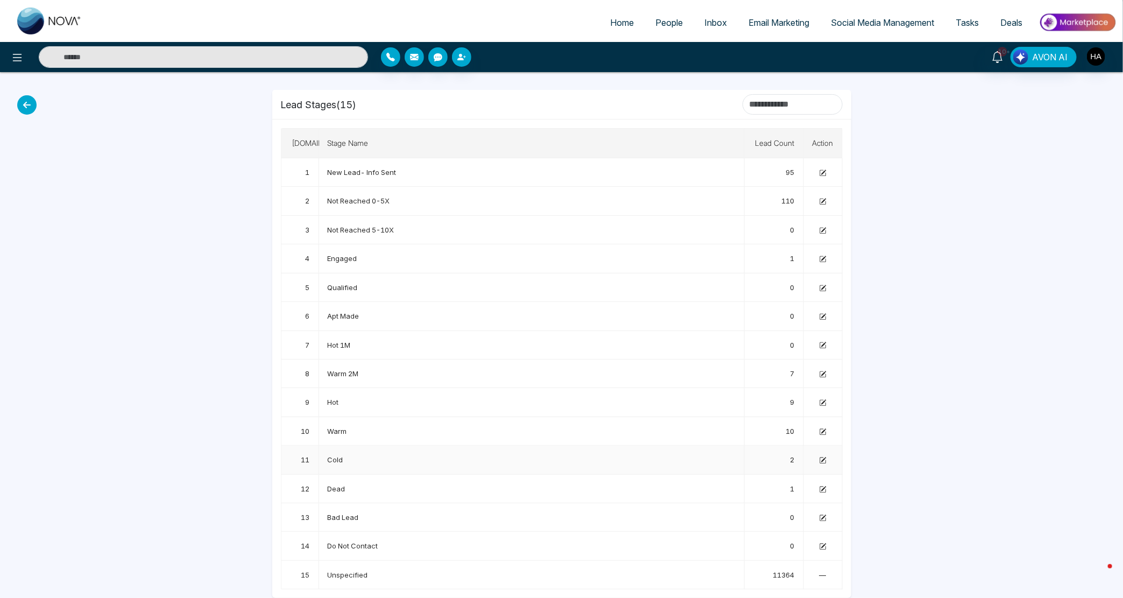
click at [822, 460] on icon at bounding box center [823, 459] width 5 height 5
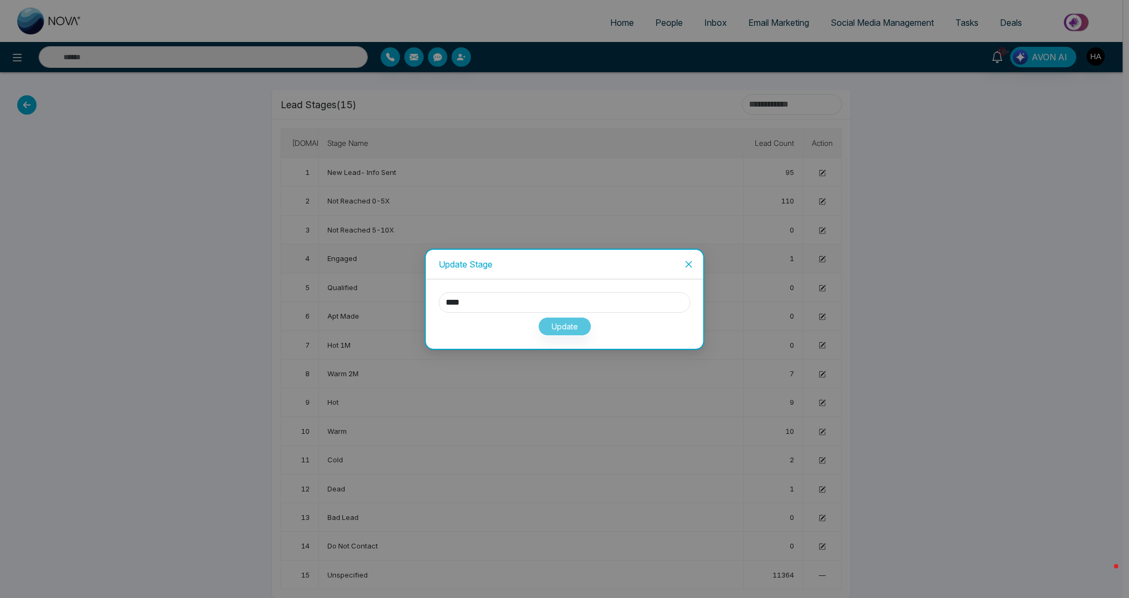
drag, startPoint x: 692, startPoint y: 254, endPoint x: 687, endPoint y: 259, distance: 6.8
click at [692, 254] on span "Close" at bounding box center [688, 264] width 29 height 29
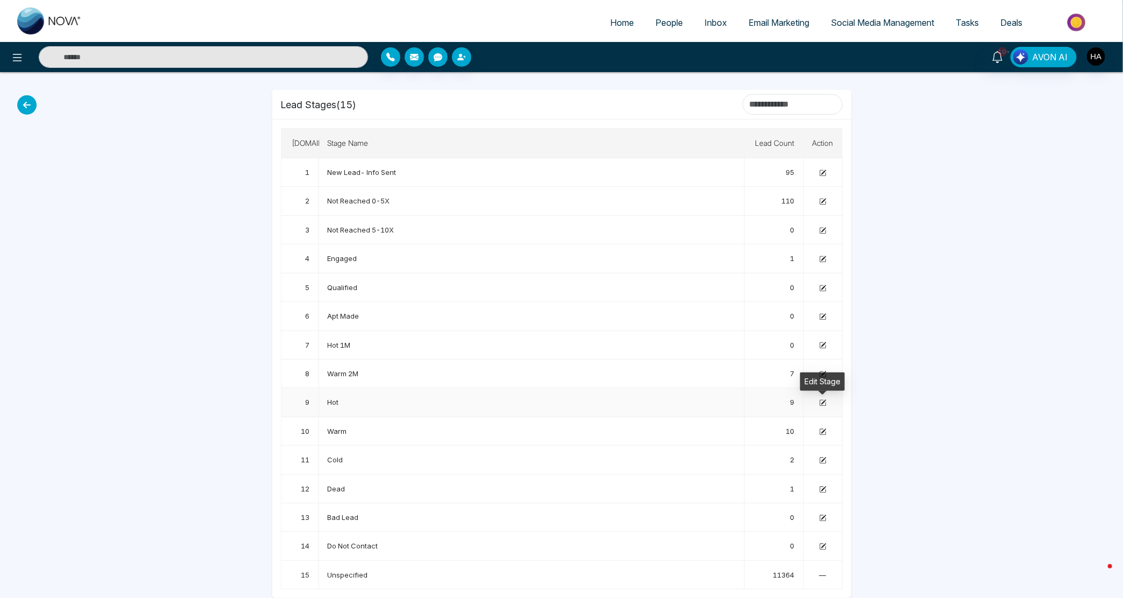
click at [823, 401] on icon at bounding box center [823, 402] width 5 height 5
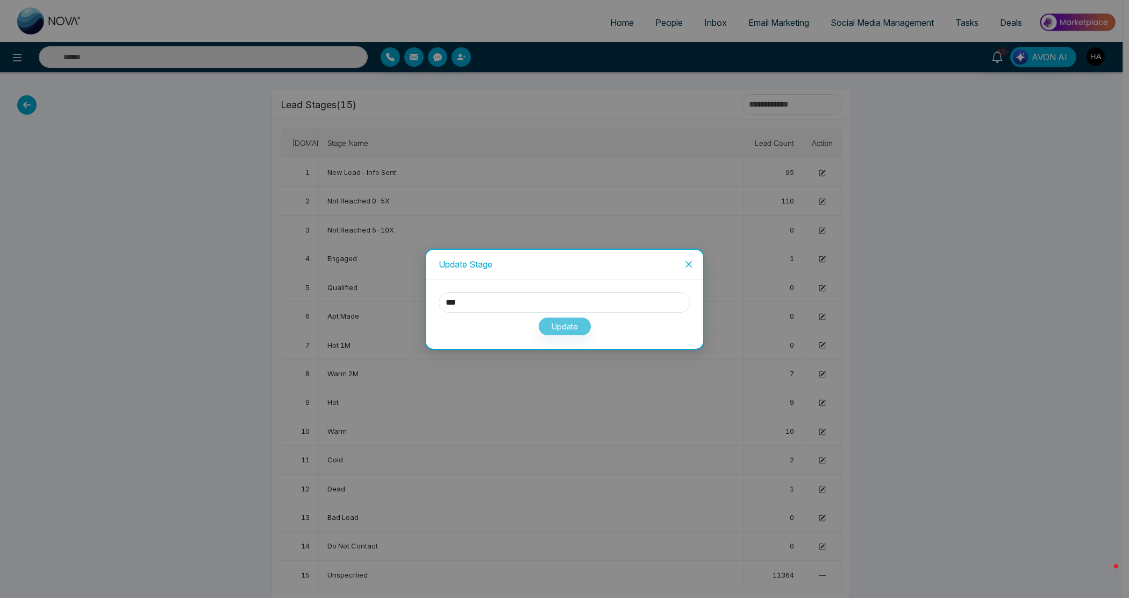
click at [571, 322] on div "Update" at bounding box center [565, 323] width 252 height 23
click at [574, 302] on input "***" at bounding box center [565, 302] width 252 height 20
type input "********"
click at [550, 326] on button "Update" at bounding box center [564, 326] width 53 height 19
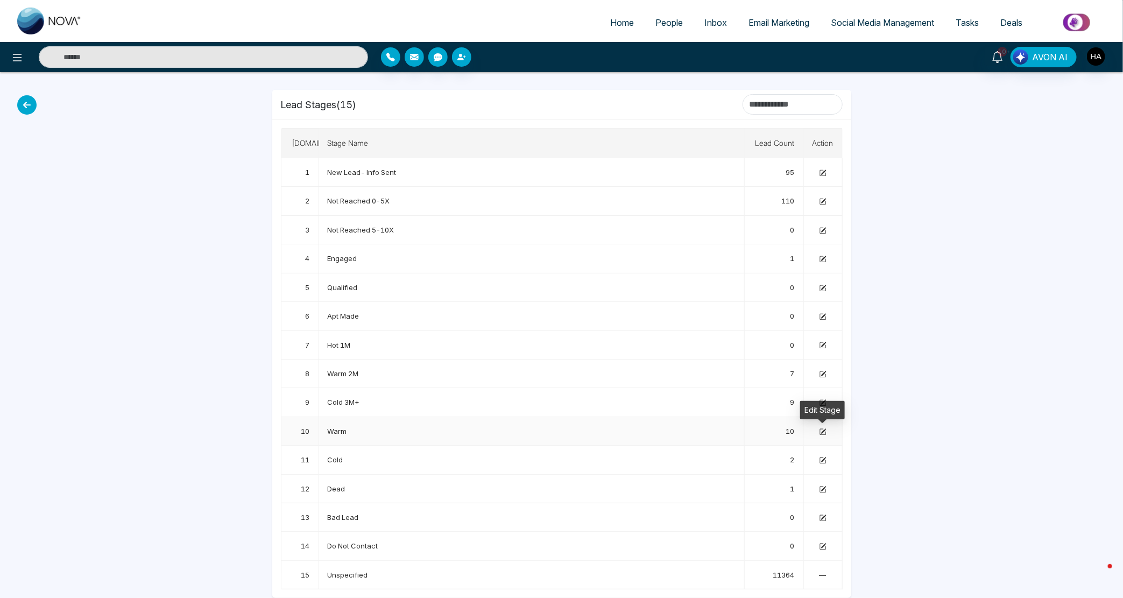
click at [823, 429] on icon at bounding box center [823, 430] width 5 height 5
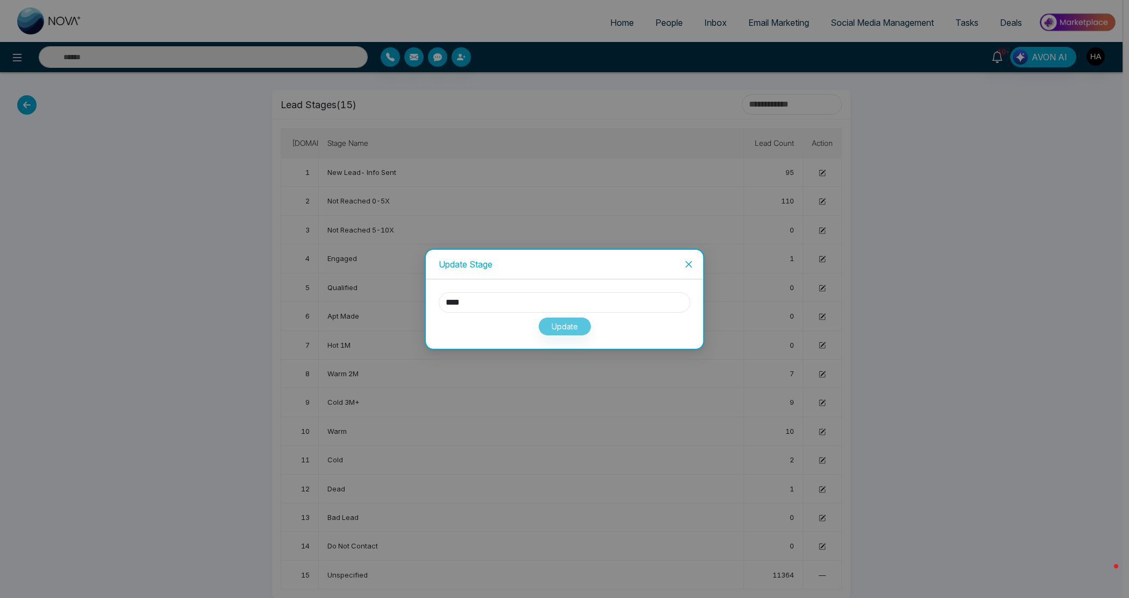
click at [523, 299] on input "****" at bounding box center [565, 302] width 252 height 20
type input "*******"
click at [555, 319] on button "Update" at bounding box center [564, 326] width 53 height 19
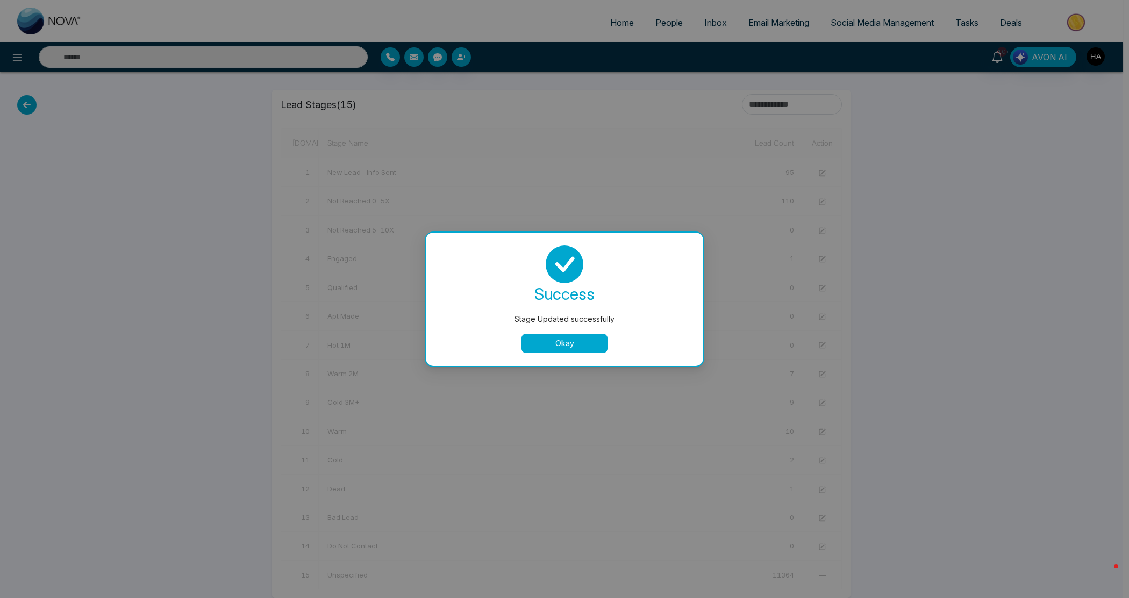
click at [577, 343] on button "Okay" at bounding box center [565, 342] width 86 height 19
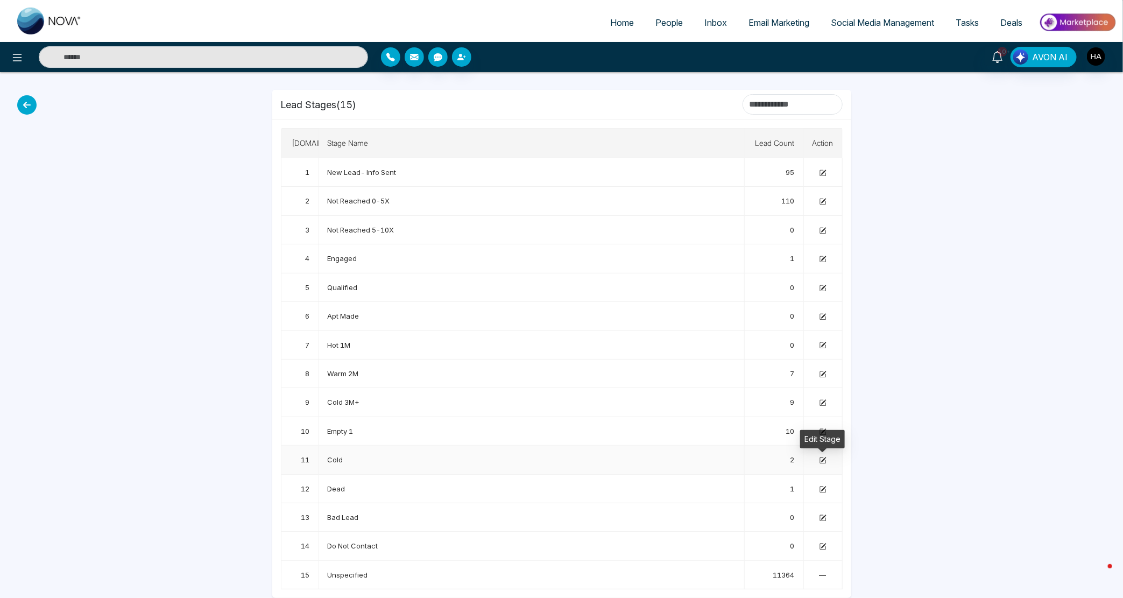
click at [821, 458] on icon at bounding box center [822, 460] width 7 height 7
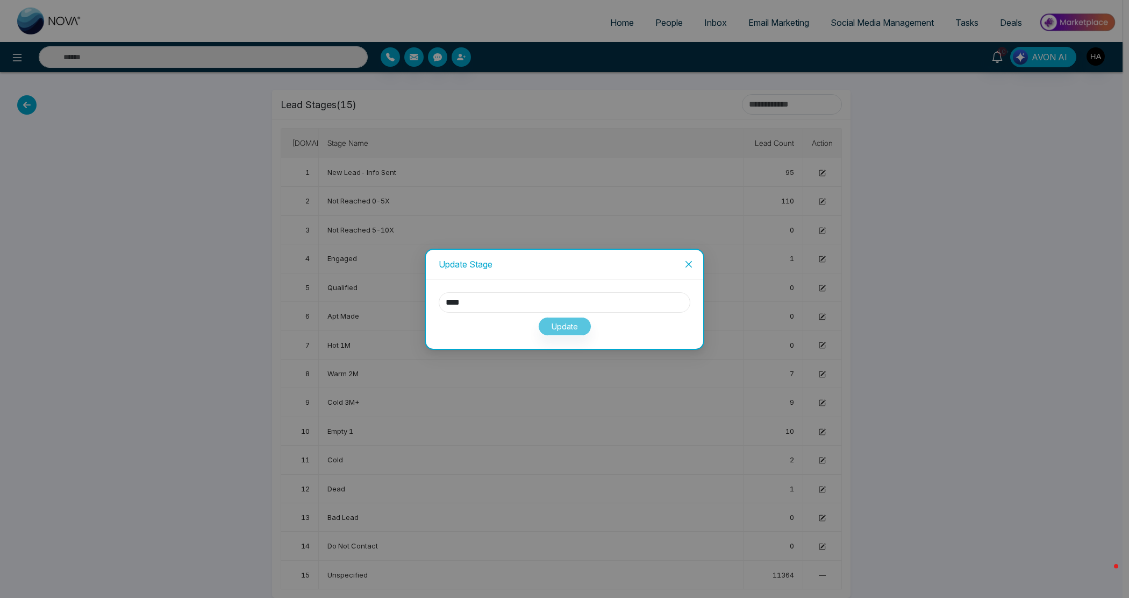
click at [588, 300] on input "****" at bounding box center [565, 302] width 252 height 20
type input "*******"
click at [584, 317] on button "Update" at bounding box center [564, 326] width 53 height 19
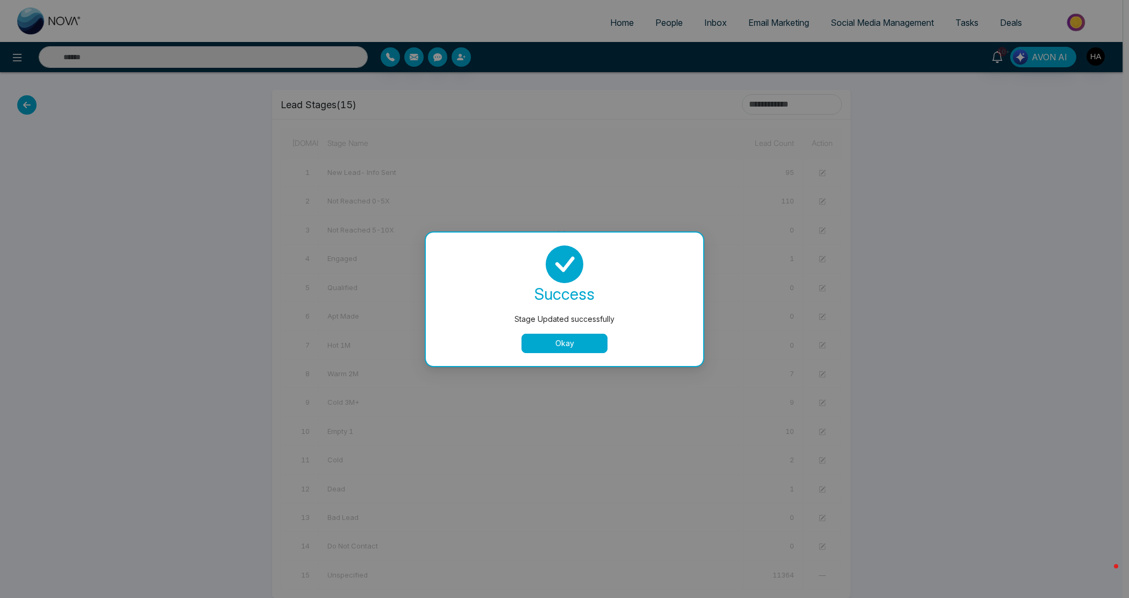
click at [564, 334] on button "Okay" at bounding box center [565, 342] width 86 height 19
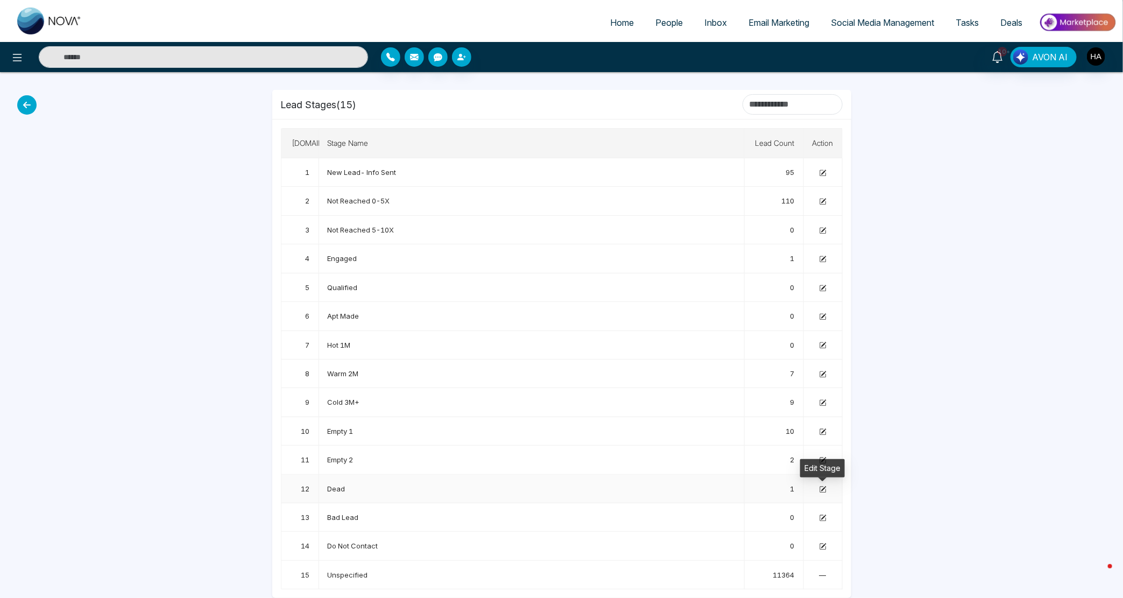
click at [819, 488] on icon at bounding box center [822, 489] width 7 height 7
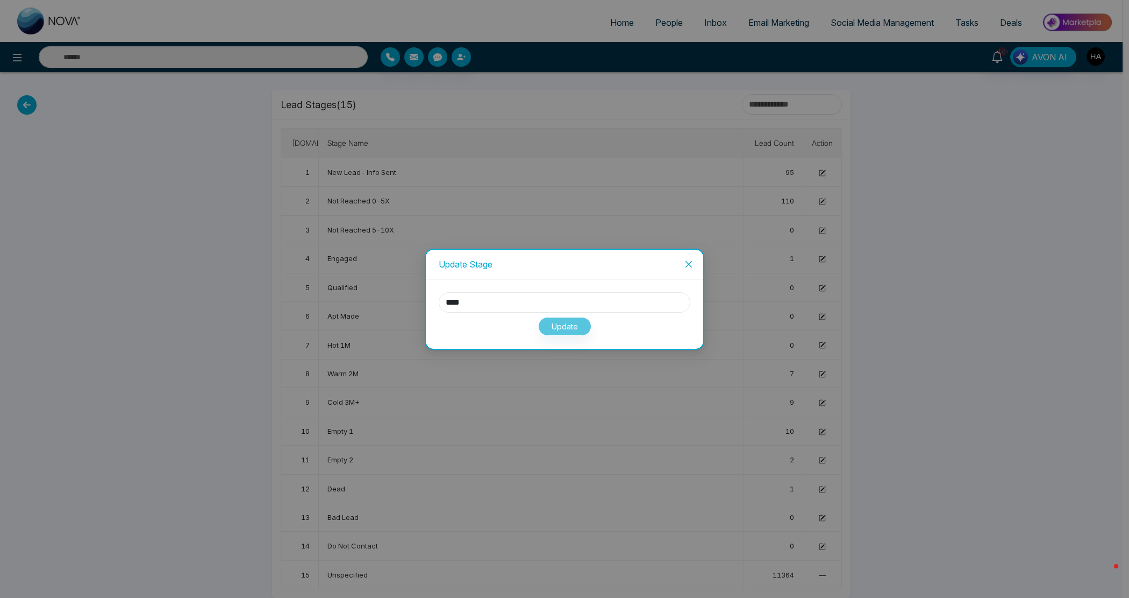
click at [504, 302] on input "****" at bounding box center [565, 302] width 252 height 20
type input "*********"
click at [569, 318] on button "Update" at bounding box center [564, 326] width 53 height 19
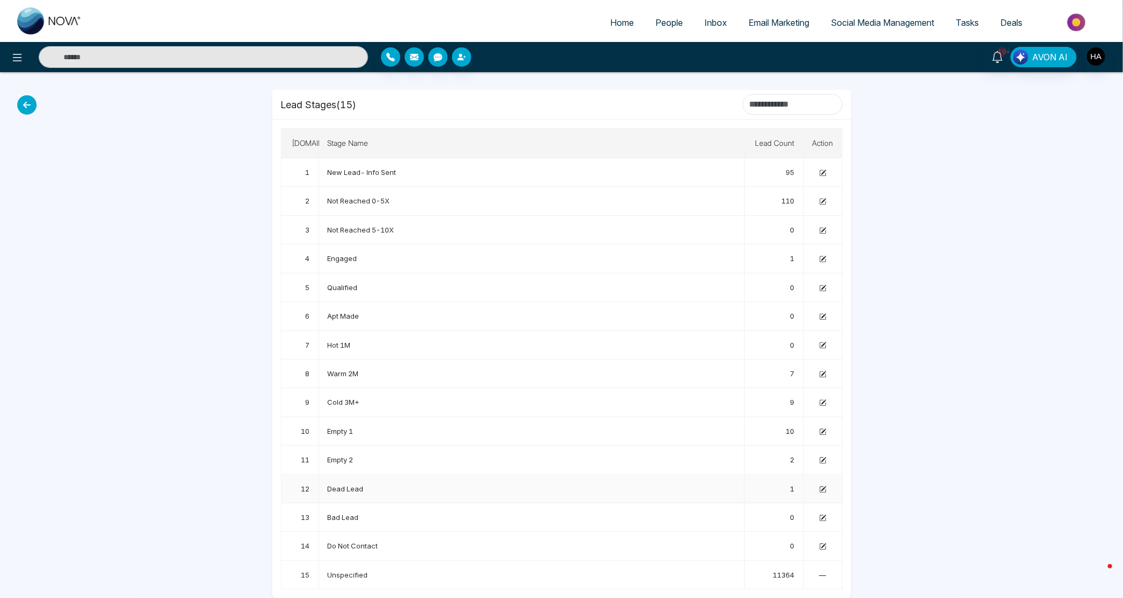
click at [823, 486] on icon at bounding box center [823, 488] width 5 height 5
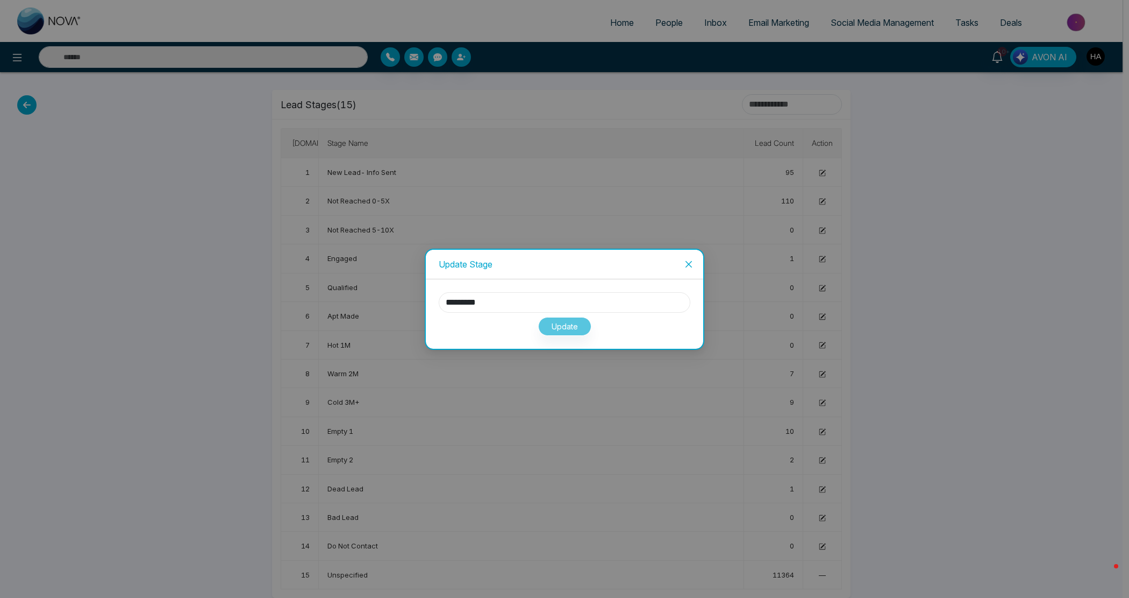
click at [457, 301] on input "*********" at bounding box center [565, 302] width 252 height 20
type input "**********"
click at [550, 330] on button "Update" at bounding box center [564, 326] width 53 height 19
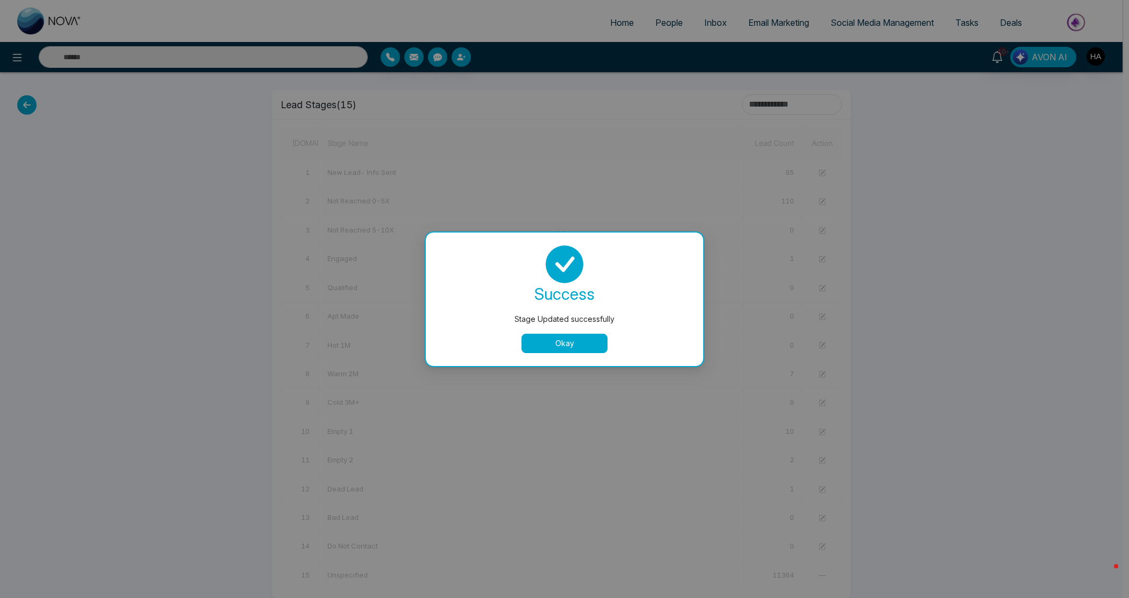
click at [567, 337] on button "Okay" at bounding box center [565, 342] width 86 height 19
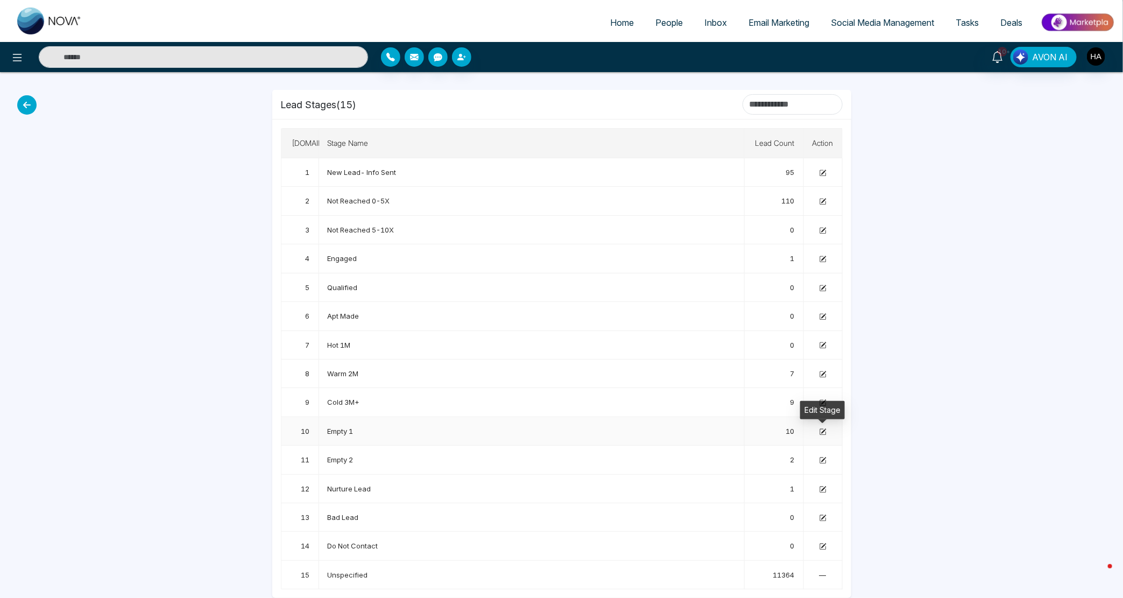
click at [823, 432] on icon at bounding box center [822, 431] width 7 height 7
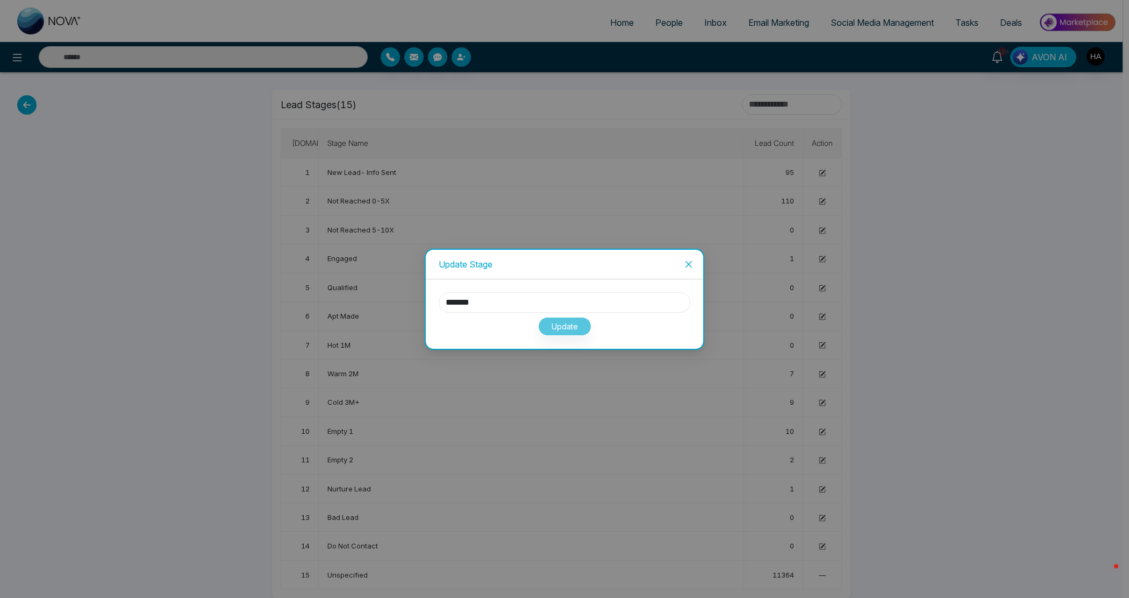
click at [582, 300] on input "*******" at bounding box center [565, 302] width 252 height 20
type input "******"
click at [573, 332] on button "Update" at bounding box center [564, 326] width 53 height 19
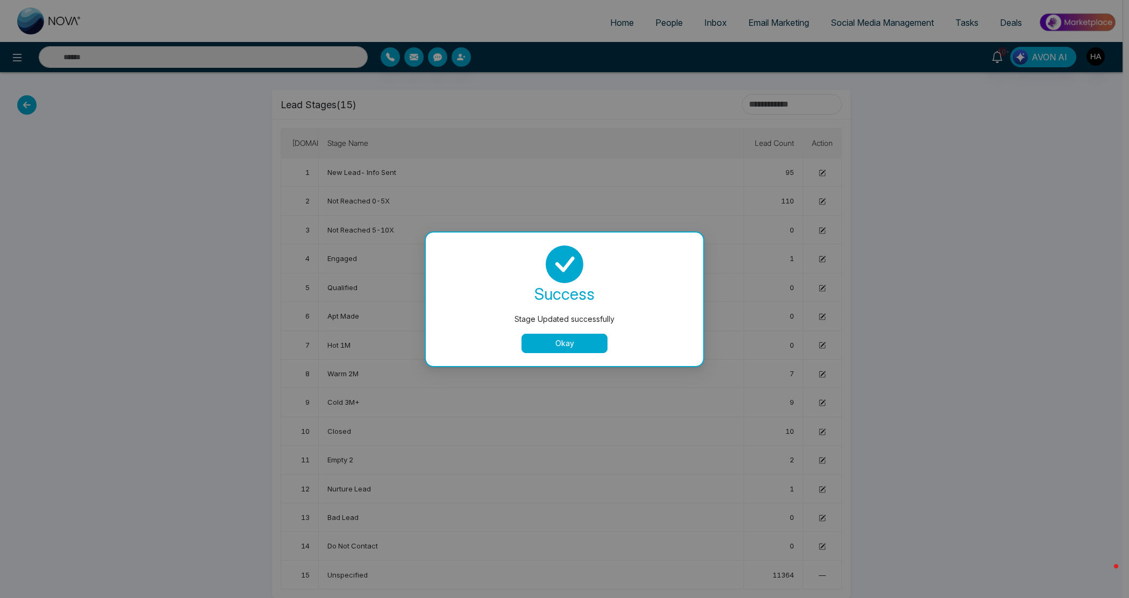
click at [573, 342] on button "Okay" at bounding box center [565, 342] width 86 height 19
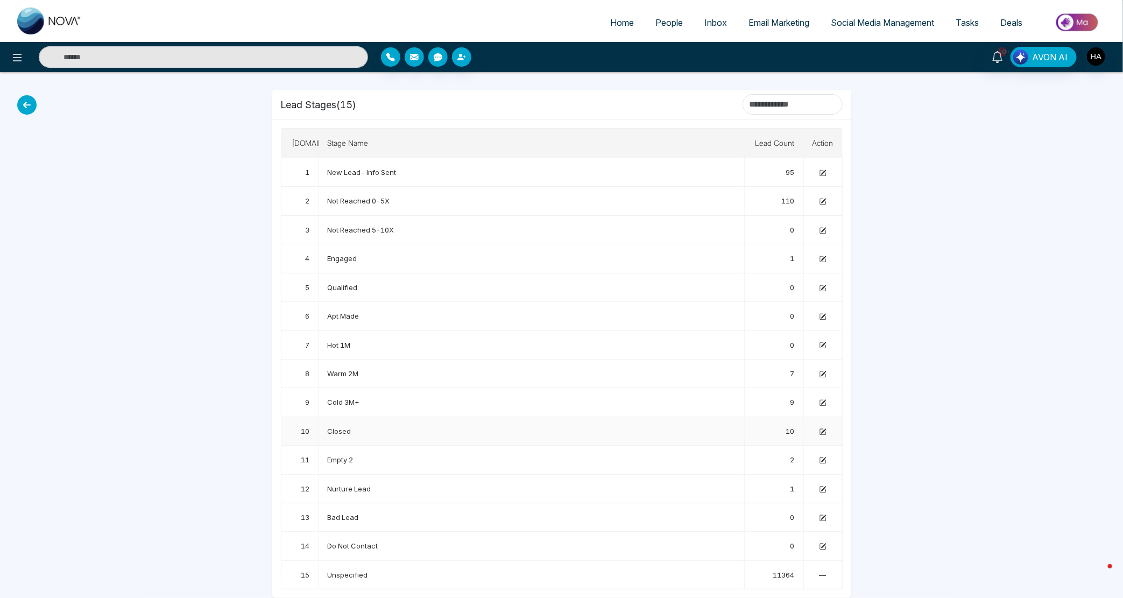
click at [819, 432] on icon at bounding box center [822, 431] width 7 height 7
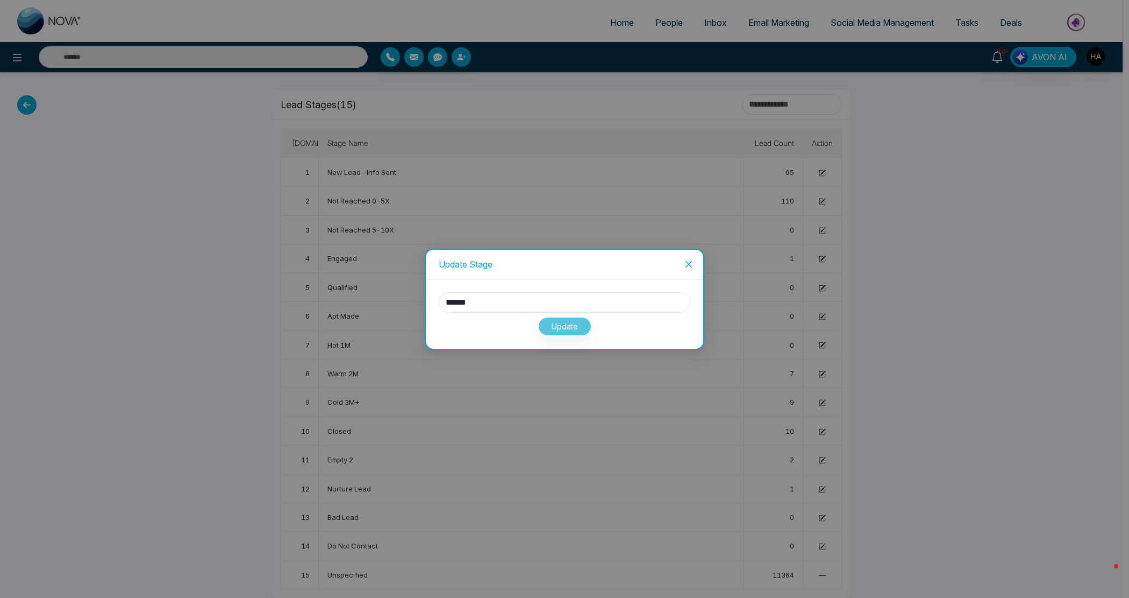
click at [507, 300] on input "******" at bounding box center [565, 302] width 252 height 20
type input "*******"
click at [554, 328] on button "Update" at bounding box center [564, 326] width 53 height 19
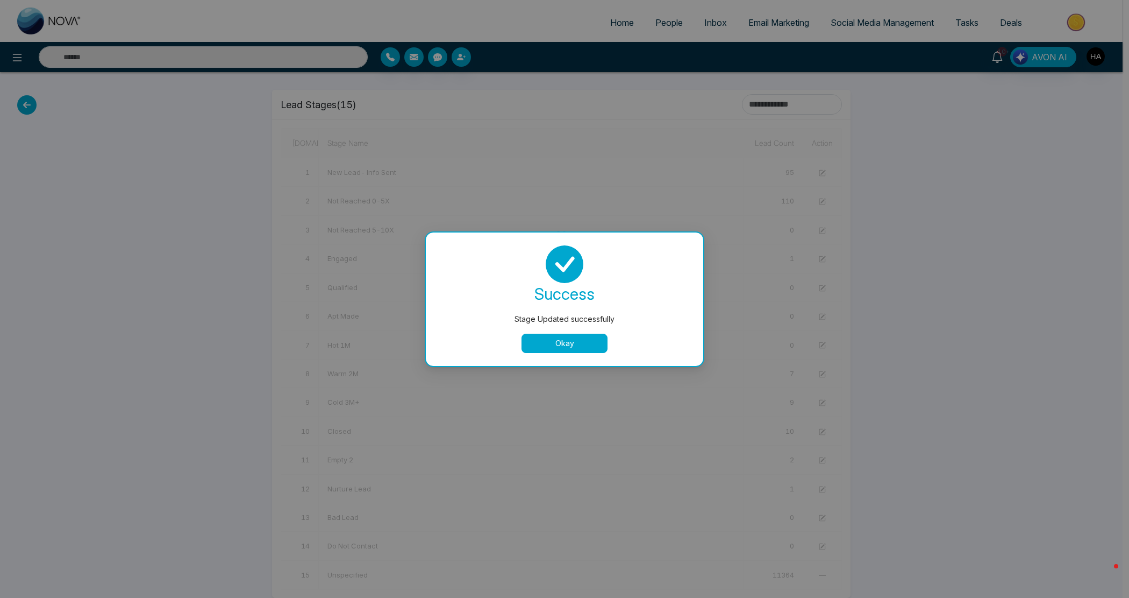
click at [555, 343] on button "Okay" at bounding box center [565, 342] width 86 height 19
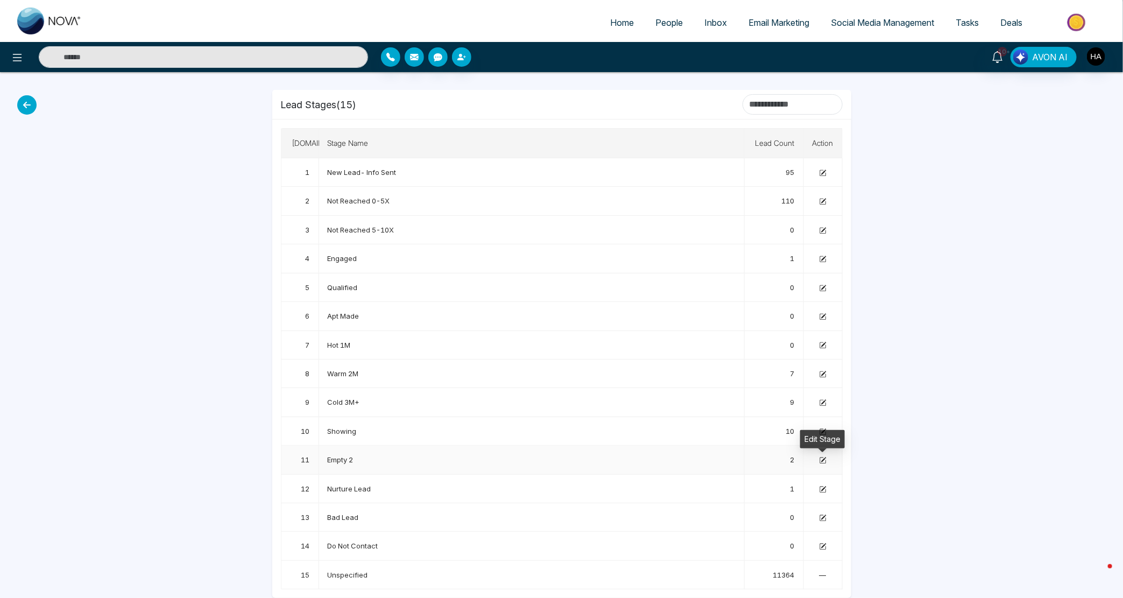
click at [826, 457] on icon at bounding box center [823, 459] width 5 height 5
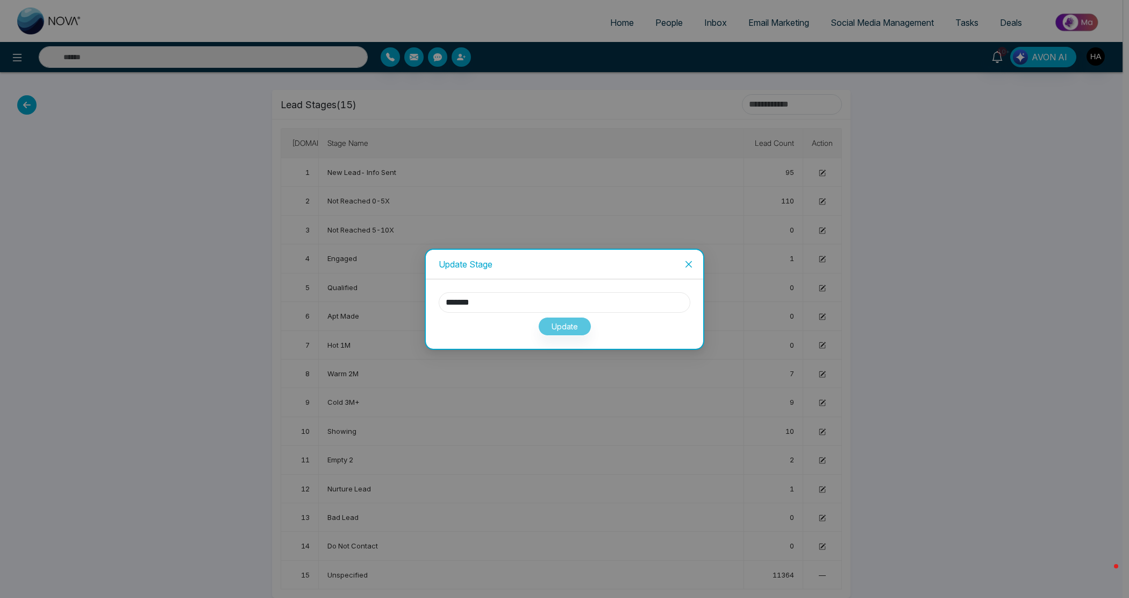
click at [475, 305] on input "*******" at bounding box center [565, 302] width 252 height 20
click at [445, 304] on input "******" at bounding box center [565, 302] width 252 height 20
type input "**********"
click at [579, 332] on button "Update" at bounding box center [564, 326] width 53 height 19
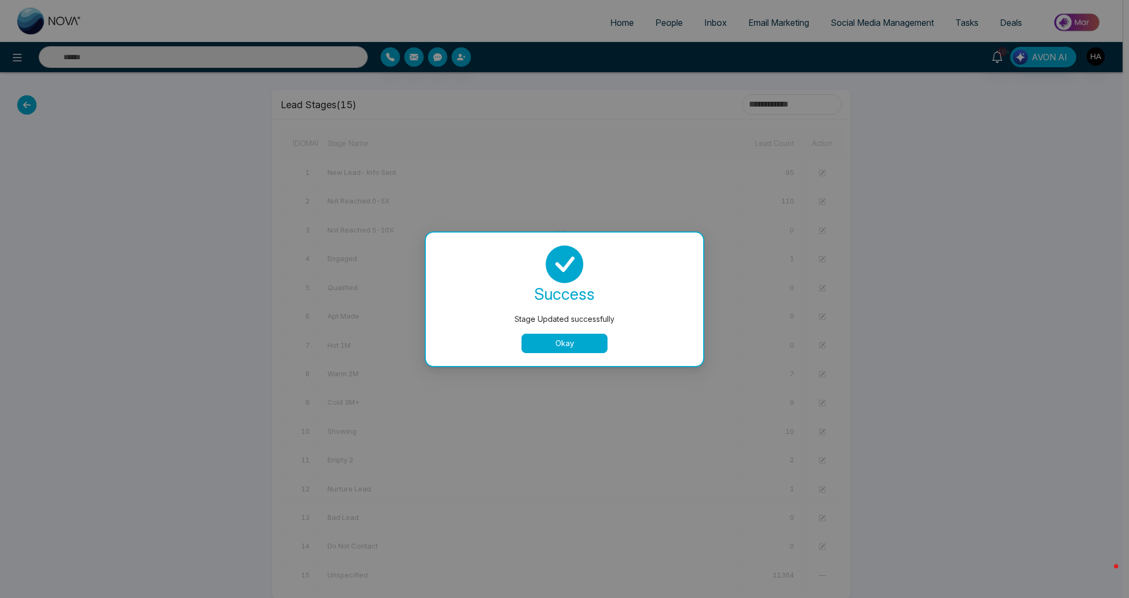
click at [582, 335] on button "Okay" at bounding box center [565, 342] width 86 height 19
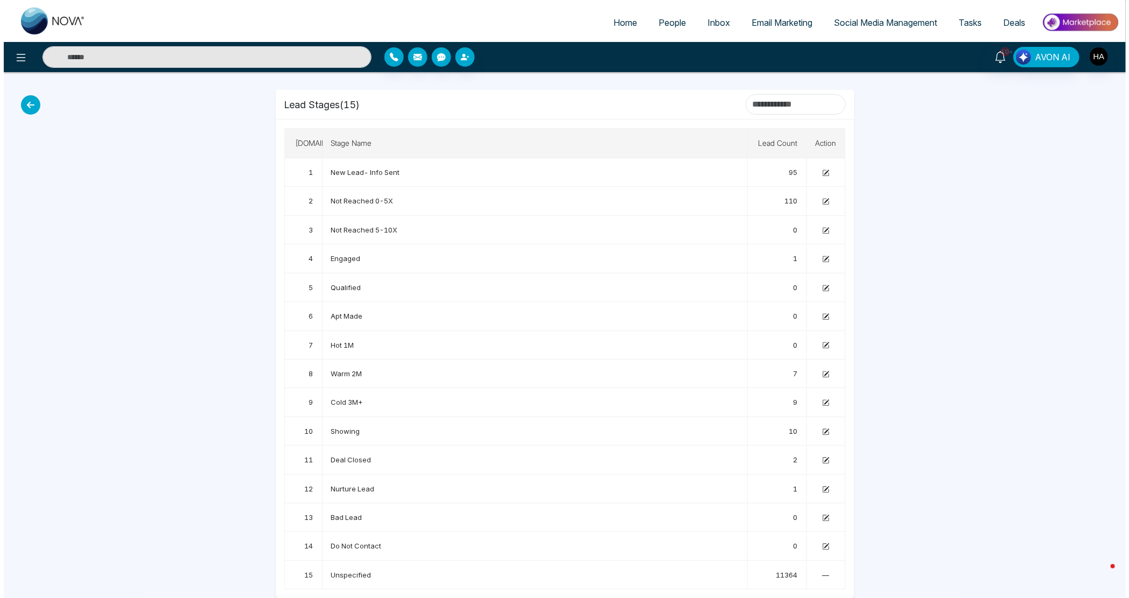
scroll to position [0, 0]
